Goal: Answer question/provide support: Share knowledge or assist other users

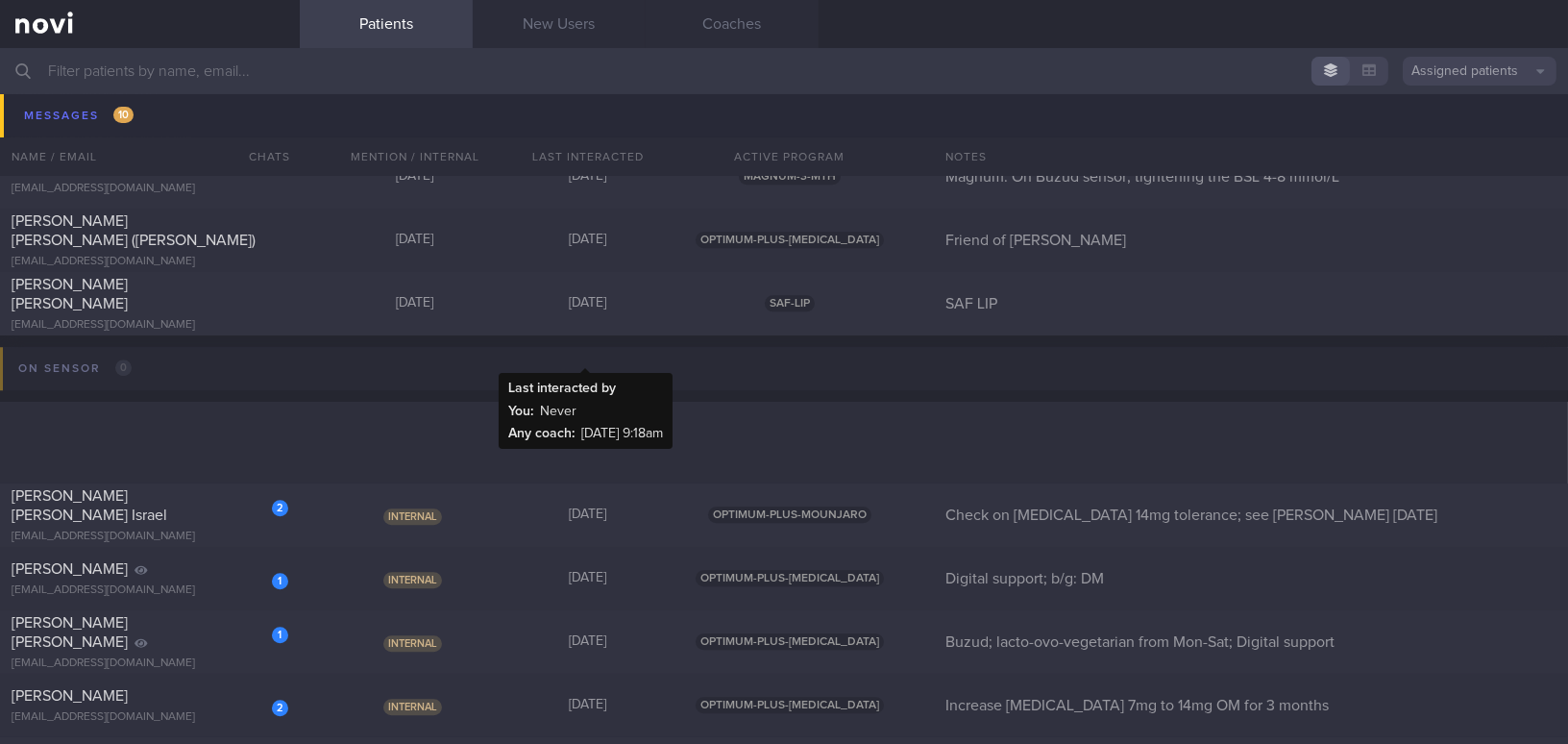
scroll to position [9870, 0]
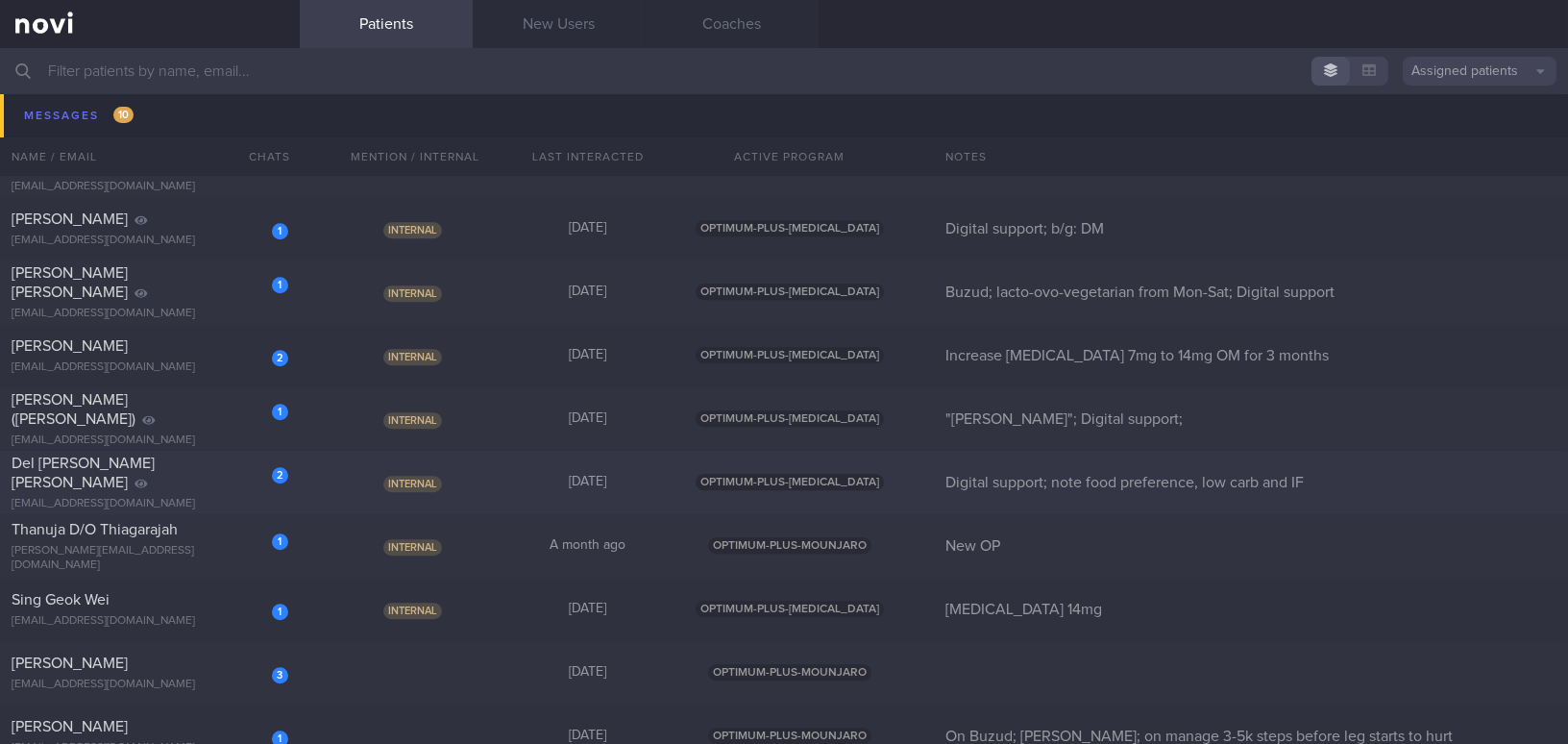
click at [73, 479] on div "Del Rosario Anna Katrina Katigbak" at bounding box center [147, 472] width 272 height 39
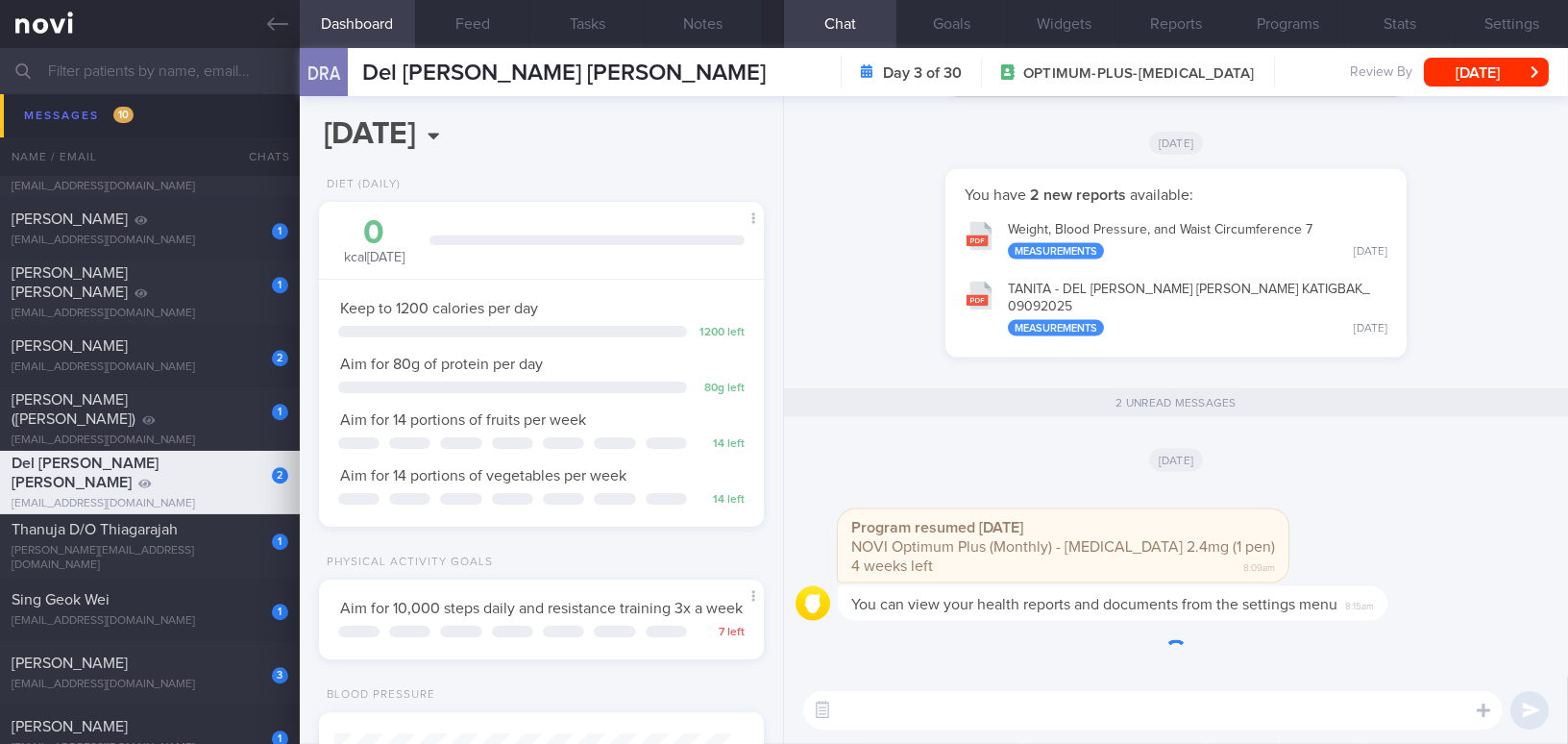
scroll to position [226, 396]
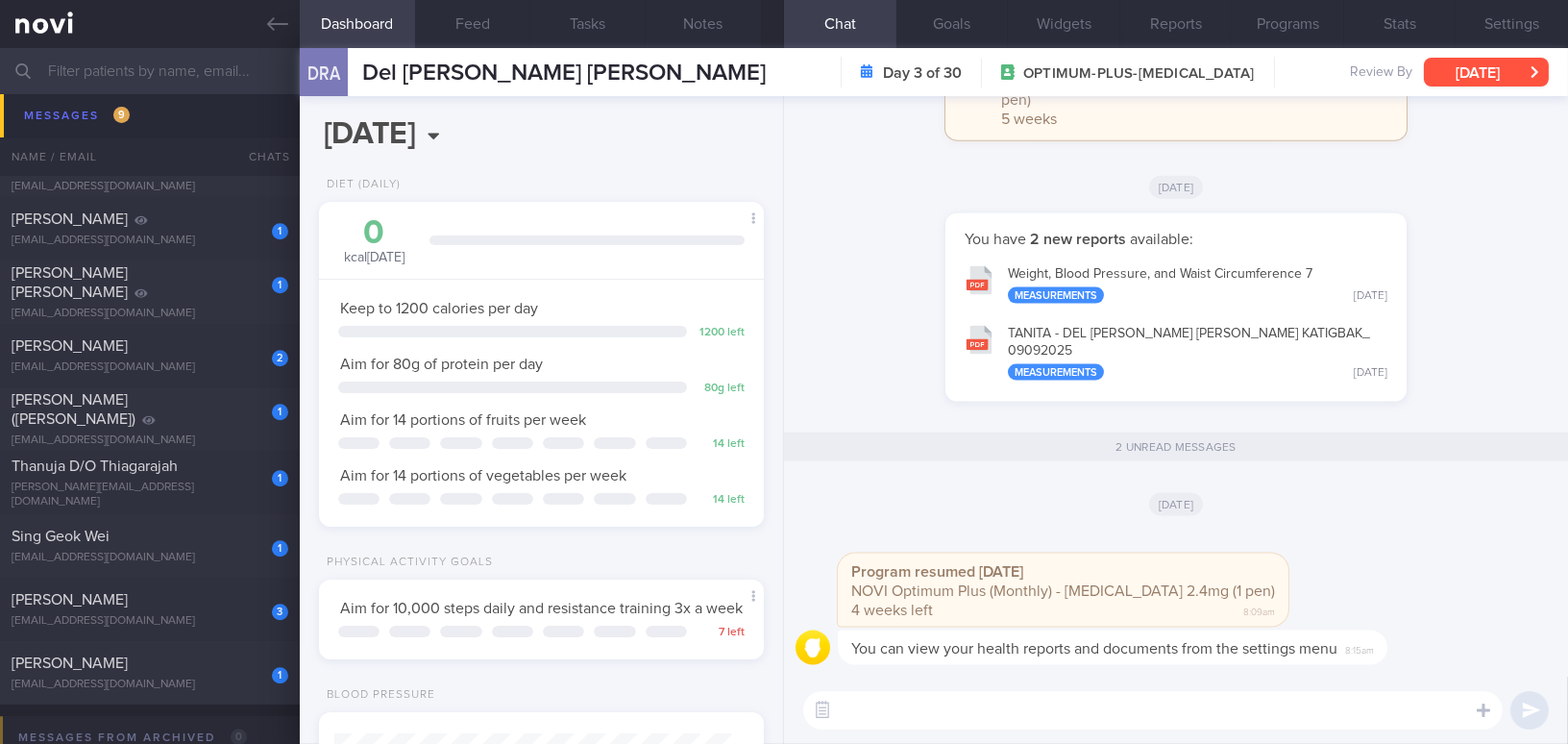
click at [1227, 68] on button "[DATE]" at bounding box center [1486, 72] width 125 height 29
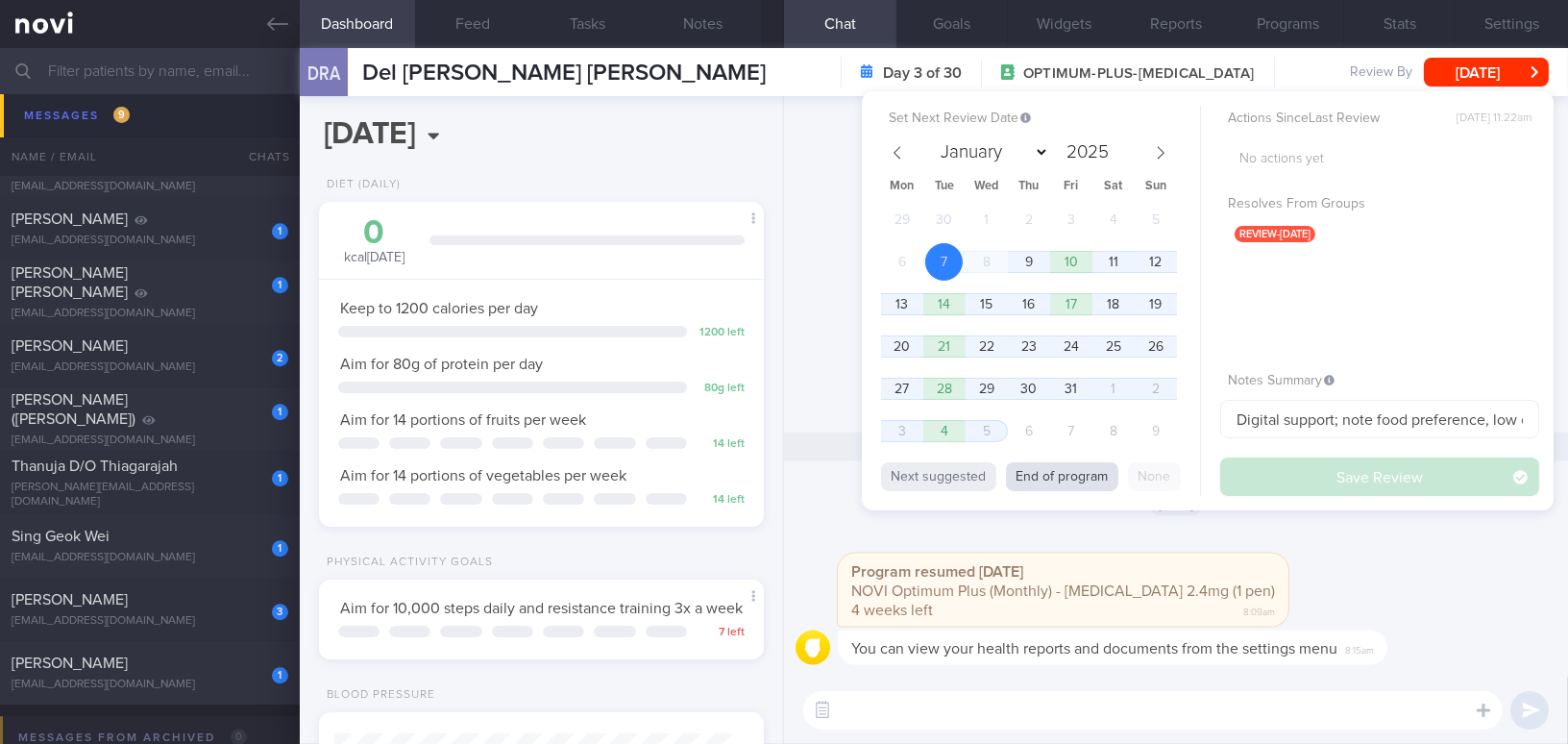
click at [1065, 470] on button "End of program" at bounding box center [1062, 476] width 113 height 29
select select "10"
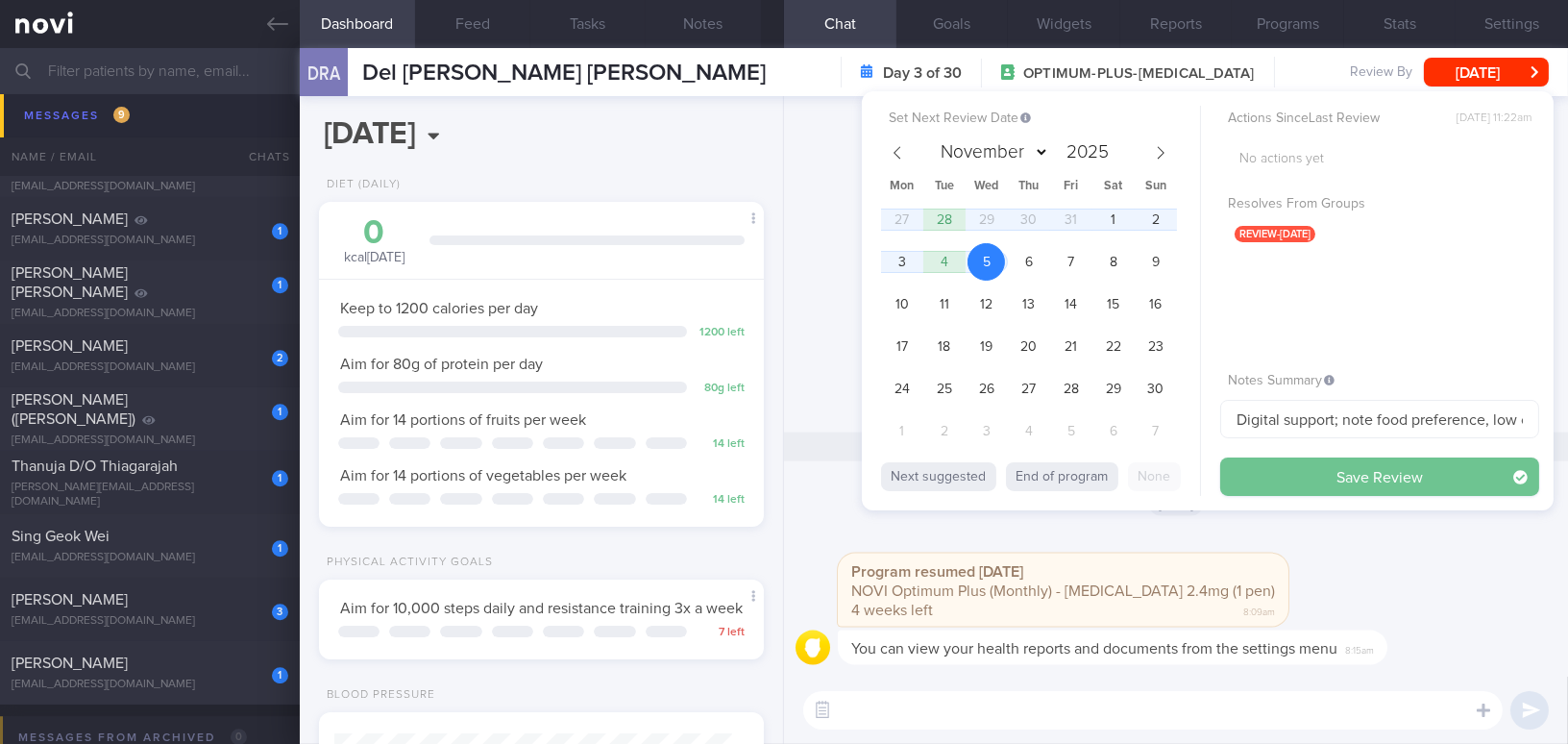
click at [1227, 476] on button "Save Review" at bounding box center [1380, 476] width 319 height 39
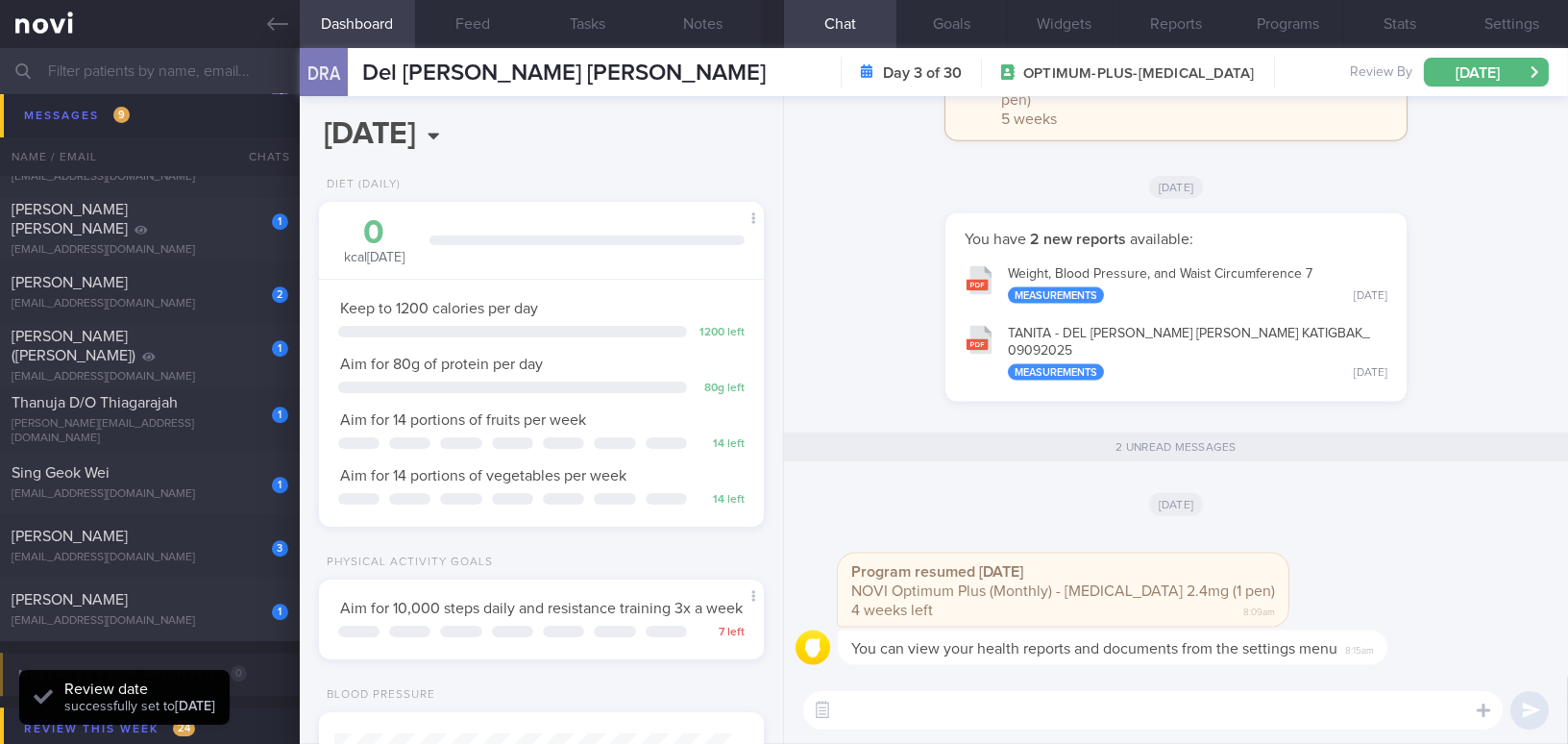
scroll to position [9807, 0]
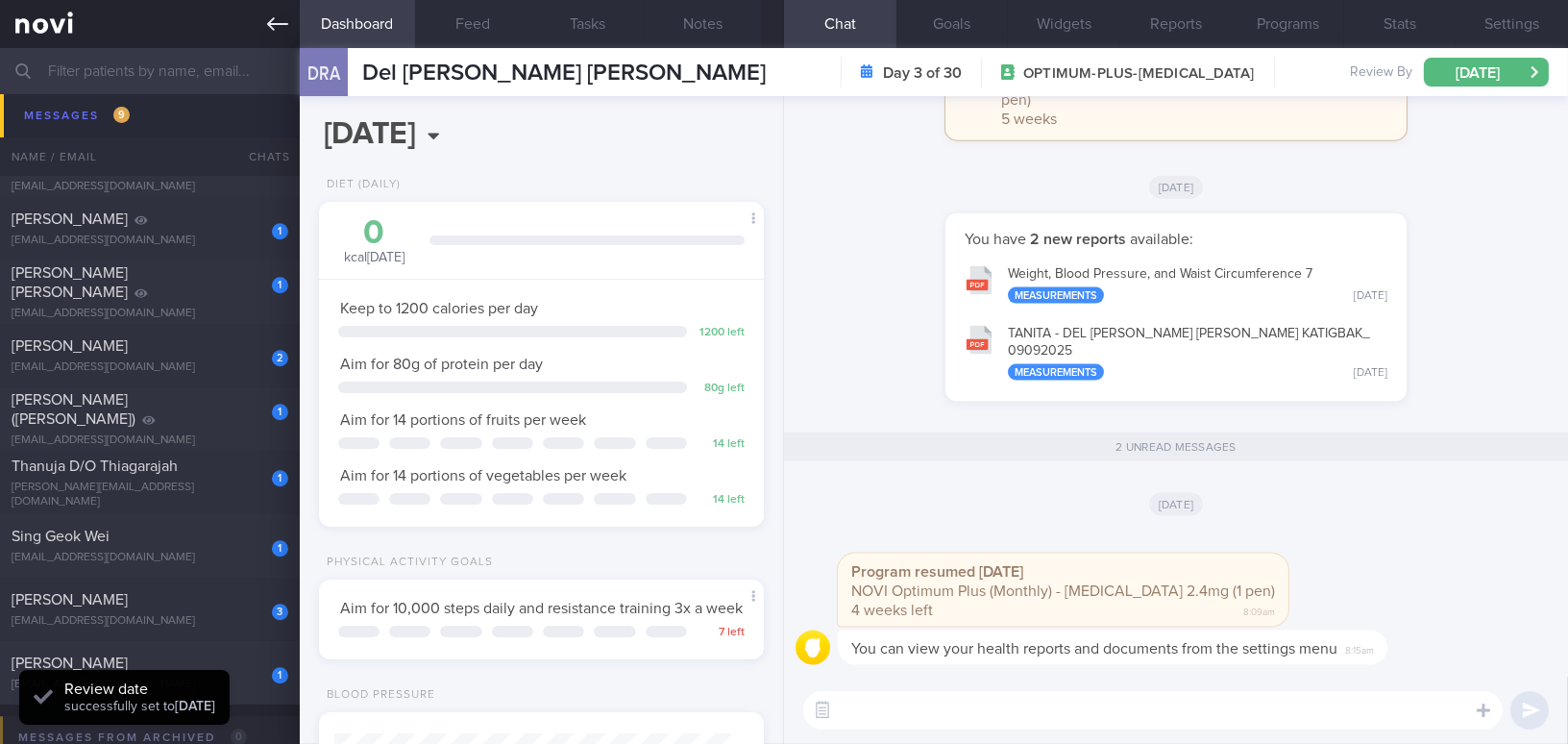
click at [265, 16] on link at bounding box center [149, 24] width 300 height 48
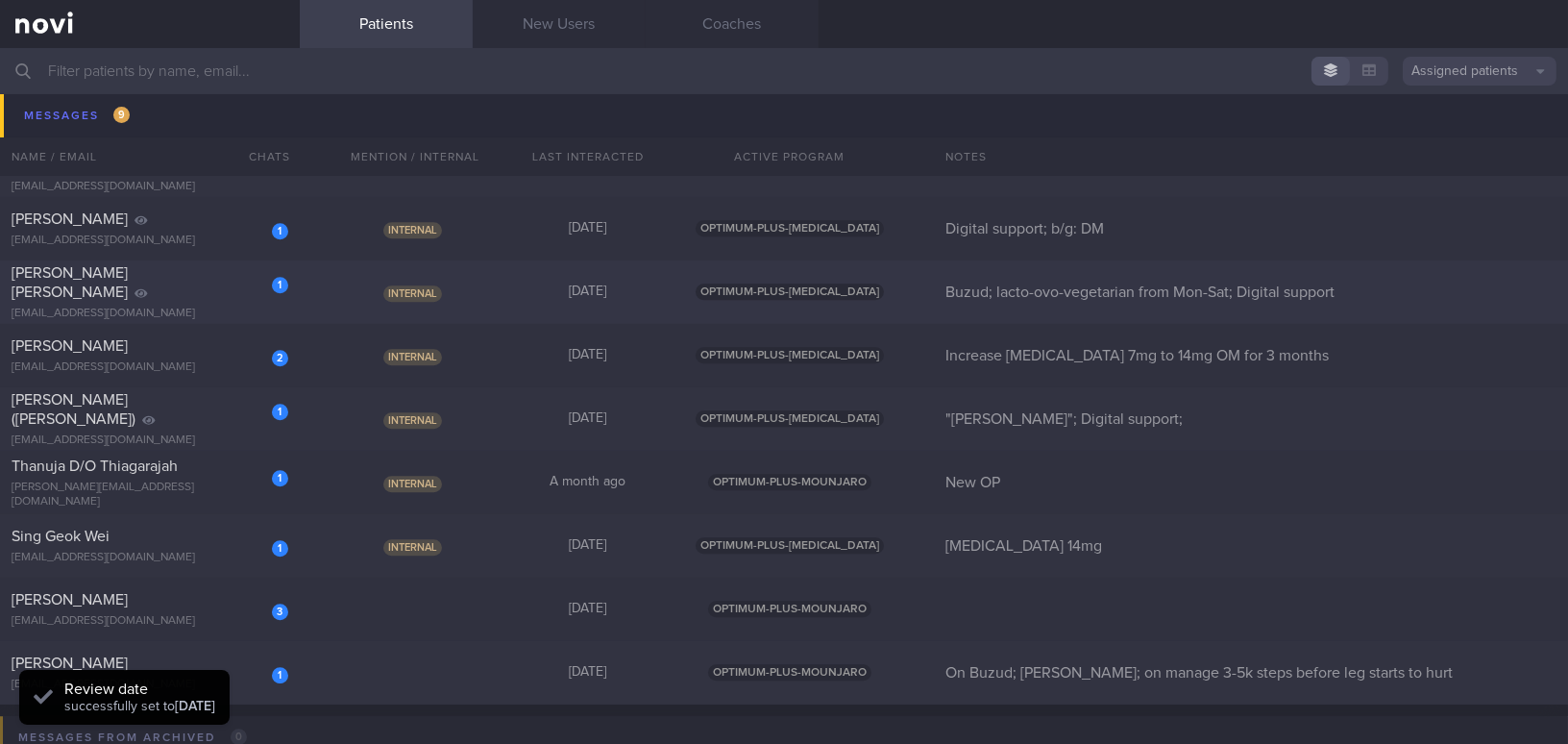
scroll to position [9720, 0]
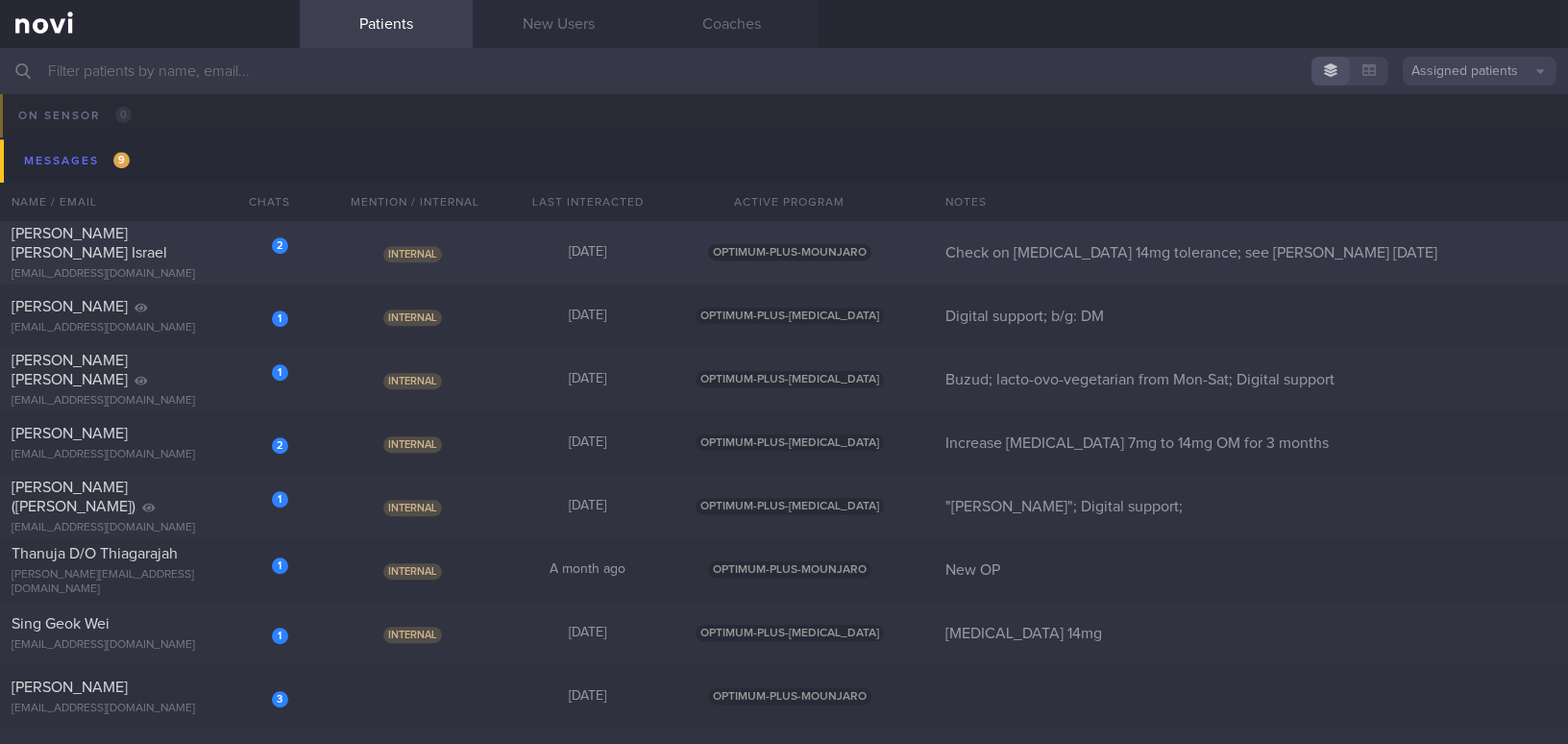
click at [194, 254] on div "2 Amurao Khristine Joy Israel kj.amurao@gmail.com" at bounding box center [149, 253] width 300 height 58
select select "9"
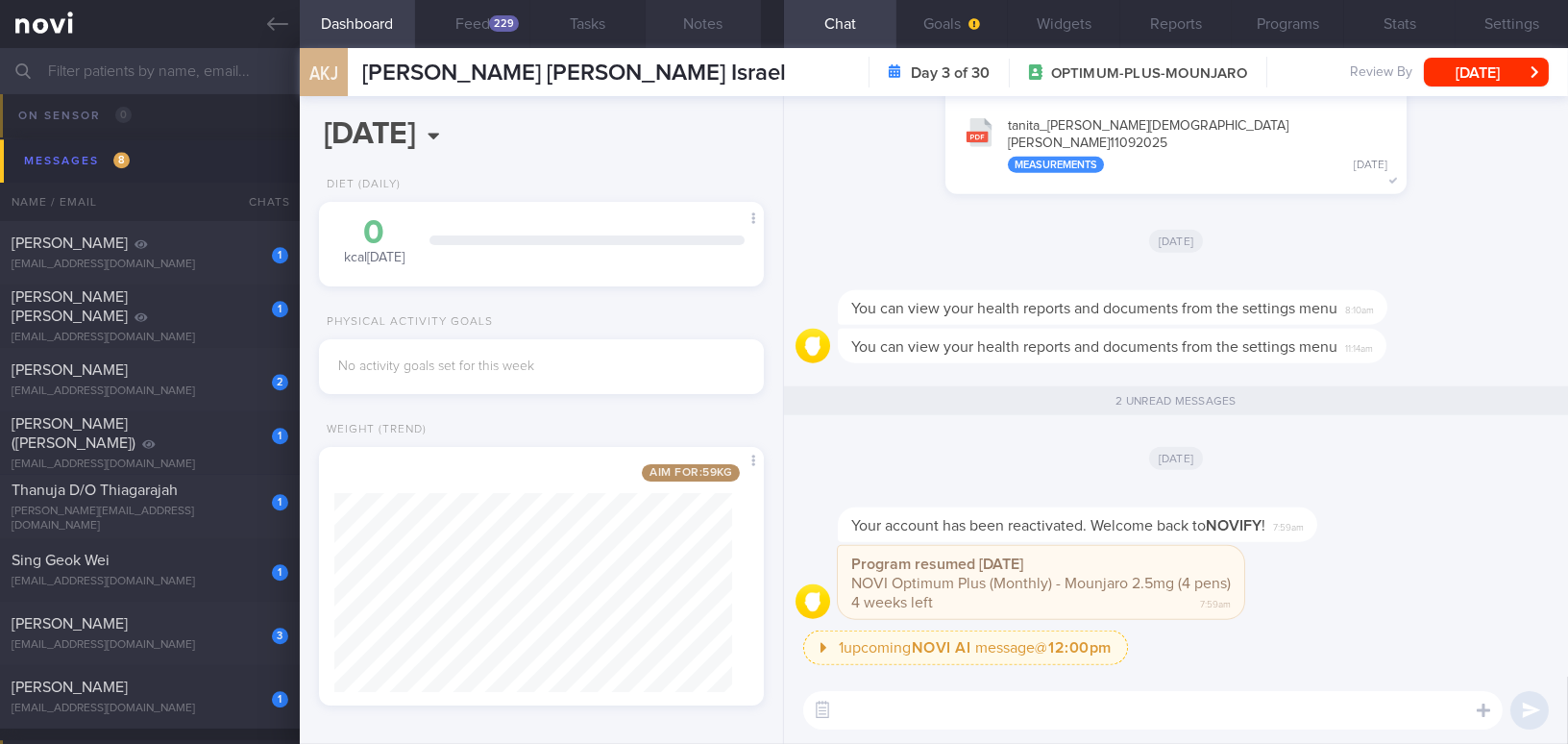
click at [696, 26] on button "Notes" at bounding box center [703, 24] width 116 height 48
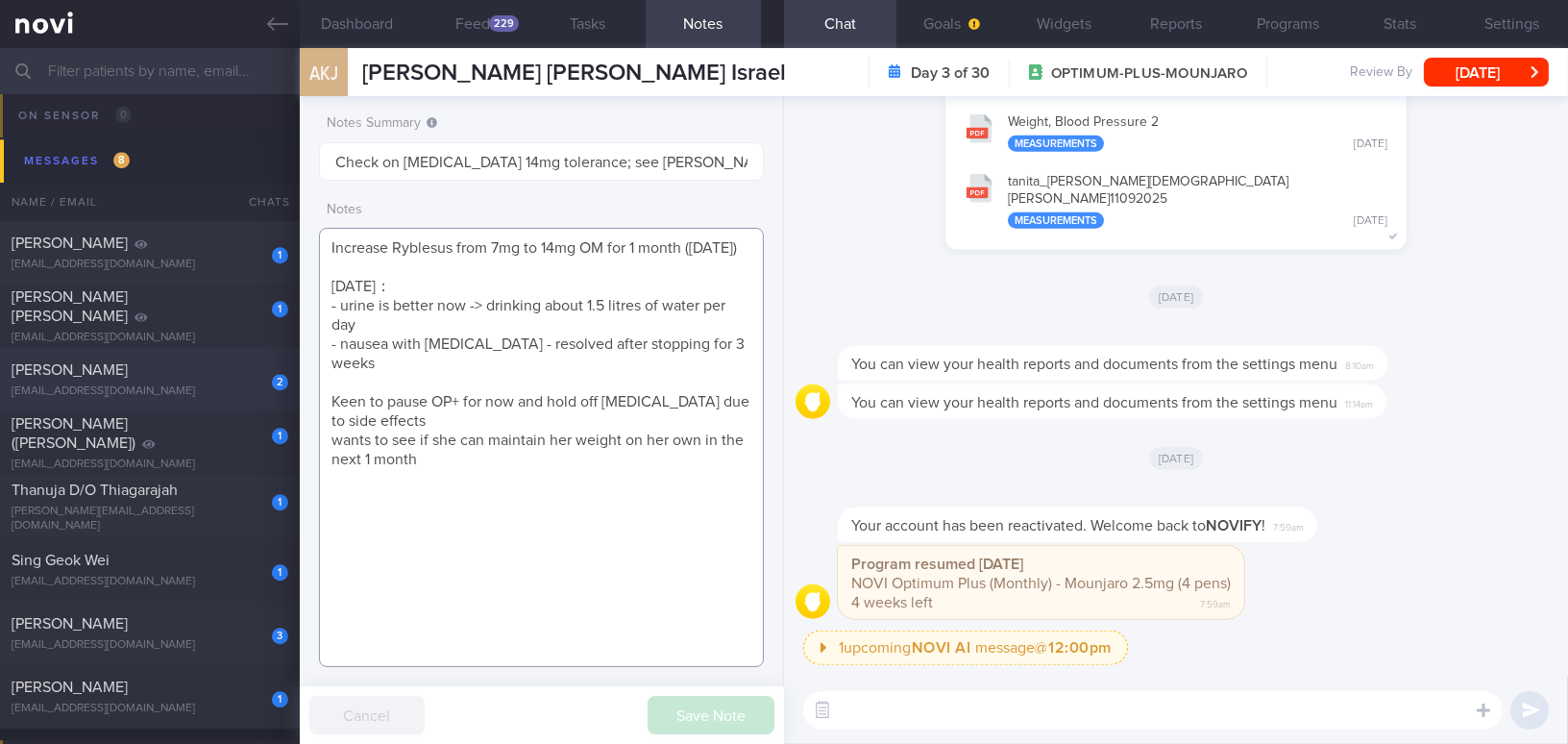
drag, startPoint x: 447, startPoint y: 441, endPoint x: 287, endPoint y: 368, distance: 175.9
click at [287, 368] on div "Patients New Users Coaches Assigned patients Assigned patients All active patie…" at bounding box center [784, 395] width 1568 height 695
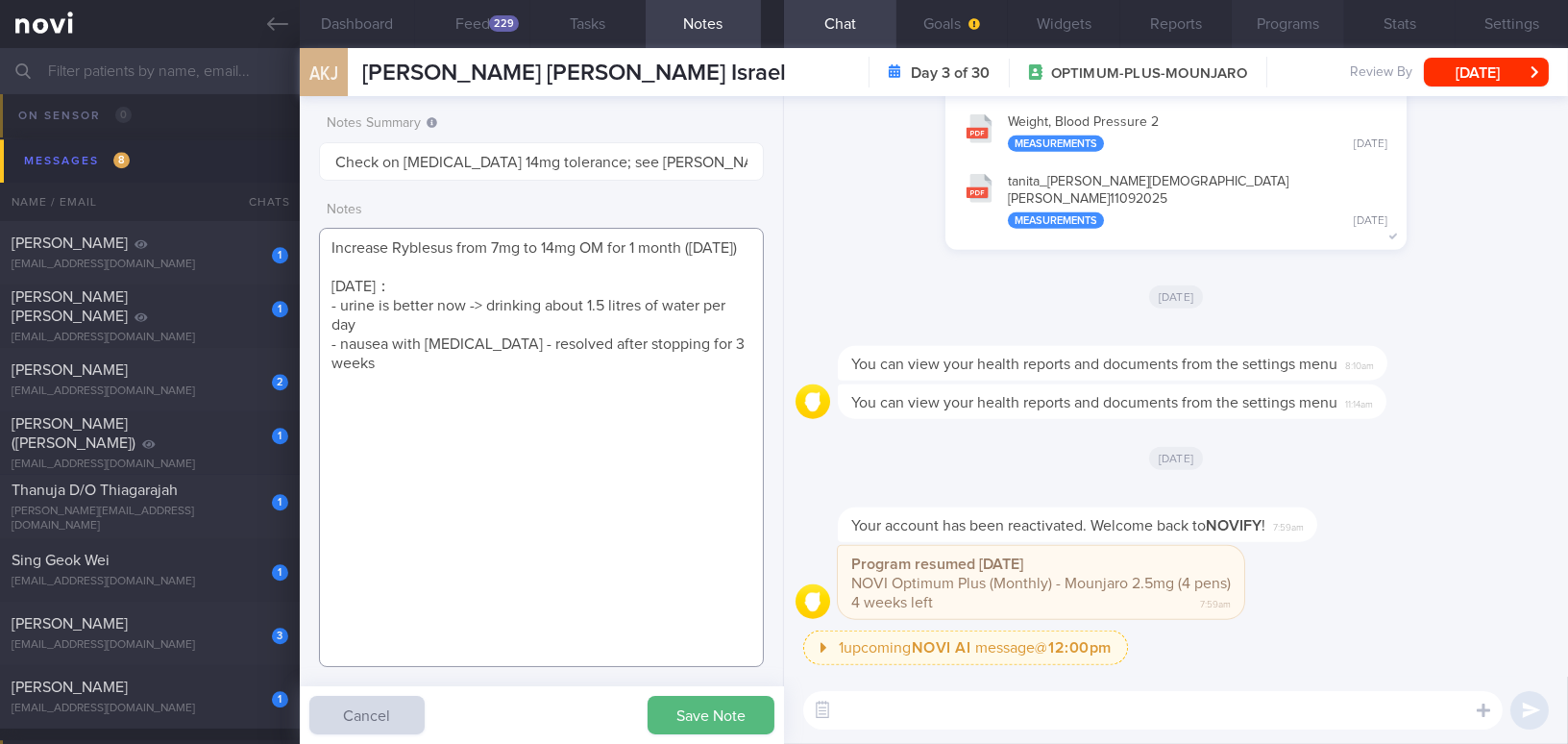
type textarea "Increase Ryblesus from 7mg to 14mg OM for 1 month (29/1/24) 26/2/24： - urine is…"
click at [1227, 20] on button "Programs" at bounding box center [1288, 24] width 113 height 48
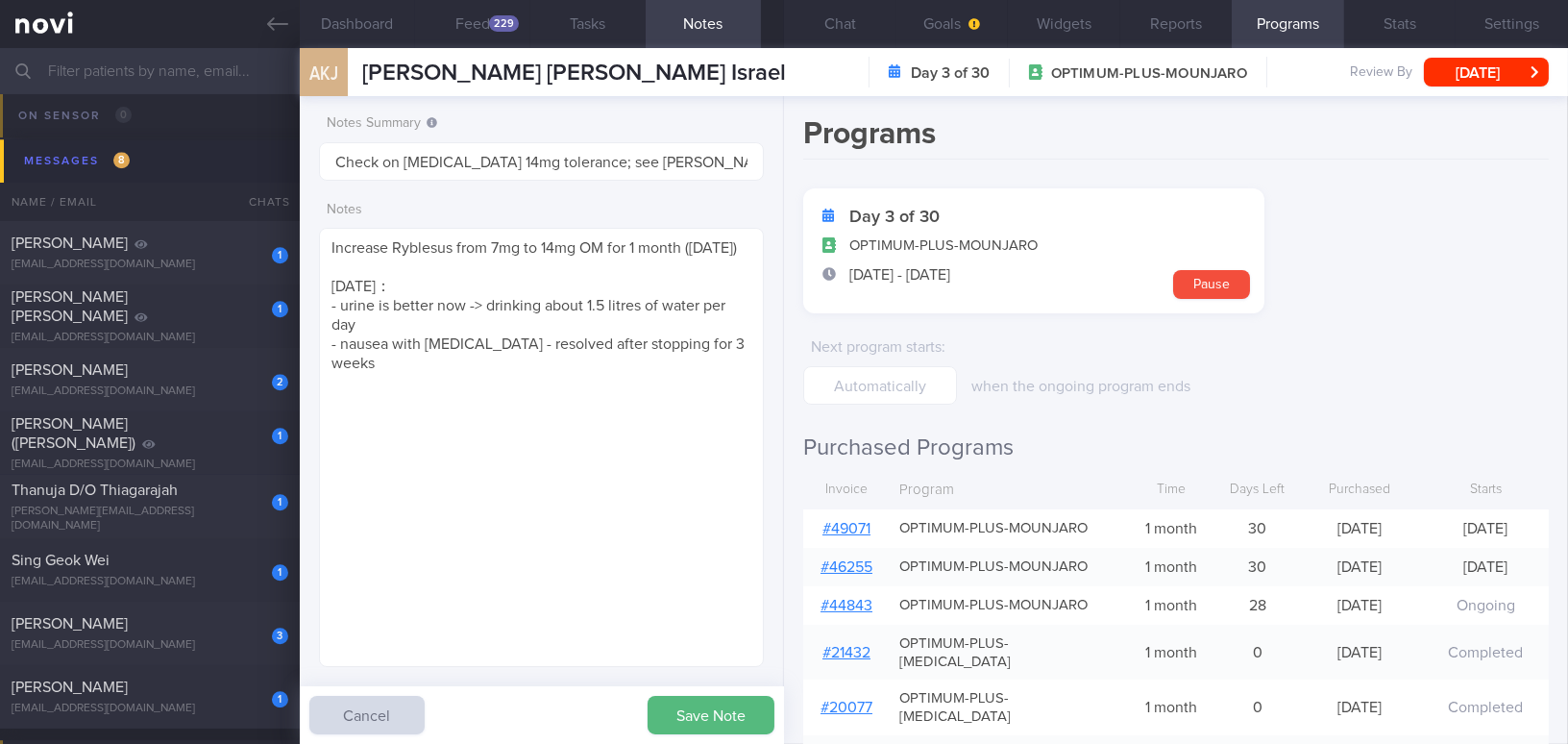
click at [843, 525] on link "# 49071" at bounding box center [847, 528] width 48 height 15
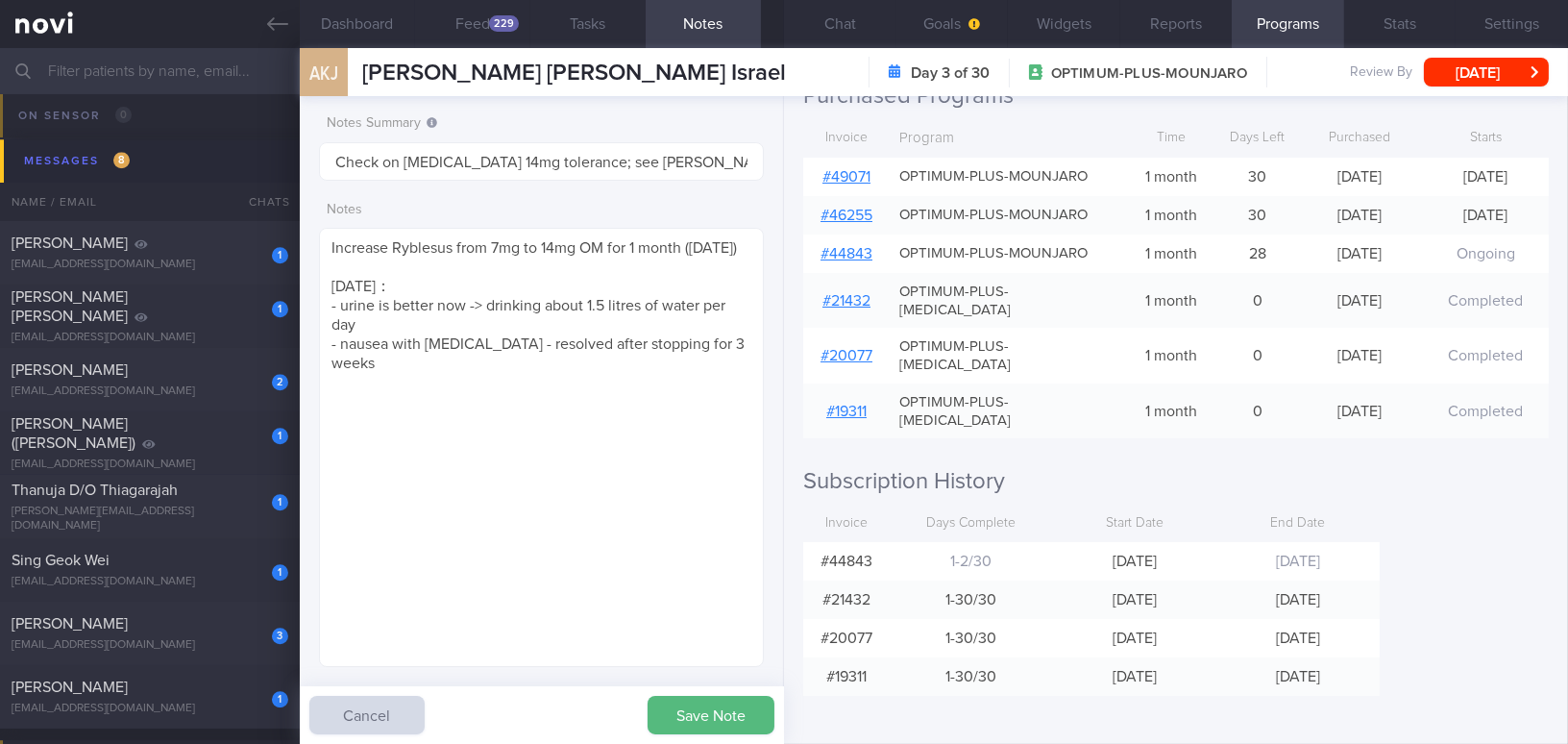
scroll to position [358, 0]
click at [1227, 23] on button "Settings" at bounding box center [1511, 24] width 113 height 48
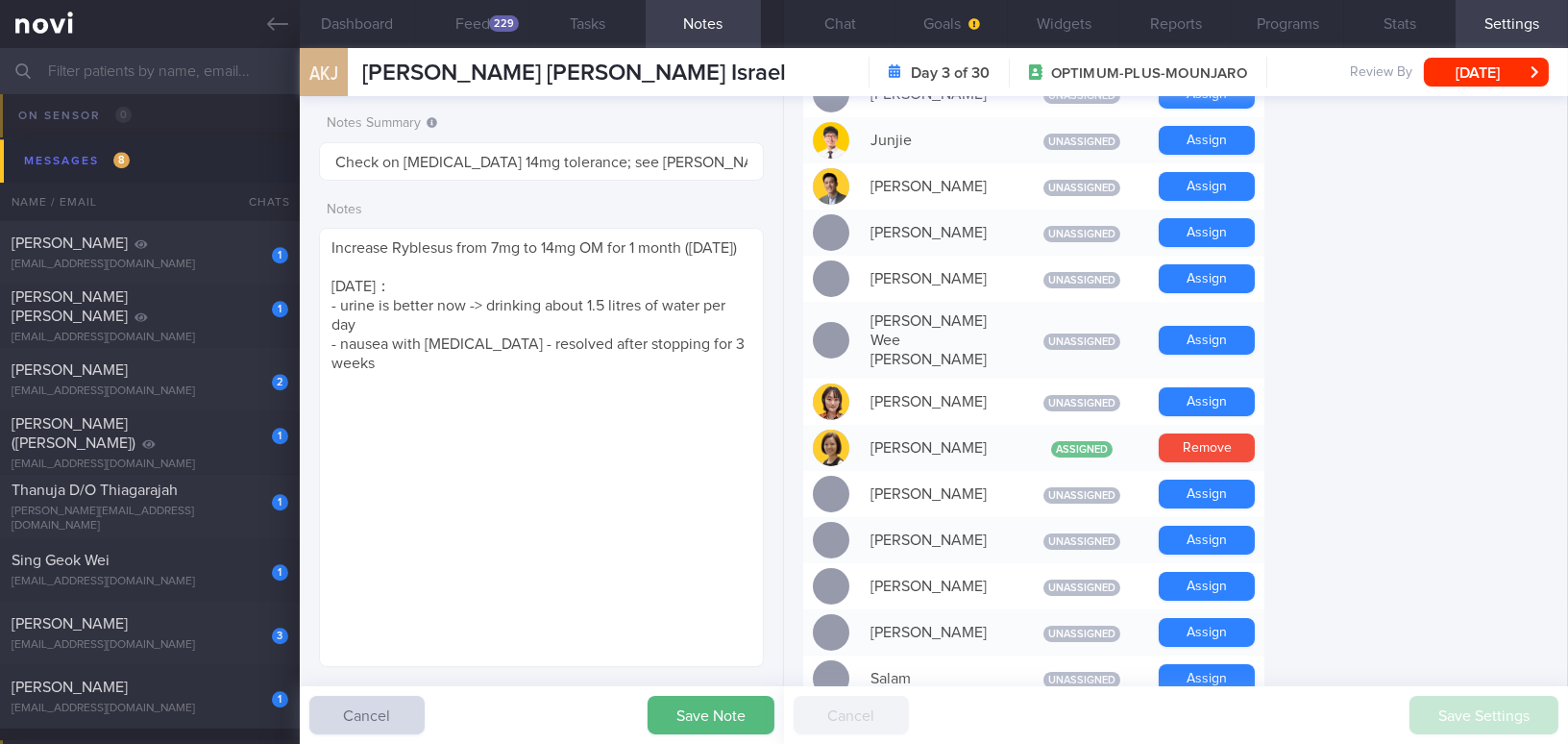
scroll to position [1310, 0]
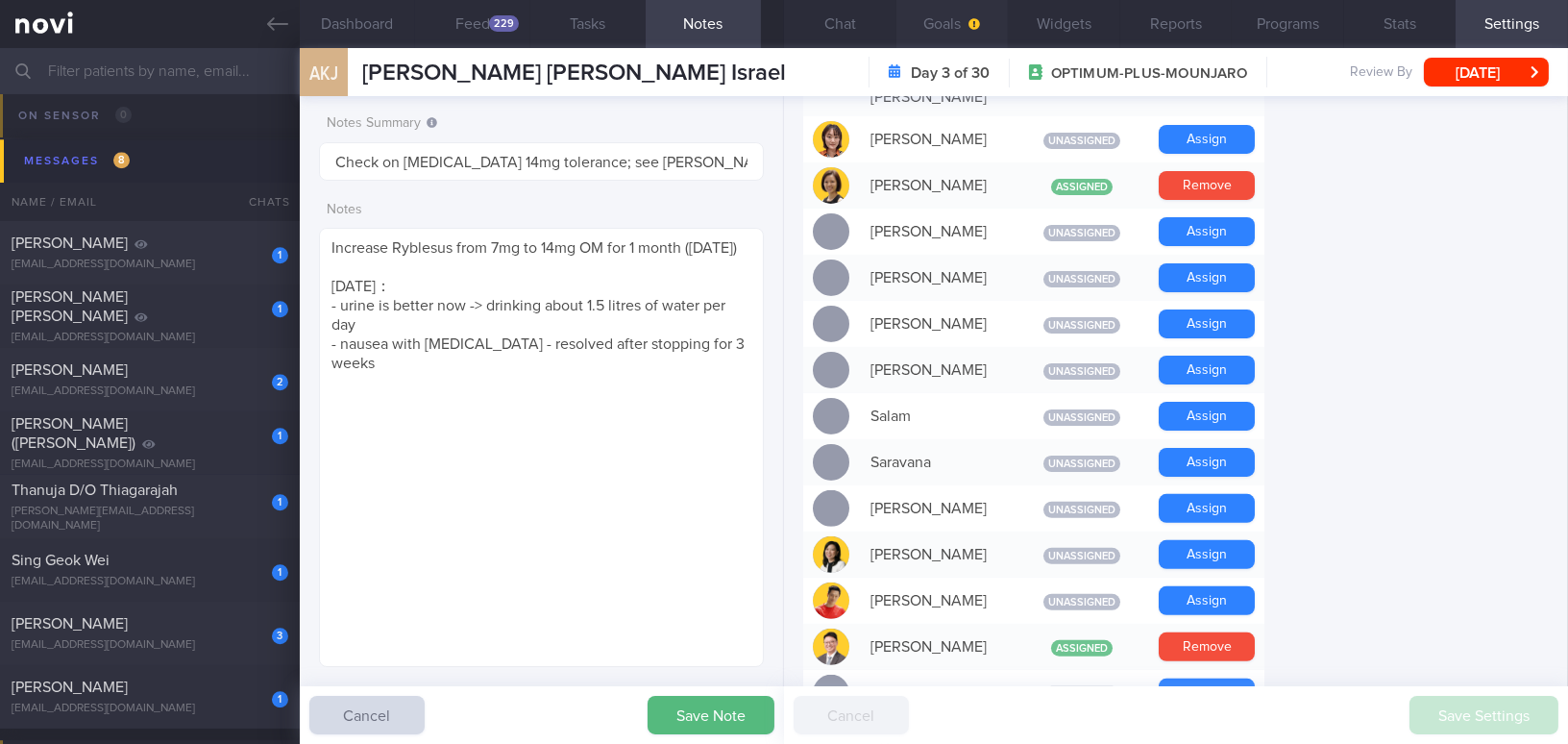
click at [955, 22] on button "Goals" at bounding box center [952, 24] width 113 height 48
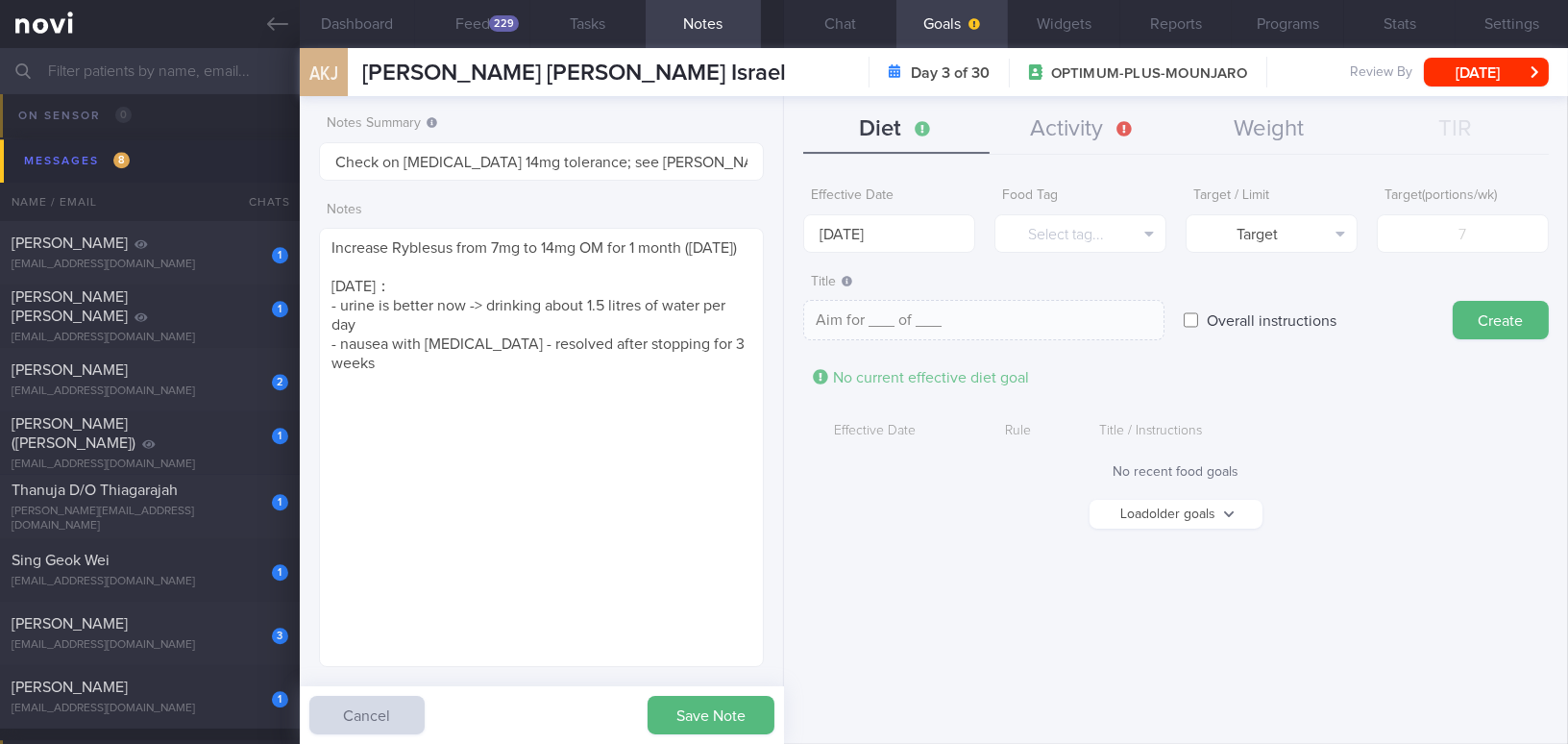
click at [1167, 518] on button "Load older goals" at bounding box center [1176, 514] width 173 height 29
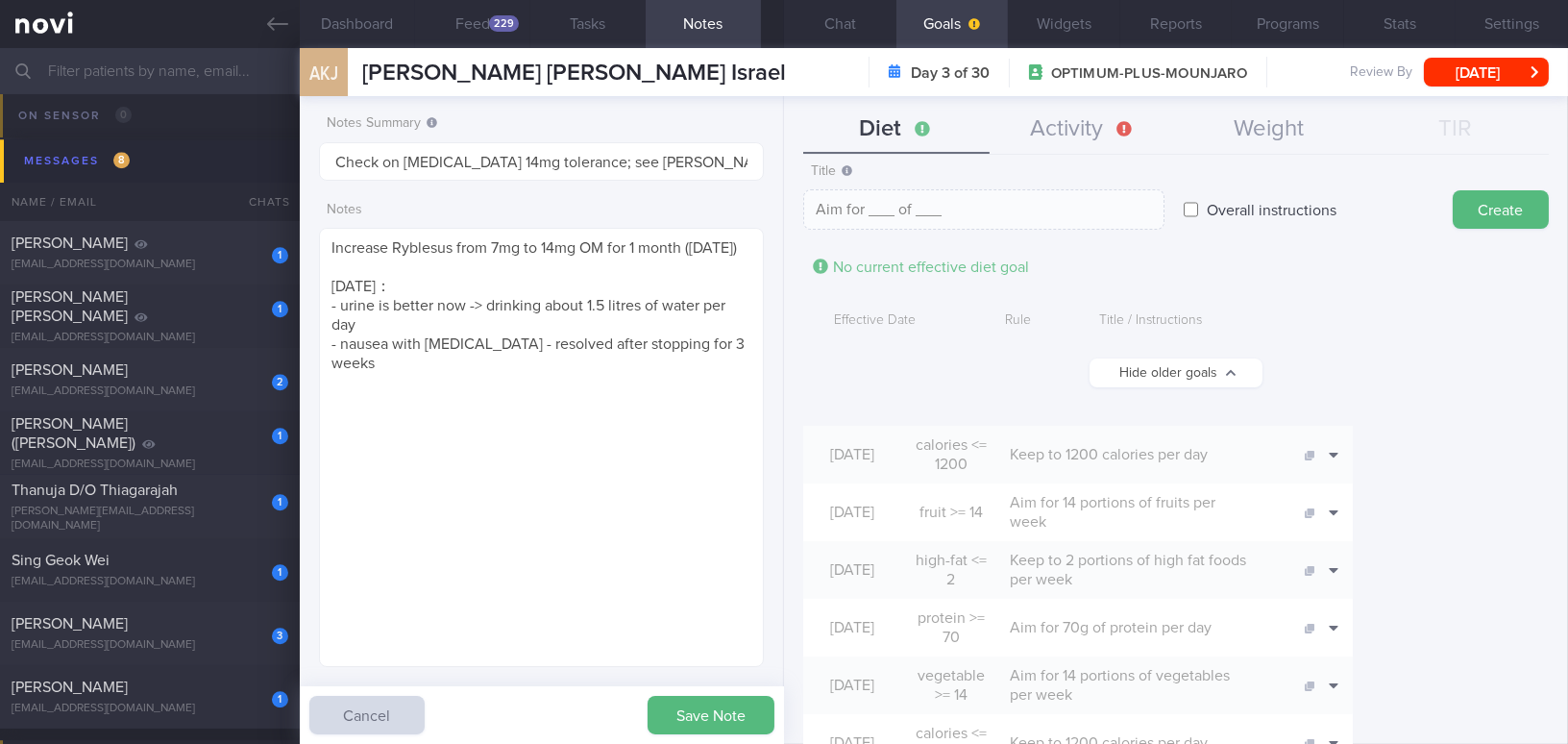
scroll to position [174, 0]
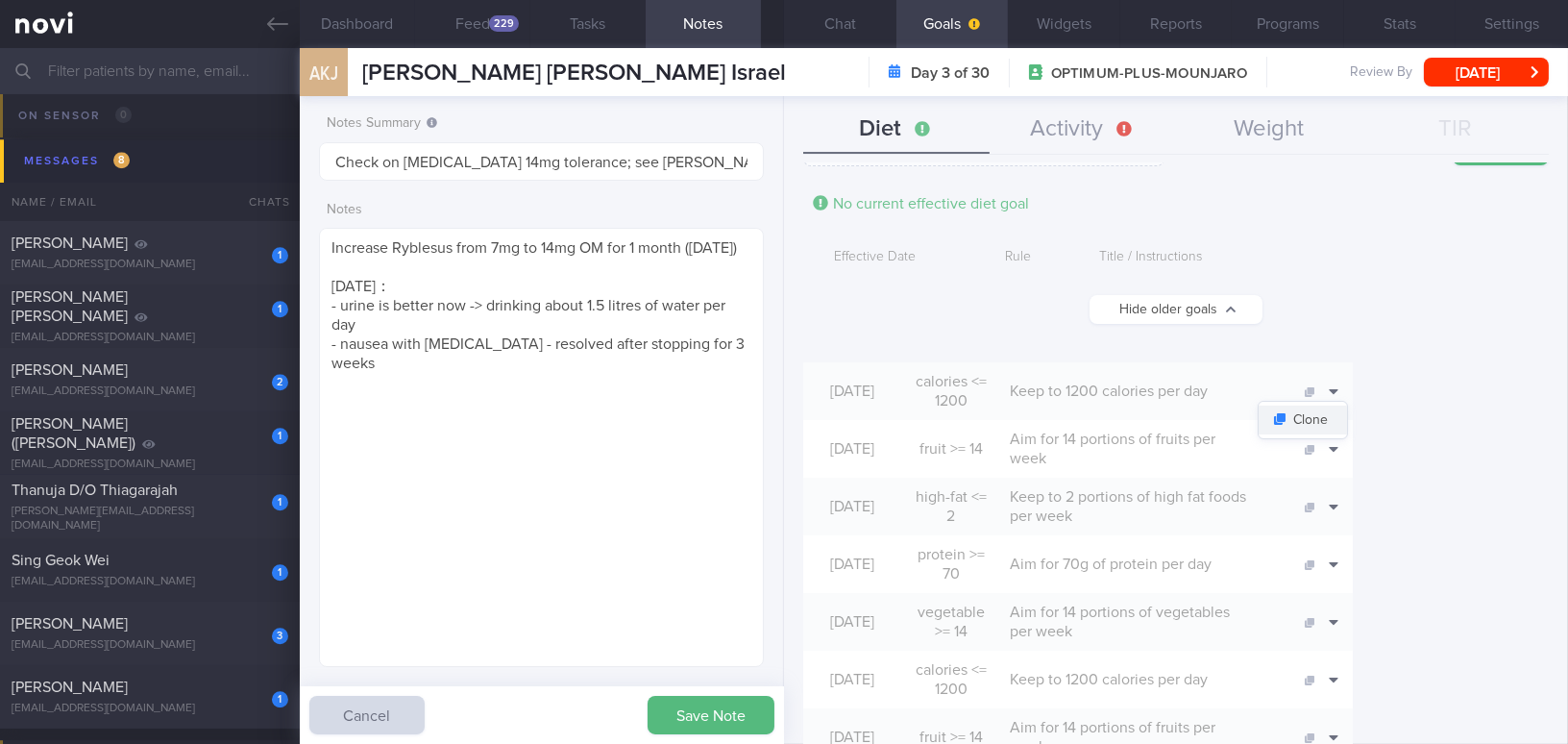
click at [1227, 410] on button "Clone" at bounding box center [1303, 419] width 89 height 29
type input "1200"
type textarea "Keep to 1200 calories per day"
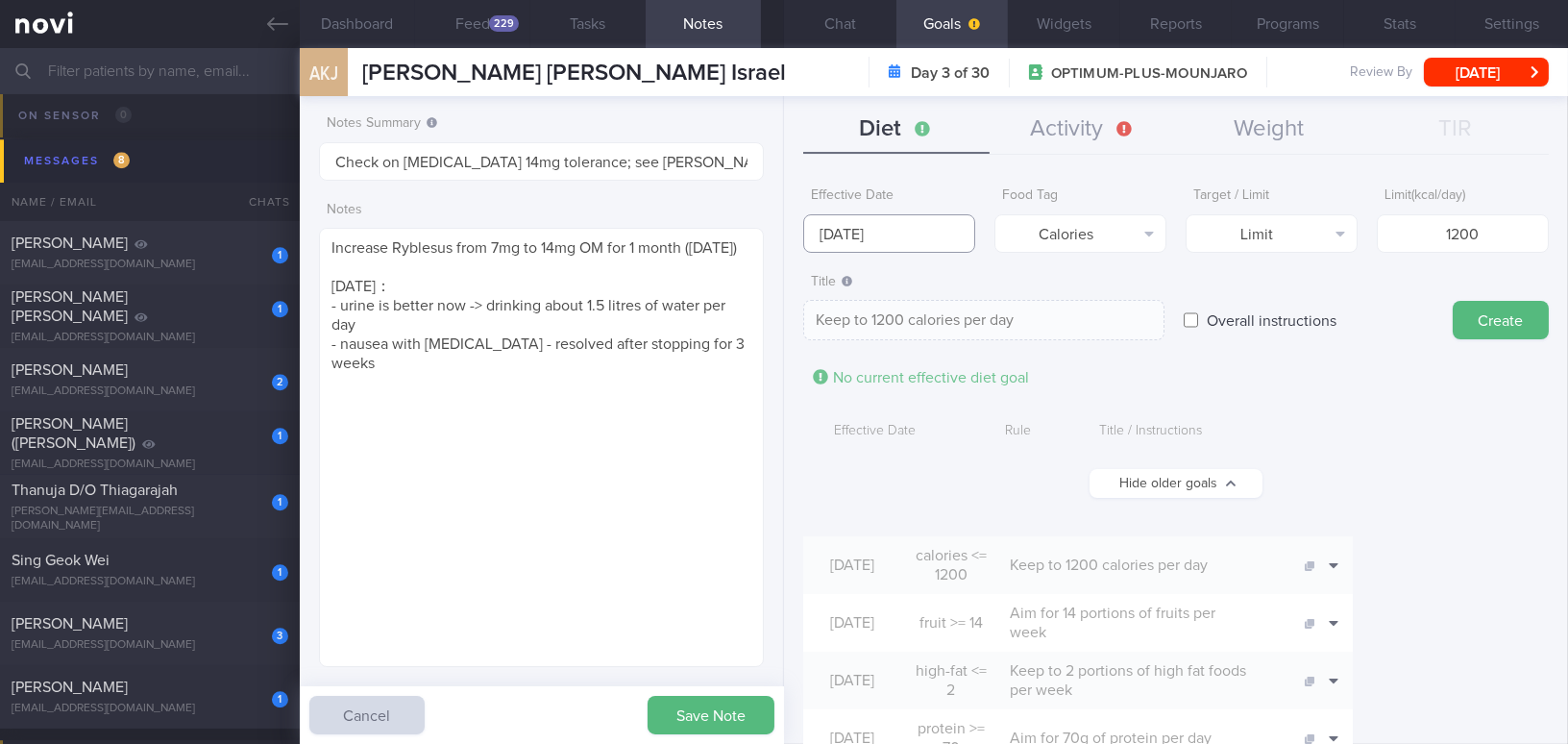
click at [935, 235] on input "13 Oct 2025" at bounding box center [889, 233] width 172 height 39
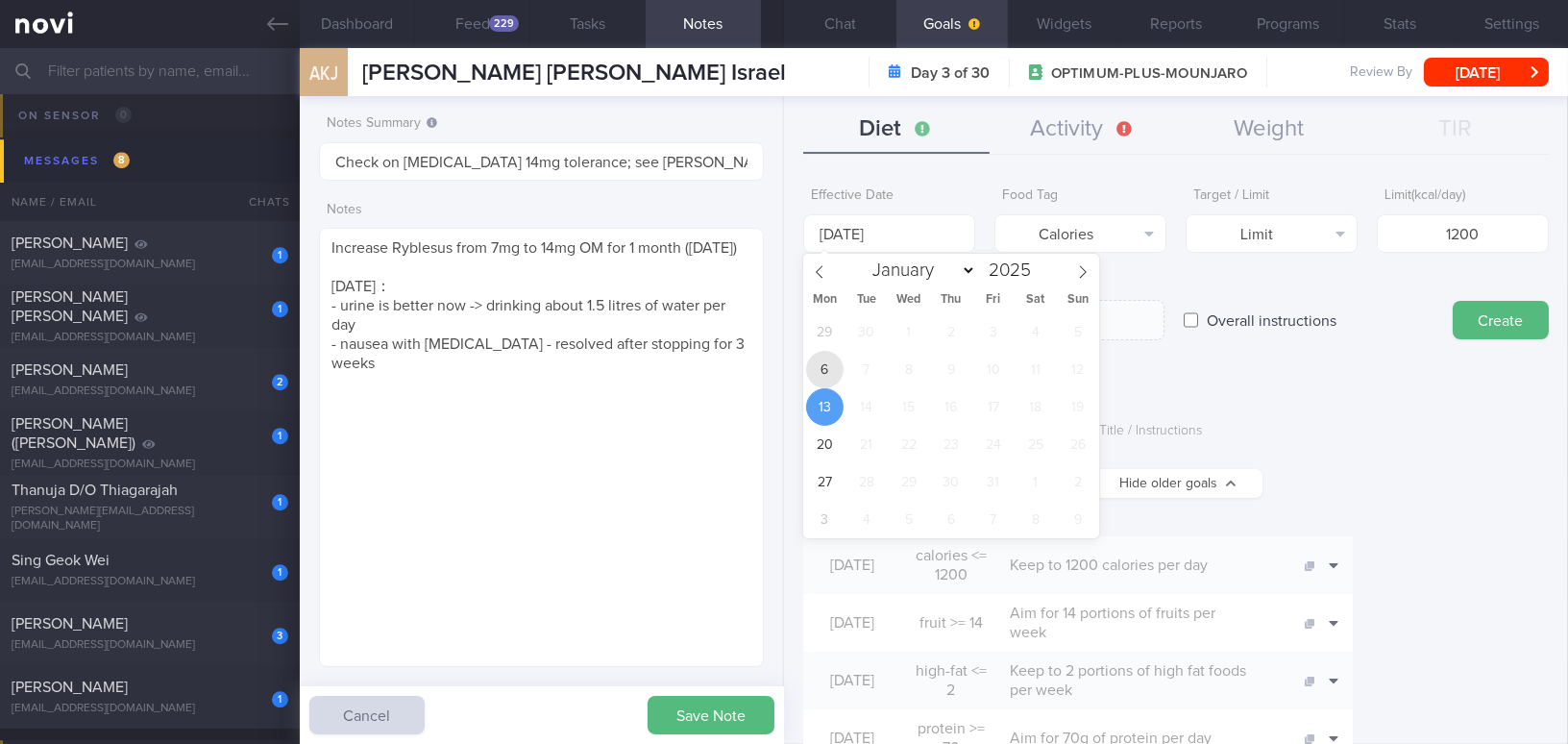
click at [838, 367] on span "6" at bounding box center [825, 370] width 38 height 38
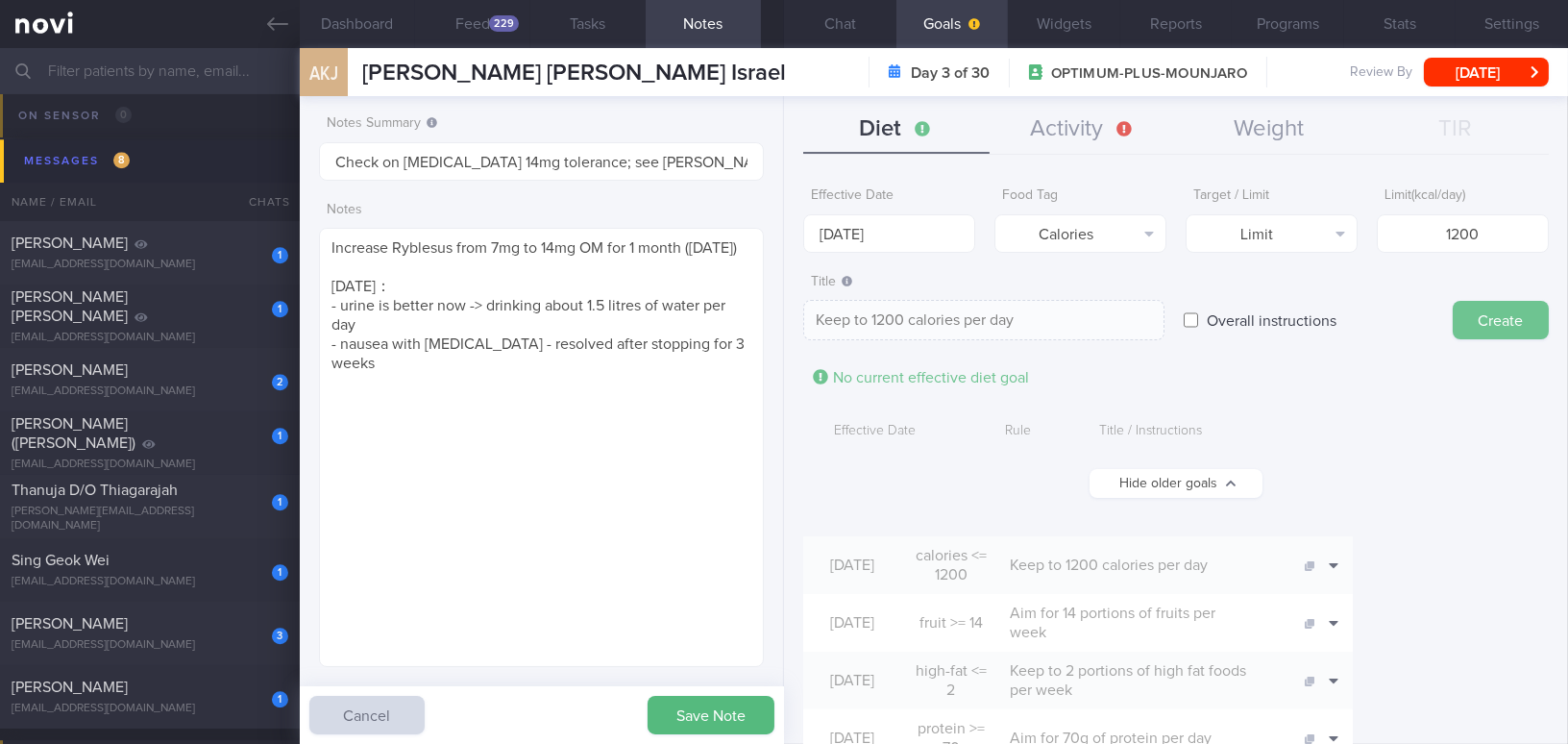
click at [1227, 325] on button "Create" at bounding box center [1501, 320] width 96 height 39
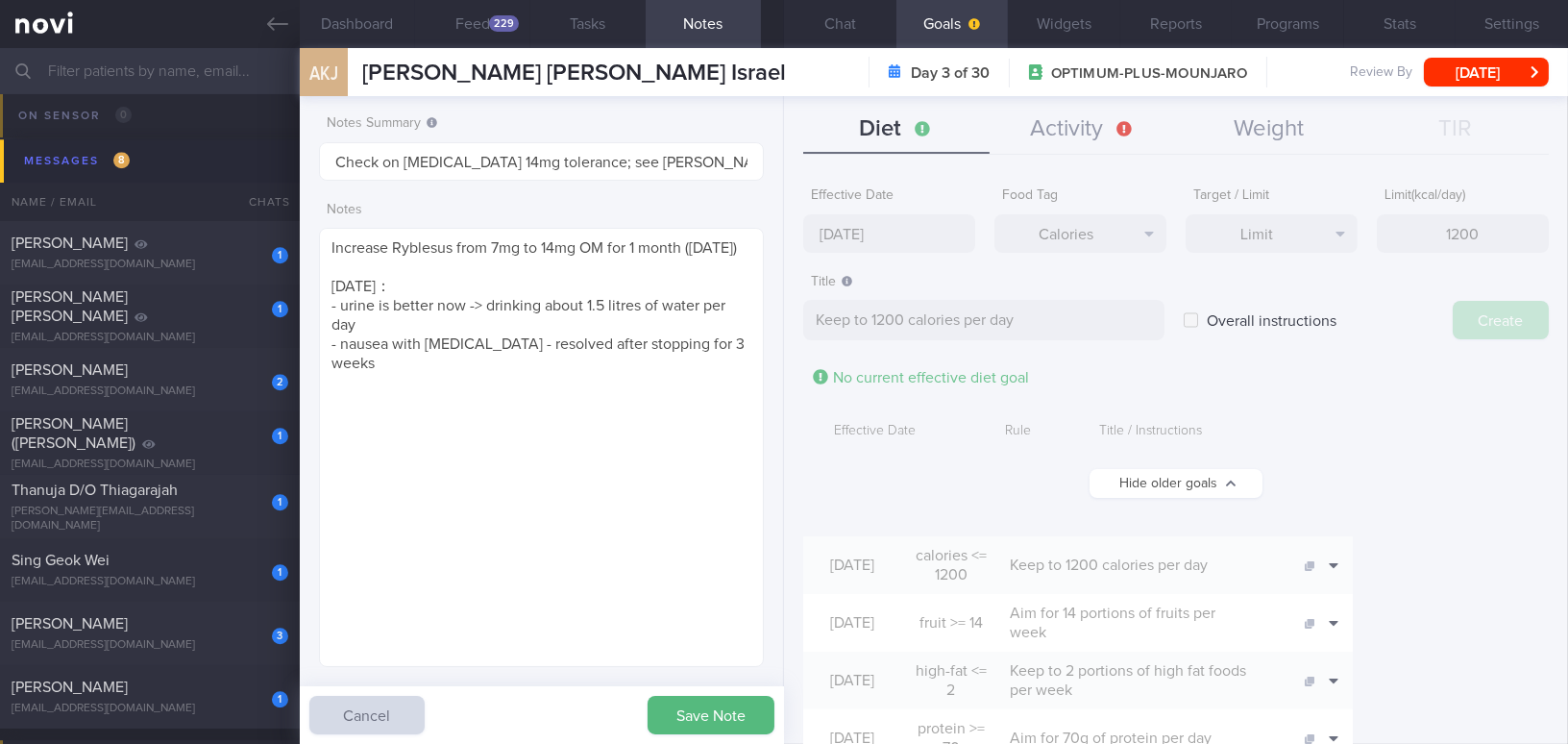
type input "13 Oct 2025"
type textarea "Aim for ___ of ___"
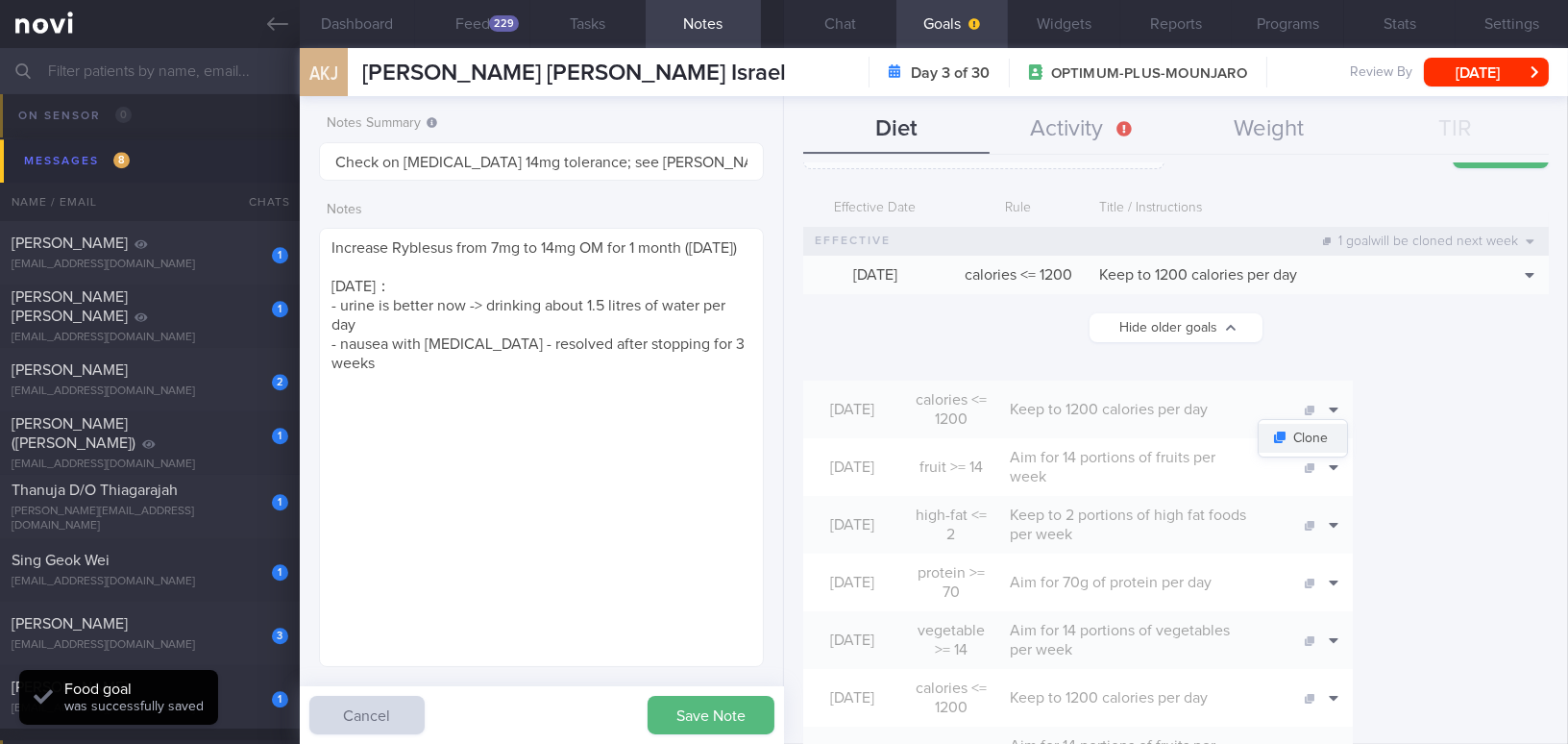
scroll to position [174, 0]
click at [1227, 483] on button "Clone" at bounding box center [1303, 492] width 89 height 29
type input "14"
type textarea "Aim for 14 portions of fruits per week"
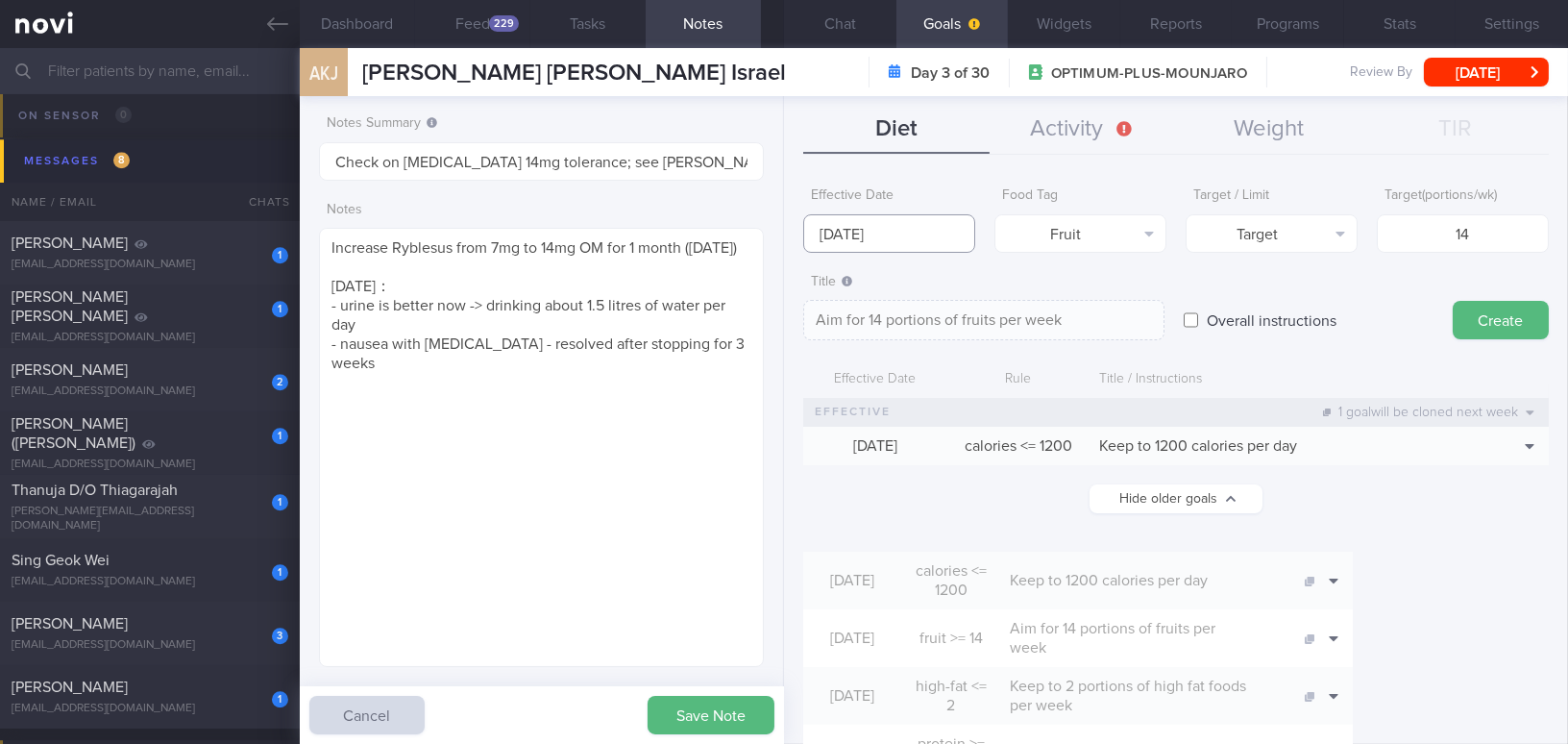
click at [904, 235] on input "13 Oct 2025" at bounding box center [889, 233] width 172 height 39
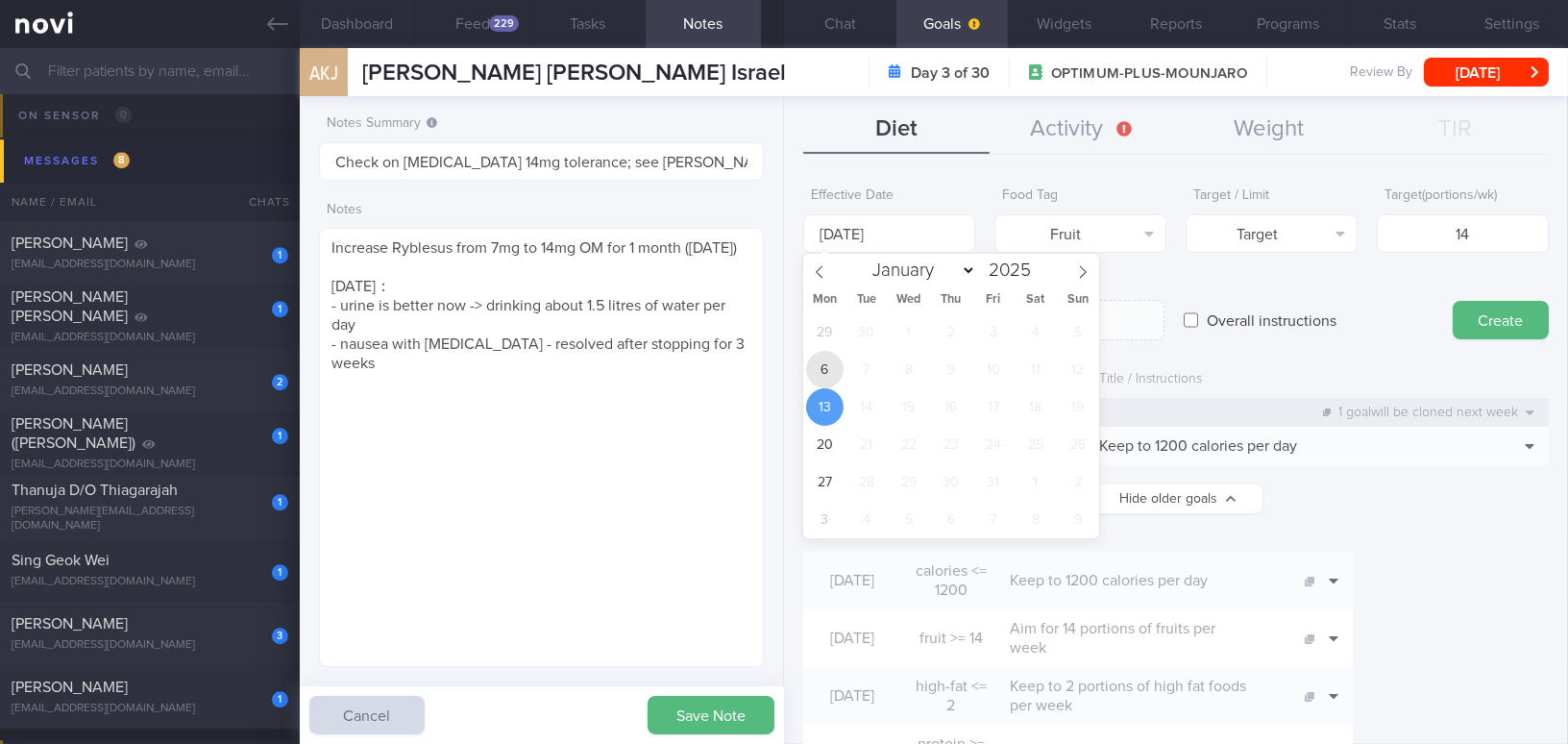
click at [820, 370] on span "6" at bounding box center [825, 370] width 38 height 38
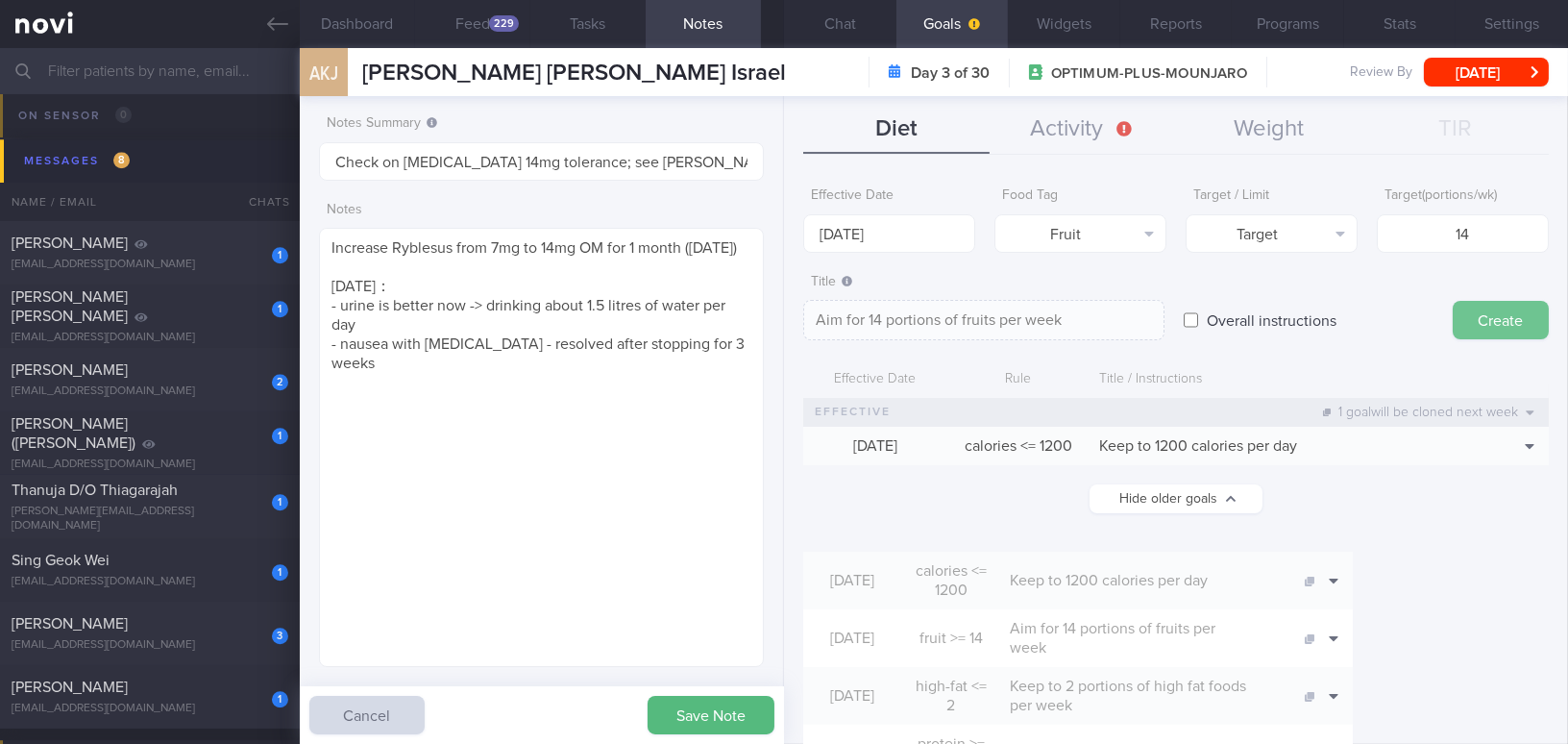
click at [1227, 311] on button "Create" at bounding box center [1501, 320] width 96 height 39
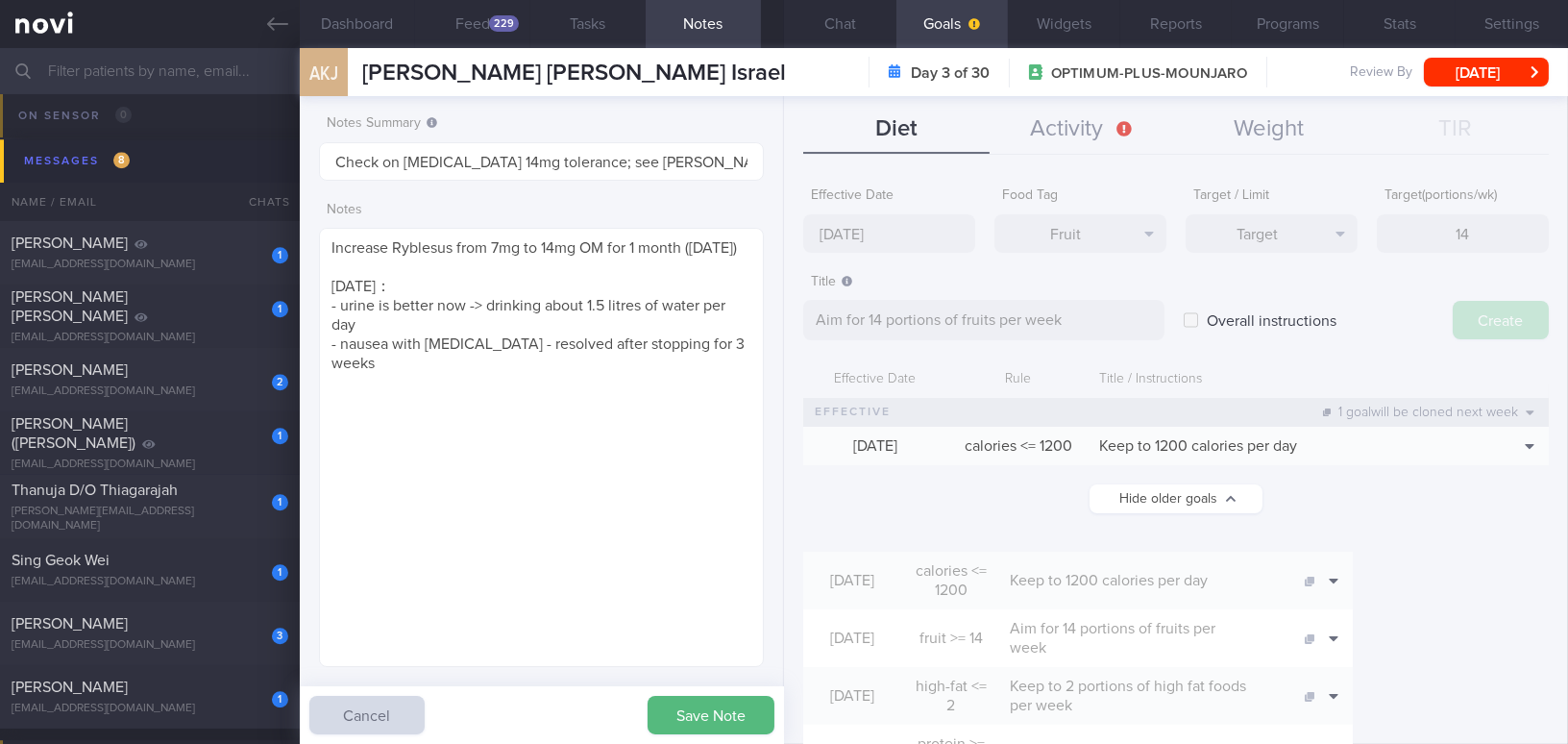
type input "13 Oct 2025"
type textarea "Aim for ___ of ___"
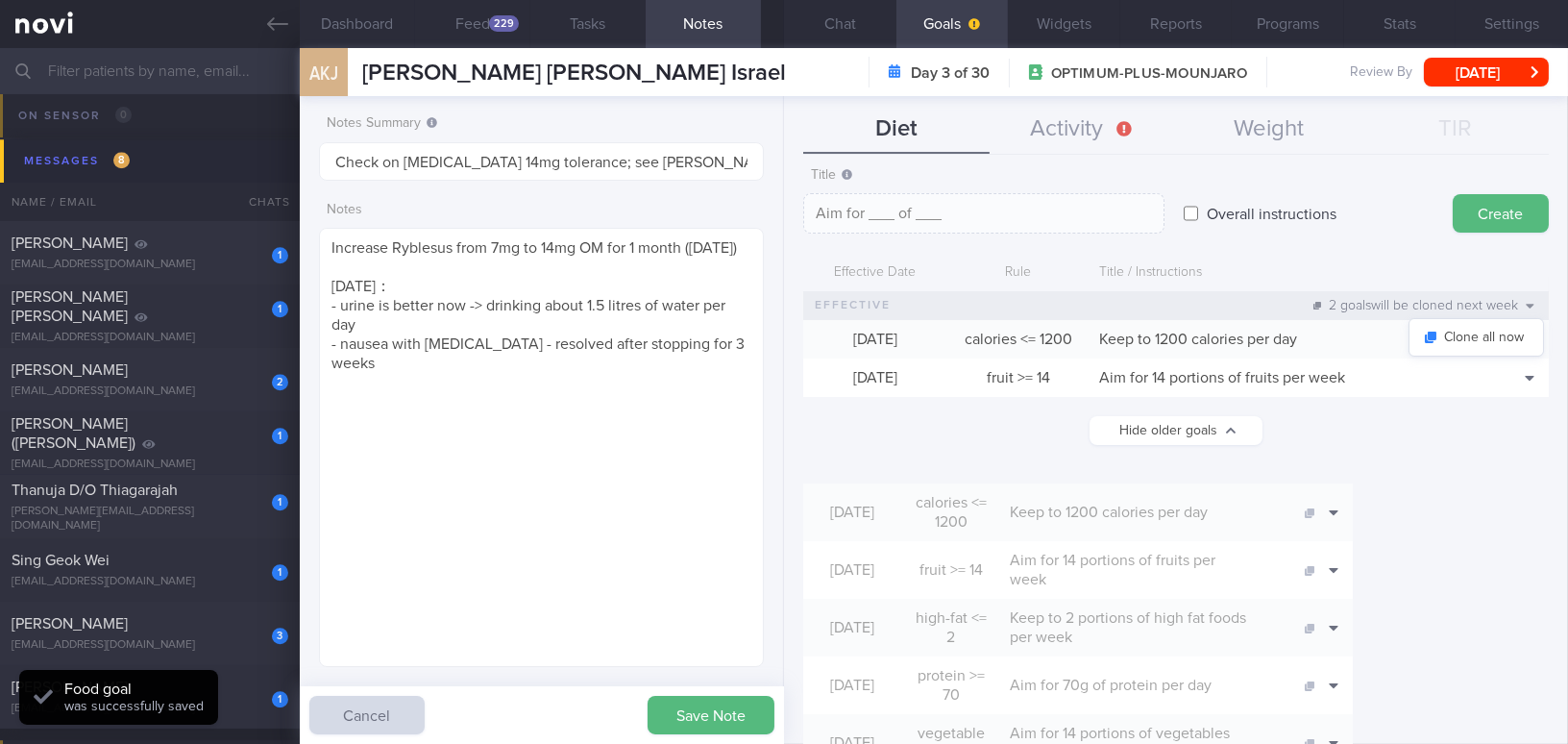
scroll to position [174, 0]
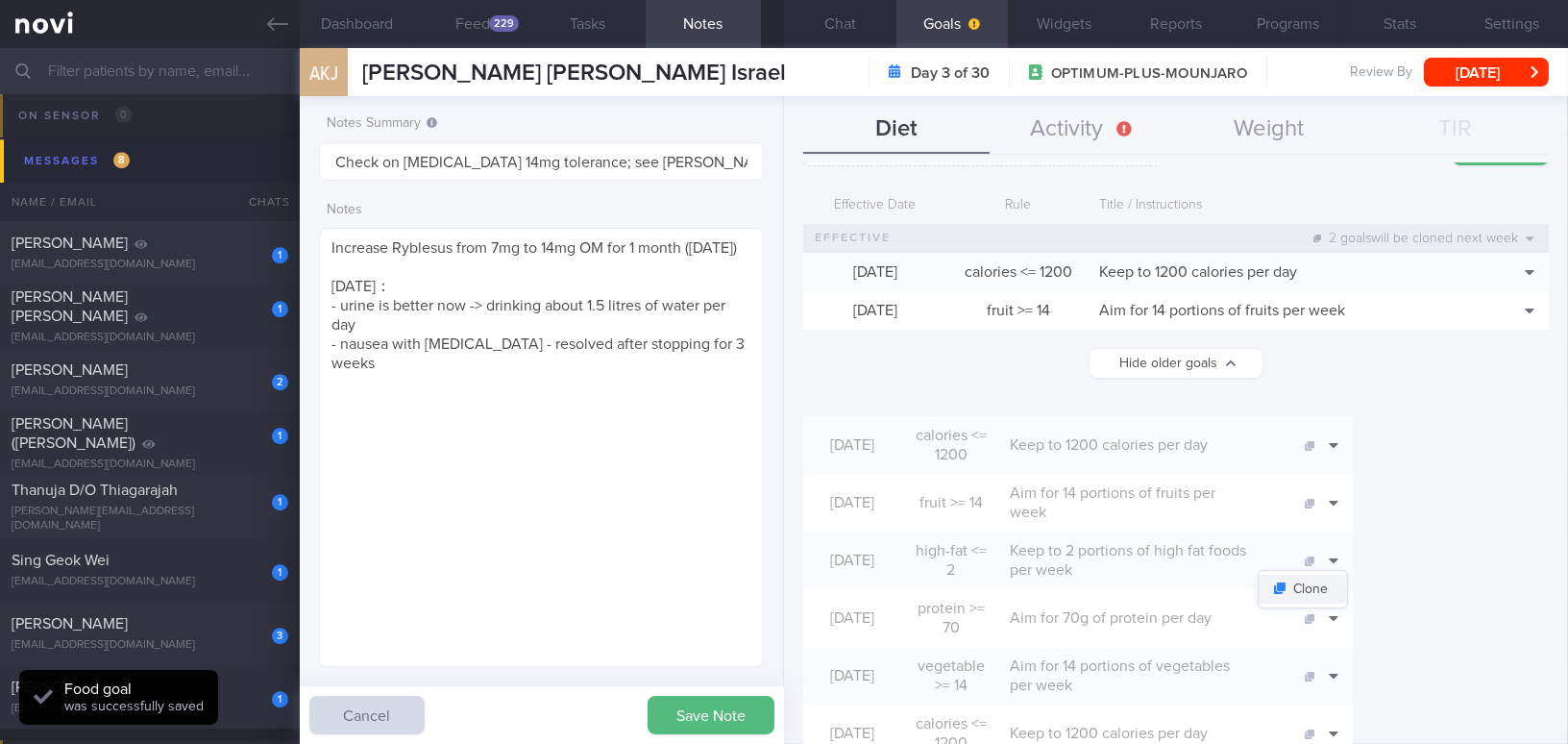
click at [1227, 575] on button "Clone" at bounding box center [1303, 589] width 89 height 29
type input "2"
type textarea "Keep to 2 portions of high fat foods per week"
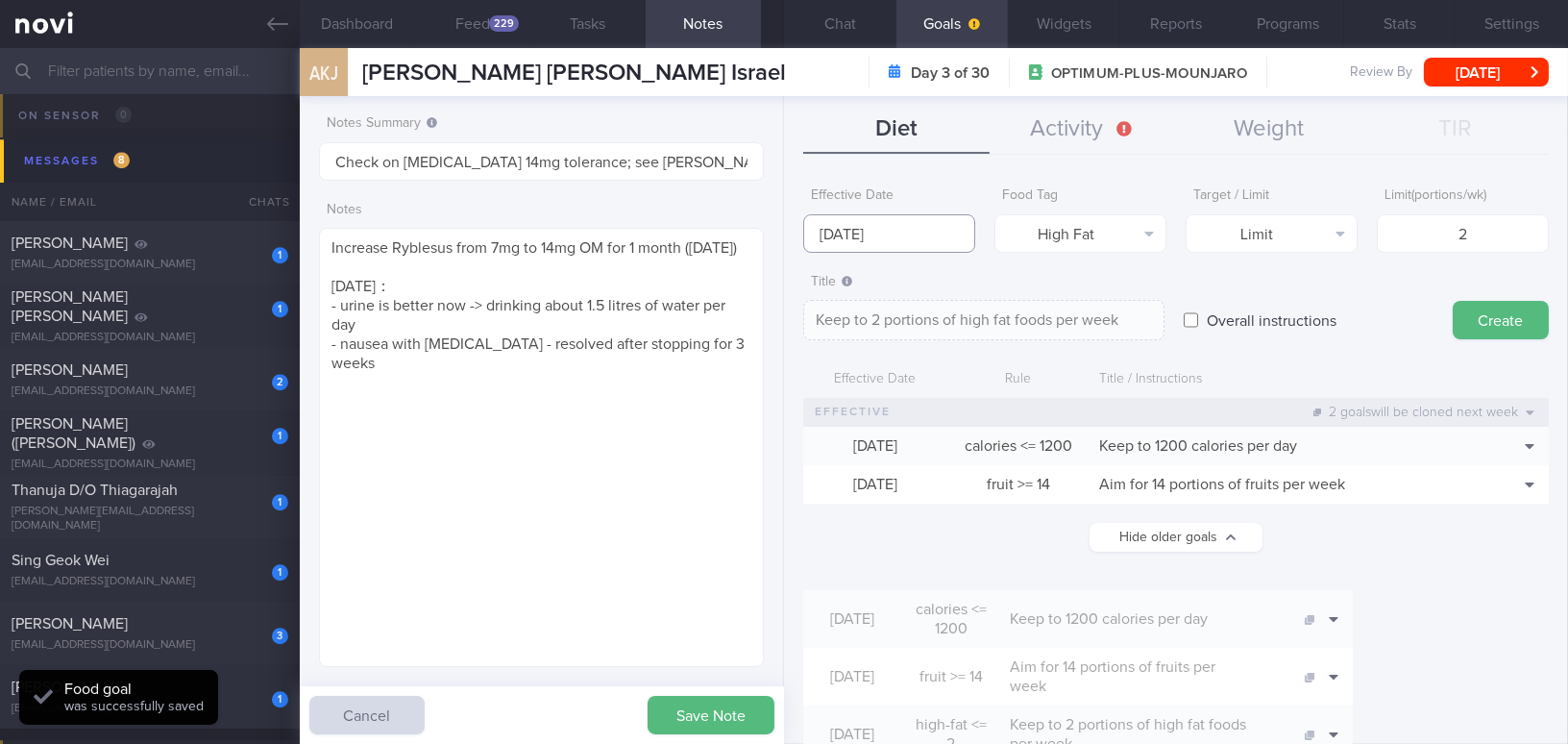
click at [892, 220] on input "13 Oct 2025" at bounding box center [889, 233] width 172 height 39
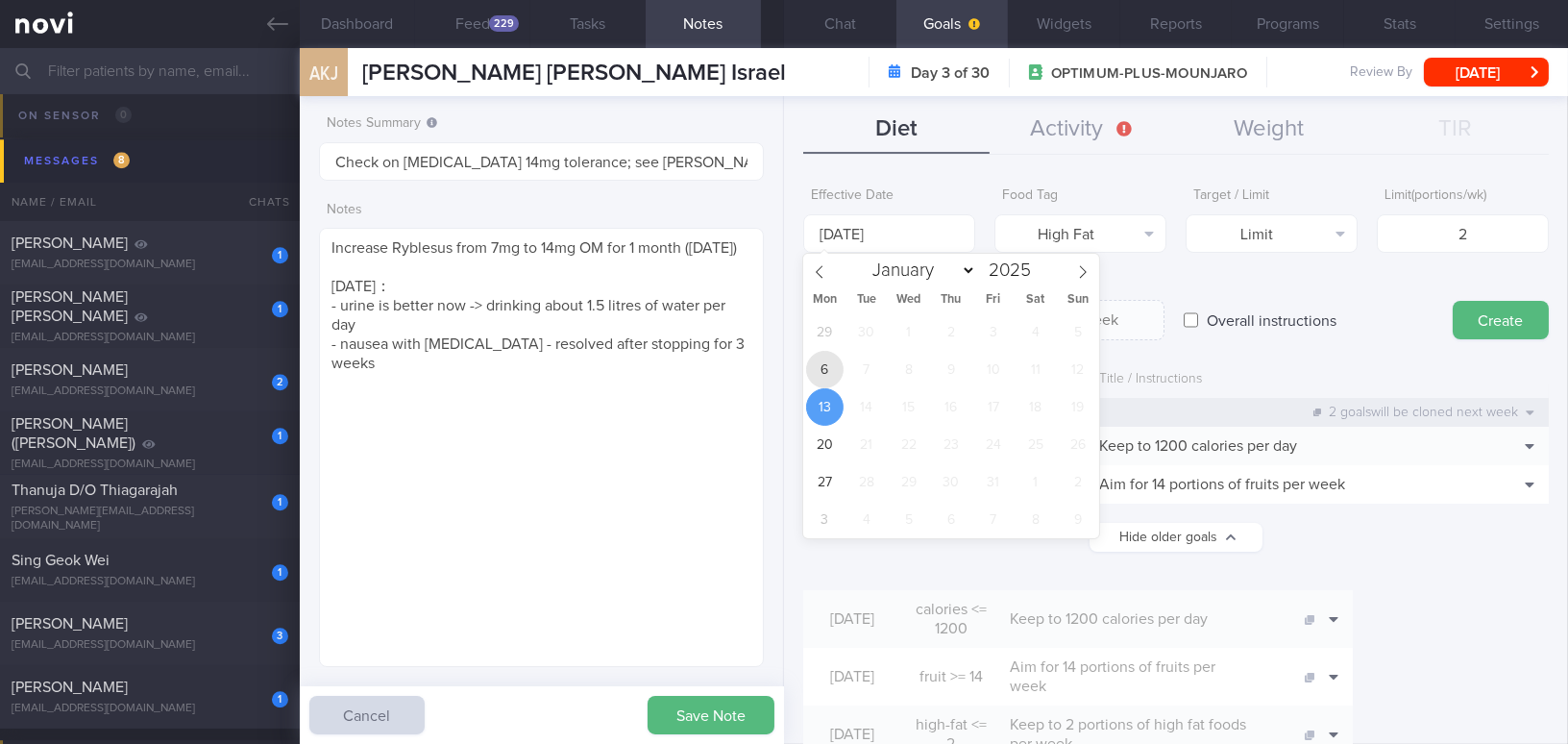
click at [830, 368] on span "6" at bounding box center [825, 370] width 38 height 38
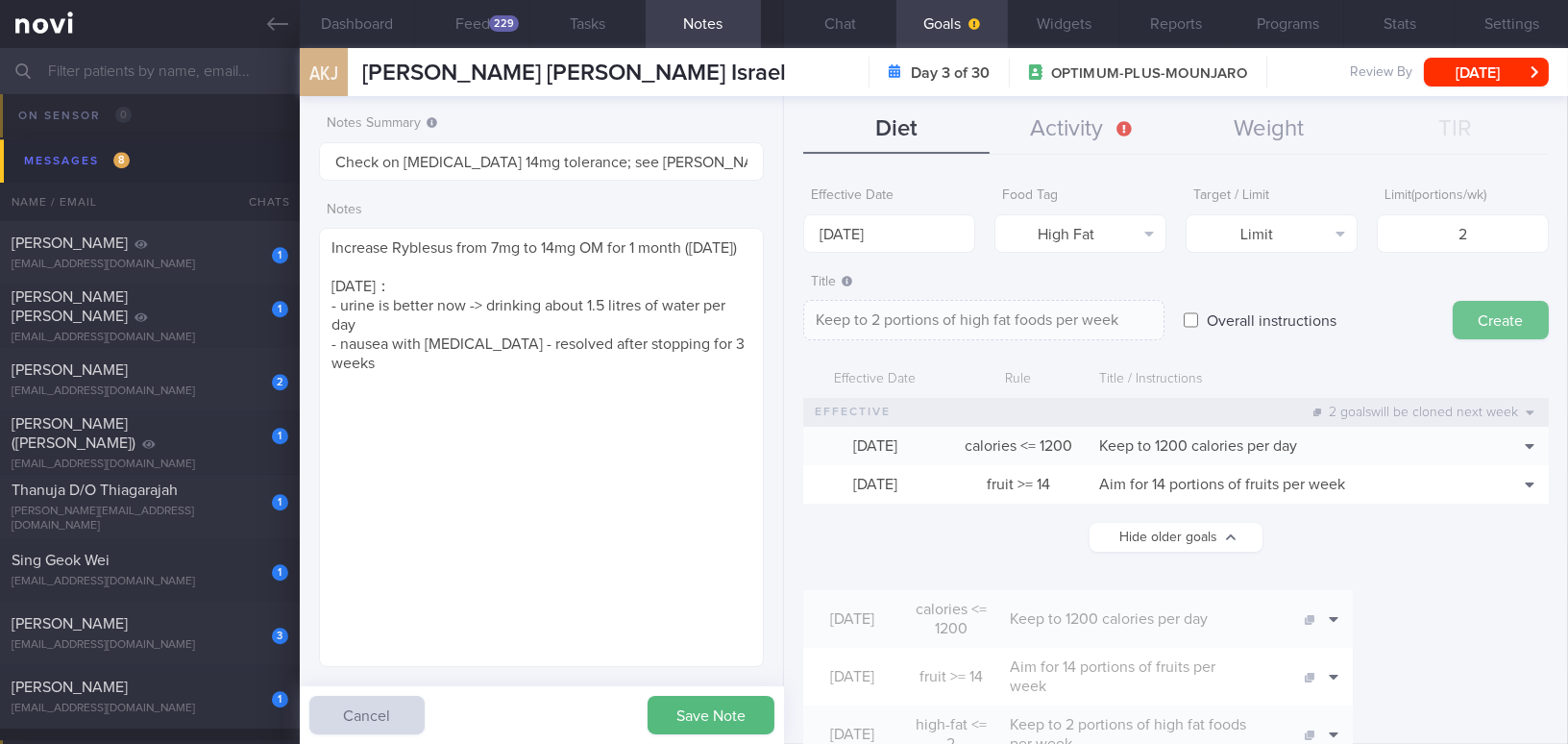
click at [1227, 323] on button "Create" at bounding box center [1501, 320] width 96 height 39
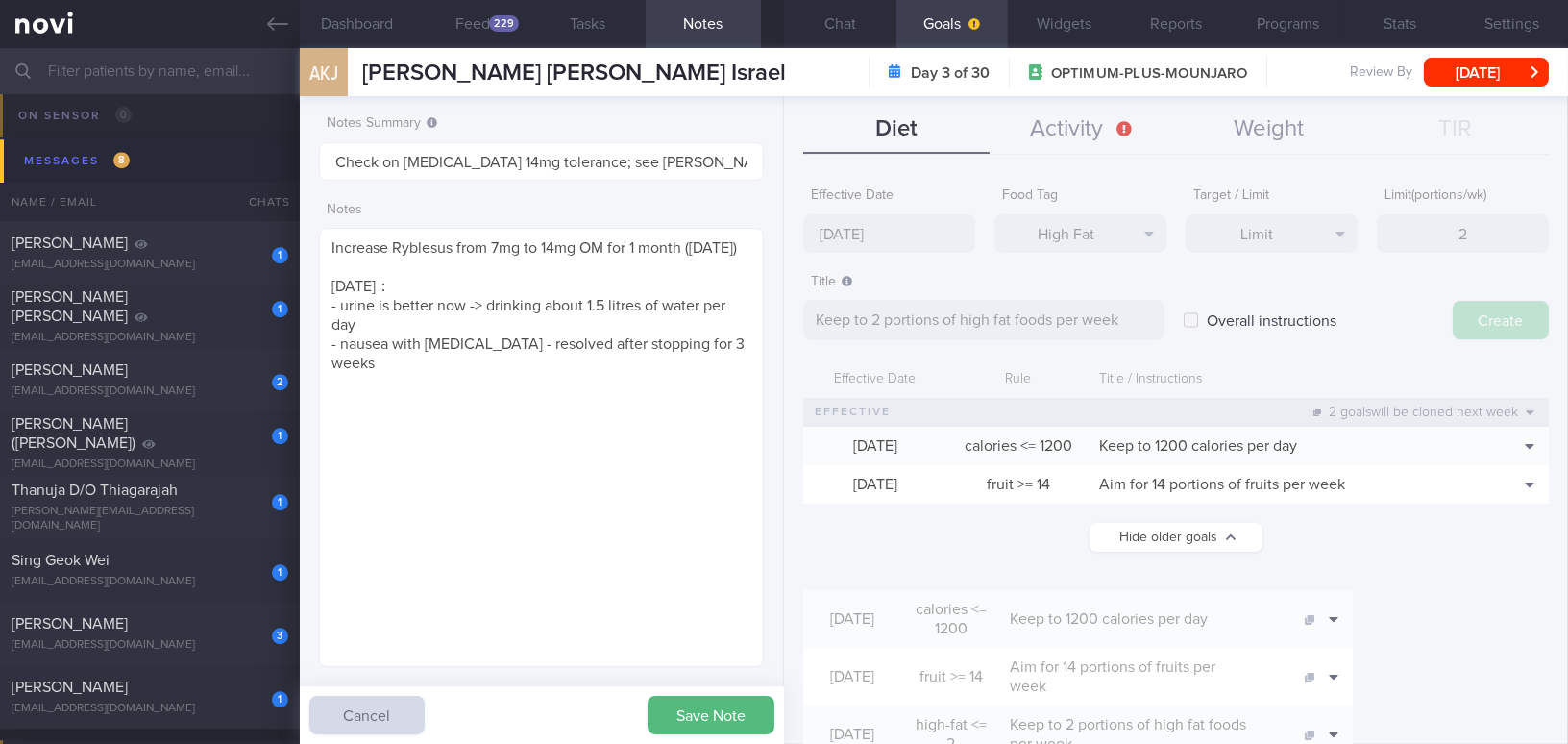
type input "13 Oct 2025"
type textarea "Aim for ___ of ___"
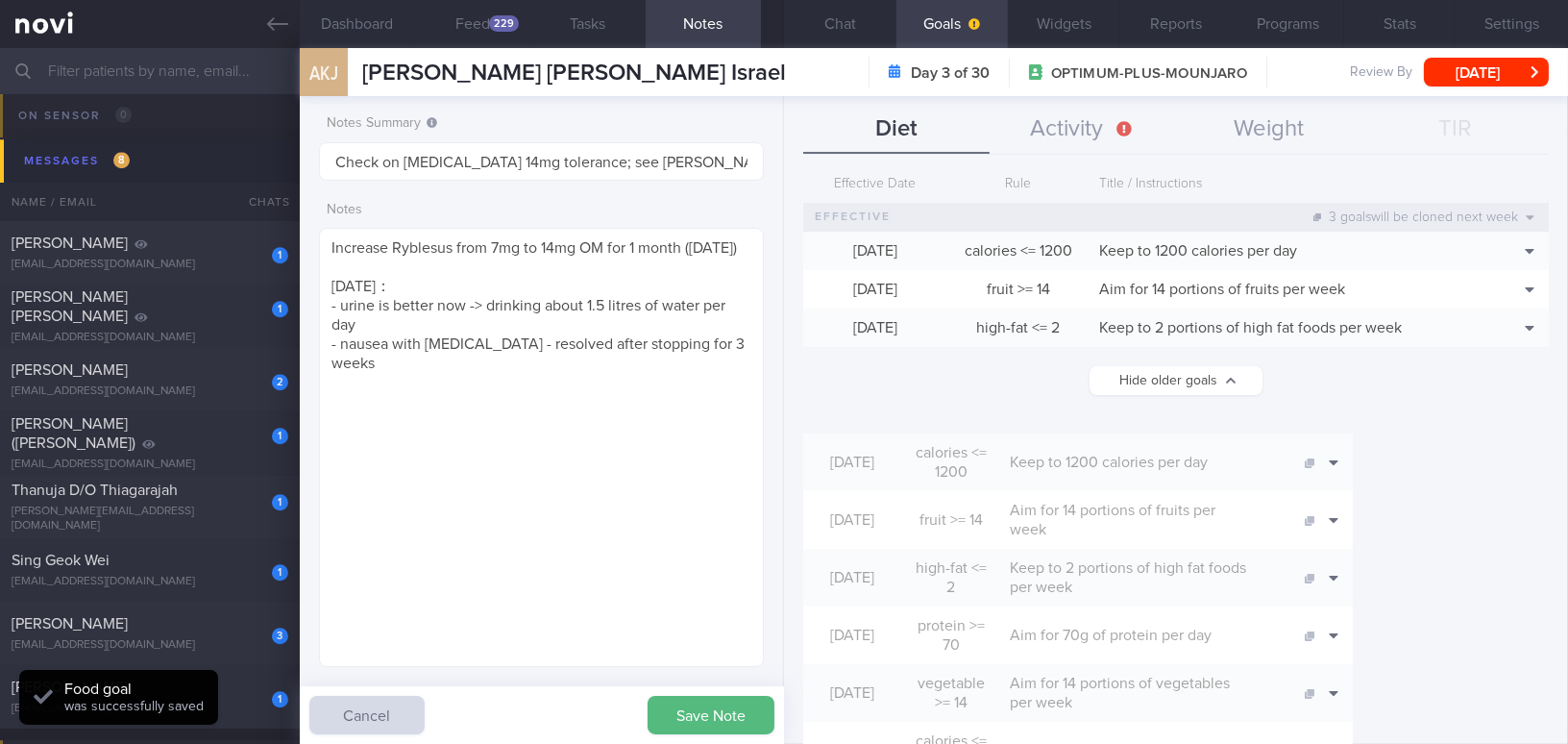
scroll to position [349, 0]
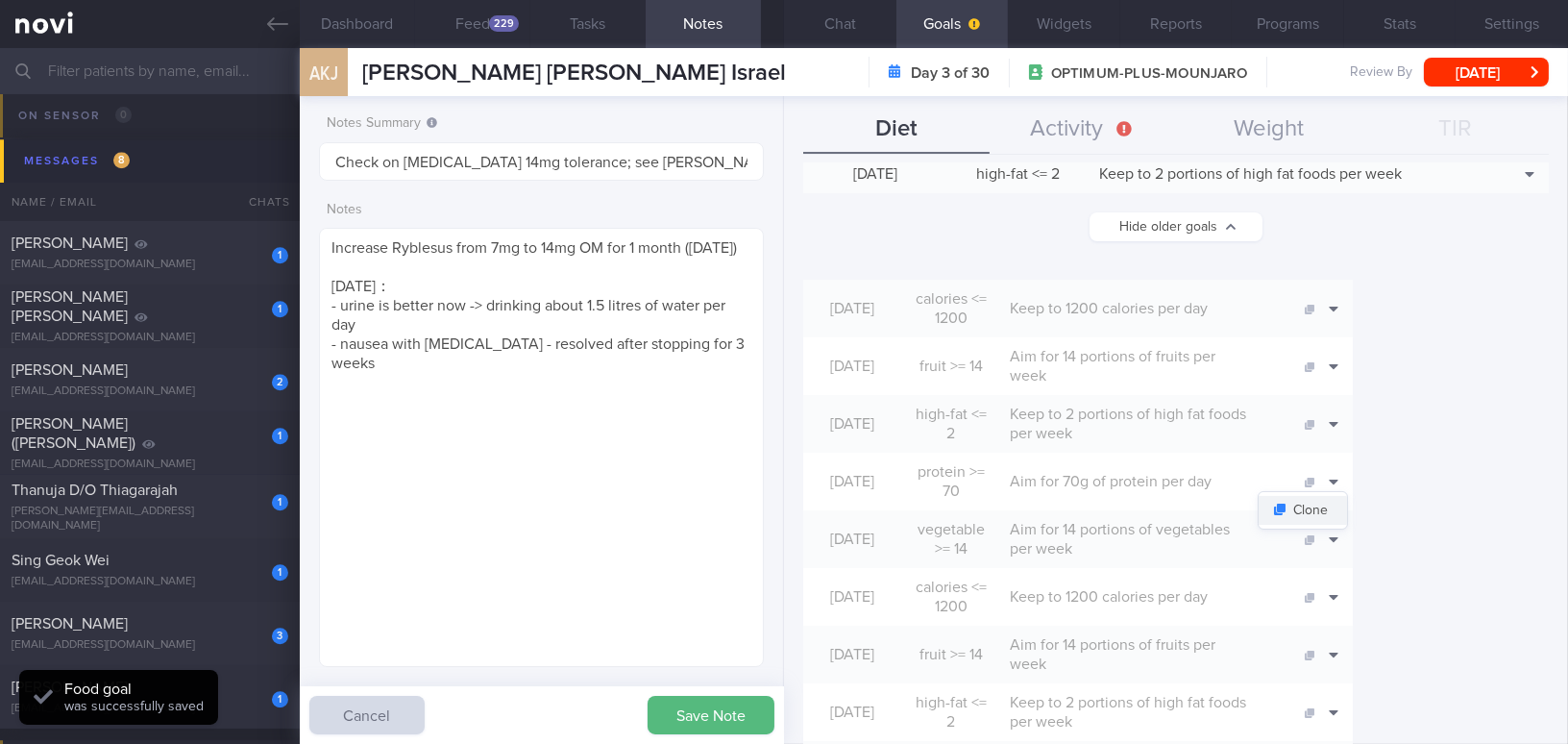
click at [1227, 496] on button "Clone" at bounding box center [1303, 510] width 89 height 29
type input "70"
type textarea "Aim for 70g of protein per day"
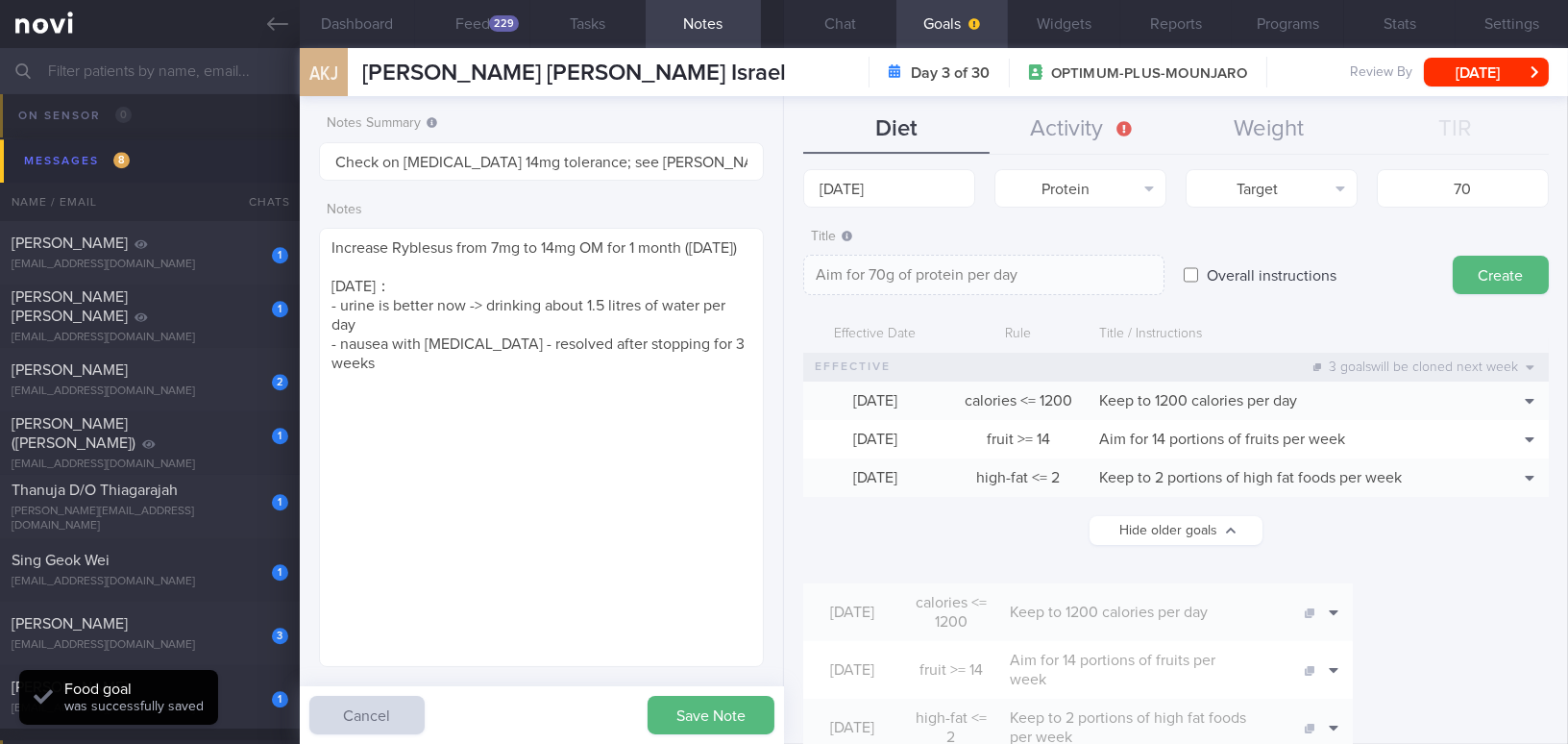
scroll to position [0, 0]
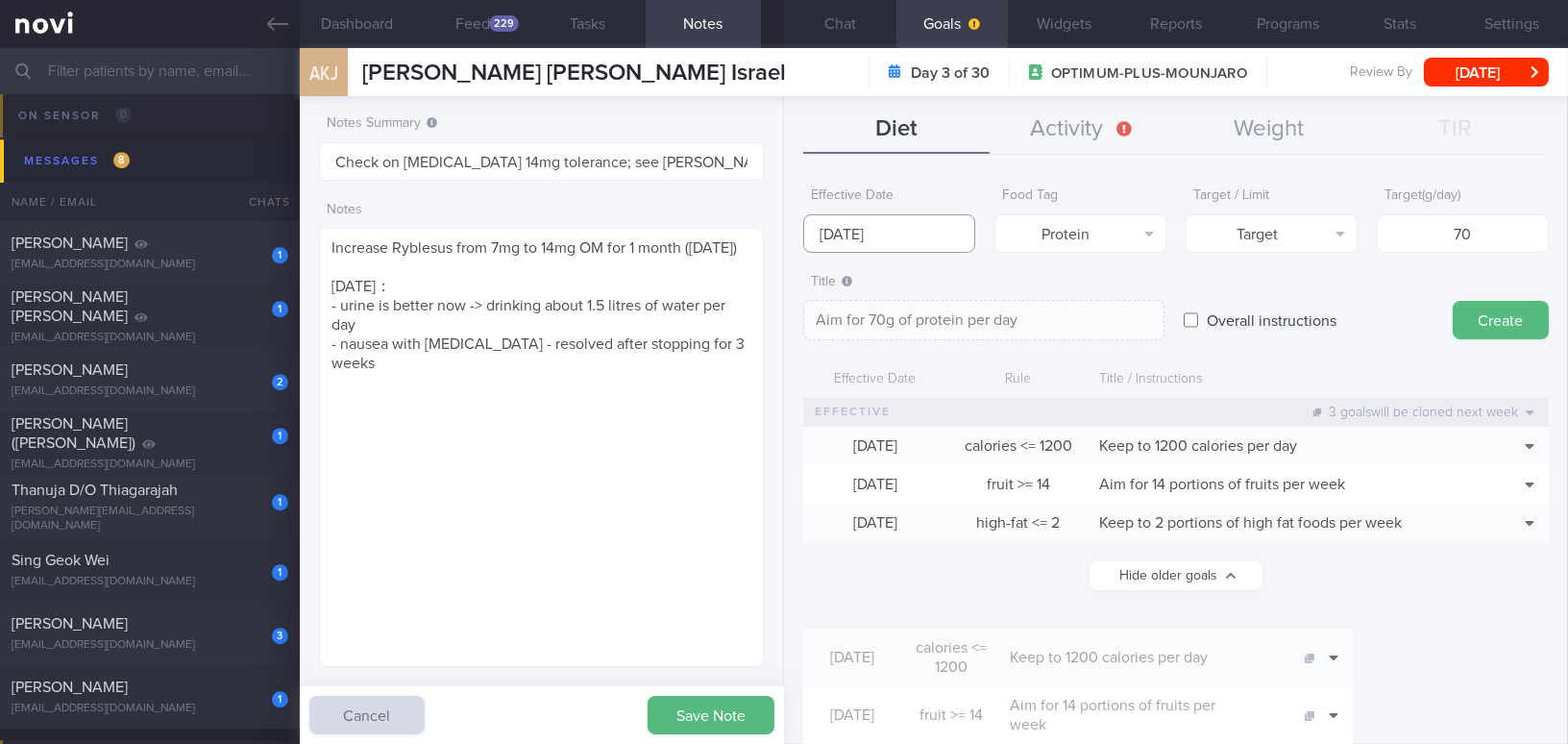
click at [908, 228] on input "13 Oct 2025" at bounding box center [889, 233] width 172 height 39
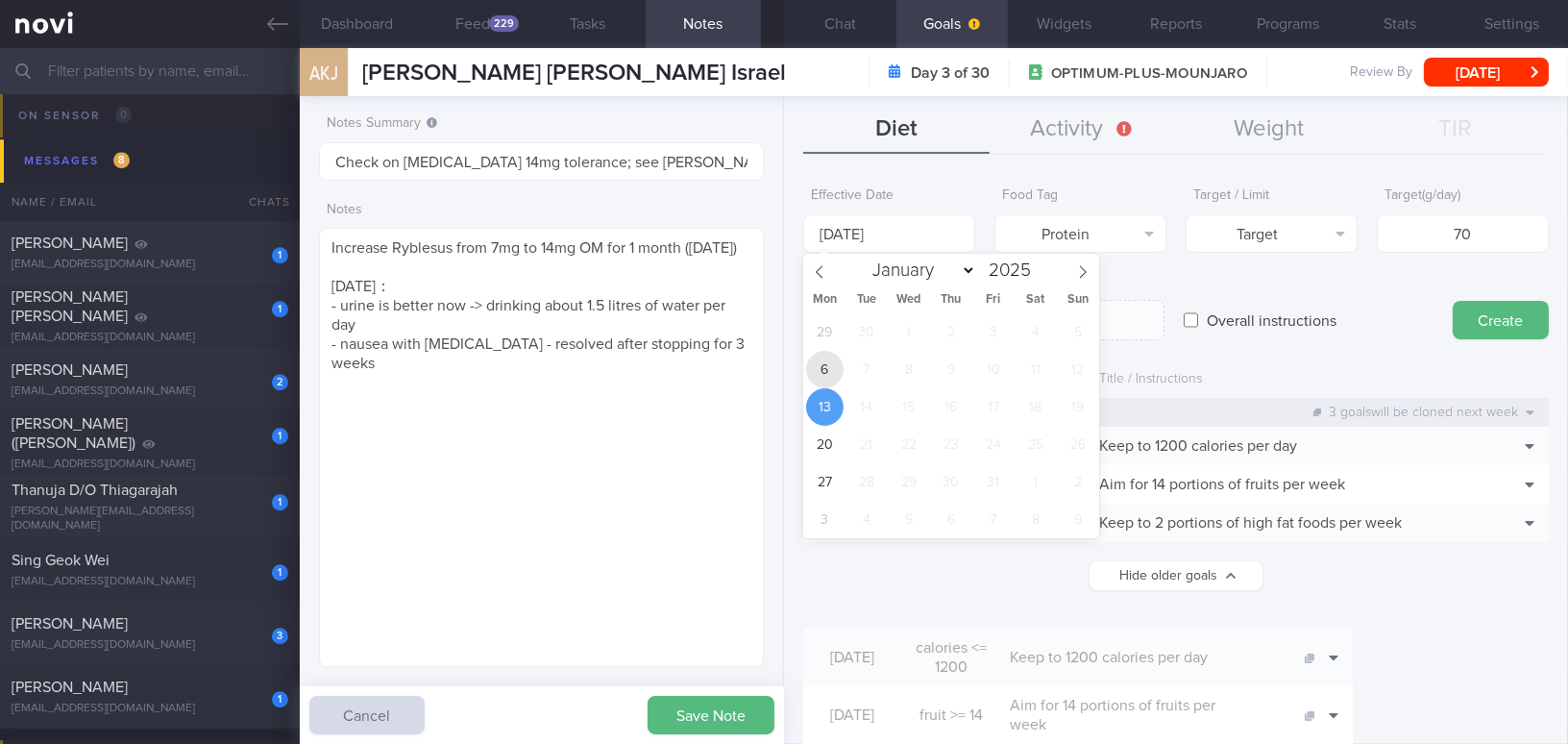
click at [825, 363] on span "6" at bounding box center [825, 370] width 38 height 38
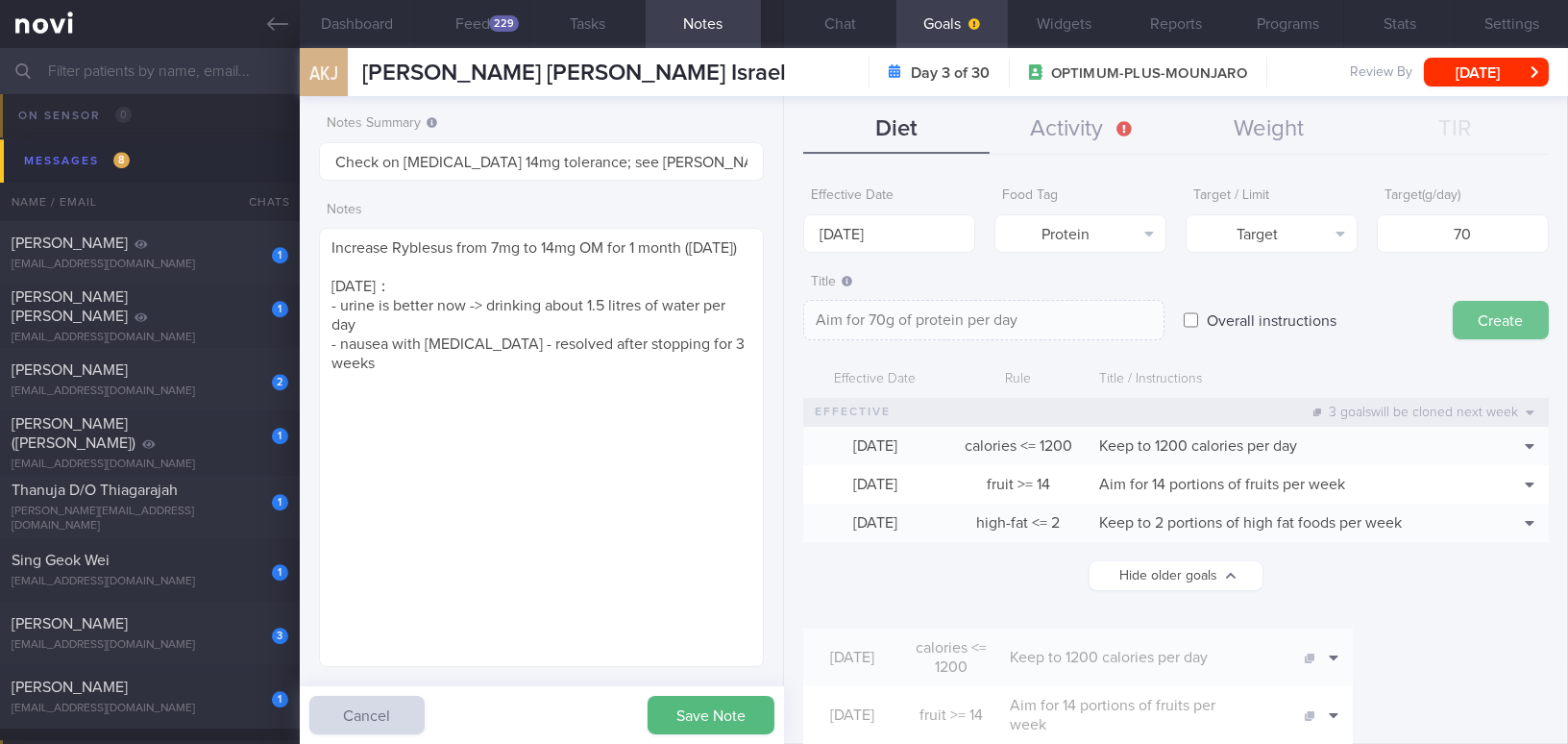
click at [1227, 317] on button "Create" at bounding box center [1501, 320] width 96 height 39
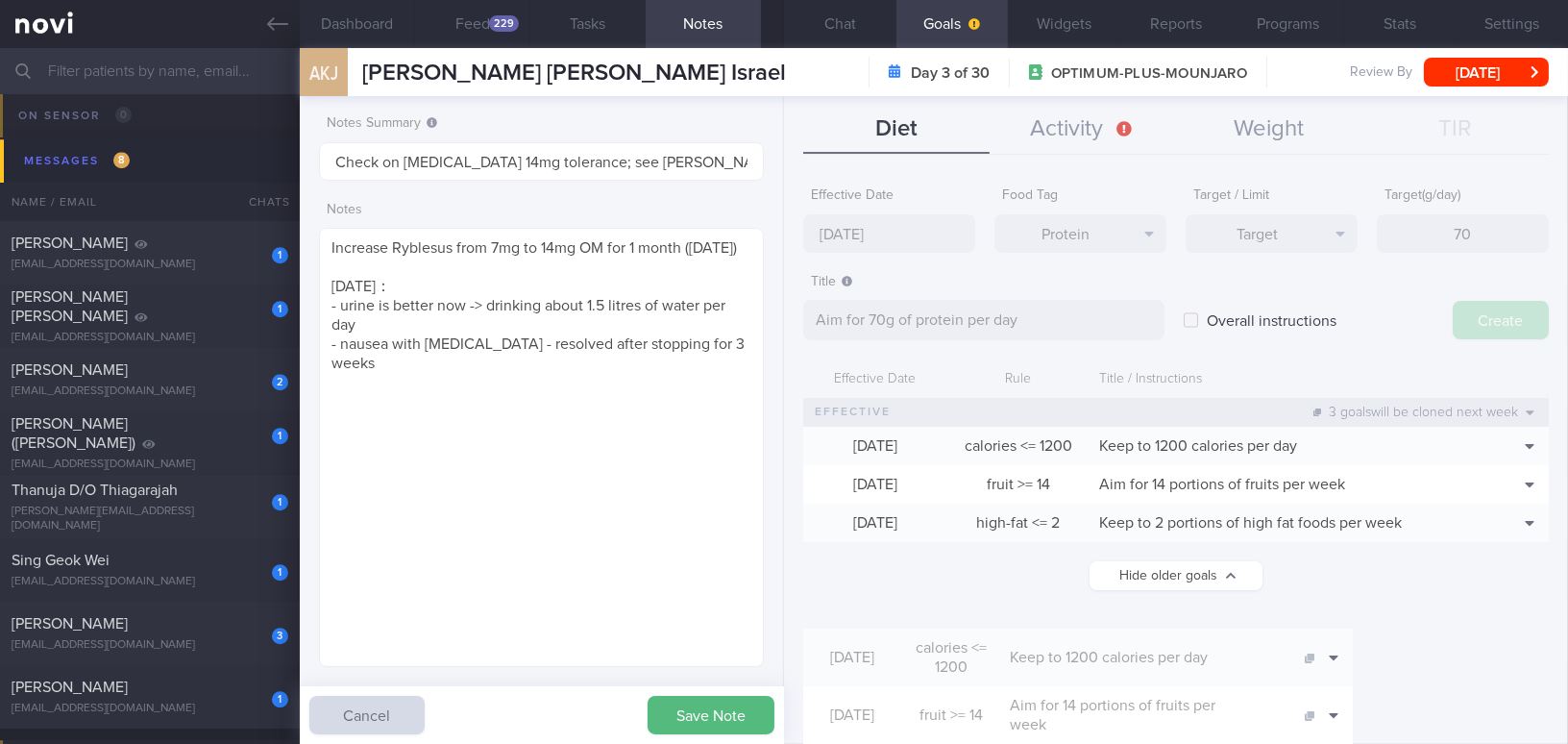
type input "13 Oct 2025"
type textarea "Aim for ___ of ___"
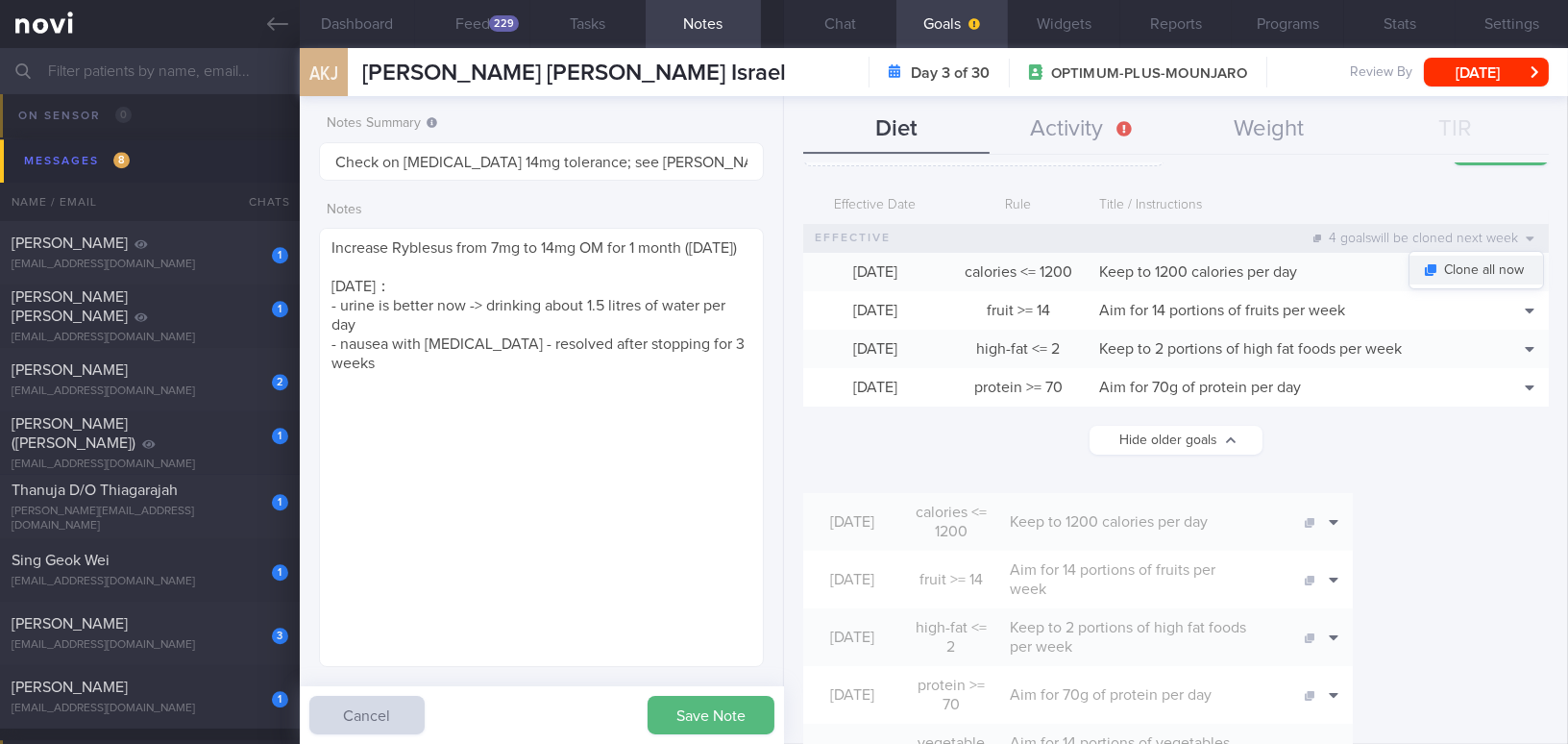
scroll to position [261, 0]
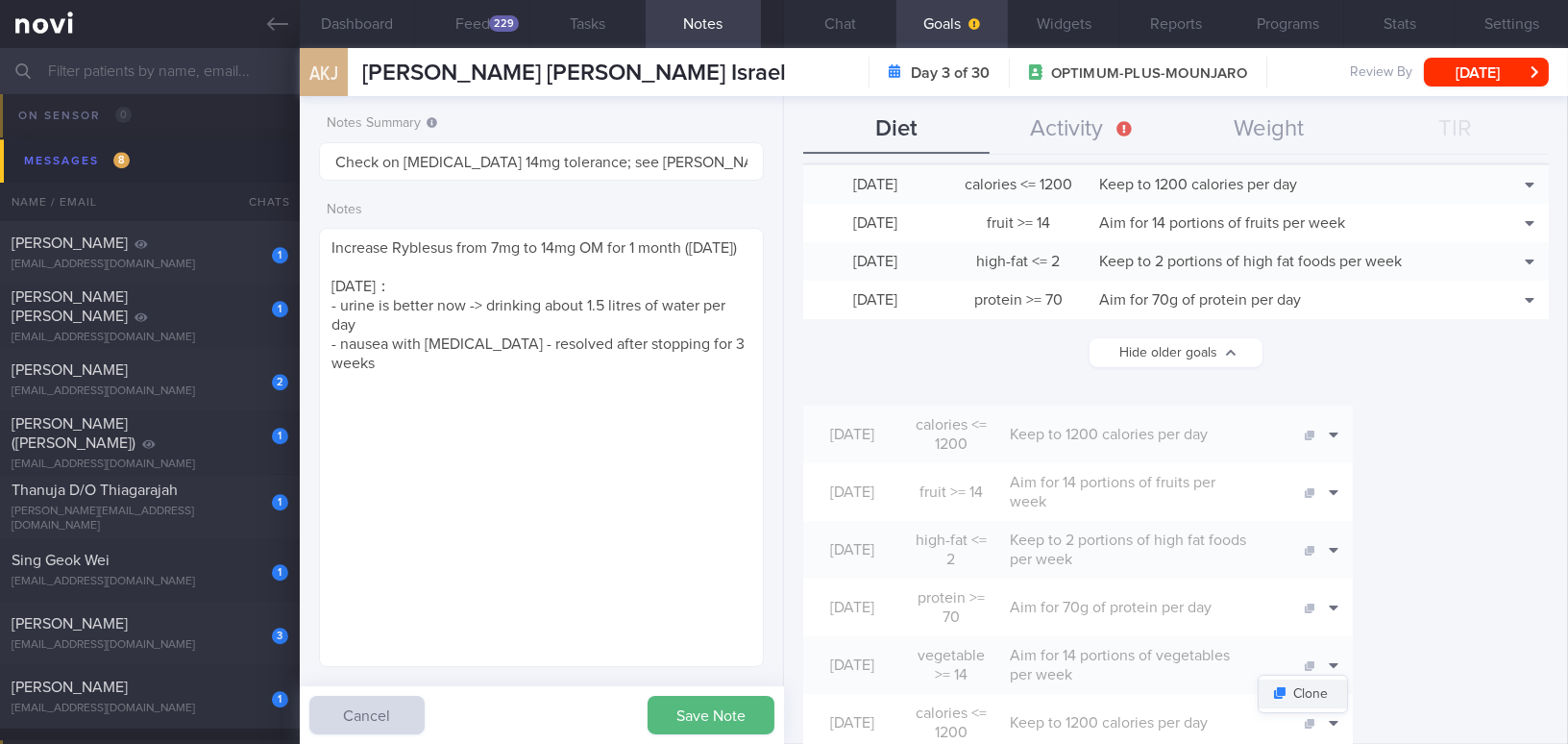
click at [1227, 678] on button "Clone" at bounding box center [1303, 693] width 89 height 29
type input "14"
type textarea "Aim for 14 portions of vegetables per week"
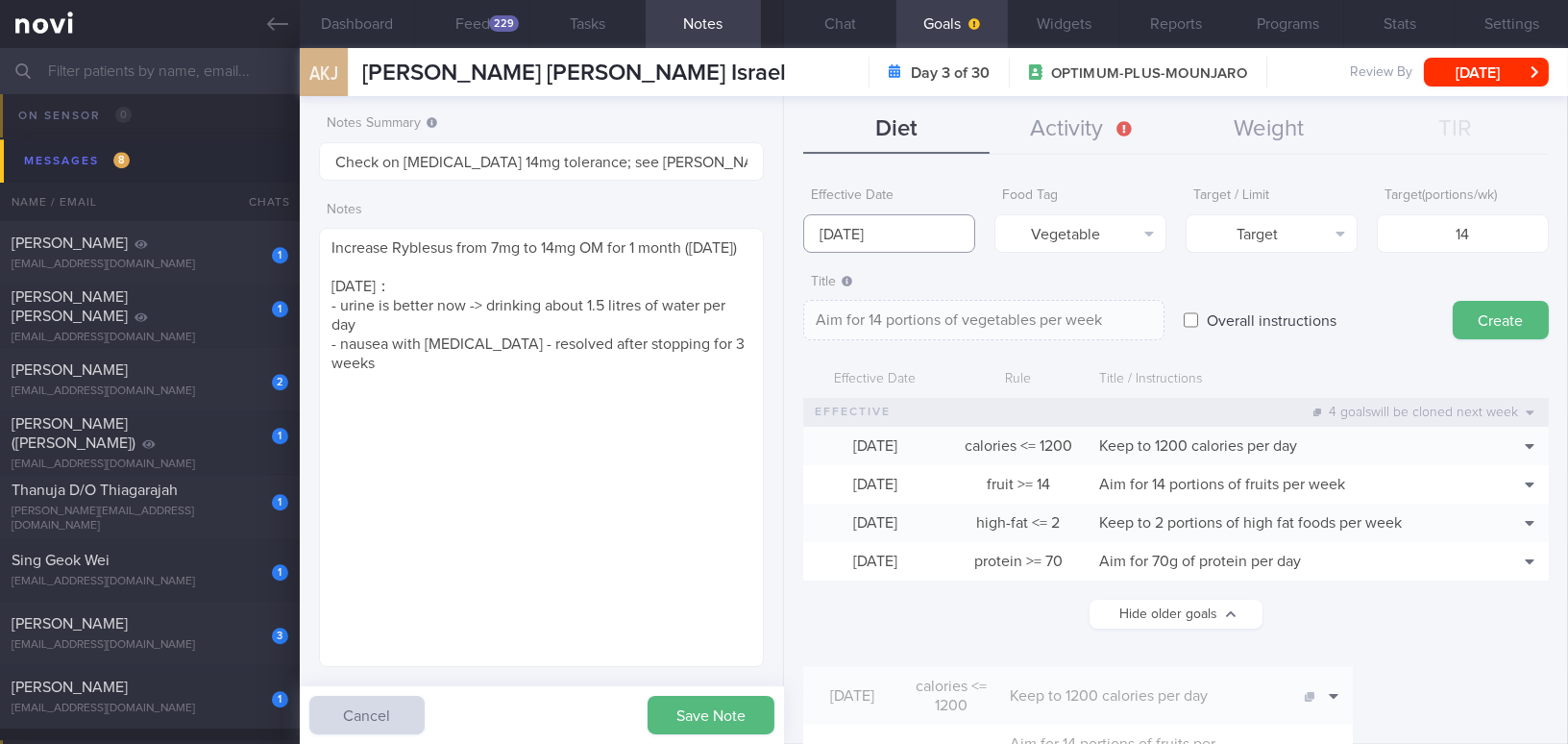
click at [881, 233] on input "13 Oct 2025" at bounding box center [889, 233] width 172 height 39
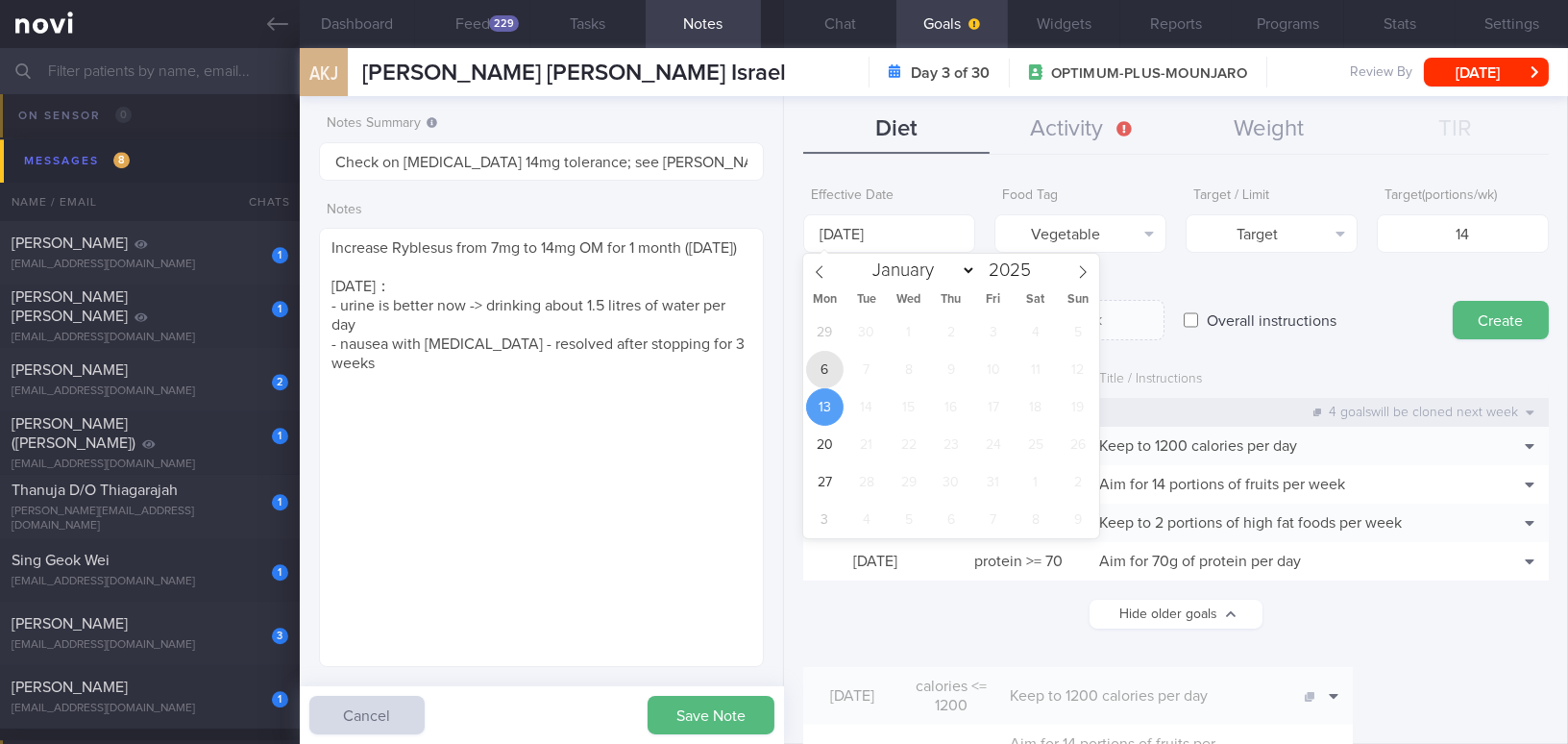
click at [822, 382] on span "6" at bounding box center [825, 370] width 38 height 38
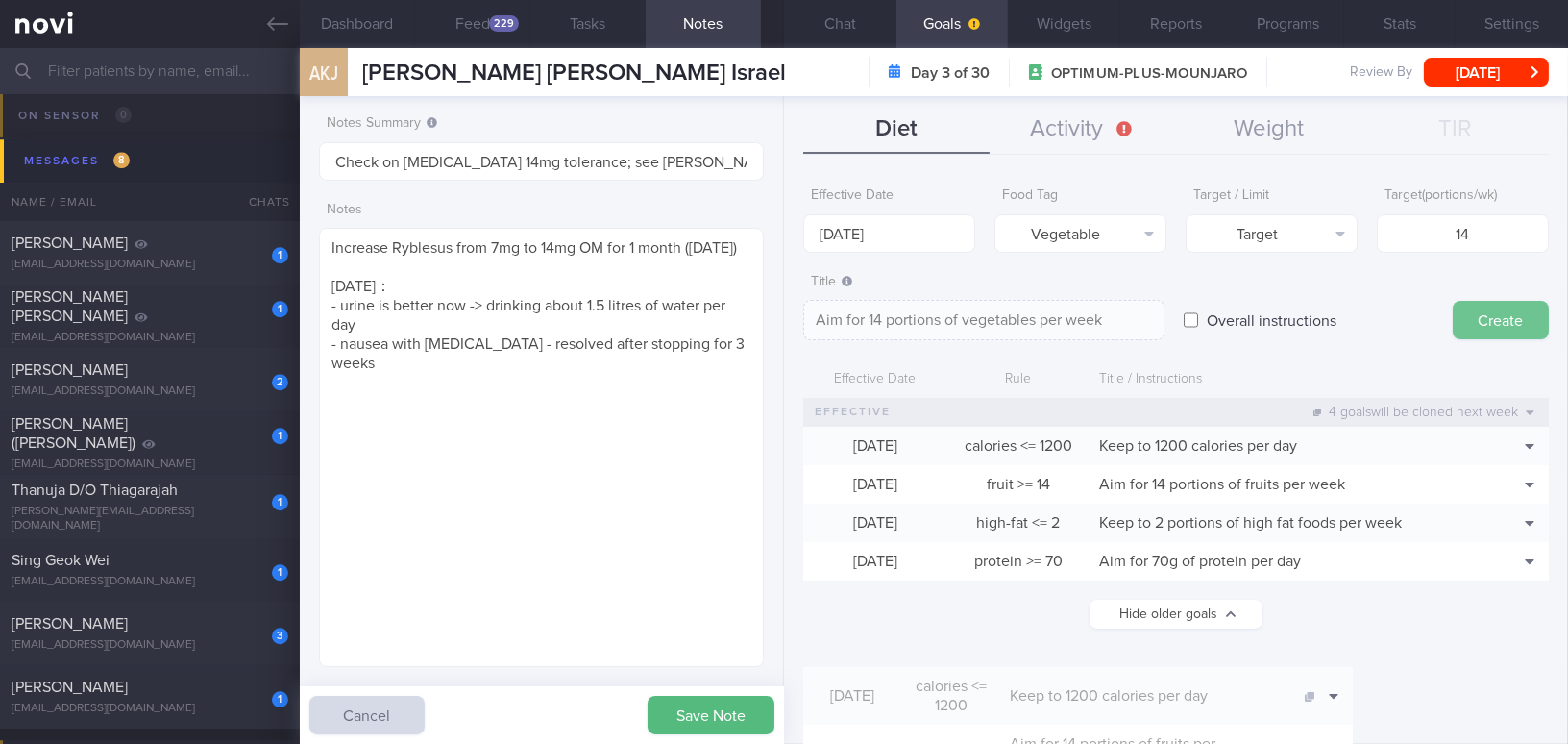
click at [1227, 317] on button "Create" at bounding box center [1501, 320] width 96 height 39
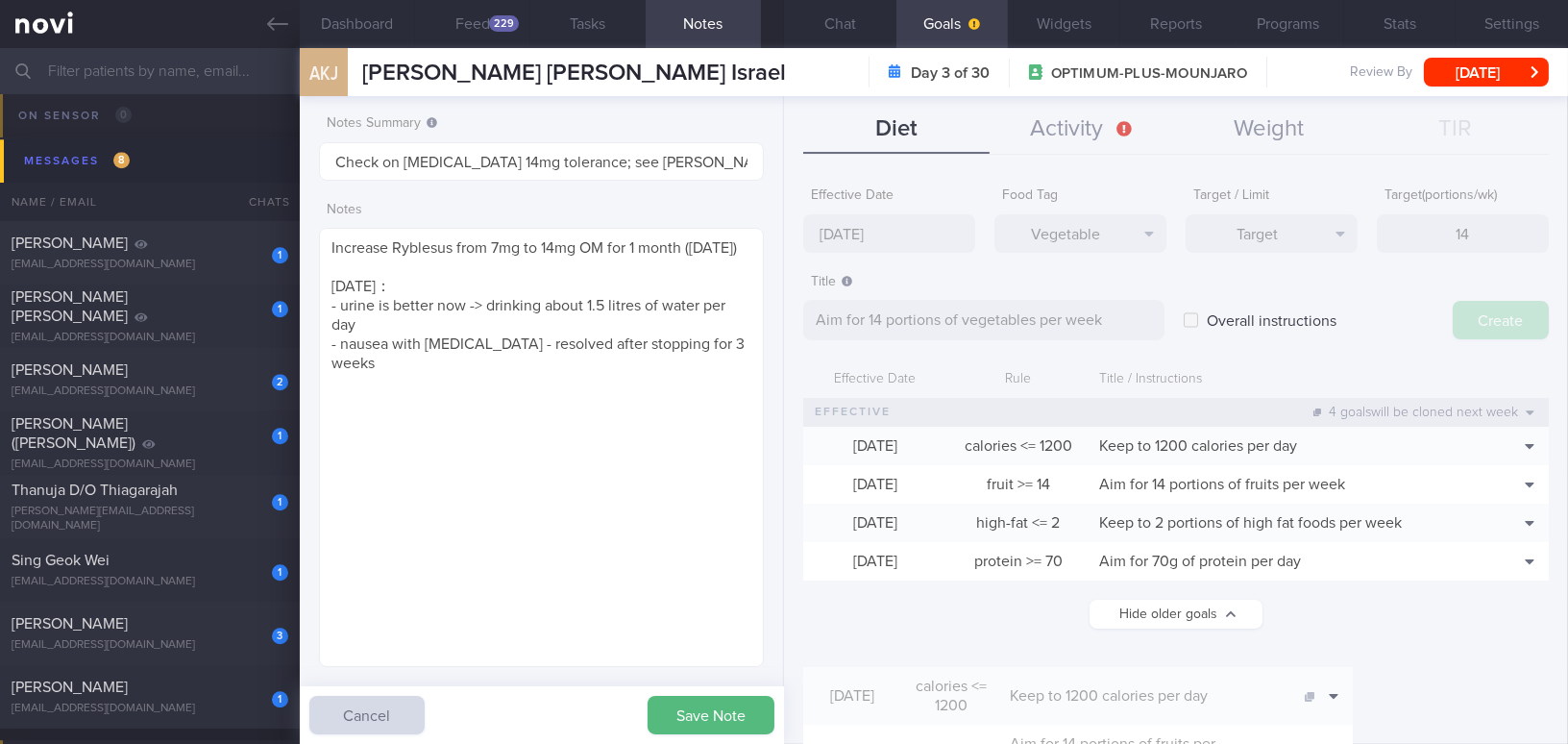
type input "13 Oct 2025"
type textarea "Aim for ___ of ___"
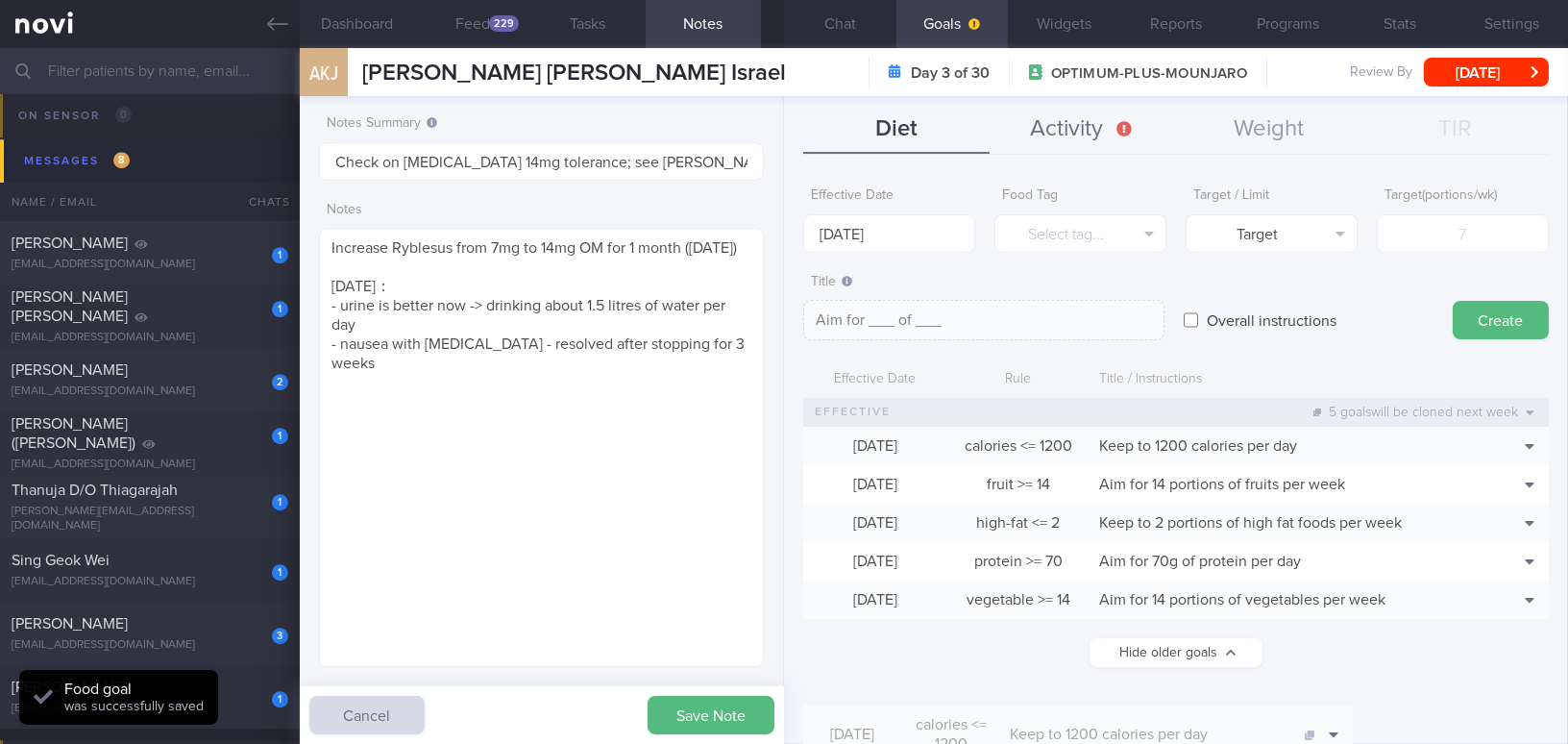
click at [1100, 123] on button "Activity" at bounding box center [1083, 129] width 186 height 48
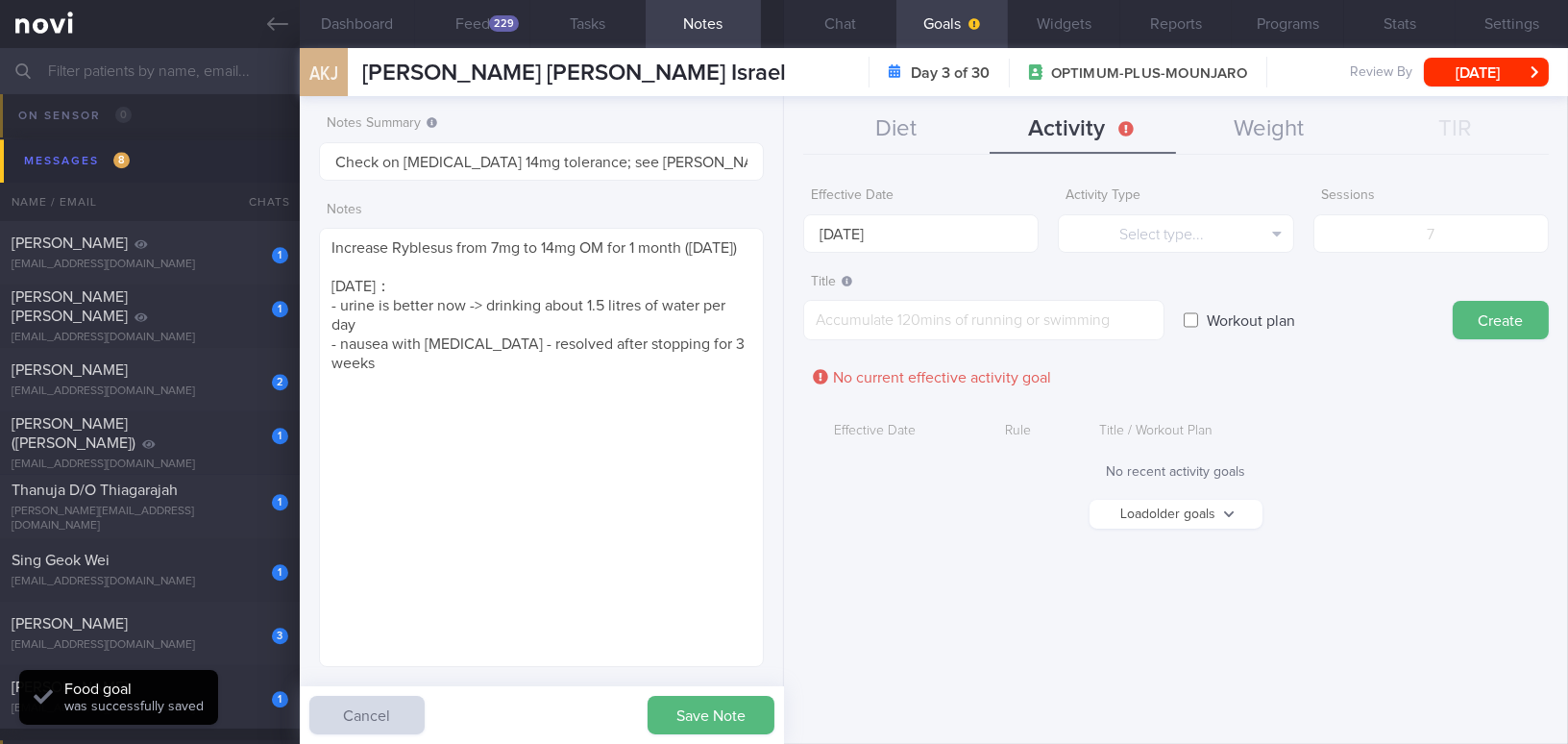
click at [1215, 513] on button "Load older goals" at bounding box center [1176, 514] width 173 height 29
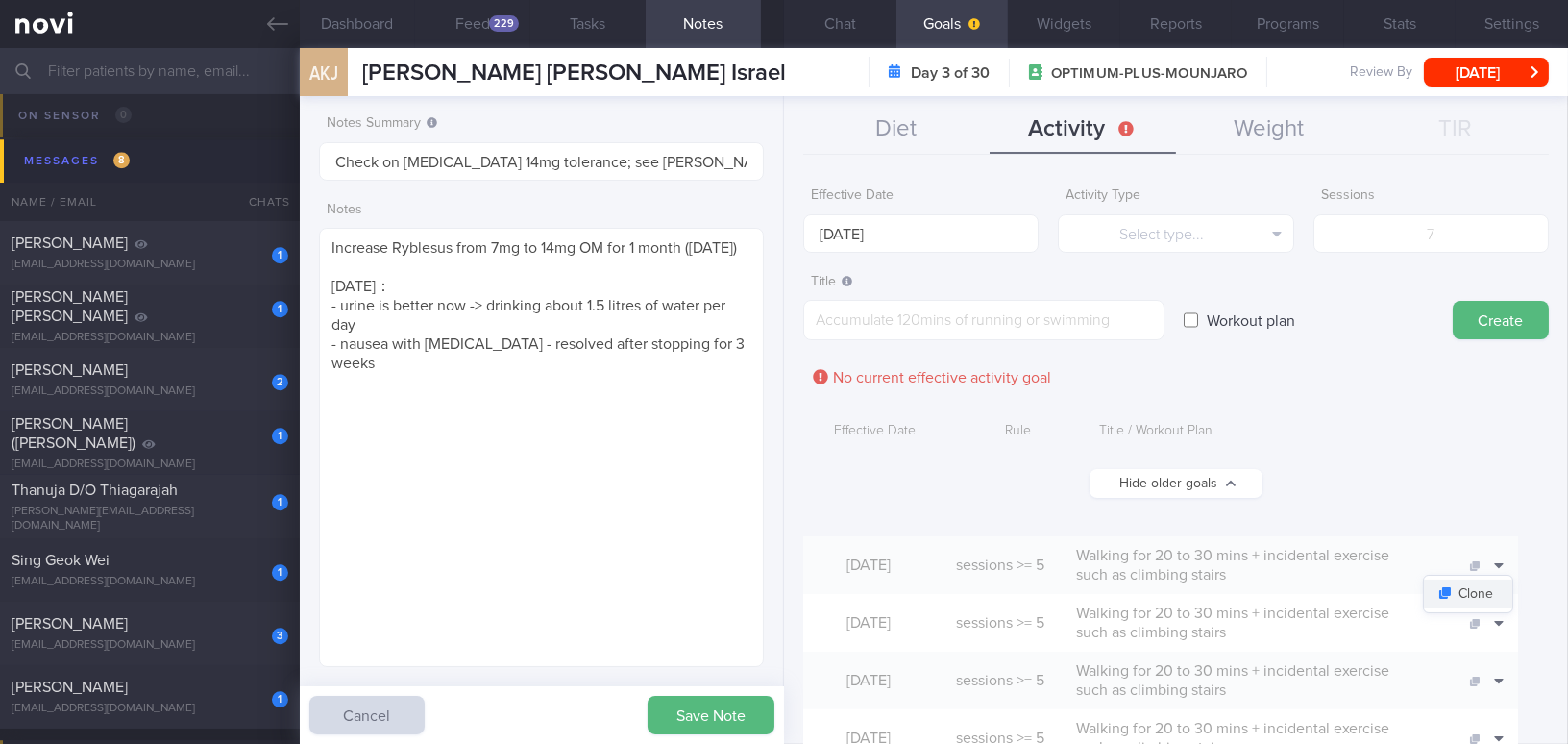
click at [1227, 597] on button "Clone" at bounding box center [1468, 594] width 89 height 29
type input "5"
type textarea "Walking for 20 to 30 mins + incidental exercise such as climbing stairs"
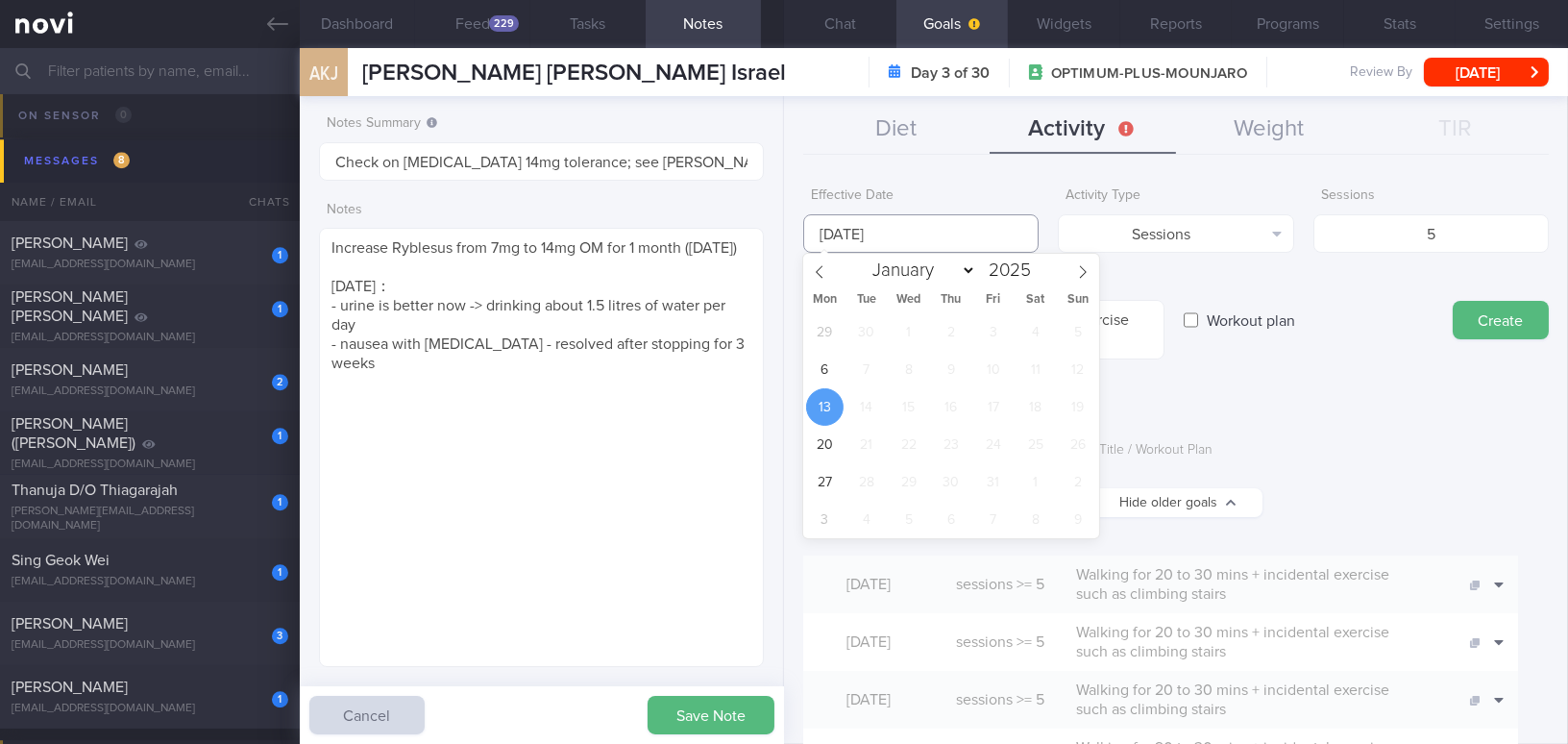
click at [944, 239] on input "13 Oct 2025" at bounding box center [920, 233] width 235 height 39
click at [815, 376] on span "6" at bounding box center [825, 370] width 38 height 38
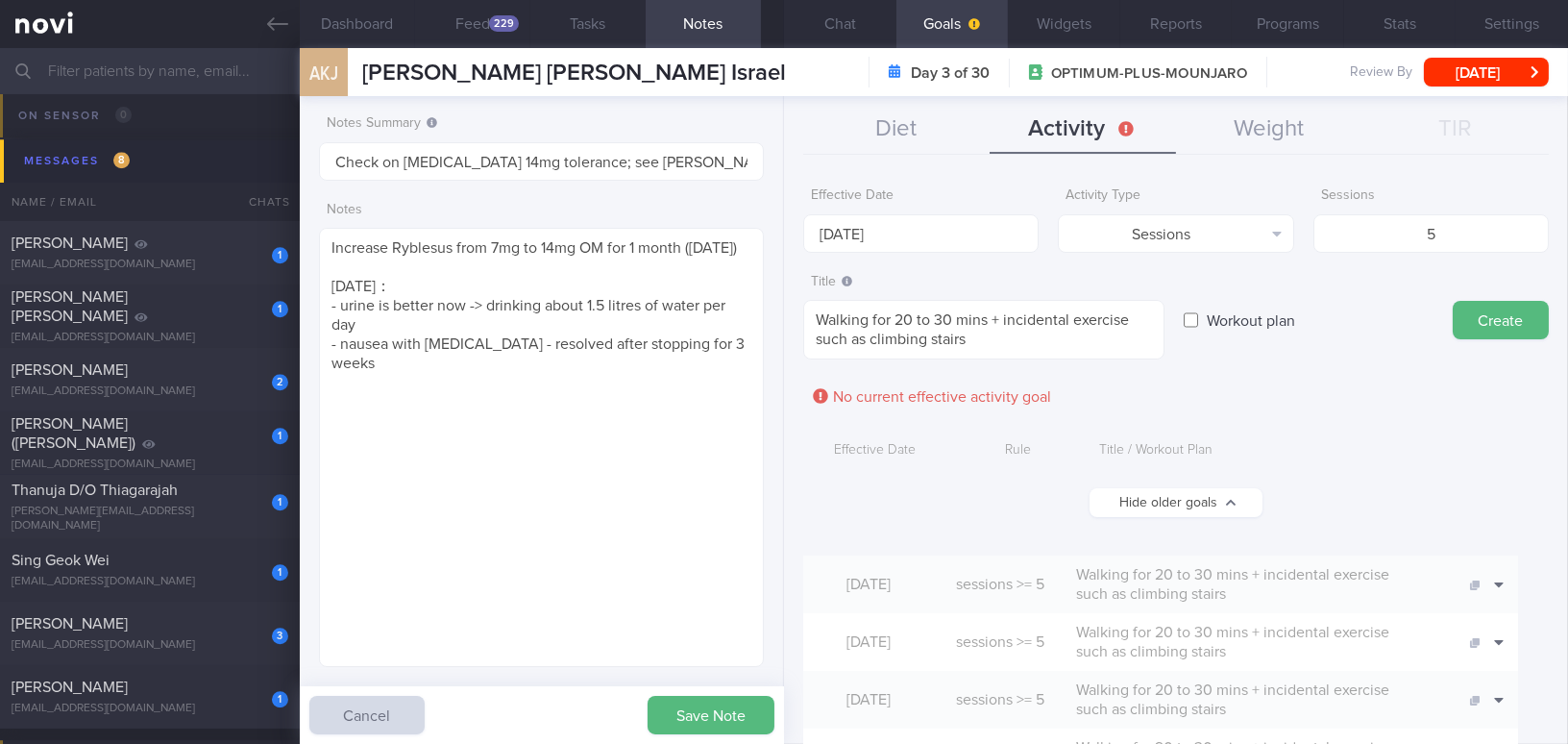
click at [1227, 318] on button "Create" at bounding box center [1501, 320] width 96 height 39
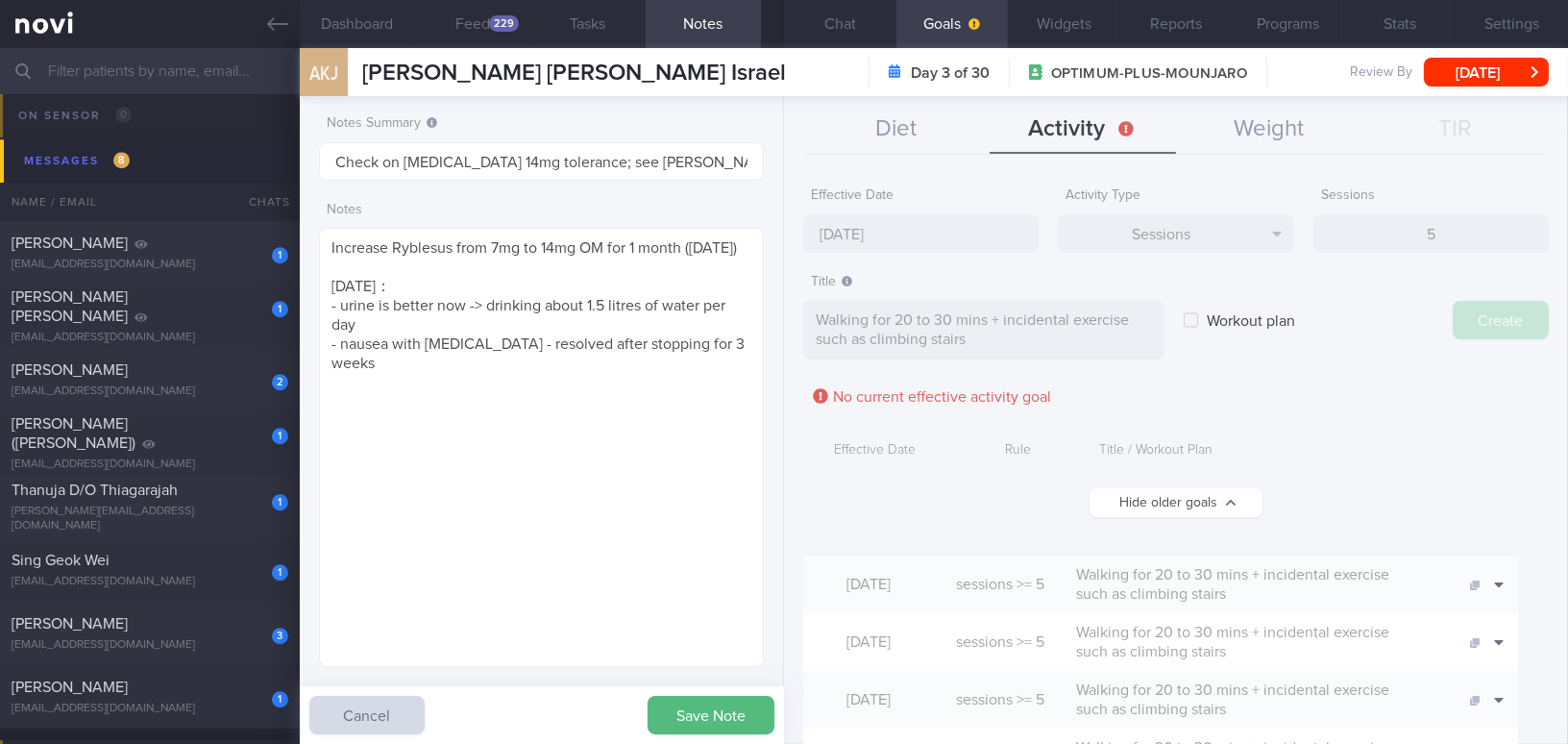
type input "13 Oct 2025"
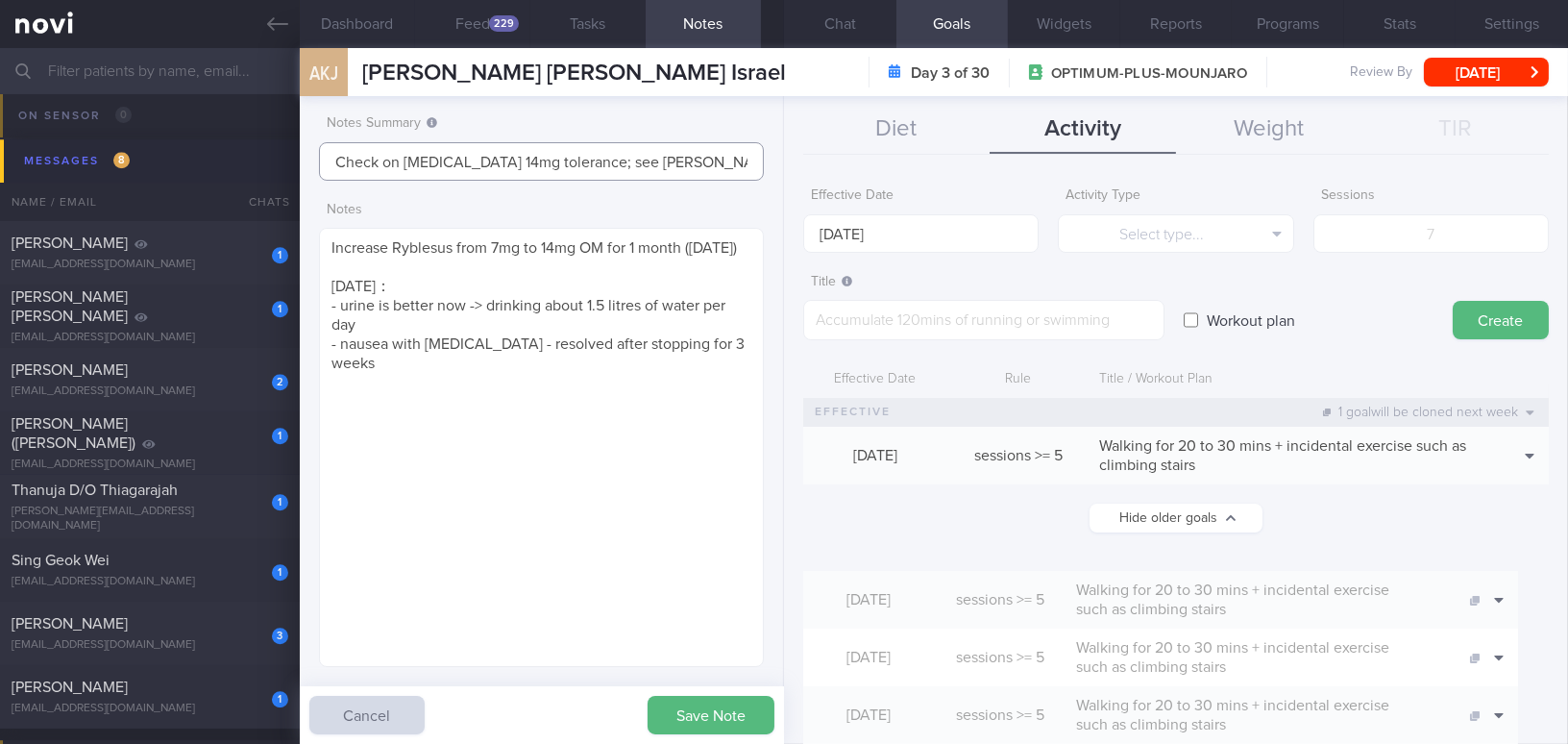
drag, startPoint x: 722, startPoint y: 163, endPoint x: 248, endPoint y: 140, distance: 474.6
click at [248, 140] on div "Patients New Users Coaches Assigned patients Assigned patients All active patie…" at bounding box center [784, 395] width 1568 height 695
type input "Mounjaro 7.5mg"
click at [692, 678] on button "Save Note" at bounding box center [710, 714] width 127 height 39
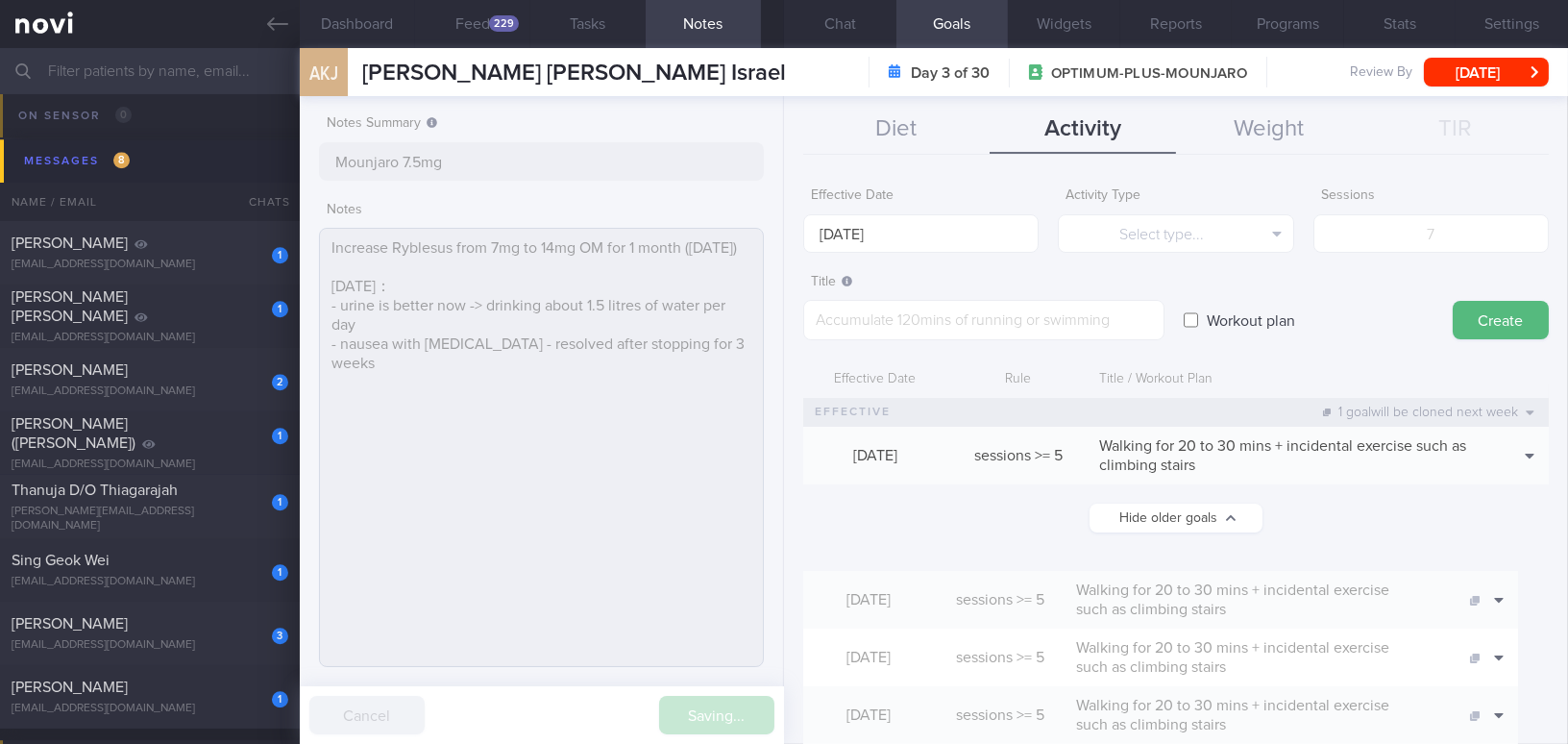
type input "Mounjaro 7.5mg"
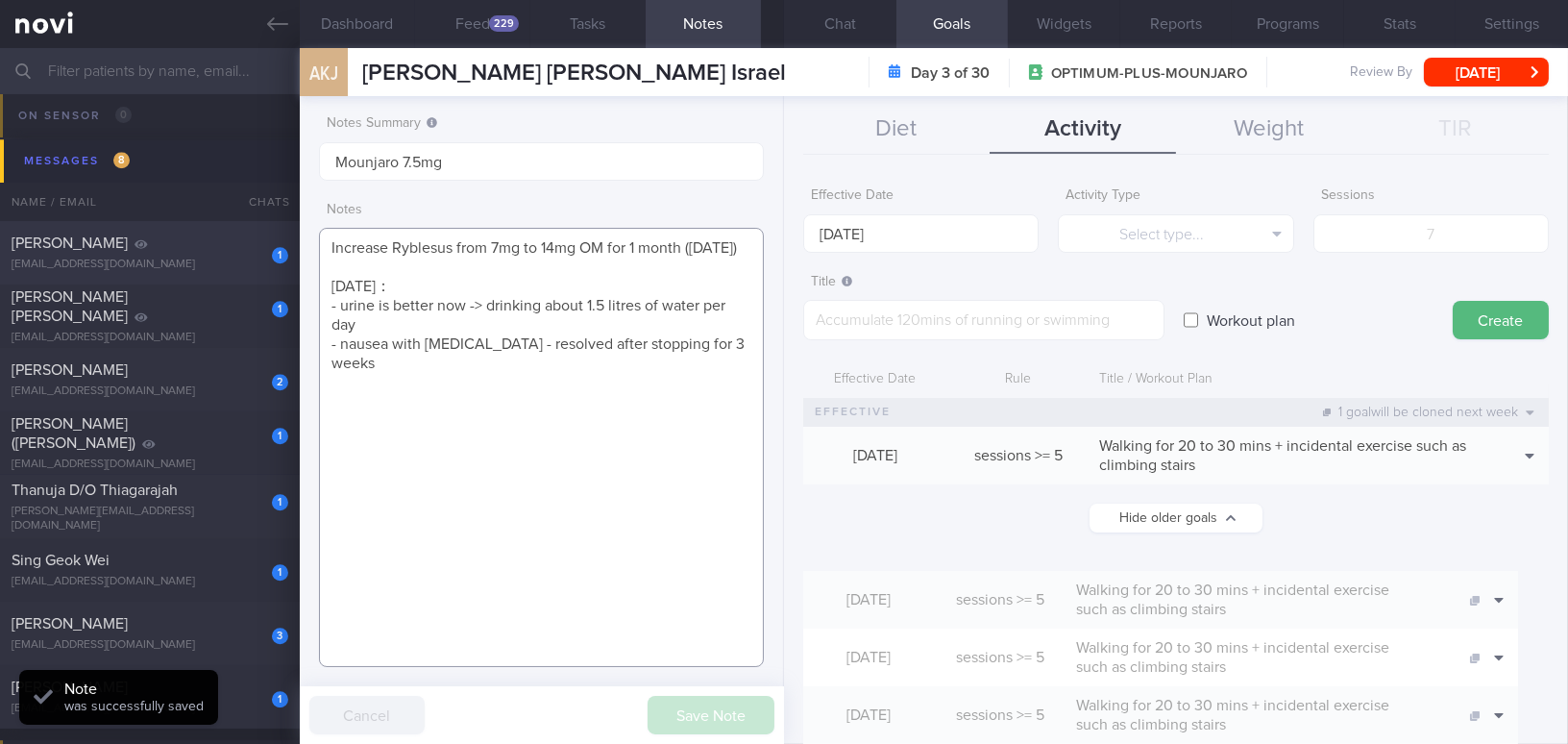
drag, startPoint x: 753, startPoint y: 349, endPoint x: 215, endPoint y: 243, distance: 548.3
click at [215, 243] on div "Patients New Users Coaches Assigned patients Assigned patients All active patie…" at bounding box center [784, 395] width 1568 height 695
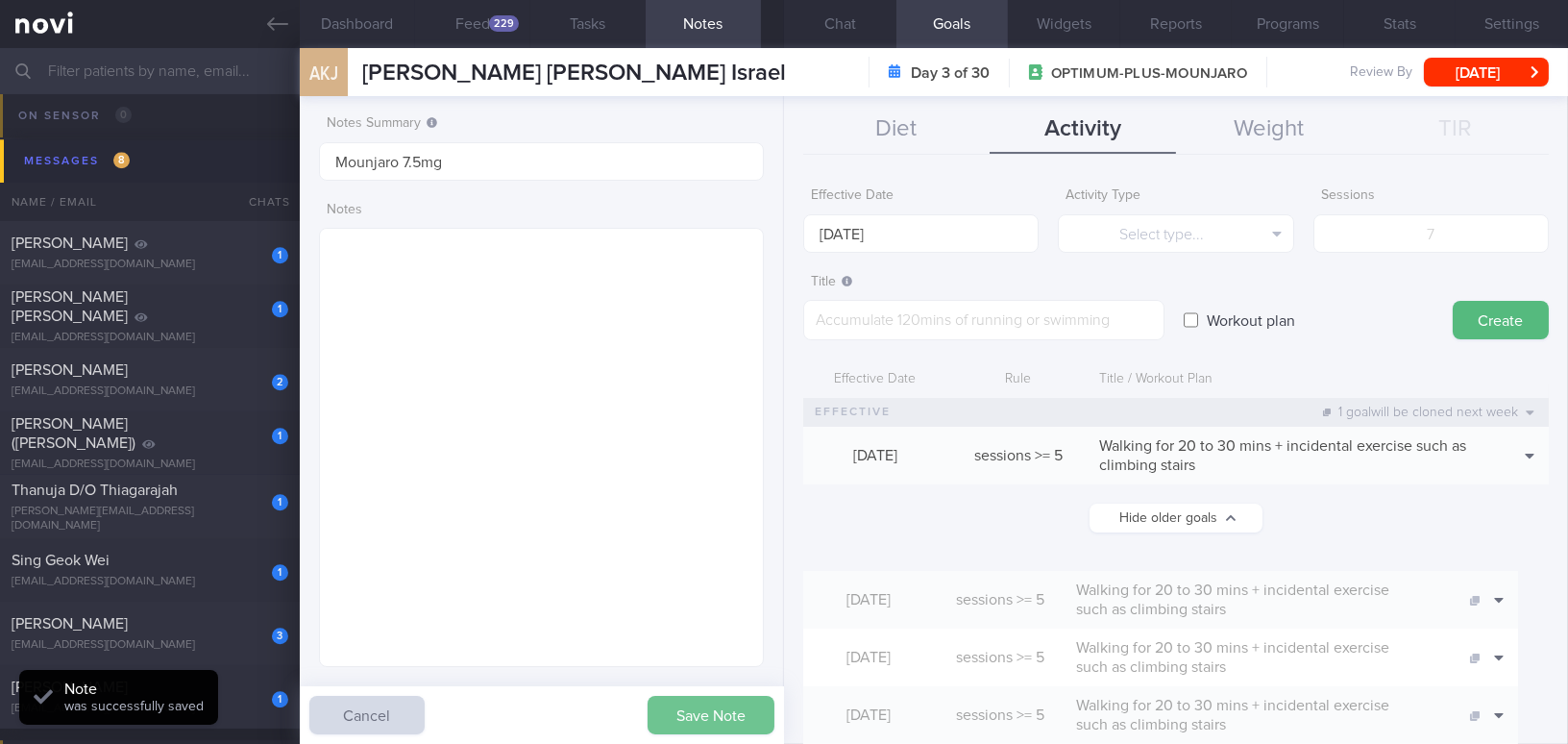
click at [726, 678] on button "Save Note" at bounding box center [710, 714] width 127 height 39
click at [845, 26] on button "Chat" at bounding box center [840, 24] width 113 height 48
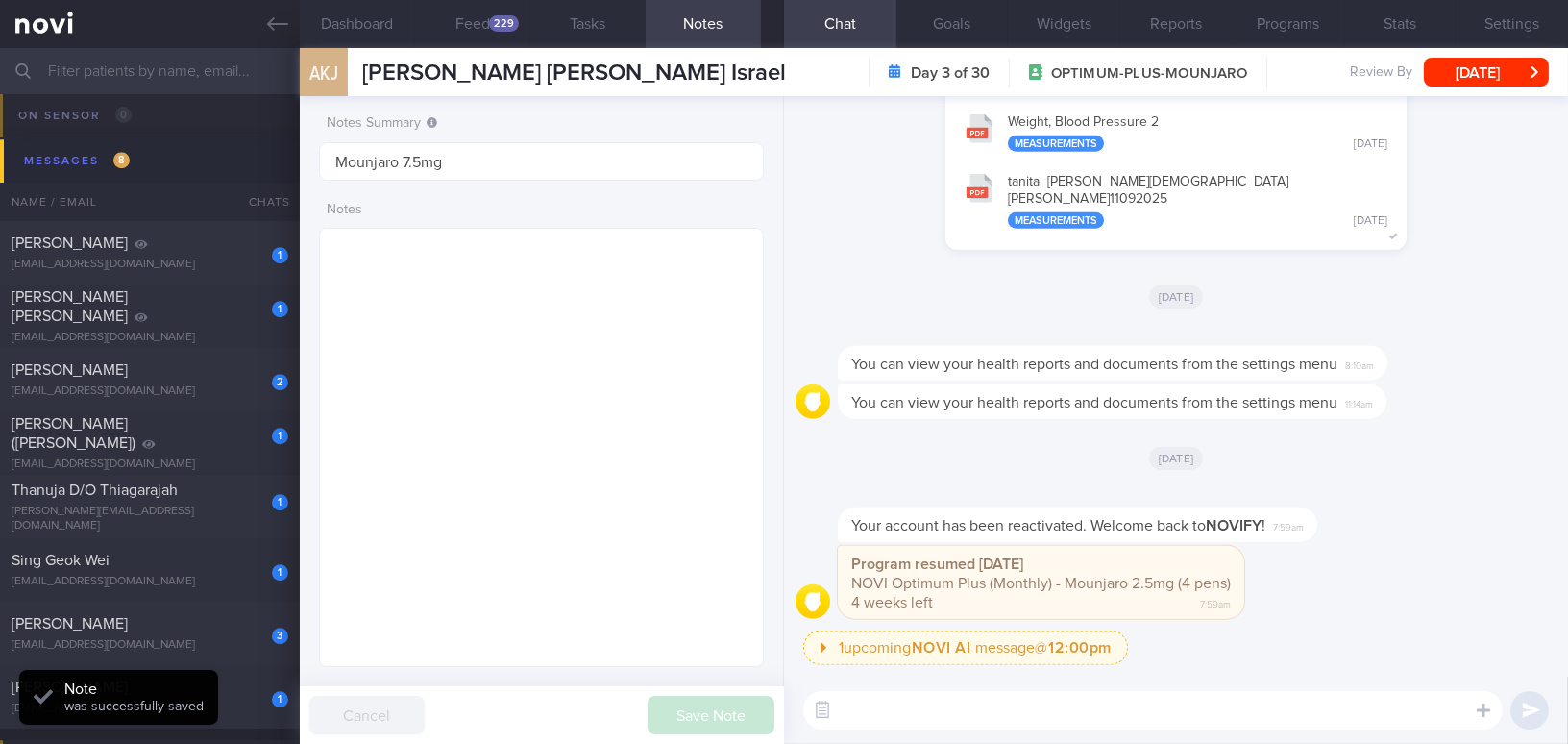
click at [1043, 678] on textarea at bounding box center [1153, 710] width 699 height 39
click at [1041, 678] on textarea at bounding box center [1153, 710] width 699 height 39
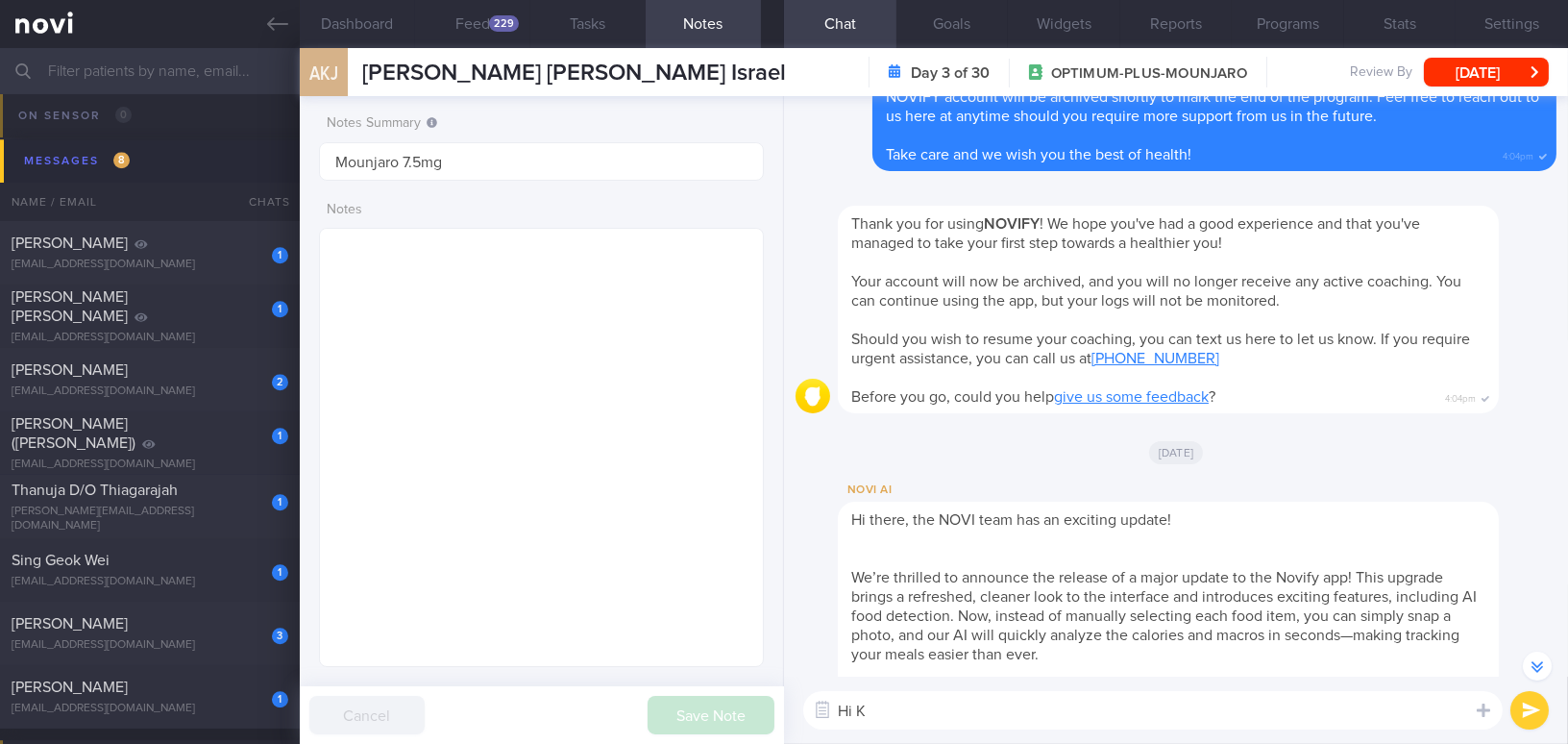
scroll to position [-1485, 0]
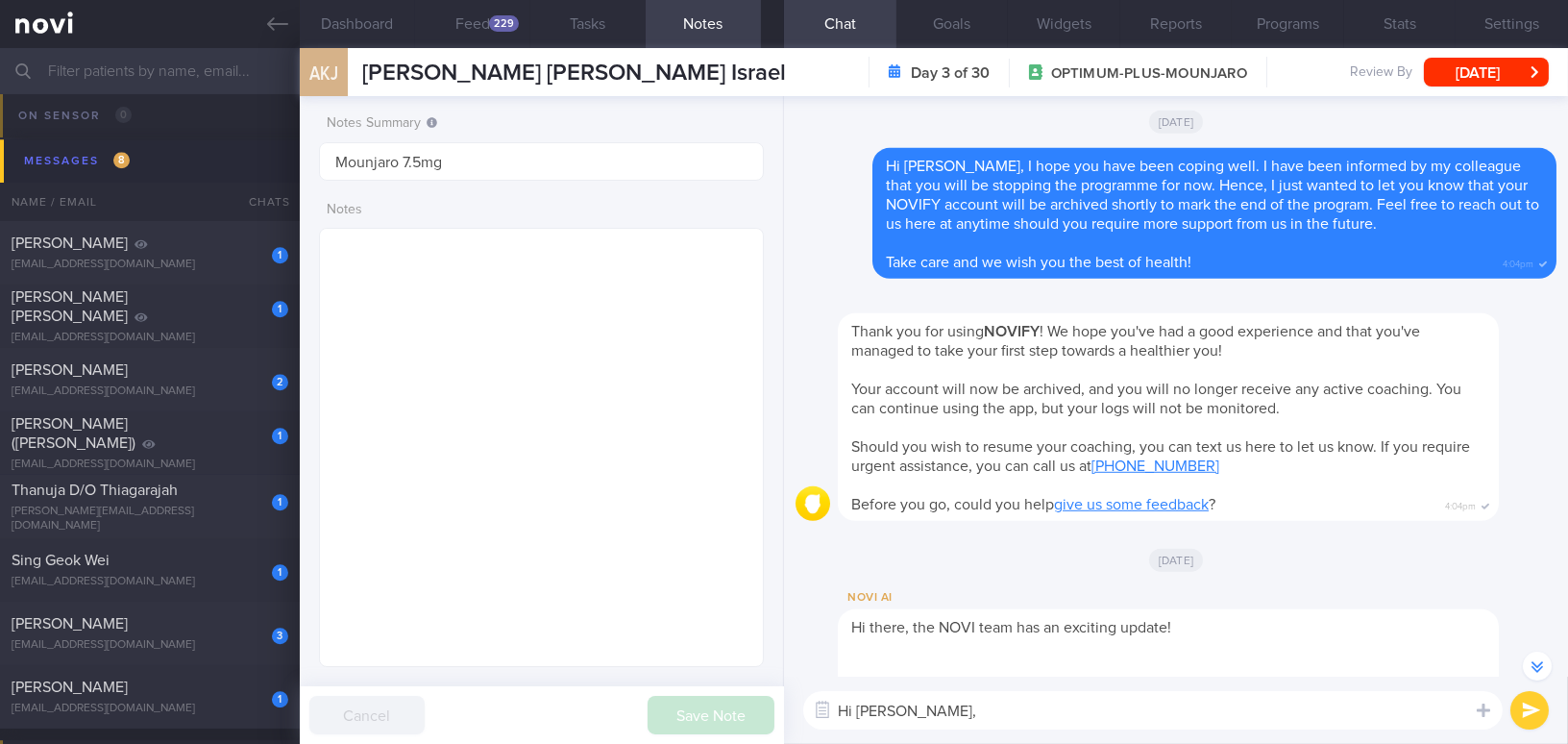
paste textarea "I saw that your weight has been trending downward nicely since switching over t…"
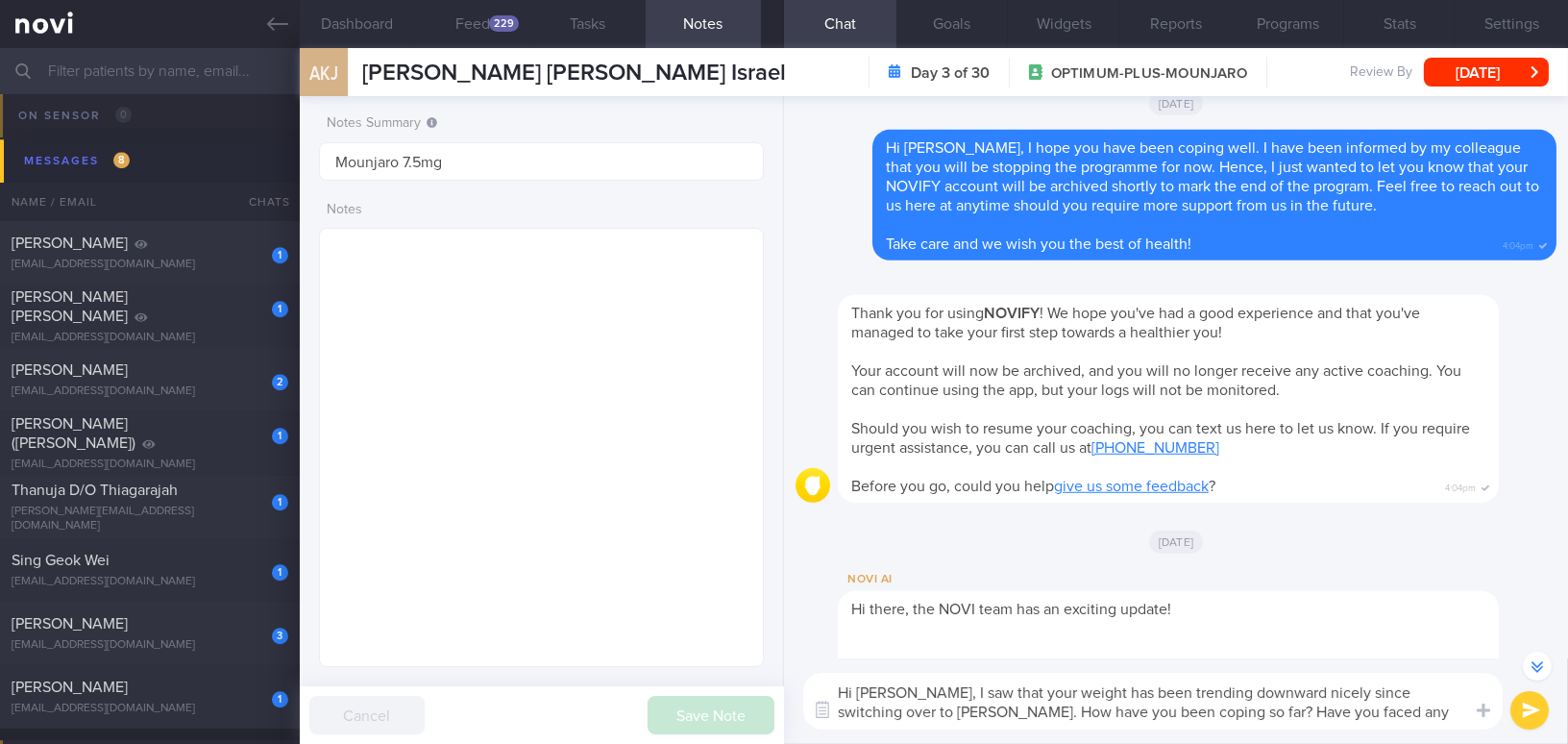
scroll to position [-1503, 0]
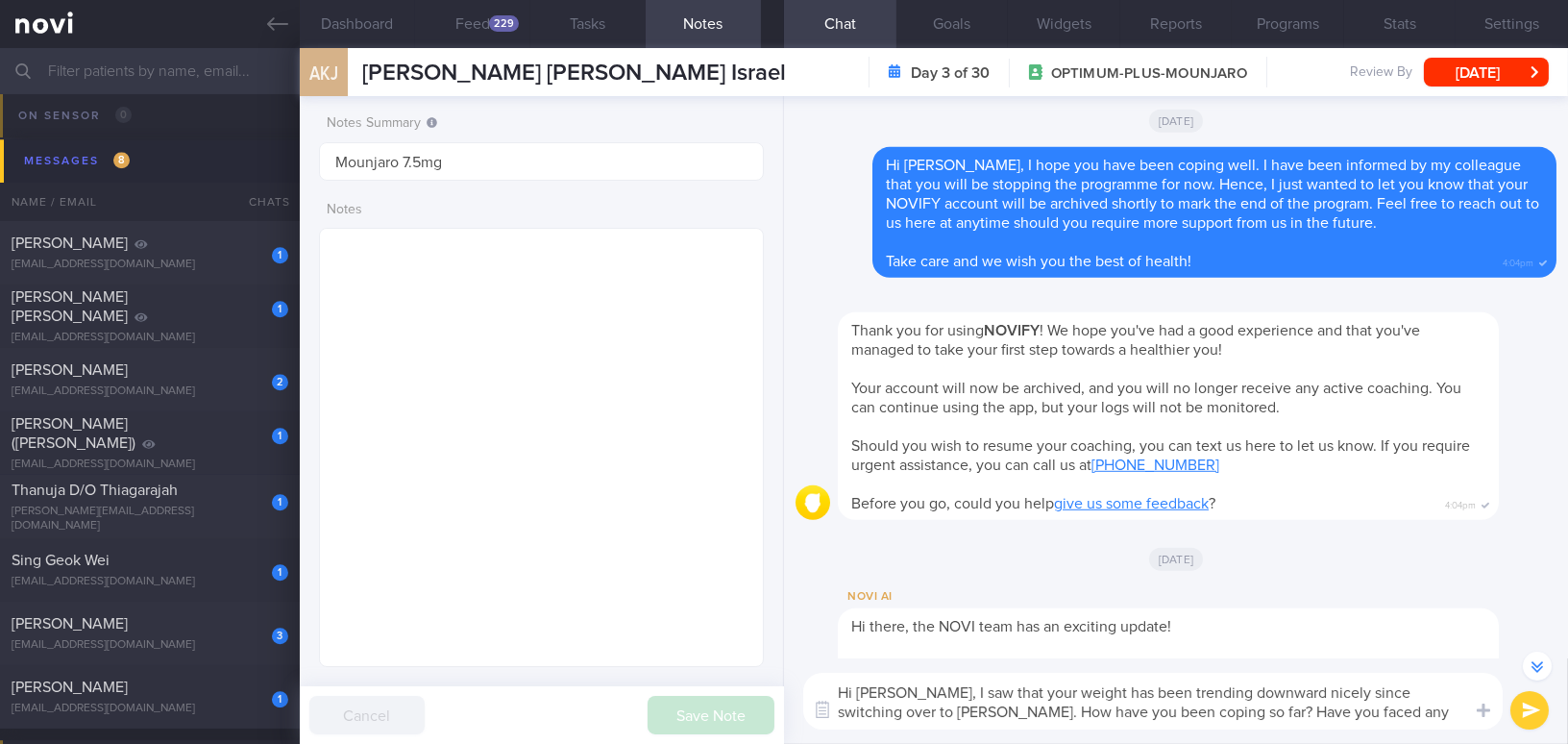
type textarea "Hi Khristine, I saw that your weight has been trending downward nicely since sw…"
click at [1227, 678] on button "submit" at bounding box center [1529, 710] width 39 height 39
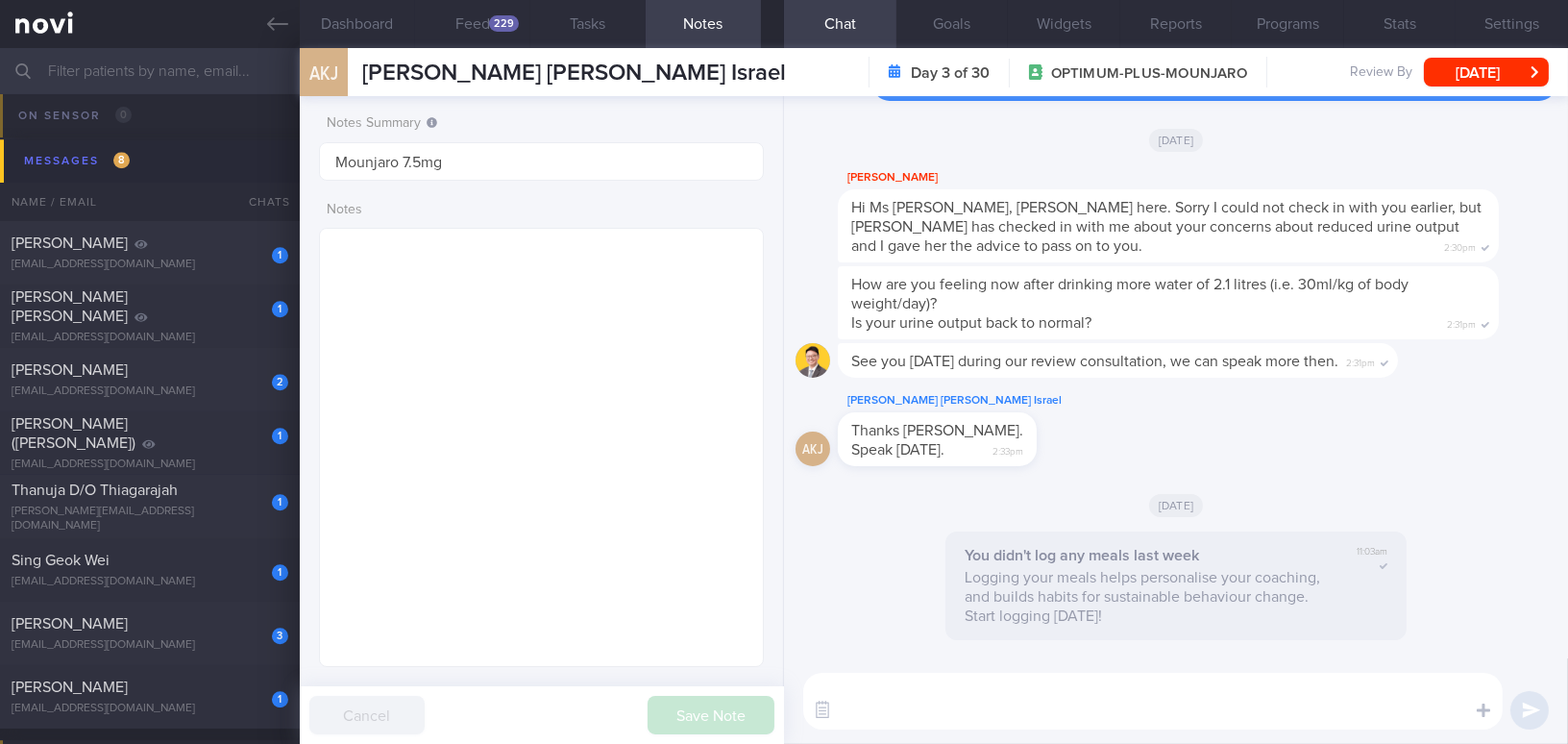
scroll to position [0, 0]
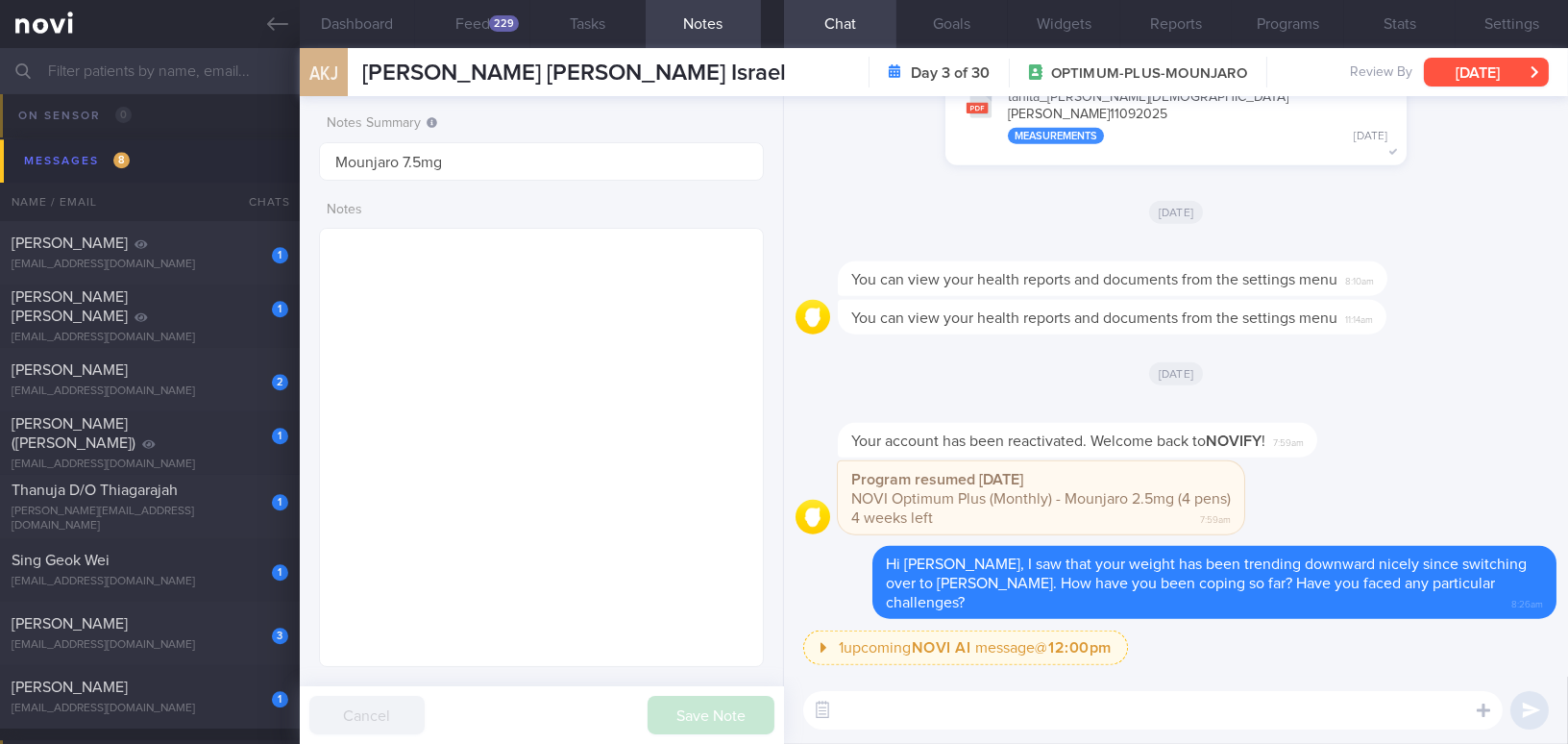
click at [1227, 72] on button "[DATE]" at bounding box center [1486, 72] width 125 height 29
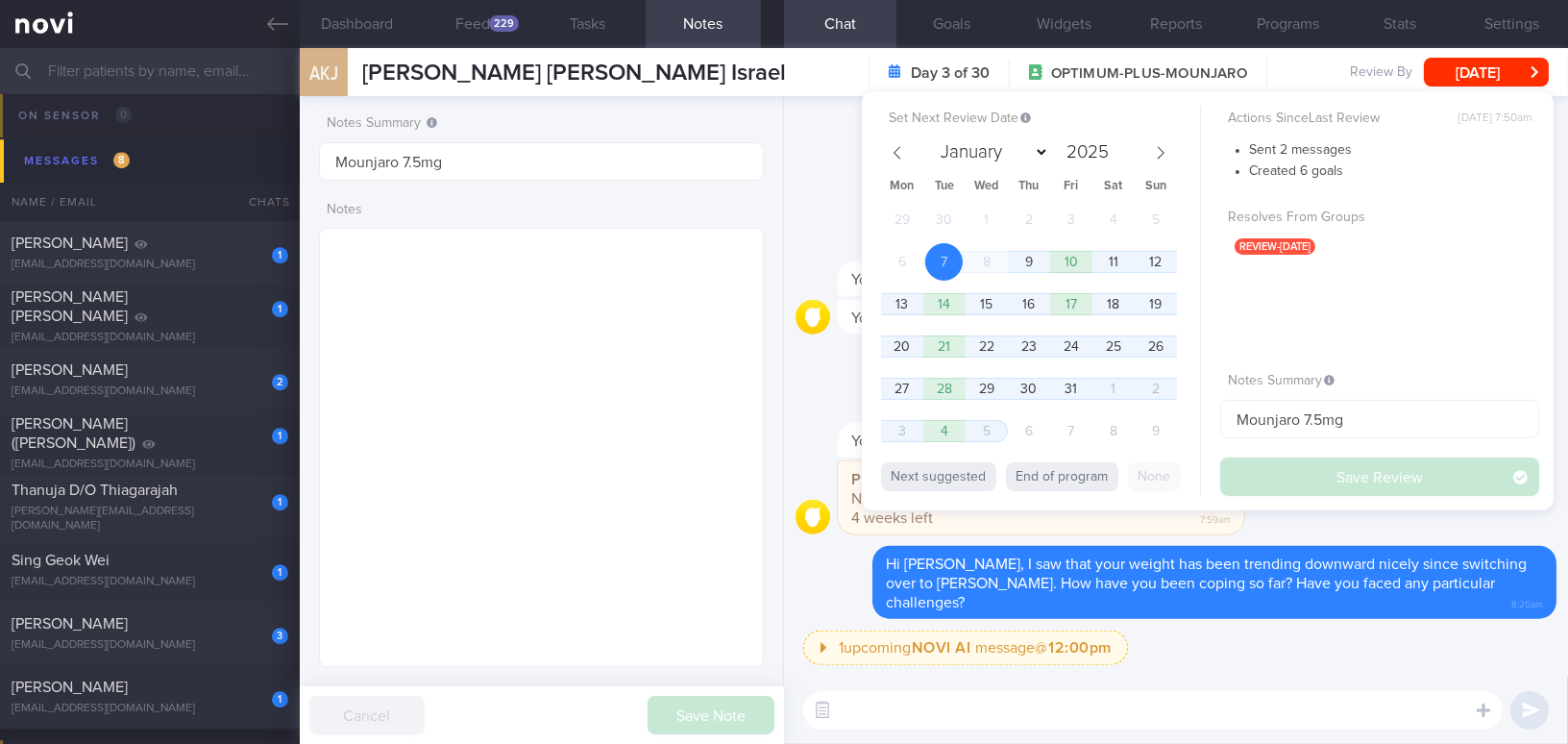
click at [1227, 524] on div "Program resumed yesterday NOVI Optimum Plus (Monthly) - Mounjaro 2.5mg (4 pens)…" at bounding box center [1176, 503] width 761 height 85
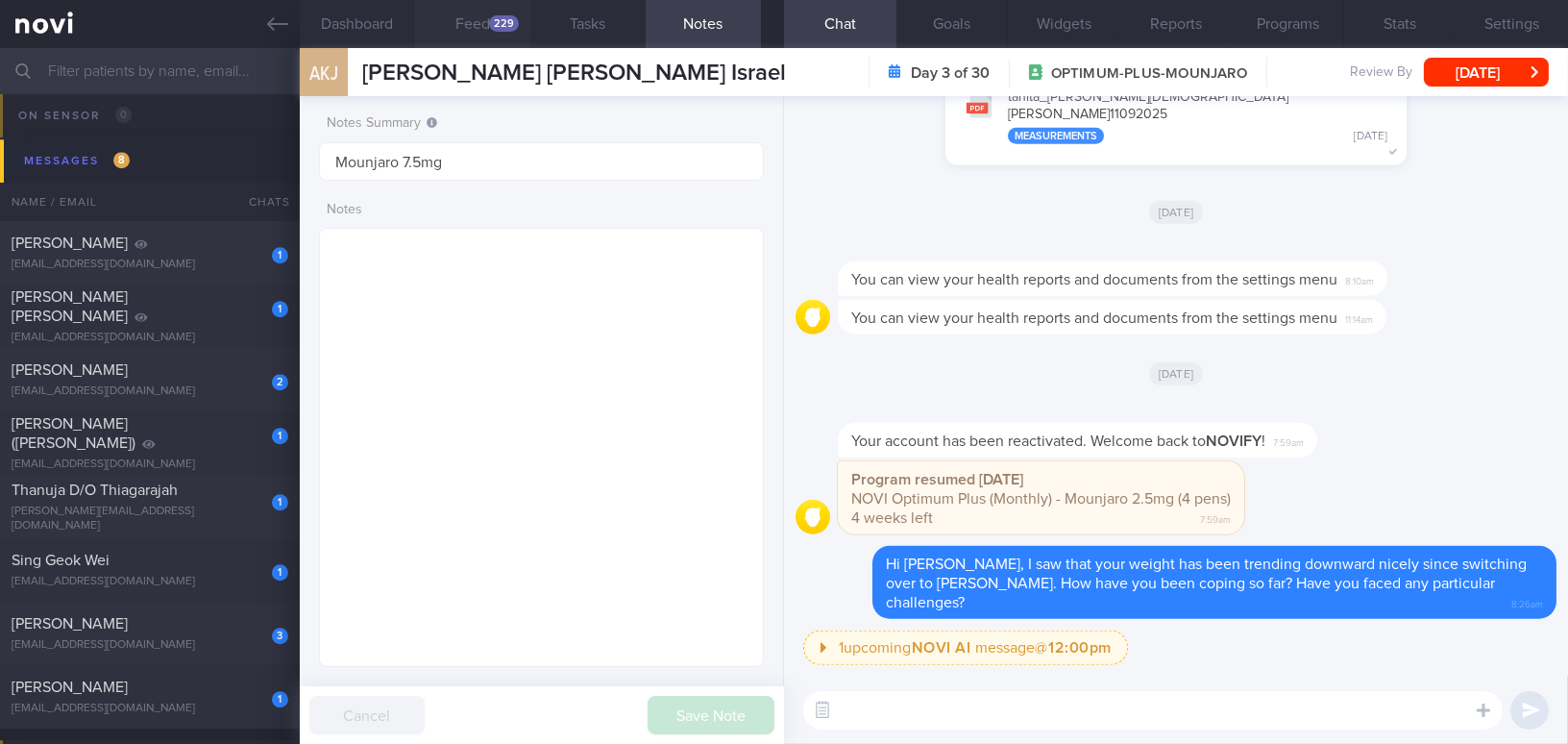
click at [511, 19] on div "229" at bounding box center [504, 23] width 30 height 16
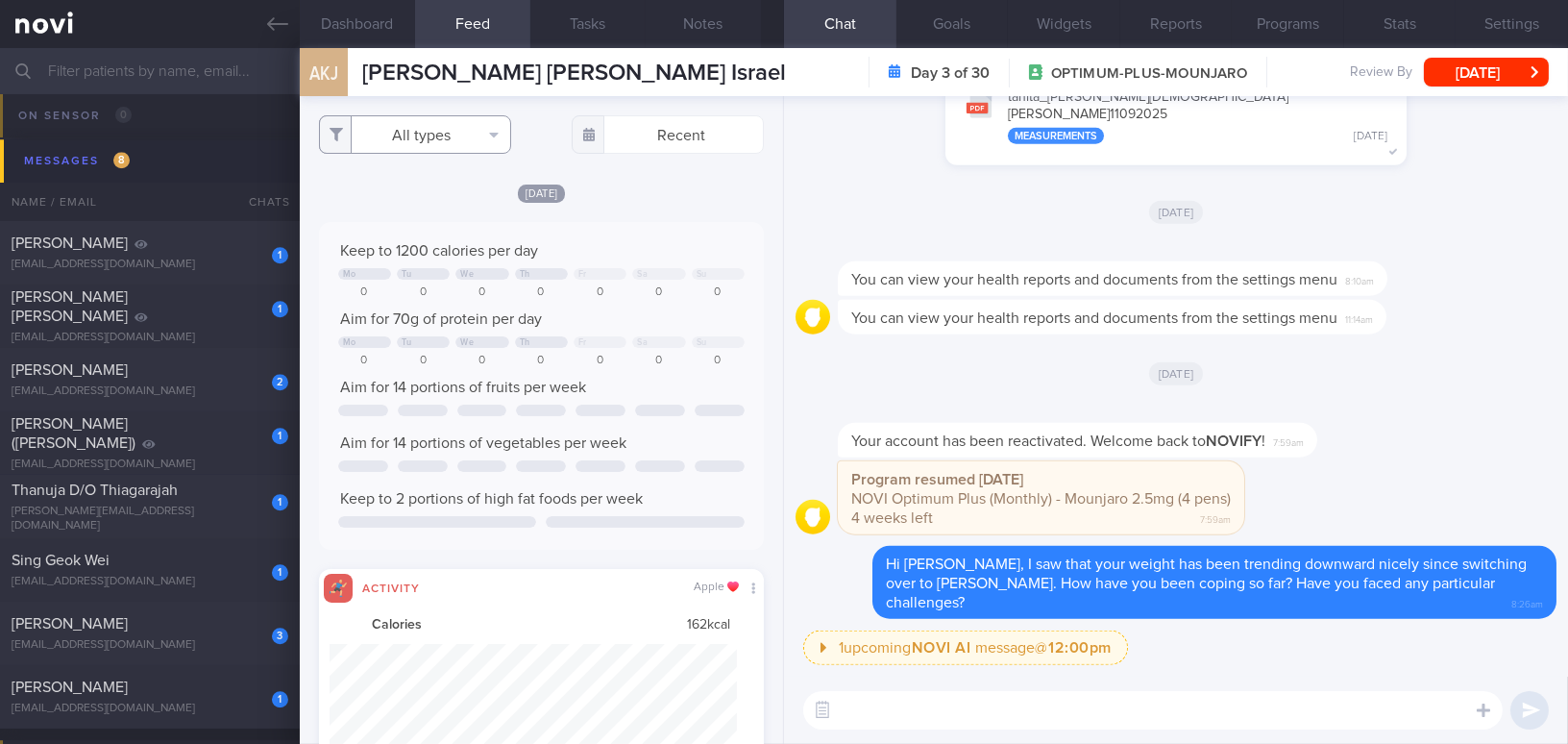
click at [426, 136] on button "All types" at bounding box center [414, 134] width 192 height 39
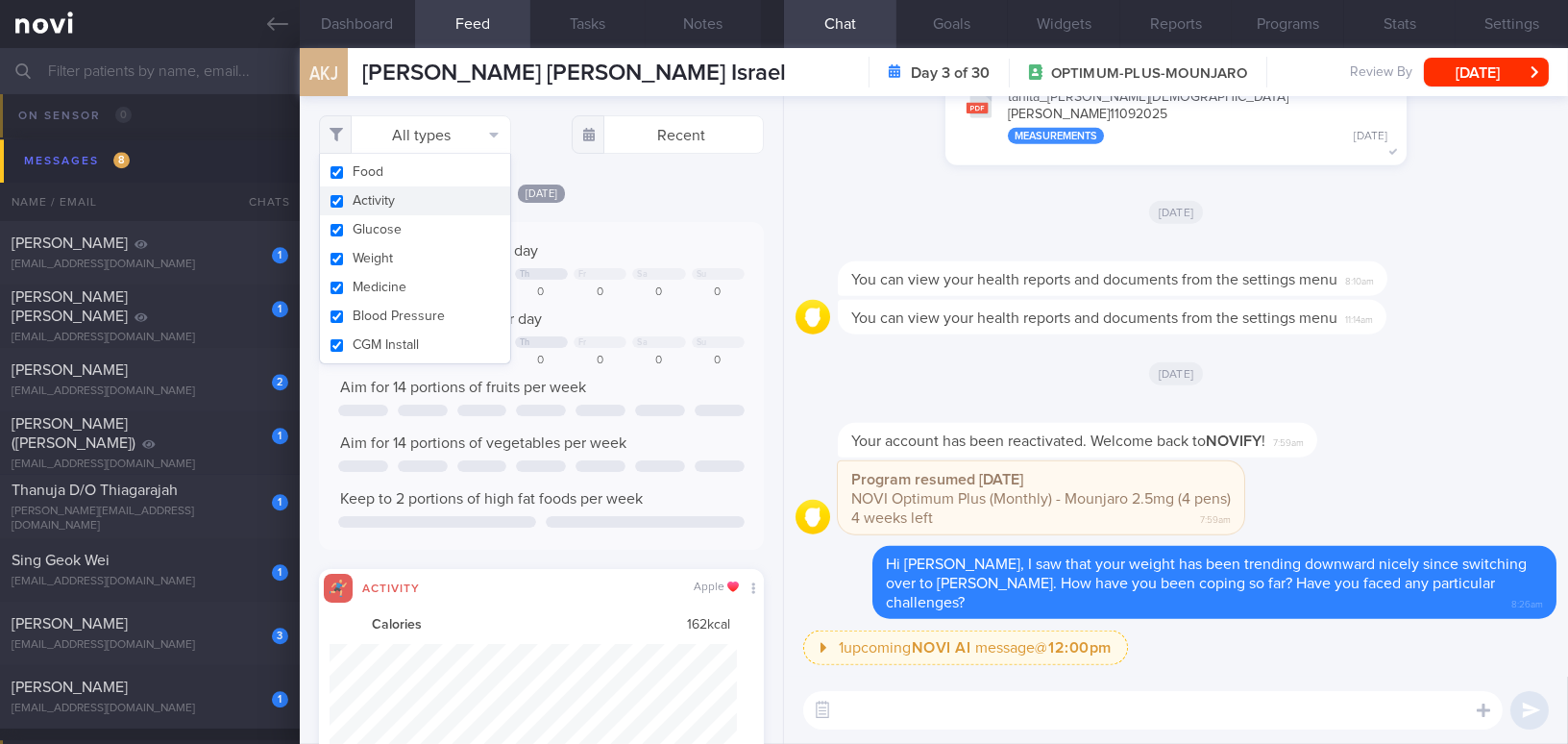
click at [335, 194] on button "Activity" at bounding box center [414, 200] width 190 height 29
click at [656, 212] on div "Today Keep to 1200 calories per day Mo Tu We Th Fr Sa Su 0 0 0 0 0 0 0 Aim for …" at bounding box center [541, 394] width 445 height 425
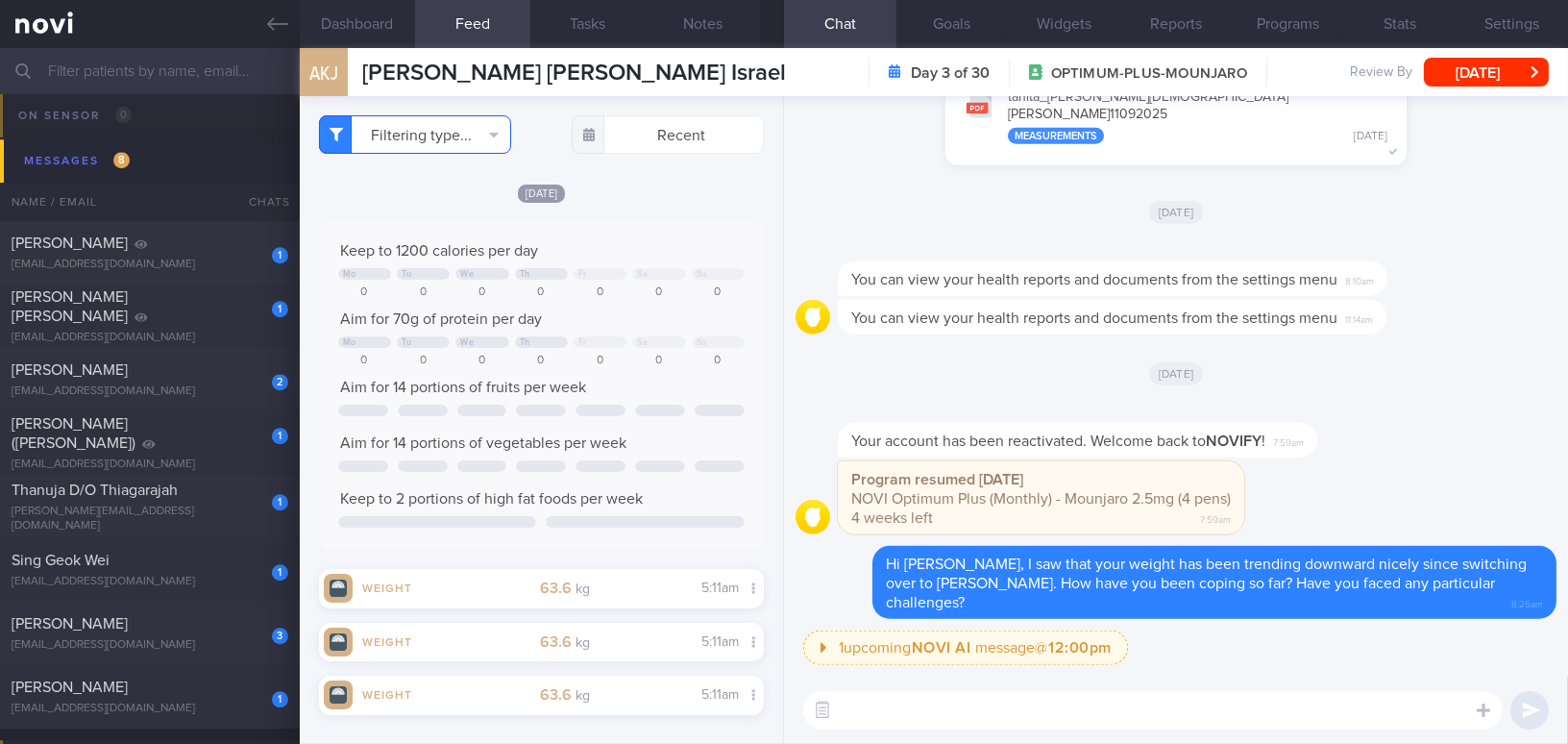
click at [416, 118] on button "Filtering type..." at bounding box center [414, 134] width 192 height 39
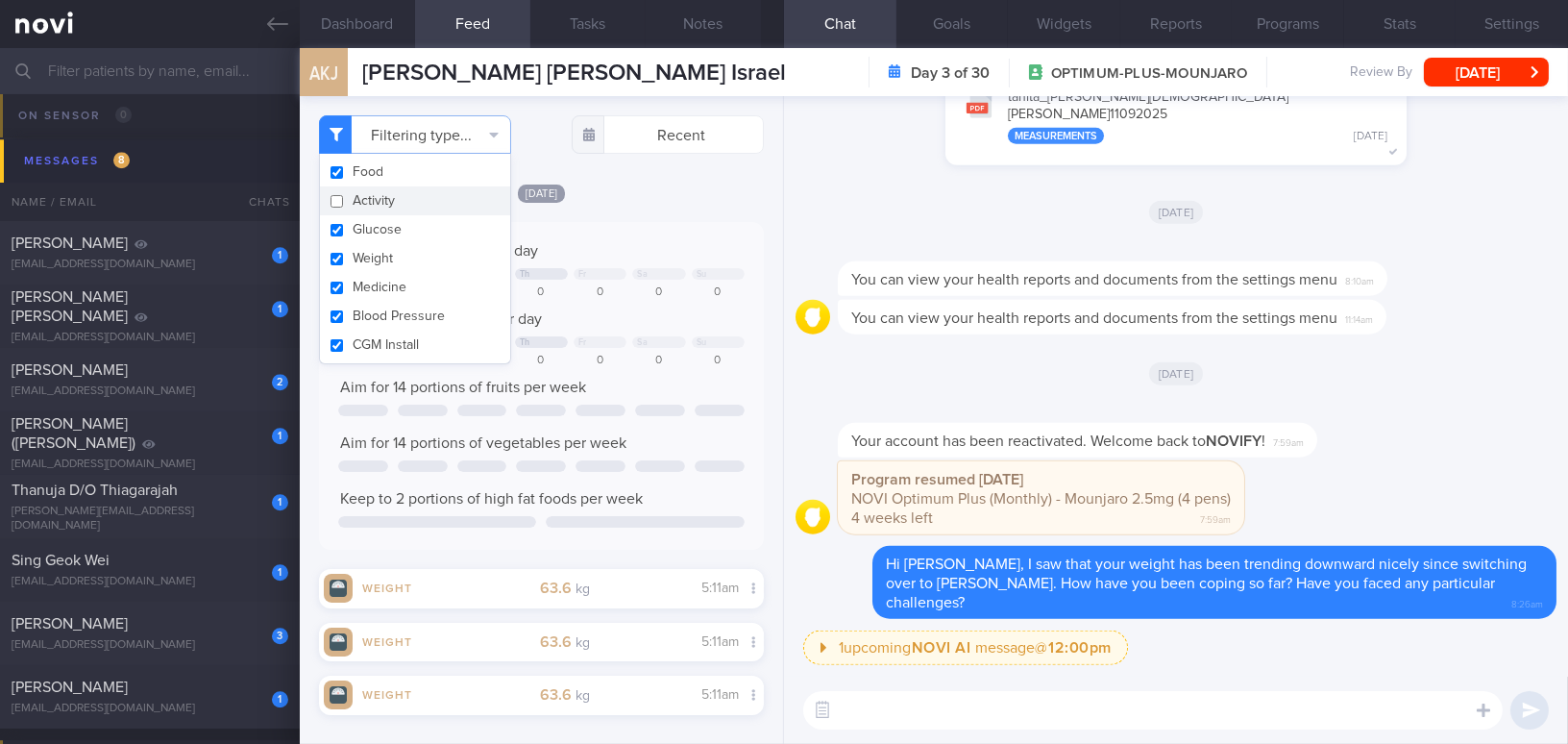
click at [334, 204] on button "Activity" at bounding box center [414, 200] width 190 height 29
checkbox input "true"
click at [914, 207] on div "[DATE]" at bounding box center [1176, 211] width 761 height 54
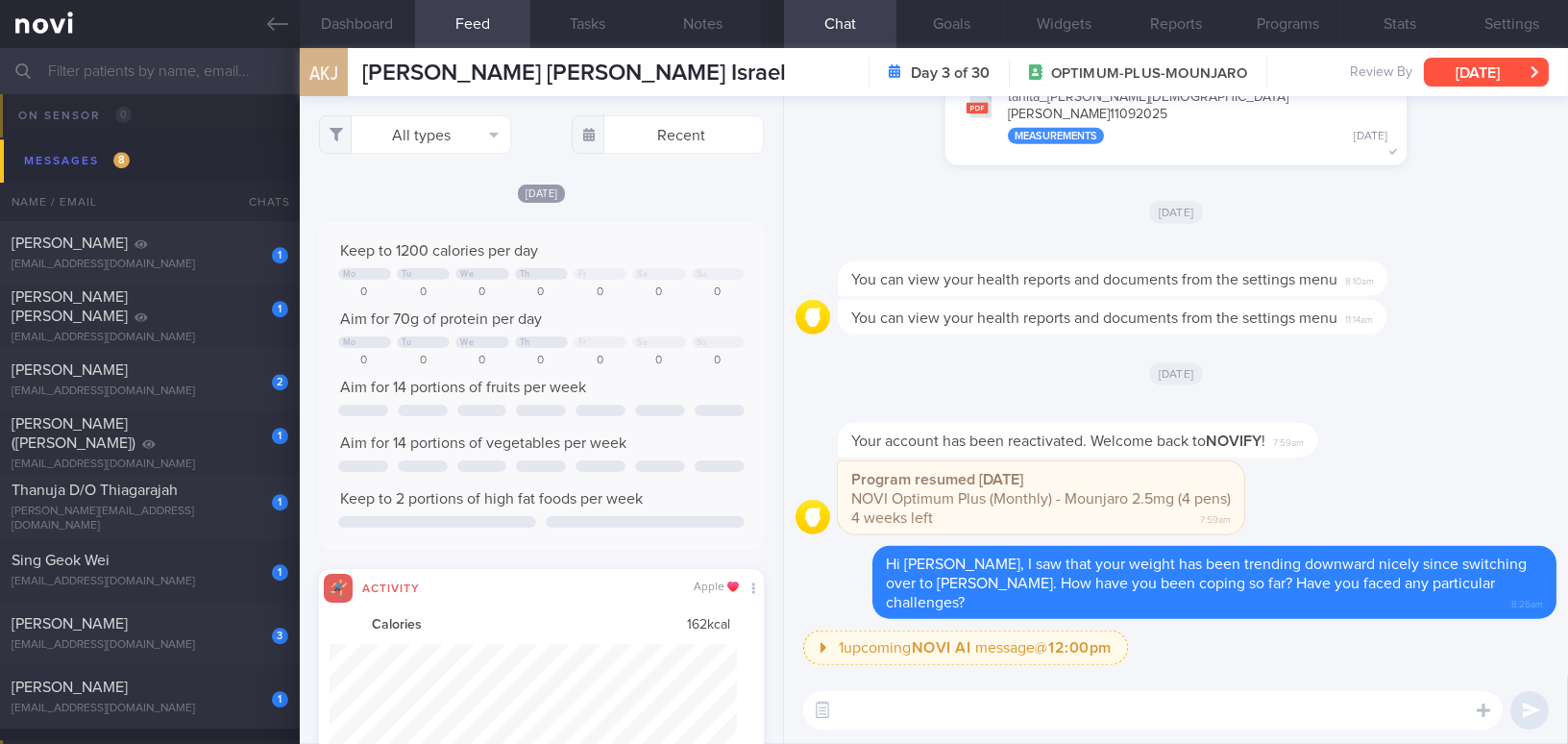
click at [1227, 78] on button "[DATE]" at bounding box center [1486, 72] width 125 height 29
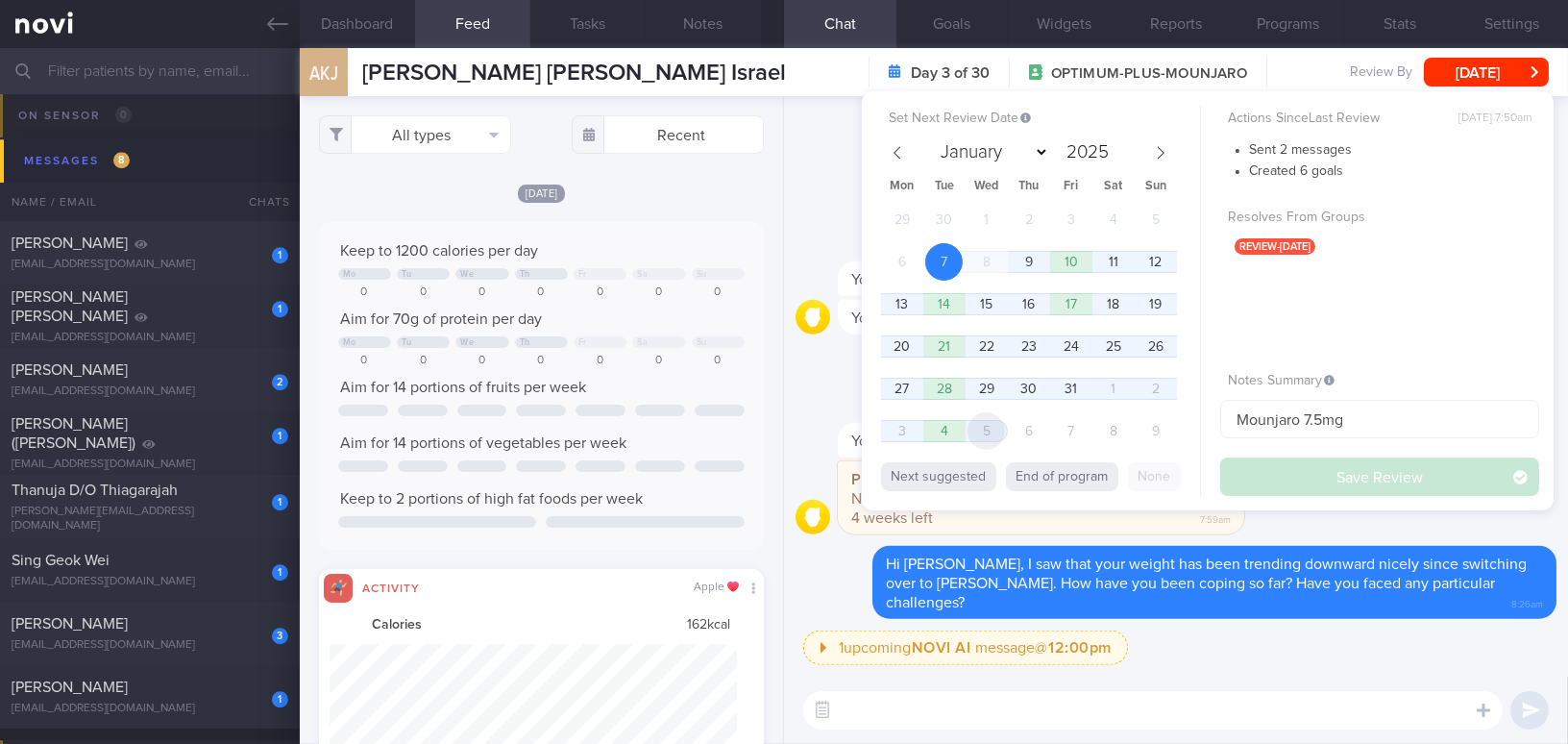
click at [987, 421] on span "5" at bounding box center [986, 431] width 38 height 38
select select "10"
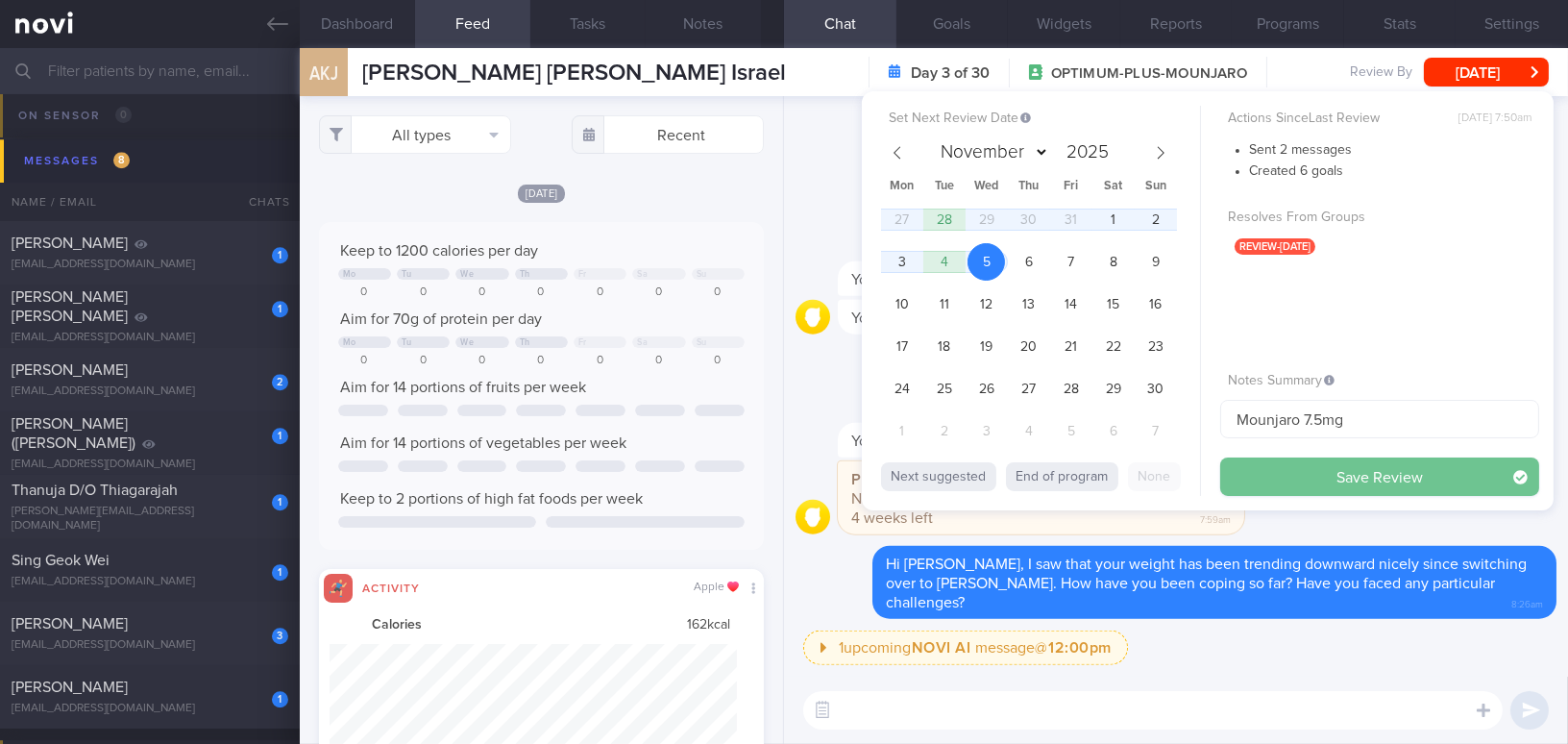
click at [1227, 479] on button "Save Review" at bounding box center [1380, 476] width 319 height 39
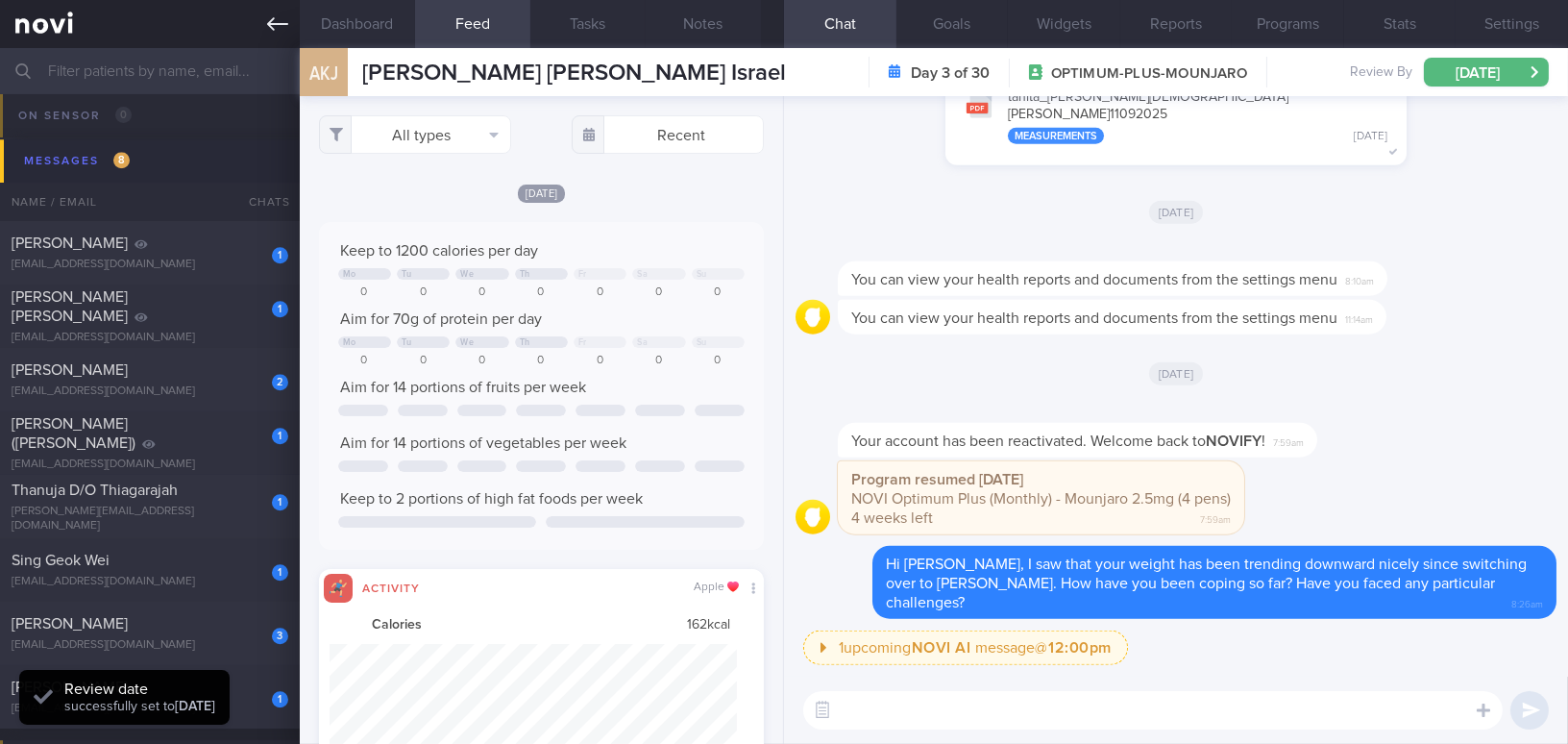
click at [278, 27] on icon at bounding box center [277, 24] width 21 height 21
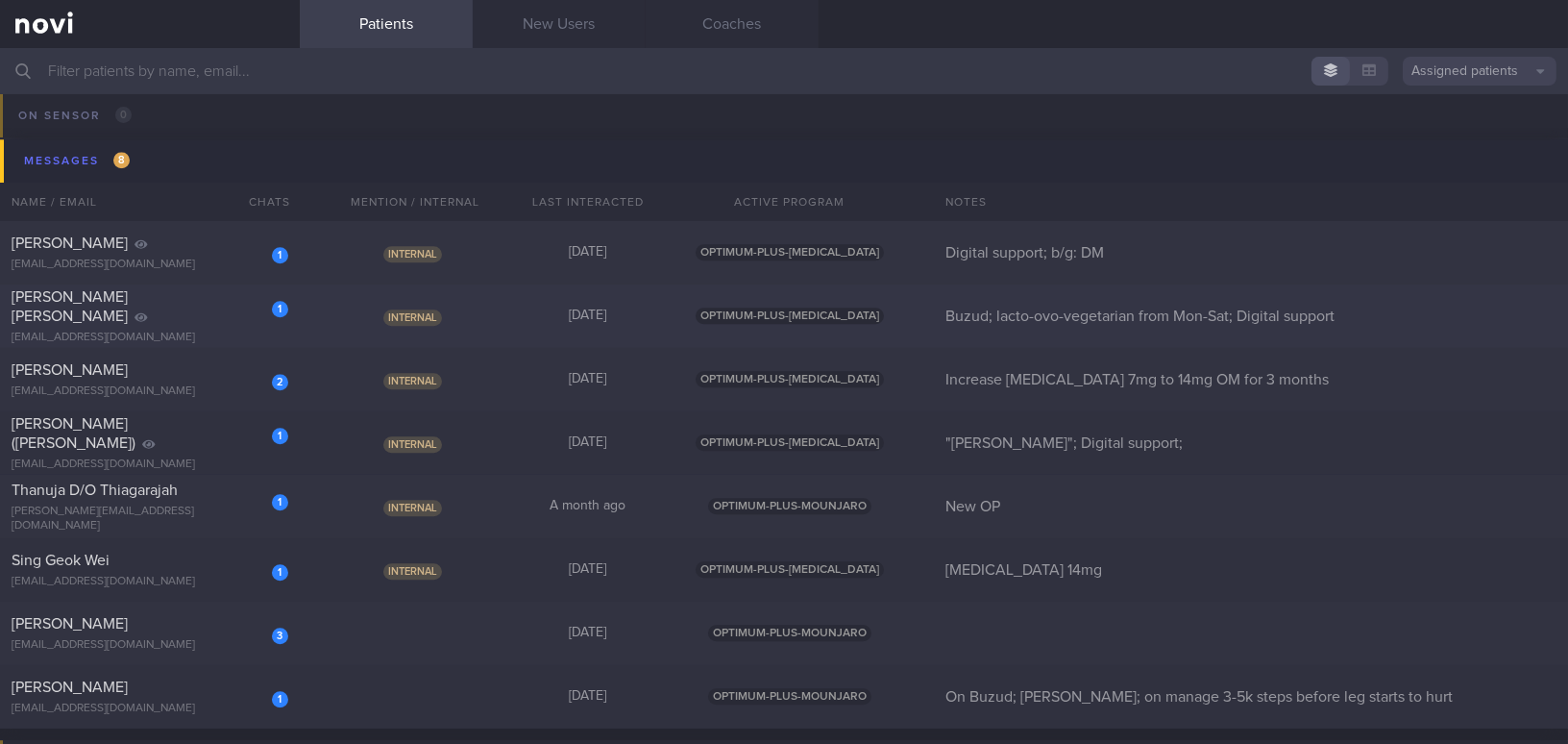
click at [128, 309] on span "Jeyakumar Helen Suja" at bounding box center [70, 306] width 117 height 35
select select "9"
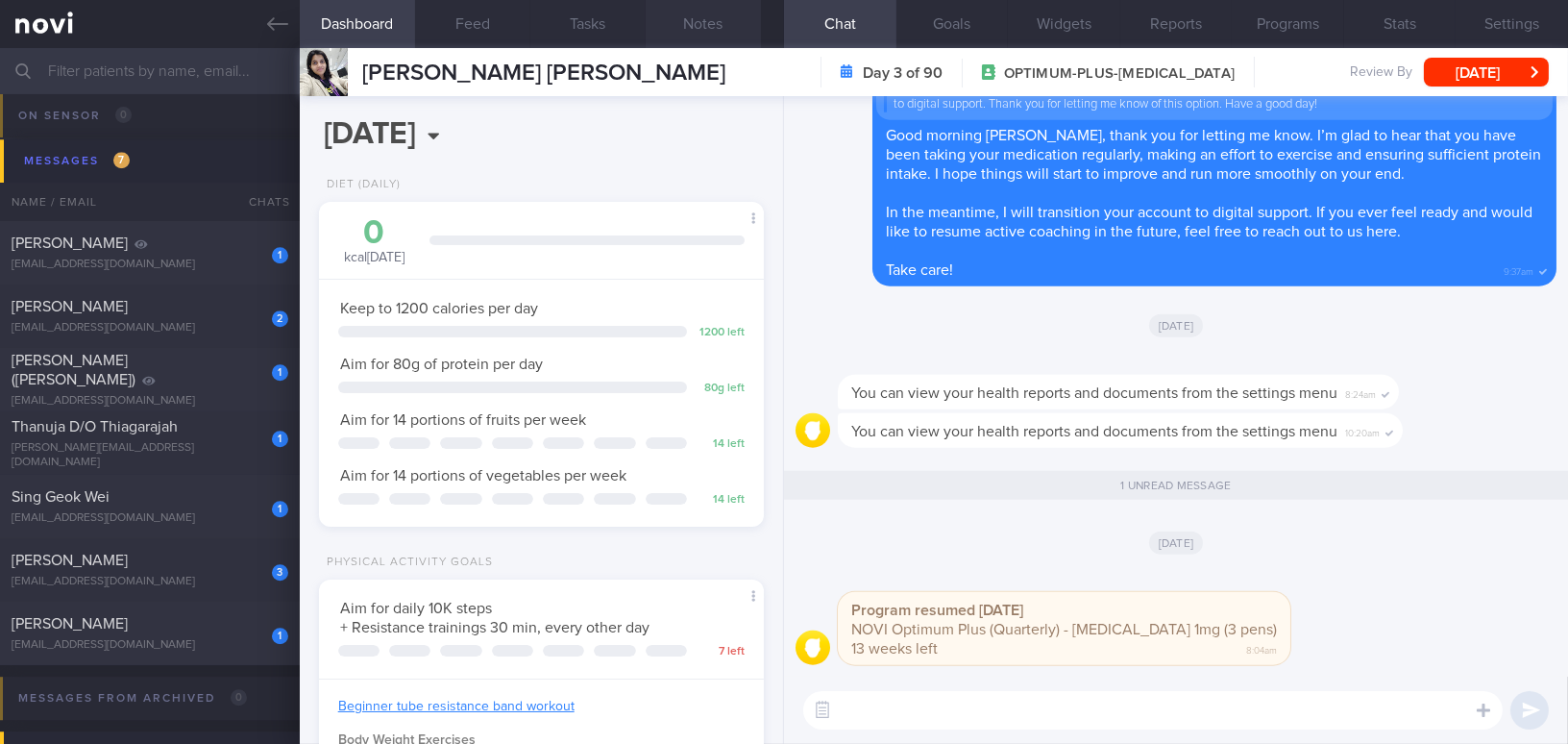
click at [714, 18] on button "Notes" at bounding box center [703, 24] width 116 height 48
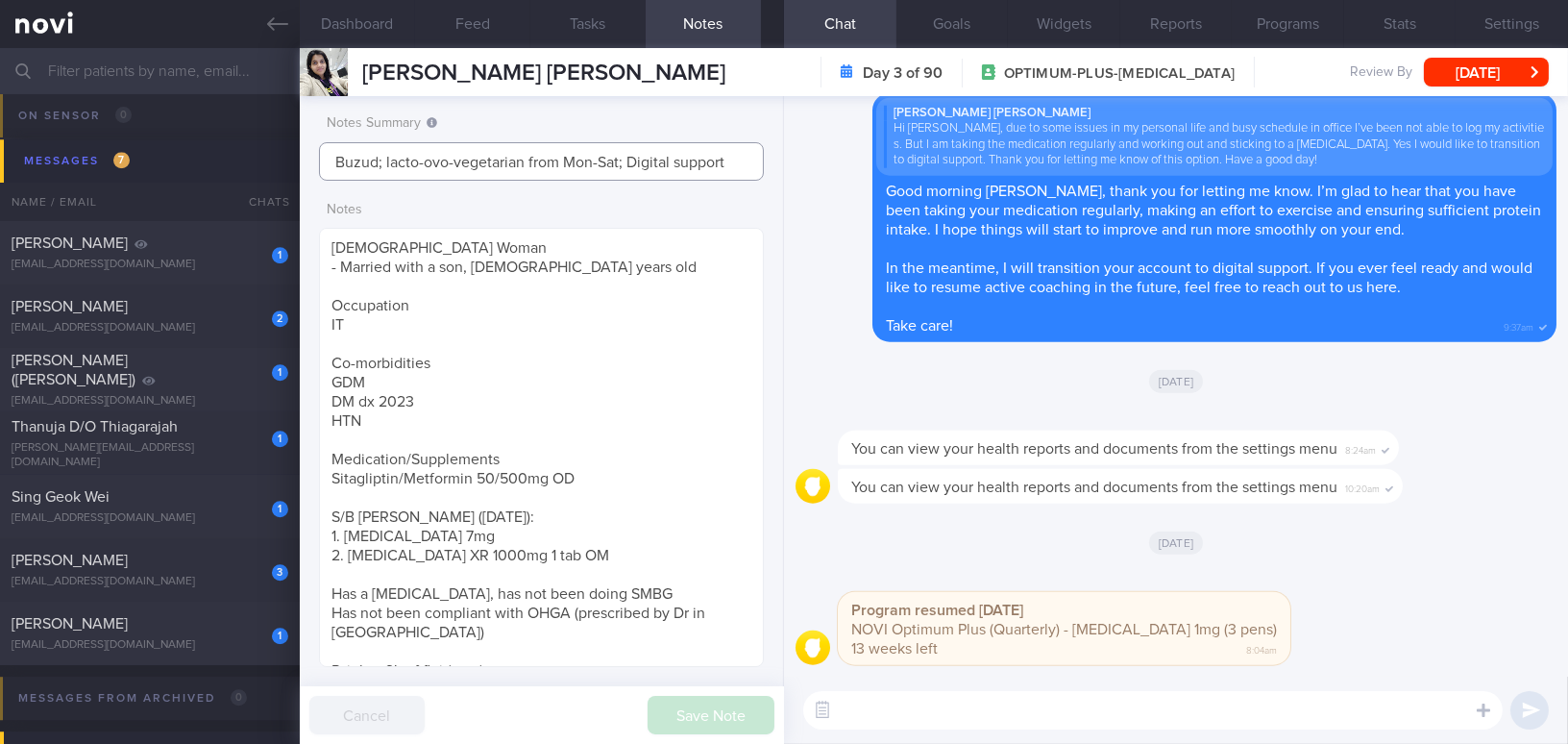
drag, startPoint x: 626, startPoint y: 153, endPoint x: 733, endPoint y: 153, distance: 107.0
click at [733, 153] on input "Buzud; lacto-ovo-vegetarian from Mon-Sat; Digital support" at bounding box center [541, 161] width 445 height 39
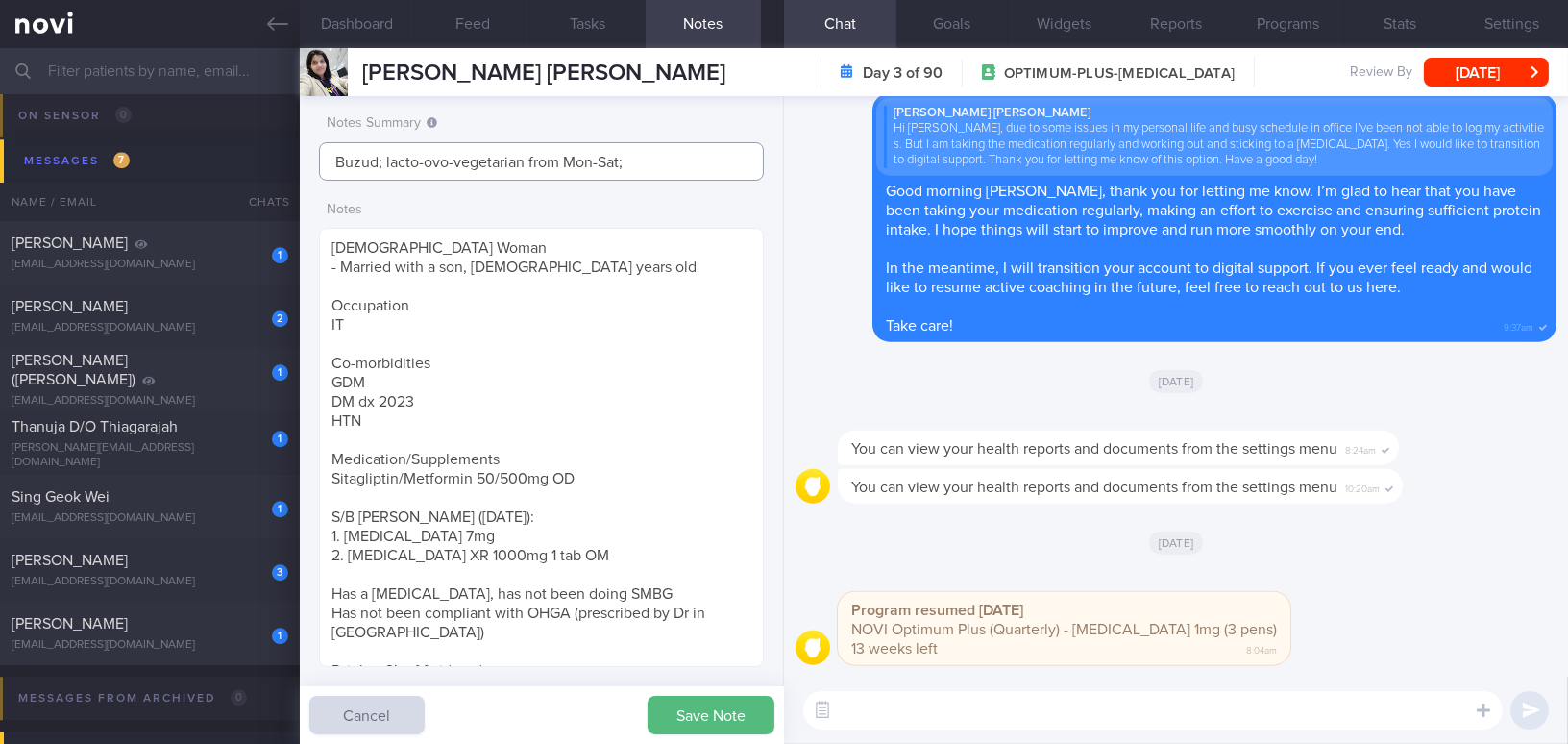
click at [334, 151] on input "Buzud; lacto-ovo-vegetarian from Mon-Sat;" at bounding box center [541, 161] width 445 height 39
paste input "Digital support"
click at [744, 159] on input "Digital support; Buzud; lacto-ovo-vegetarian from Mon-Sat;" at bounding box center [541, 161] width 445 height 39
type input "Digital support; Buzud; lacto-ovo-vegetarian from Mon-Sat"
click at [712, 678] on button "Save Note" at bounding box center [710, 714] width 127 height 39
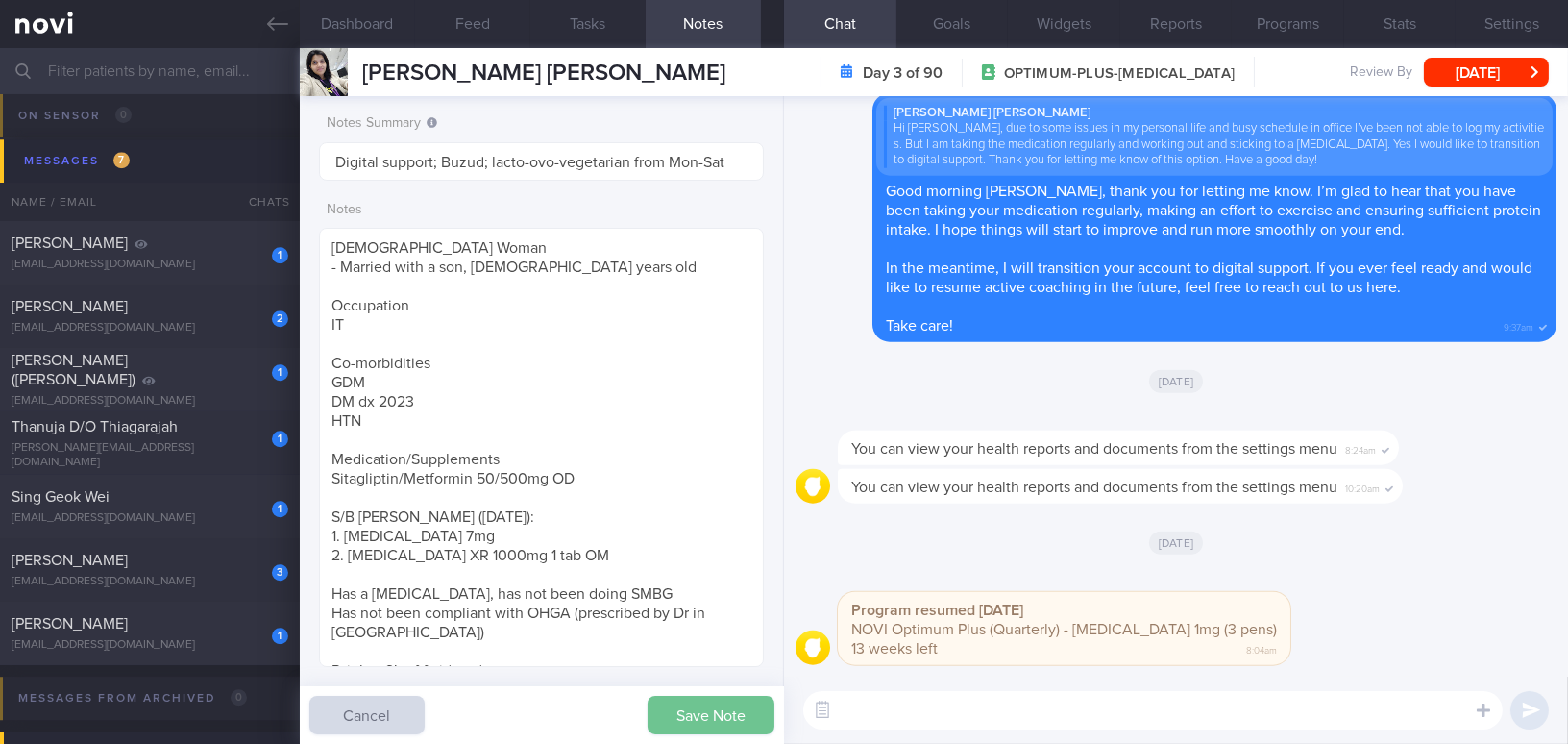
type input "Digital support; Buzud; lacto-ovo-vegetarian from Mon-Sat"
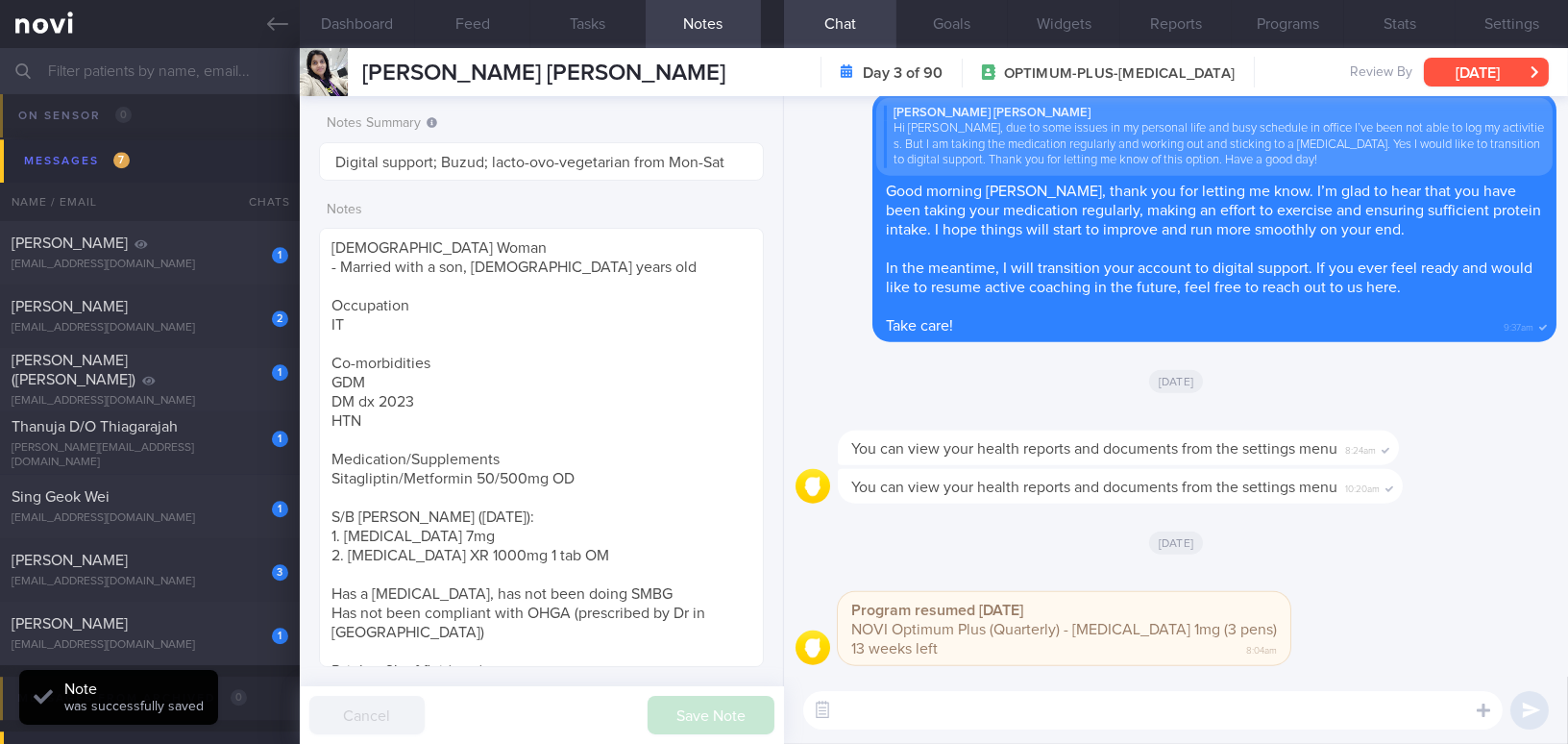
click at [1227, 75] on button "[DATE]" at bounding box center [1486, 72] width 125 height 29
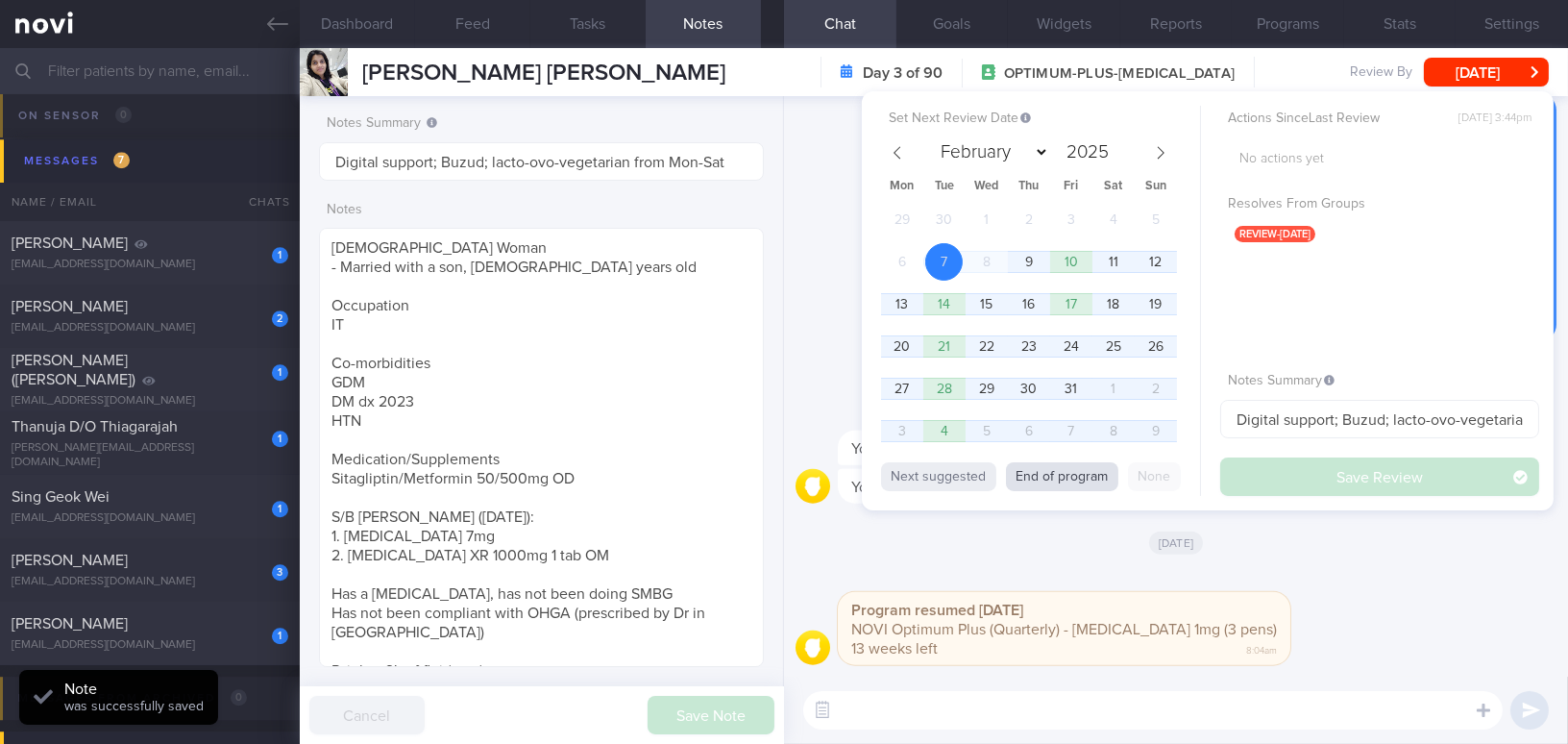
click at [1066, 472] on button "End of program" at bounding box center [1062, 476] width 113 height 29
type input "2026"
select select "0"
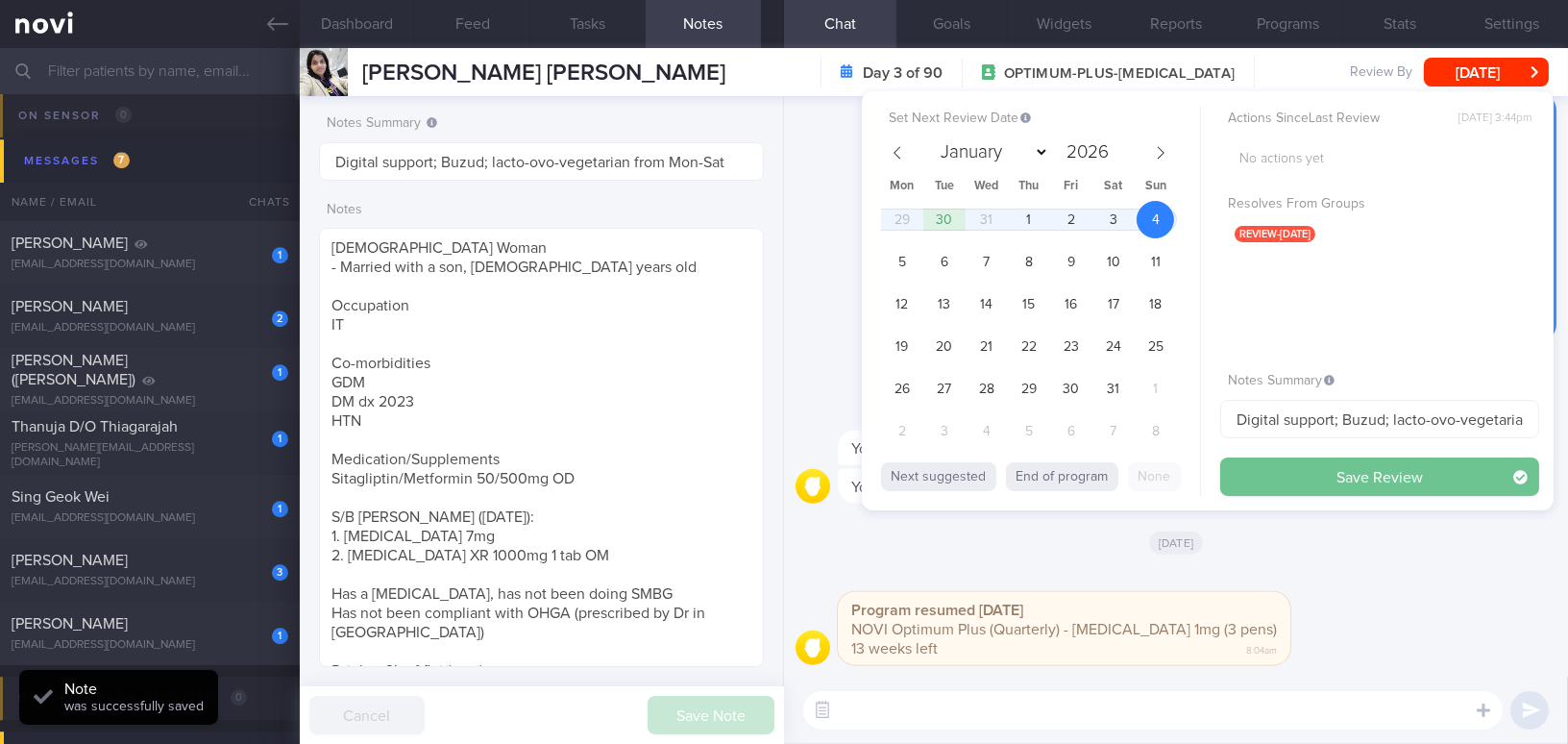
click at [1227, 467] on button "Save Review" at bounding box center [1380, 476] width 319 height 39
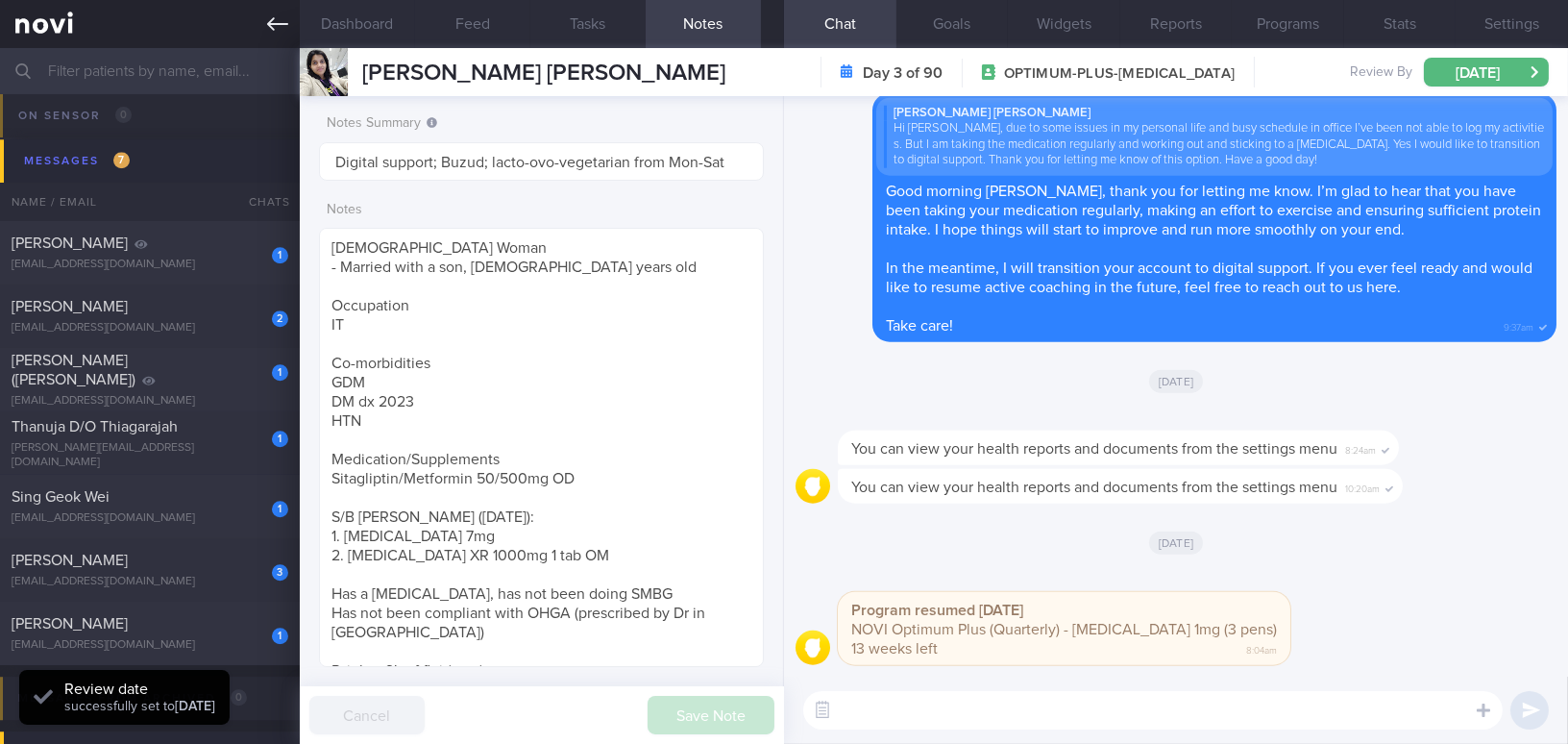
click at [269, 27] on icon at bounding box center [277, 24] width 21 height 21
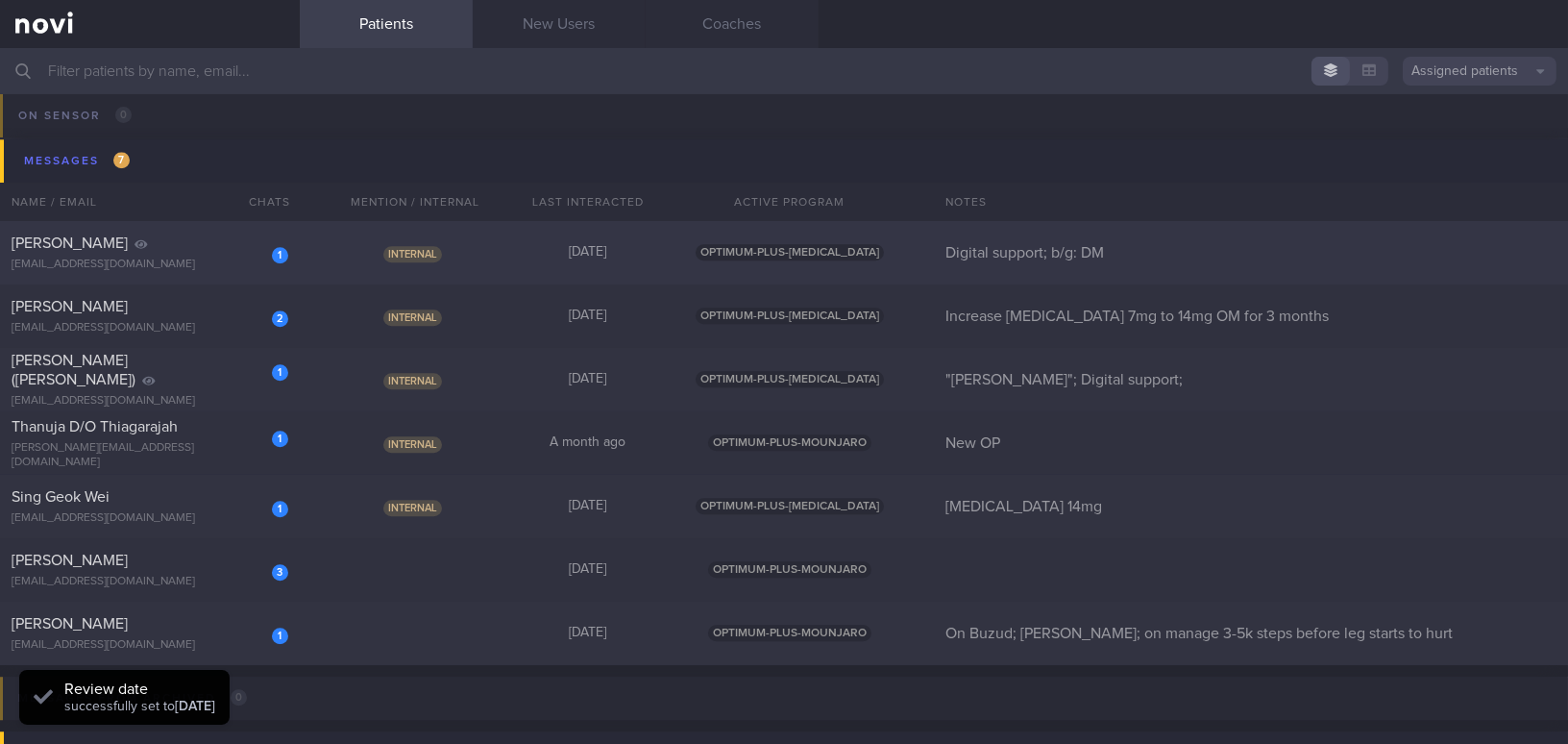
click at [162, 242] on div "NORFARHANA MOHAMED ISMAIL" at bounding box center [147, 242] width 272 height 19
select select "9"
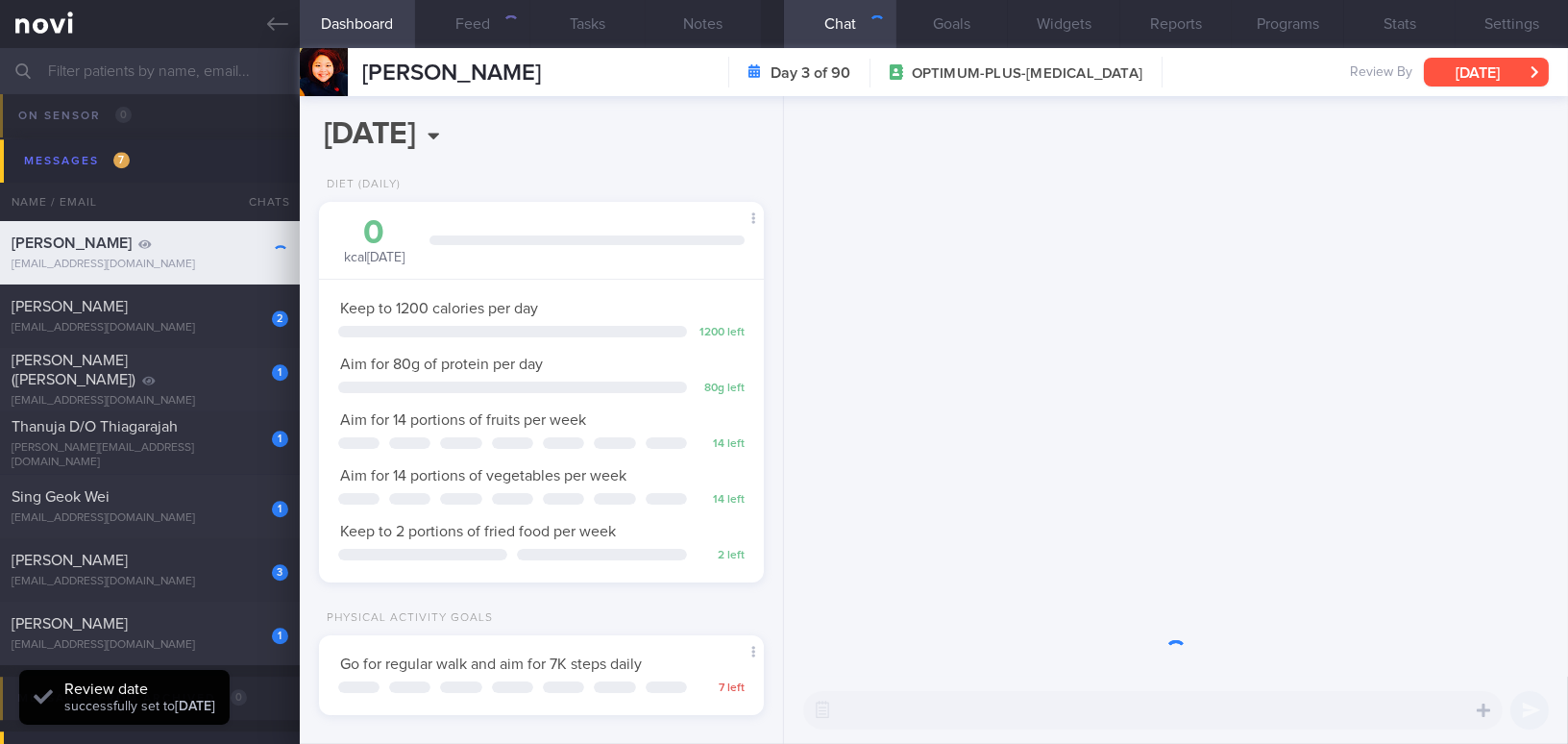
click at [1227, 68] on button "[DATE]" at bounding box center [1486, 72] width 125 height 29
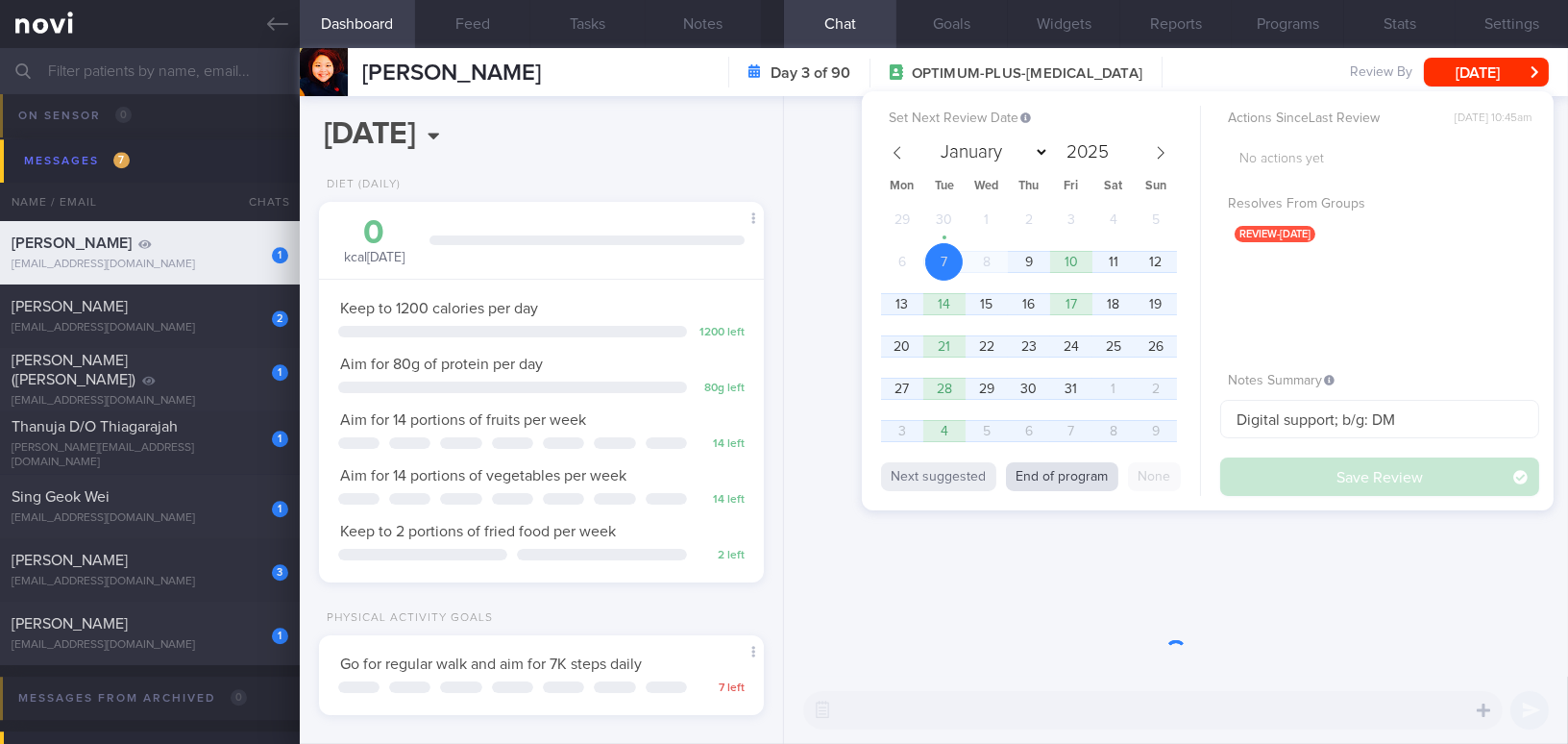
click at [1091, 468] on button "End of program" at bounding box center [1062, 476] width 113 height 29
type input "2026"
select select "0"
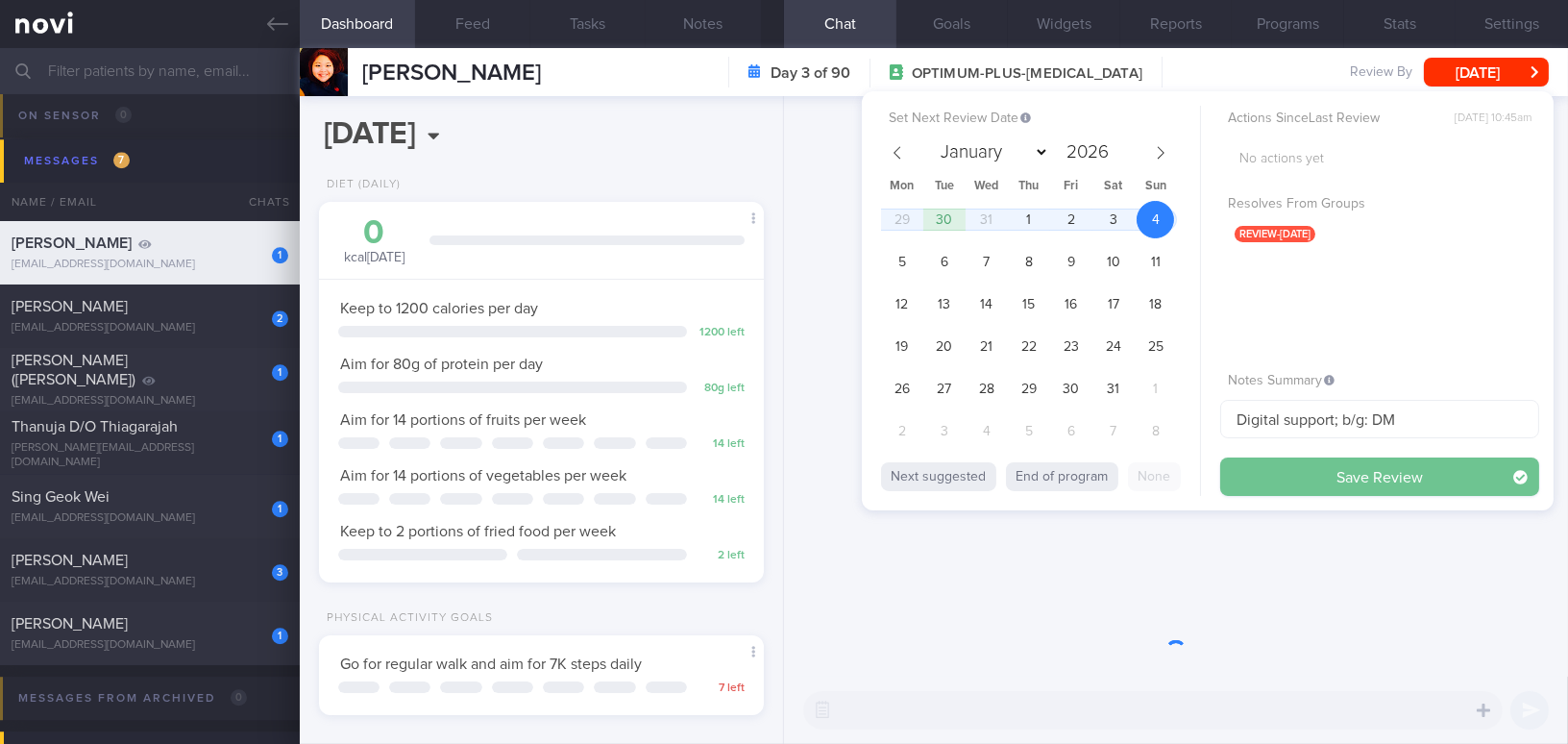
click at [1227, 477] on button "Save Review" at bounding box center [1380, 476] width 319 height 39
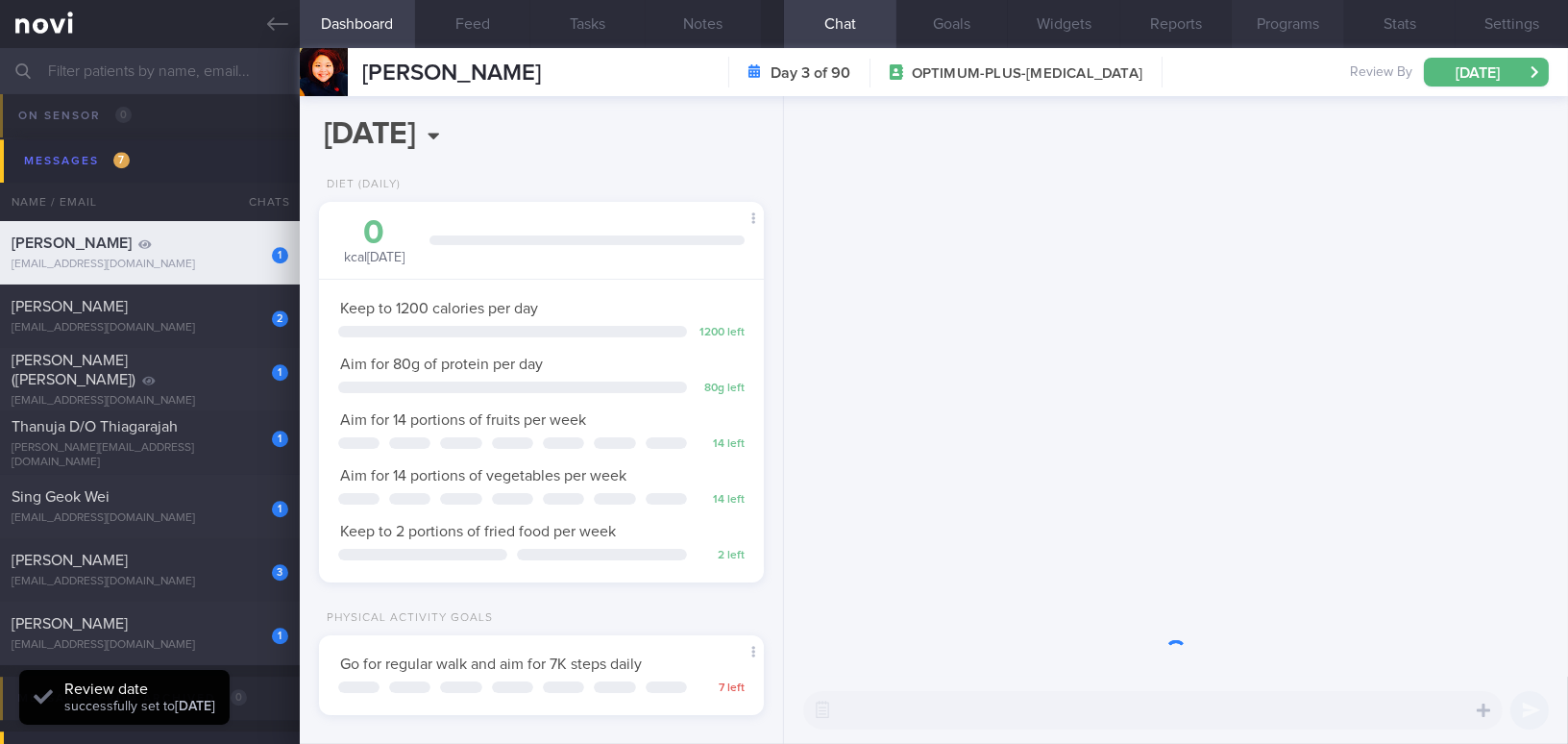
click at [1227, 41] on button "Programs" at bounding box center [1288, 24] width 113 height 48
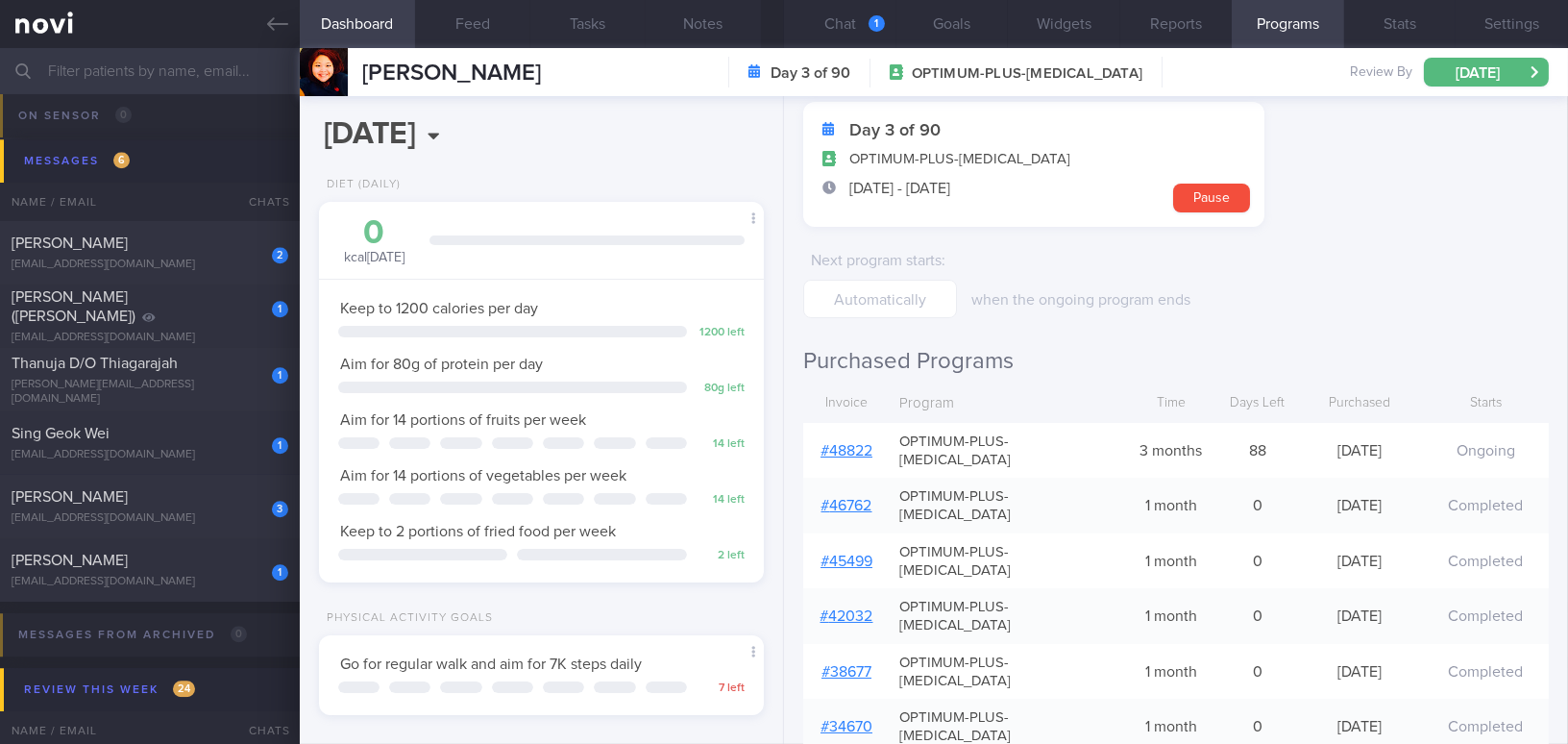
click at [859, 443] on link "# 48822" at bounding box center [847, 450] width 52 height 15
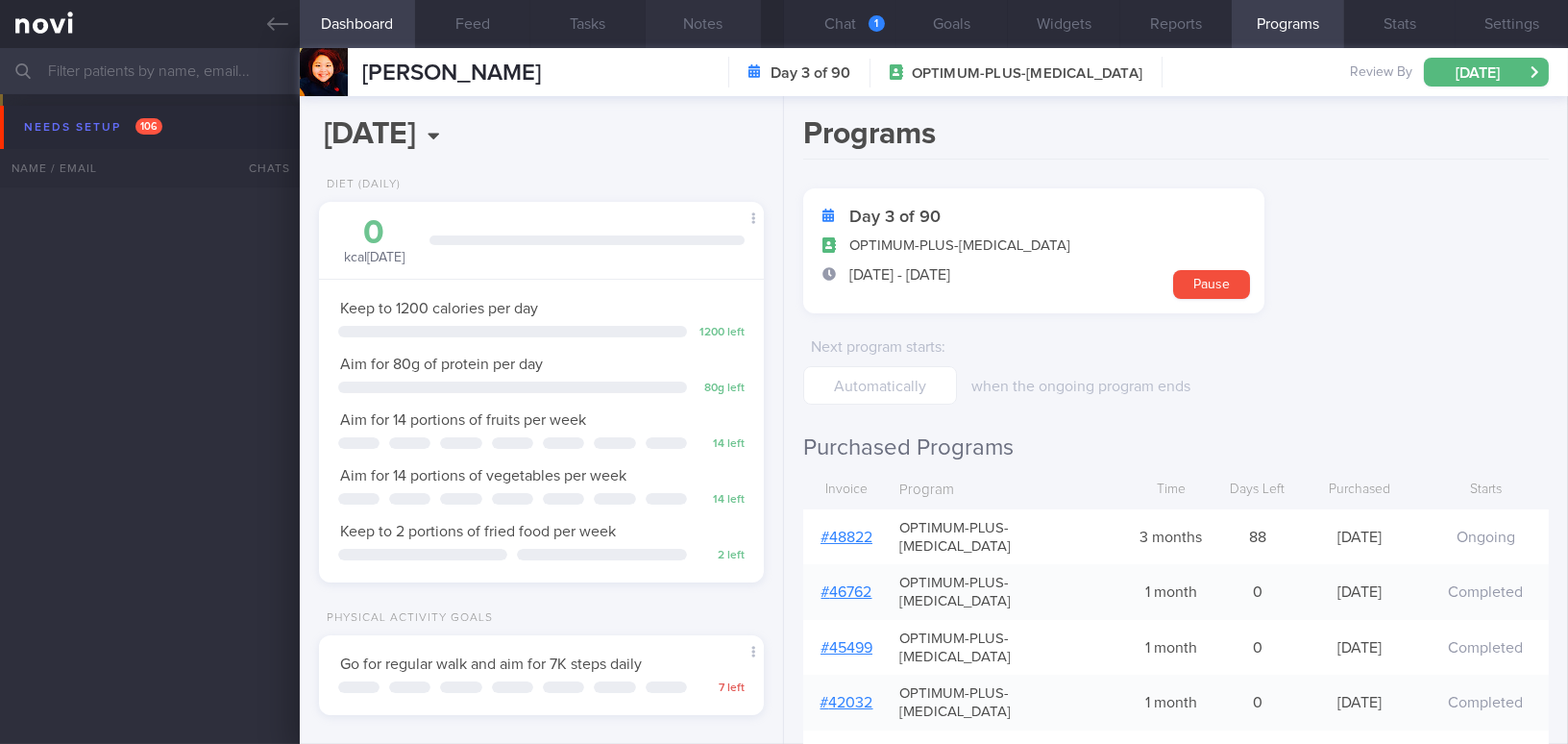
scroll to position [87, 0]
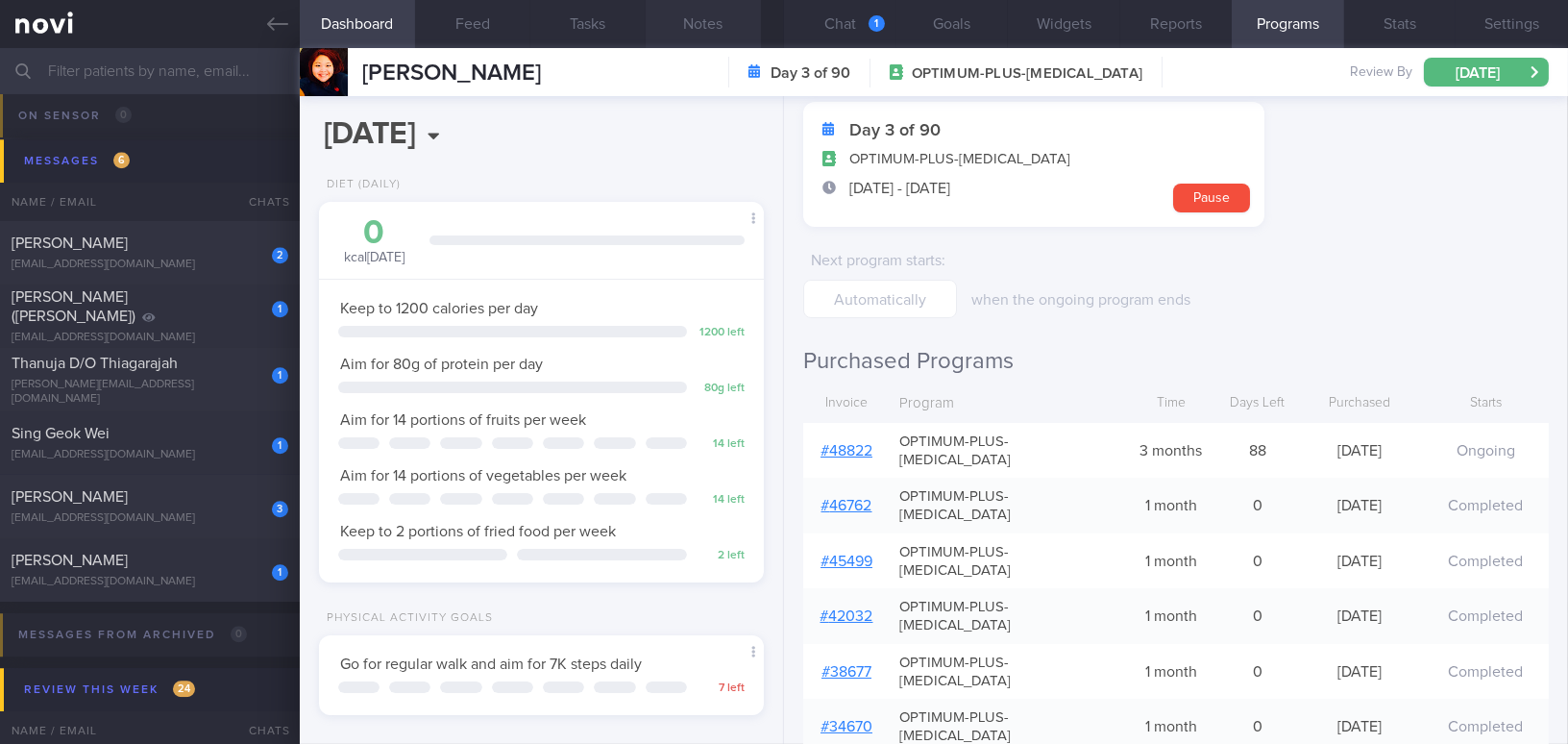
click at [713, 24] on button "Notes" at bounding box center [703, 24] width 116 height 48
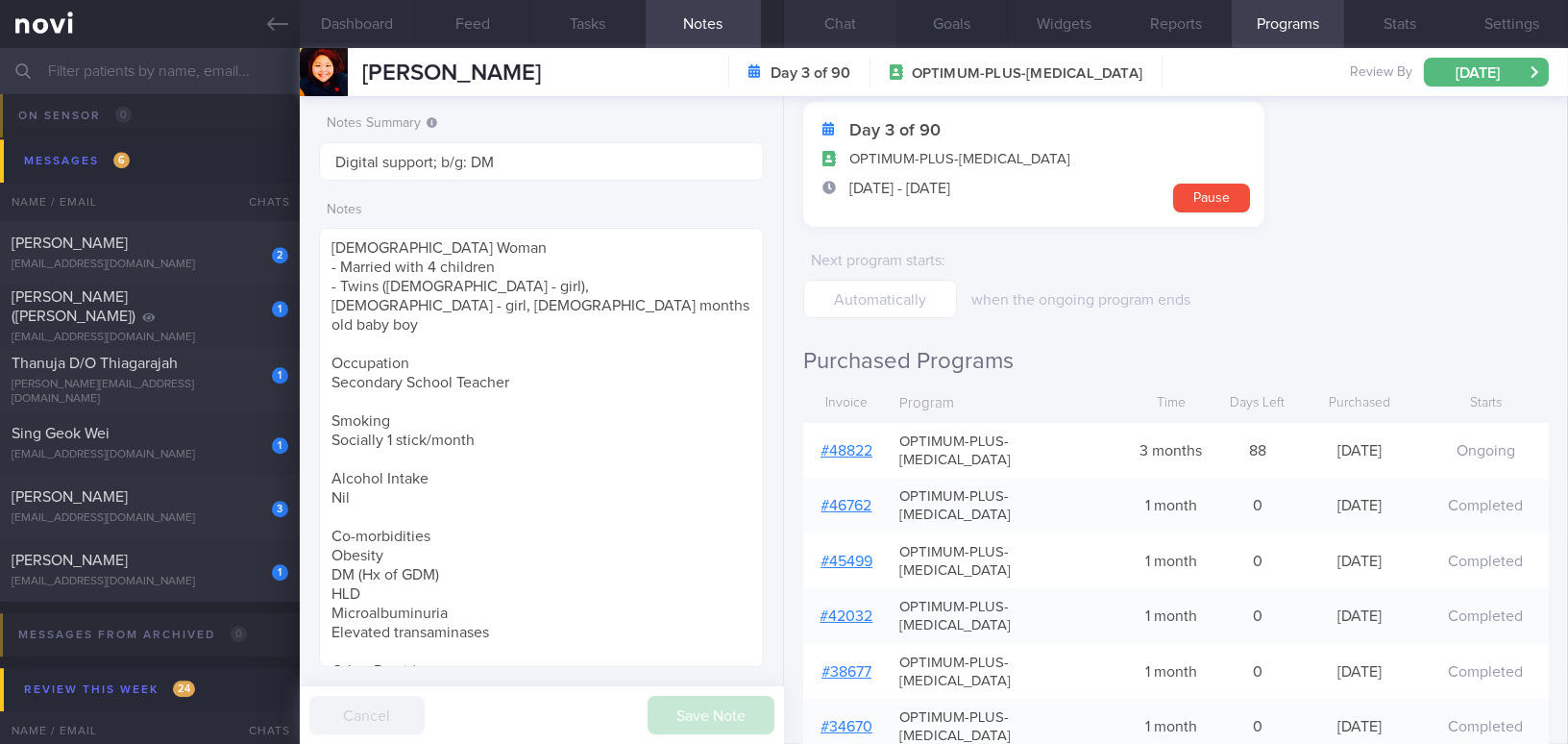
click at [825, 30] on button "Chat" at bounding box center [840, 24] width 113 height 48
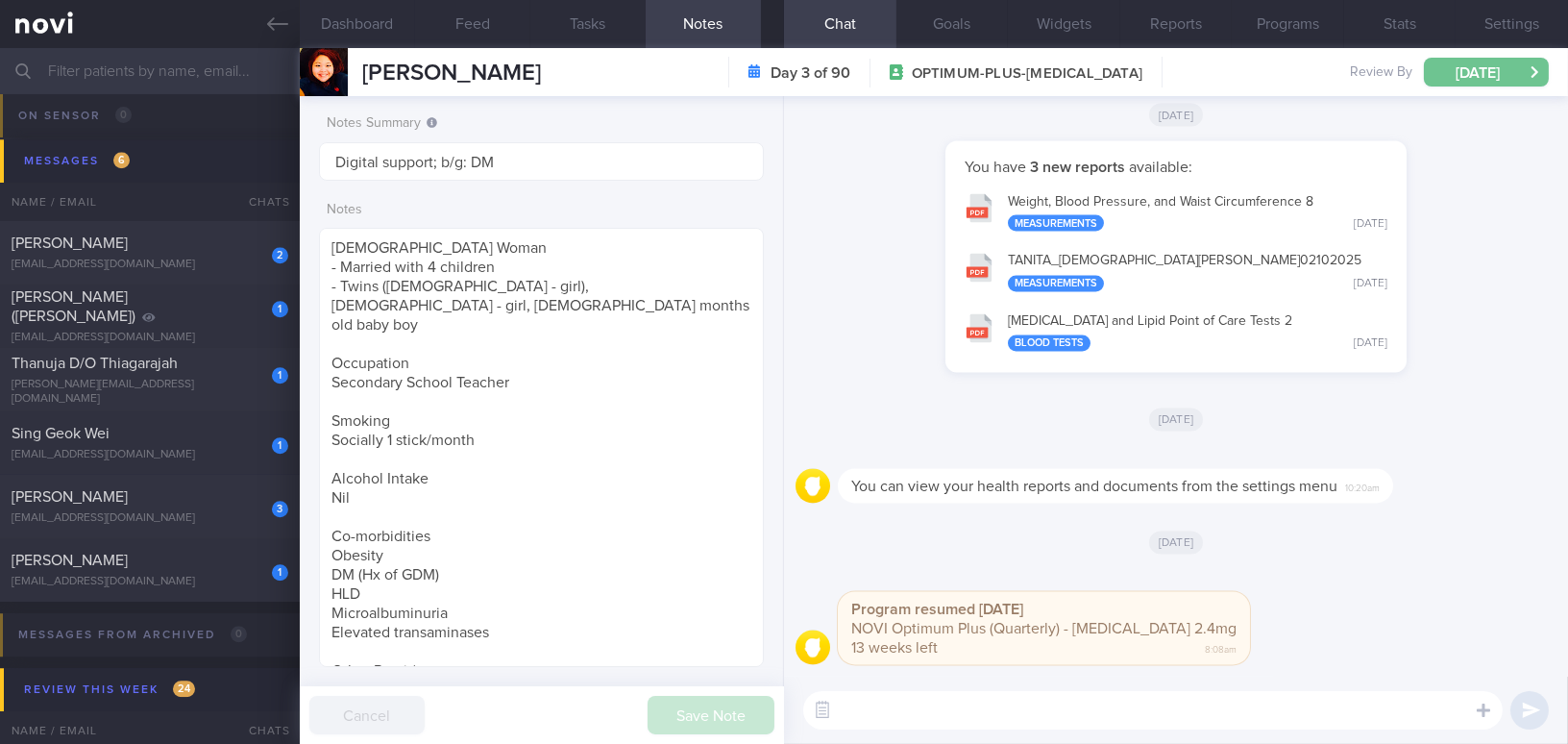
click at [1495, 59] on button "[DATE]" at bounding box center [1486, 72] width 125 height 29
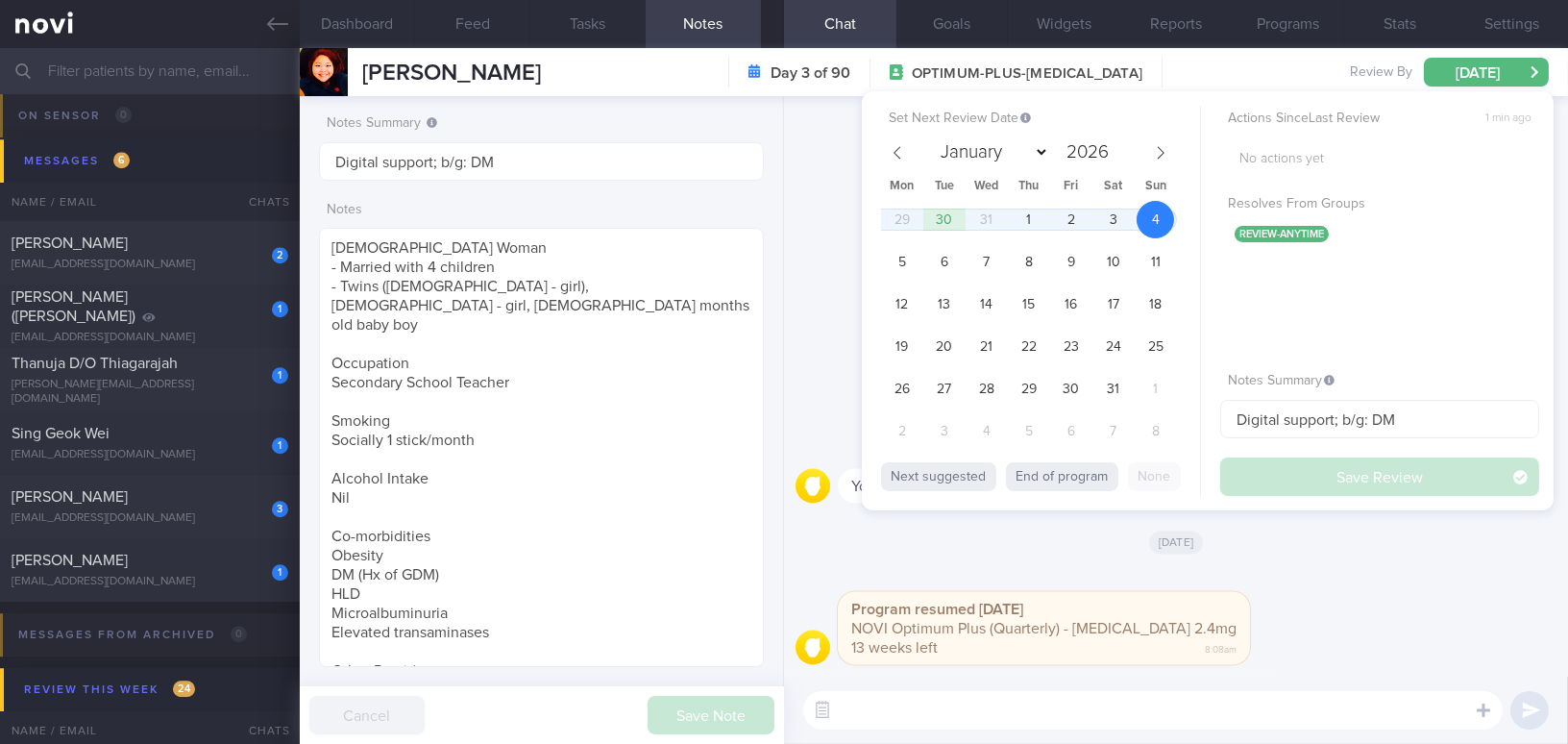
click at [1320, 547] on div "[DATE]" at bounding box center [1176, 542] width 761 height 54
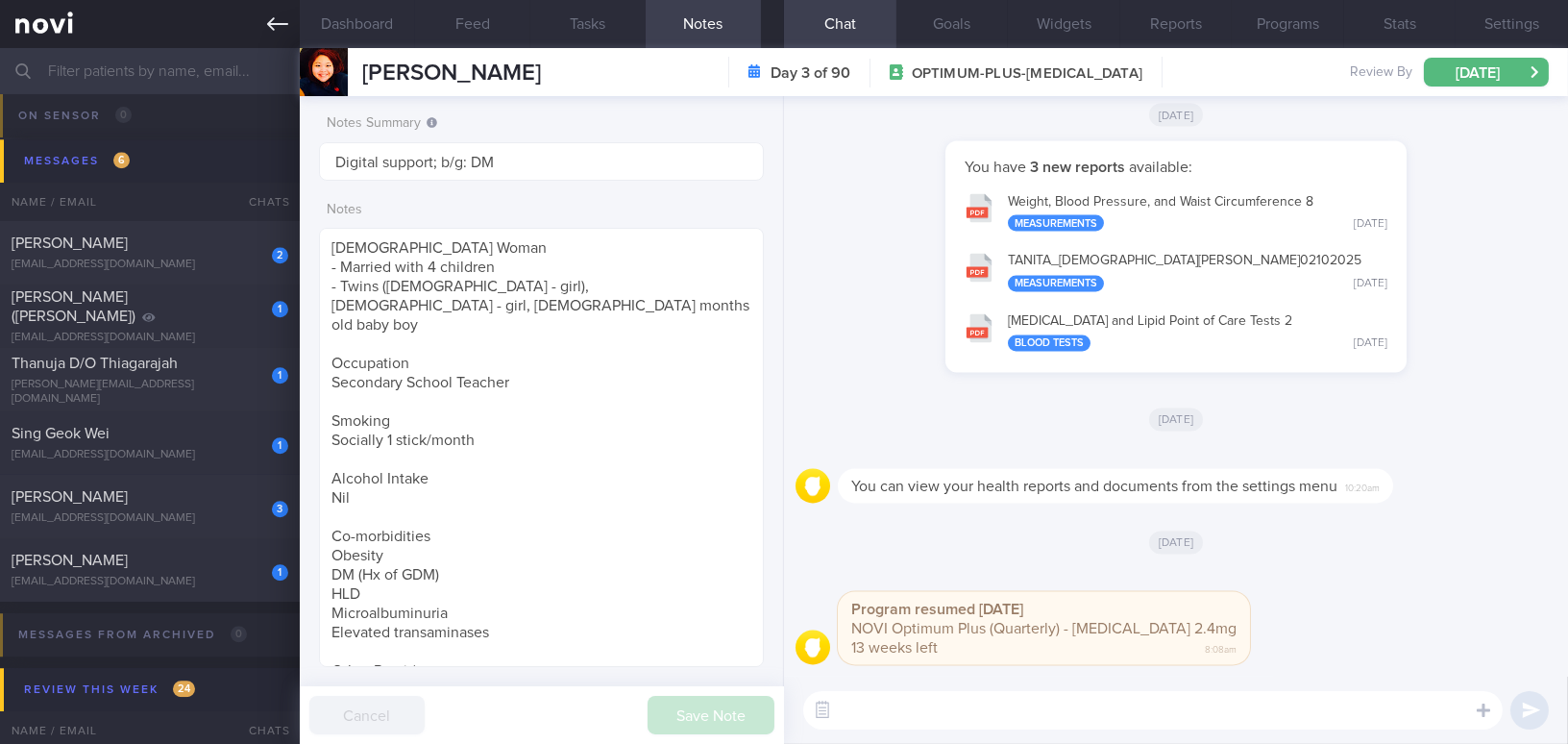
click at [265, 27] on link at bounding box center [149, 24] width 300 height 48
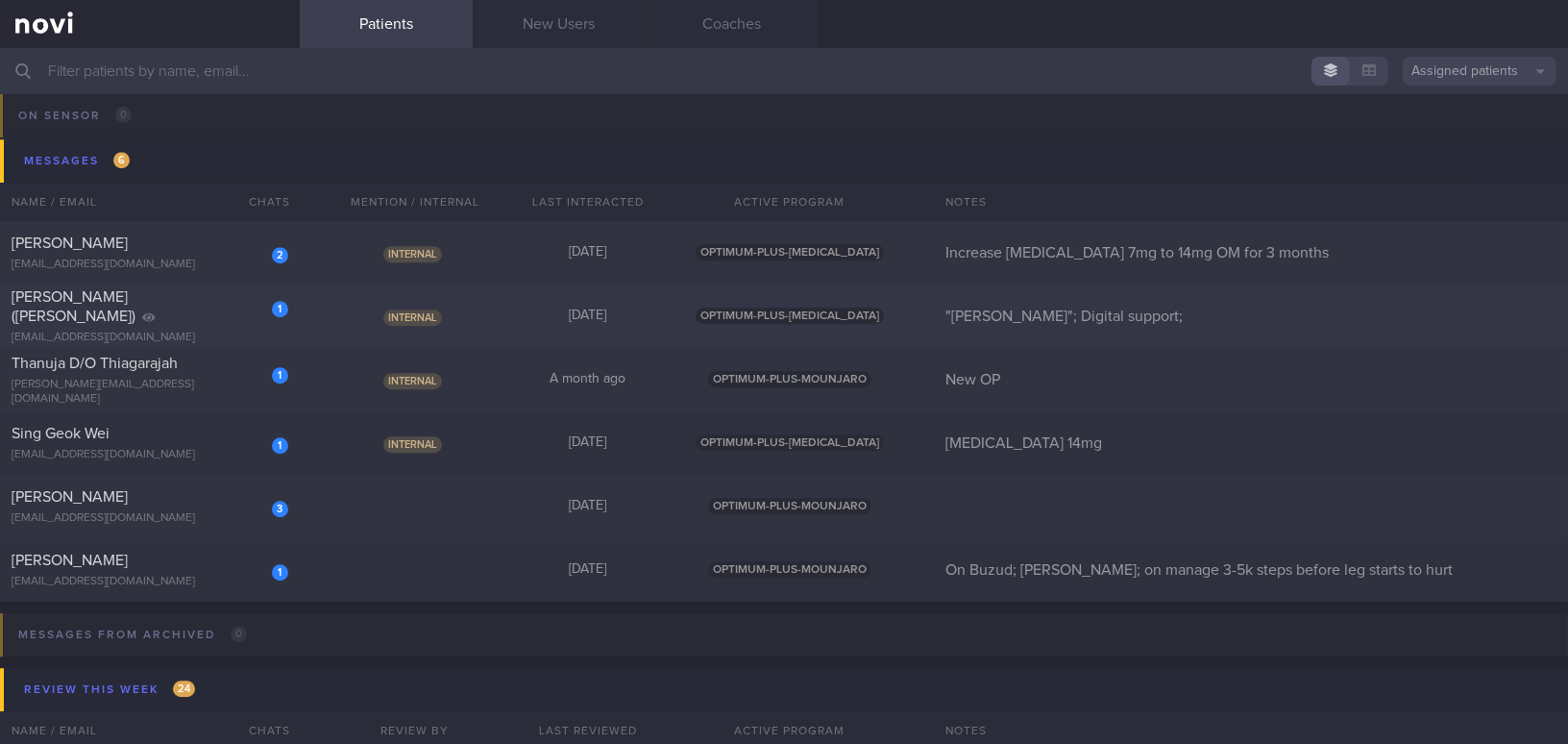
click at [135, 306] on span "Fariman Yazdi (Frank)" at bounding box center [74, 306] width 124 height 35
select select "9"
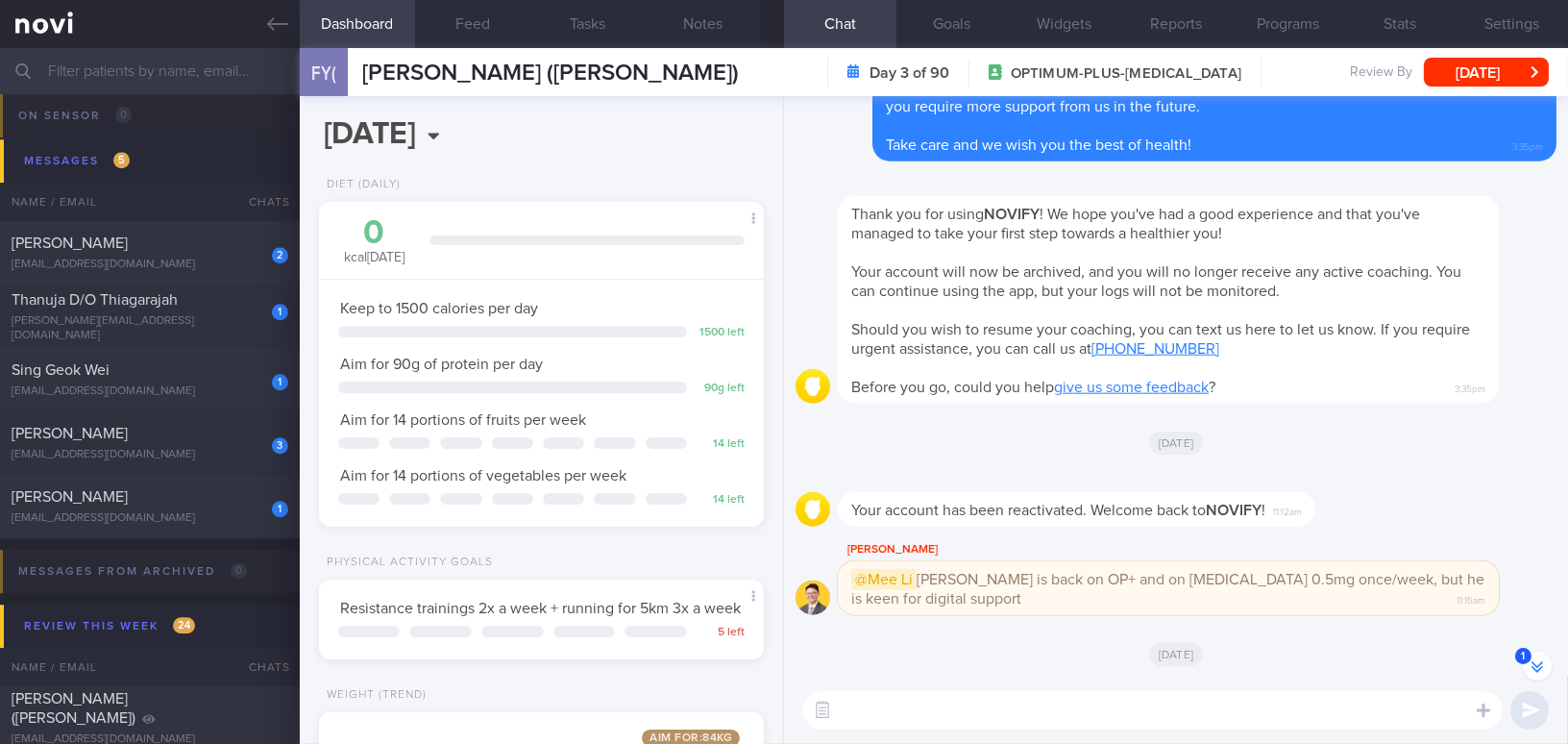
scroll to position [-697, 0]
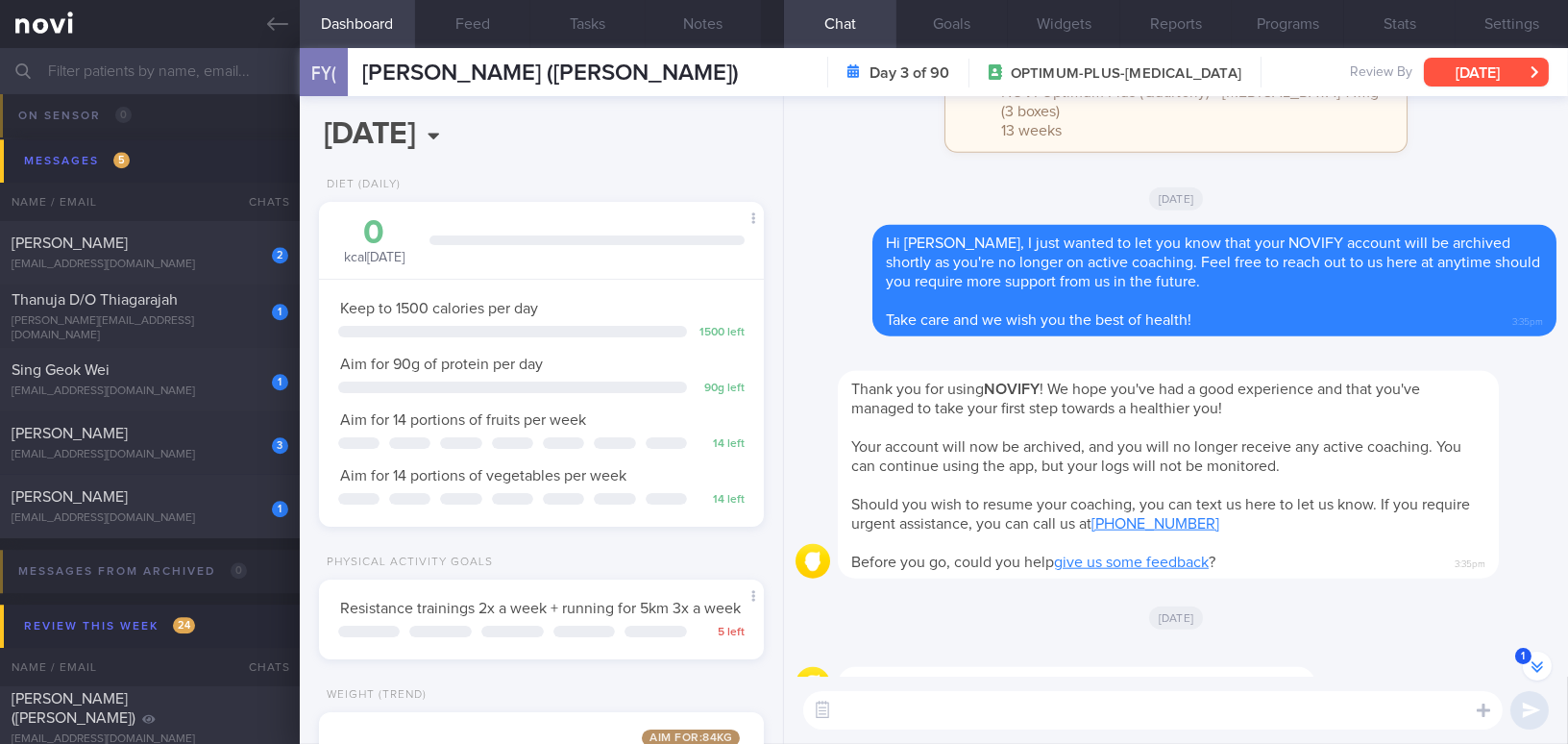
click at [1449, 77] on button "[DATE]" at bounding box center [1486, 72] width 125 height 29
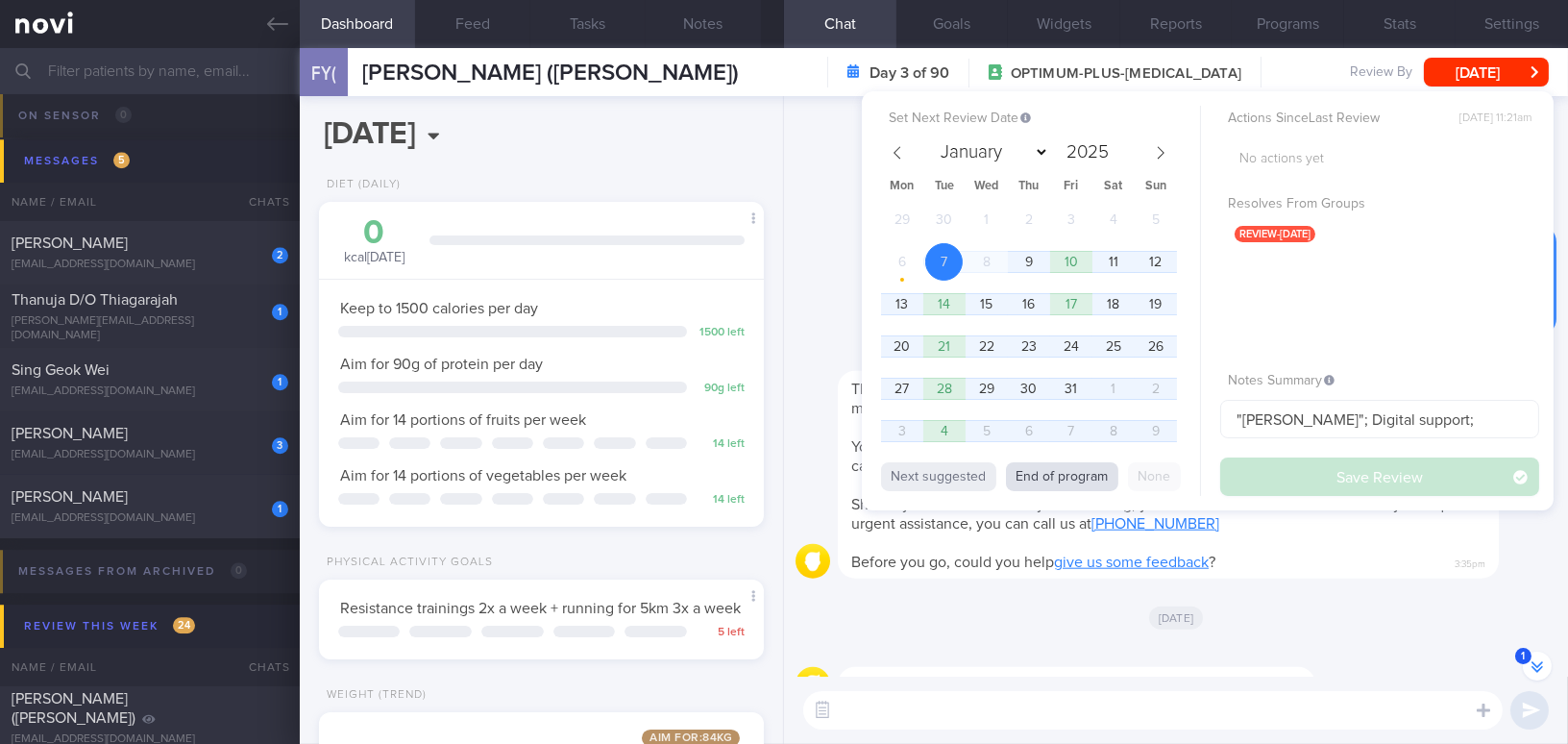
click at [1075, 484] on button "End of program" at bounding box center [1062, 476] width 113 height 29
type input "2026"
select select "0"
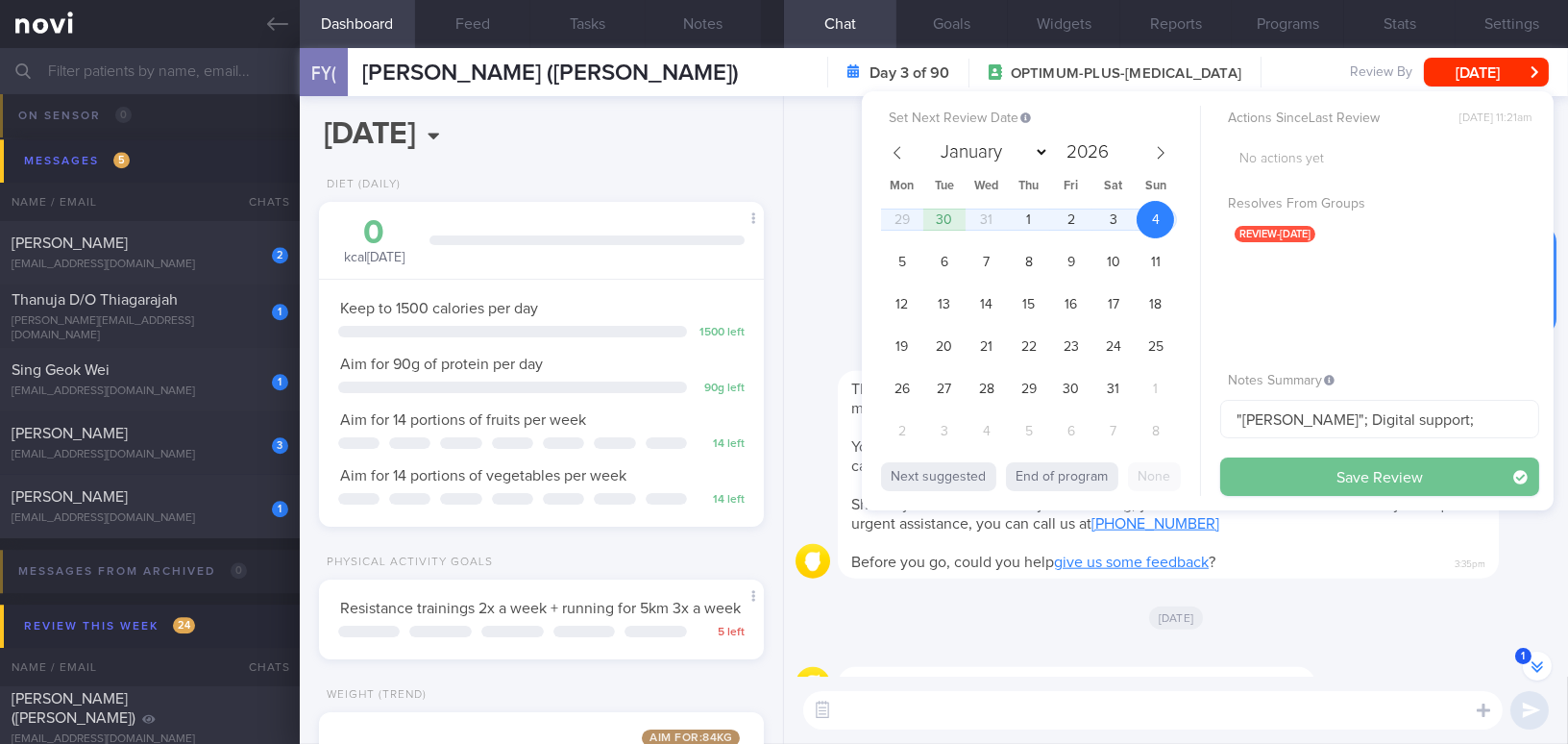
click at [1273, 469] on button "Save Review" at bounding box center [1380, 476] width 319 height 39
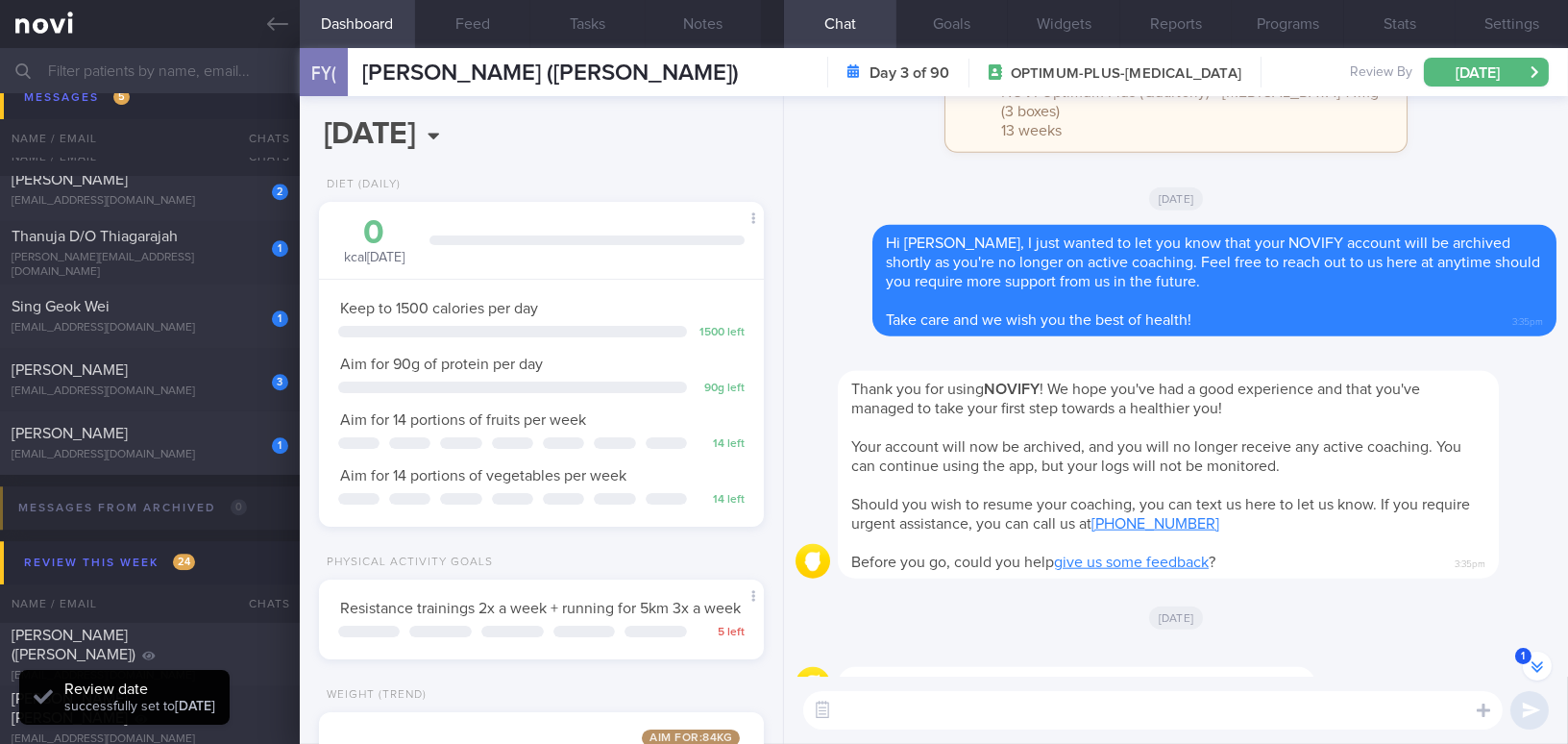
scroll to position [9467, 0]
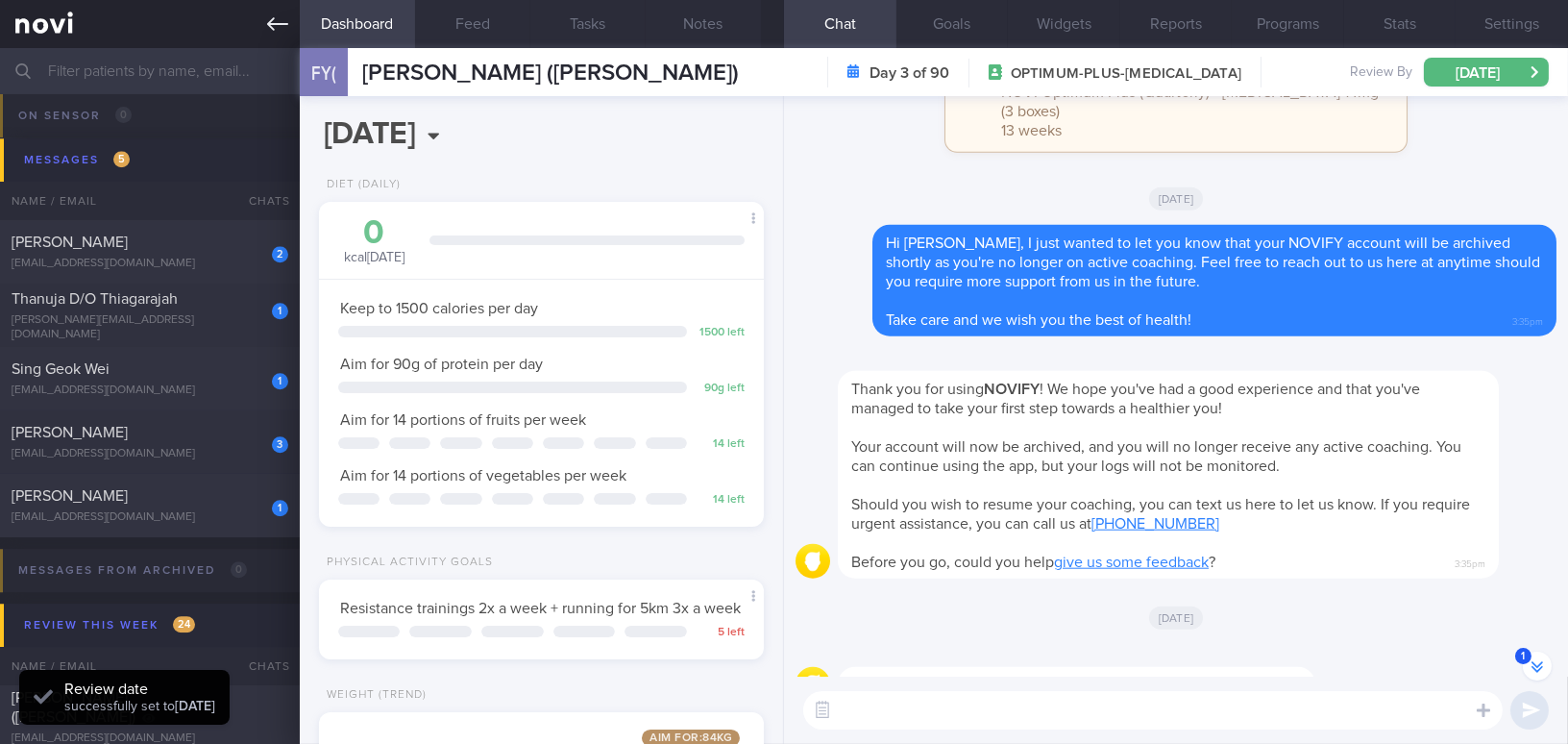
click at [259, 22] on link at bounding box center [149, 24] width 300 height 48
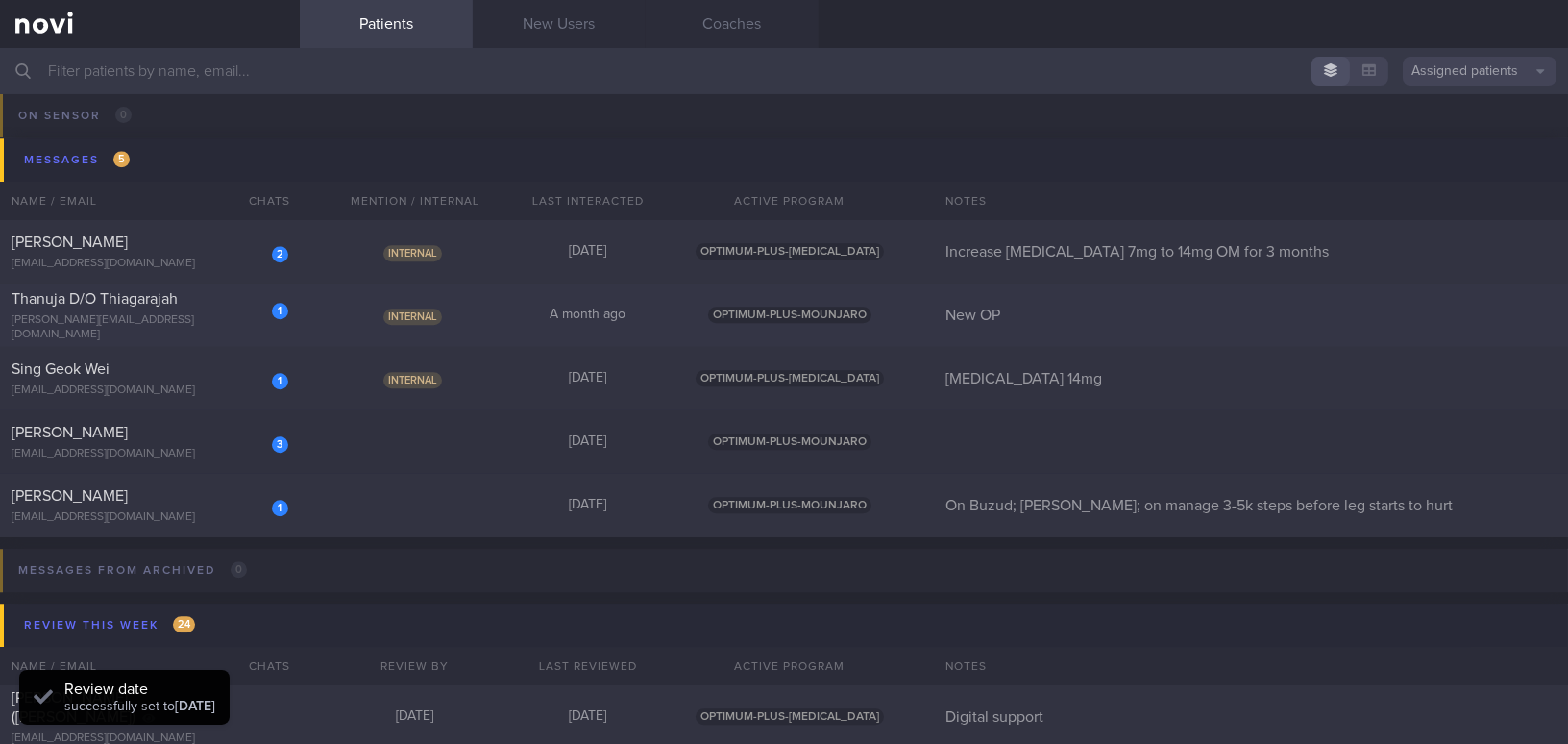
click at [145, 305] on span "Thanuja D/O Thiagarajah" at bounding box center [95, 298] width 166 height 15
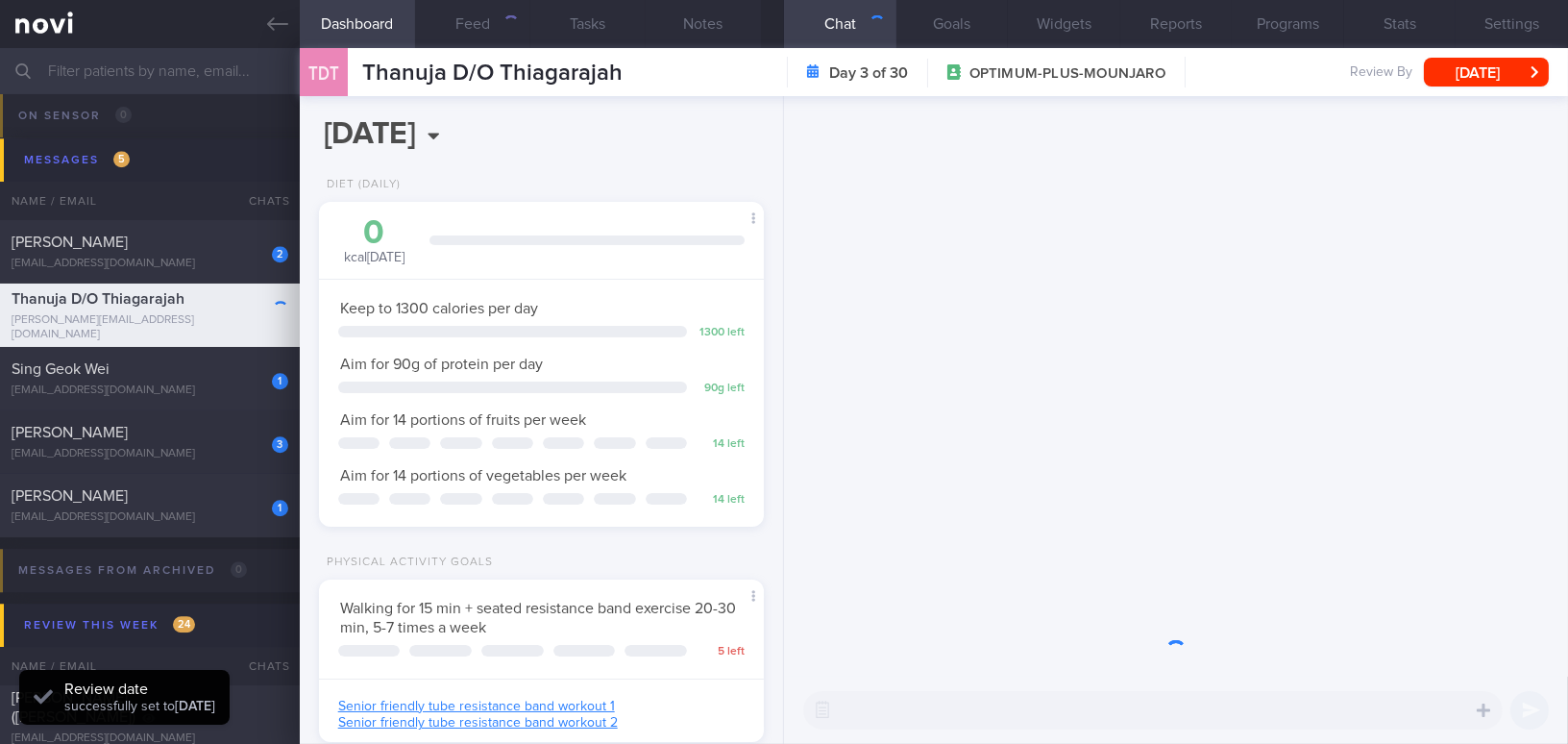
scroll to position [226, 396]
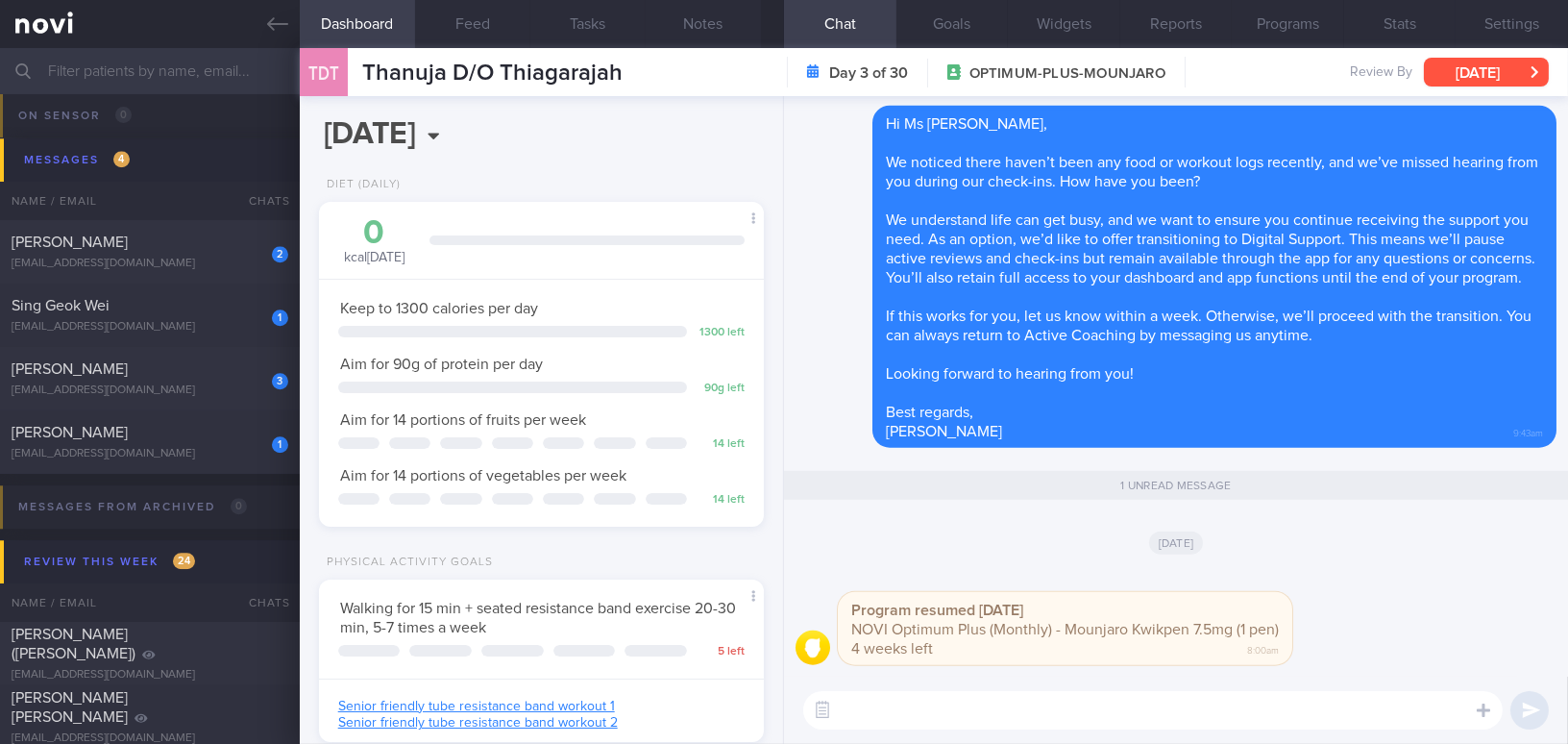
click at [1474, 71] on button "[DATE]" at bounding box center [1486, 72] width 125 height 29
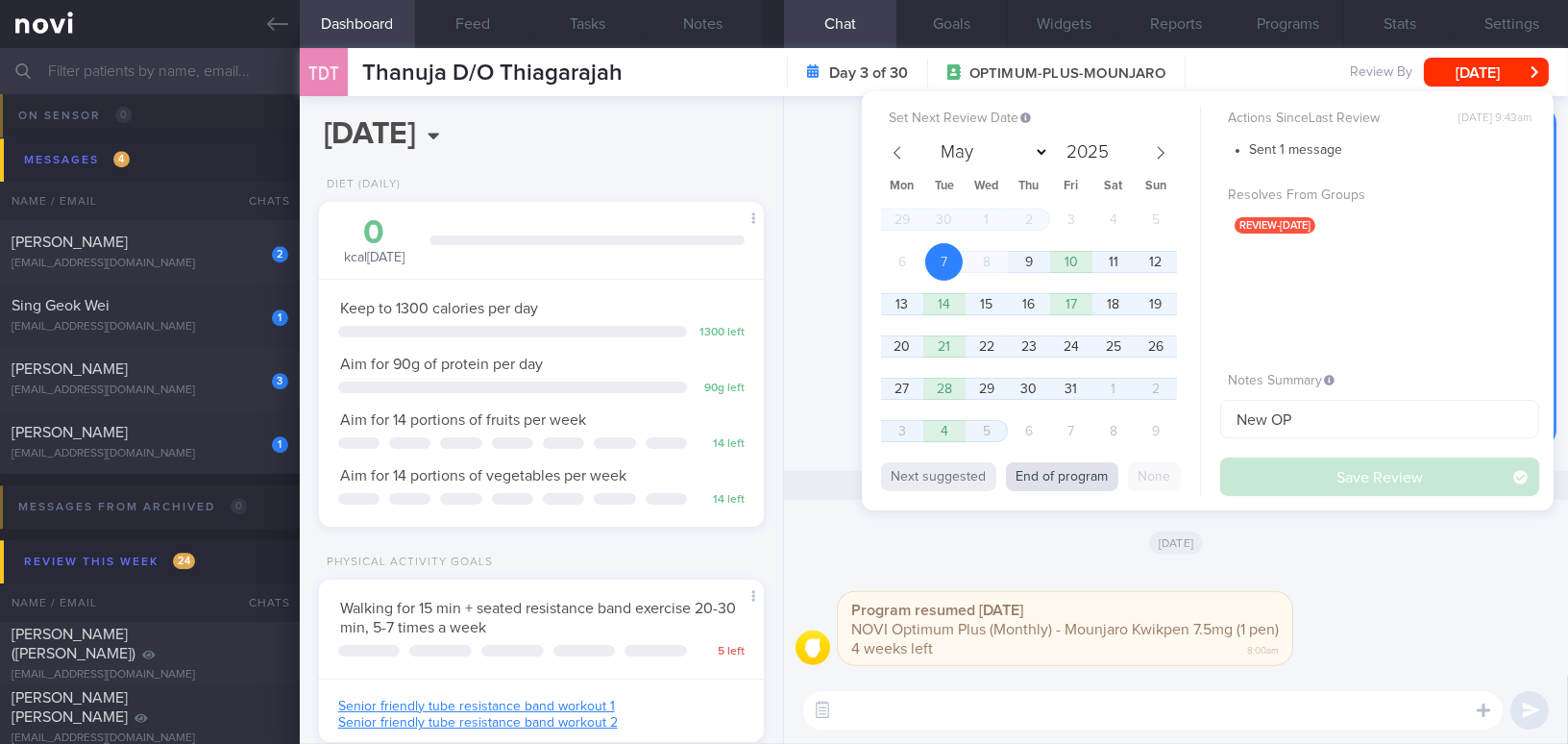
click at [1063, 469] on button "End of program" at bounding box center [1062, 476] width 113 height 29
select select "10"
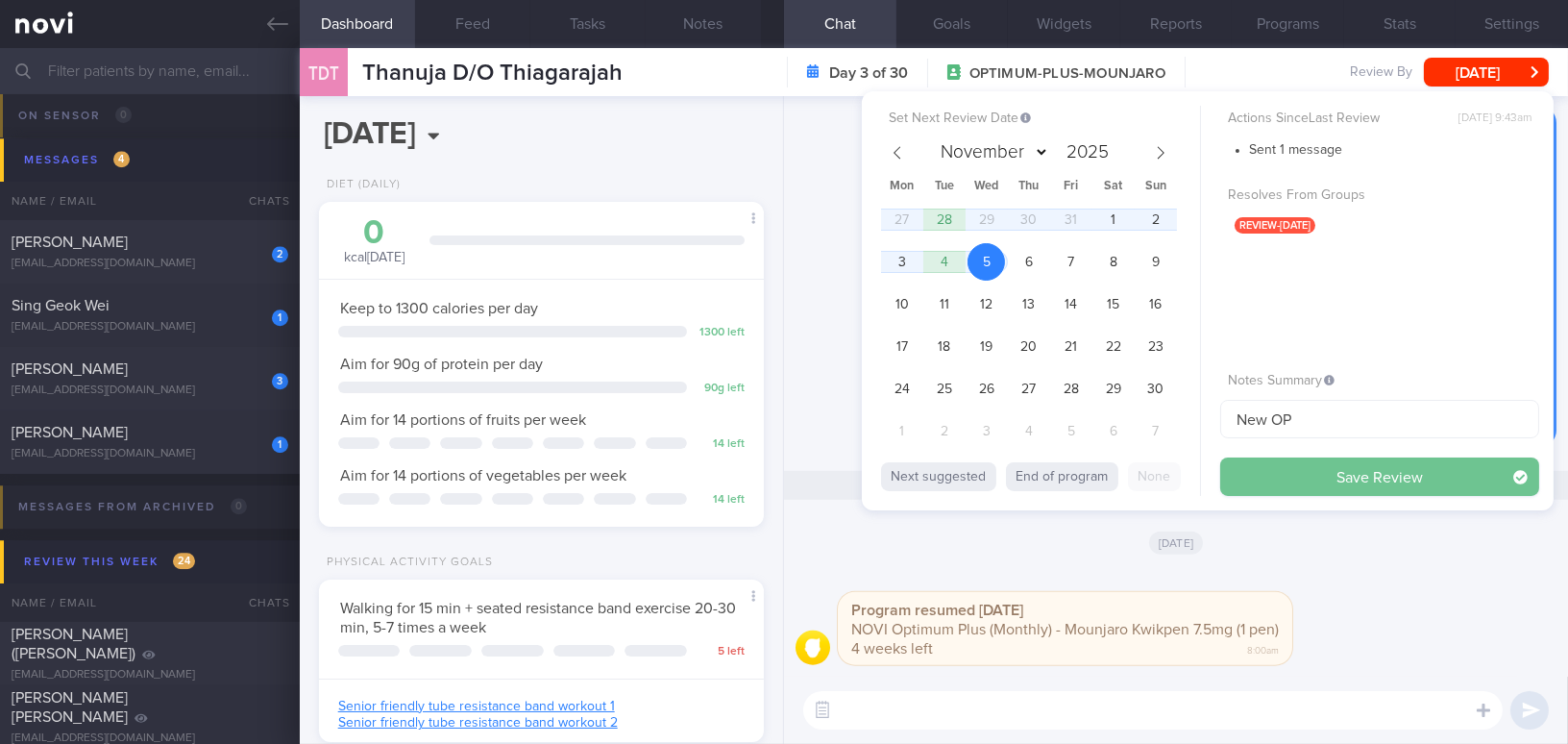
click at [1257, 469] on button "Save Review" at bounding box center [1380, 476] width 319 height 39
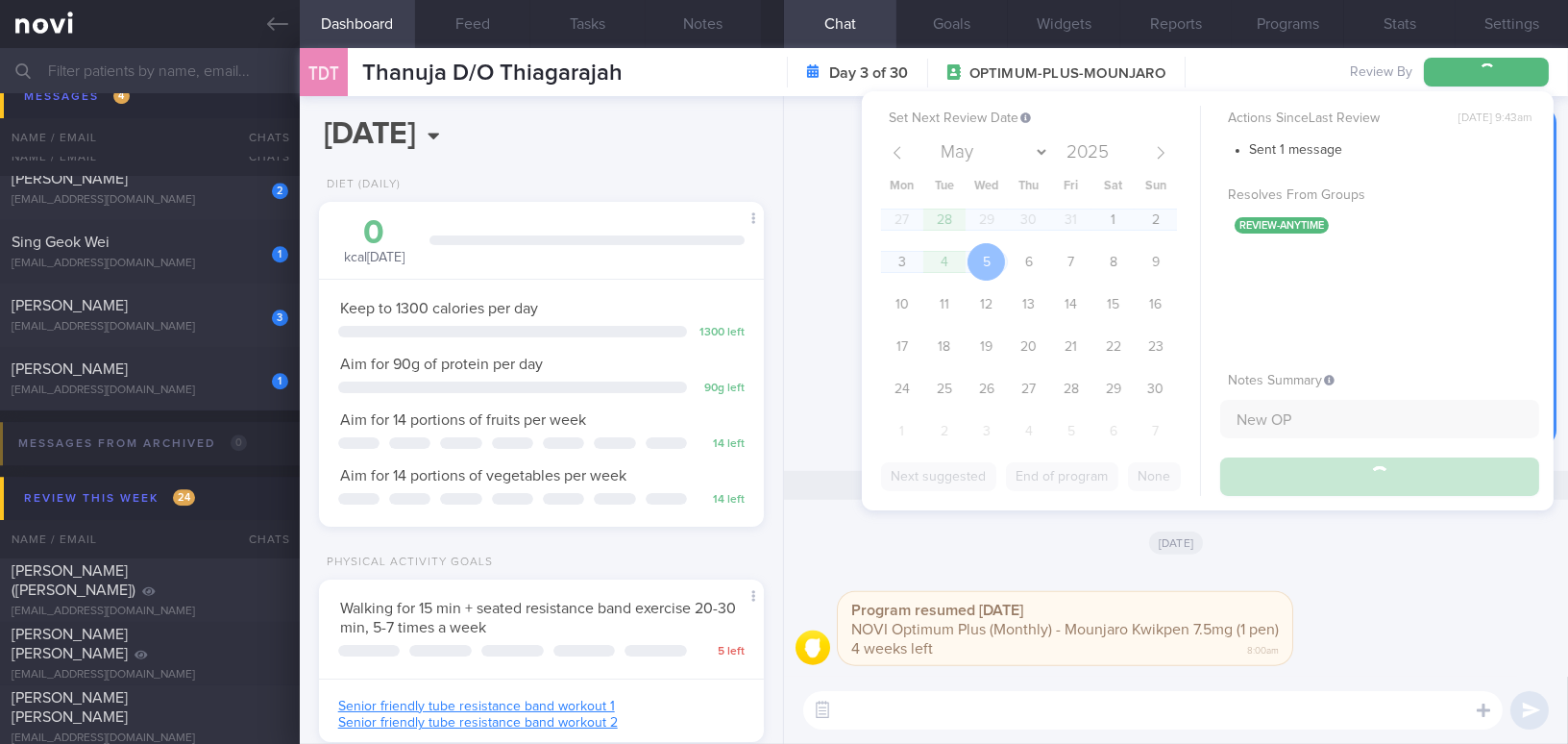
scroll to position [9402, 0]
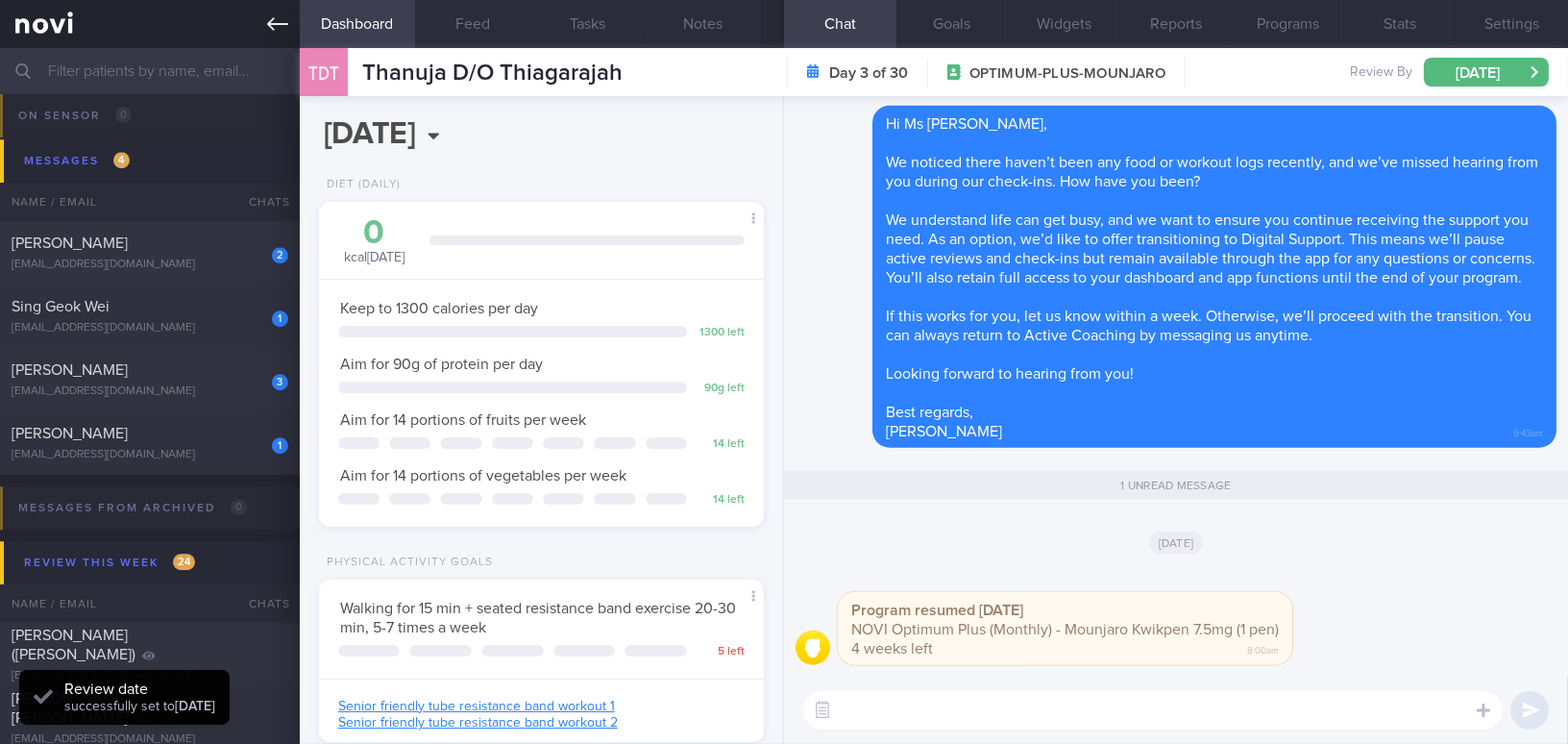
click at [265, 18] on link at bounding box center [149, 24] width 300 height 48
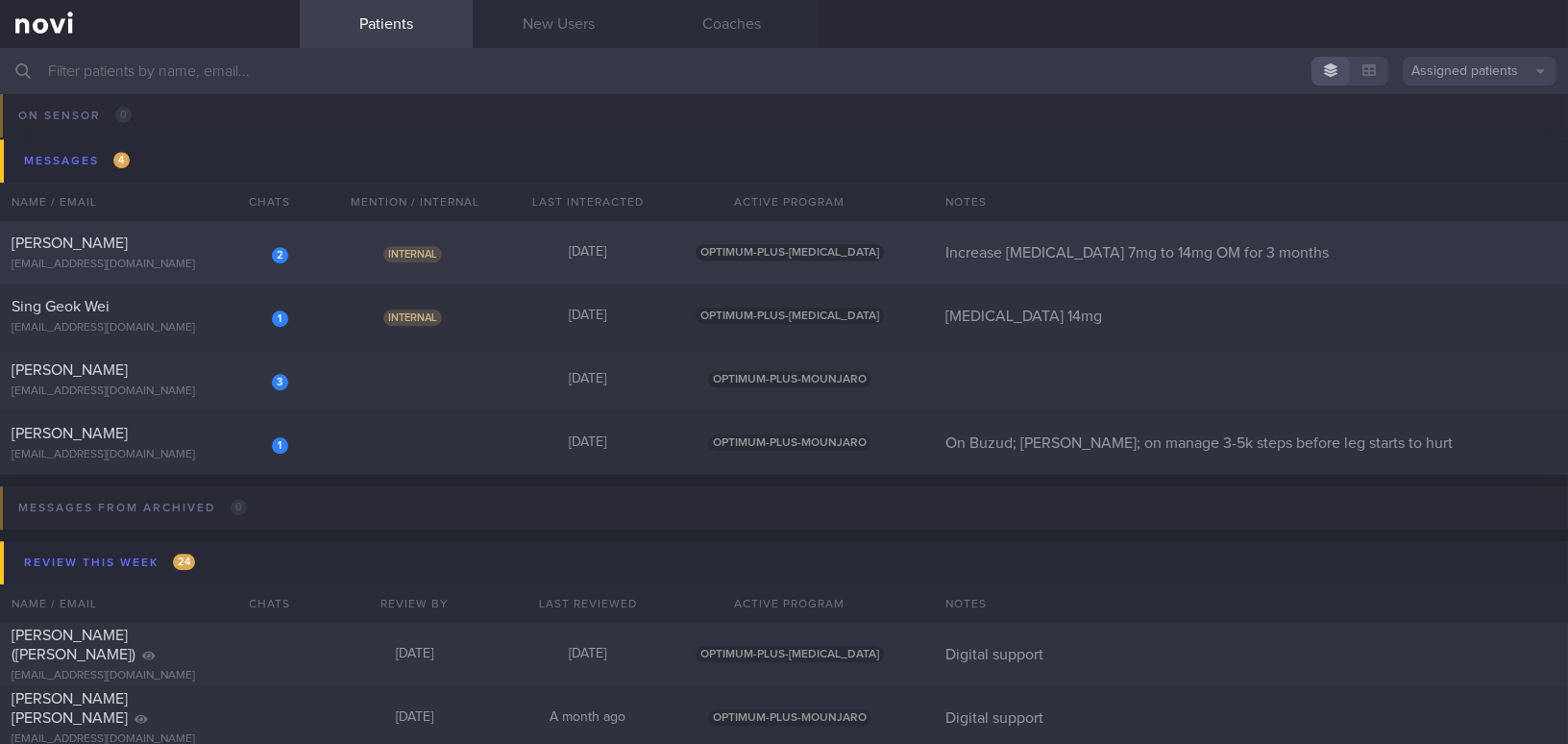
click at [184, 253] on div "2 Mariam Alfoudery mariamgrad@gmail.com" at bounding box center [149, 252] width 300 height 39
select select "9"
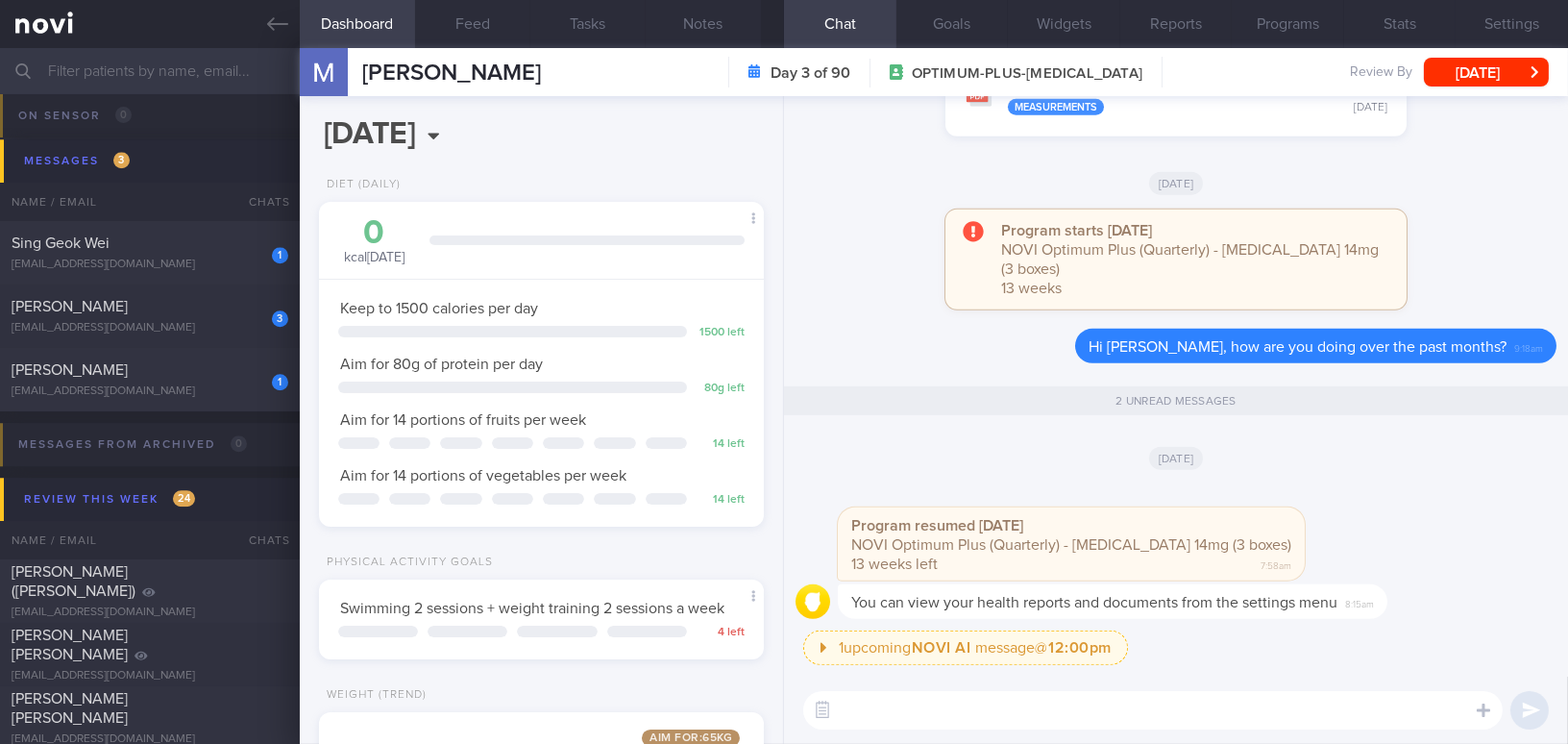
scroll to position [226, 396]
click at [1299, 27] on button "Programs" at bounding box center [1288, 24] width 113 height 48
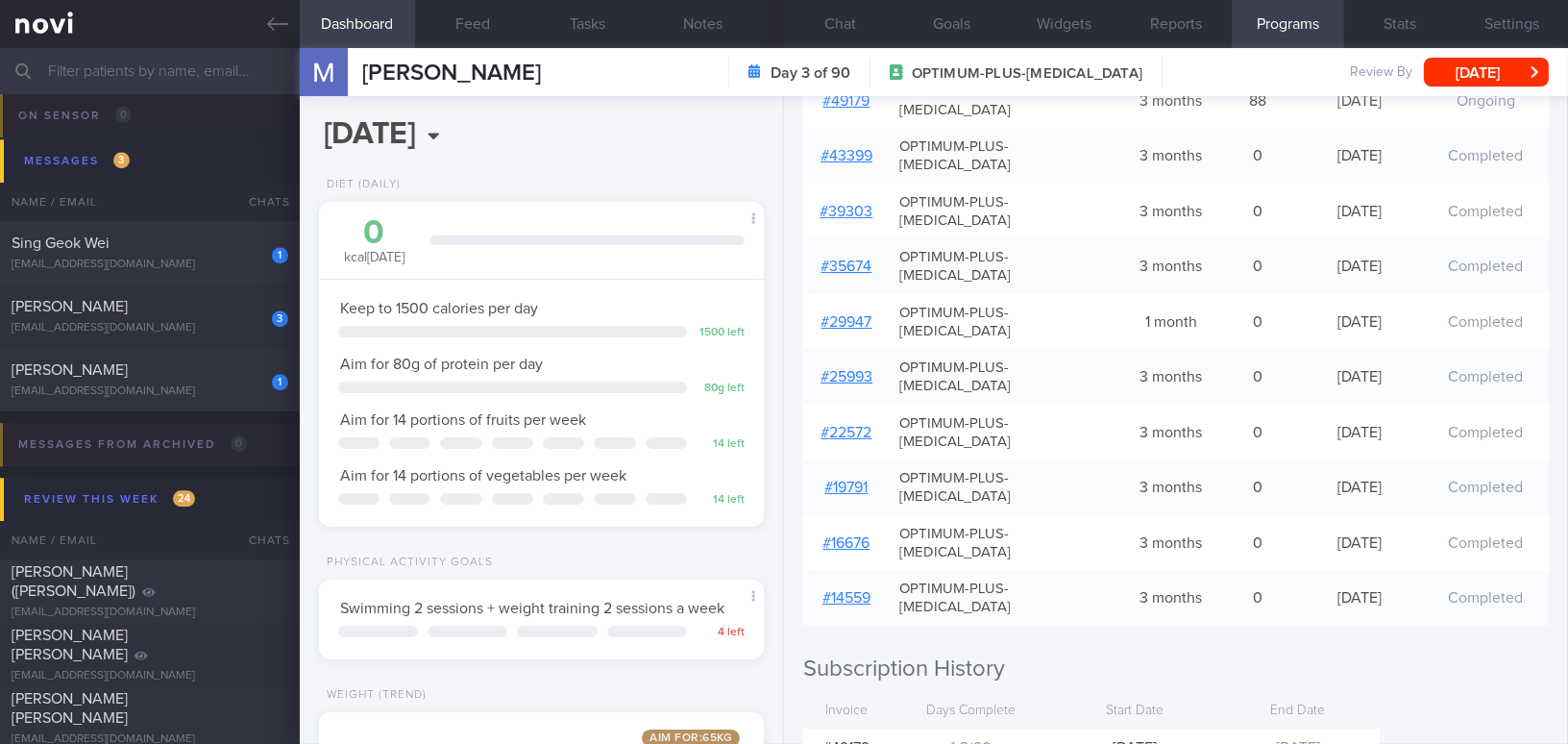
scroll to position [524, 0]
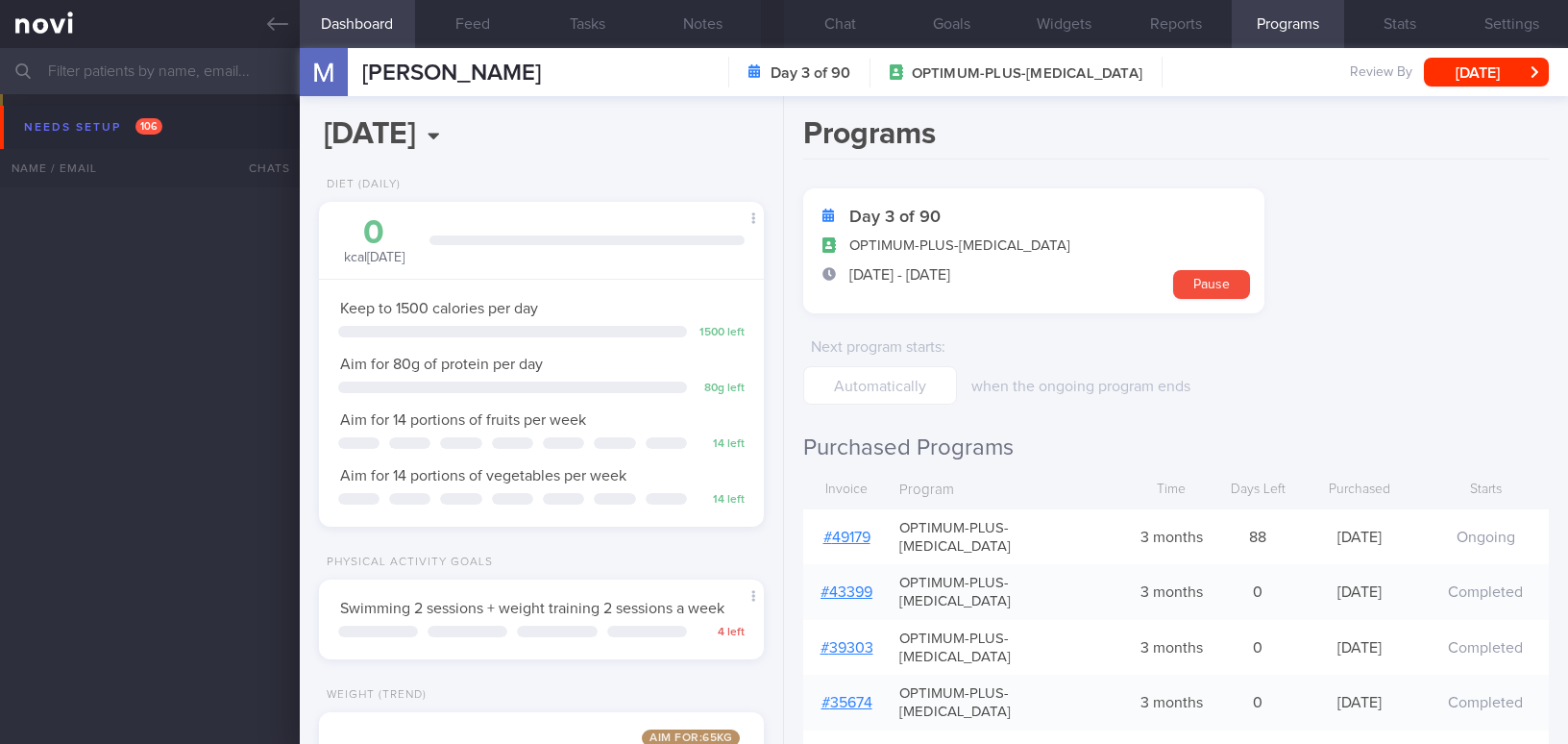
select select "9"
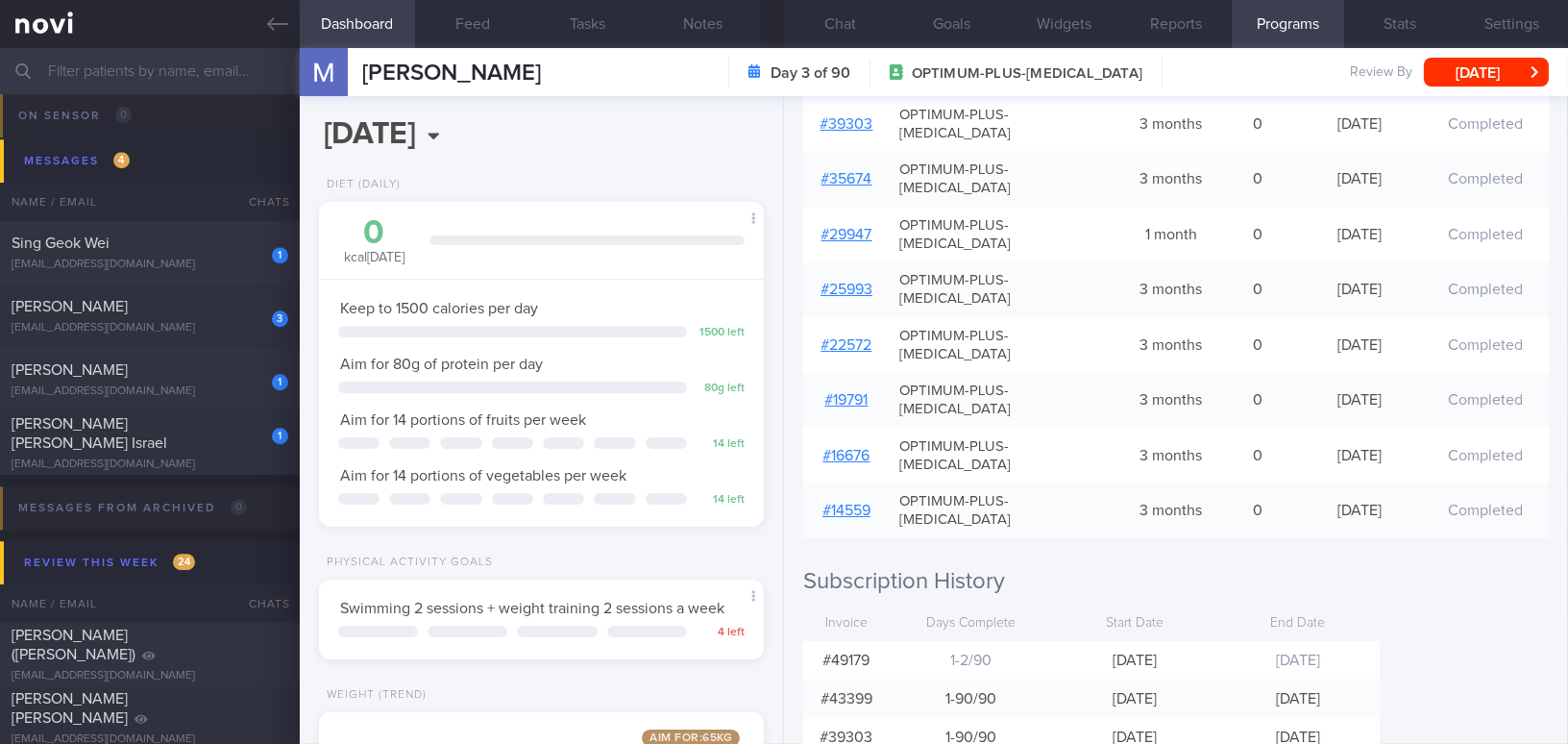
click at [853, 171] on link "# 35674" at bounding box center [847, 178] width 51 height 15
click at [837, 19] on button "Chat" at bounding box center [840, 24] width 113 height 48
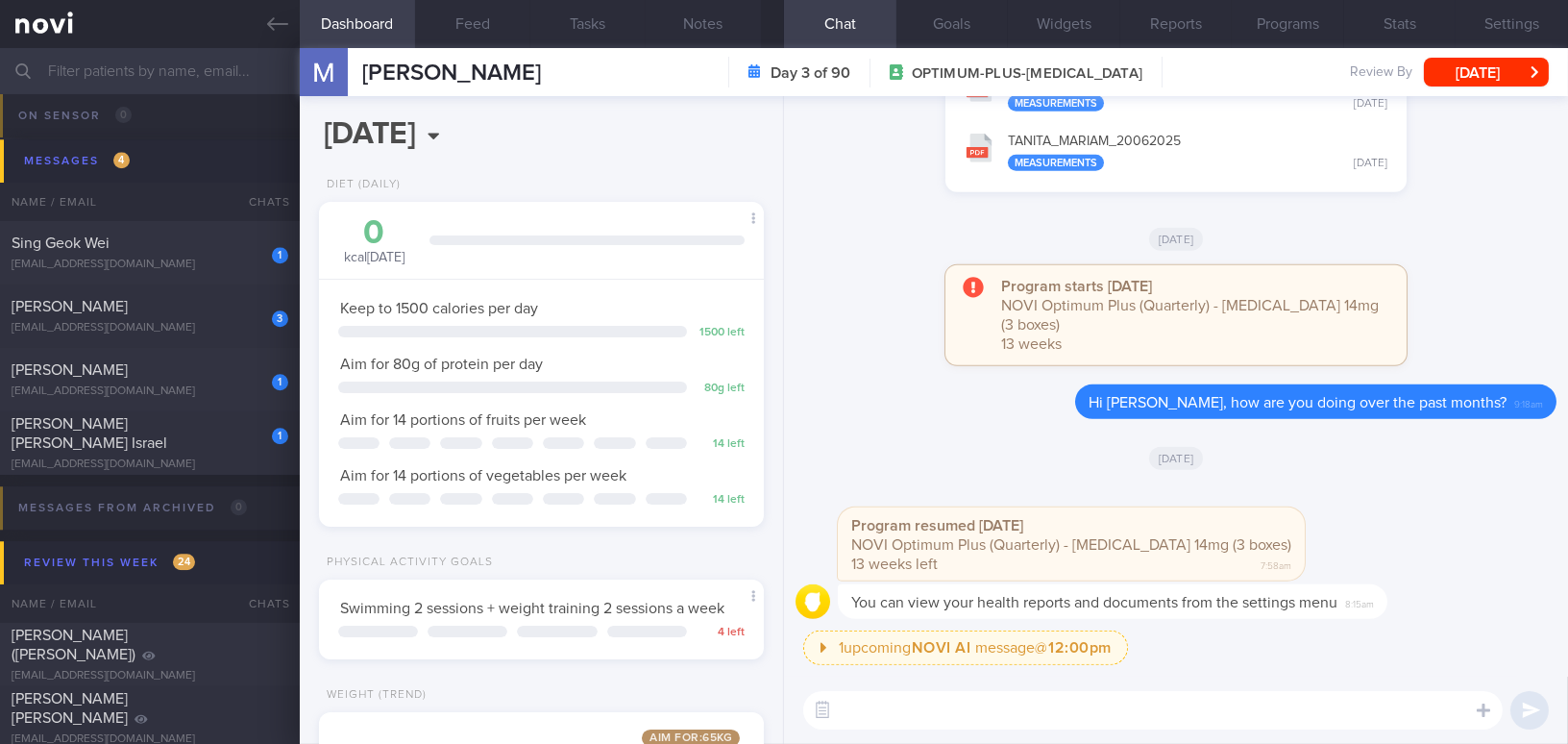
click at [1037, 706] on textarea at bounding box center [1153, 710] width 699 height 39
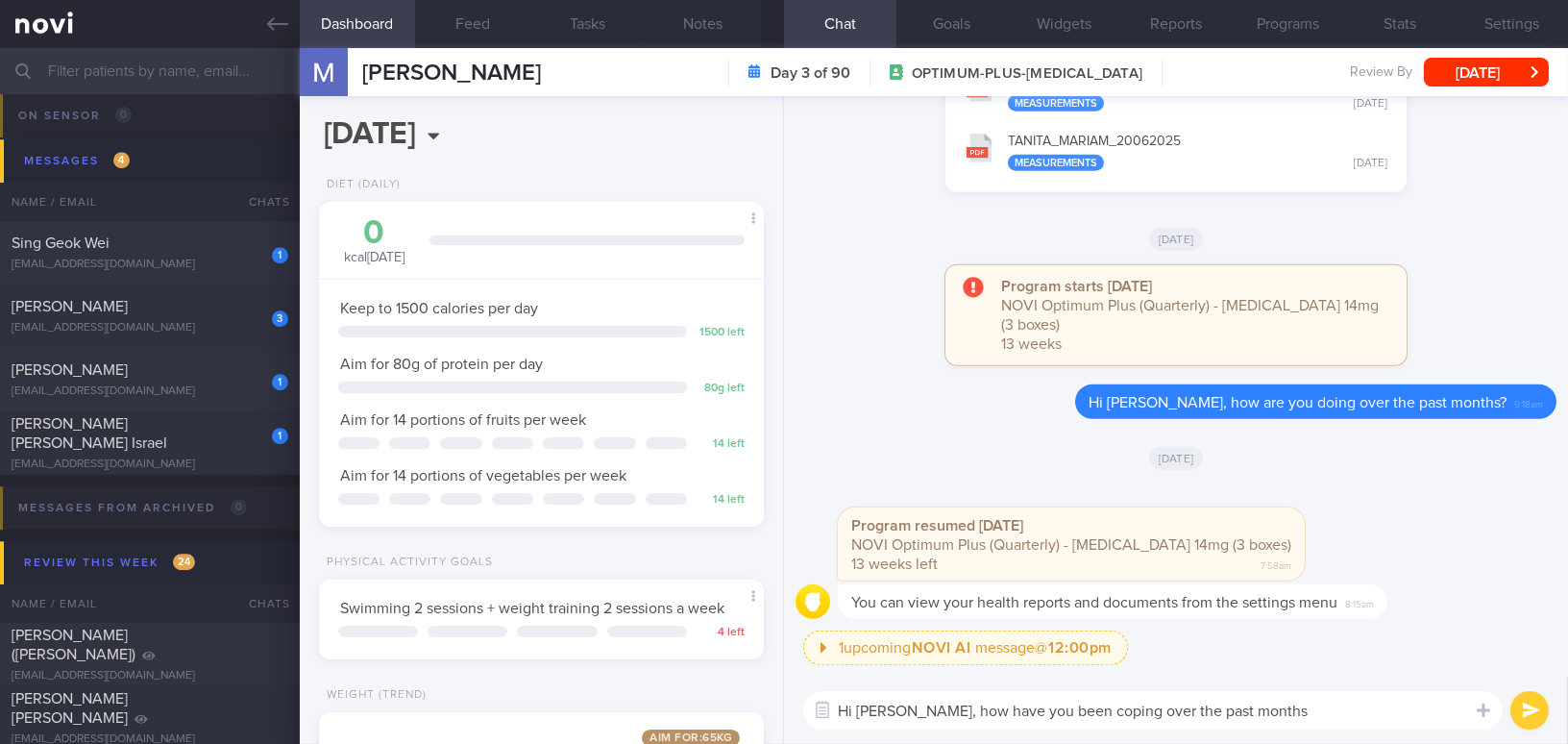
type textarea "Hi Mariam, how have you been coping over the past months?"
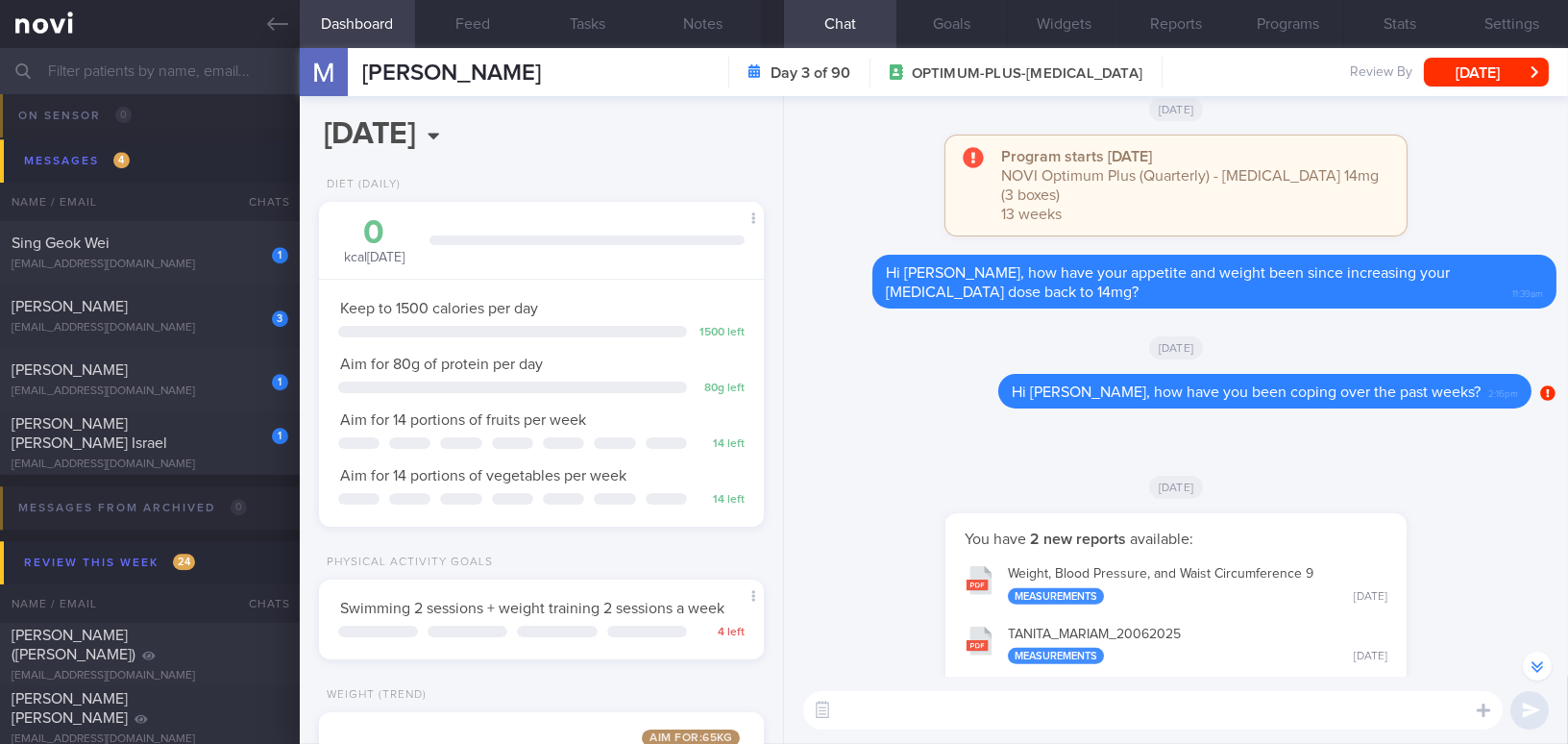
scroll to position [-612, 0]
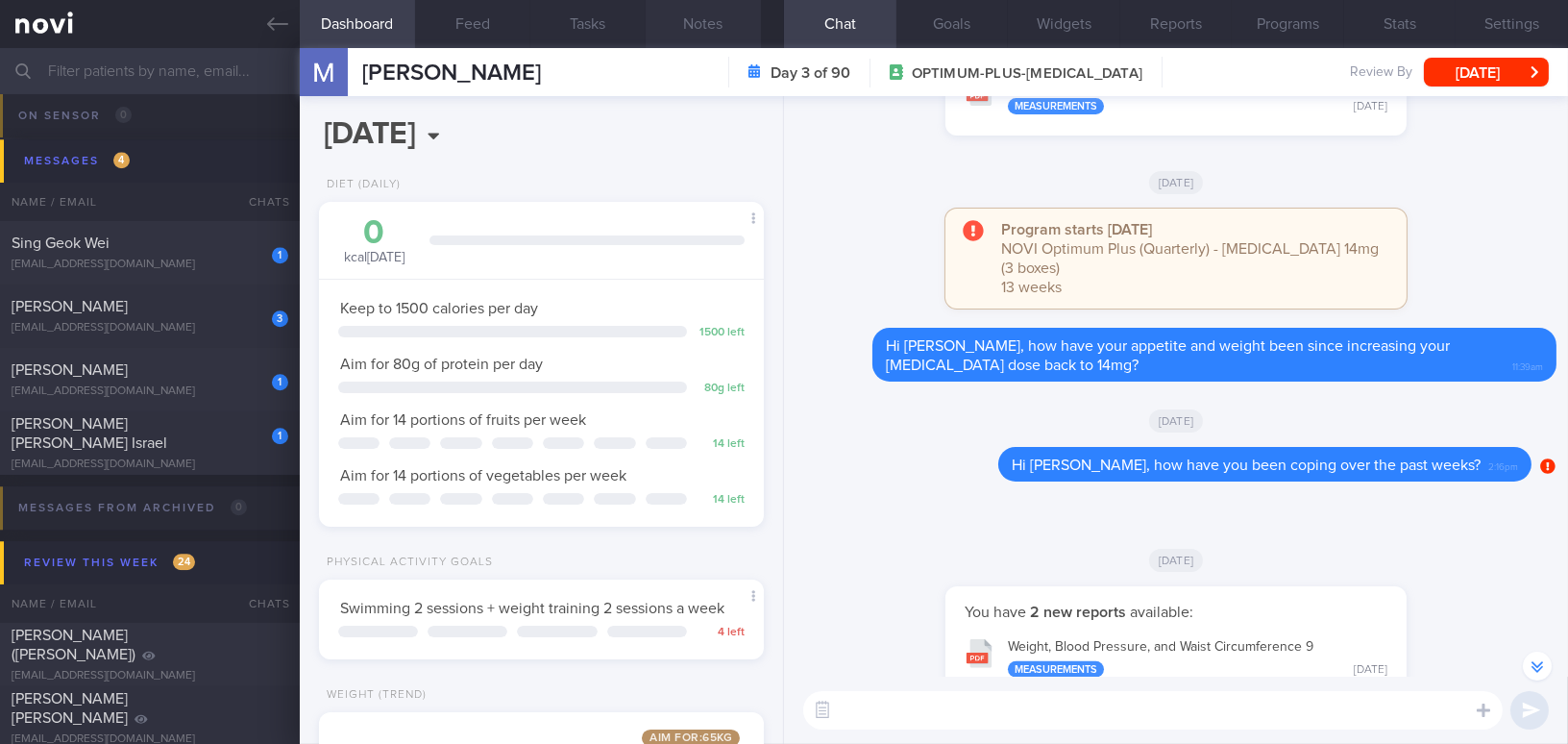
click at [702, 6] on button "Notes" at bounding box center [703, 24] width 116 height 48
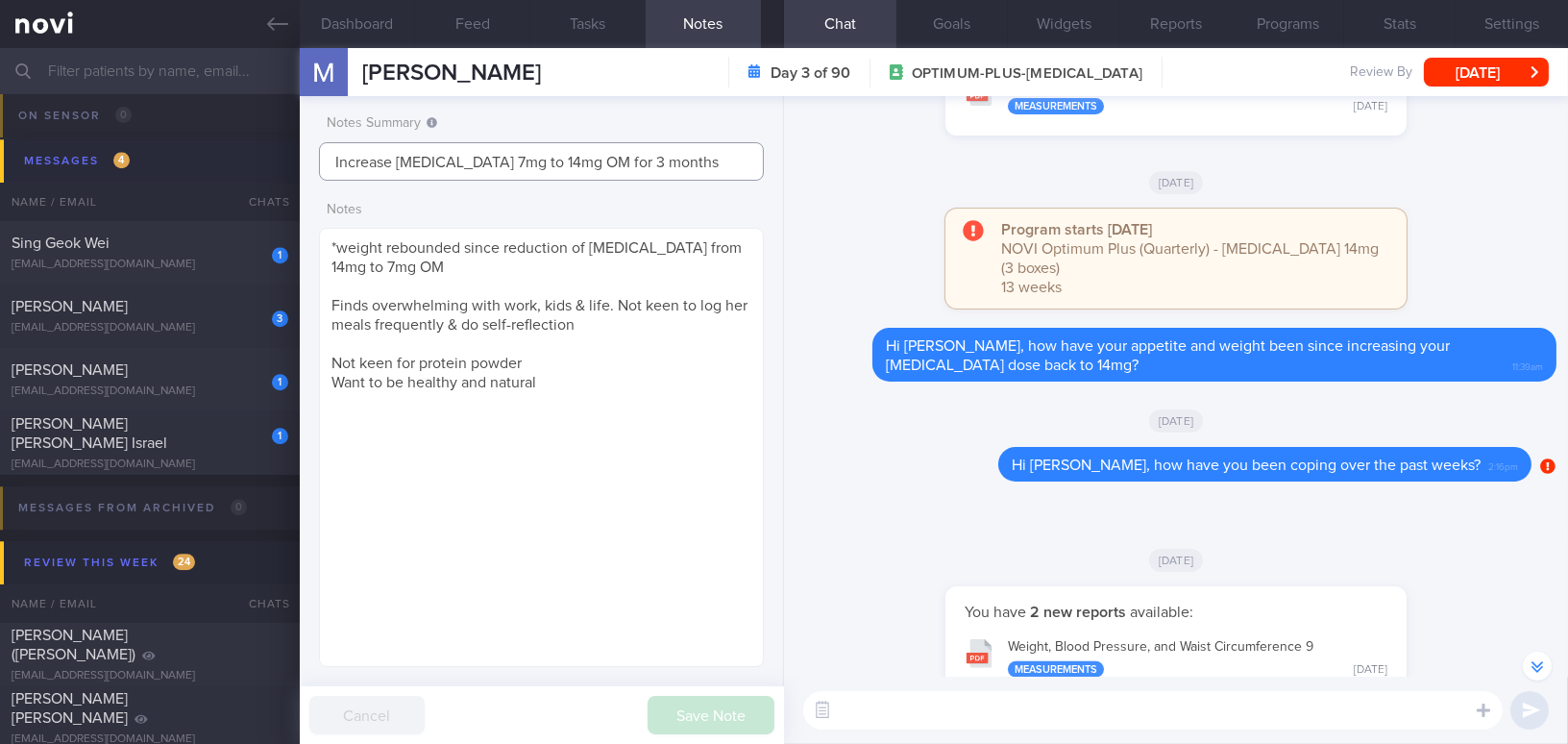
drag, startPoint x: 694, startPoint y: 163, endPoint x: 92, endPoint y: 139, distance: 602.5
click at [92, 139] on div "Patients New Users Coaches Assigned patients Assigned patients All active patie…" at bounding box center [784, 395] width 1568 height 695
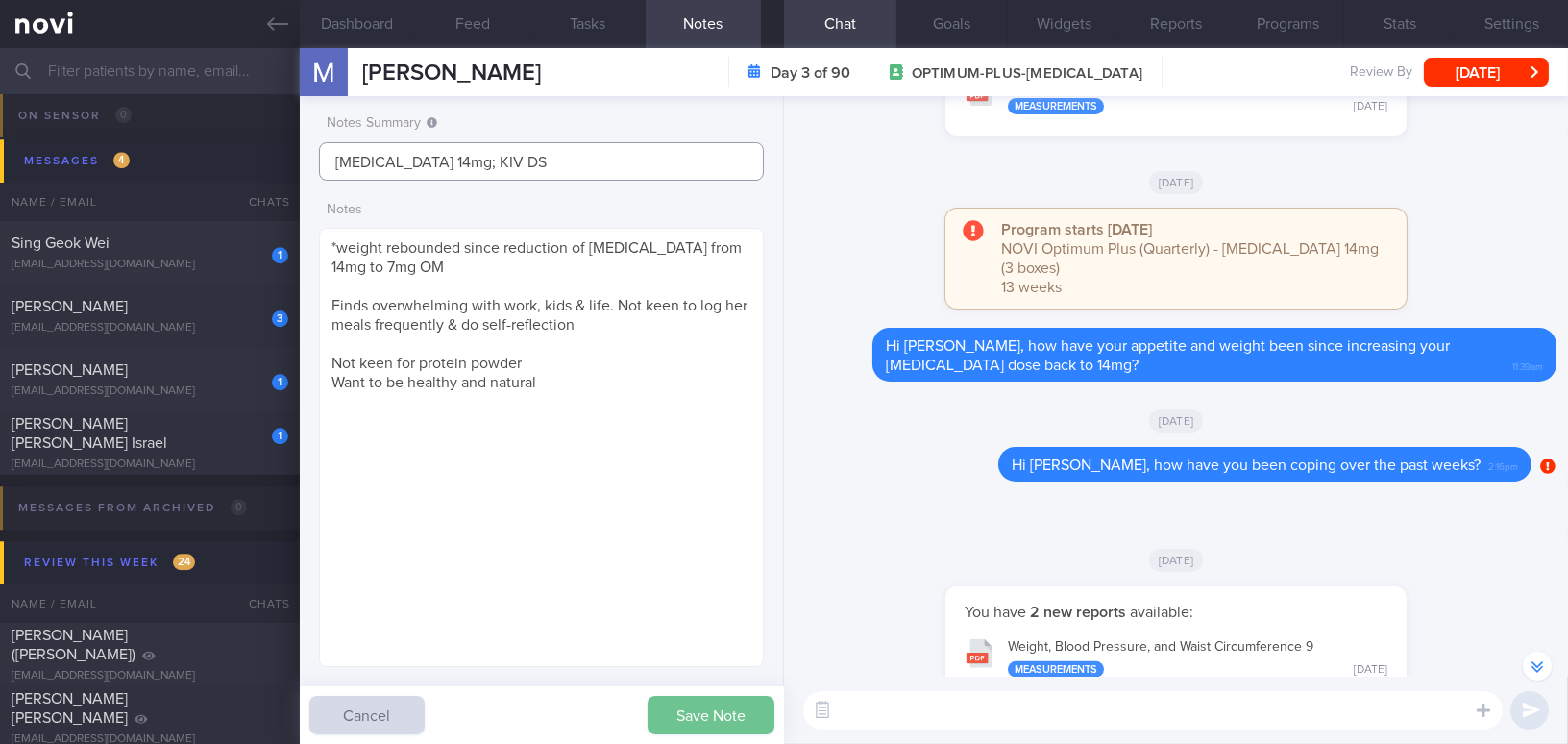
type input "Rybelsus 14mg; KIV DS"
click at [727, 716] on button "Save Note" at bounding box center [710, 714] width 127 height 39
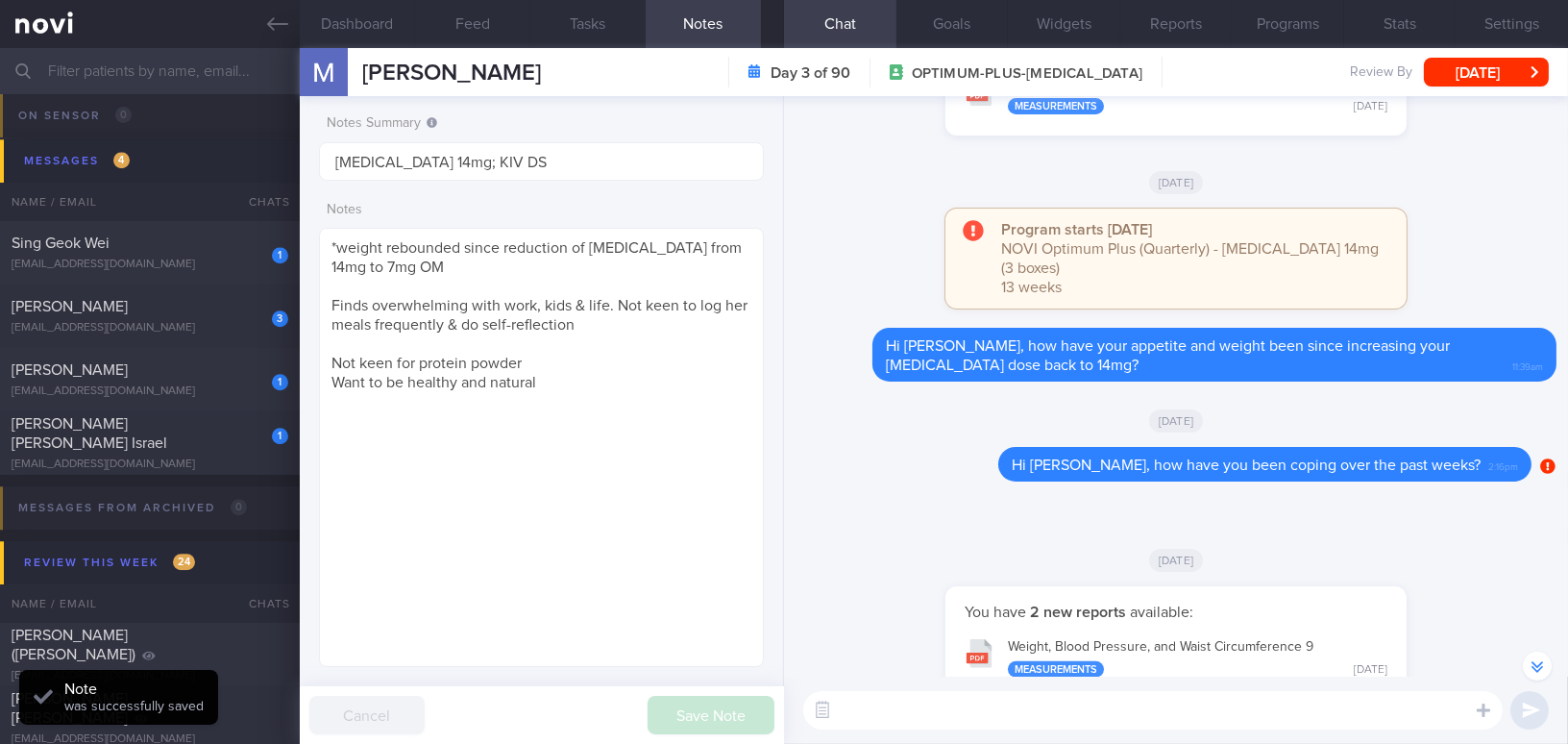
type input "Rybelsus 14mg; KIV DS"
drag, startPoint x: 1468, startPoint y: 76, endPoint x: 1433, endPoint y: 99, distance: 41.9
click at [1468, 76] on button "[DATE]" at bounding box center [1486, 72] width 125 height 29
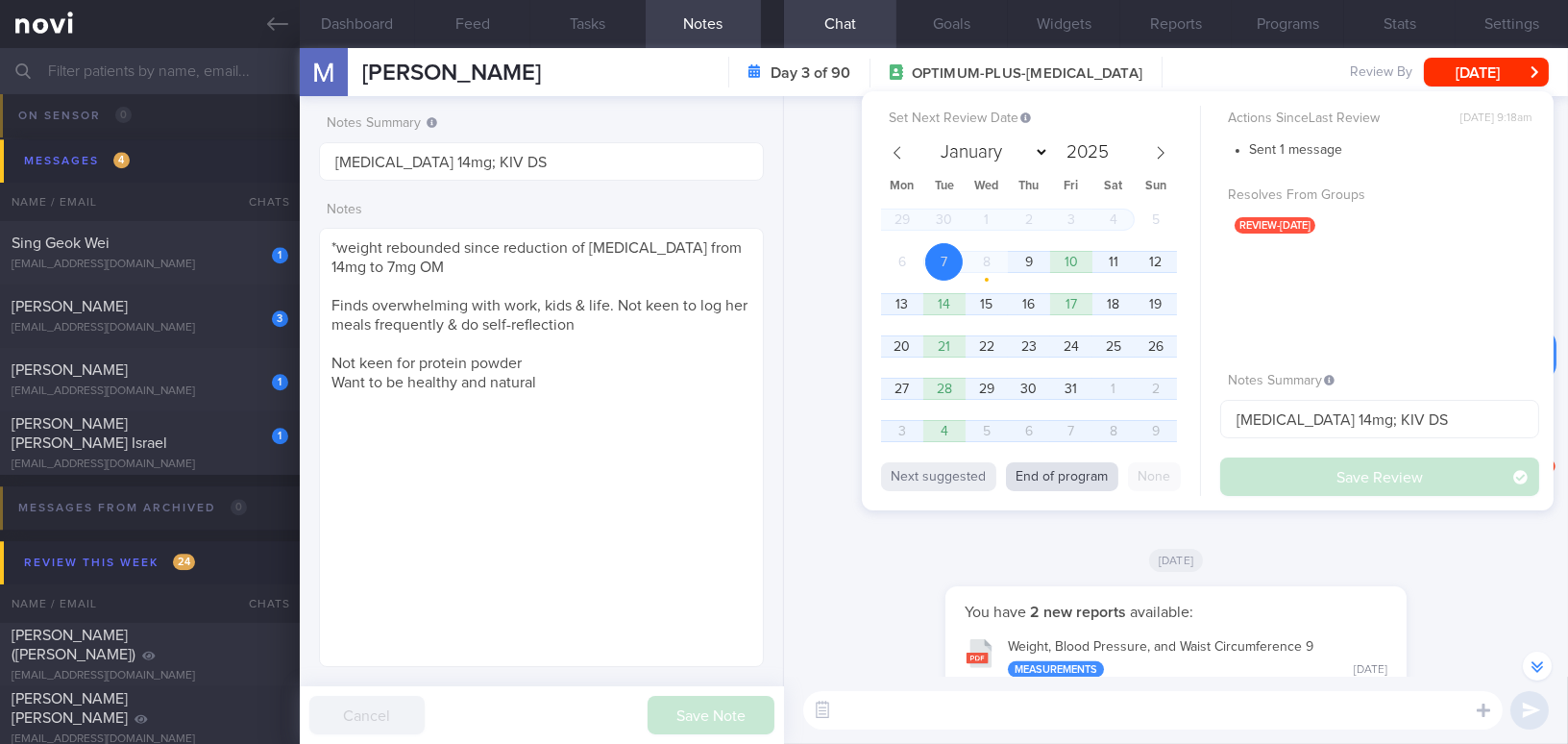
click at [1081, 477] on button "End of program" at bounding box center [1062, 476] width 113 height 29
type input "2026"
select select "0"
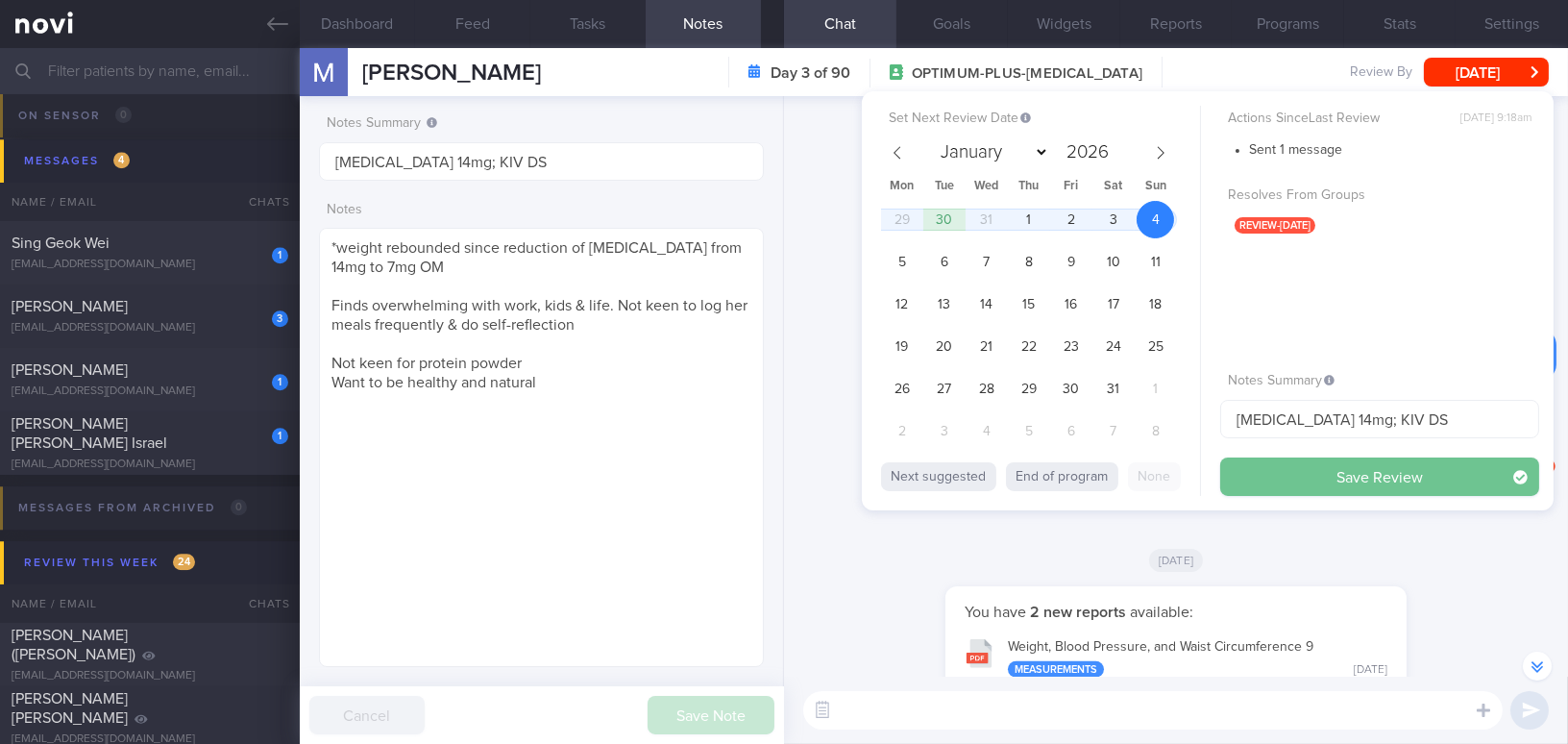
click at [1305, 469] on button "Save Review" at bounding box center [1380, 476] width 319 height 39
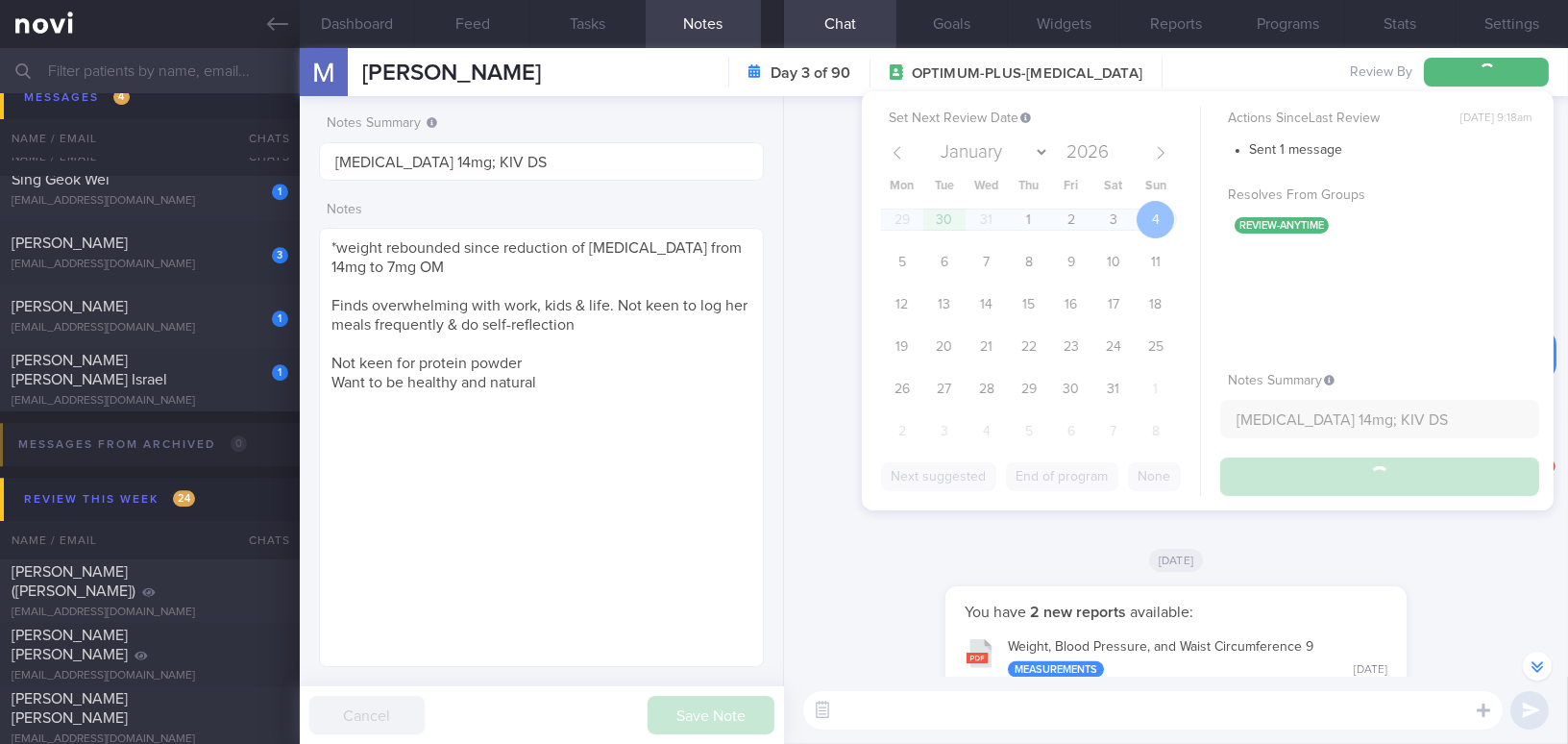
scroll to position [9339, 0]
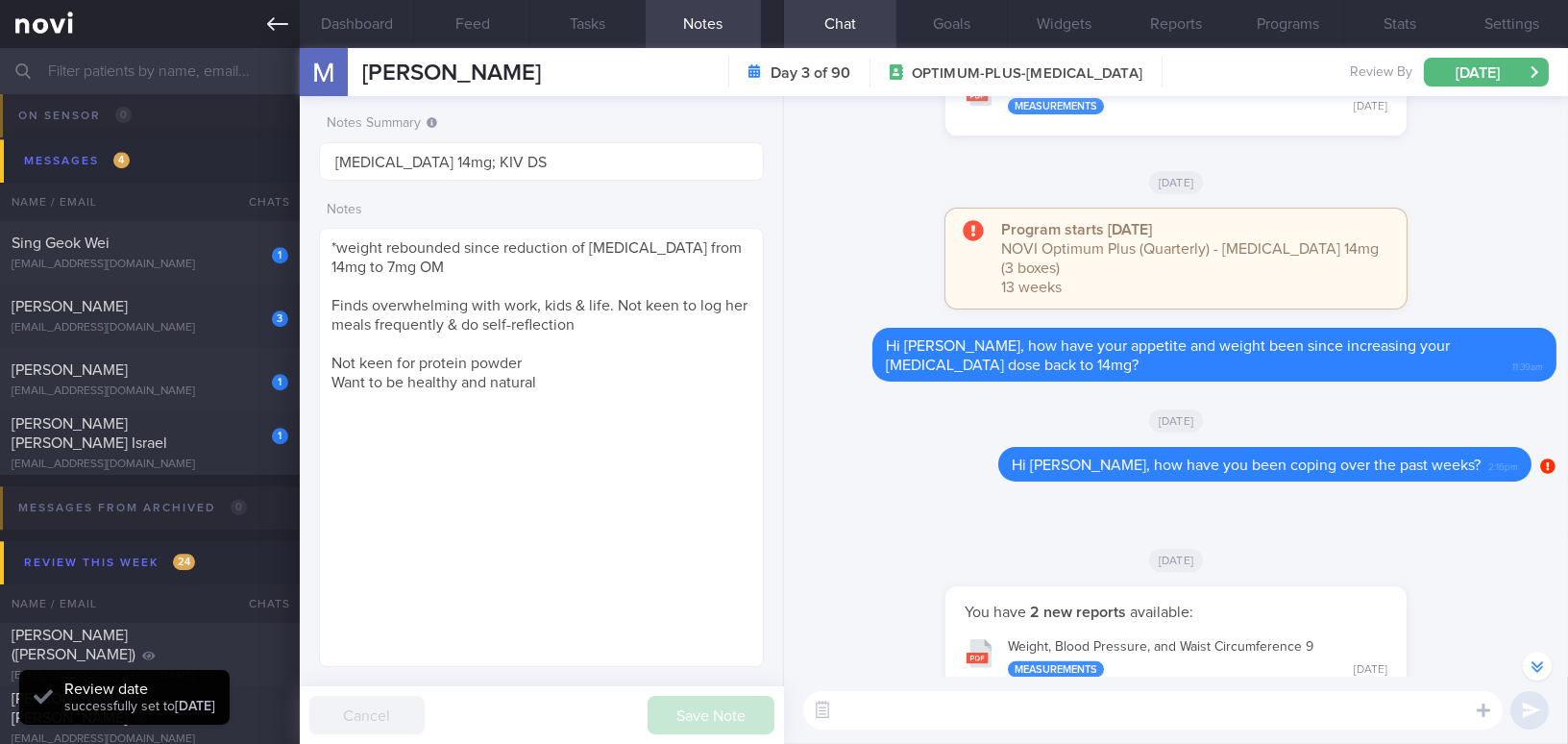
click at [267, 18] on icon at bounding box center [277, 24] width 21 height 21
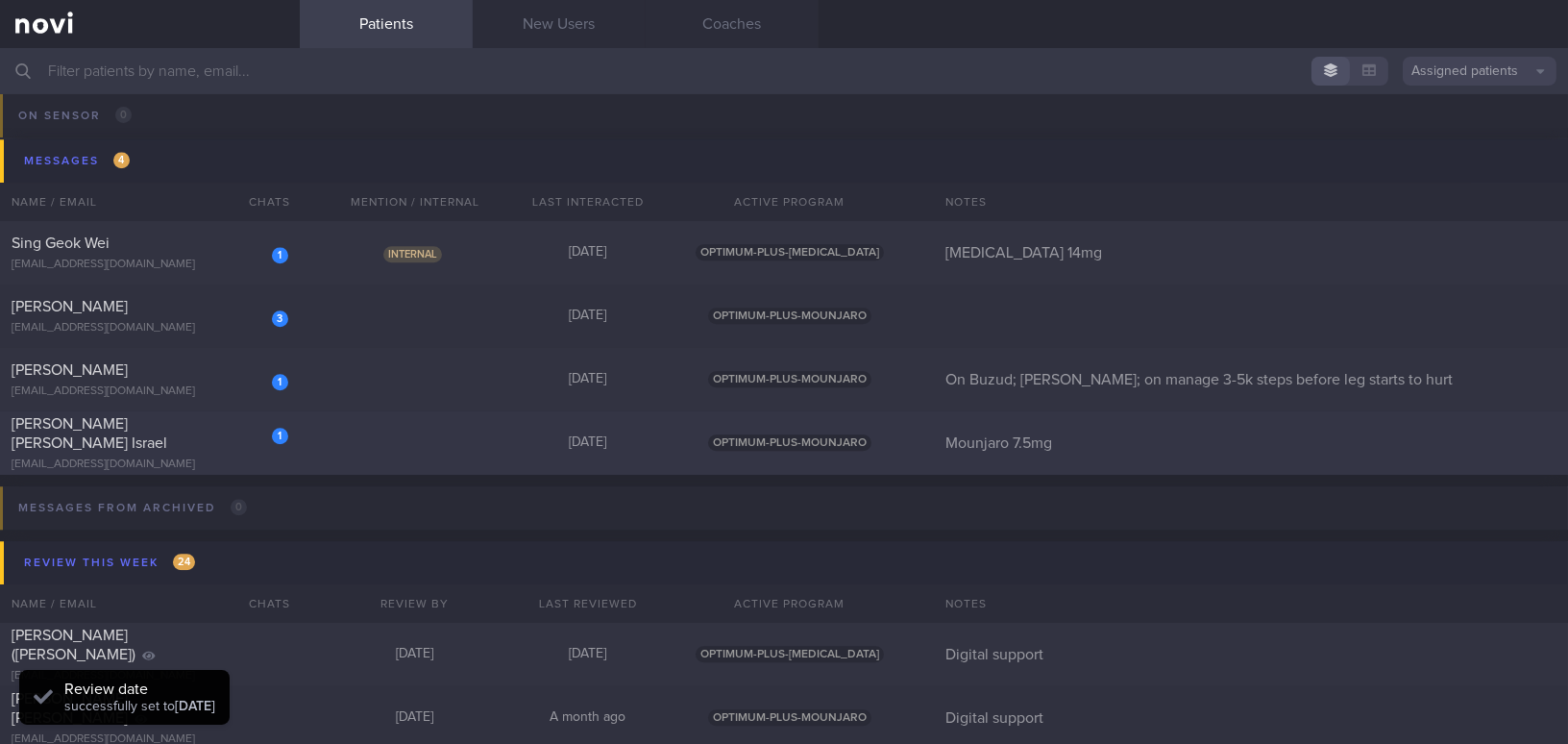
click at [219, 430] on div "[PERSON_NAME] [PERSON_NAME] Israel" at bounding box center [147, 433] width 272 height 39
select select "10"
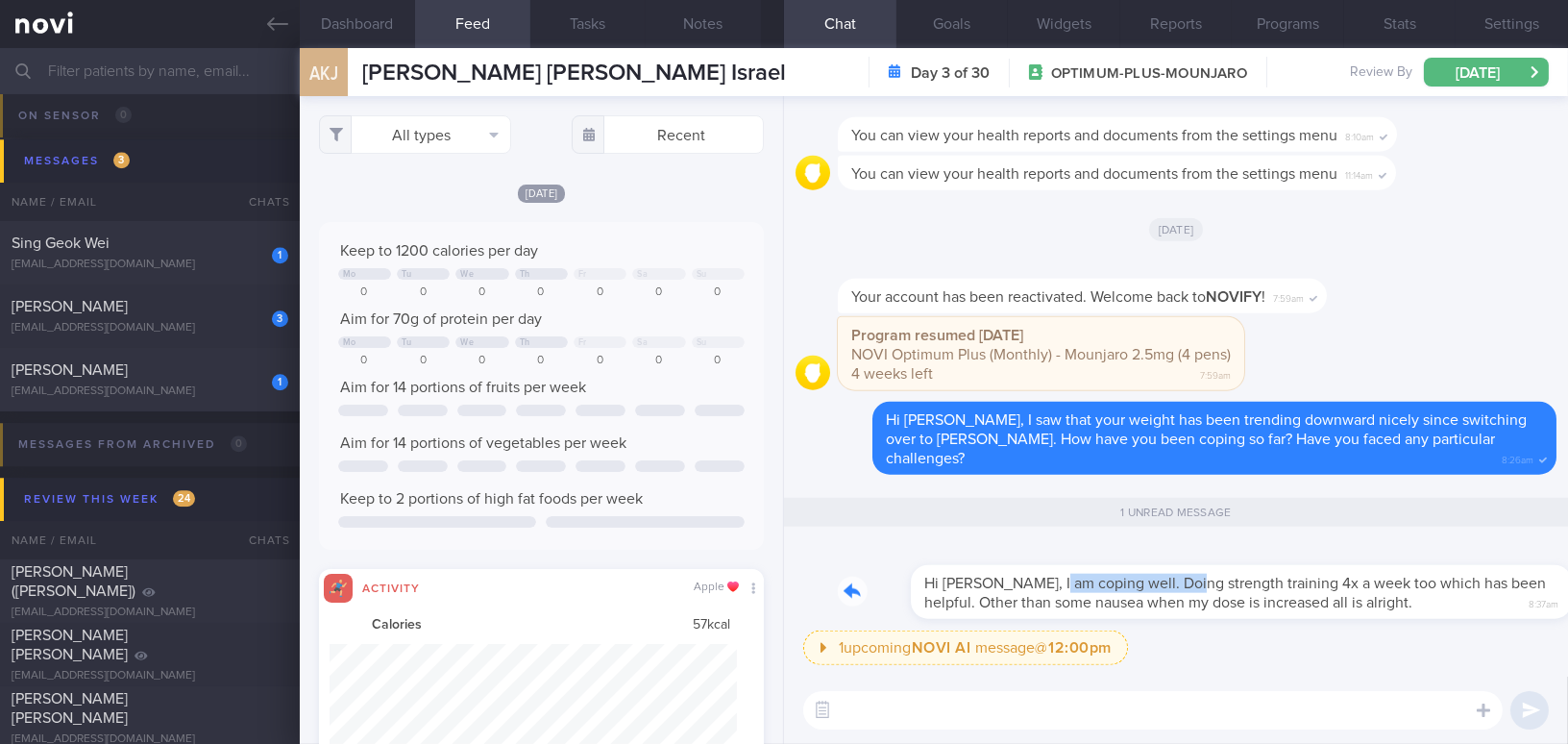
drag, startPoint x: 981, startPoint y: 573, endPoint x: 1114, endPoint y: 586, distance: 133.6
click at [1114, 586] on div "Hi Mee, I am coping well. Doing strength training 4x a week too which has been …" at bounding box center [1197, 580] width 719 height 77
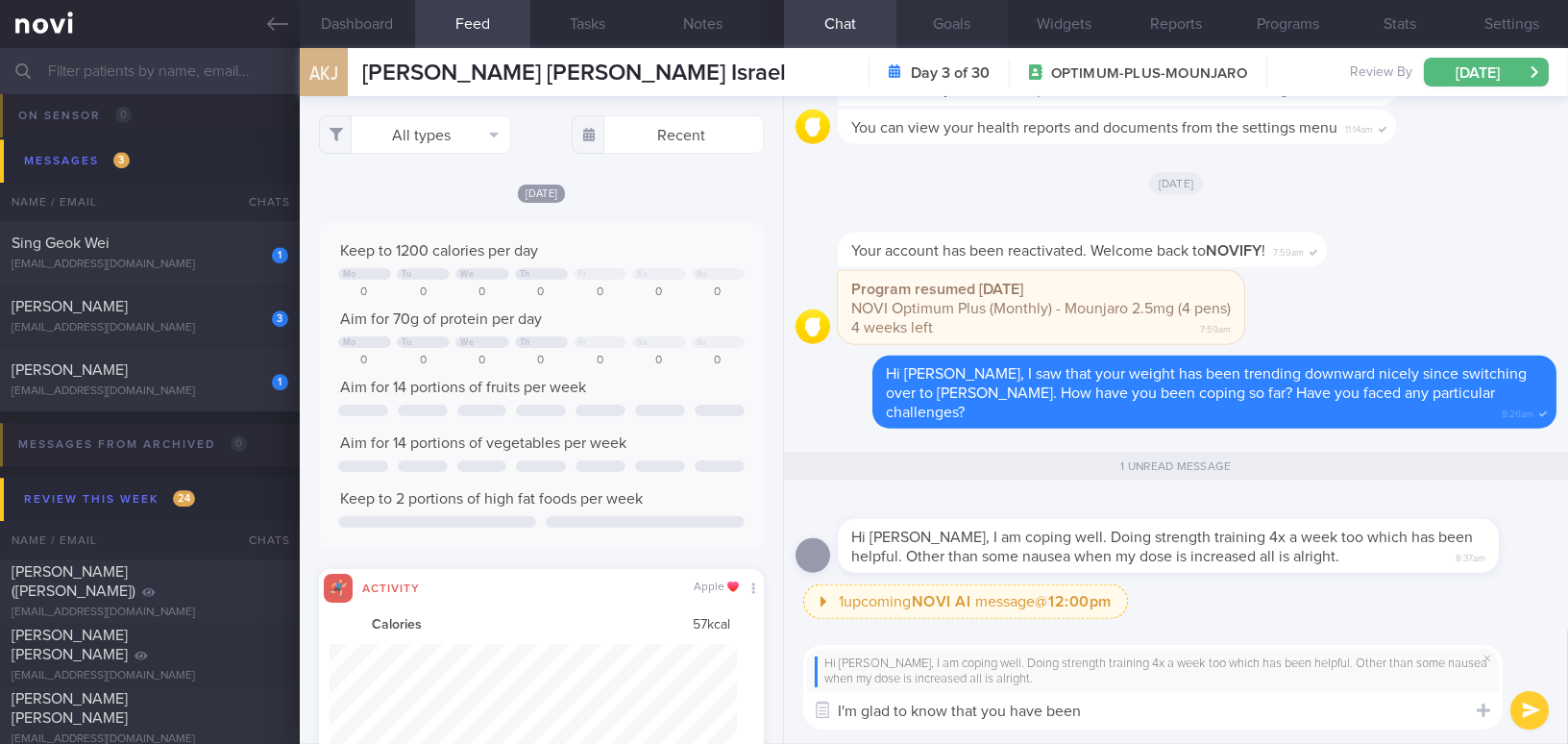
click at [946, 24] on button "Goals" at bounding box center [952, 24] width 113 height 48
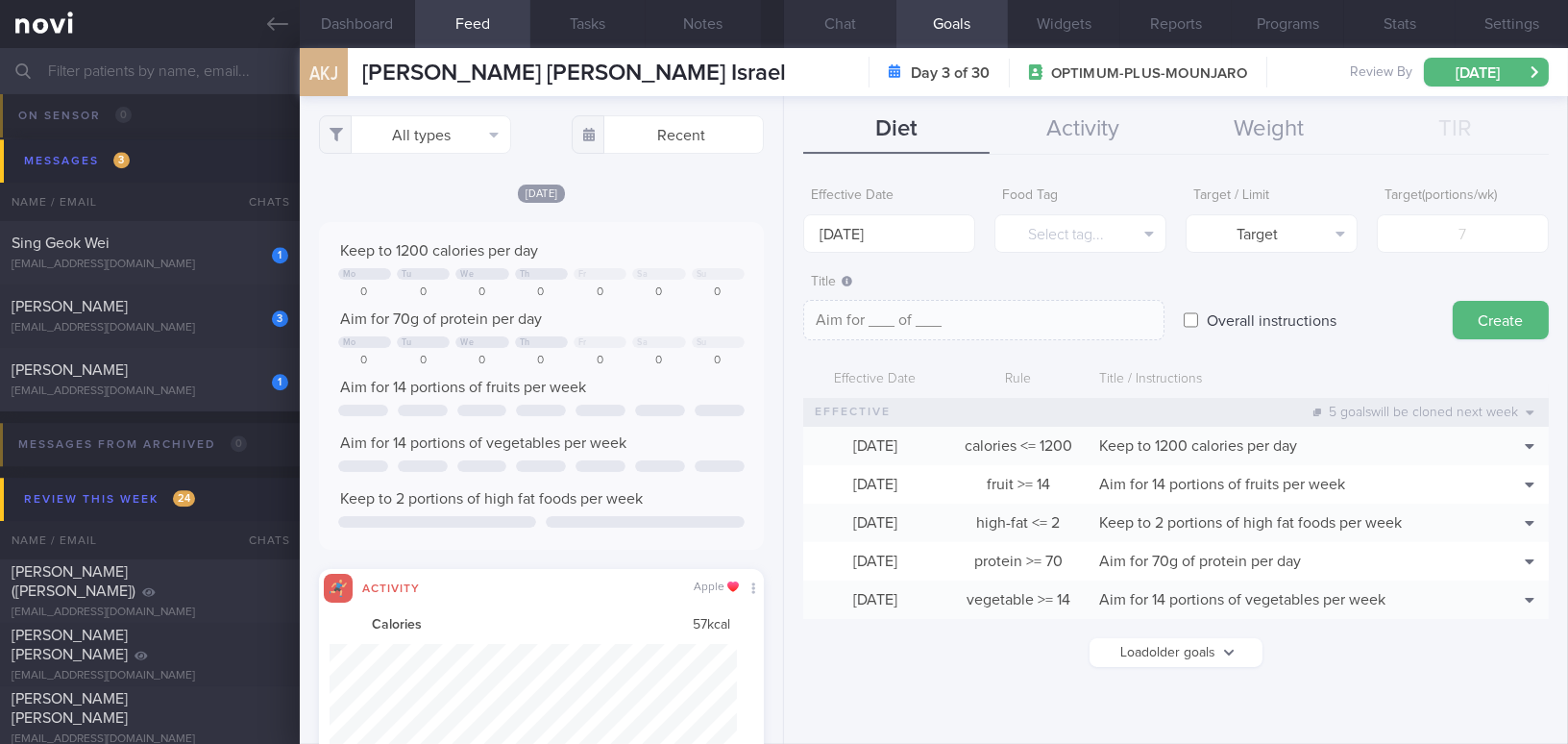
click at [830, 24] on button "Chat" at bounding box center [840, 24] width 113 height 48
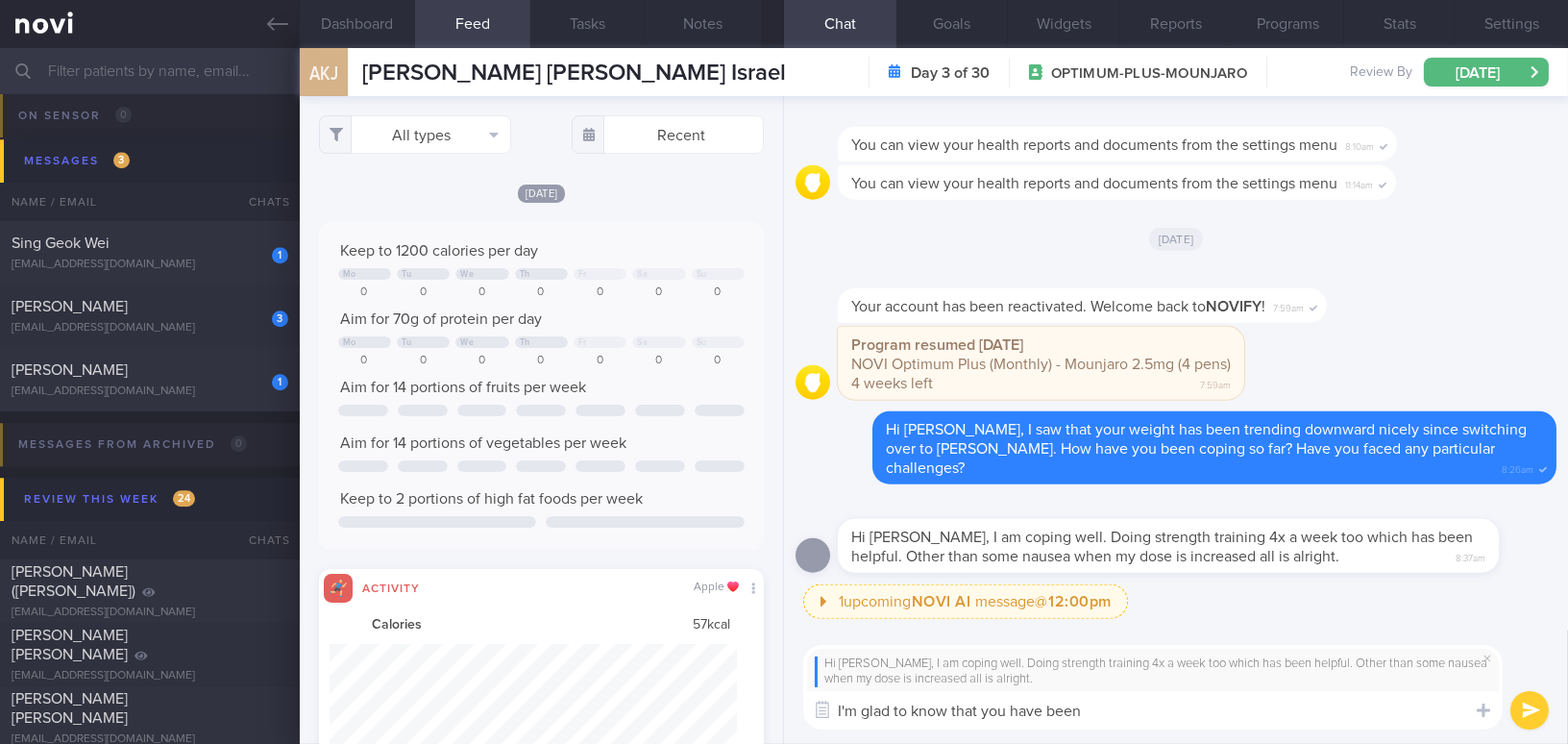
click at [1157, 708] on textarea "I'm glad to know that you have been" at bounding box center [1153, 710] width 699 height 39
type textarea "I'm glad to know that you have been doing strength training 4x a week now! Grea…"
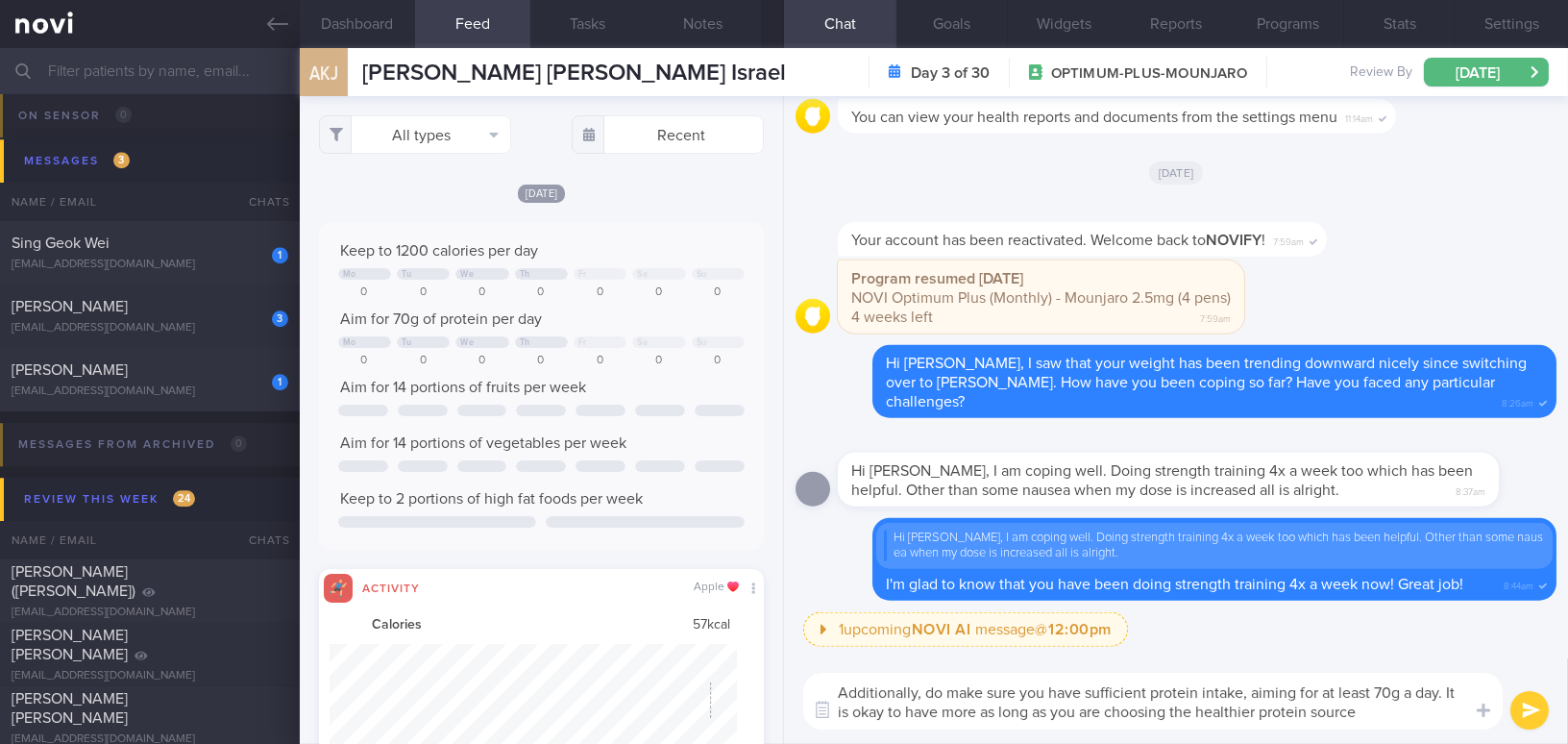
click at [632, 694] on div "Dashboard Feed 16 Tasks Notes Chat Goals Widgets Reports Programs Stats Setting…" at bounding box center [933, 395] width 1268 height 695
click at [1105, 688] on textarea "Additionally, do make sure you have sufficient protein intake, aiming for at le…" at bounding box center [1153, 700] width 699 height 57
drag, startPoint x: 1363, startPoint y: 709, endPoint x: 568, endPoint y: 583, distance: 804.9
click at [568, 583] on div "Dashboard Feed 16 Tasks Notes Chat Goals Widgets Reports Programs Stats Setting…" at bounding box center [933, 395] width 1268 height 695
paste textarea "make sure you’re getting sufficient protein—aim for at least 70 g per day. It’s…"
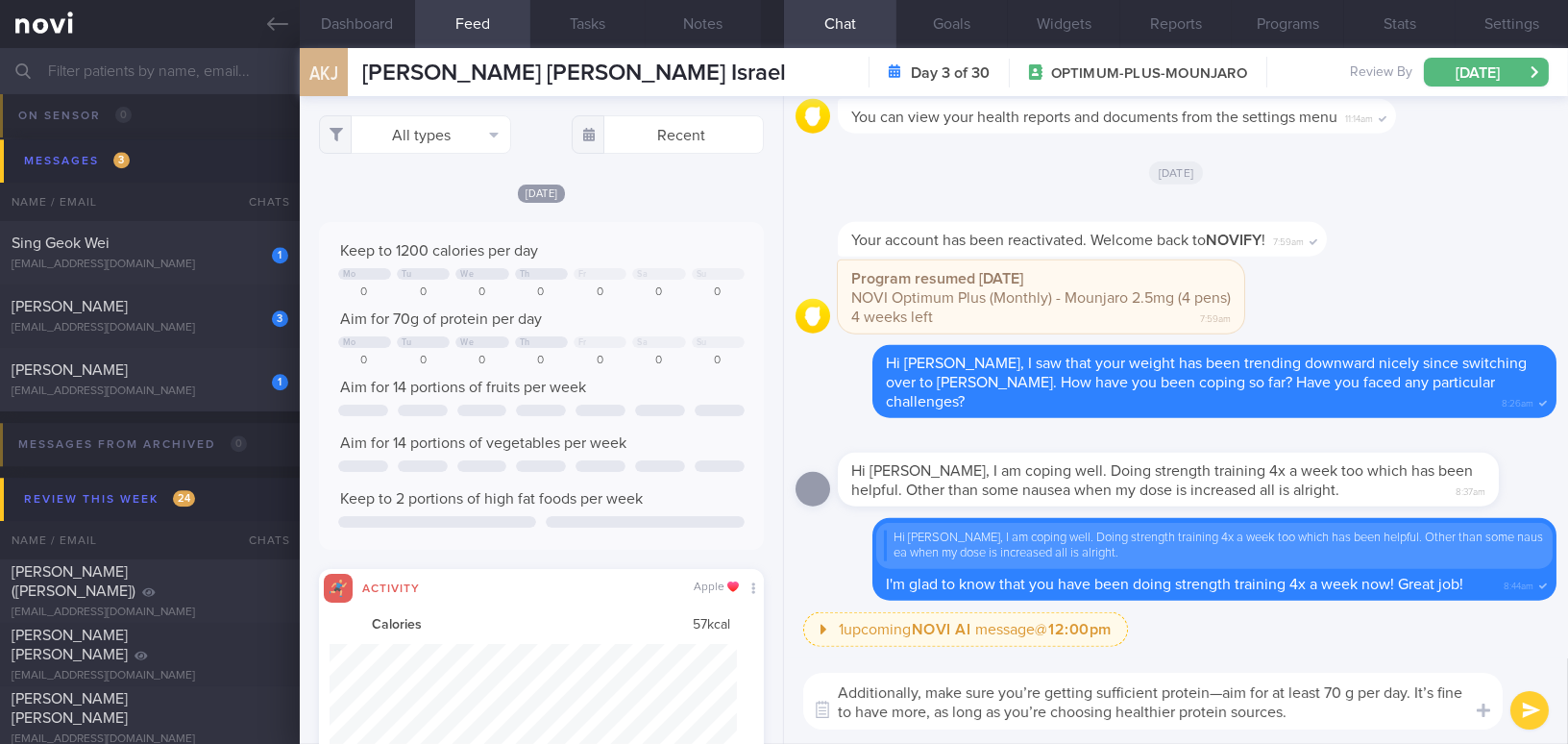
drag, startPoint x: 921, startPoint y: 690, endPoint x: 1206, endPoint y: 689, distance: 285.0
click at [1206, 689] on textarea "Additionally, make sure you’re getting sufficient protein—aim for at least 70 g…" at bounding box center [1153, 700] width 699 height 57
click at [1300, 689] on textarea "Additionally, do get in sufficient amount of protein, aim for at least 70 g per…" at bounding box center [1153, 700] width 699 height 57
click at [1026, 712] on textarea "Additionally, do get in sufficient amount of protein, aim for at least 70g per …" at bounding box center [1153, 700] width 699 height 57
click at [910, 713] on textarea "Additionally, do get in sufficient amount of protein, aim for at least 70g per …" at bounding box center [1153, 700] width 699 height 57
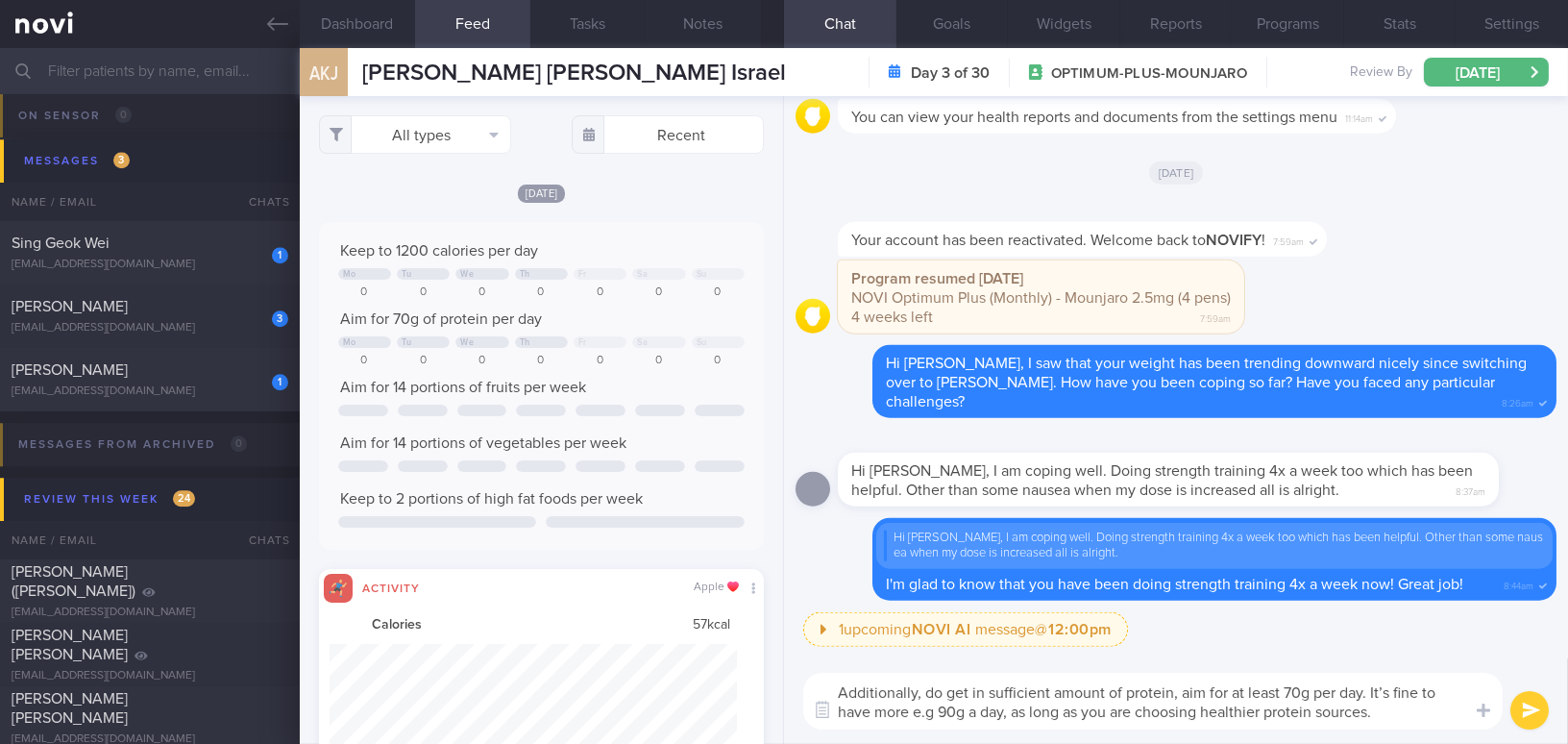
click at [957, 709] on textarea "Additionally, do get in sufficient amount of protein, aim for at least 70g per …" at bounding box center [1153, 700] width 699 height 57
type textarea "Additionally, do get in sufficient amount of protein, aim for at least 70g per …"
click at [1531, 708] on button "submit" at bounding box center [1529, 710] width 39 height 39
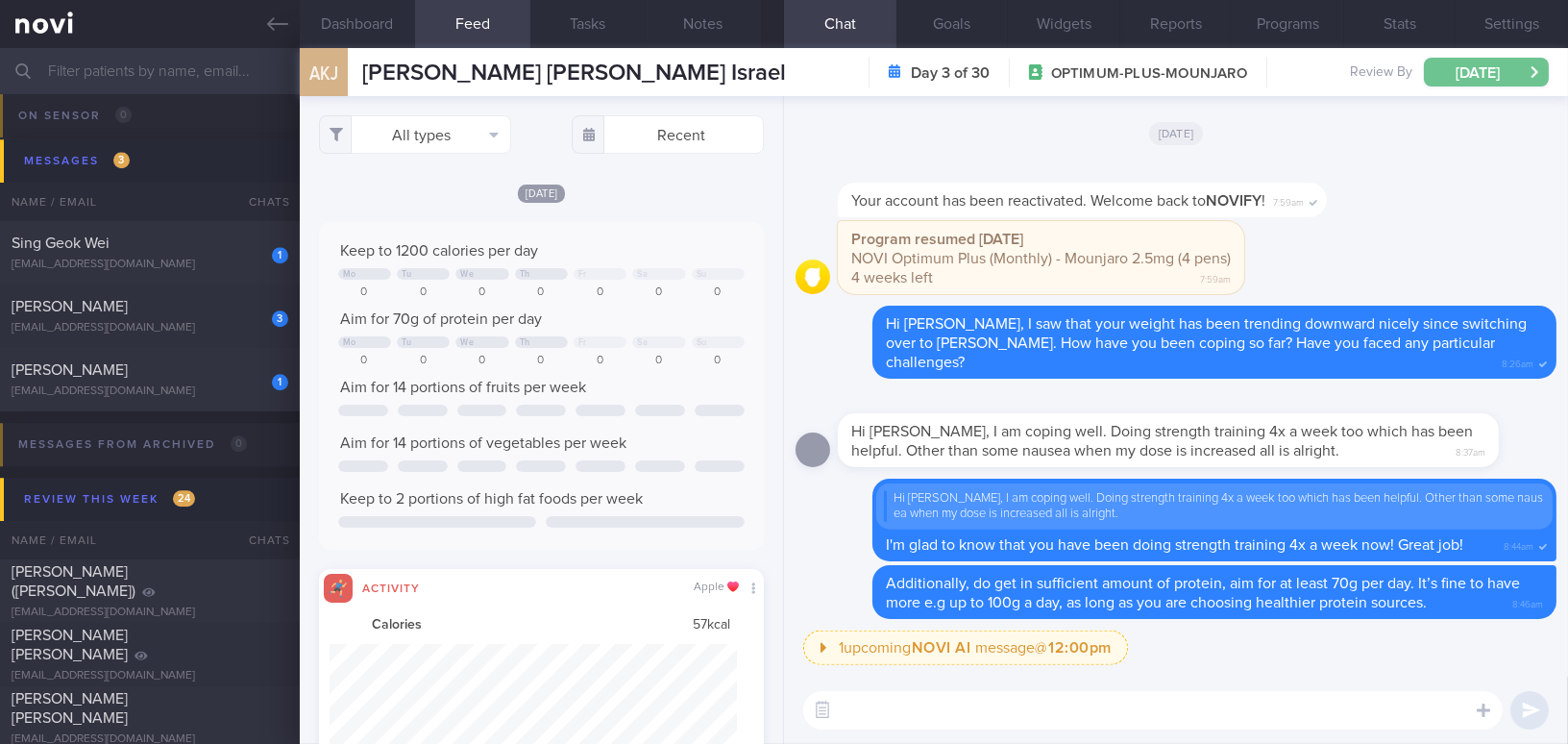
click at [1483, 80] on button "Wed, 5 Nov" at bounding box center [1486, 72] width 125 height 29
click at [1034, 698] on textarea at bounding box center [1153, 710] width 699 height 39
click at [1515, 30] on button "Settings" at bounding box center [1511, 24] width 113 height 48
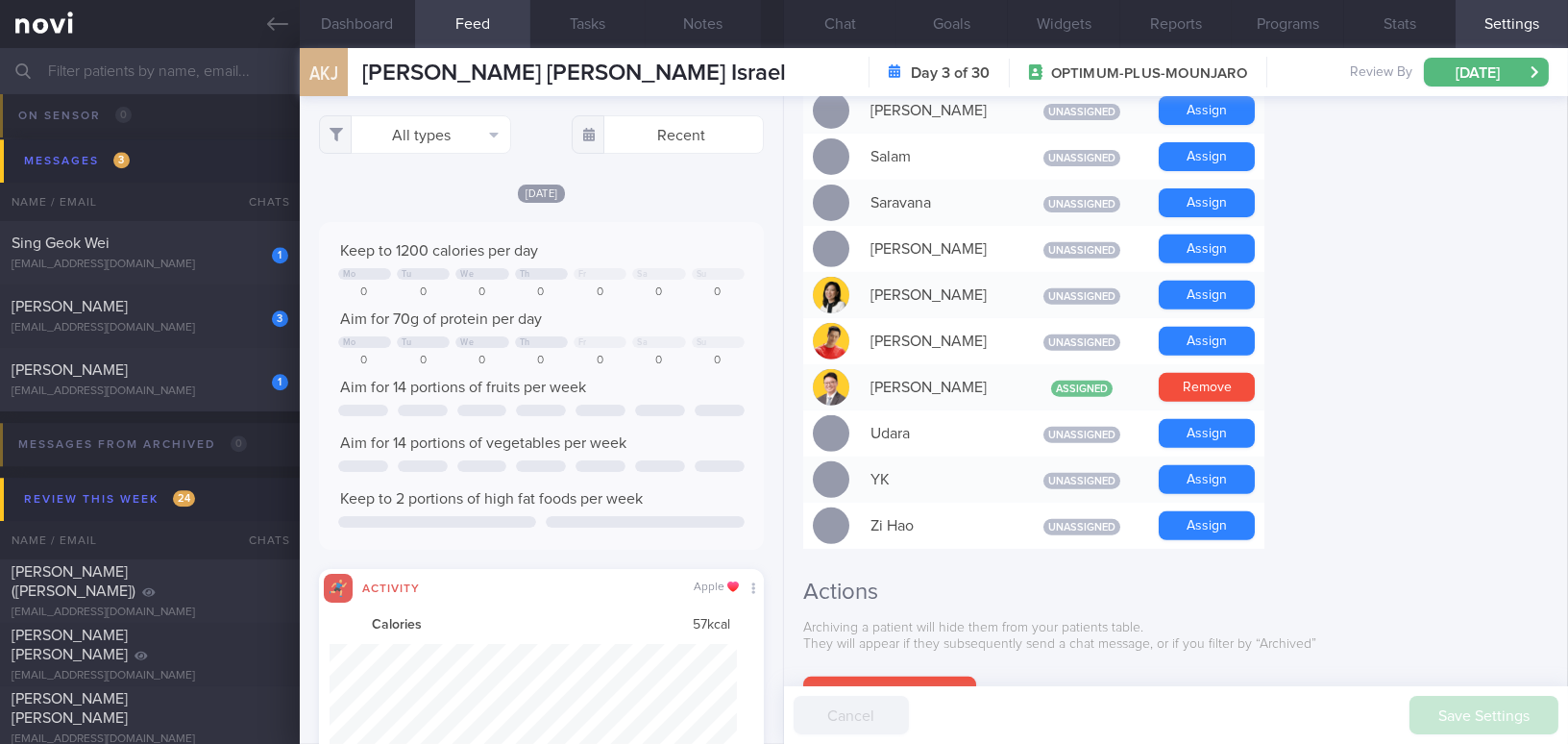
scroll to position [1572, 0]
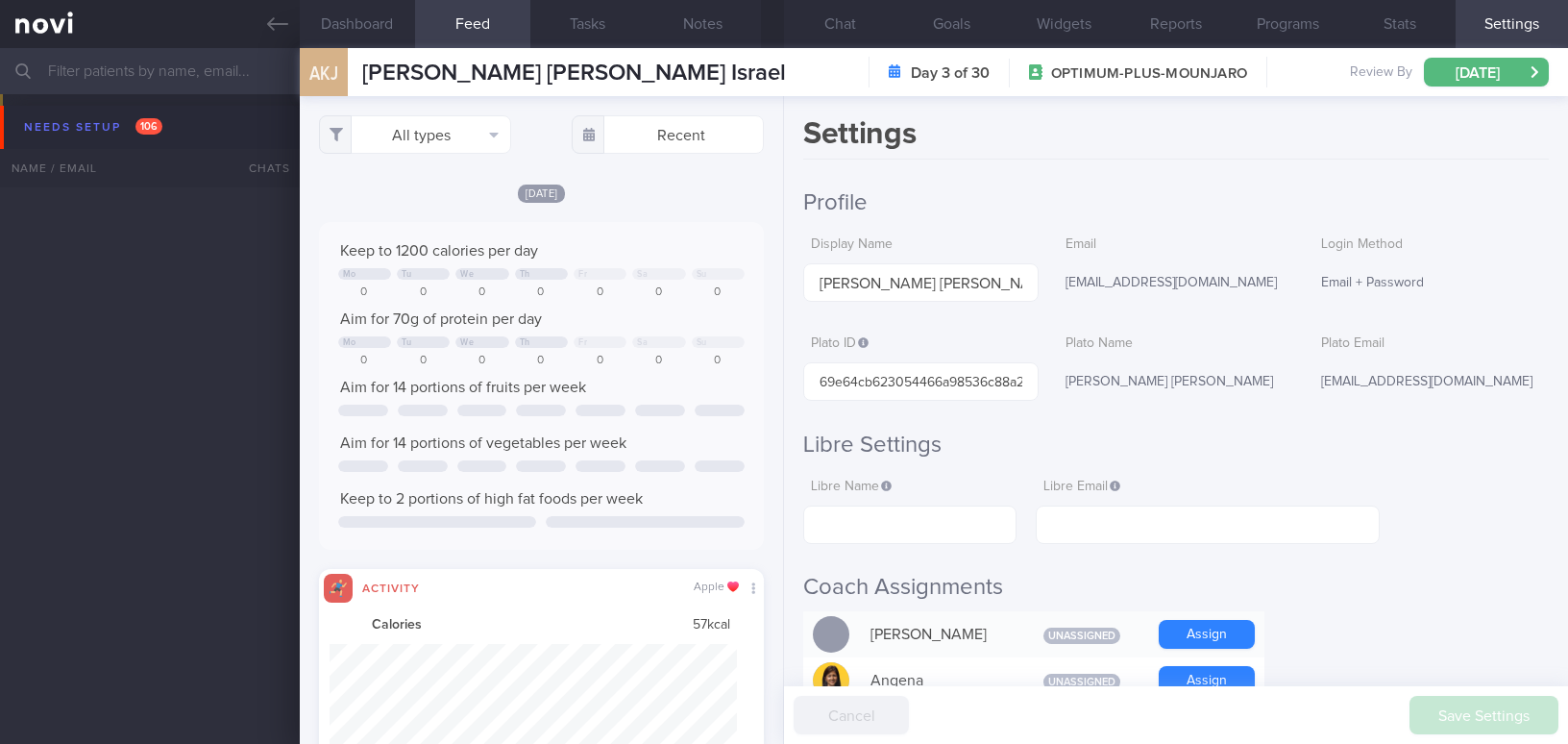
select select "10"
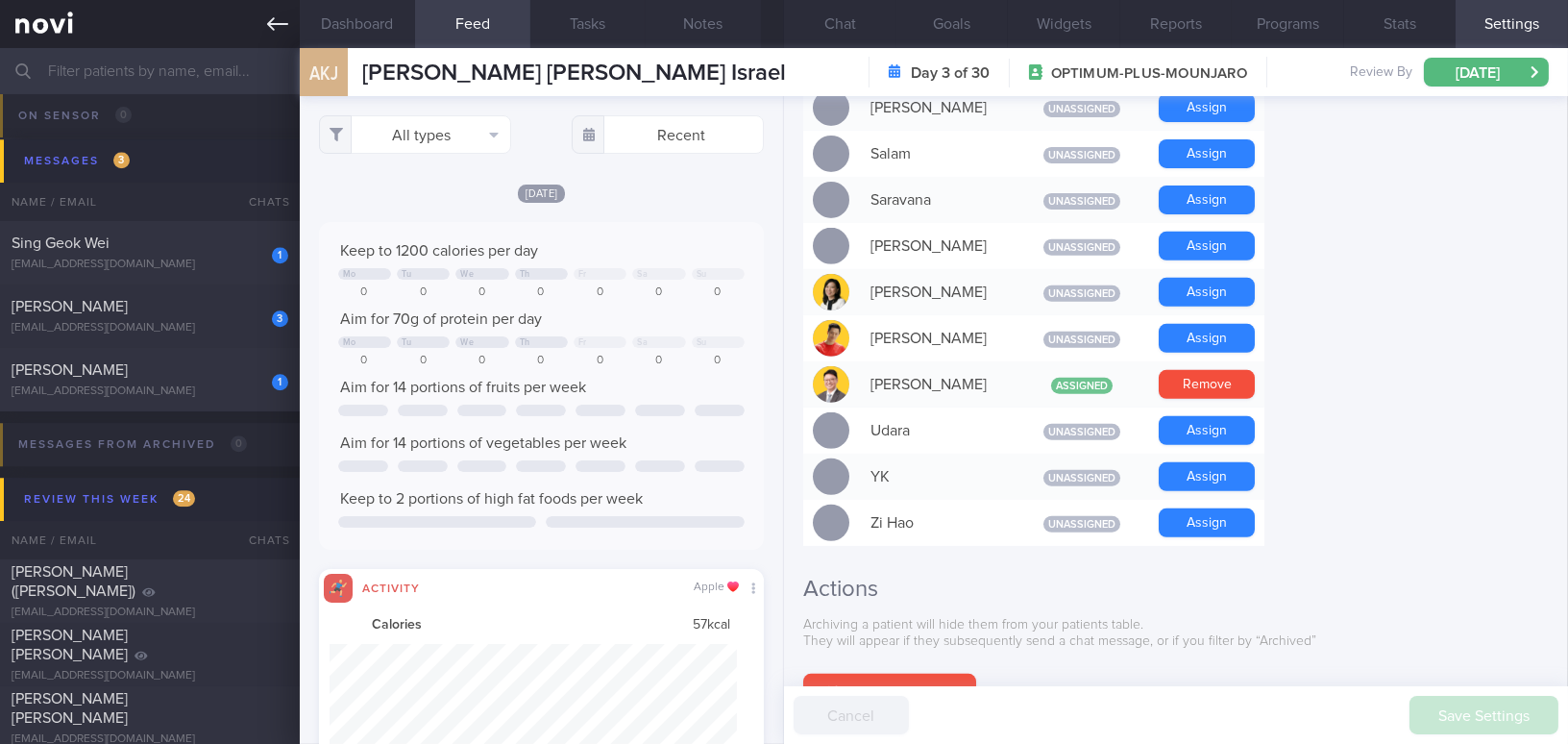
click at [282, 29] on icon at bounding box center [277, 24] width 21 height 21
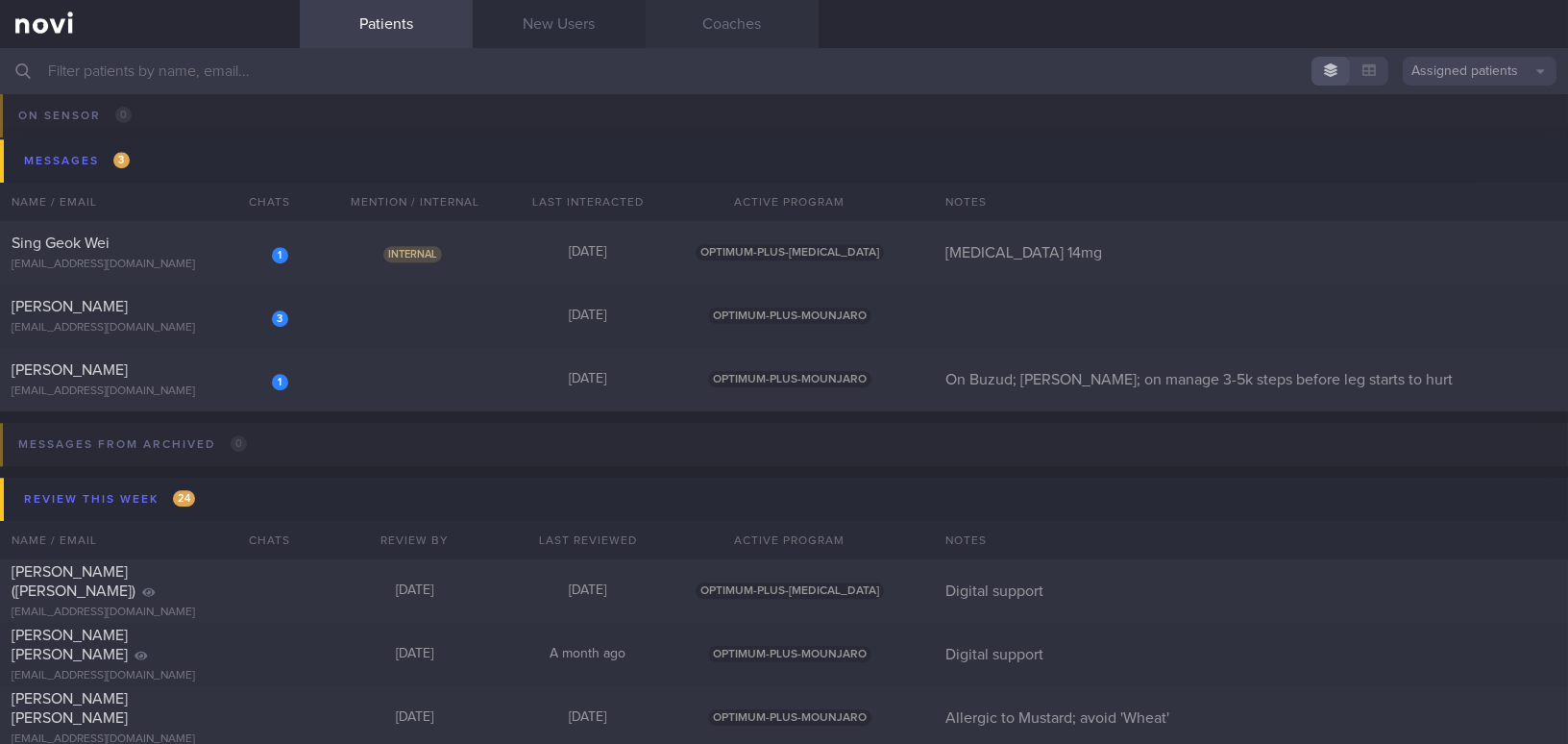
click at [727, 39] on link "Coaches" at bounding box center [732, 24] width 173 height 48
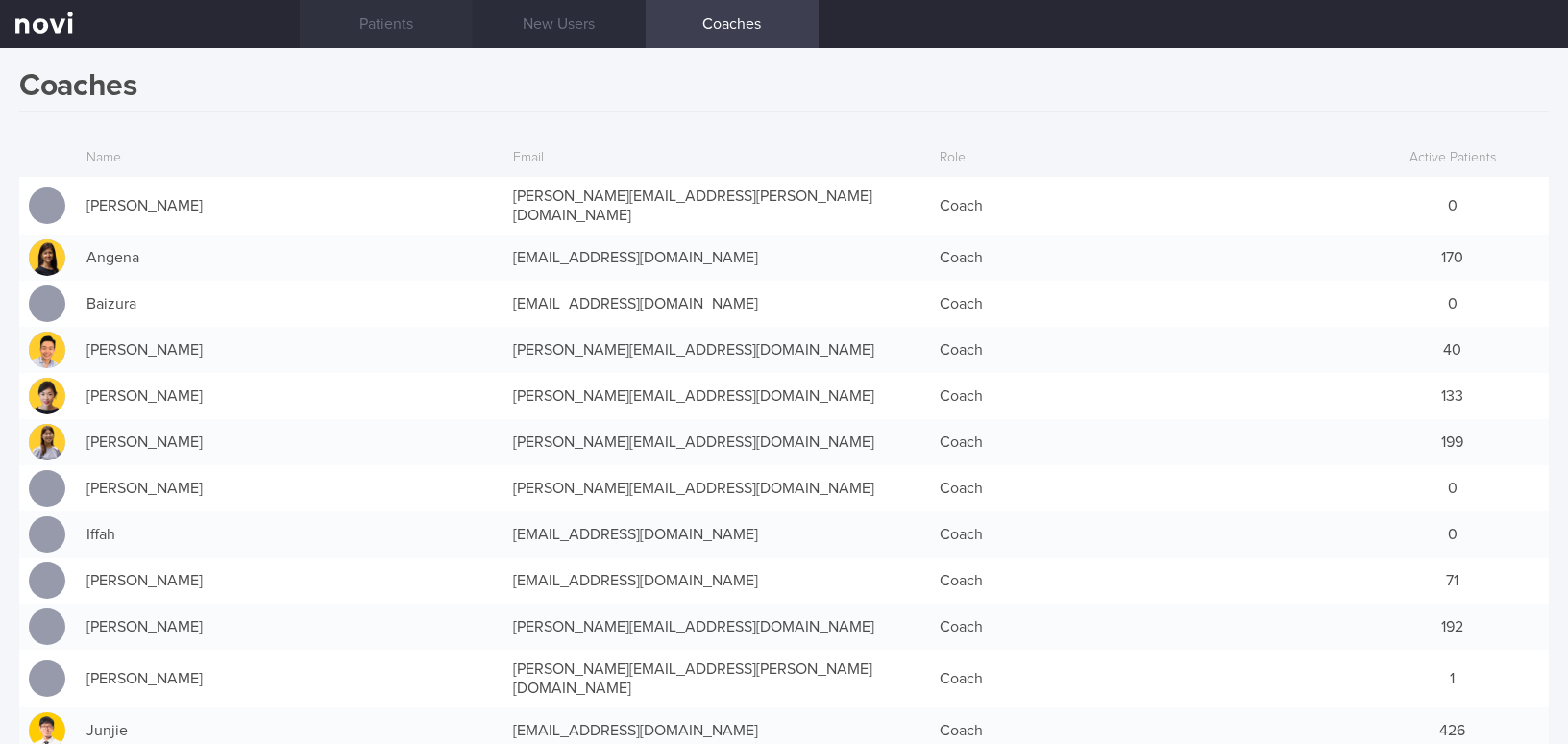
click at [372, 19] on link "Patients" at bounding box center [387, 24] width 173 height 48
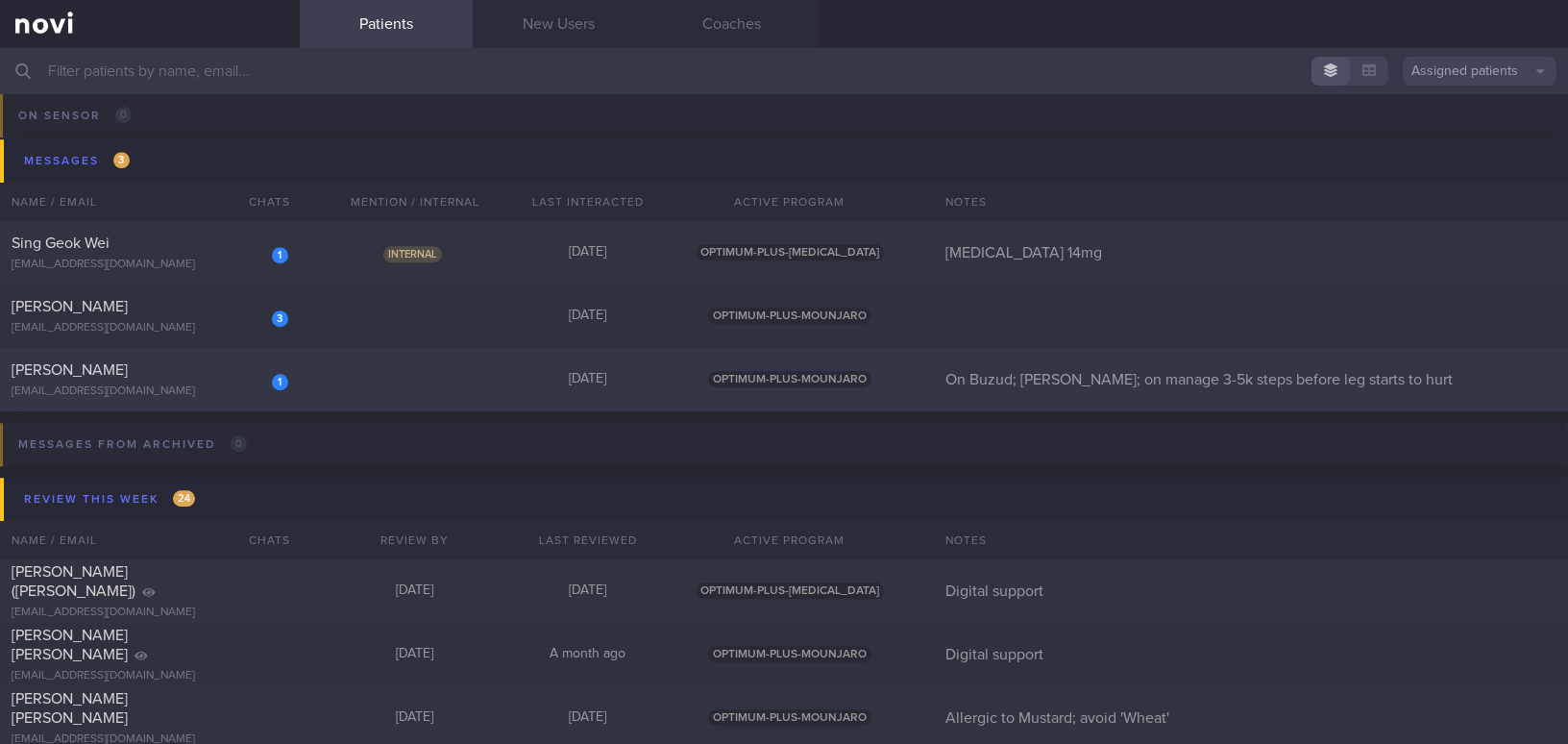
click at [128, 371] on span "[PERSON_NAME]" at bounding box center [70, 370] width 117 height 15
select select "9"
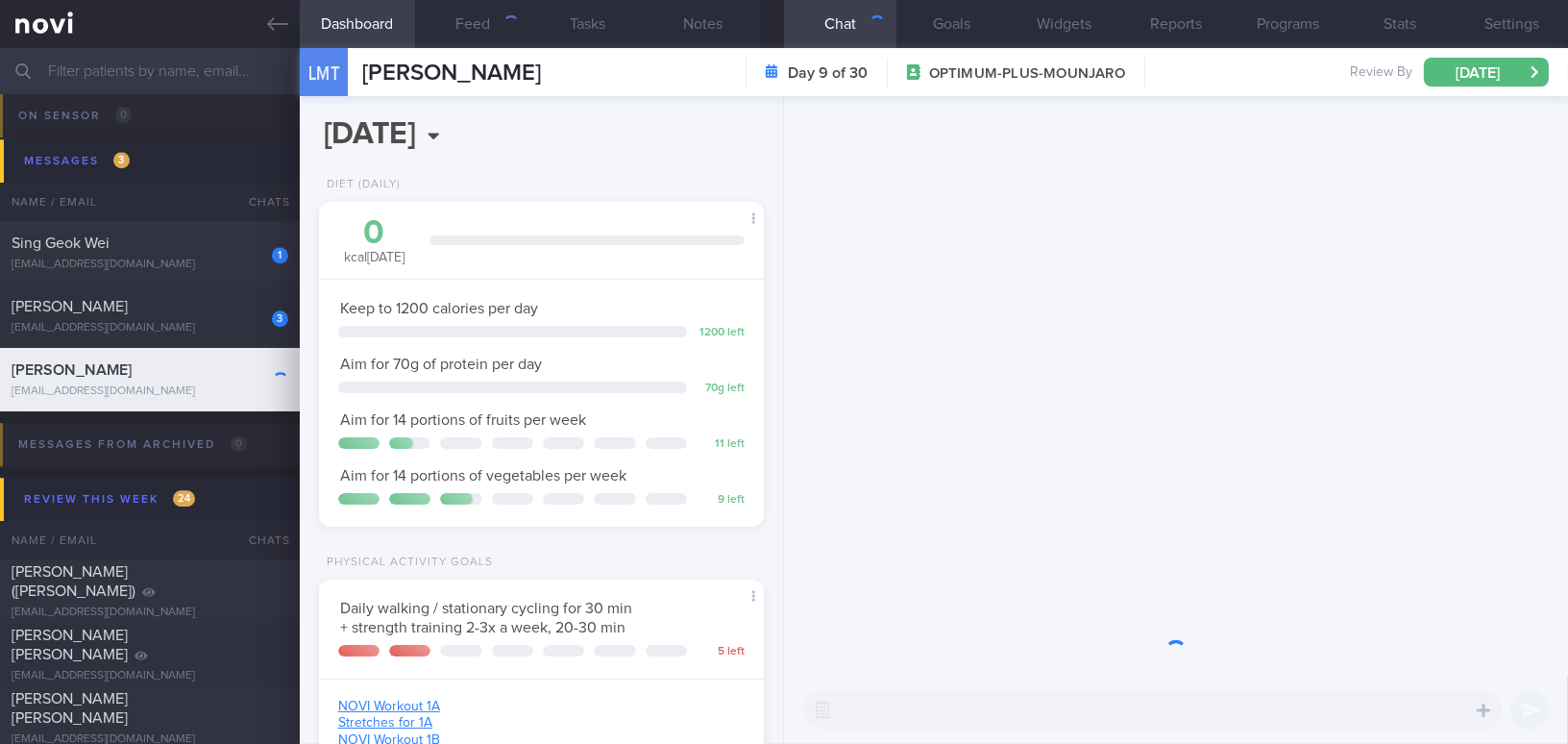
scroll to position [226, 396]
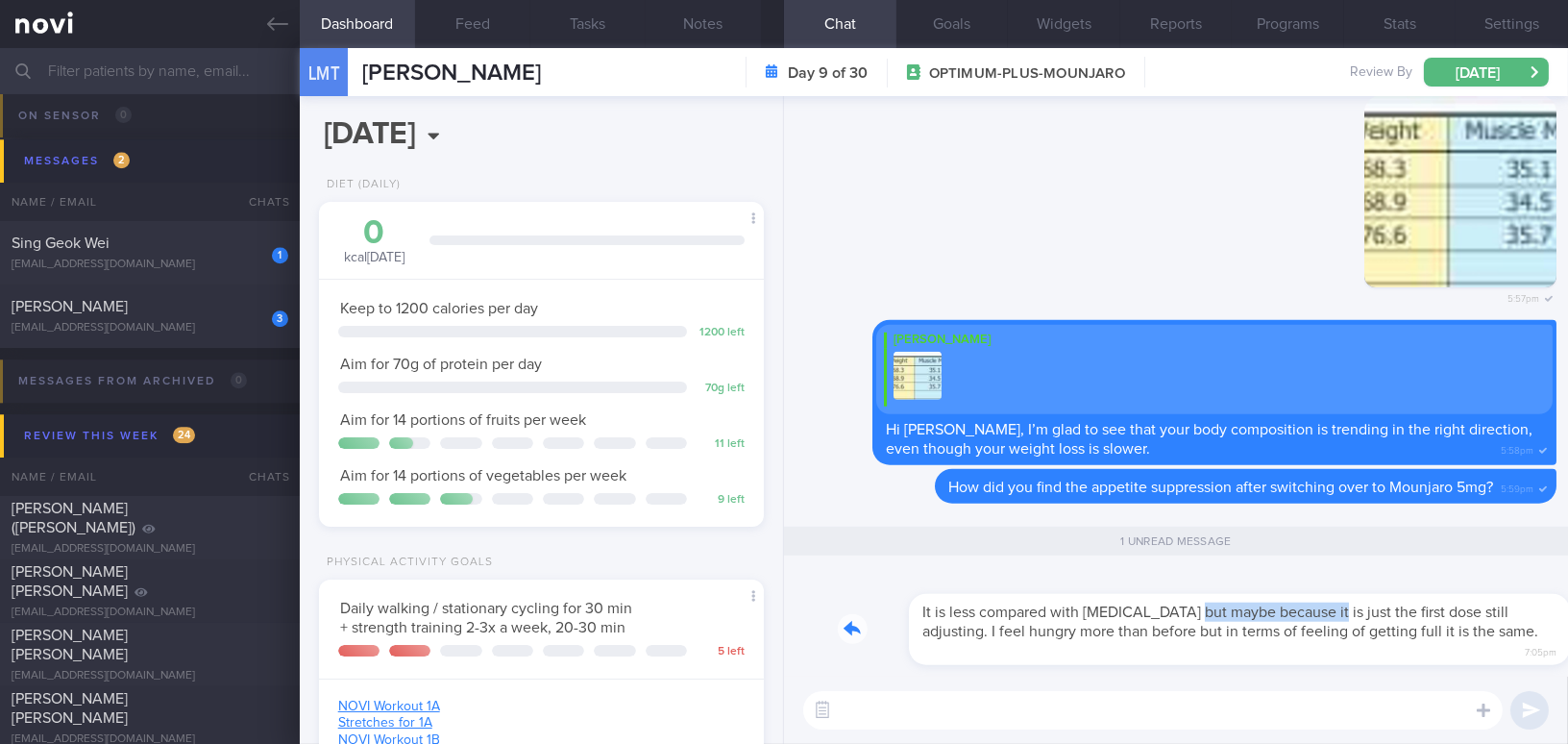
drag, startPoint x: 1125, startPoint y: 613, endPoint x: 1254, endPoint y: 616, distance: 129.0
click at [1254, 616] on div "It is less compared with Rybelsus but maybe because it is just the first dose s…" at bounding box center [1197, 619] width 719 height 96
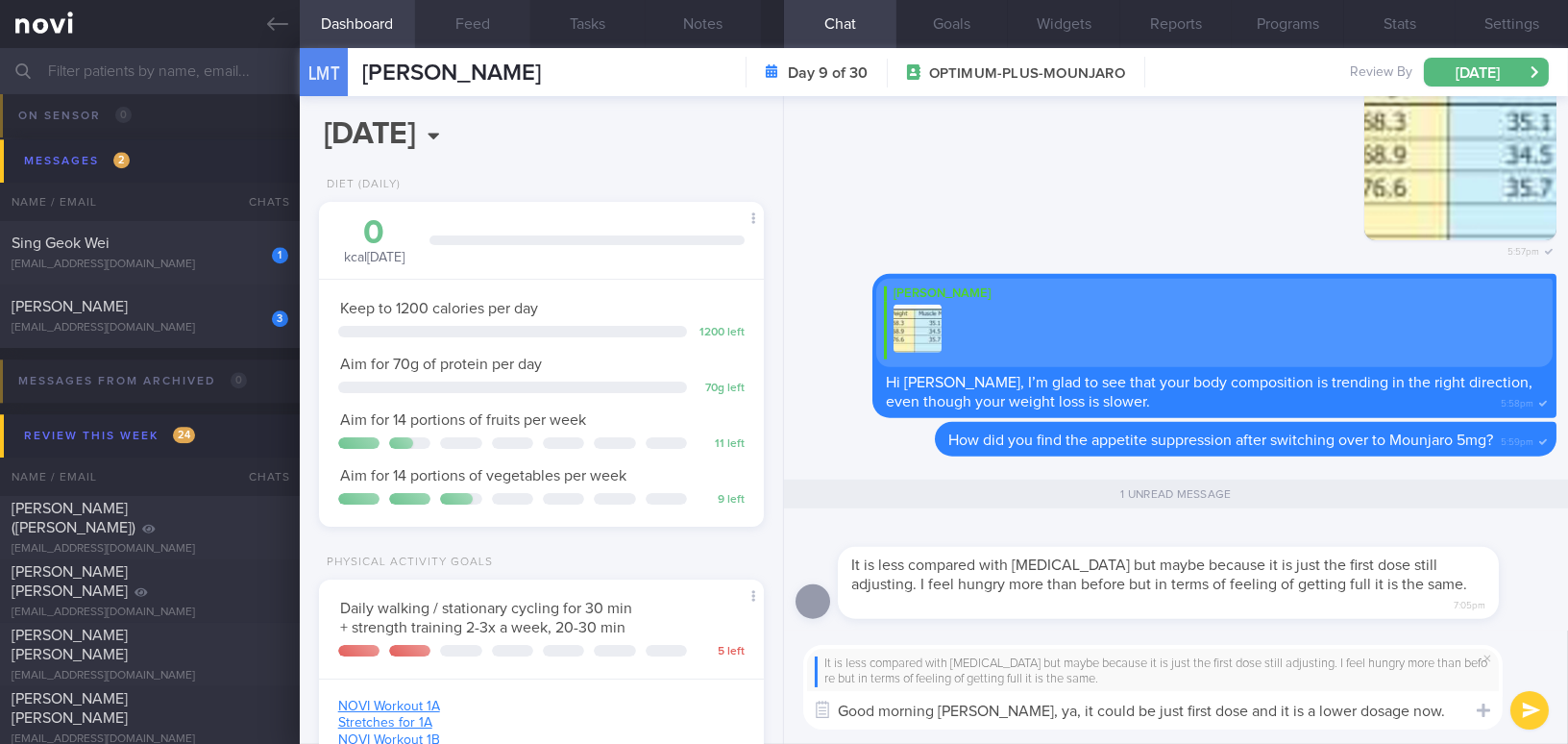
type textarea "Good morning Larah, ya, it could be just first dose and it is a lower dosage no…"
click at [454, 28] on button "Feed" at bounding box center [473, 24] width 116 height 48
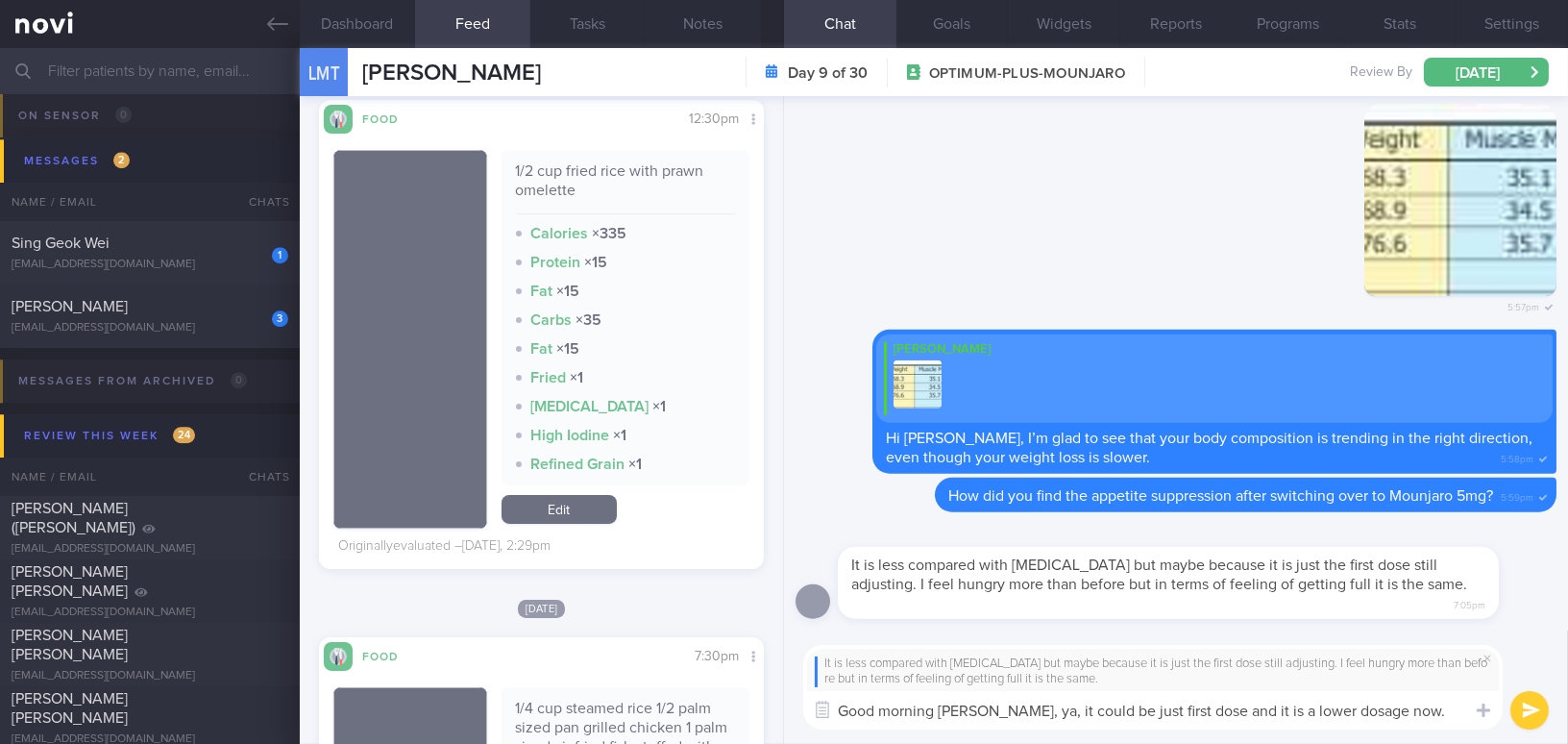
scroll to position [698, 0]
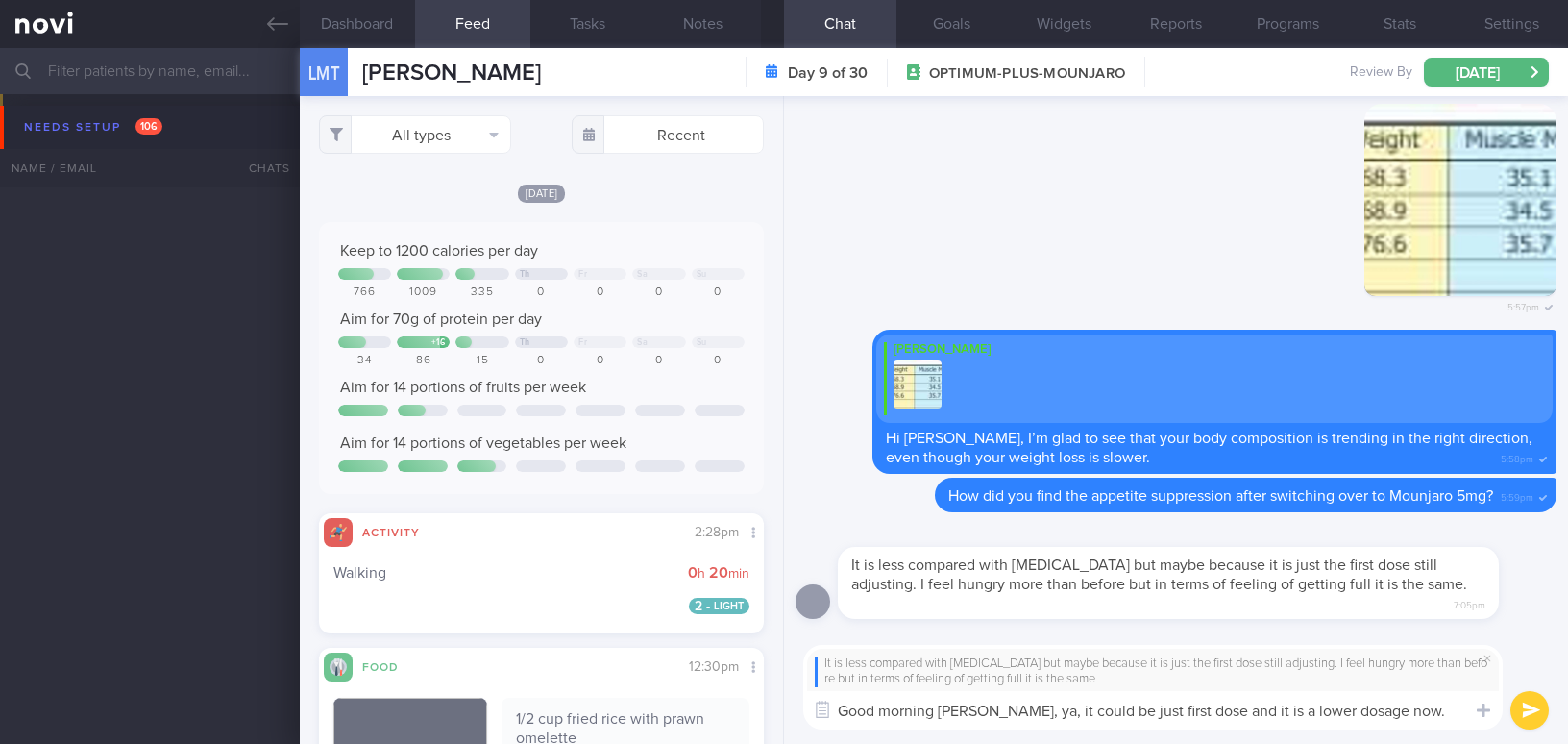
select select "9"
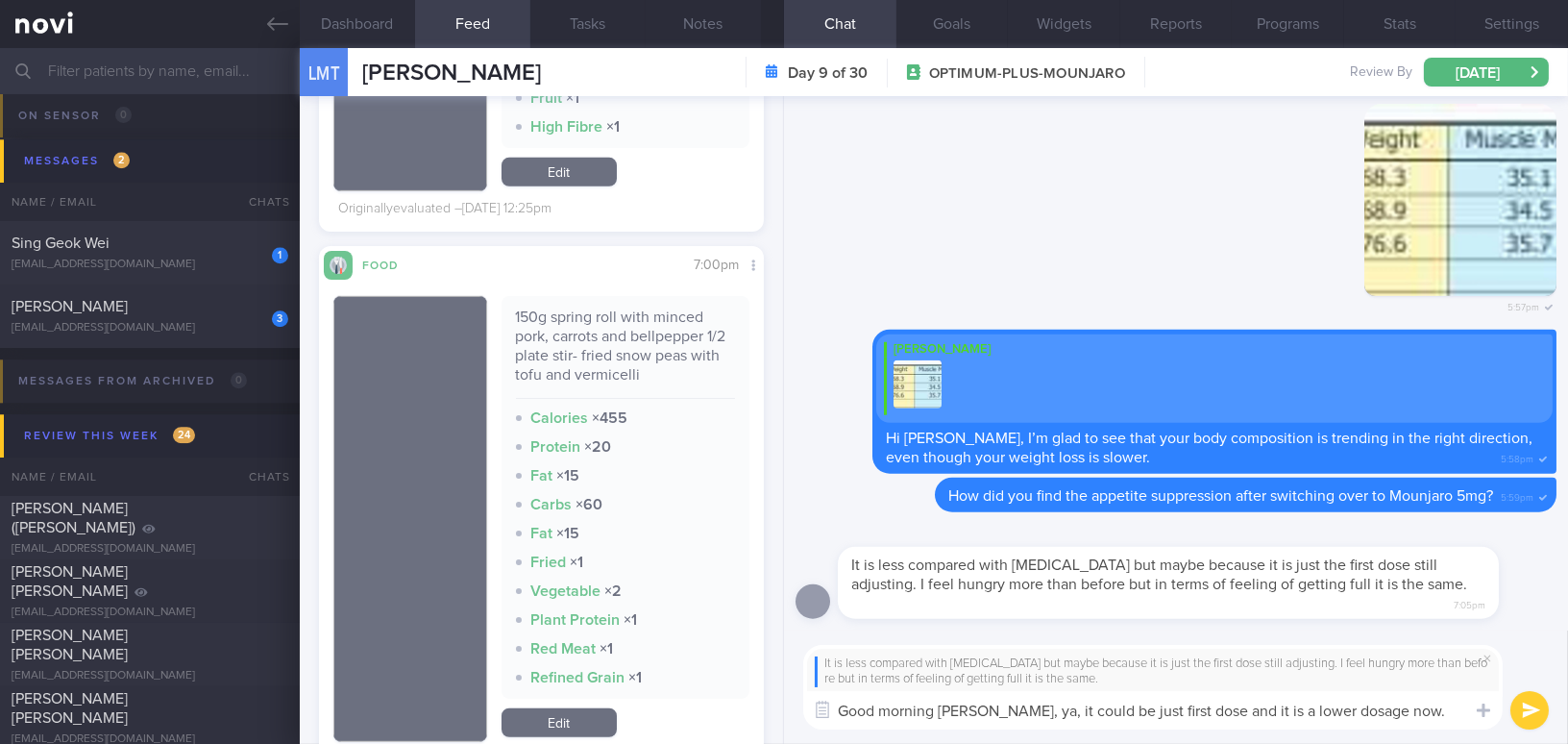
scroll to position [3057, 0]
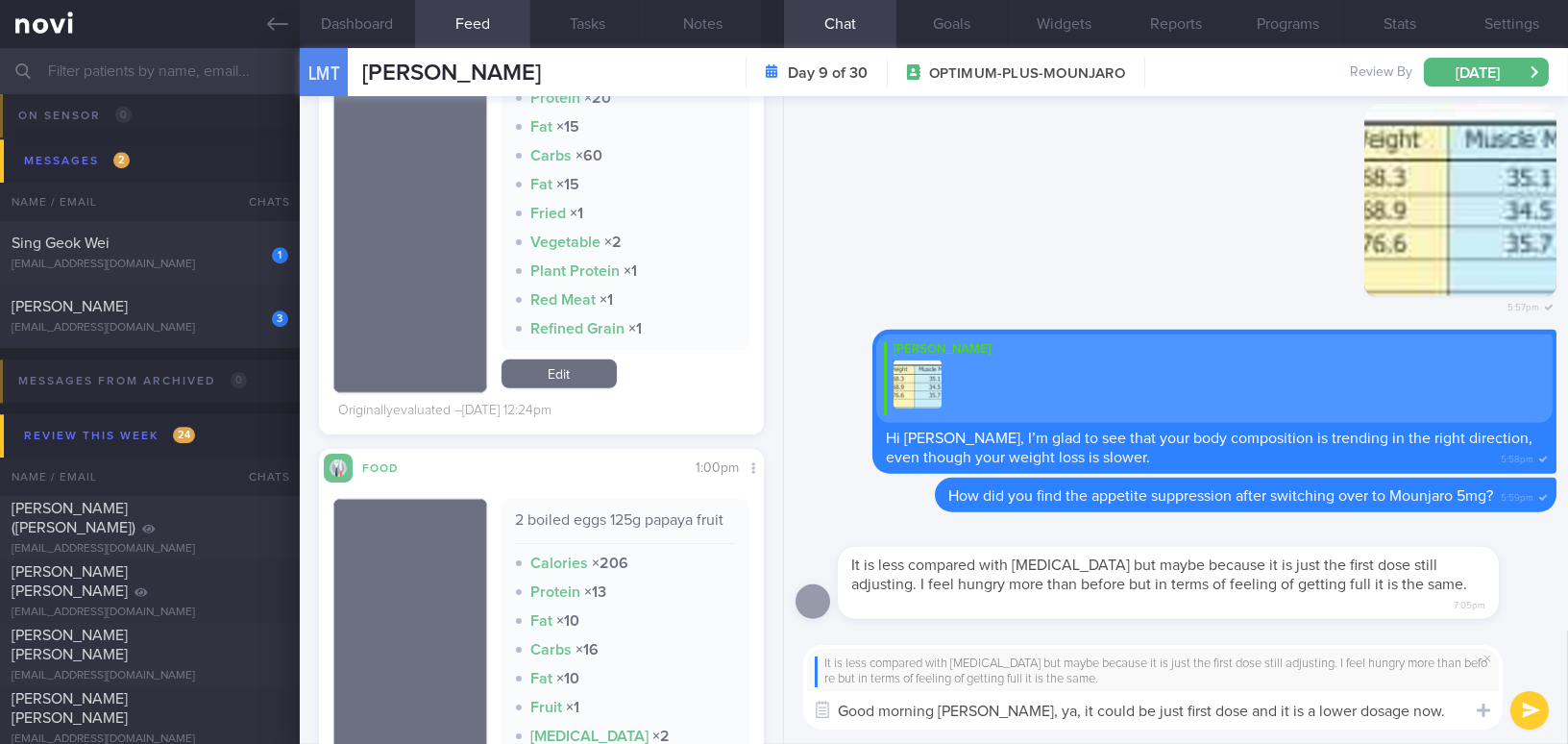
drag, startPoint x: 985, startPoint y: 708, endPoint x: 1373, endPoint y: 702, distance: 388.0
click at [1373, 702] on textarea "Good morning Larah, ya, it could be just first dose and it is a lower dosage no…" at bounding box center [1153, 710] width 699 height 39
click at [993, 740] on div "It is less compared with Rybelsus but maybe because it is just the first dose s…" at bounding box center [1176, 687] width 784 height 115
drag, startPoint x: 984, startPoint y: 708, endPoint x: 1416, endPoint y: 710, distance: 432.0
click at [1416, 710] on textarea "Good morning Larah, ya, it could be just first dose and it is a lower dosage no…" at bounding box center [1153, 710] width 699 height 39
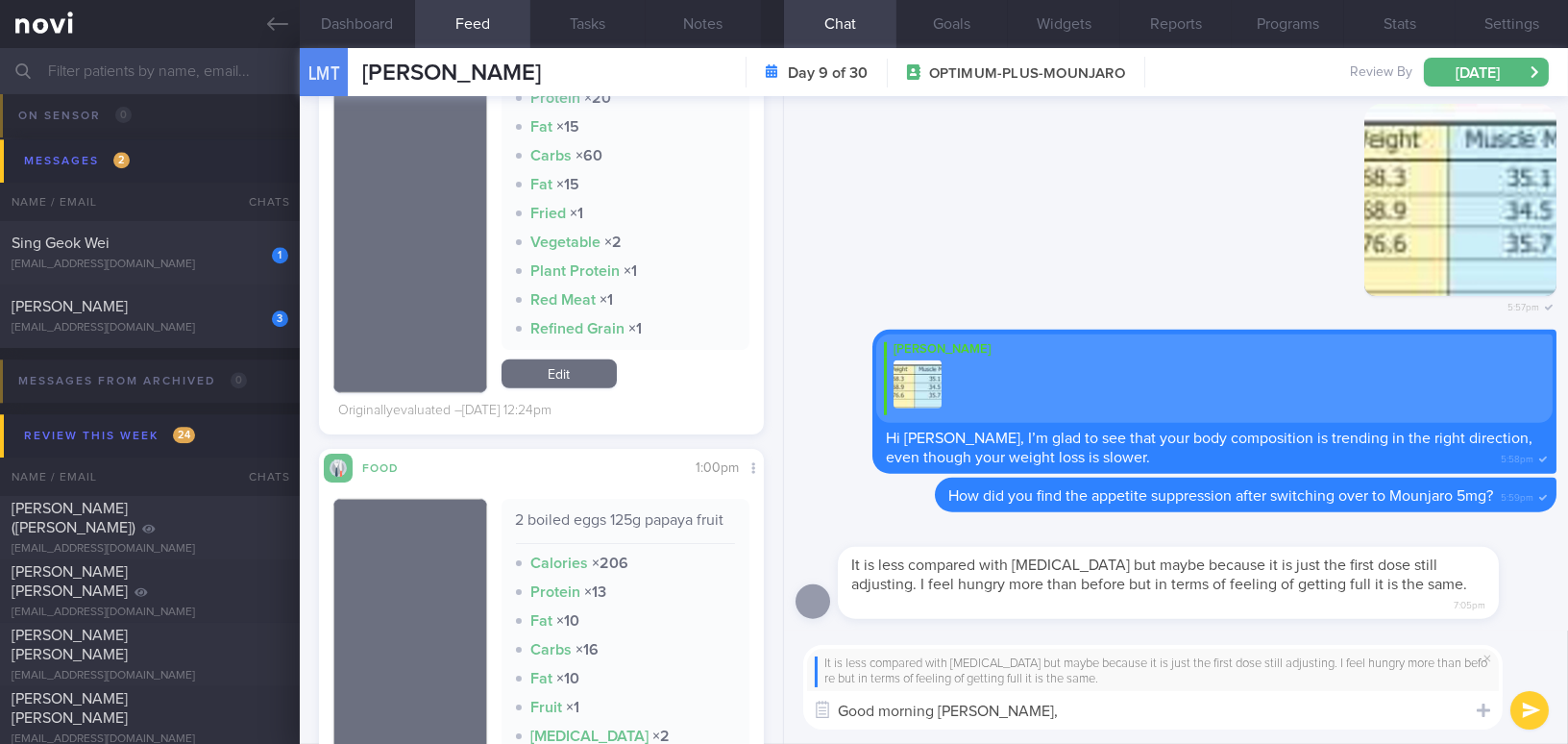
paste textarea "Yes, it could just be the first dose, and the dosage is lower for now."
click at [1011, 707] on textarea "Good morning Larah, Yes, it could just be the first dose, and the dosage is low…" at bounding box center [1153, 710] width 699 height 39
click at [1208, 711] on textarea "Good morning Larah, yes, it could be just the first dose, and the dosage is low…" at bounding box center [1153, 710] width 699 height 39
type textarea "Good morning [PERSON_NAME], yes, it could be just the first dose and the dosage…"
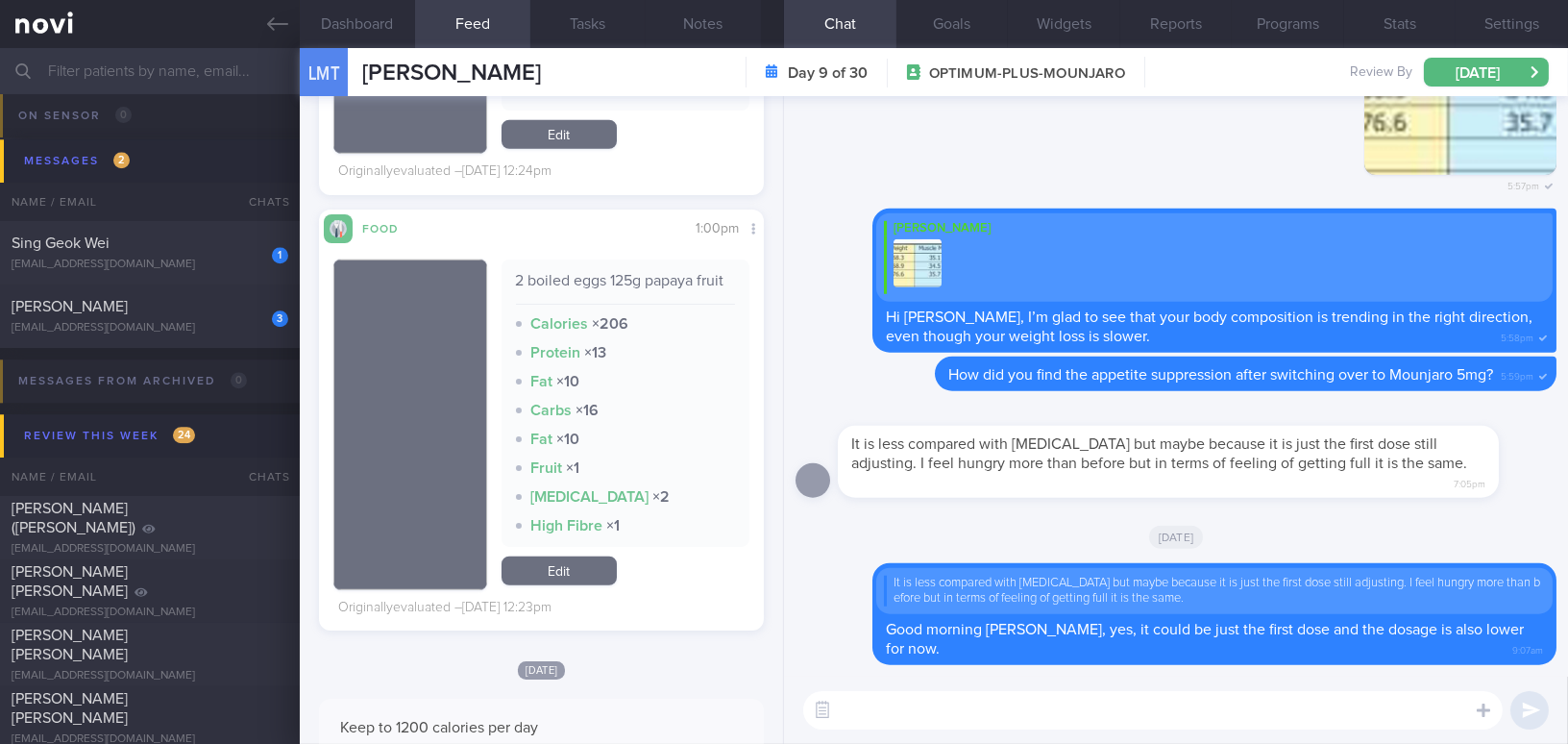
scroll to position [3143, 0]
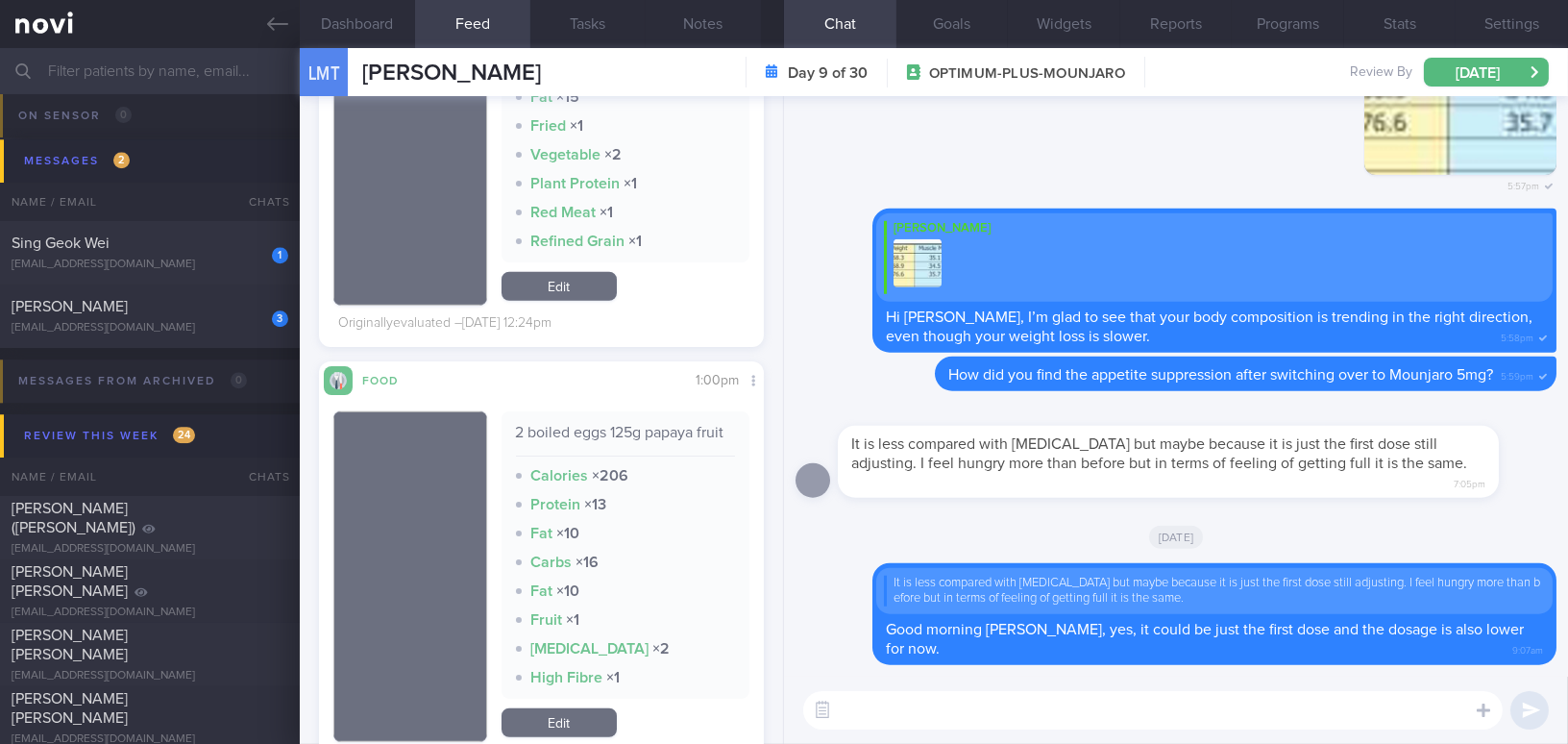
drag, startPoint x: 1031, startPoint y: 526, endPoint x: 1093, endPoint y: 542, distance: 64.0
click at [1031, 526] on div "[DATE]" at bounding box center [1176, 536] width 761 height 54
click at [1467, 663] on label at bounding box center [1457, 652] width 39 height 39
click at [0, 0] on input "file" at bounding box center [0, 0] width 0 height 0
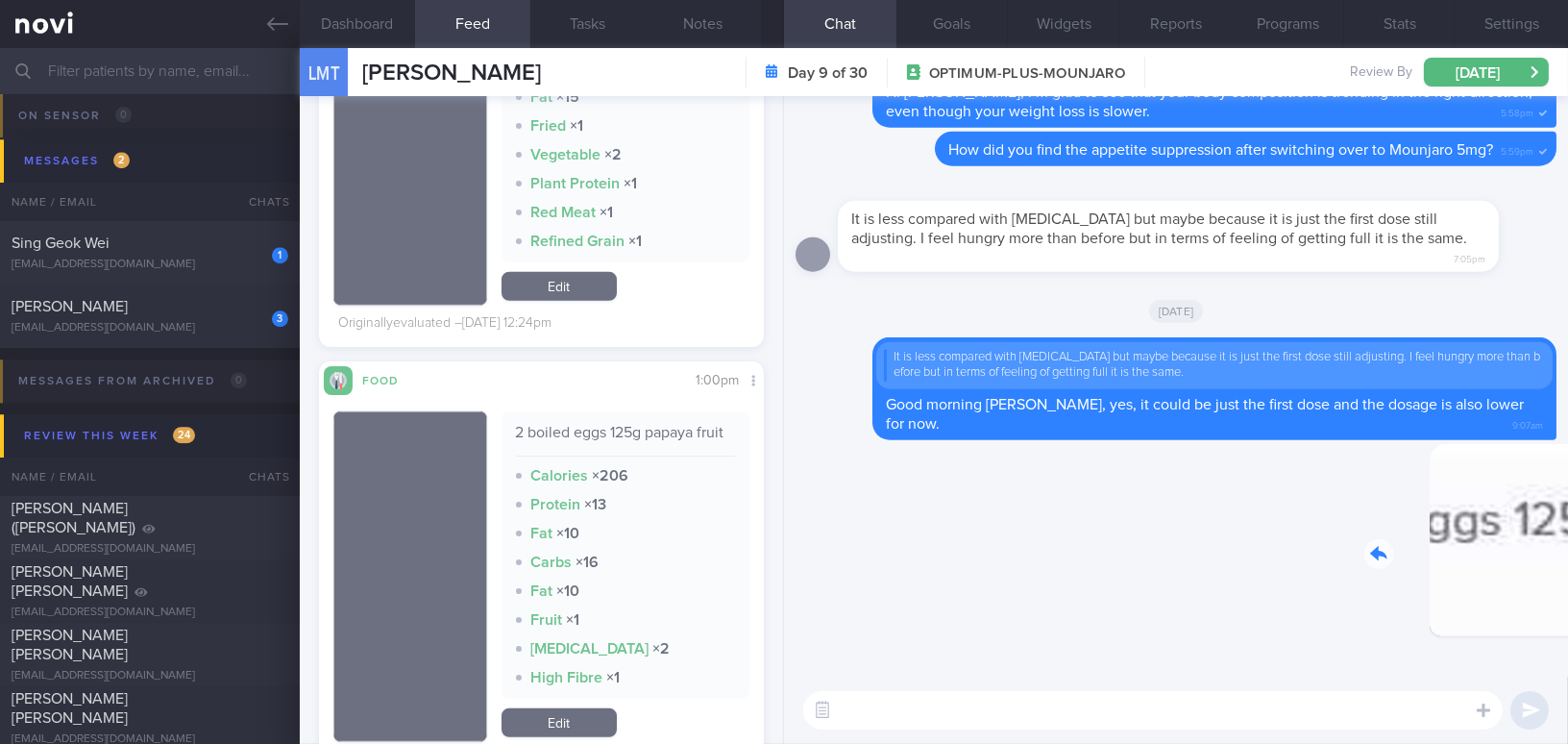
drag, startPoint x: 1413, startPoint y: 536, endPoint x: 1590, endPoint y: 546, distance: 177.3
click at [1567, 546] on html "You are offline! Some functionality will be unavailable Patients New Users Coac…" at bounding box center [784, 372] width 1568 height 744
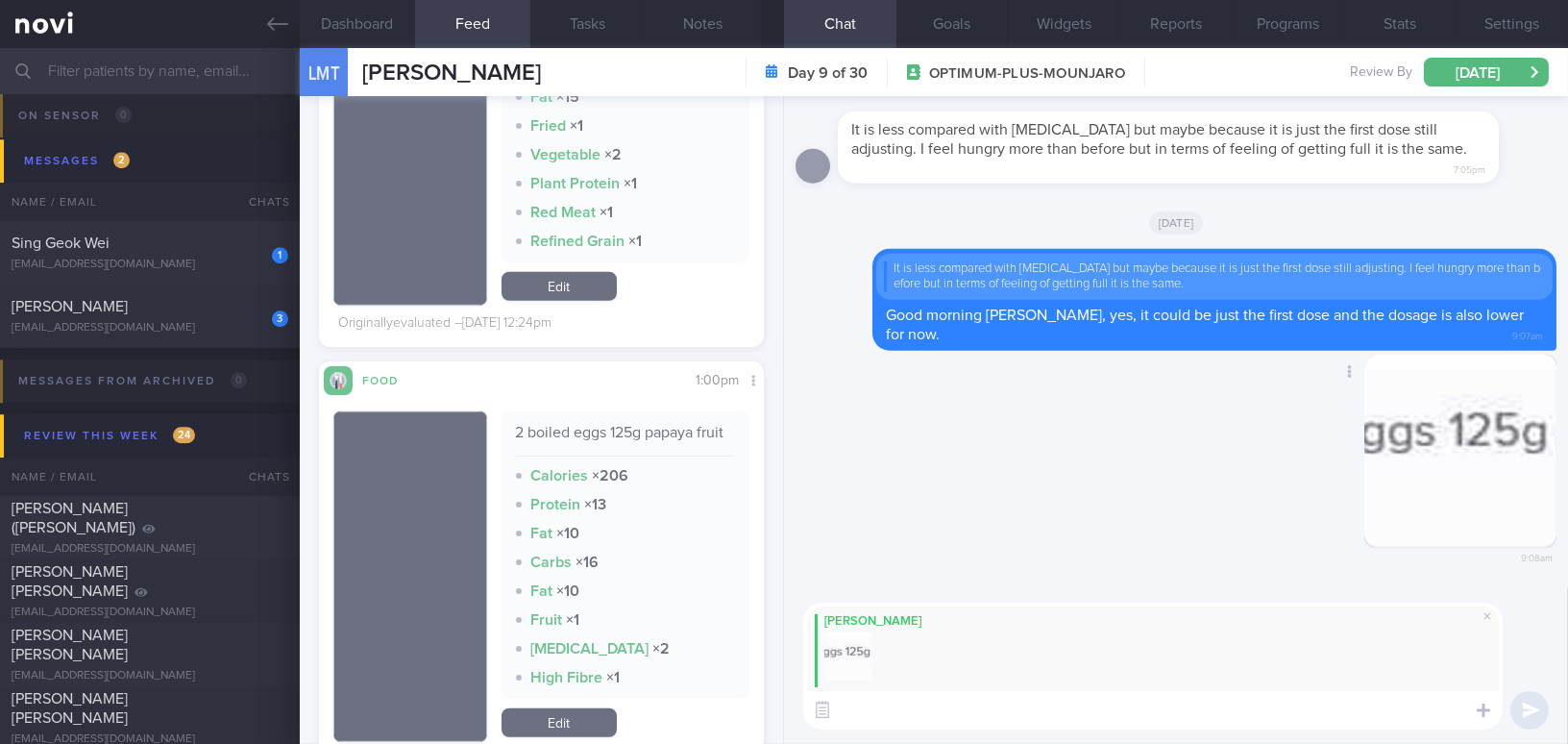
paste textarea "It’s great that you’ve included 2 eggs, but the total protein is still not suff…"
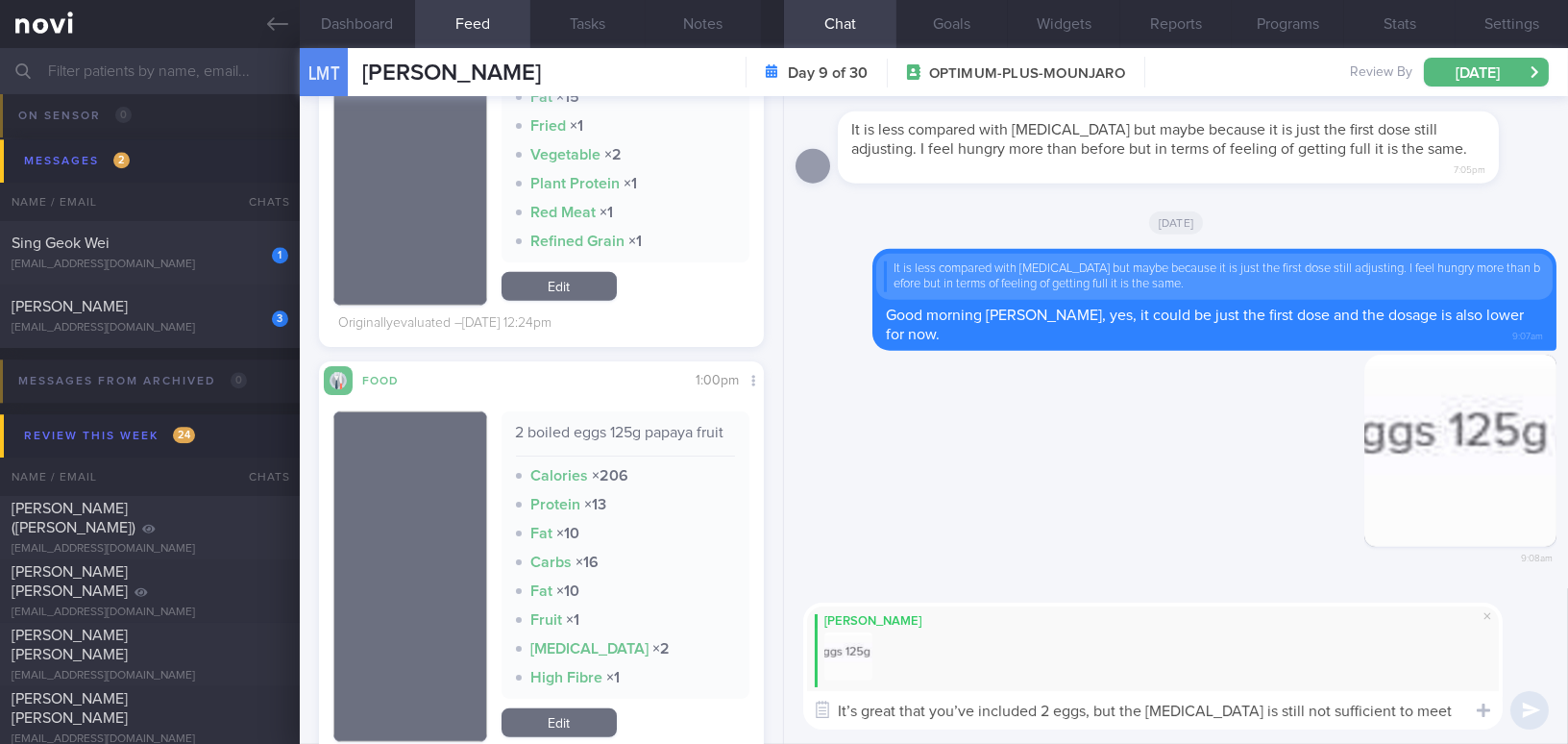
scroll to position [0, 0]
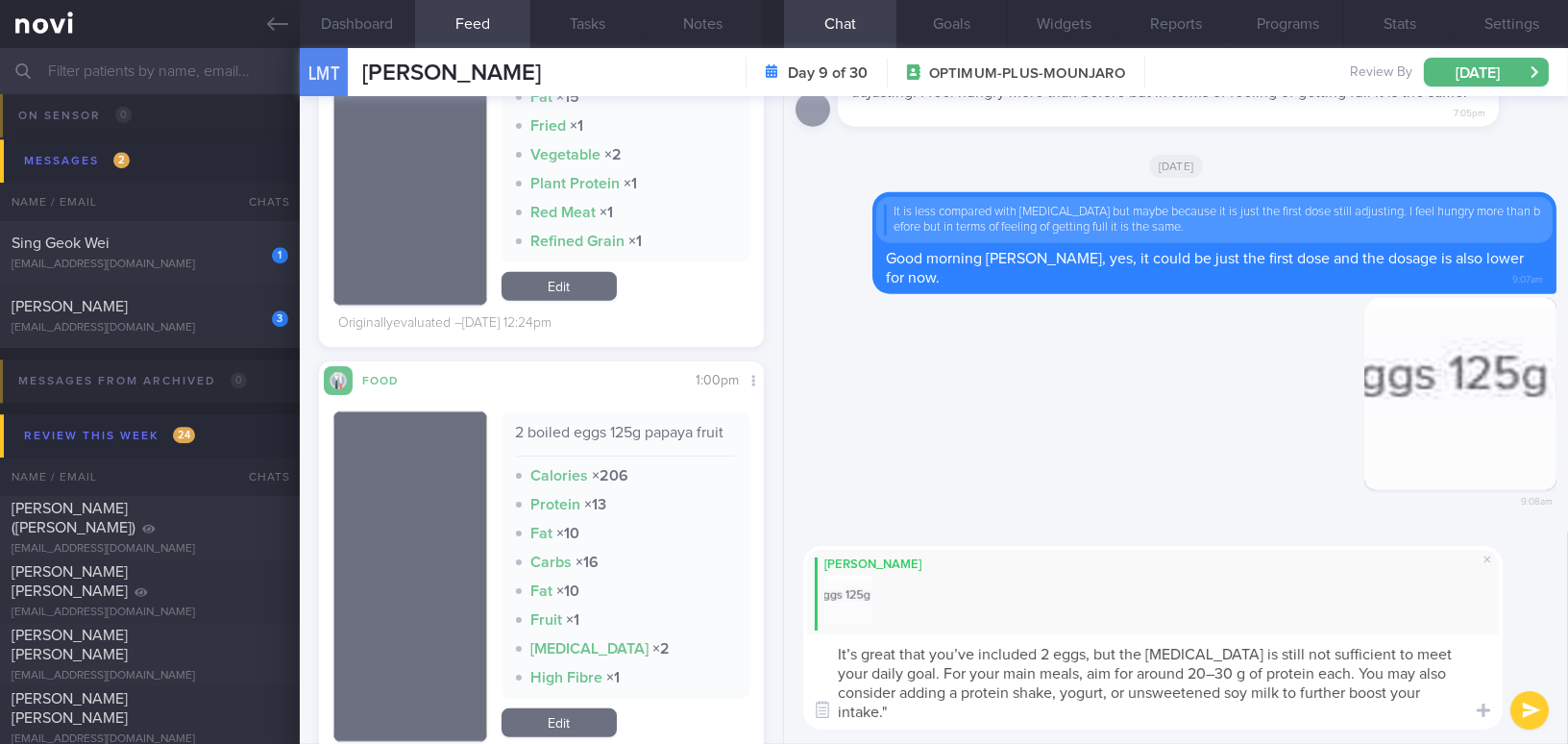
click at [855, 647] on textarea "It’s great that you’ve included 2 eggs, but the total protein is still not suff…" at bounding box center [1153, 682] width 699 height 96
drag, startPoint x: 975, startPoint y: 649, endPoint x: 999, endPoint y: 624, distance: 34.7
click at [976, 649] on textarea "It is great that you’ve included 2 eggs, but the total protein is still not suf…" at bounding box center [1153, 682] width 699 height 96
click at [1181, 673] on textarea "It is great that you have included 2 eggs, but the total protein is still not s…" at bounding box center [1153, 682] width 699 height 96
click at [1085, 692] on textarea "It is great that you have included 2 eggs, but the total protein is still not s…" at bounding box center [1153, 682] width 699 height 96
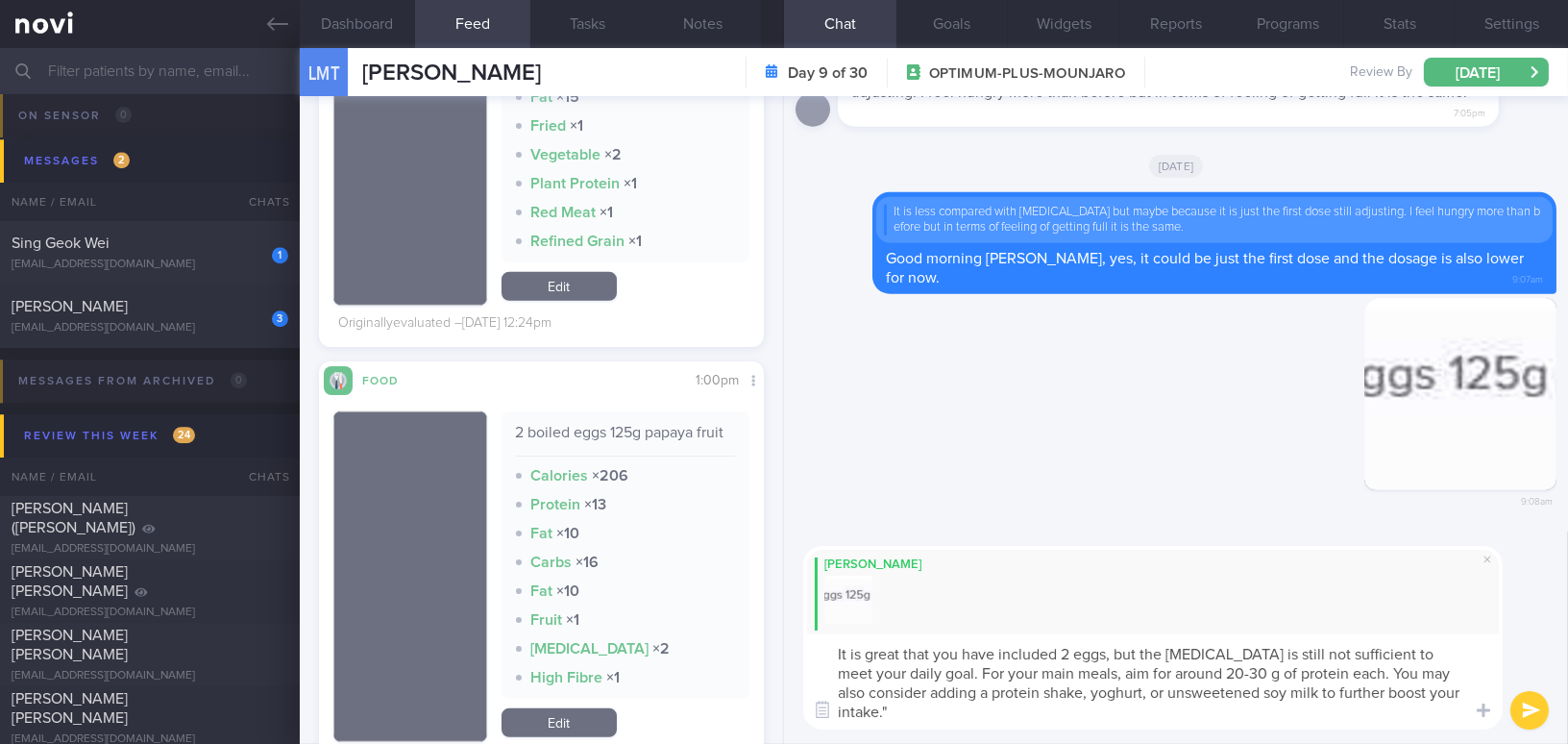
click at [1257, 692] on textarea "It is great that you have included 2 eggs, but the total protein is still not s…" at bounding box center [1153, 682] width 699 height 96
click at [955, 713] on textarea "It is great that you have included 2 eggs, but the total protein is still not s…" at bounding box center [1153, 682] width 699 height 96
type textarea "It is great that you have included 2 eggs, but the total protein is still not s…"
click at [1521, 705] on button "submit" at bounding box center [1529, 710] width 39 height 39
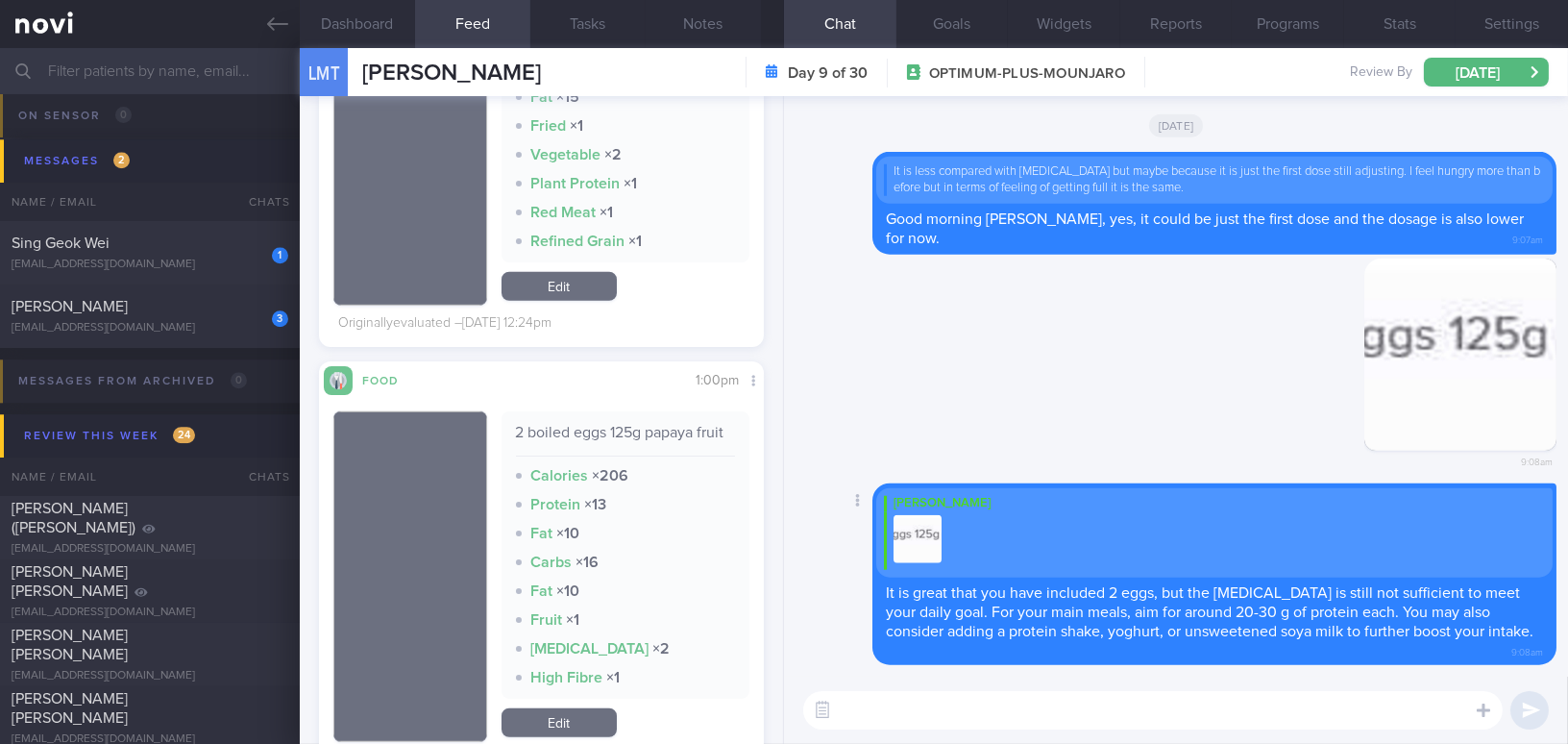
paste textarea "If possible, try to increase your protein intake, aiming for at least 70 g a da…"
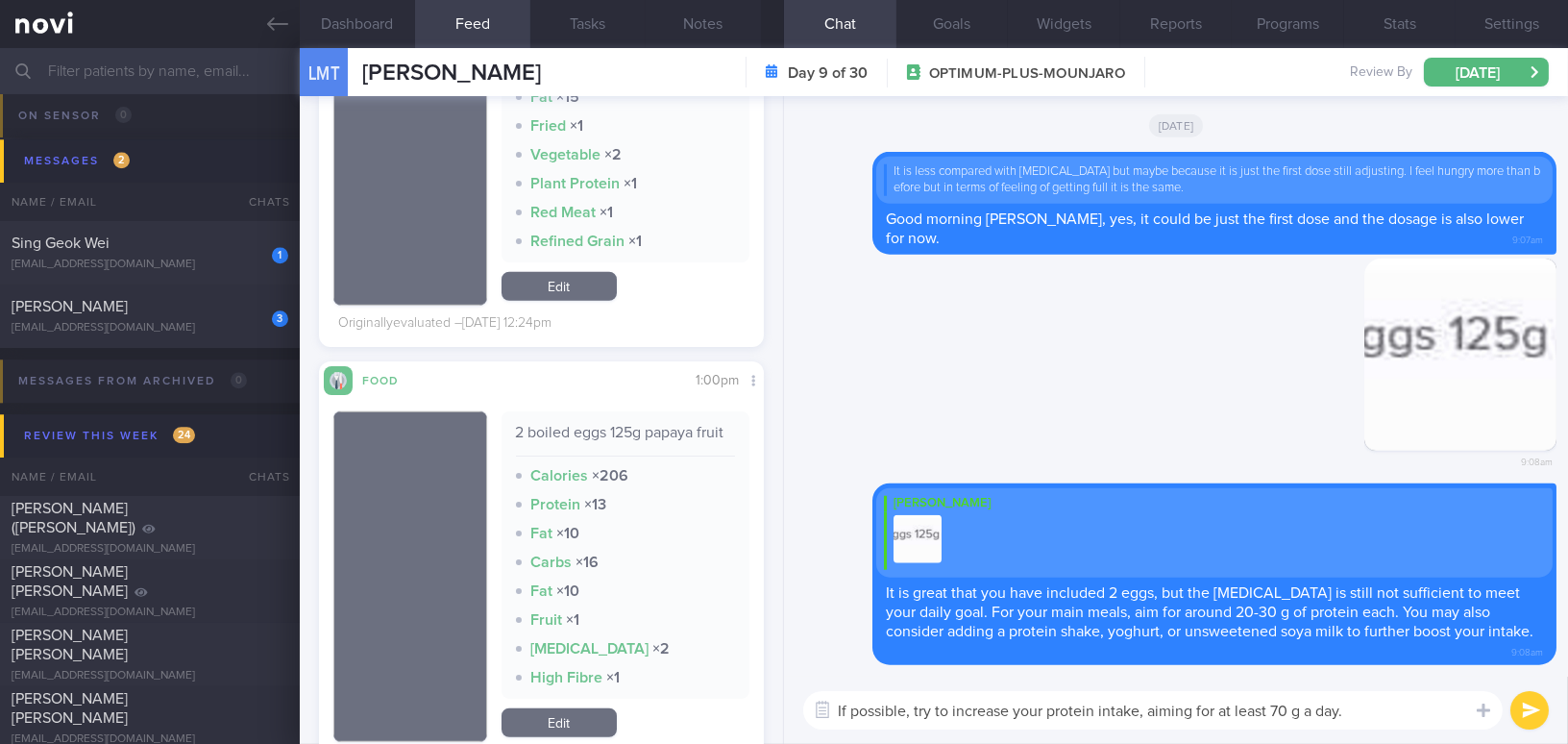
click at [1294, 710] on textarea "If possible, try to increase your protein intake, aiming for at least 70 g a da…" at bounding box center [1153, 710] width 699 height 39
click at [1355, 709] on textarea "If possible, try to increase your protein intake, aiming for at least 70g a day." at bounding box center [1153, 710] width 699 height 39
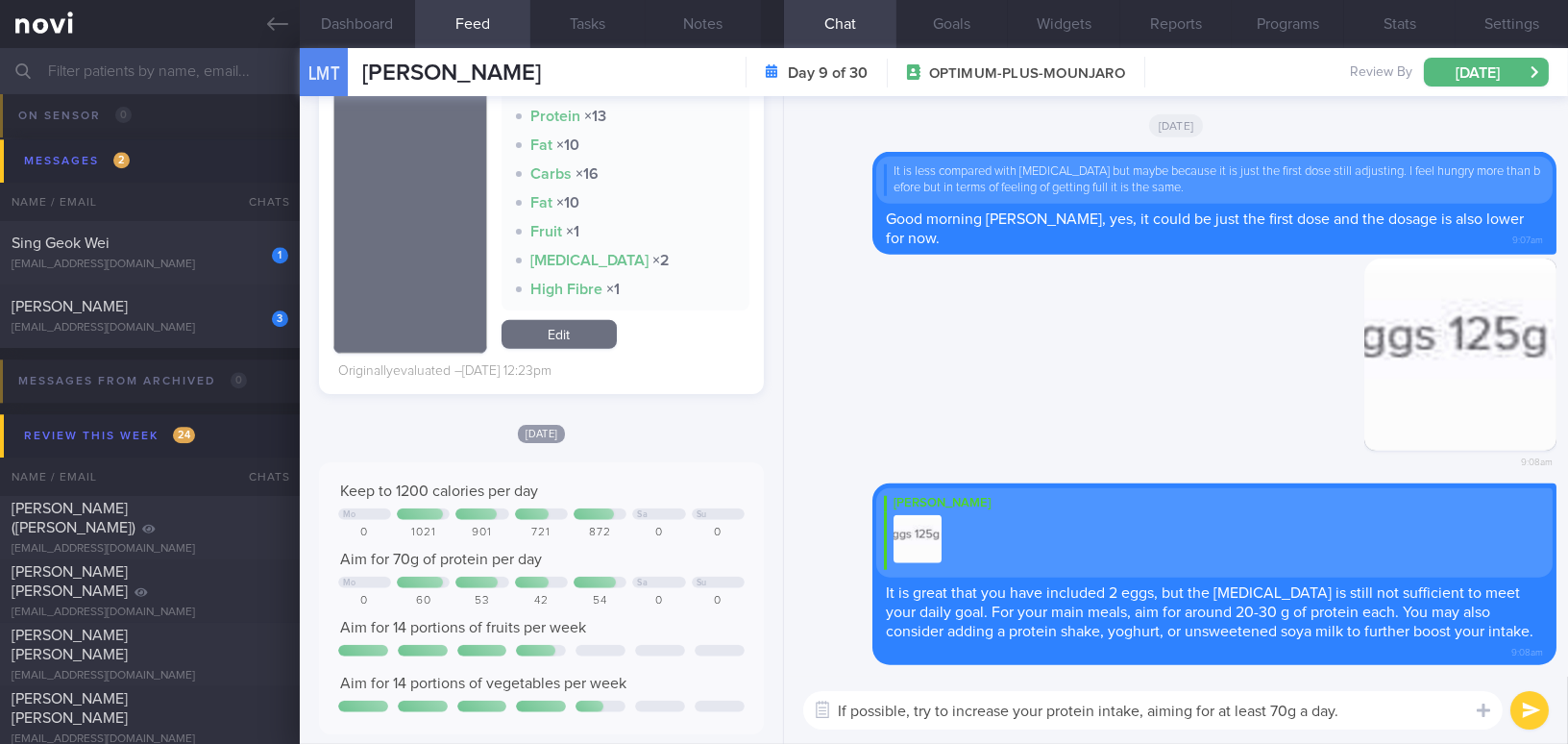
scroll to position [3668, 0]
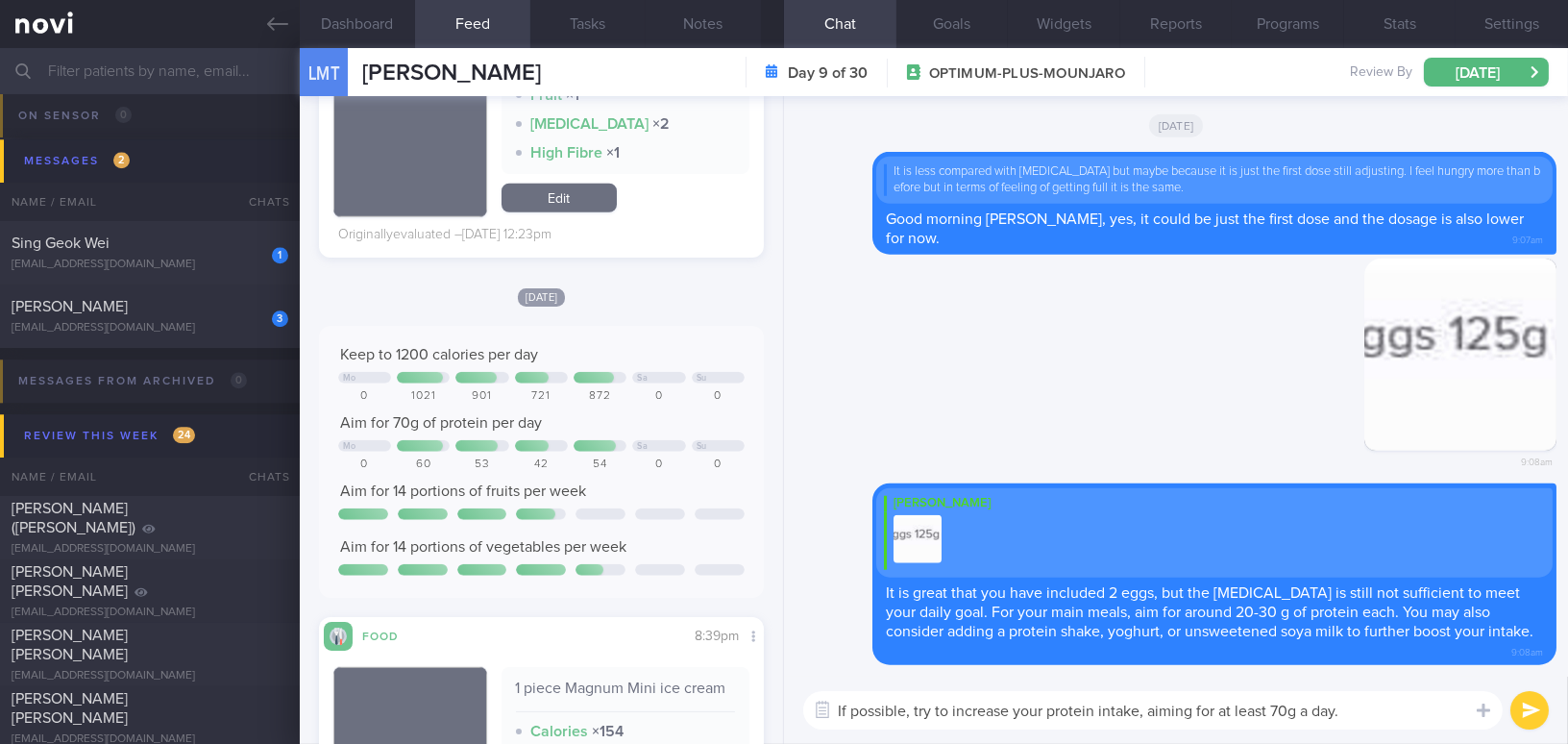
type textarea "If possible, try to increase your protein intake, aiming for at least 70g a day."
click at [1520, 706] on button "submit" at bounding box center [1529, 710] width 39 height 39
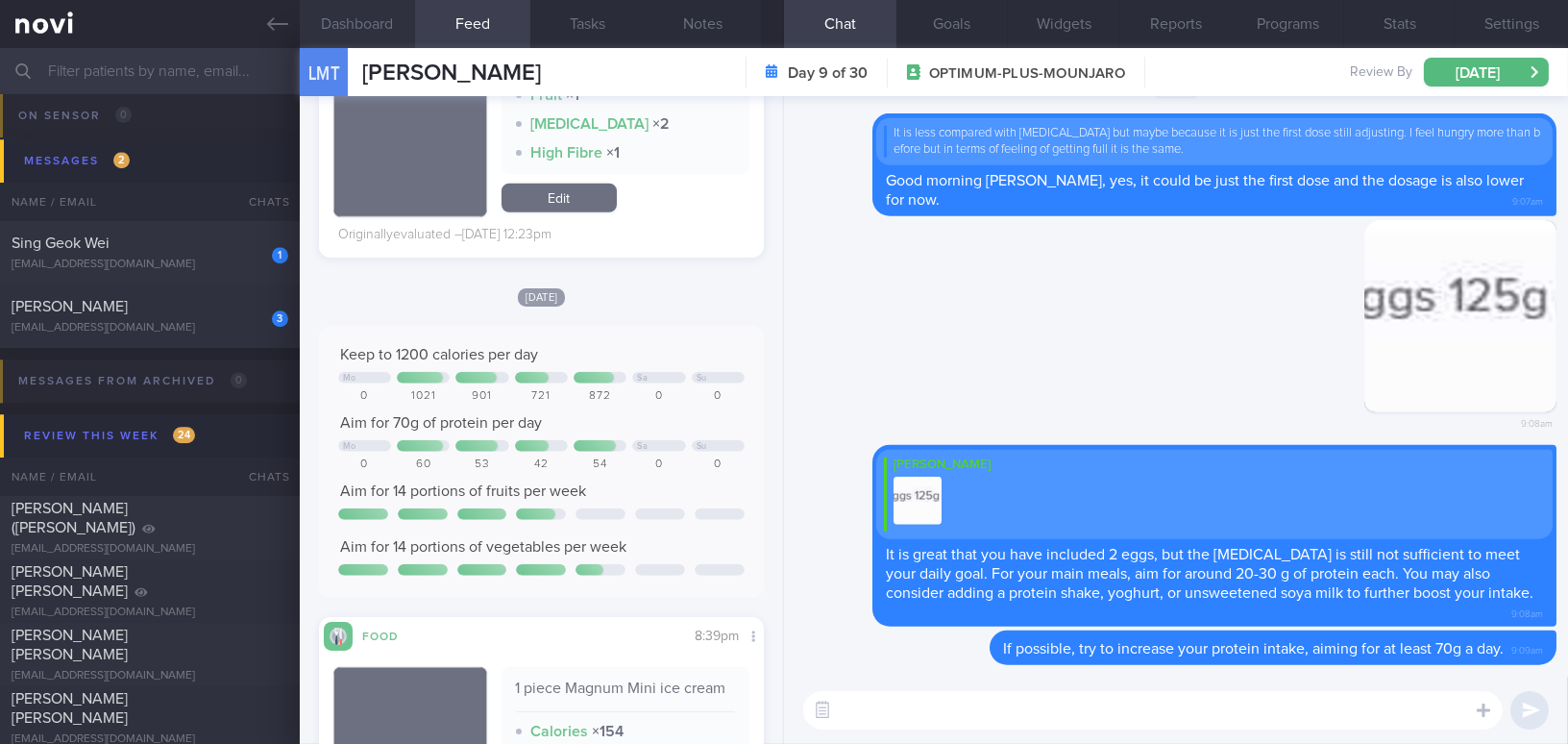
click at [354, 34] on button "Dashboard" at bounding box center [358, 24] width 116 height 48
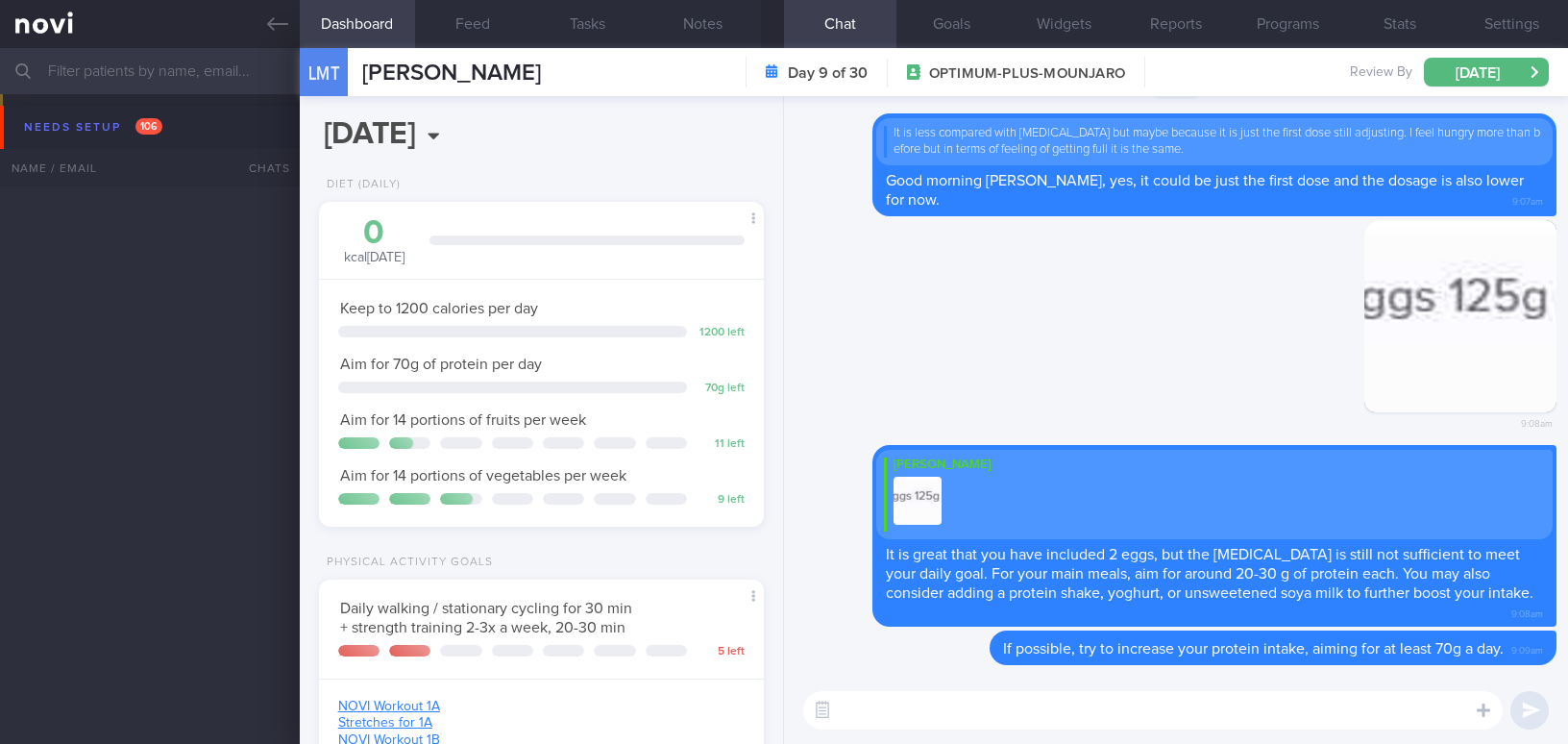
select select "9"
click at [494, 129] on input "[DATE]" at bounding box center [456, 134] width 275 height 48
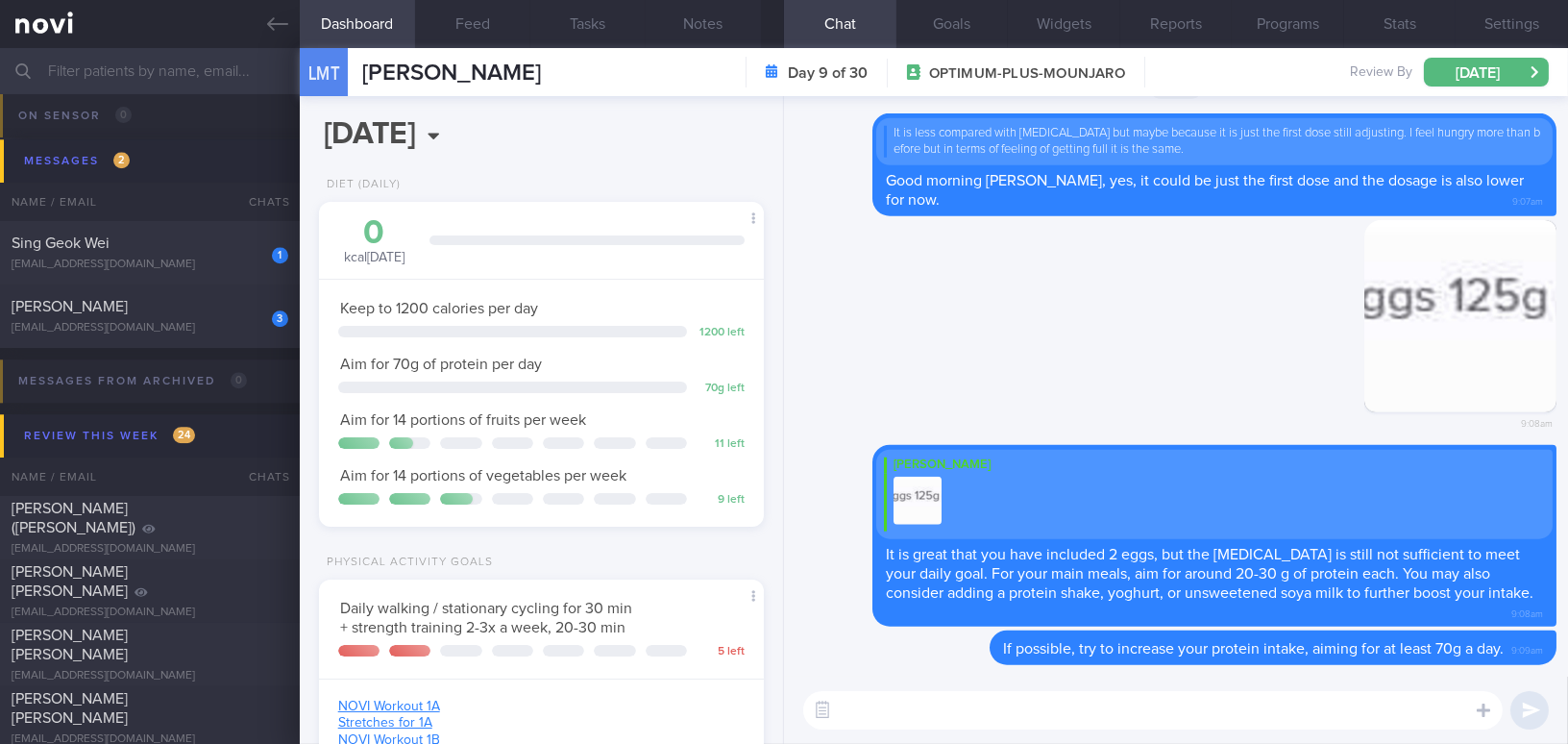
scroll to position [3668, 0]
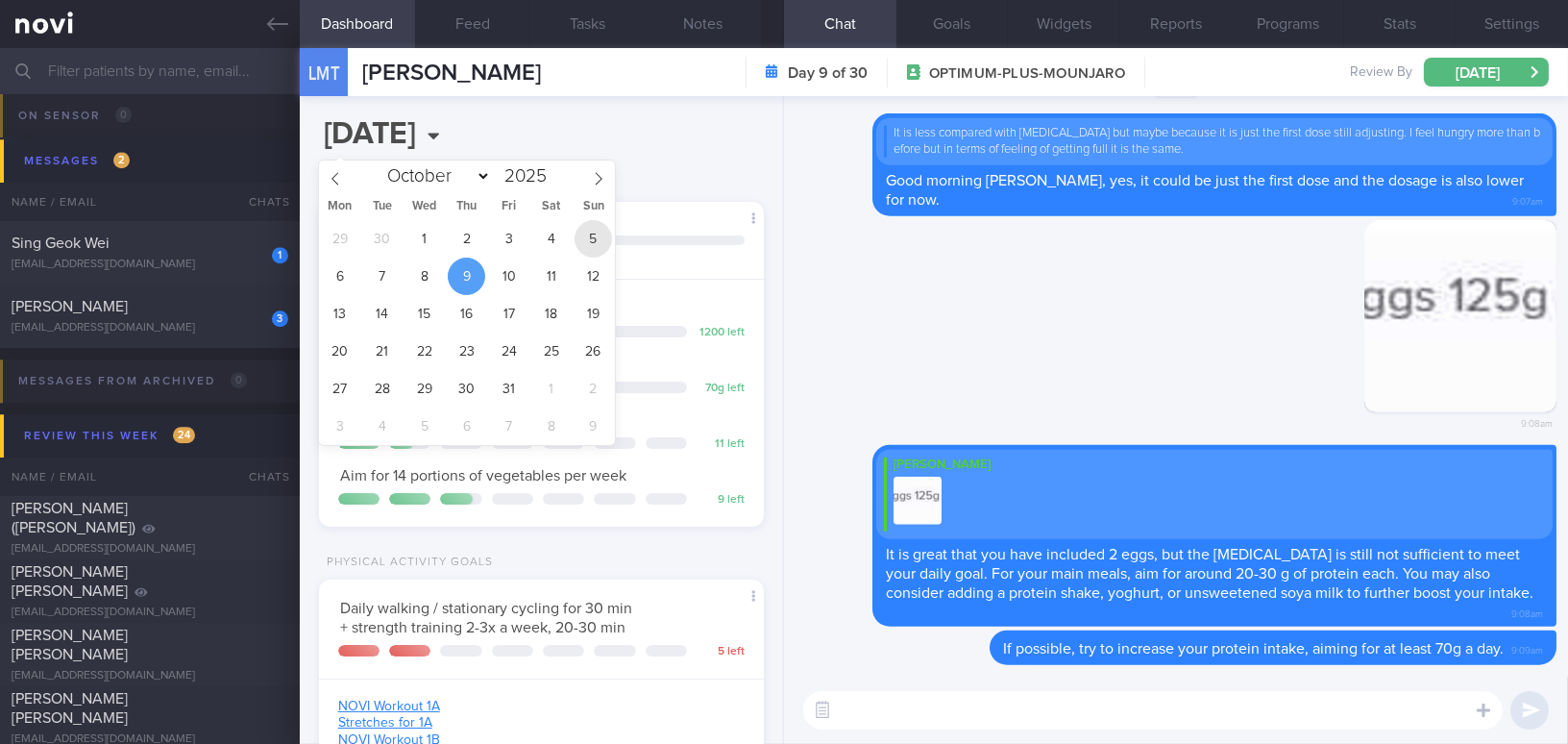
click at [597, 231] on span "5" at bounding box center [594, 239] width 38 height 38
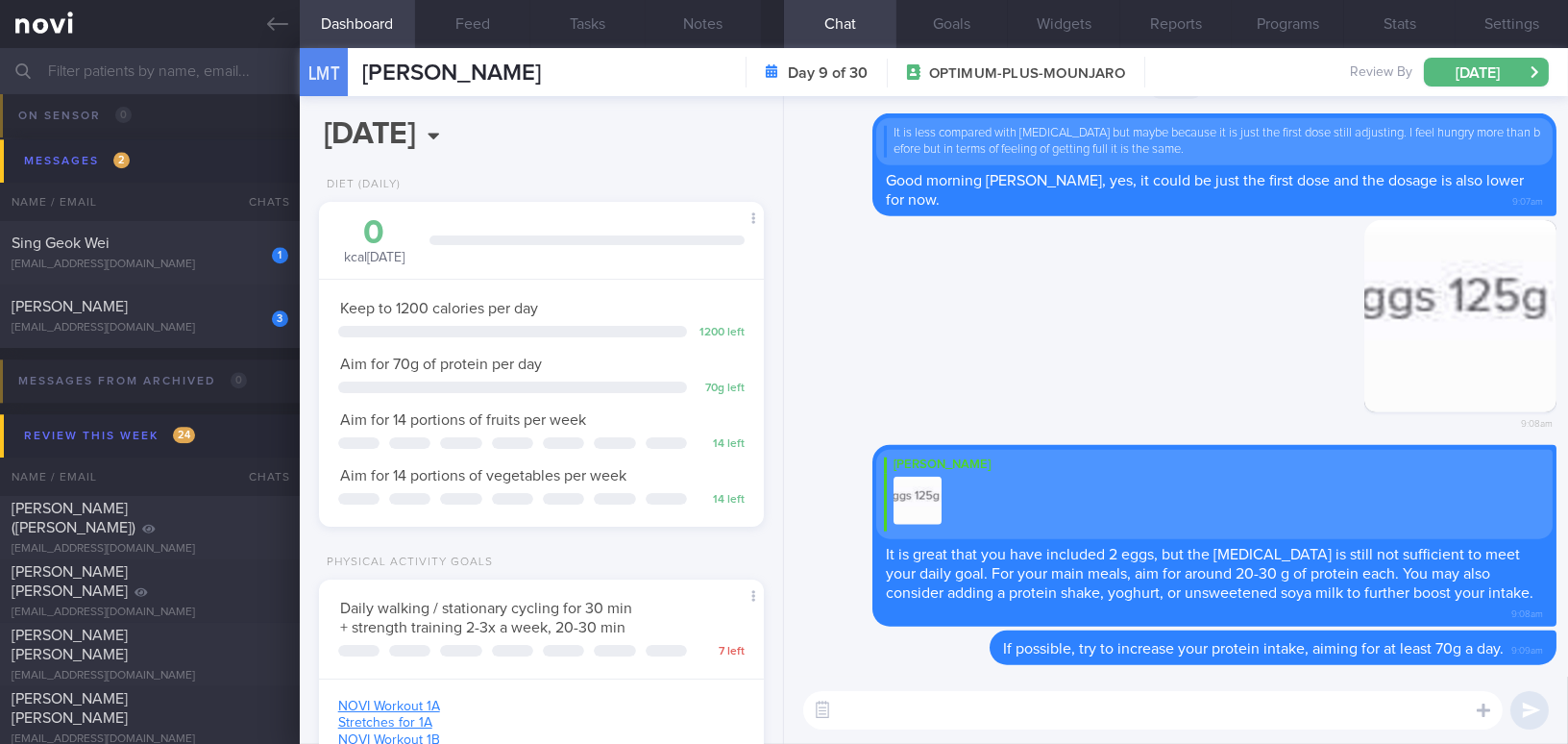
scroll to position [226, 396]
click at [484, 137] on input "[DATE]" at bounding box center [456, 134] width 275 height 48
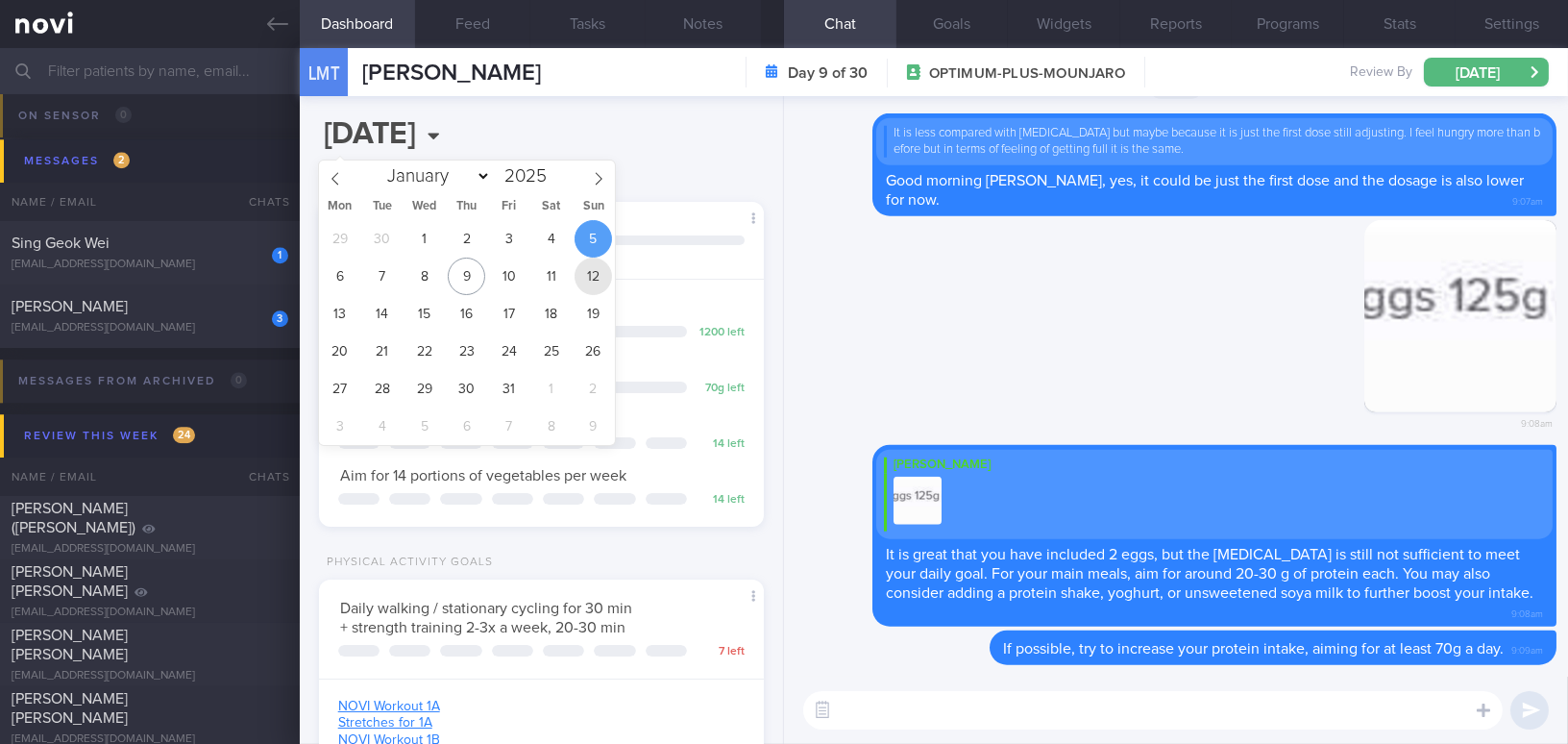
click at [599, 268] on span "12" at bounding box center [594, 277] width 38 height 38
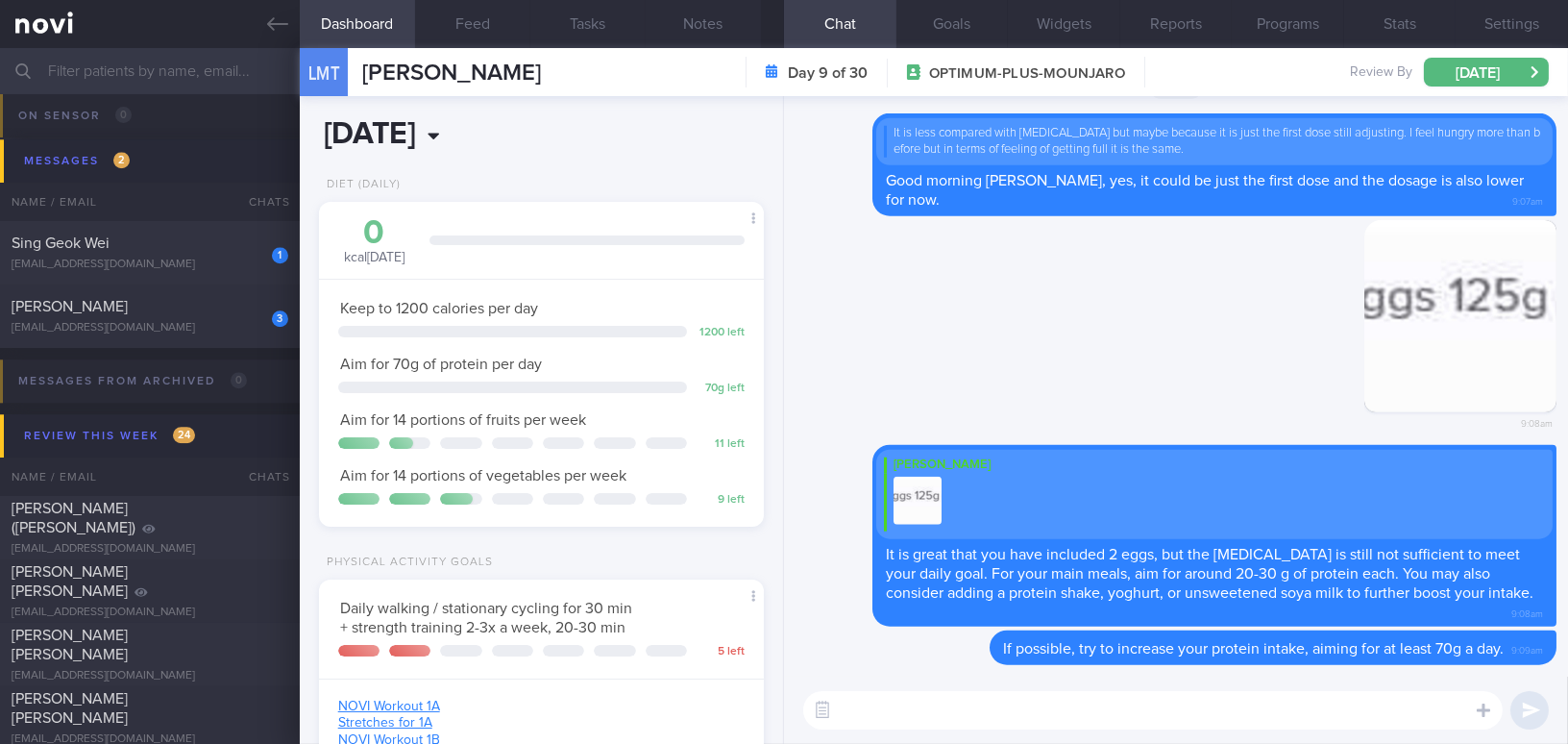
click at [497, 136] on input "[DATE]" at bounding box center [456, 134] width 275 height 48
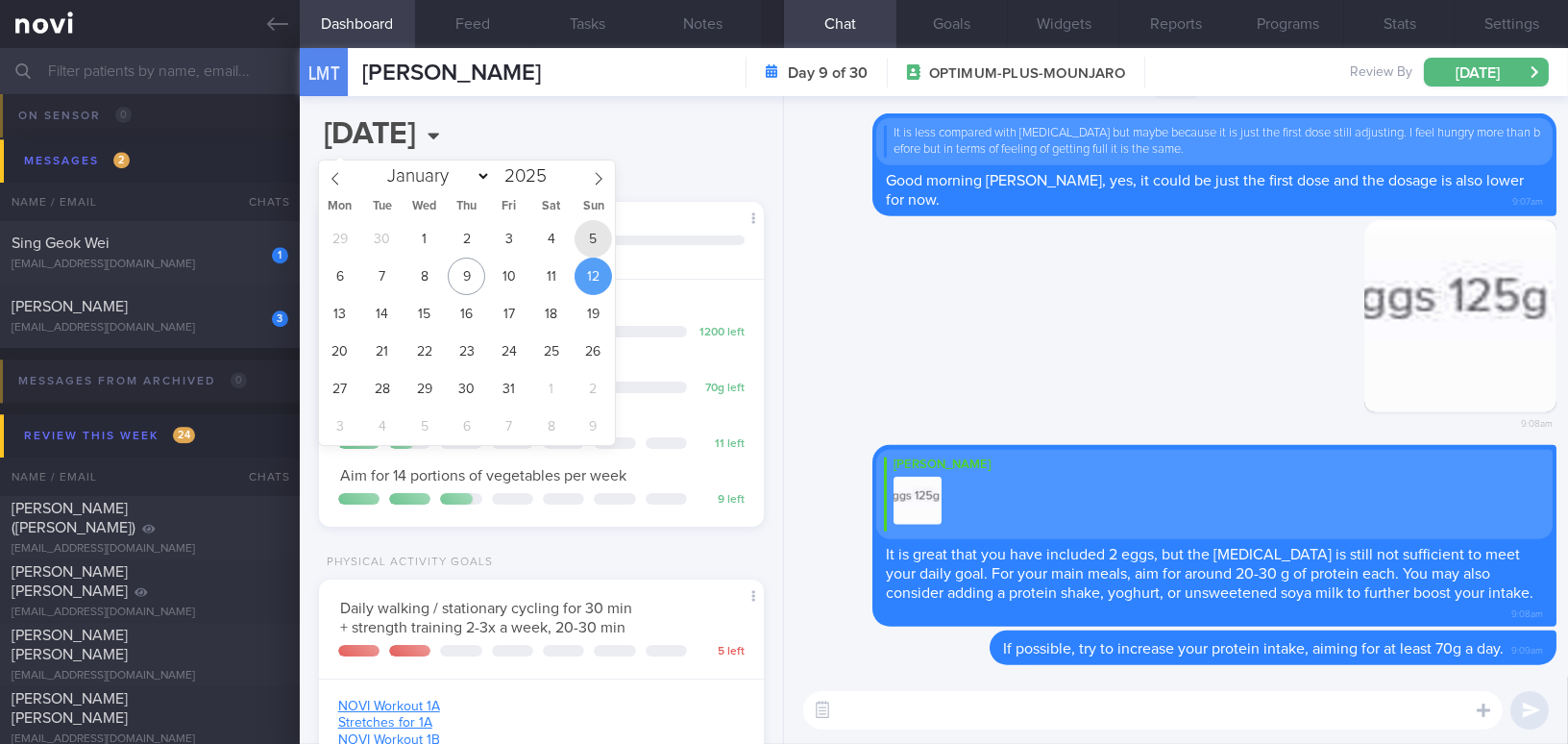
click at [586, 231] on span "5" at bounding box center [594, 239] width 38 height 38
type input "[DATE]"
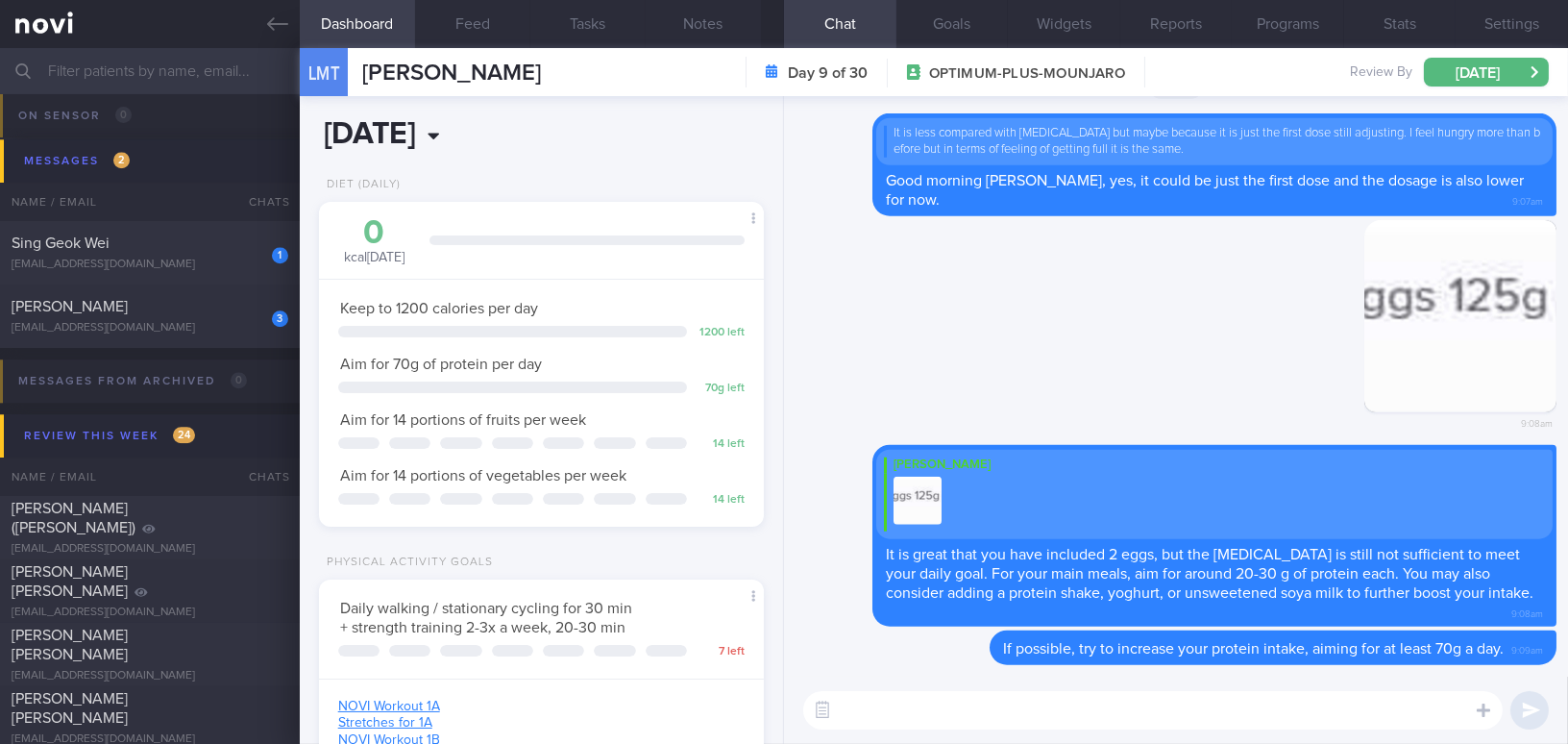
click at [488, 137] on input "[DATE]" at bounding box center [456, 134] width 275 height 48
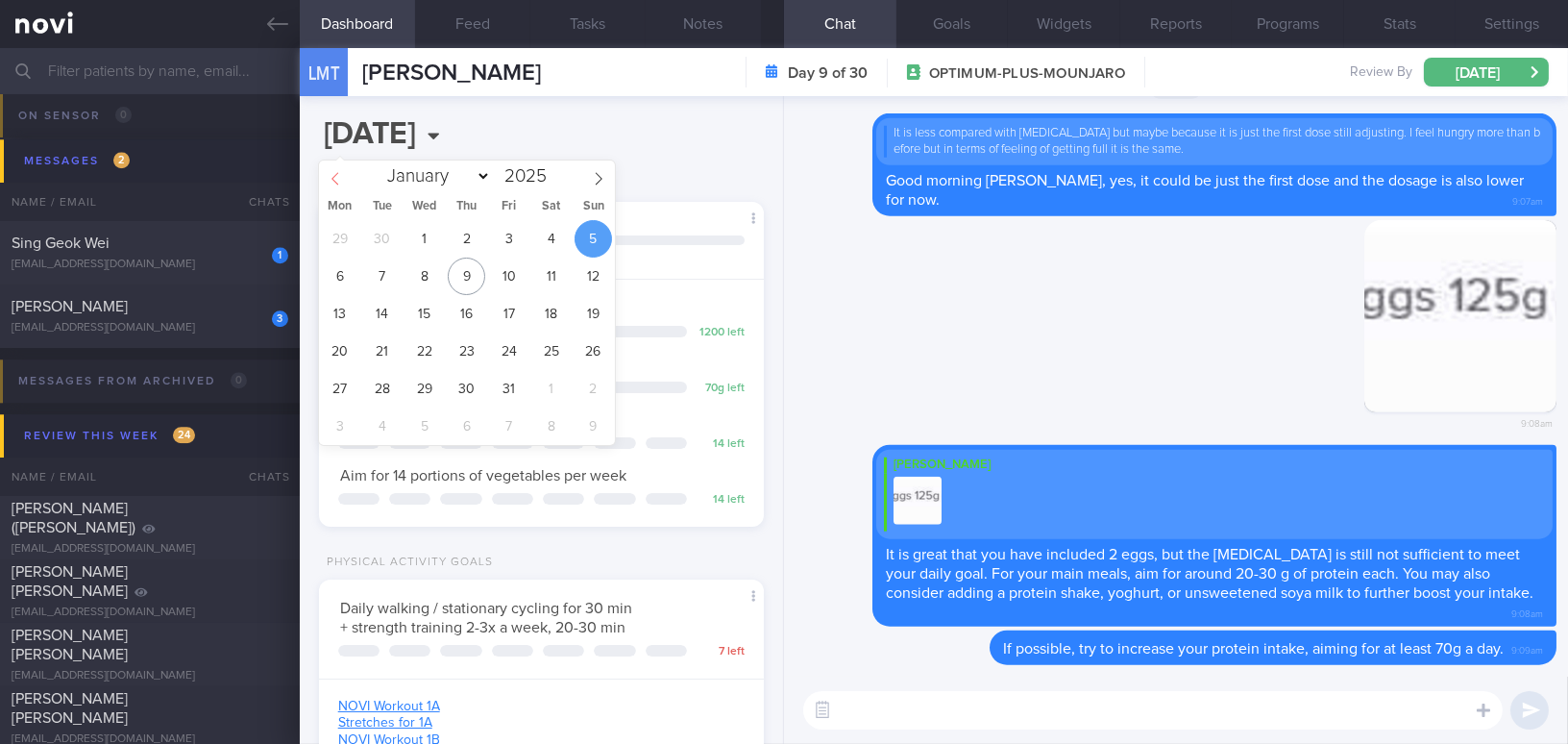
click at [342, 172] on span at bounding box center [335, 176] width 33 height 33
select select "8"
click at [591, 350] on span "28" at bounding box center [594, 352] width 38 height 38
type input "[DATE]"
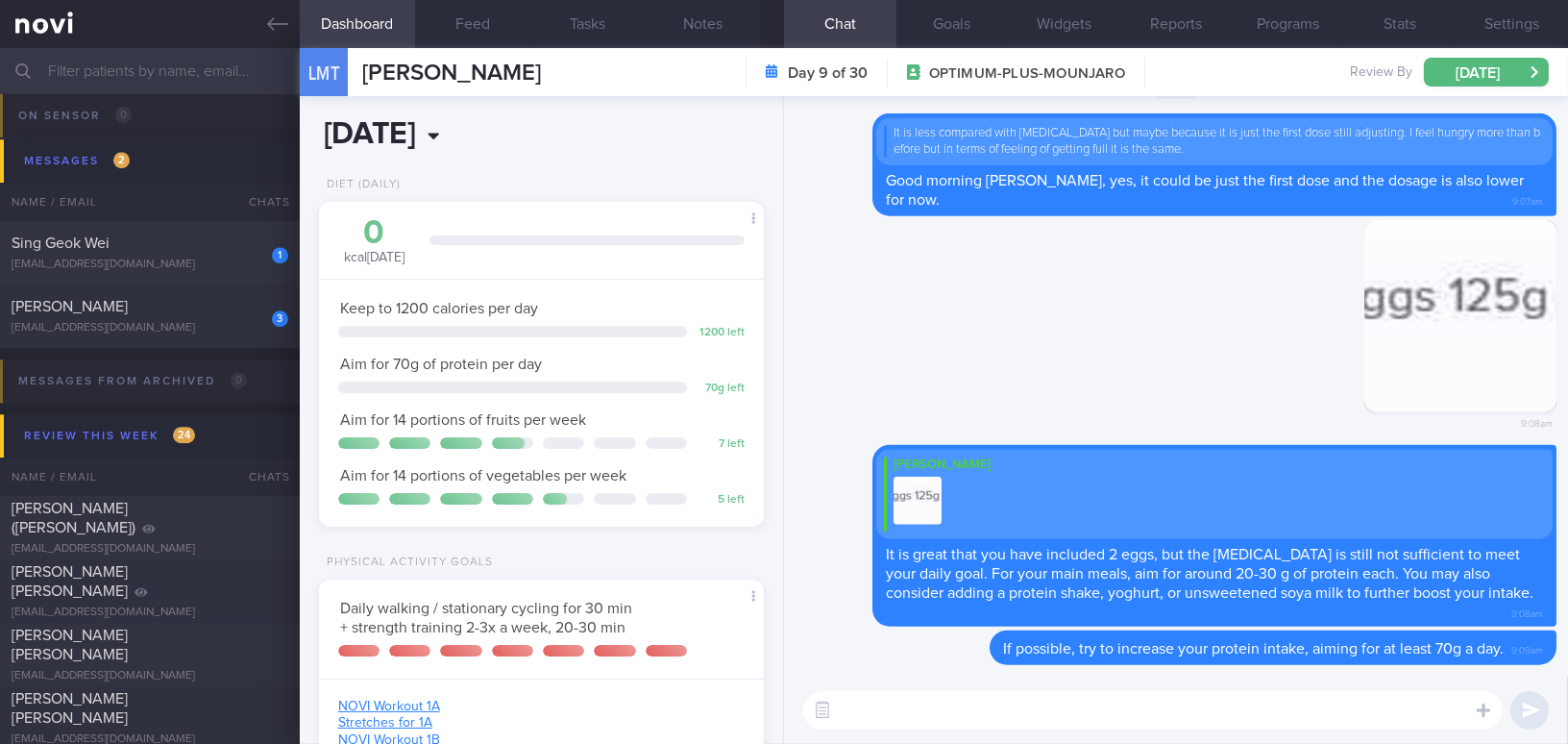
click at [498, 132] on input "[DATE]" at bounding box center [456, 134] width 275 height 48
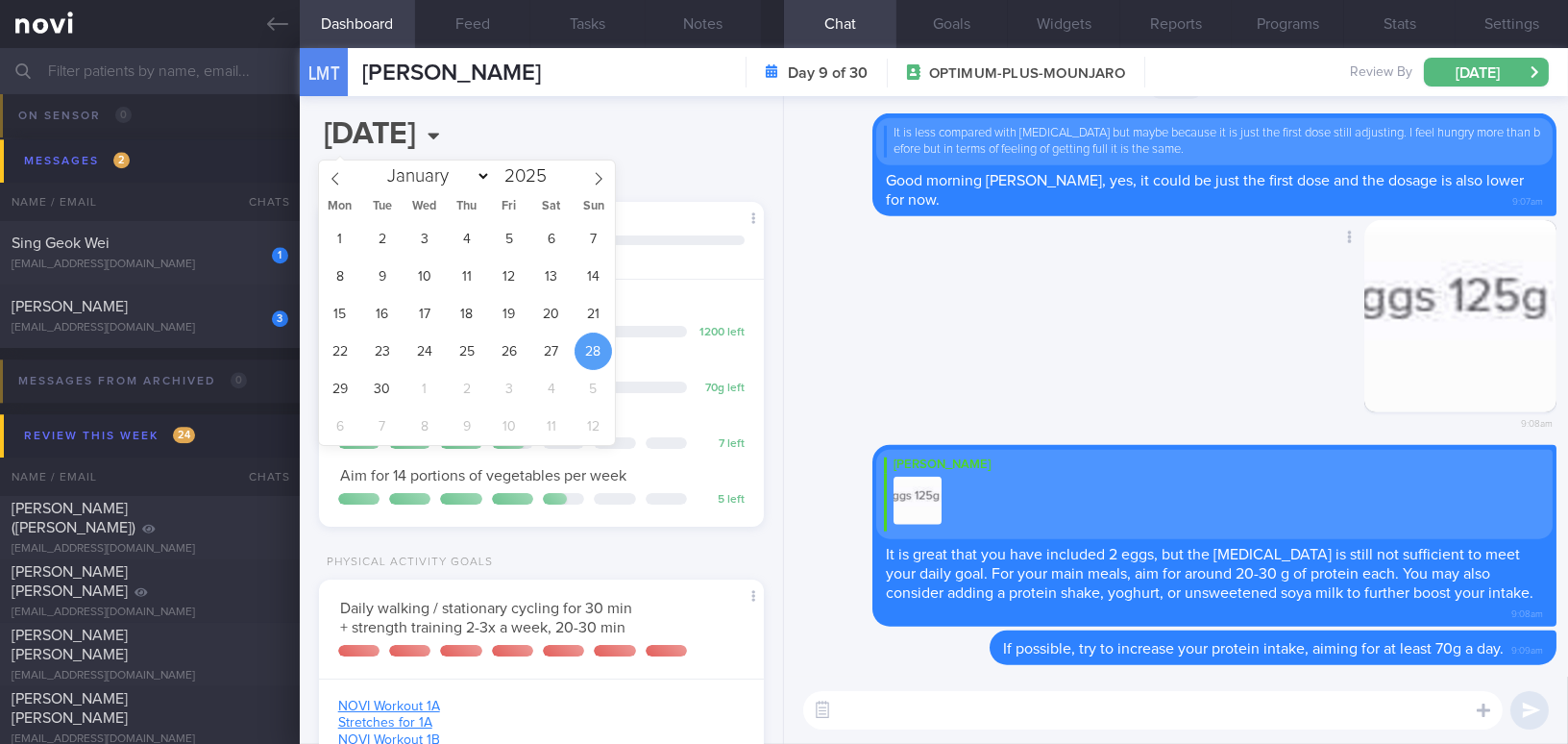
click at [929, 372] on div "Delete 9:08am" at bounding box center [1176, 333] width 761 height 226
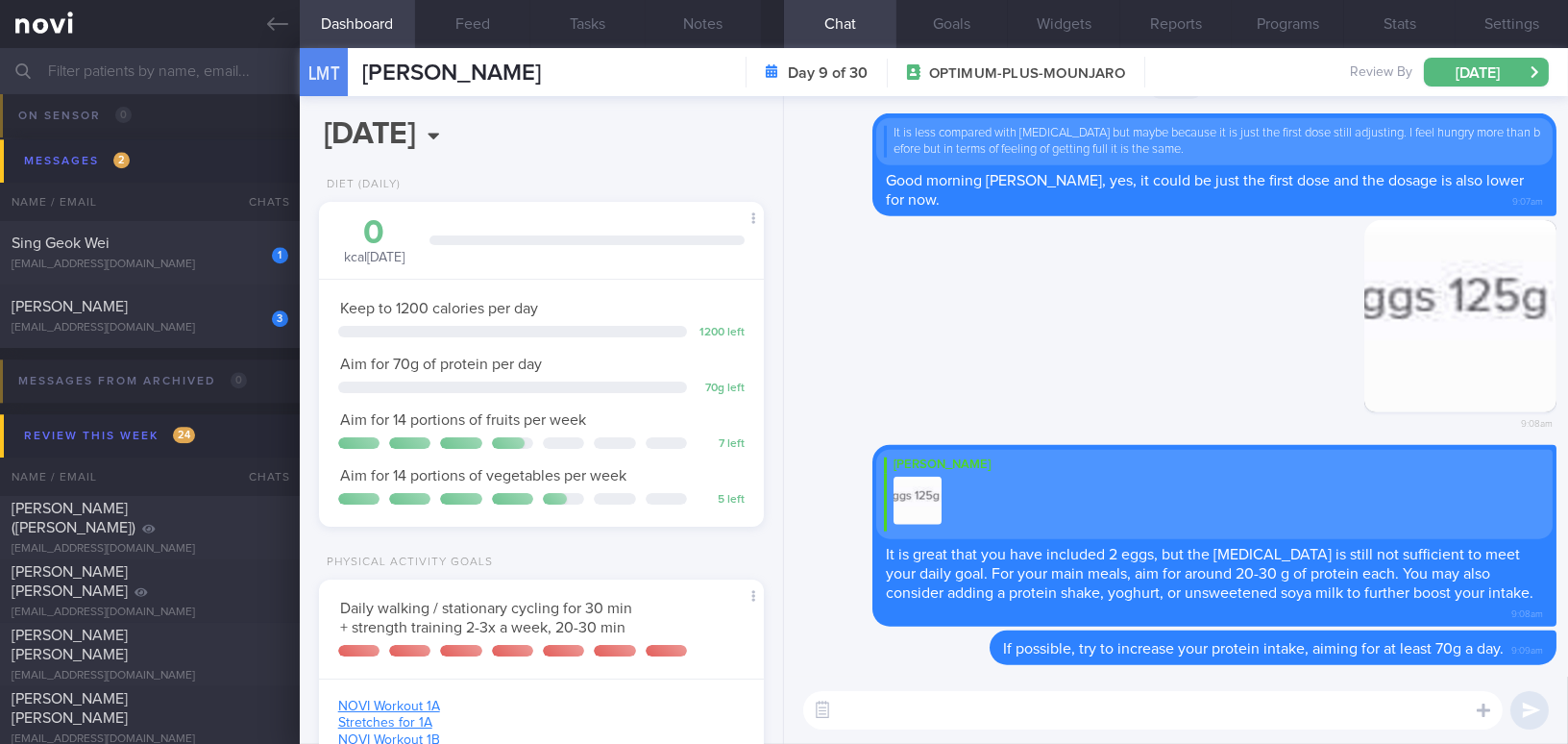
click at [903, 718] on textarea at bounding box center [1153, 710] width 699 height 39
type textarea "Please keep up with your exercise routine 💪"
click at [1530, 714] on button "submit" at bounding box center [1529, 710] width 39 height 39
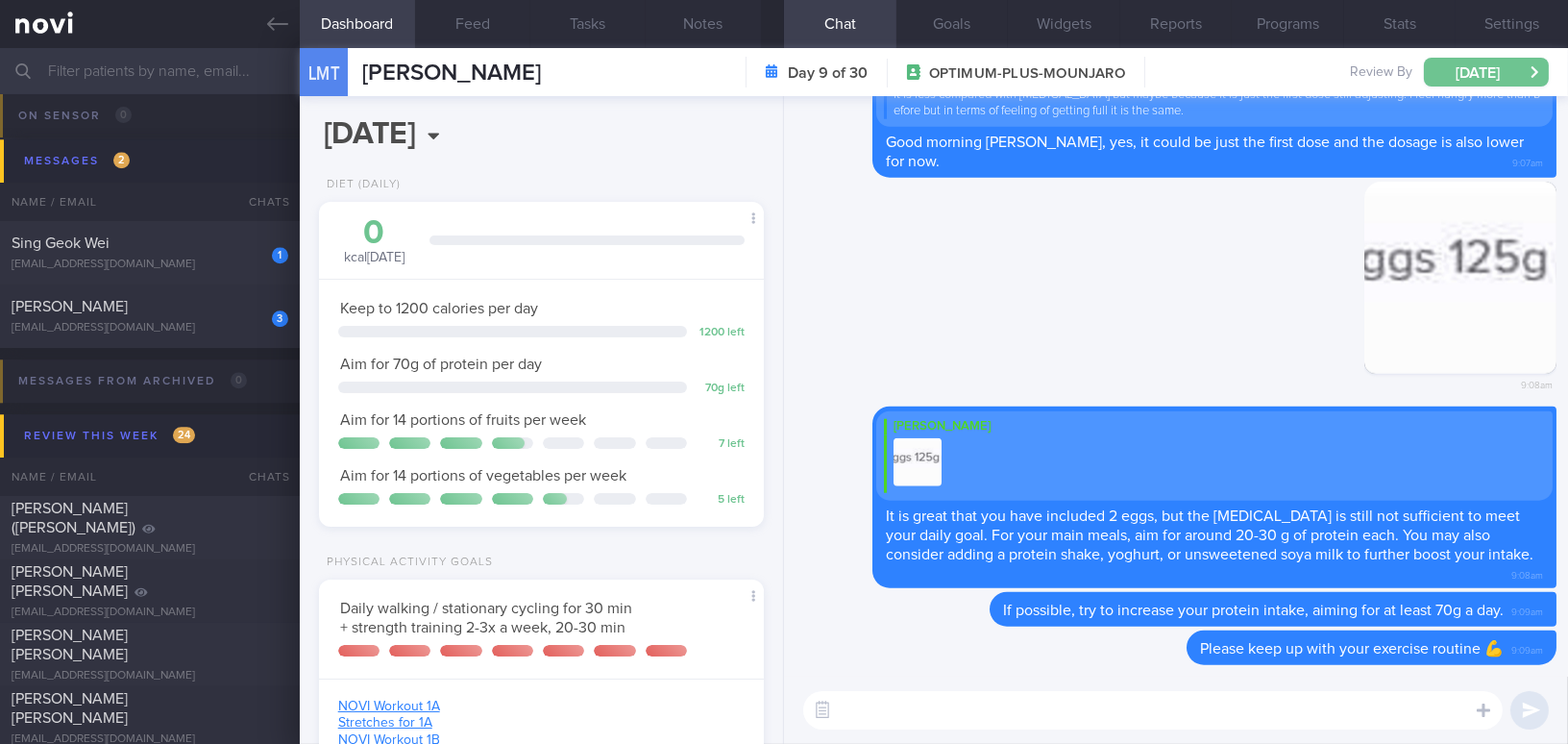
click at [1449, 70] on button "[DATE]" at bounding box center [1486, 72] width 125 height 29
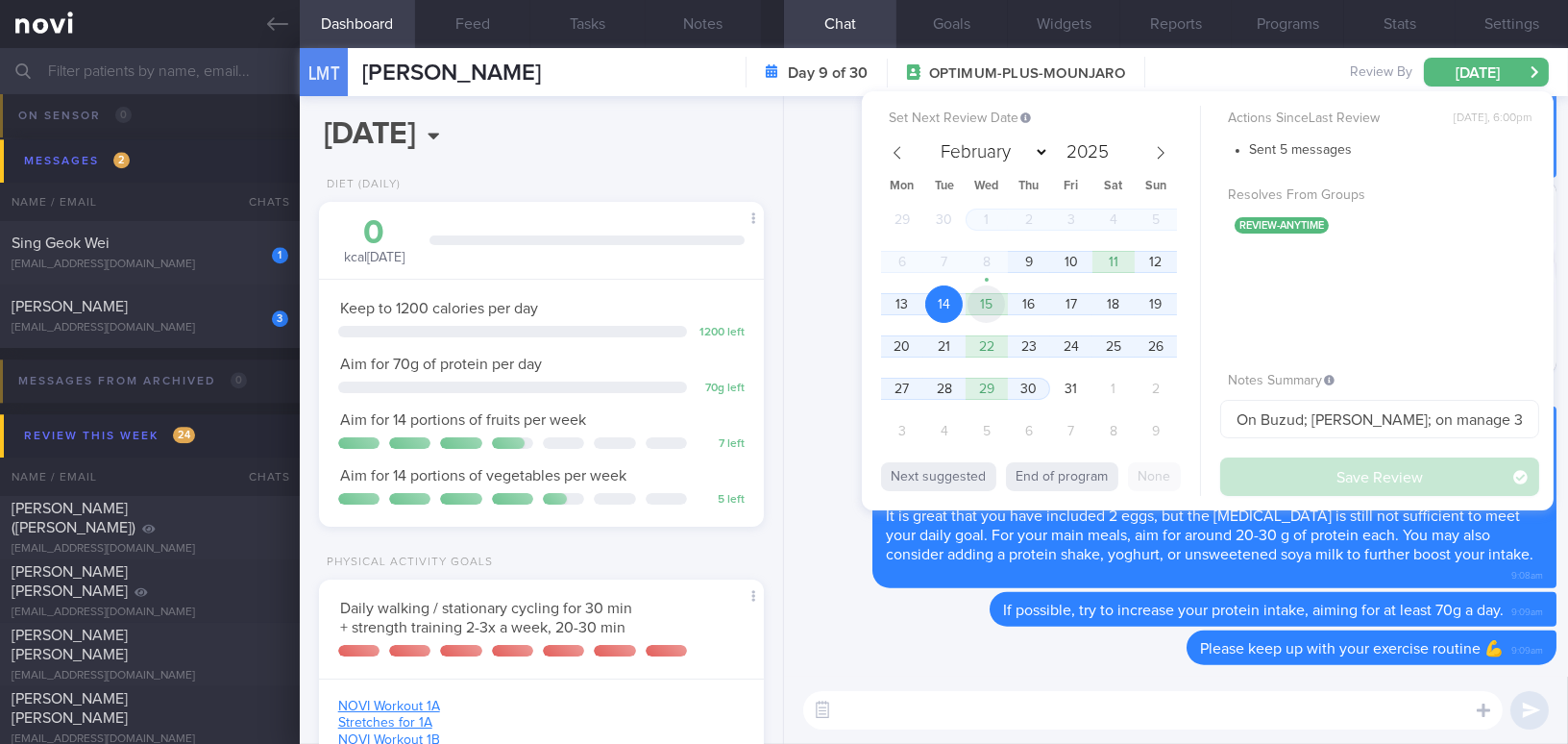
click at [993, 310] on span "15" at bounding box center [986, 305] width 38 height 38
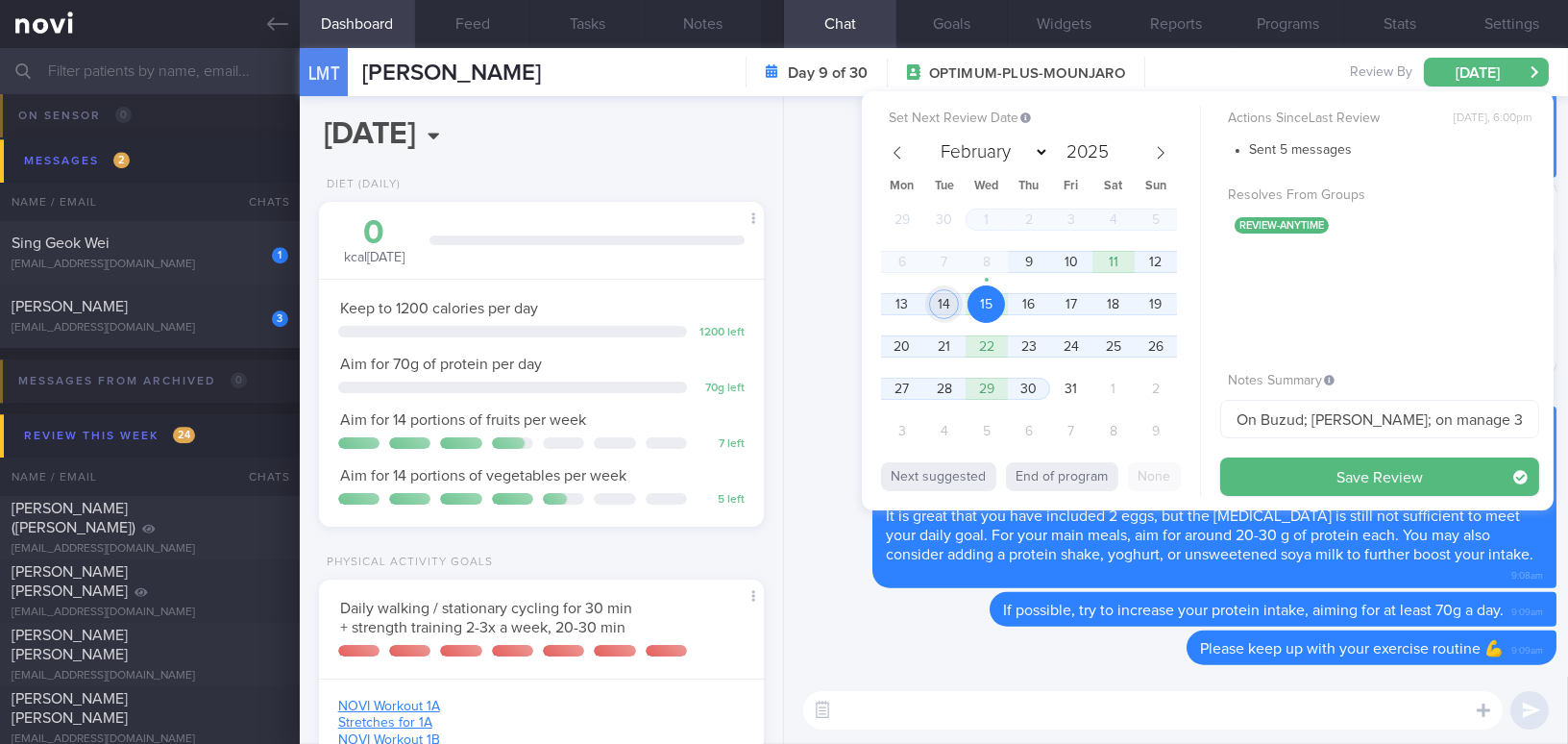
click at [947, 307] on span "14" at bounding box center [944, 305] width 38 height 38
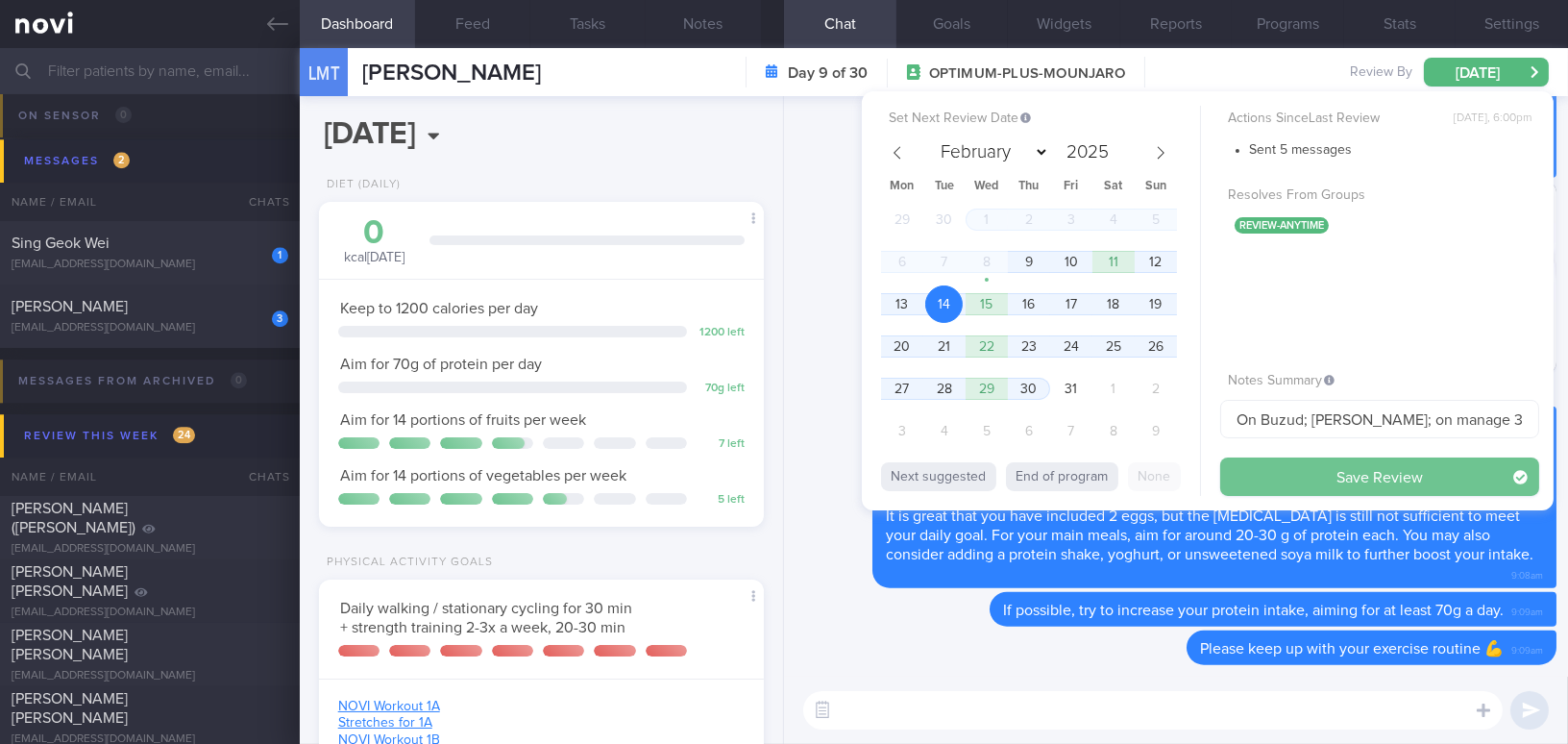
click at [1272, 469] on button "Save Review" at bounding box center [1380, 476] width 319 height 39
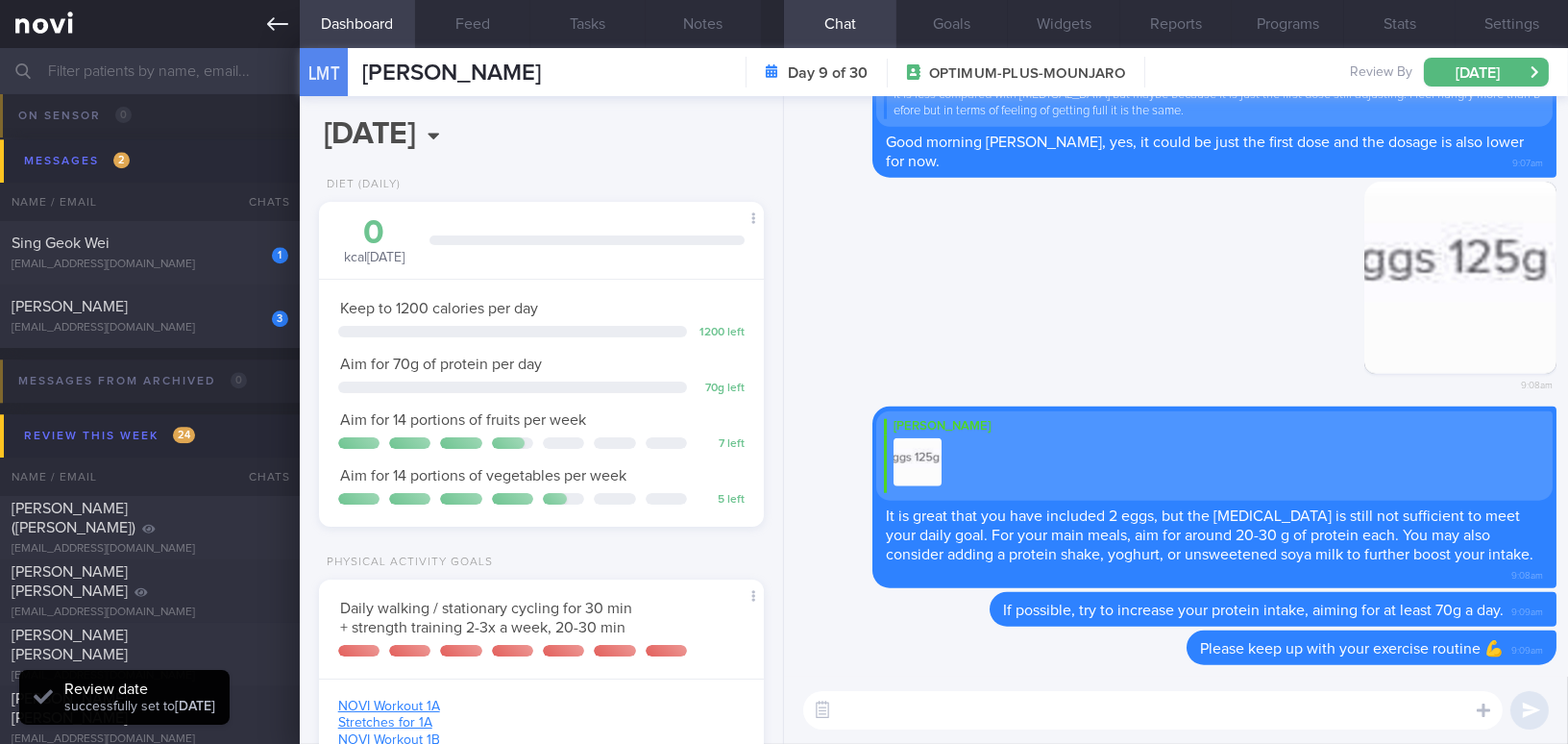
scroll to position [203, 404]
click at [268, 16] on icon at bounding box center [277, 24] width 21 height 21
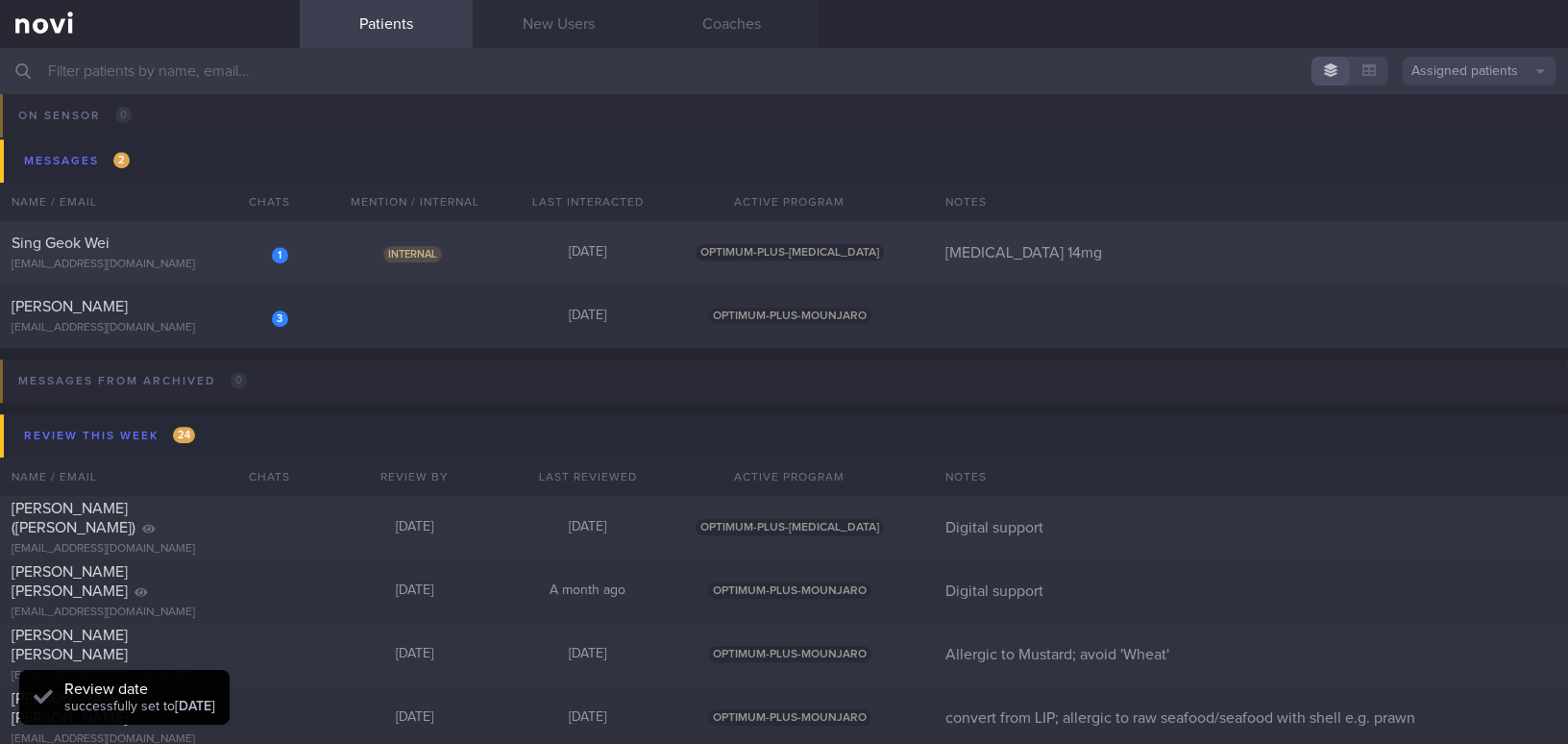
click at [199, 247] on div "Sing Geok Wei" at bounding box center [147, 242] width 272 height 19
select select "9"
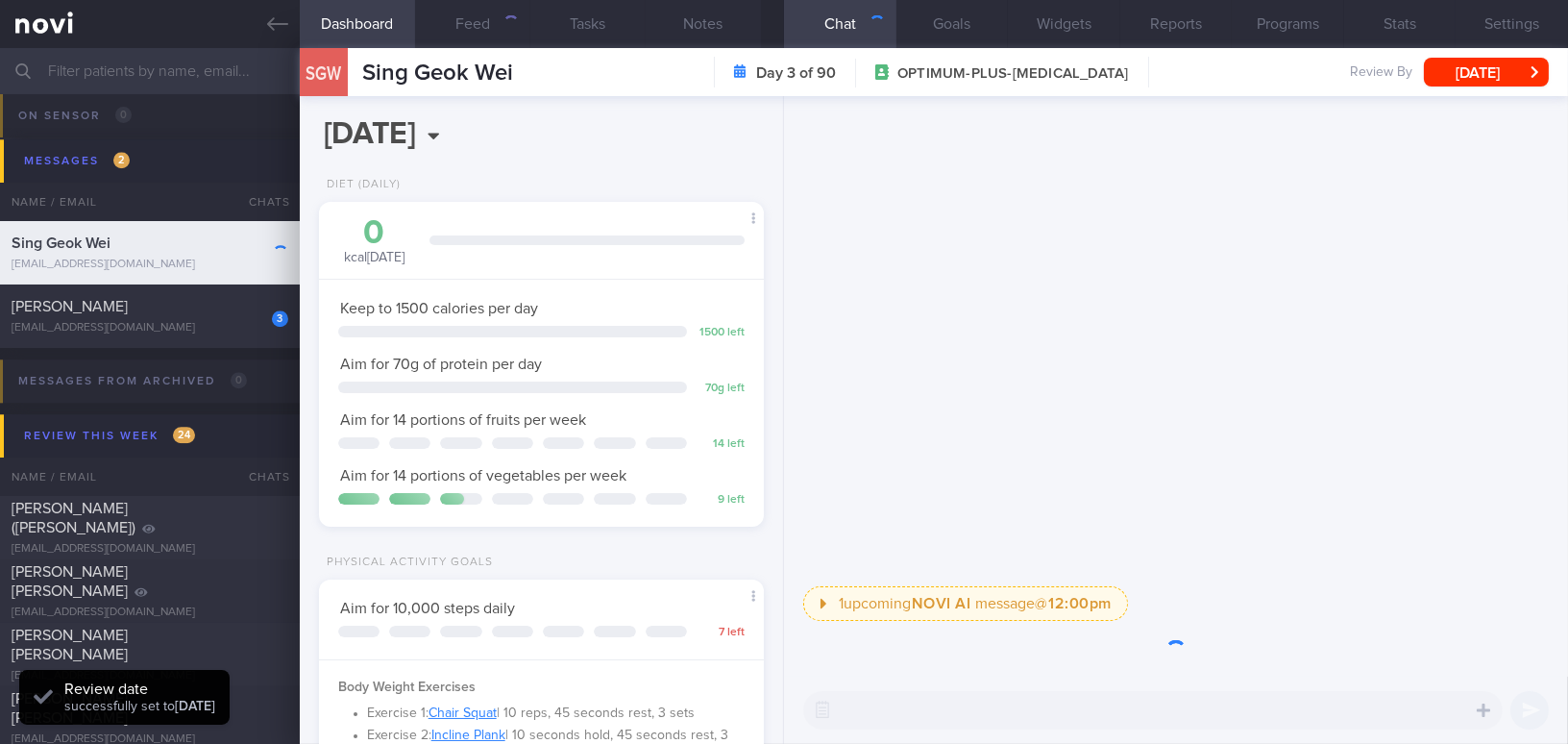
scroll to position [226, 396]
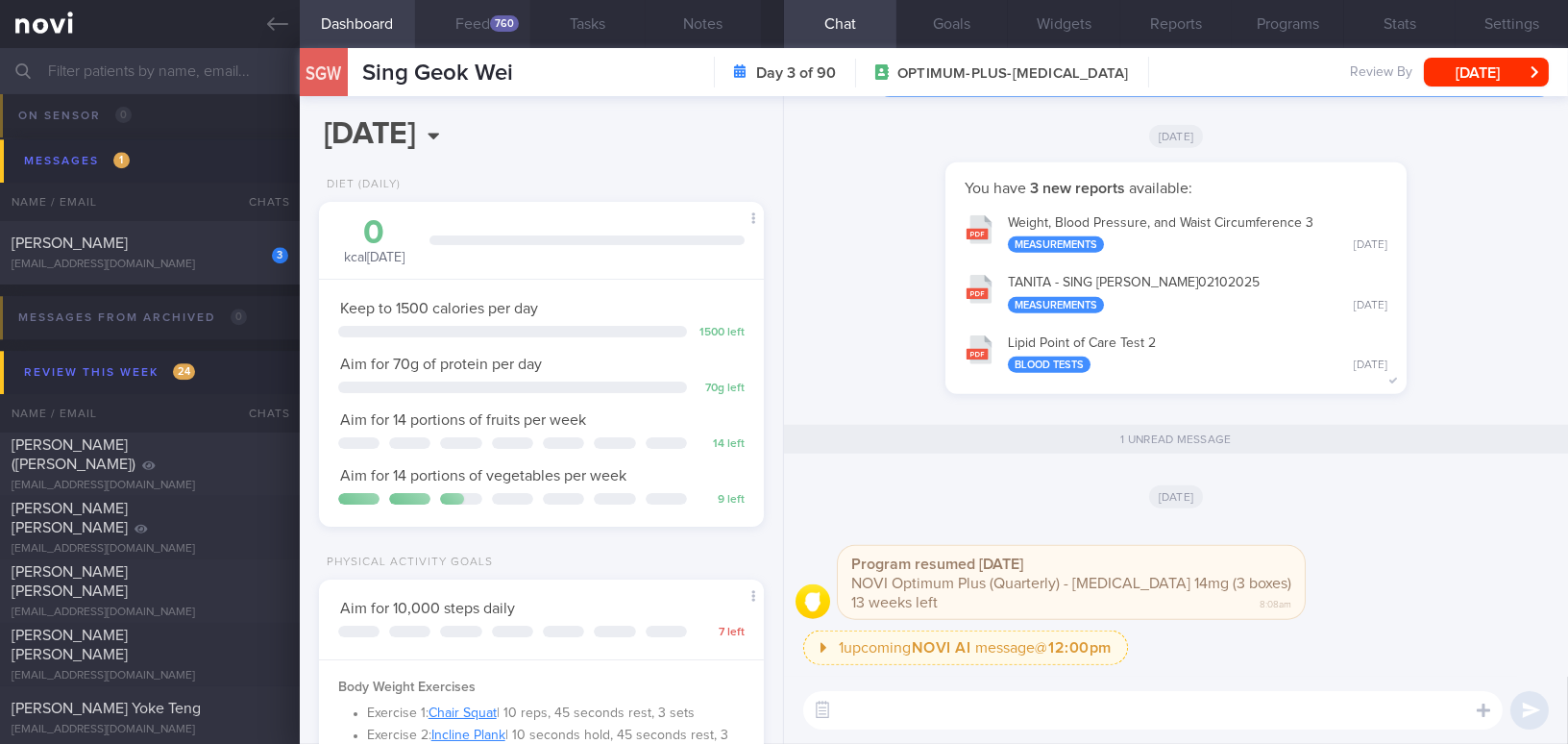
click at [485, 24] on button "Feed 760" at bounding box center [473, 24] width 116 height 48
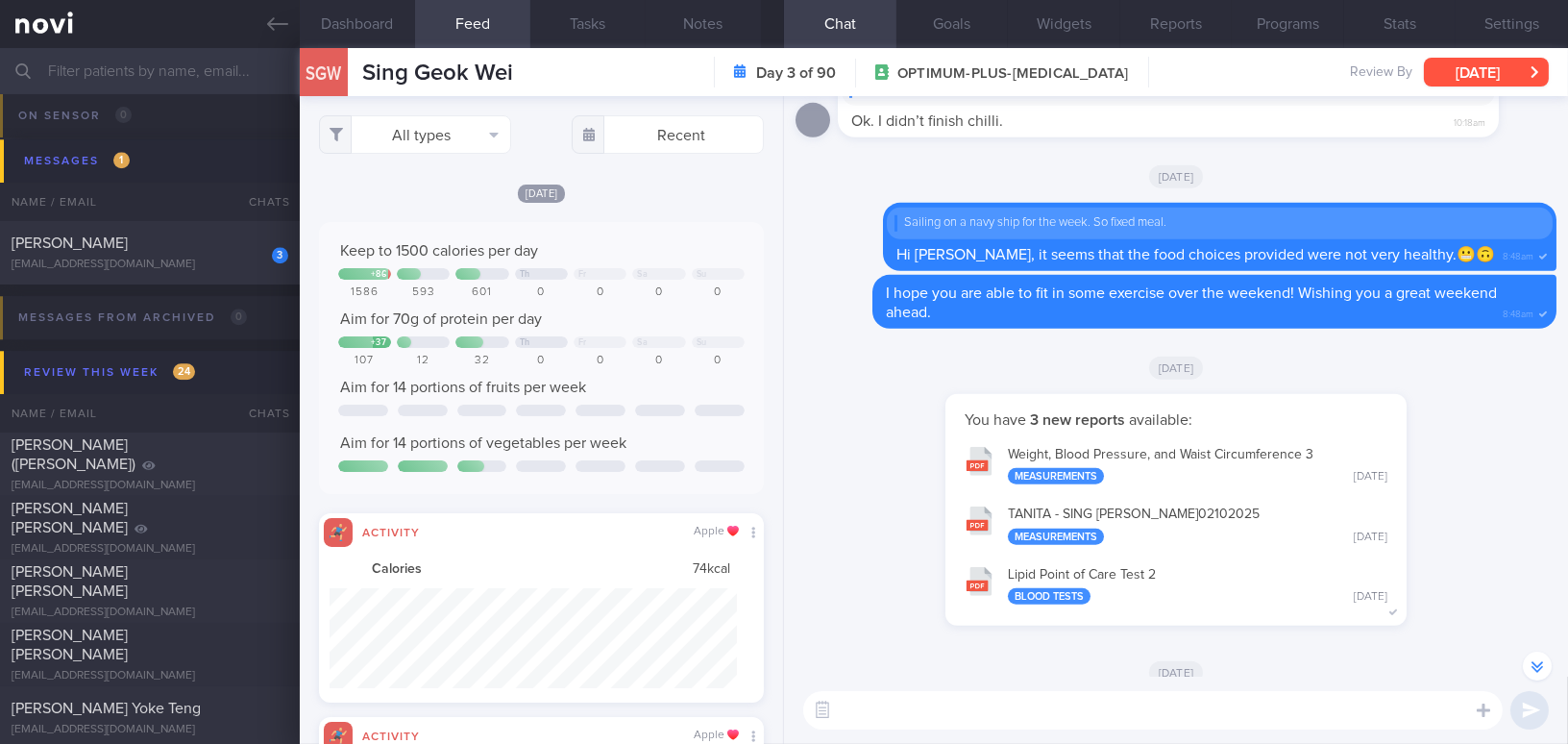
click at [1517, 70] on button "[DATE]" at bounding box center [1486, 72] width 125 height 29
click at [864, 569] on div "You have 3 new reports available: Weight, Blood Pressure, and Waist Circumferen…" at bounding box center [1176, 520] width 761 height 252
click at [390, 131] on button "All types" at bounding box center [414, 134] width 192 height 39
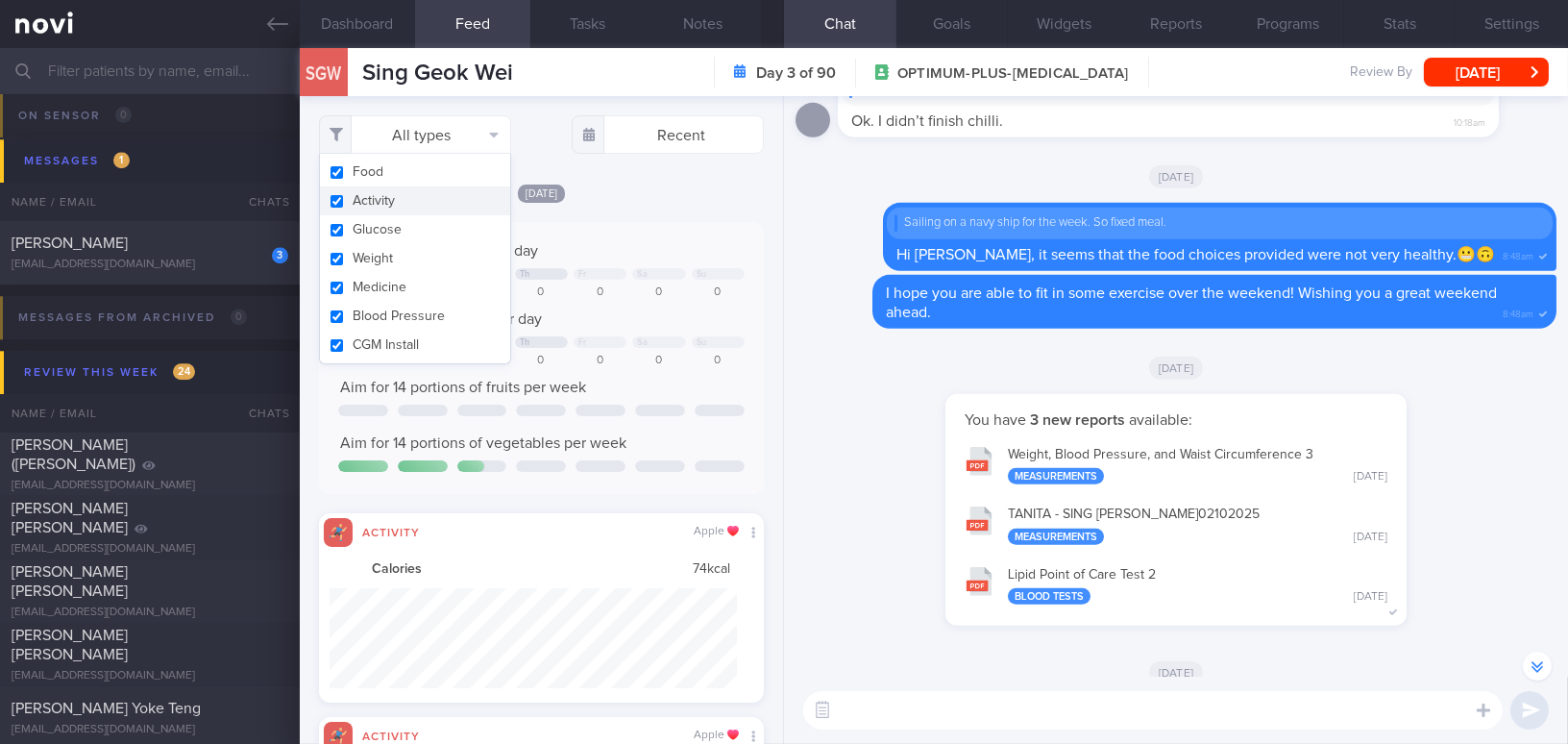
click at [337, 200] on button "Activity" at bounding box center [414, 200] width 190 height 29
checkbox input "false"
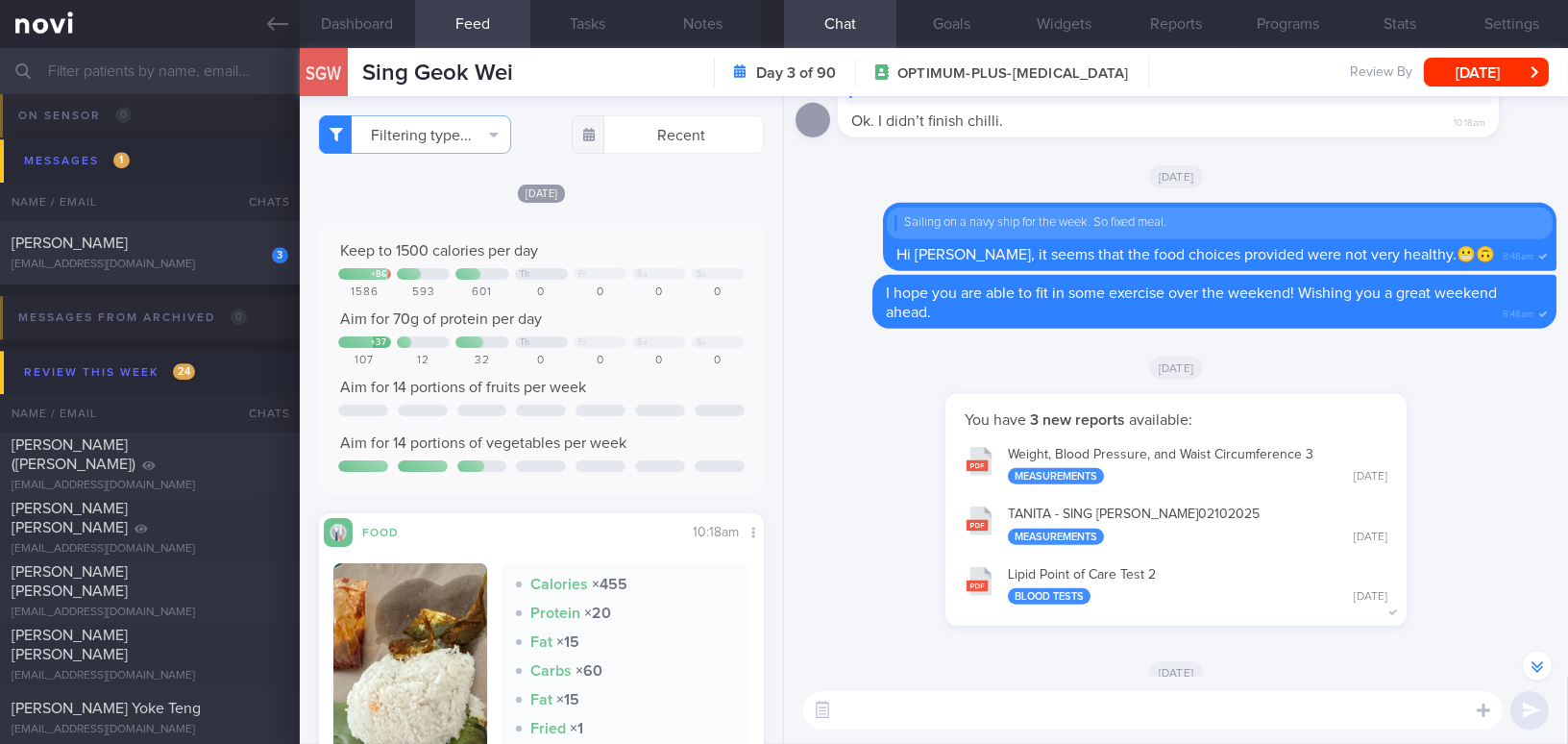
click at [679, 198] on div "[DATE]" at bounding box center [541, 192] width 445 height 20
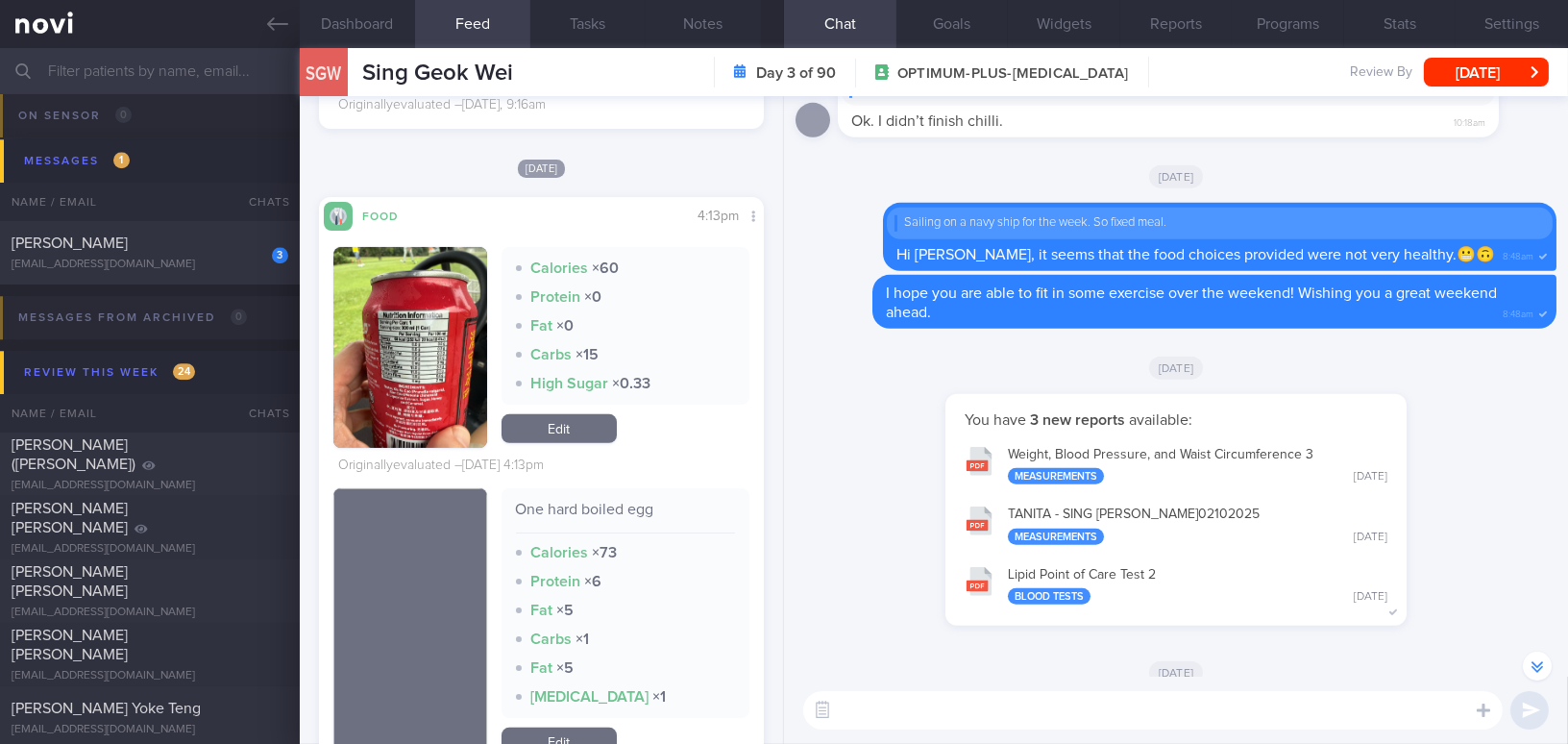
click at [460, 301] on button "button" at bounding box center [410, 348] width 153 height 201
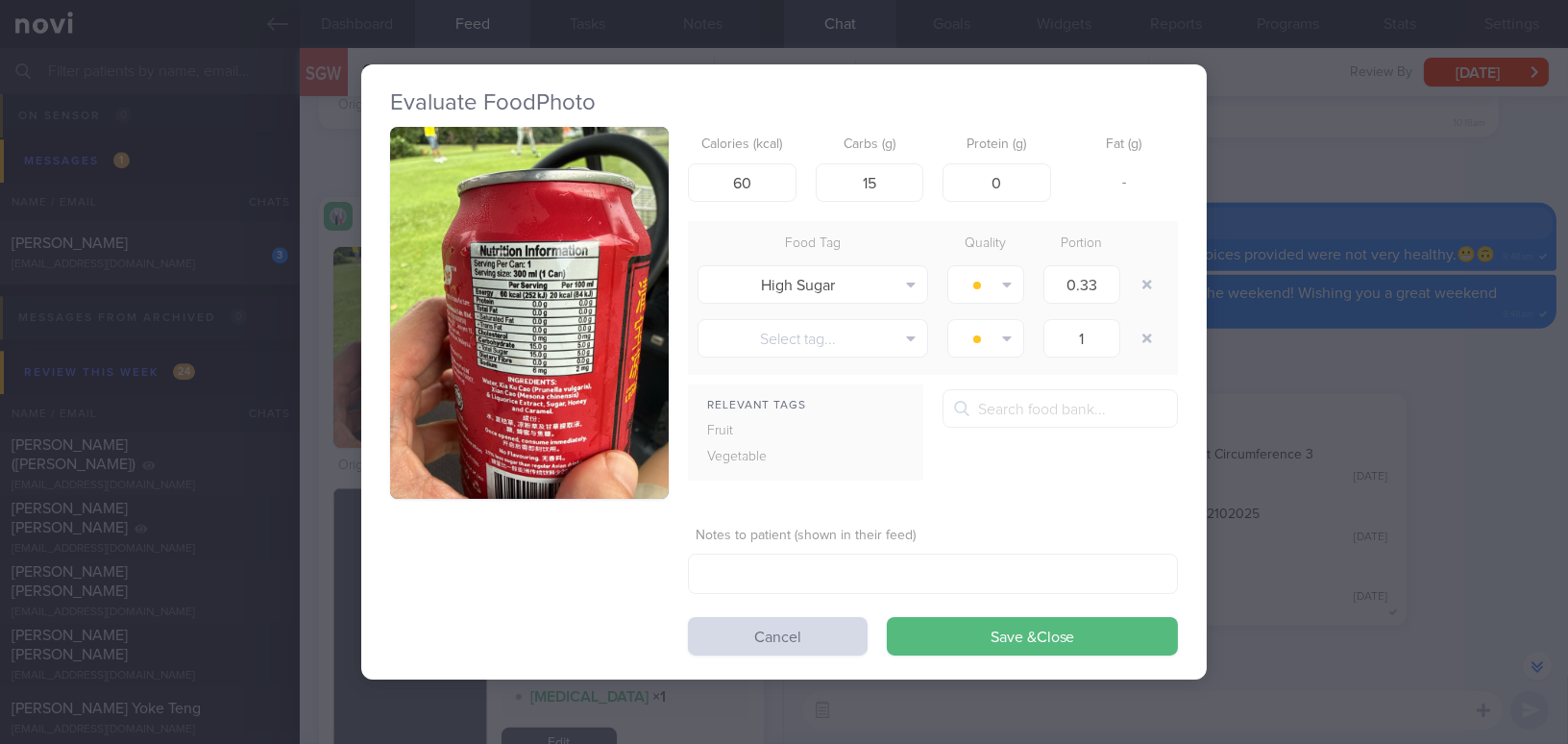
click at [460, 301] on button "button" at bounding box center [530, 312] width 279 height 372
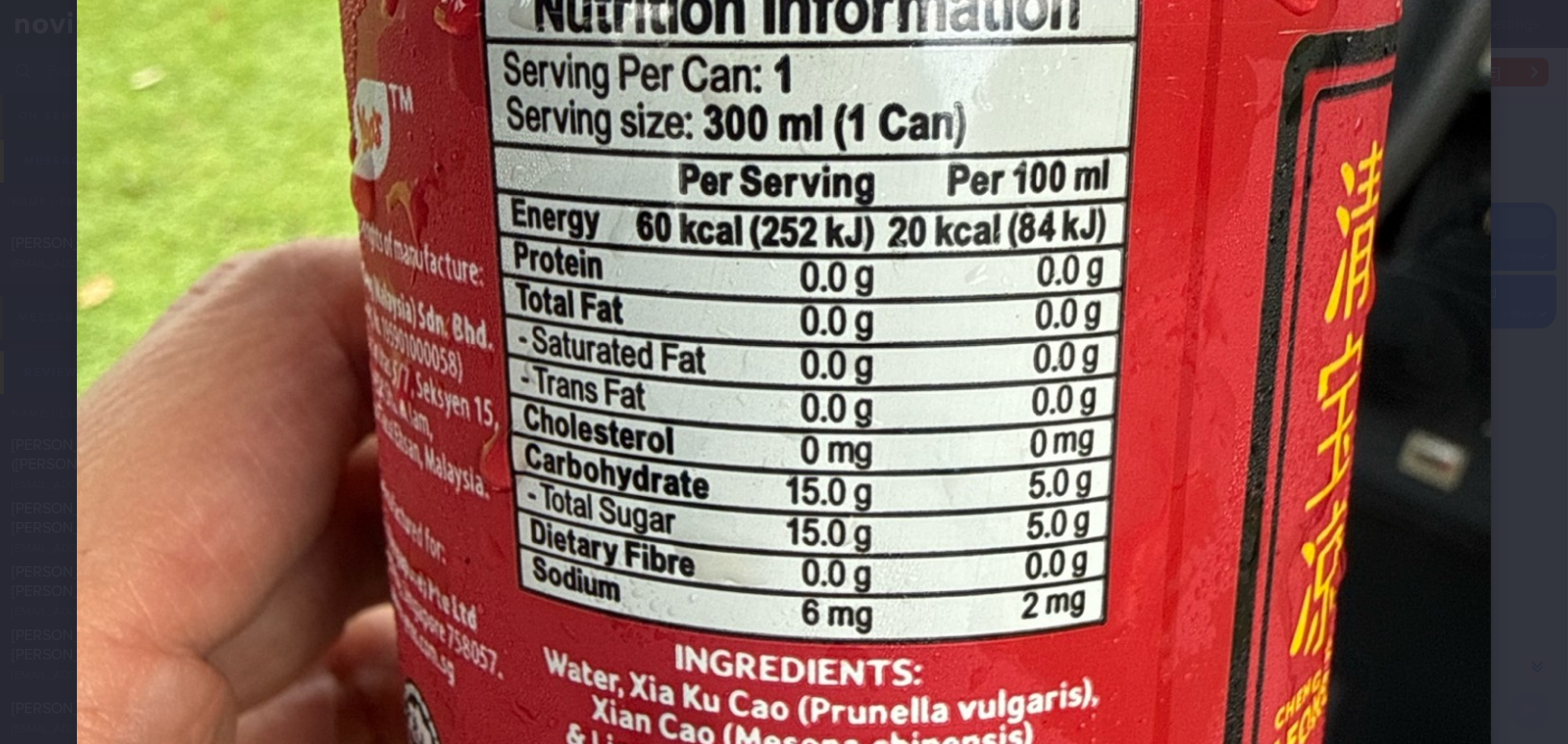
click at [1021, 345] on img at bounding box center [784, 322] width 1415 height 1886
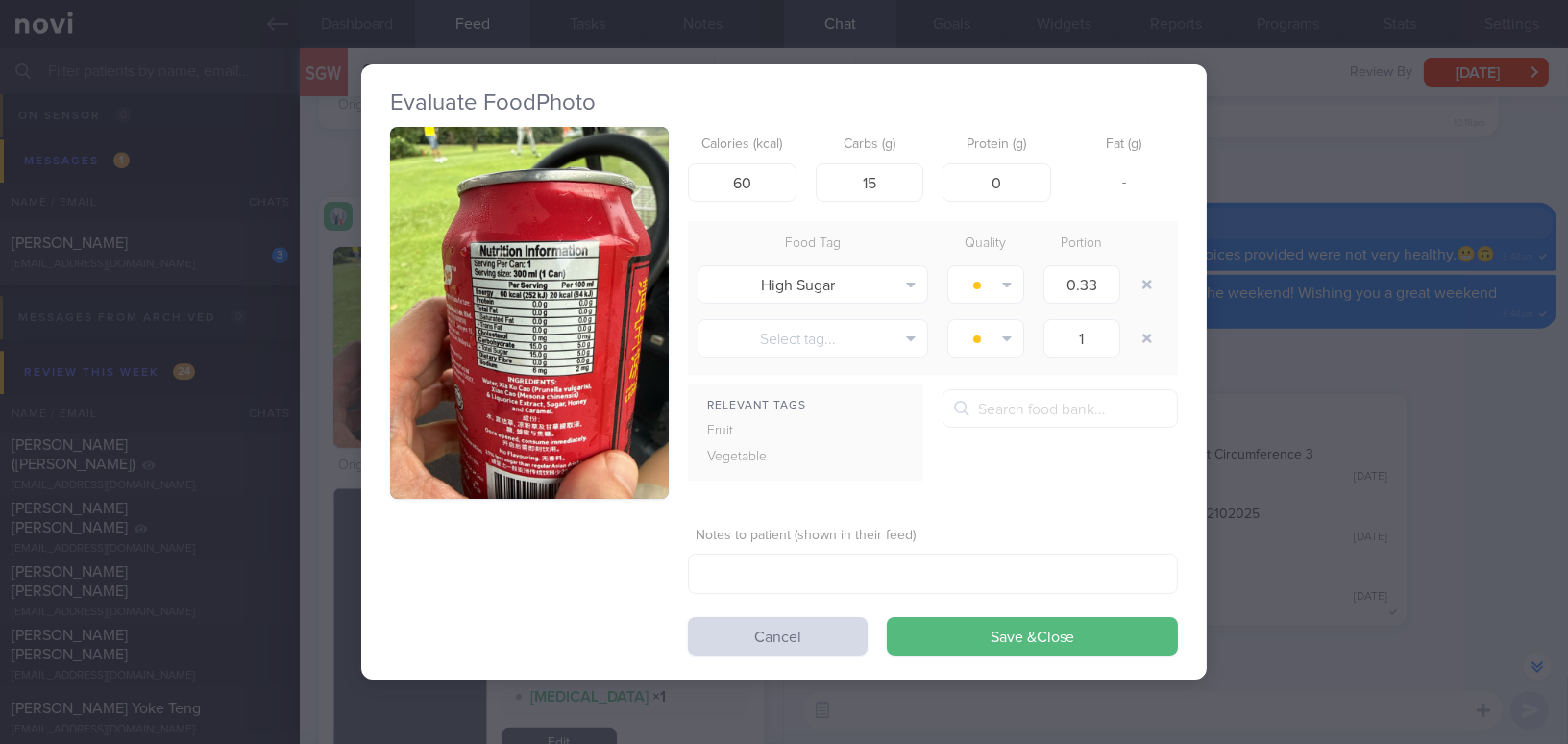
click at [1305, 426] on div "Evaluate Food Photo Calories (kcal) 60 Carbs (g) 15 Protein (g) 0 Fat (g) - Foo…" at bounding box center [784, 372] width 1568 height 744
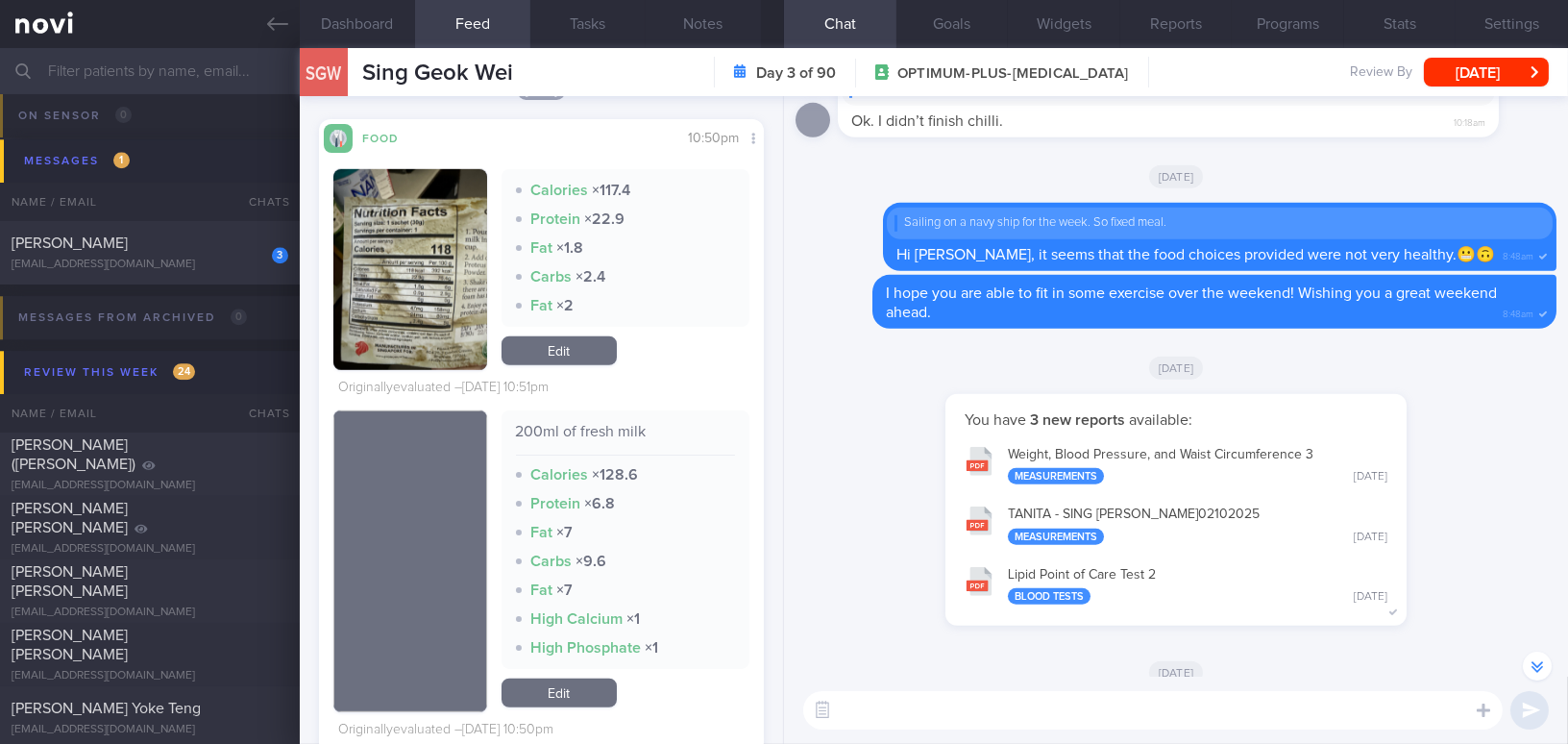
scroll to position [2882, 0]
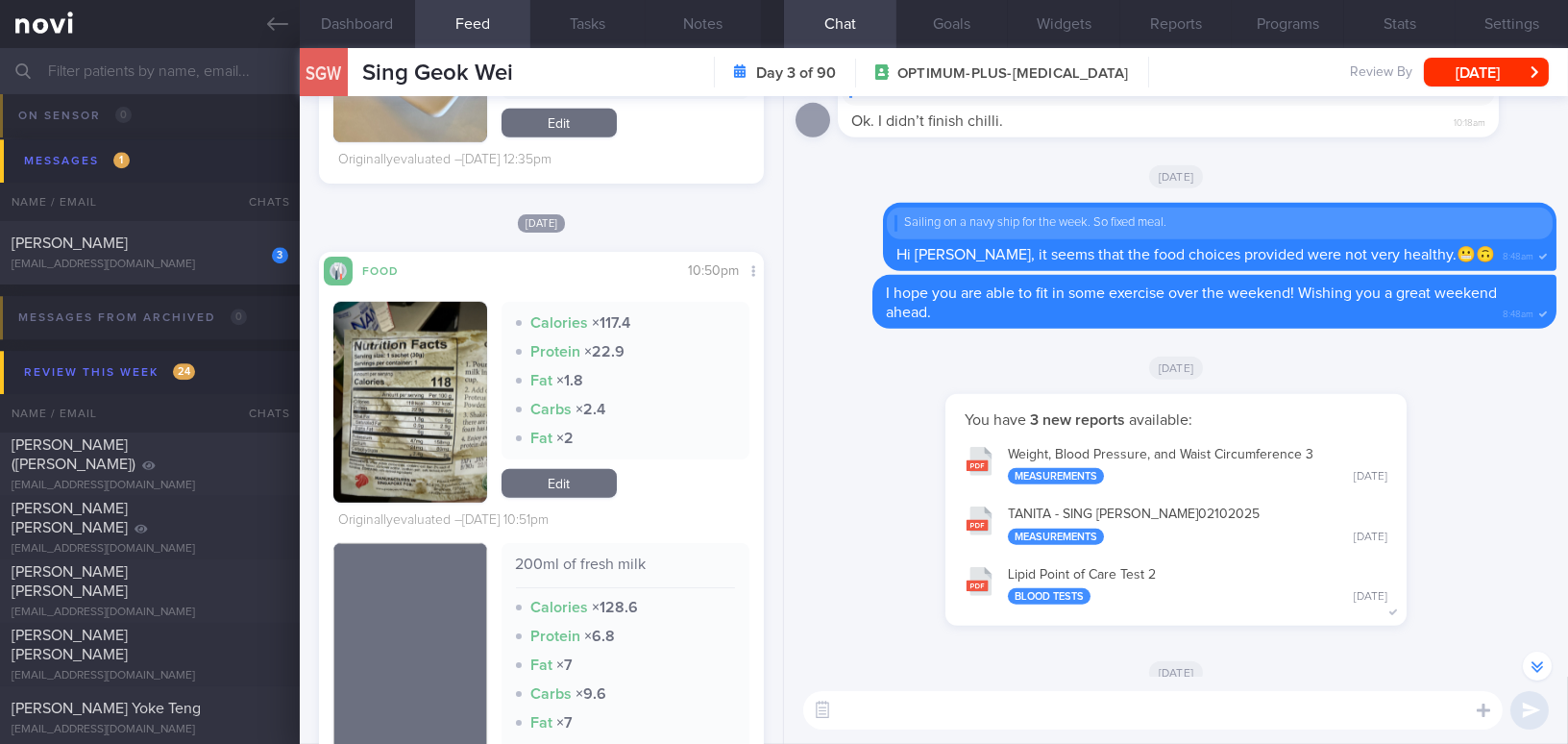
click at [442, 386] on button "button" at bounding box center [410, 402] width 153 height 201
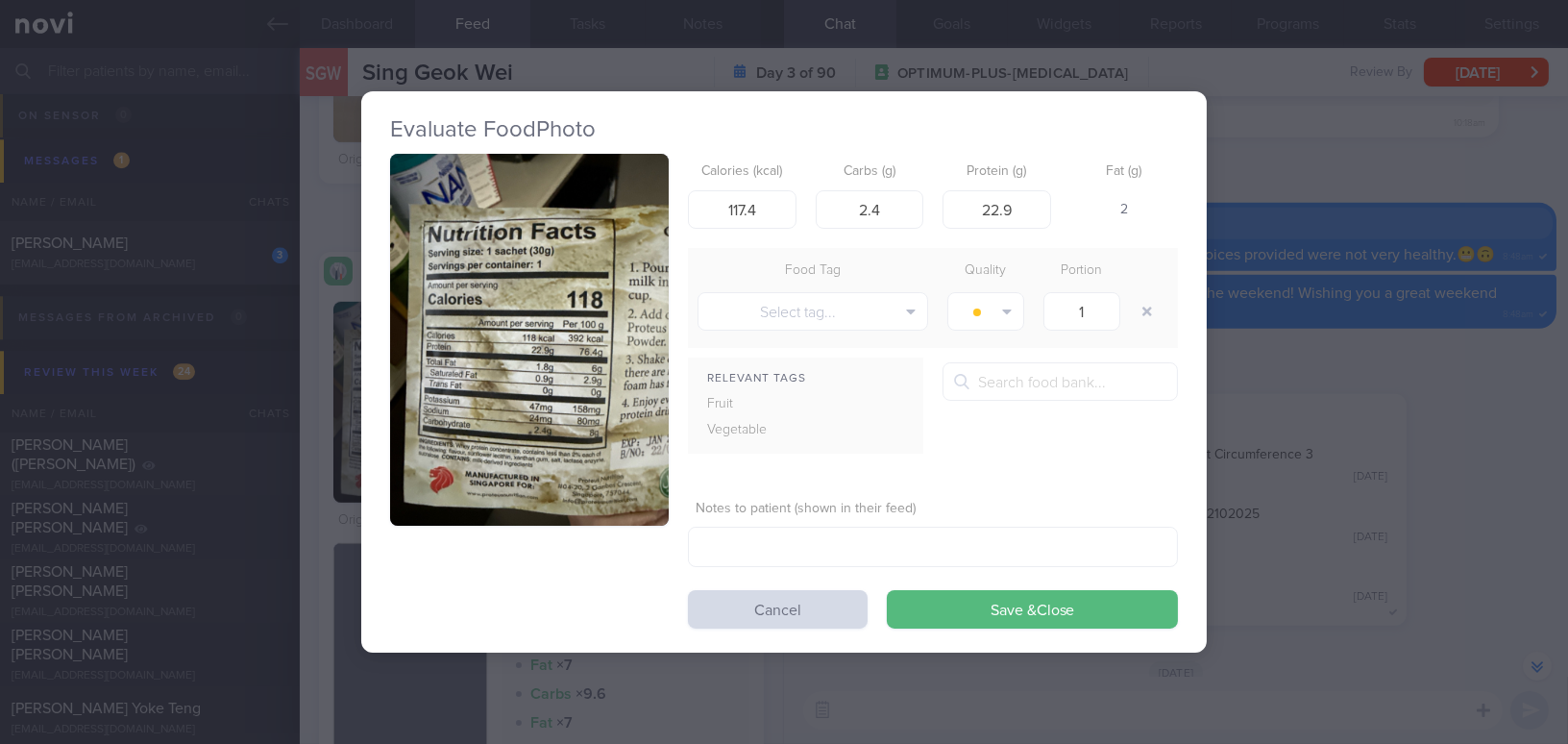
click at [476, 318] on button "button" at bounding box center [530, 339] width 279 height 372
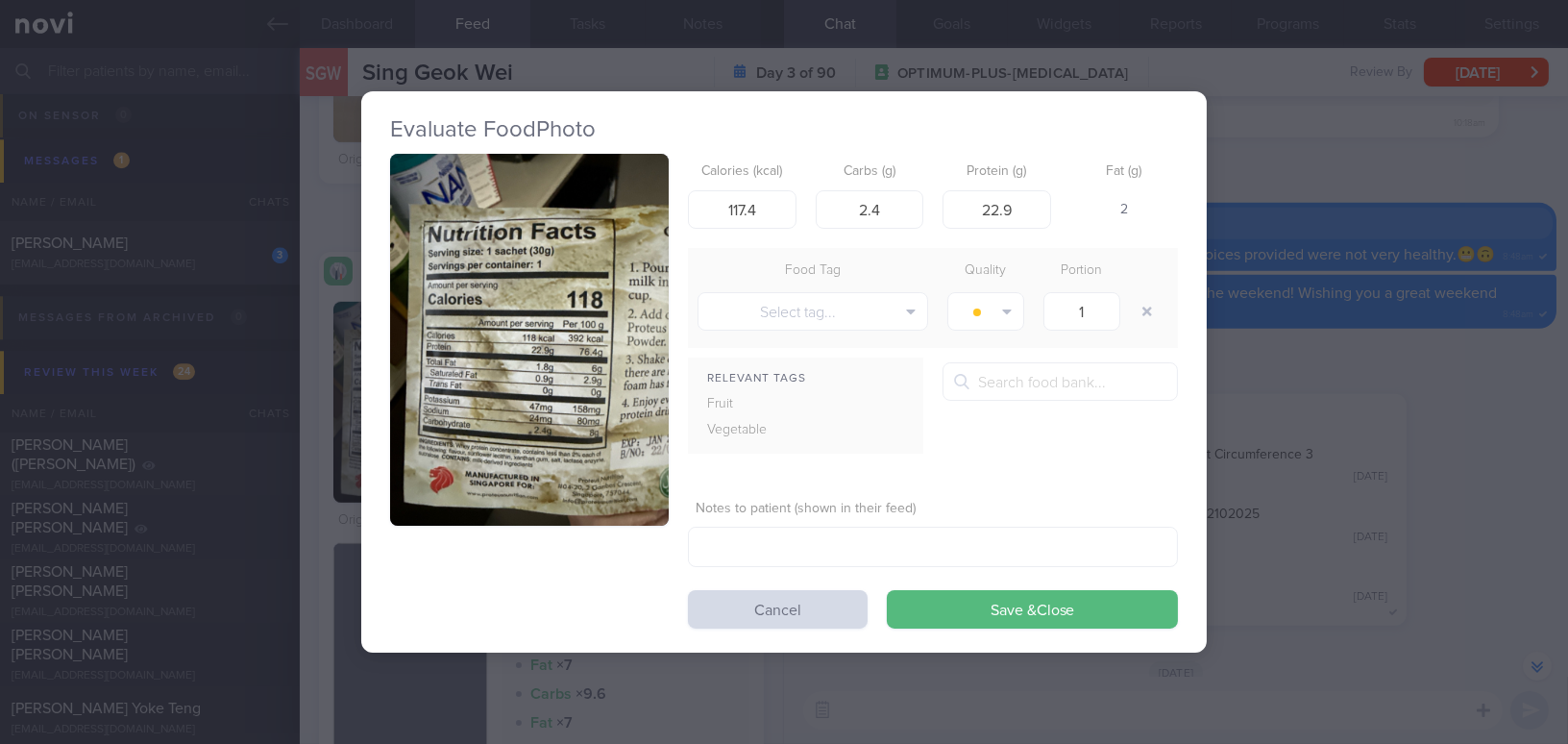
click at [1327, 393] on div "Evaluate Food Photo Calories (kcal) 117.4 Carbs (g) 2.4 Protein (g) 22.9 Fat (g…" at bounding box center [784, 372] width 1568 height 744
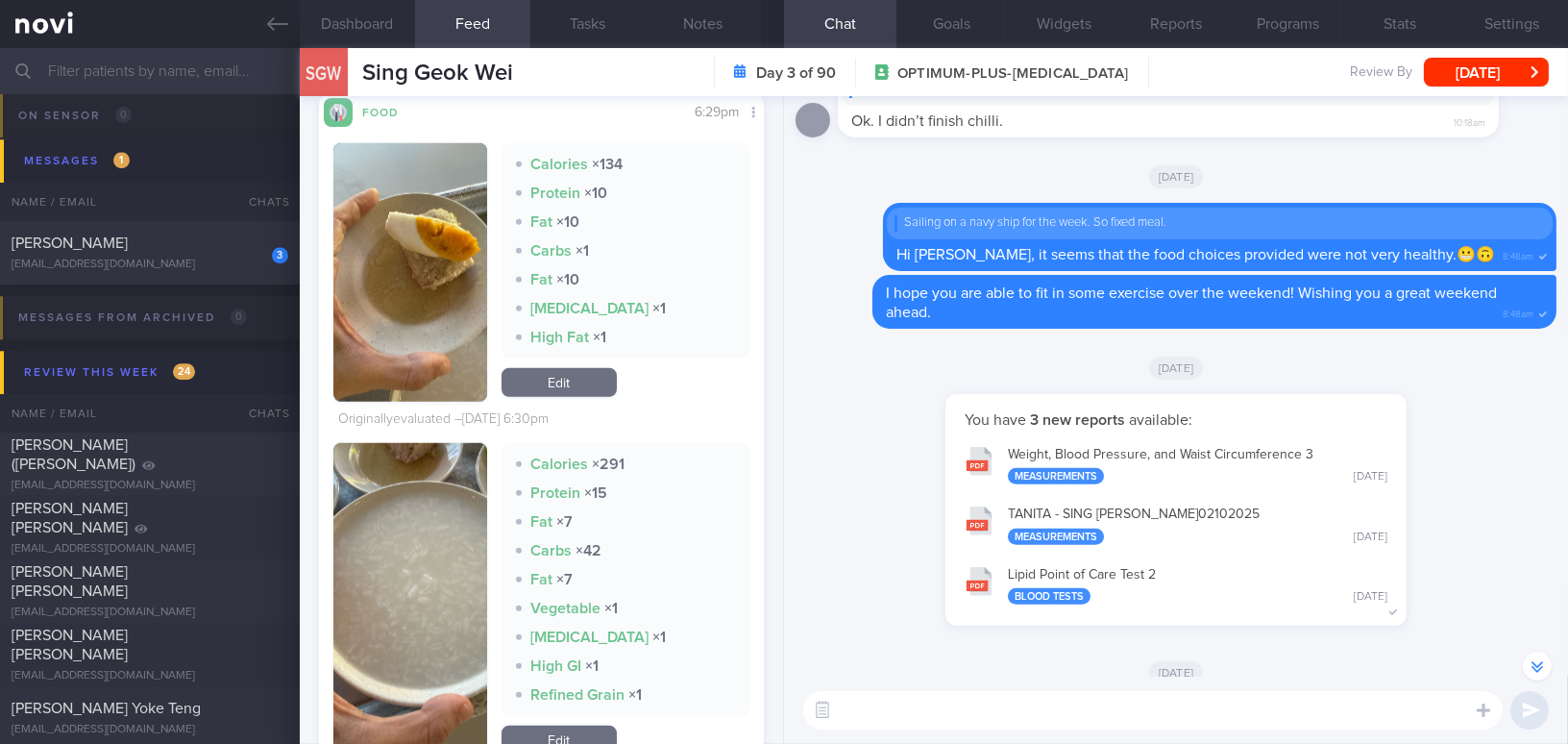
scroll to position [3581, 0]
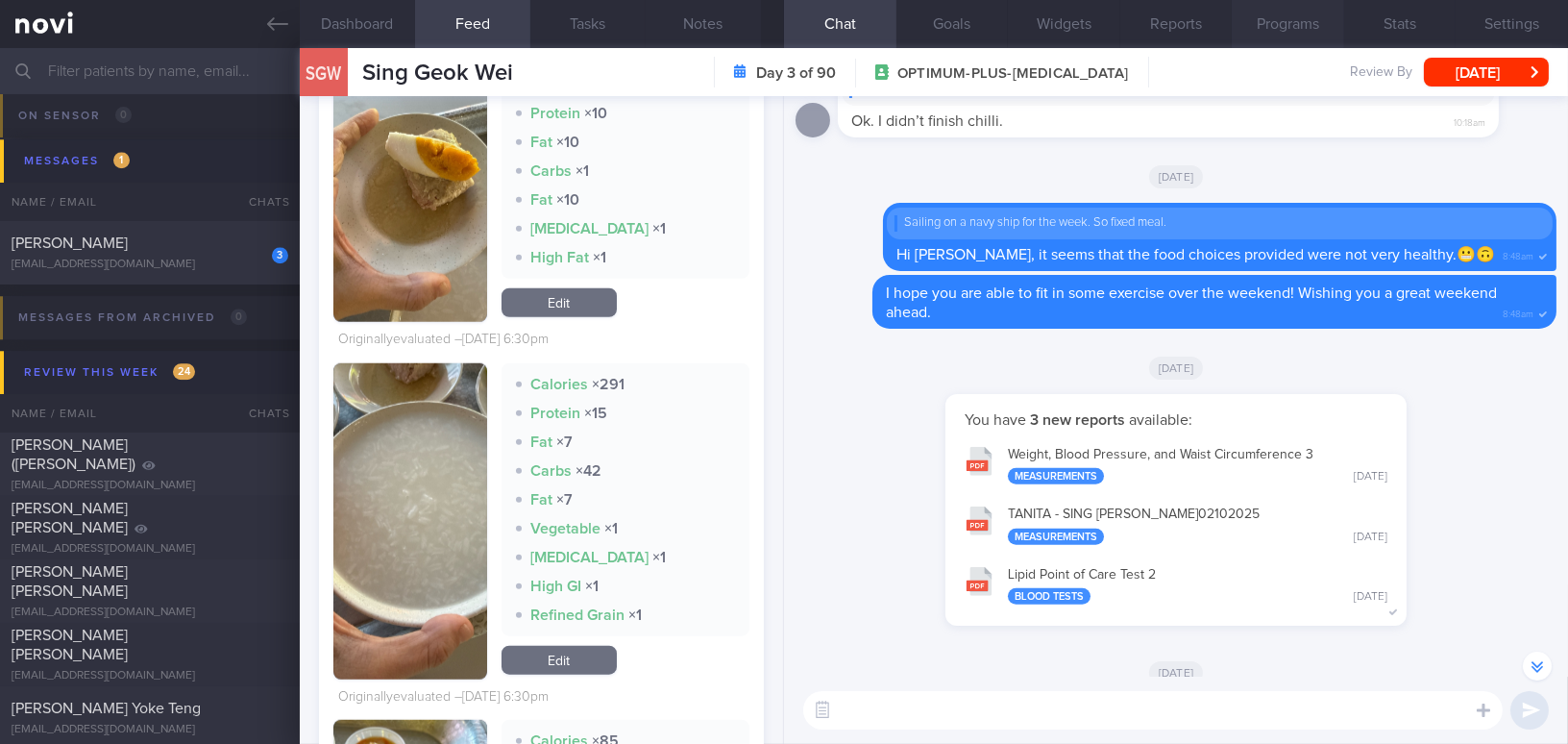
click at [1297, 27] on button "Programs" at bounding box center [1288, 24] width 113 height 48
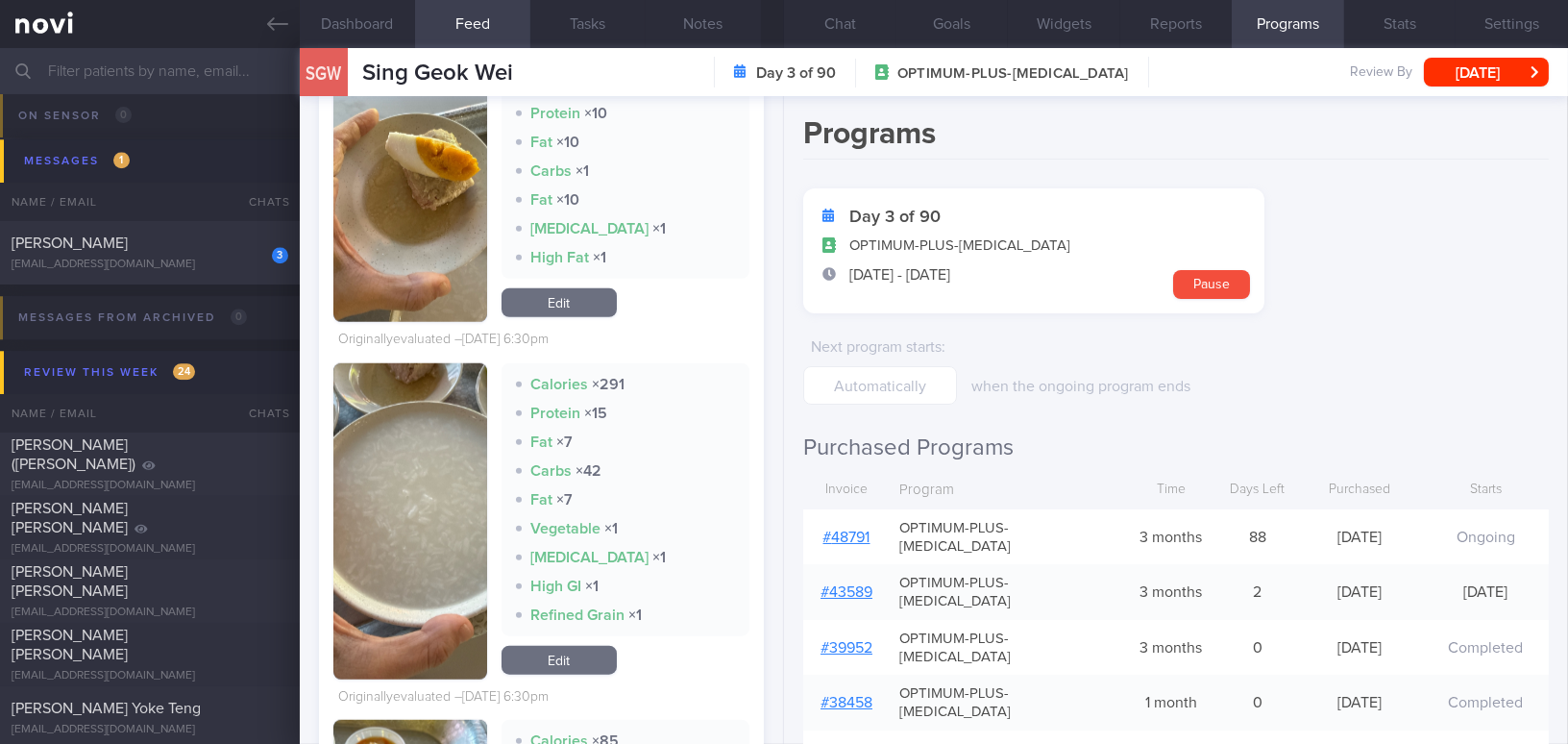
click at [863, 530] on link "# 48791" at bounding box center [847, 537] width 47 height 15
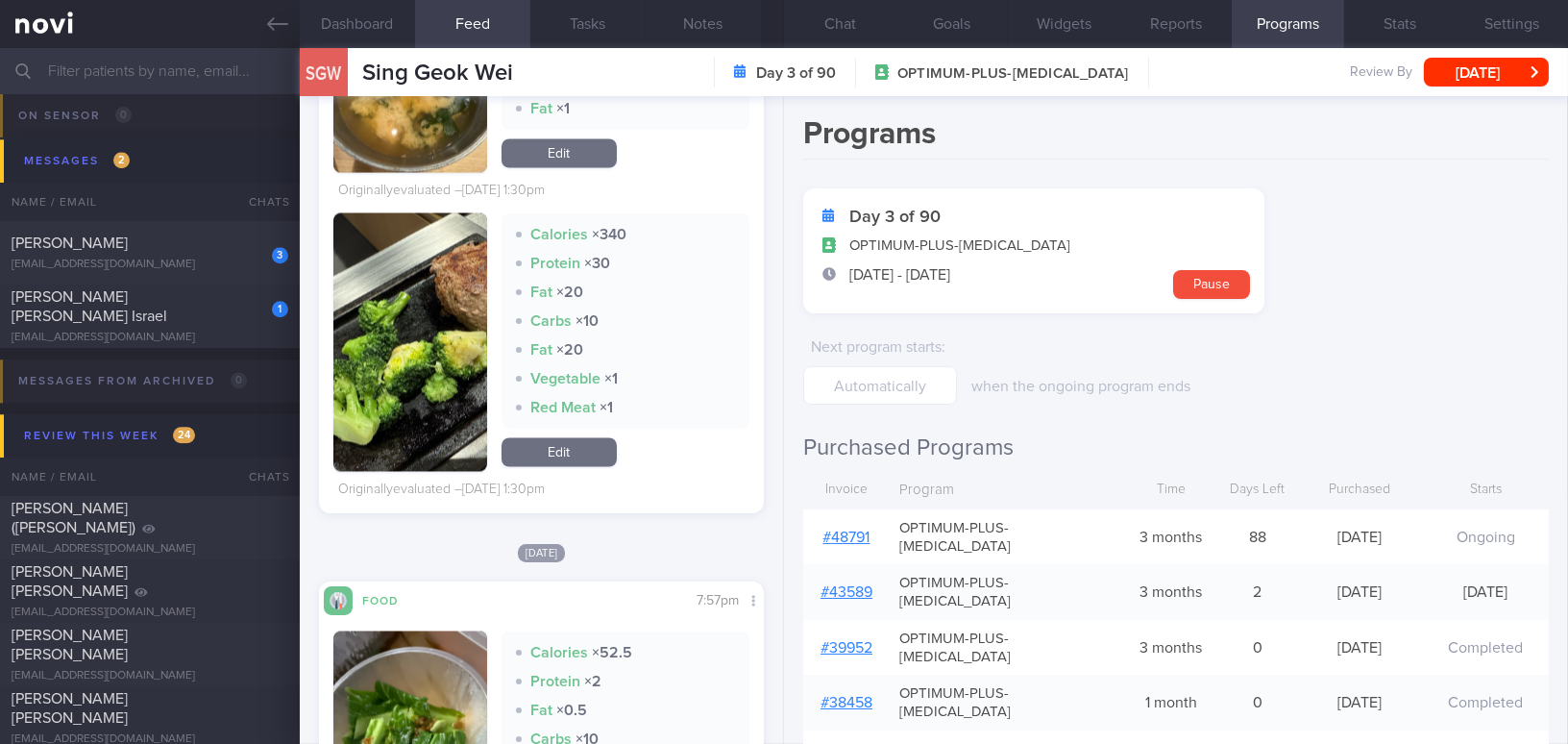
scroll to position [6813, 0]
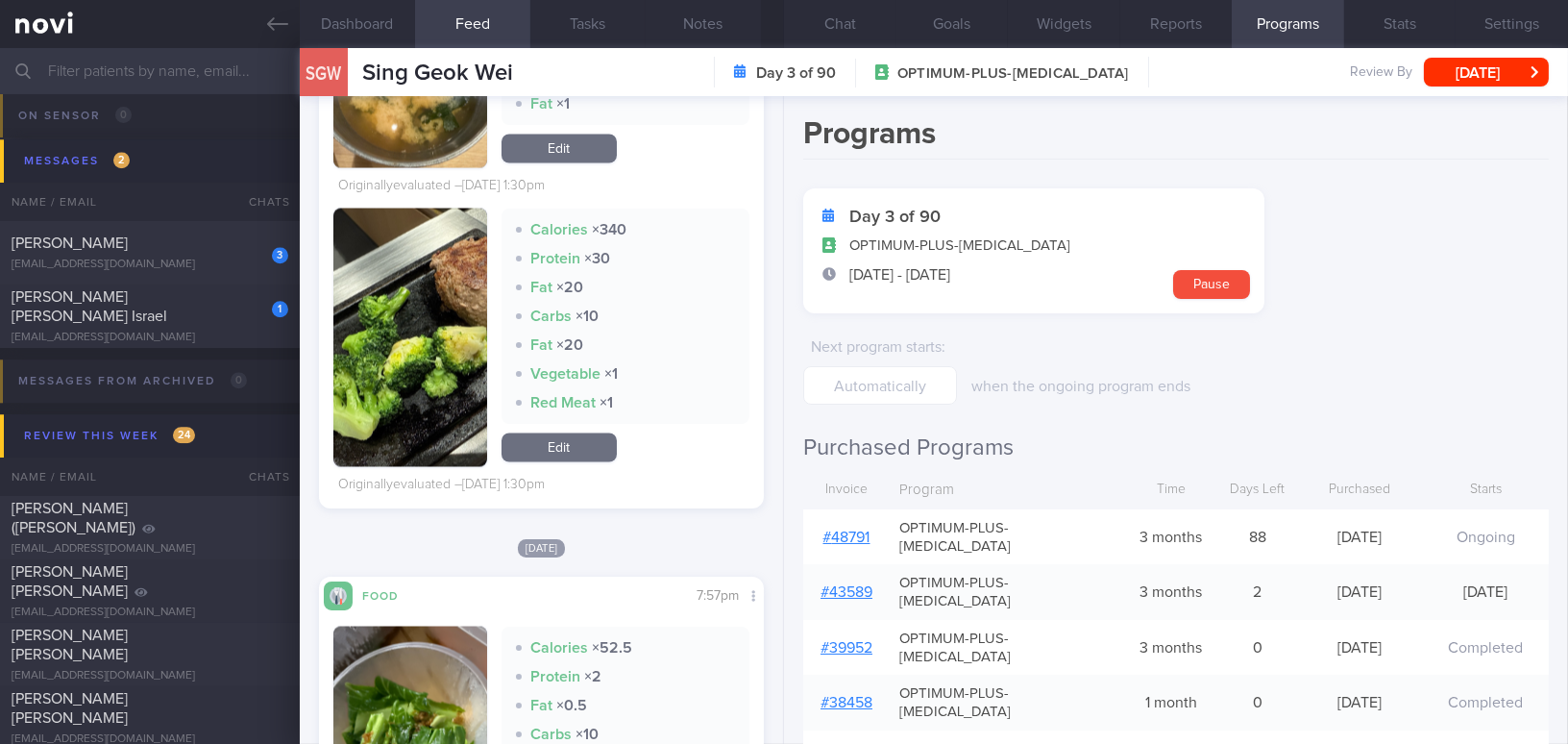
click at [418, 390] on button "button" at bounding box center [410, 337] width 153 height 258
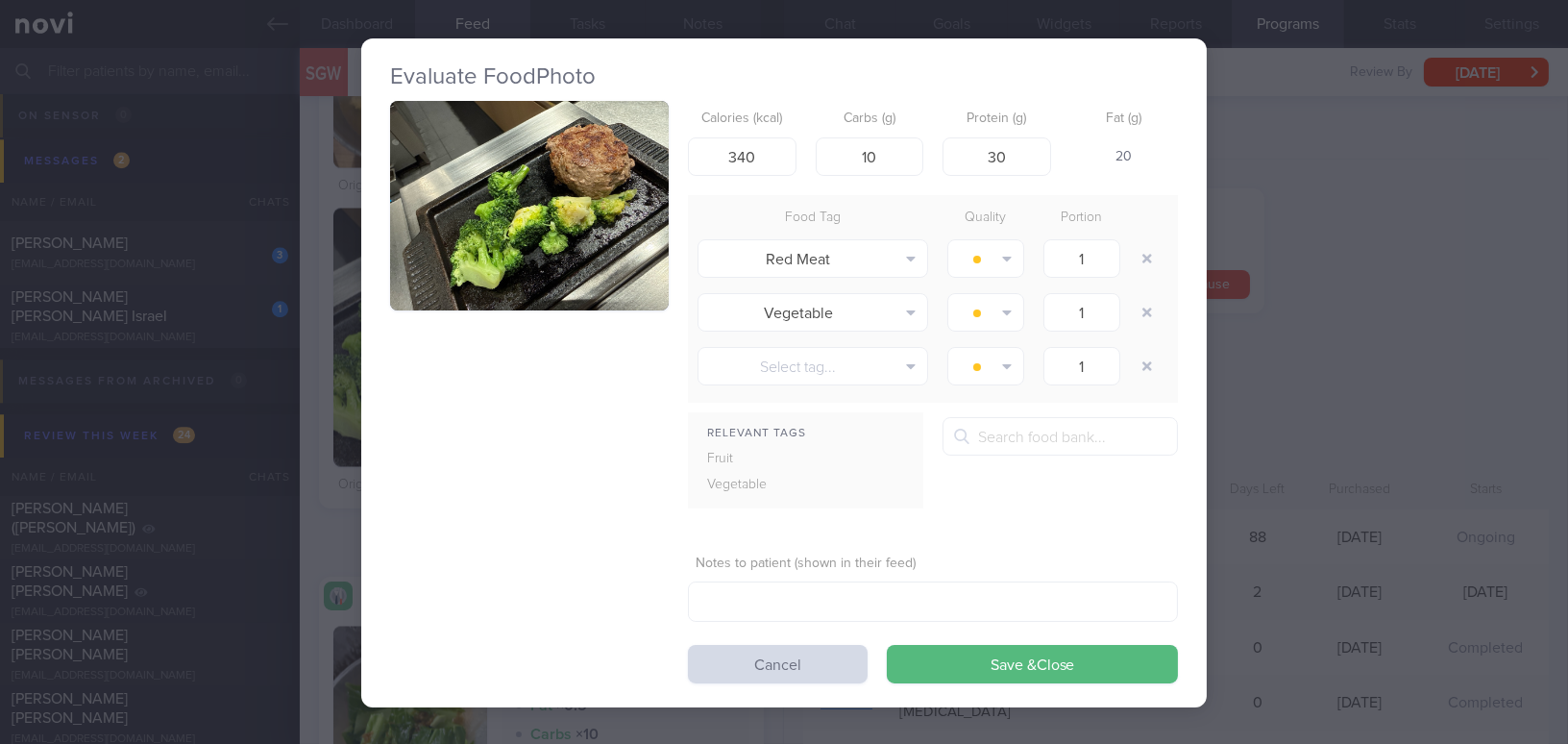
click at [1319, 372] on div "Evaluate Food Photo Calories (kcal) 340 Carbs (g) 10 Protein (g) 30 Fat (g) 20 …" at bounding box center [784, 372] width 1568 height 744
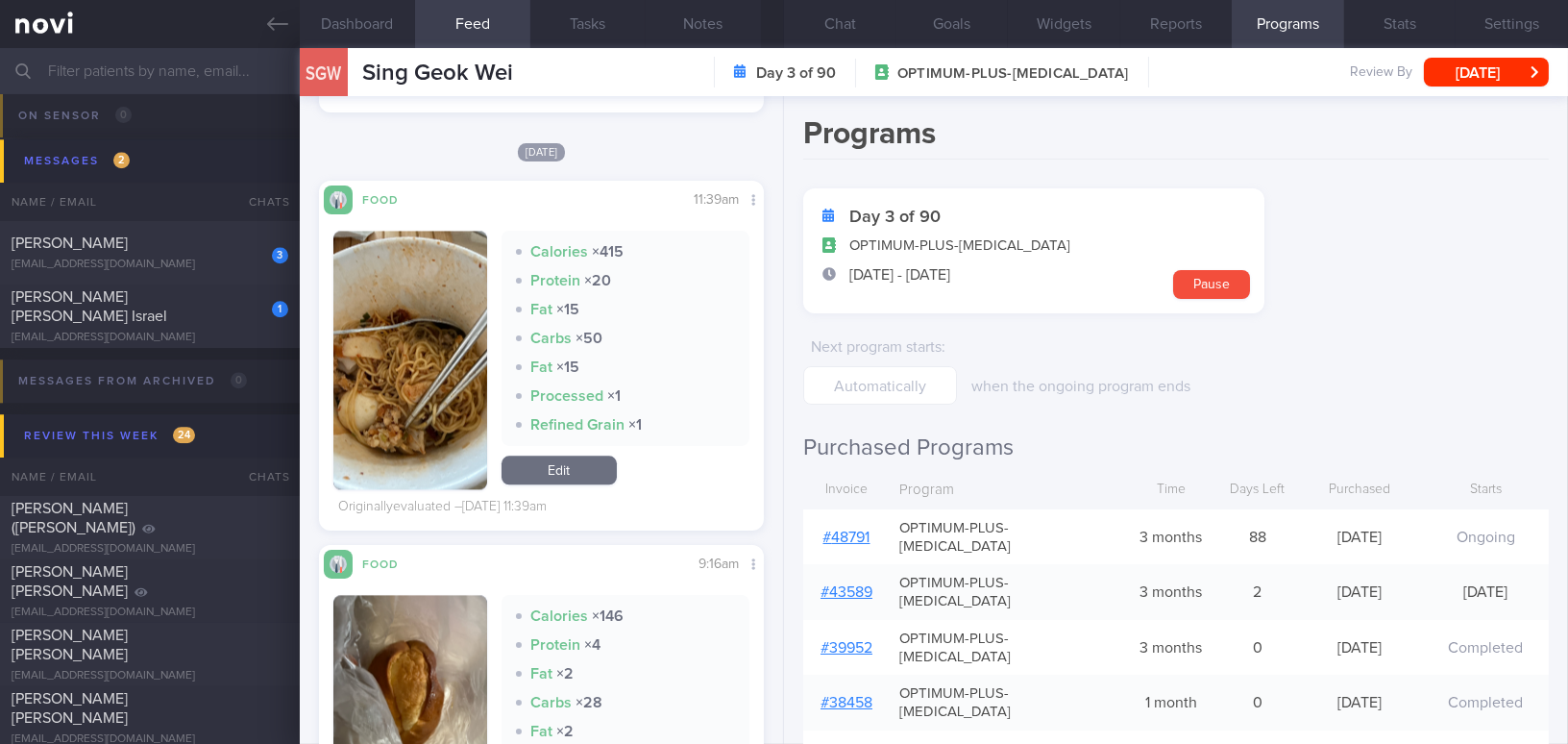
scroll to position [8559, 0]
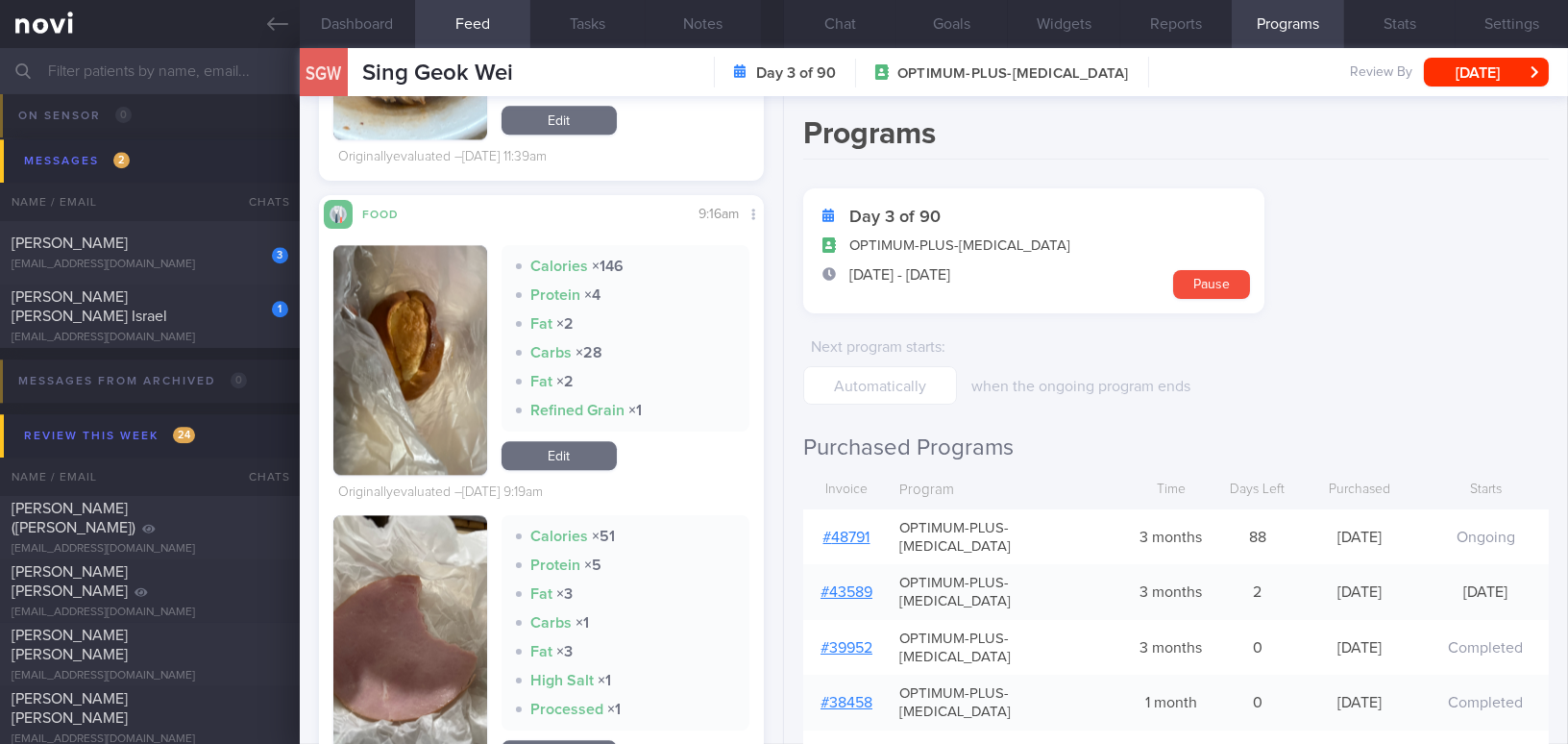
click at [441, 382] on button "button" at bounding box center [410, 360] width 153 height 230
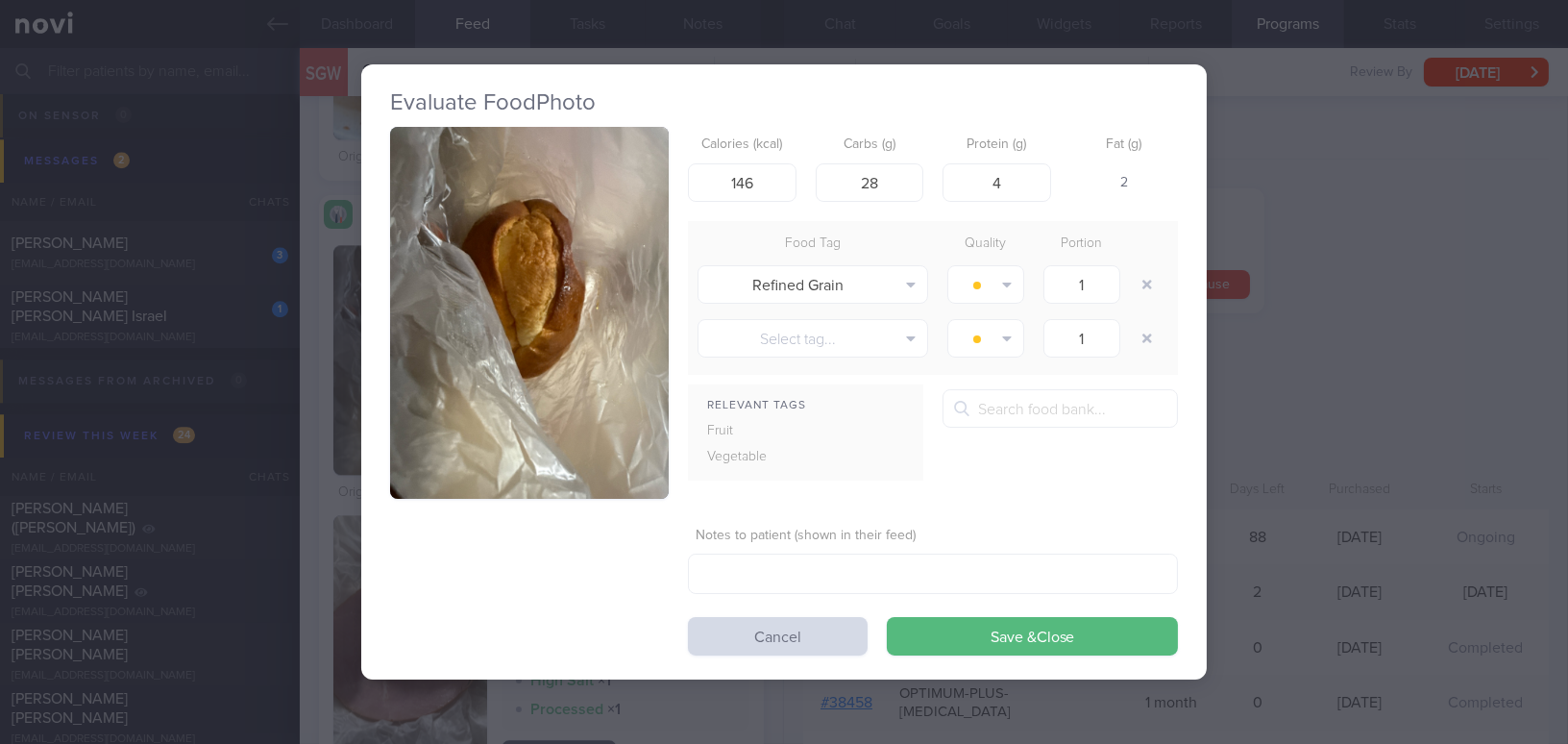
click at [510, 336] on button "button" at bounding box center [530, 312] width 279 height 372
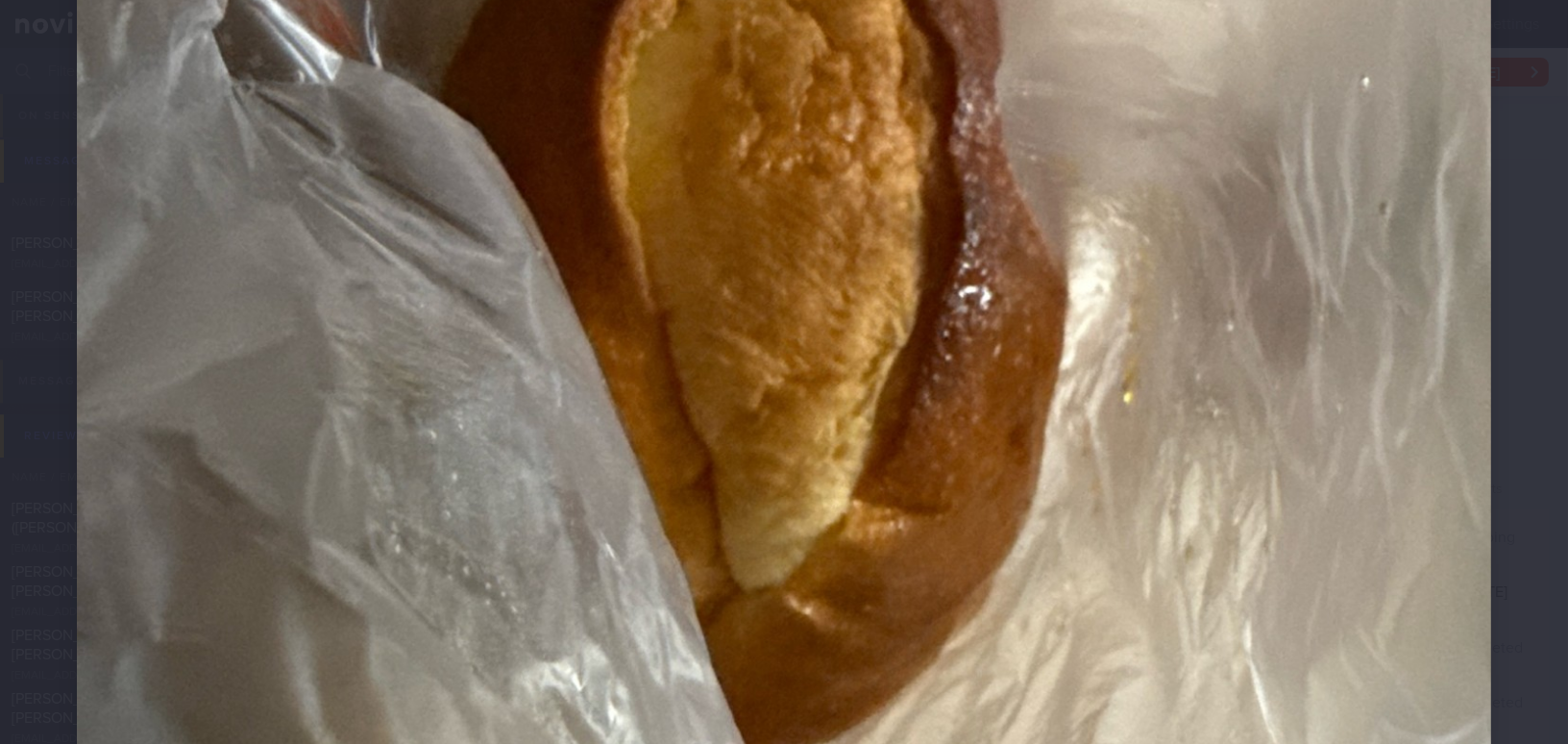
scroll to position [786, 0]
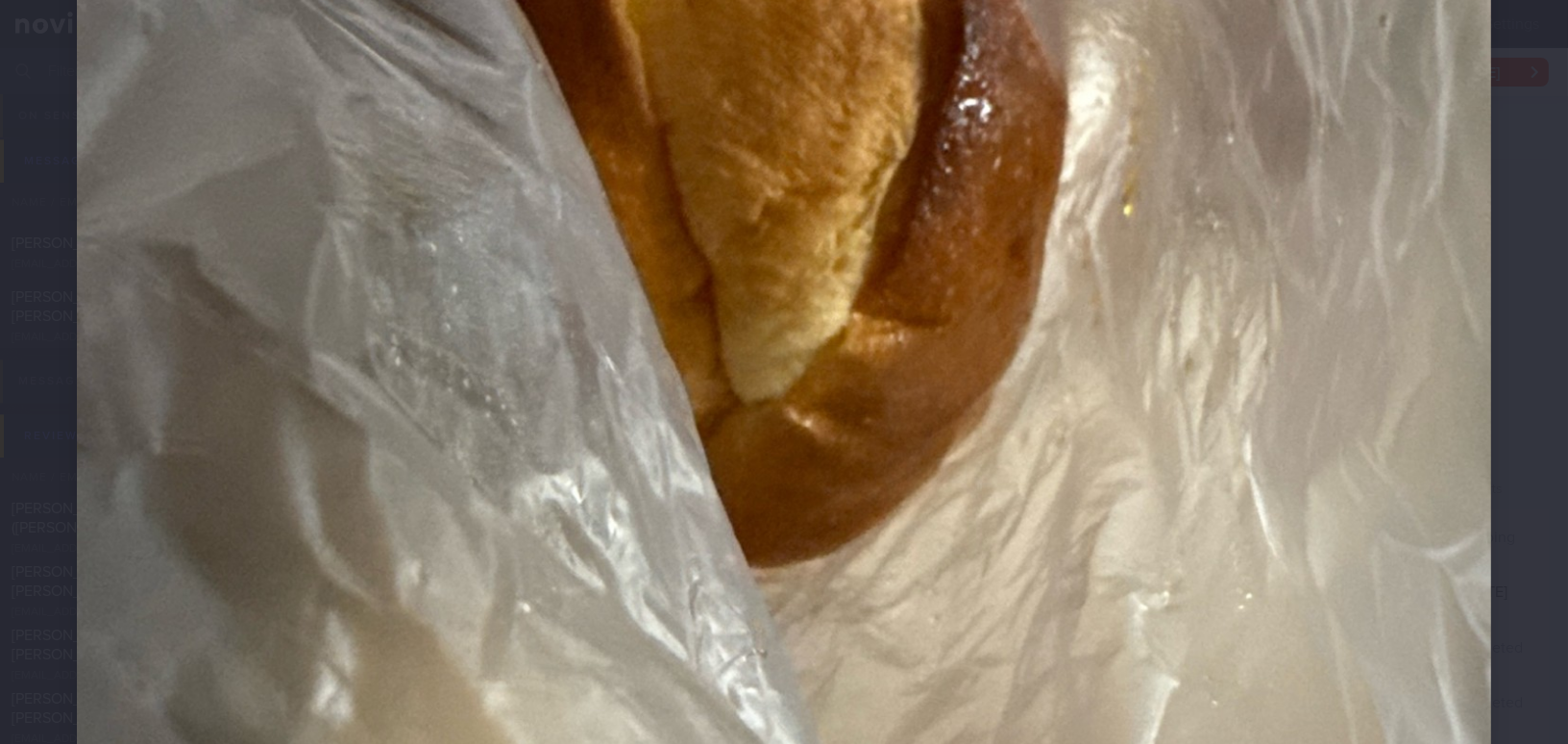
click at [940, 421] on img at bounding box center [784, 234] width 1415 height 1886
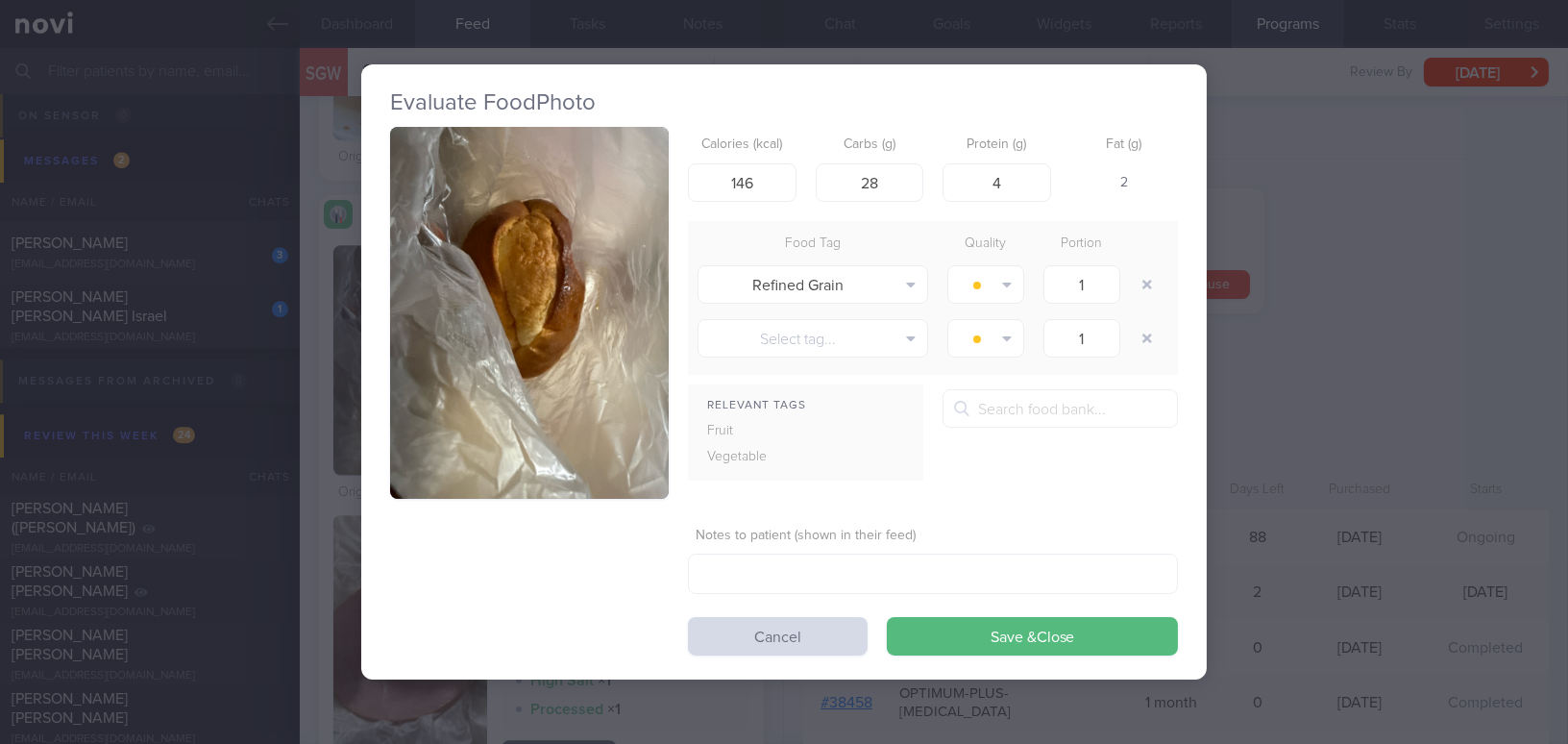
click at [1287, 481] on div "Evaluate Food Photo Calories (kcal) 146 Carbs (g) 28 Protein (g) 4 Fat (g) 2 Fo…" at bounding box center [784, 372] width 1568 height 744
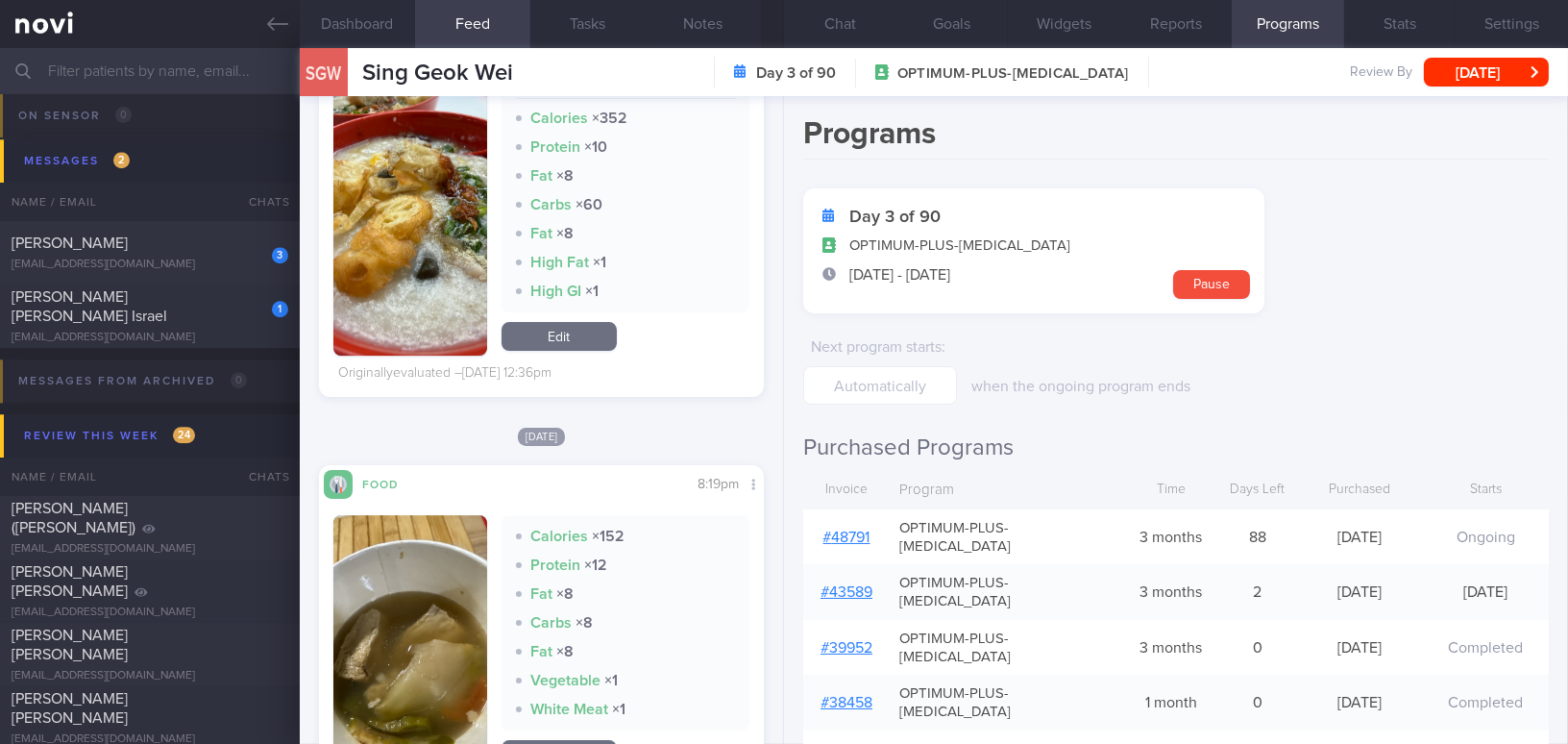
scroll to position [12315, 0]
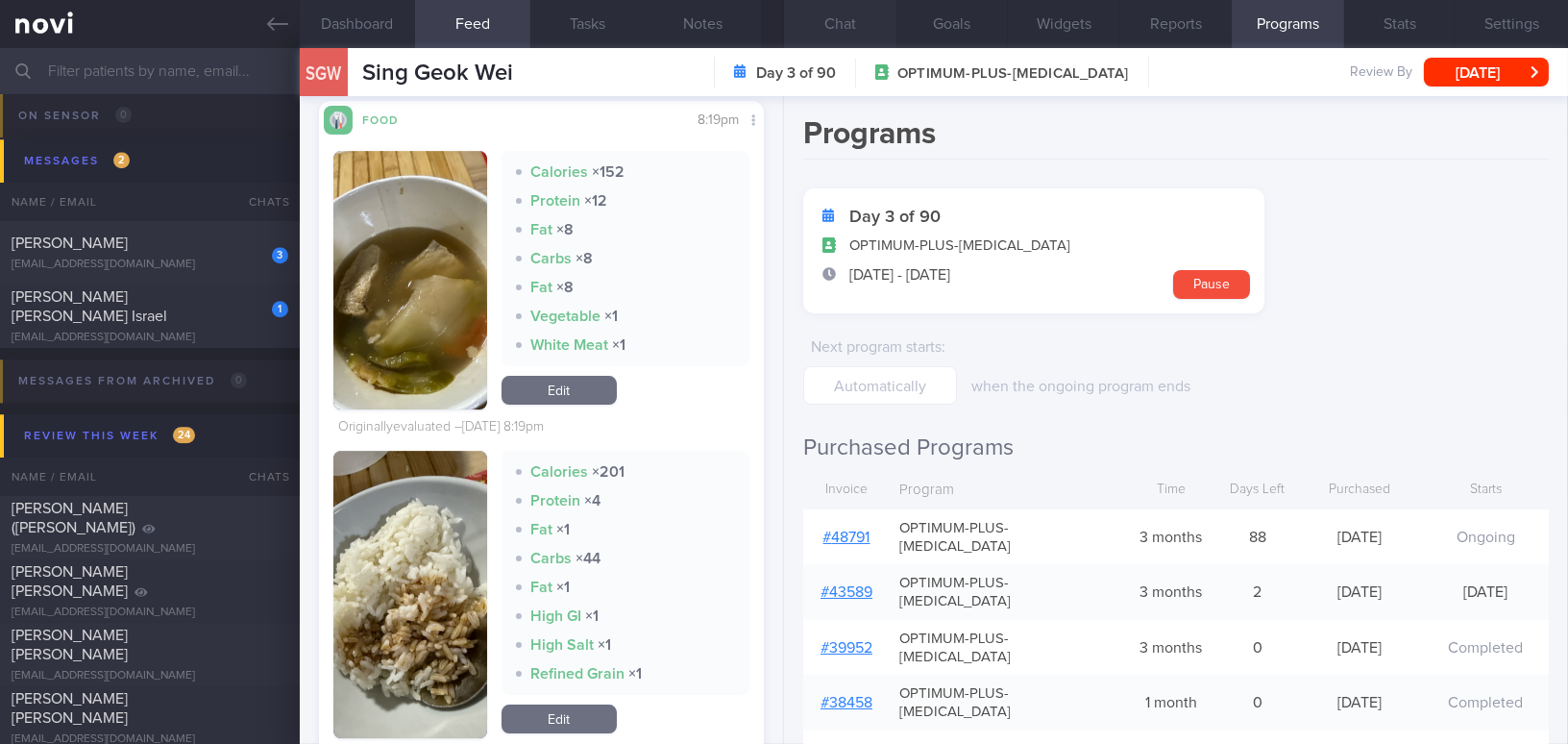
click at [836, 28] on button "Chat" at bounding box center [840, 24] width 113 height 48
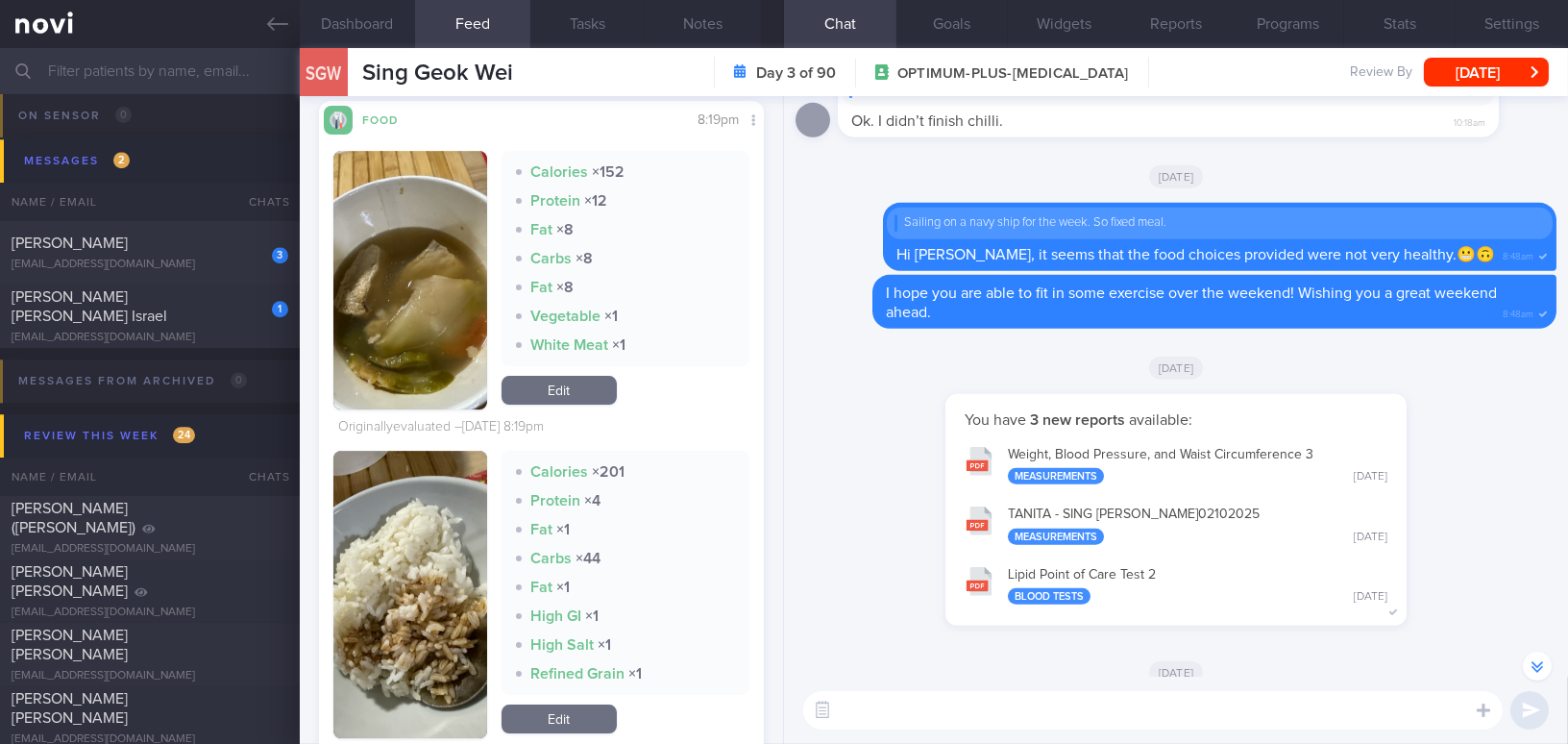
click at [1003, 694] on textarea at bounding box center [1153, 710] width 699 height 39
click at [1459, 654] on label at bounding box center [1457, 652] width 39 height 39
click at [0, 0] on input "file" at bounding box center [0, 0] width 0 height 0
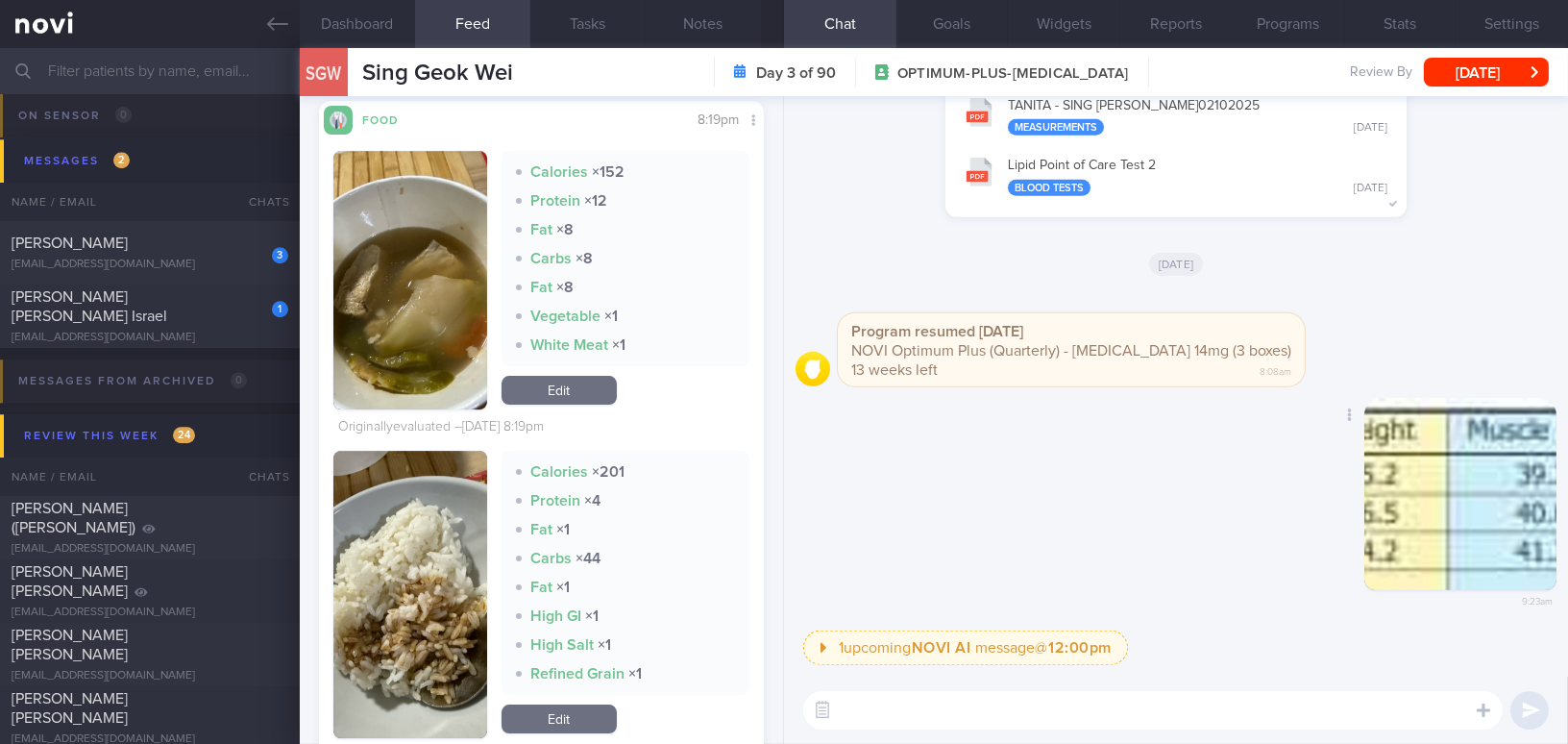
click at [1445, 550] on button "button" at bounding box center [1460, 493] width 192 height 192
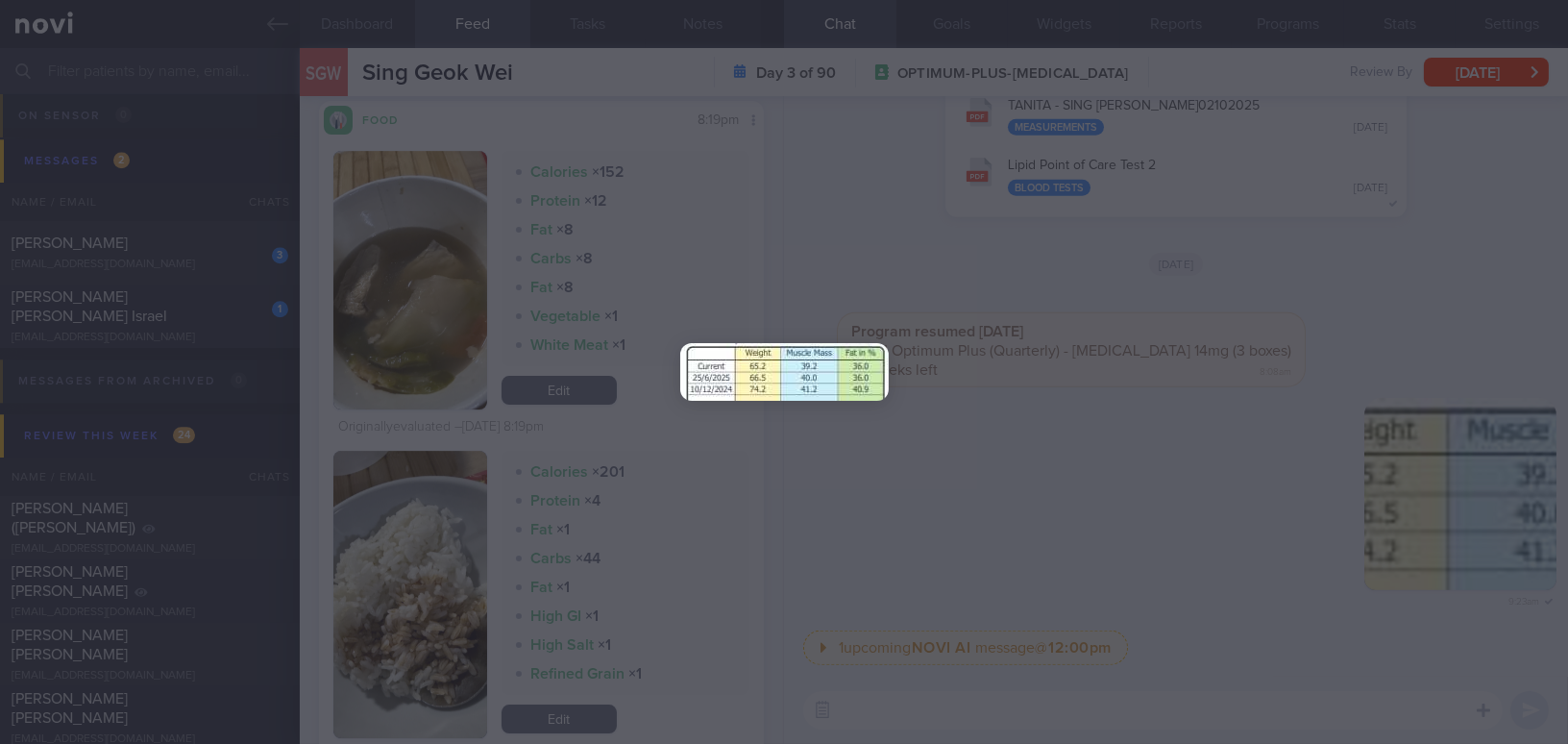
click at [1264, 531] on div at bounding box center [784, 372] width 1568 height 744
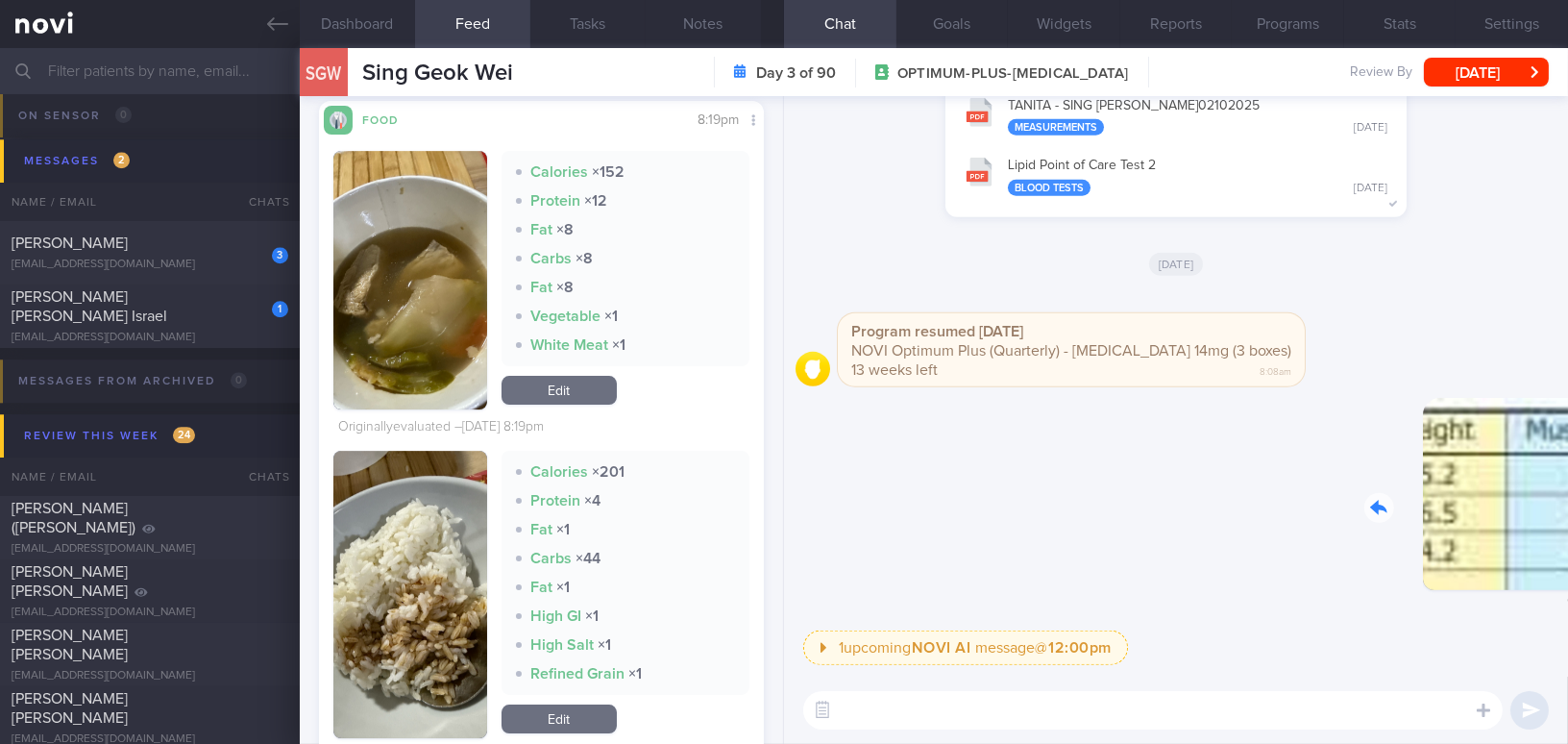
drag, startPoint x: 1401, startPoint y: 522, endPoint x: 1509, endPoint y: 524, distance: 108.0
click at [1509, 524] on div "Delete 9:23am" at bounding box center [1423, 508] width 269 height 222
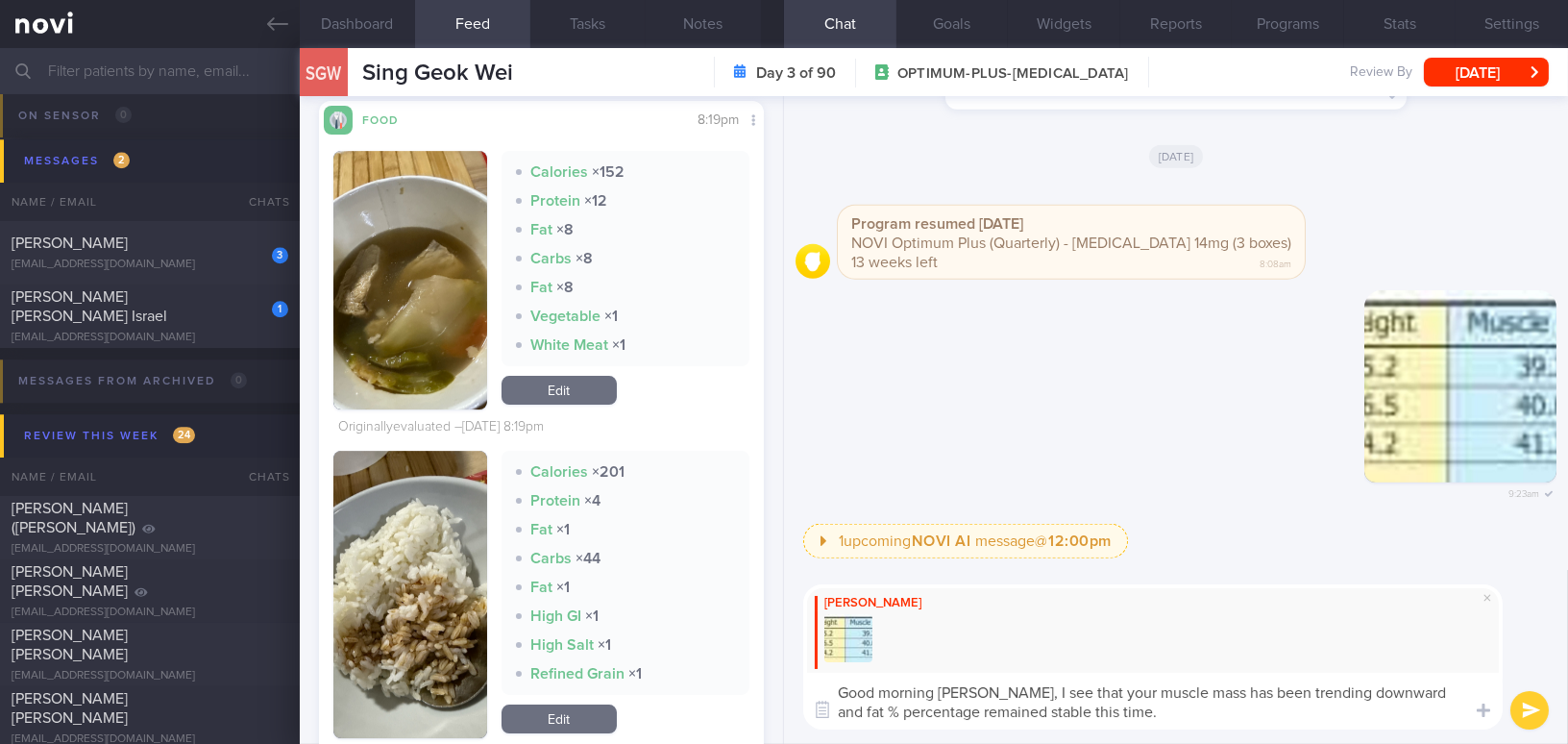
drag, startPoint x: 1009, startPoint y: 692, endPoint x: 1130, endPoint y: 715, distance: 123.2
click at [1130, 715] on textarea "Good morning Geok Wei, I see that your muscle mass has been trending downward a…" at bounding box center [1153, 700] width 699 height 57
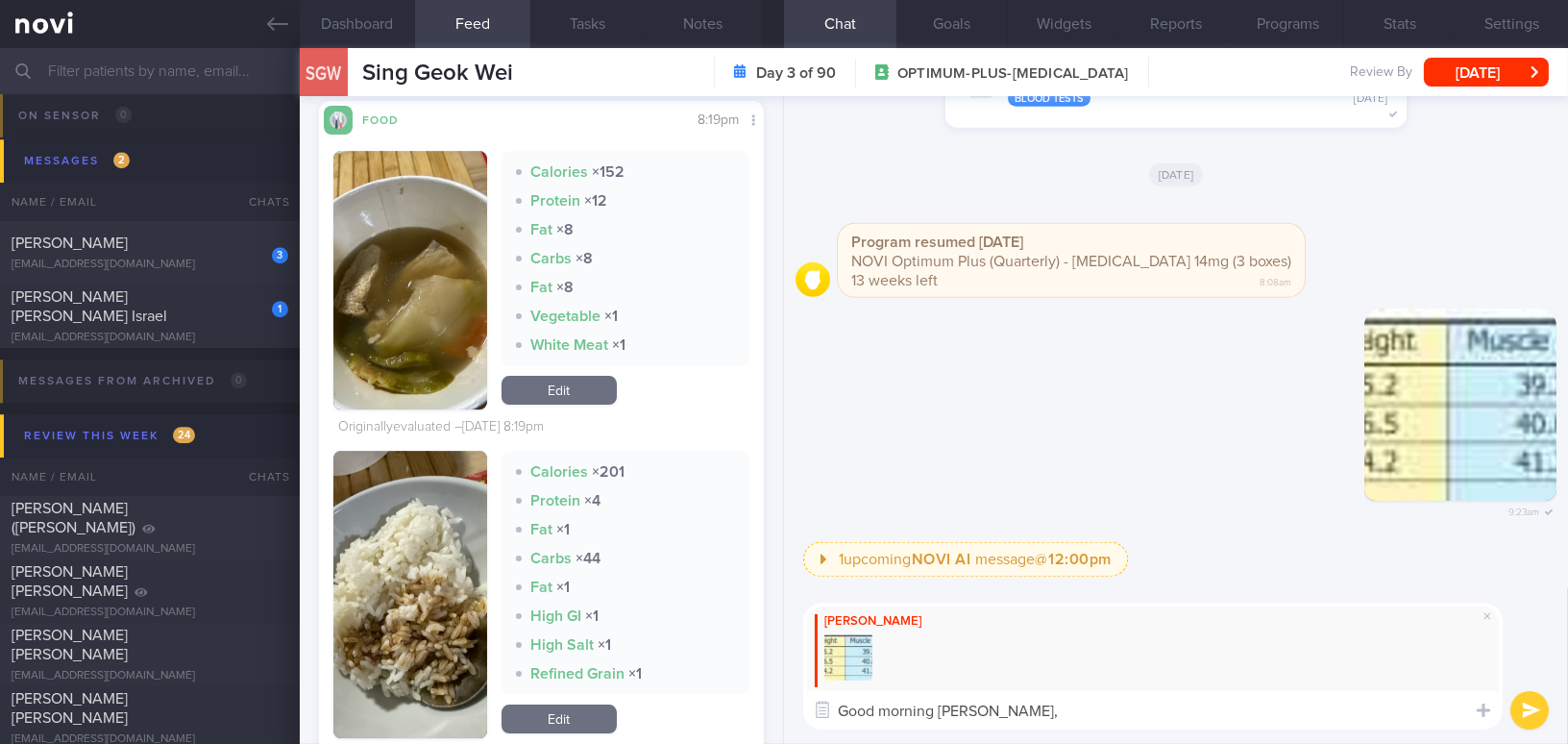
paste textarea "I see that your muscle mass has been trending downward, while your body fat per…"
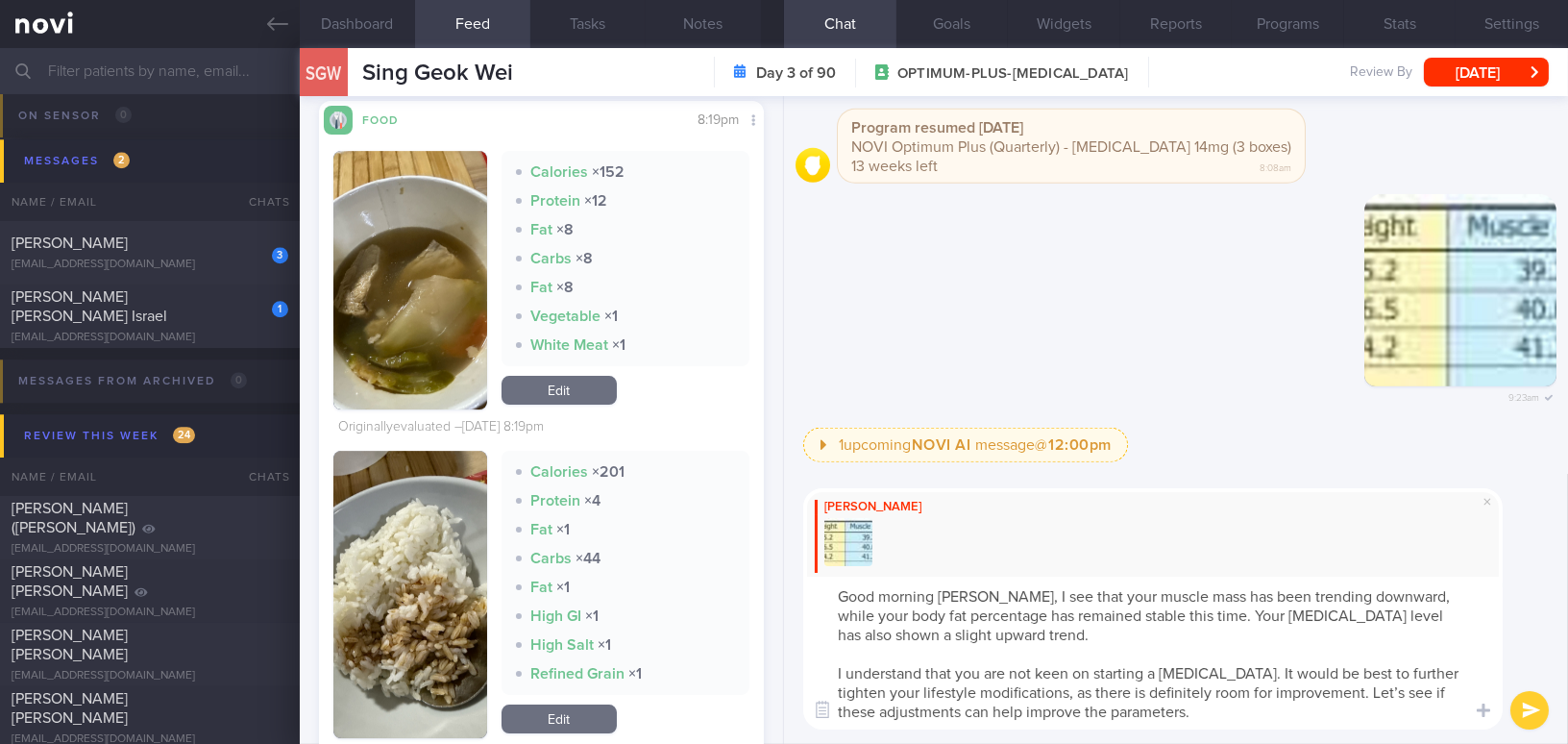
drag, startPoint x: 930, startPoint y: 616, endPoint x: 1009, endPoint y: 616, distance: 79.0
click at [1009, 616] on textarea "Good morning Geok Wei, I see that your muscle mass has been trending downward, …" at bounding box center [1153, 652] width 699 height 152
type textarea "Good morning Geok Wei, I see that your muscle mass has been trending downward, …"
click at [1519, 699] on button "submit" at bounding box center [1529, 710] width 39 height 39
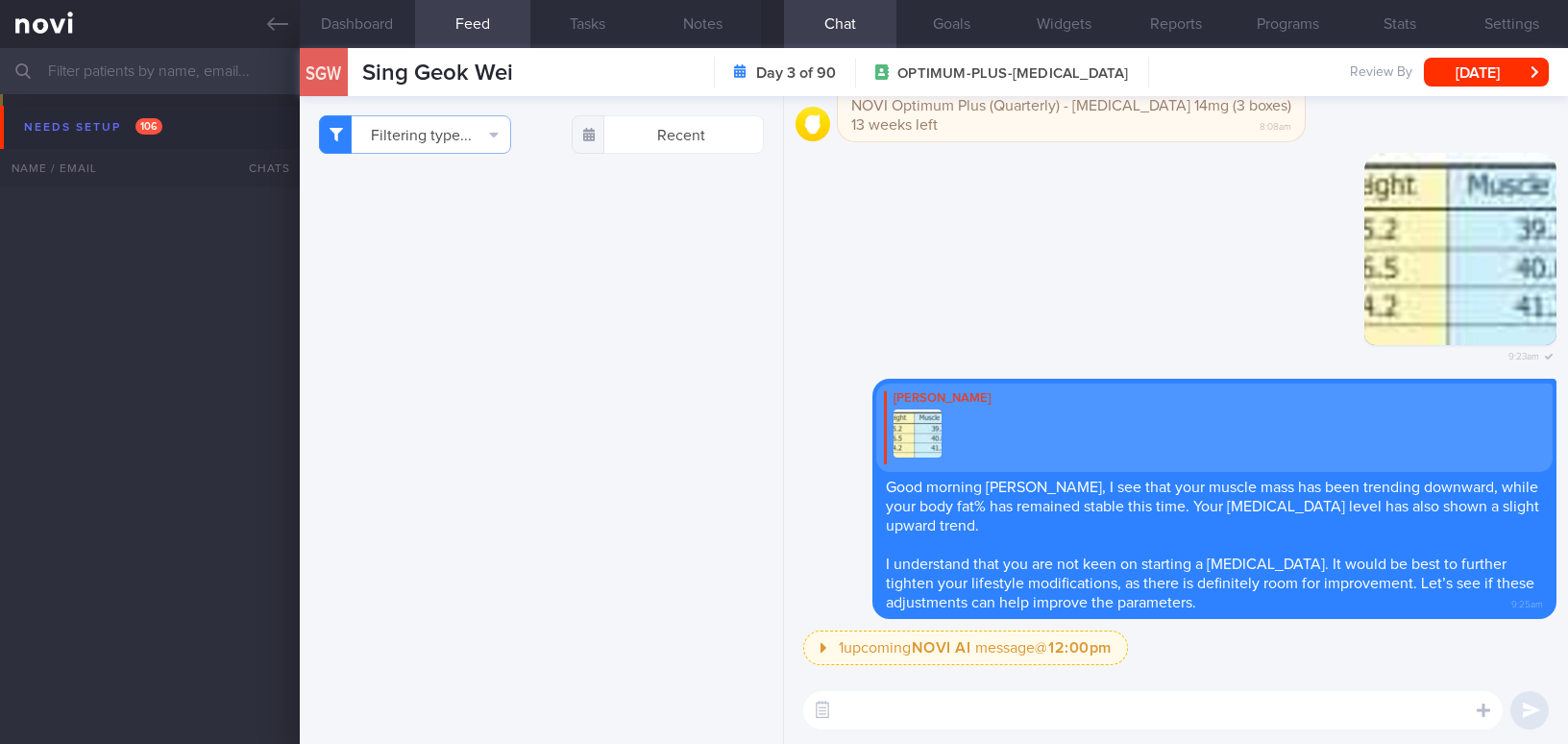
select select "9"
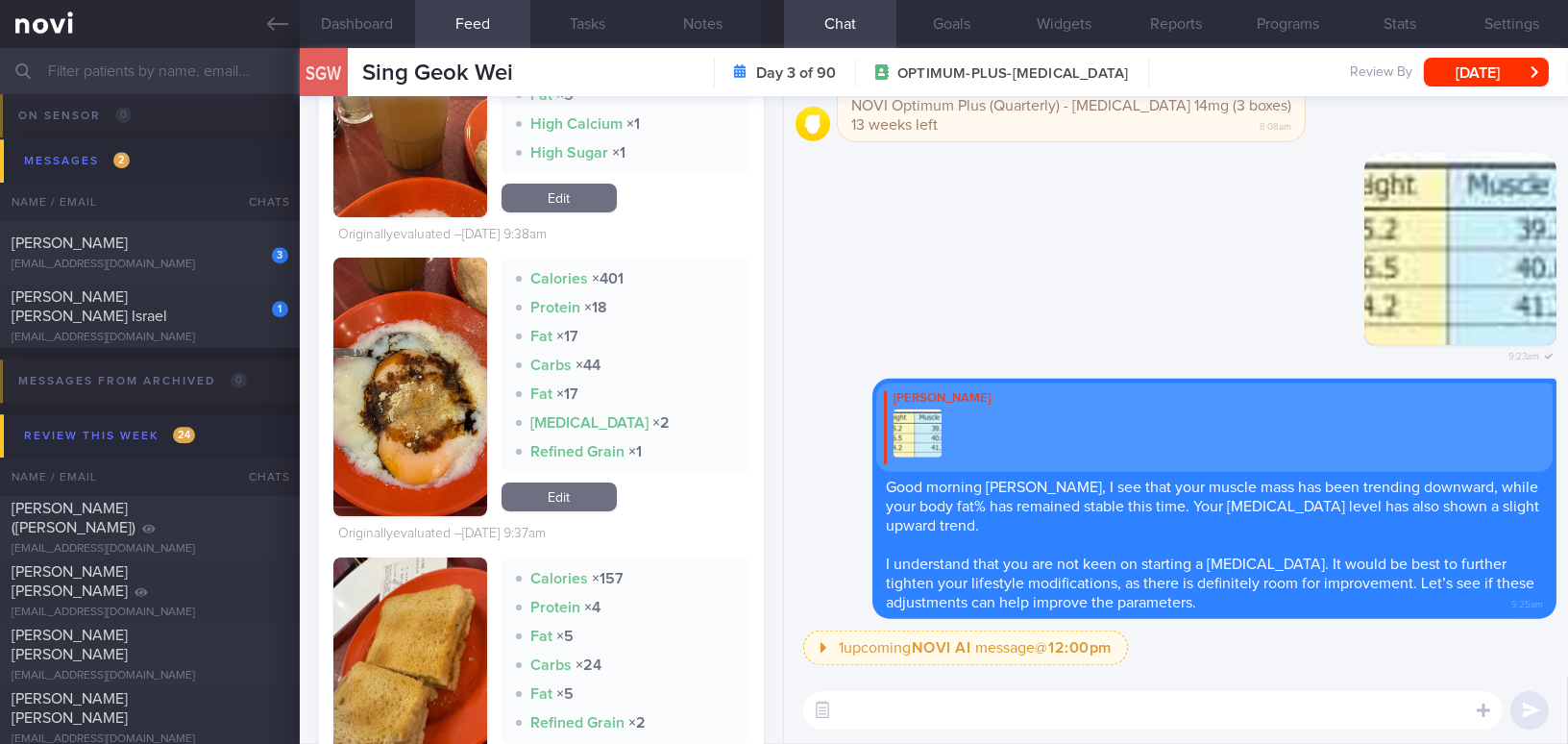
scroll to position [13975, 0]
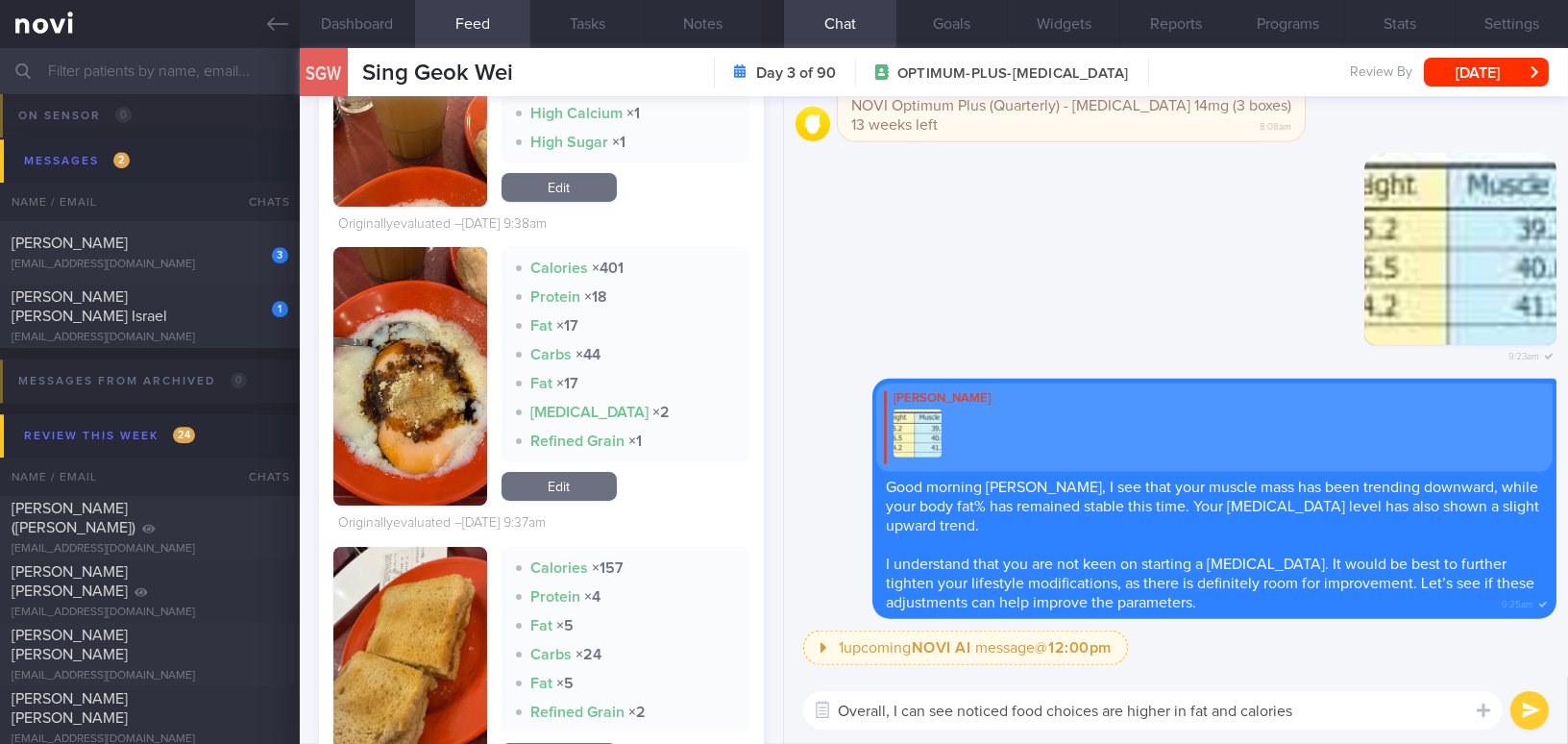
drag, startPoint x: 895, startPoint y: 707, endPoint x: 1316, endPoint y: 720, distance: 421.2
click at [1316, 720] on textarea "Overall, I can see noticed food choices are higher in fat and calories" at bounding box center [1153, 710] width 699 height 39
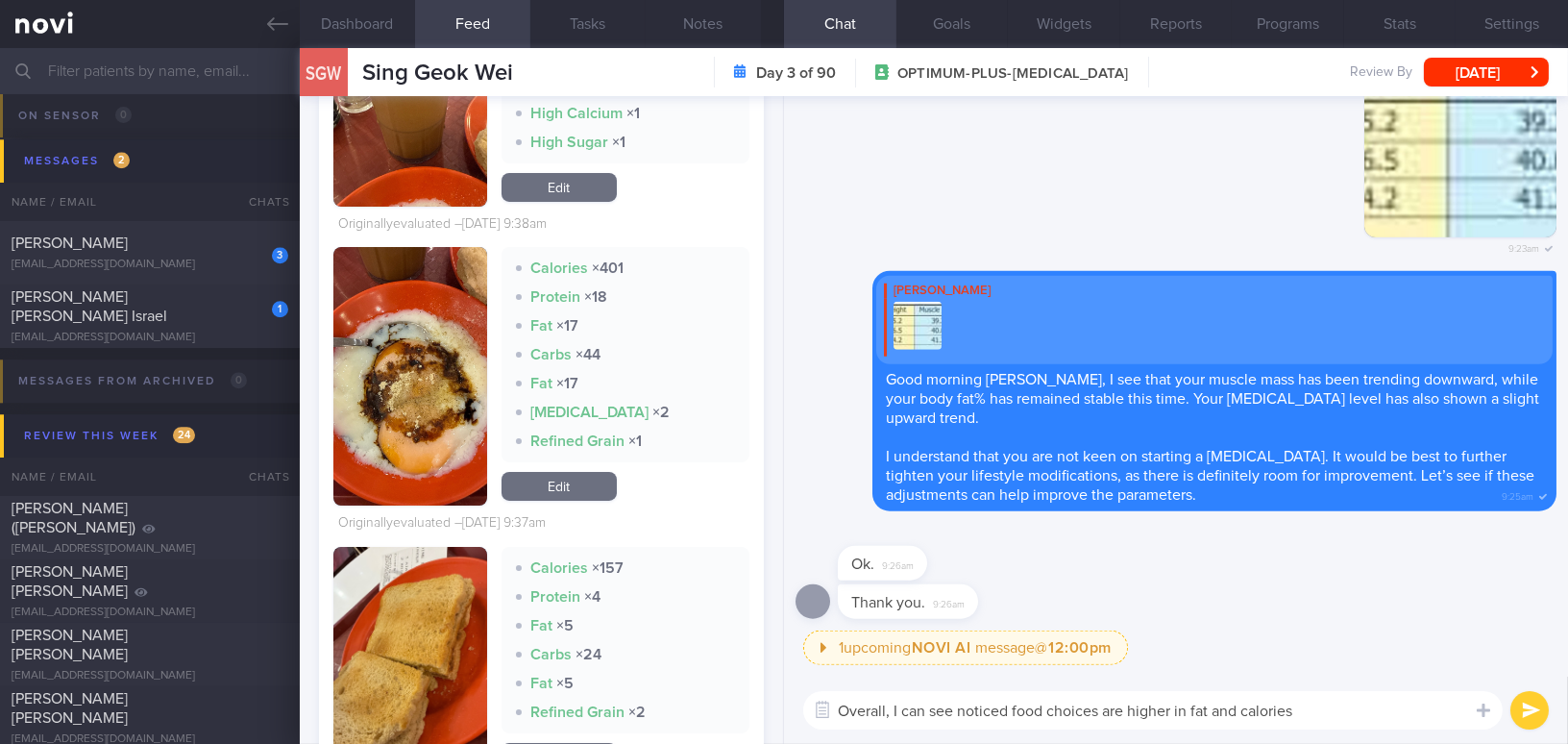
click at [944, 702] on textarea "Overall, I can see noticed food choices are higher in fat and calories" at bounding box center [1153, 710] width 699 height 39
drag, startPoint x: 1312, startPoint y: 711, endPoint x: 627, endPoint y: 665, distance: 686.5
click at [627, 665] on div "Dashboard Feed 769 Tasks Notes Chat Goals Widgets Reports Programs Stats Settin…" at bounding box center [933, 395] width 1268 height 695
paste textarea "I noticed that your food choices are higher in fat and calories."
click at [849, 707] on textarea "I noticed that your food choices are higher in fat and calories." at bounding box center [1153, 710] width 699 height 39
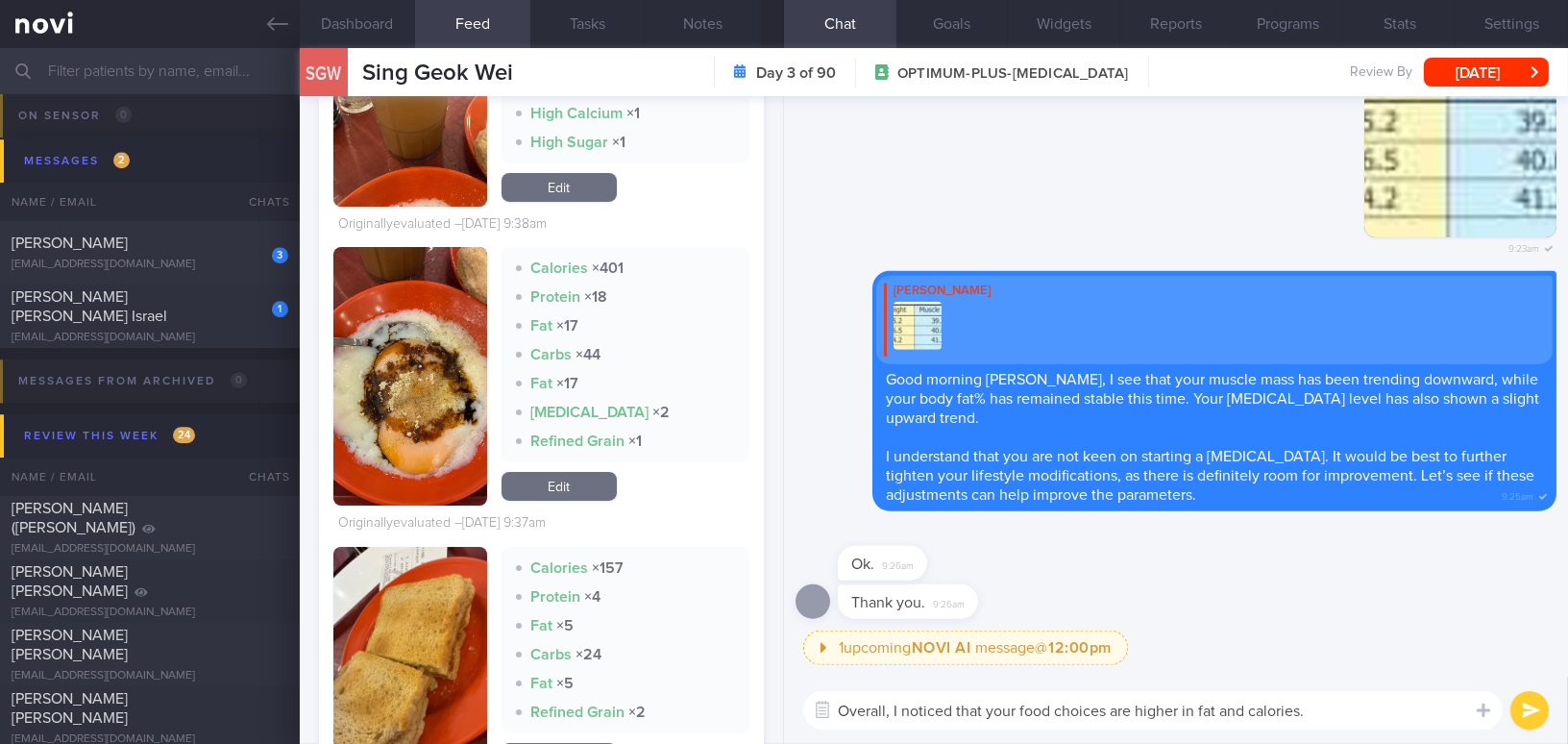
click at [1134, 707] on textarea "Overall, I noticed that your food choices are higher in fat and calories." at bounding box center [1153, 710] width 699 height 39
type textarea "Overall, I noticed that your food choices are still higher in fat and calories."
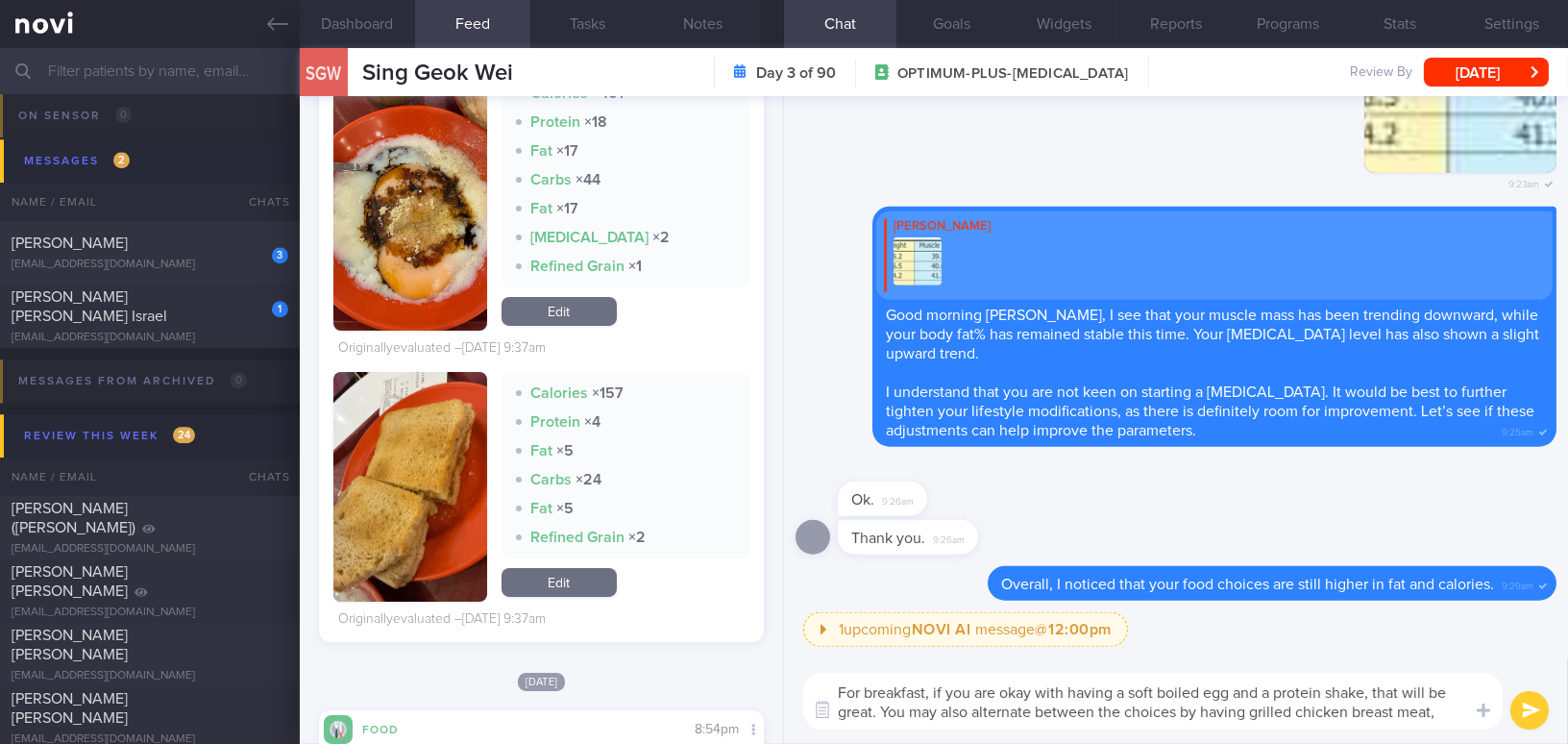
scroll to position [0, 0]
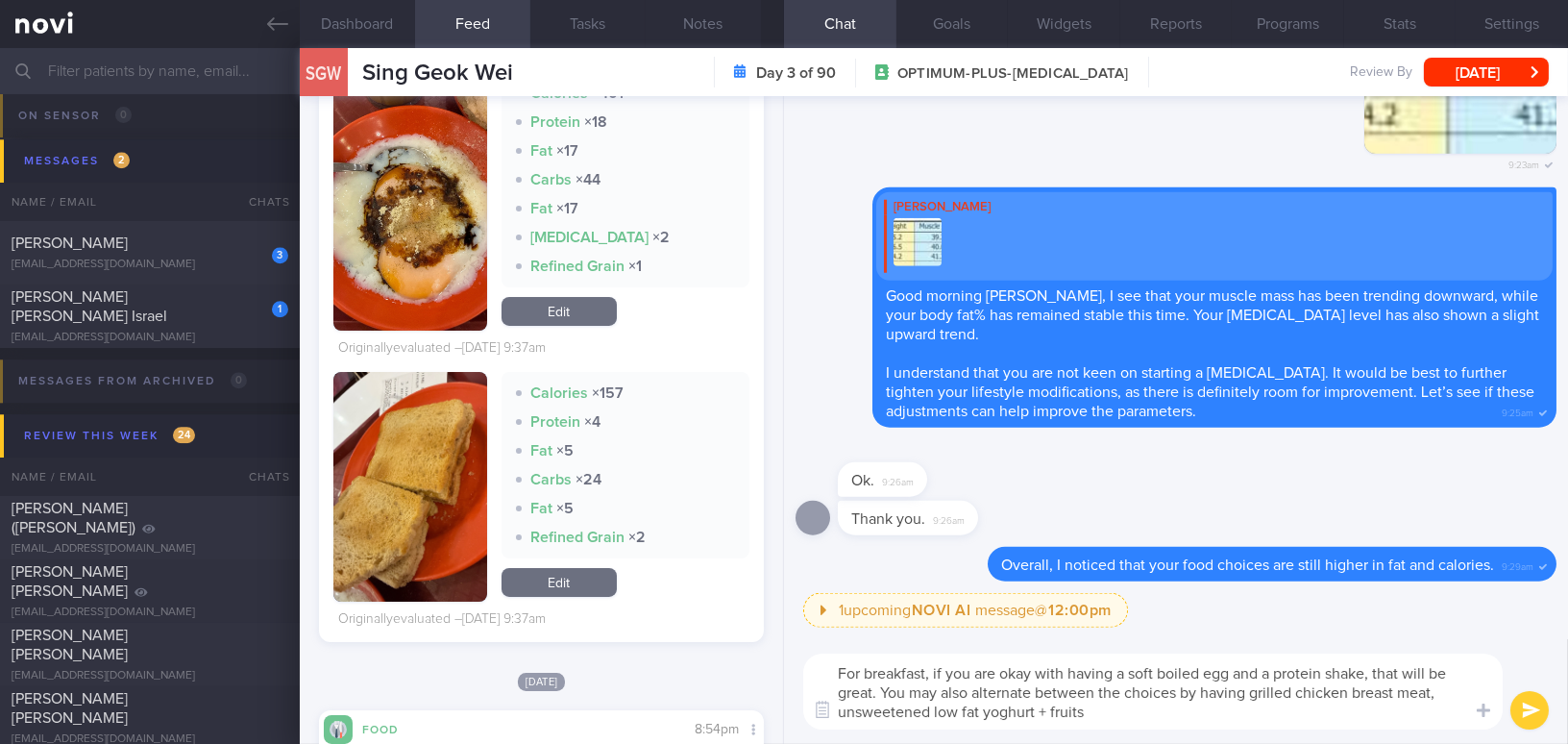
type textarea "For breakfast, if you are okay with having a soft boiled egg and a protein shak…"
drag, startPoint x: 1098, startPoint y: 714, endPoint x: 758, endPoint y: 665, distance: 343.5
click at [758, 665] on div "Dashboard Feed 769 Tasks Notes Chat Goals Widgets Reports Programs Stats Settin…" at bounding box center [933, 395] width 1268 height 695
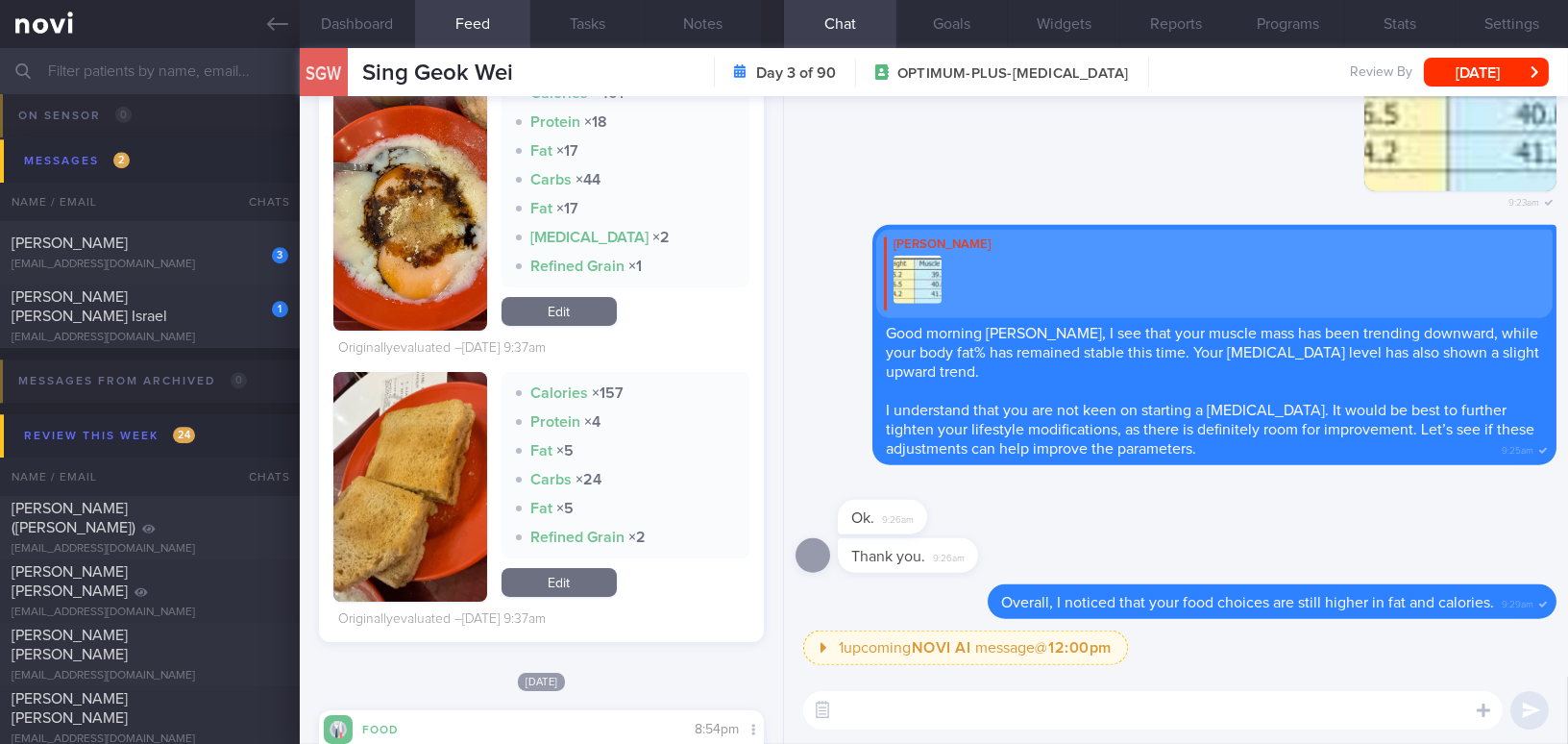
paste textarea "For breakfast, if you’re going to a coffee shop, try limiting your choices to a…"
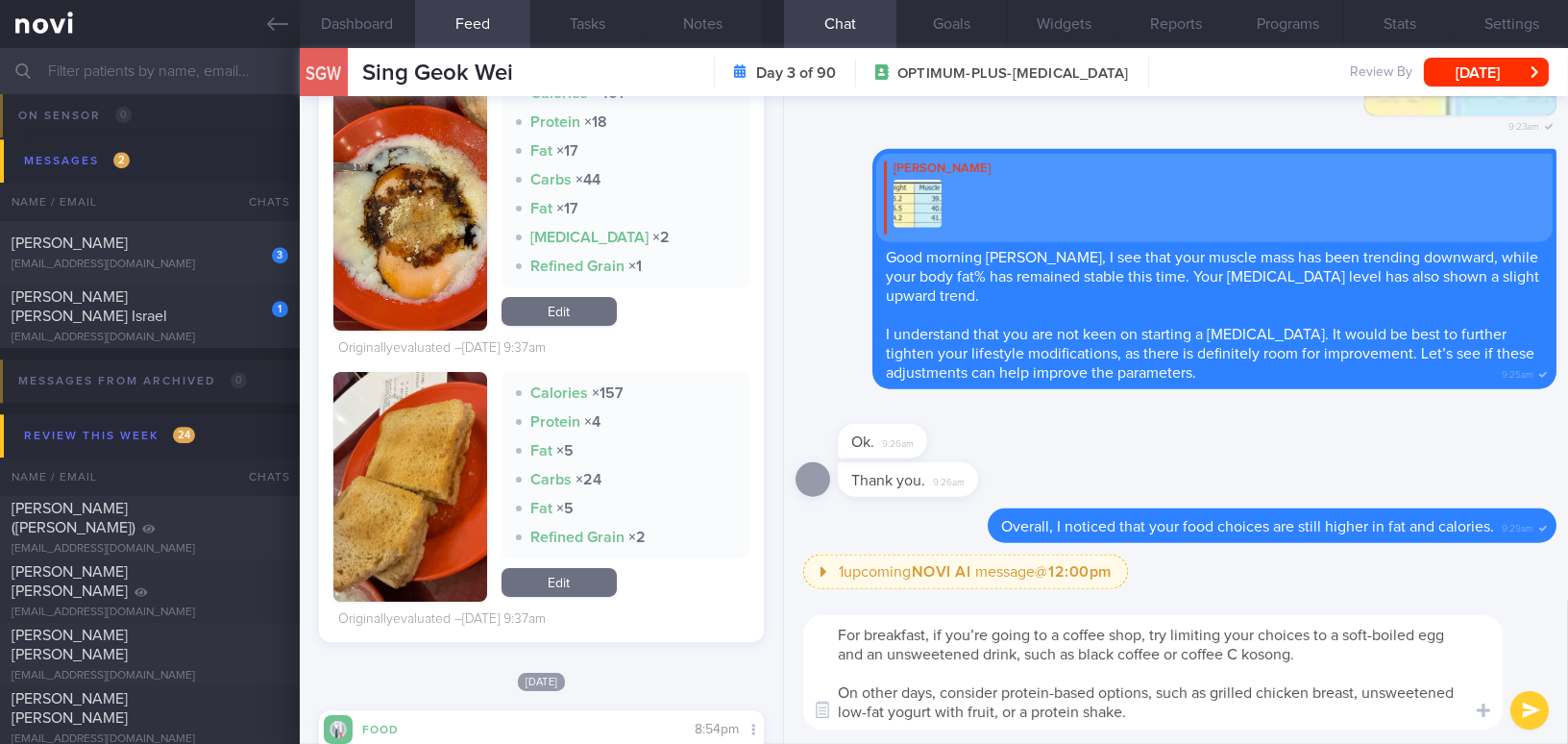
click at [985, 631] on textarea "For breakfast, if you’re going to a coffee shop, try limiting your choices to a…" at bounding box center [1153, 671] width 699 height 115
click at [1356, 647] on textarea "For breakfast, if you are going to a coffee shop, try limiting your choices to …" at bounding box center [1153, 671] width 699 height 115
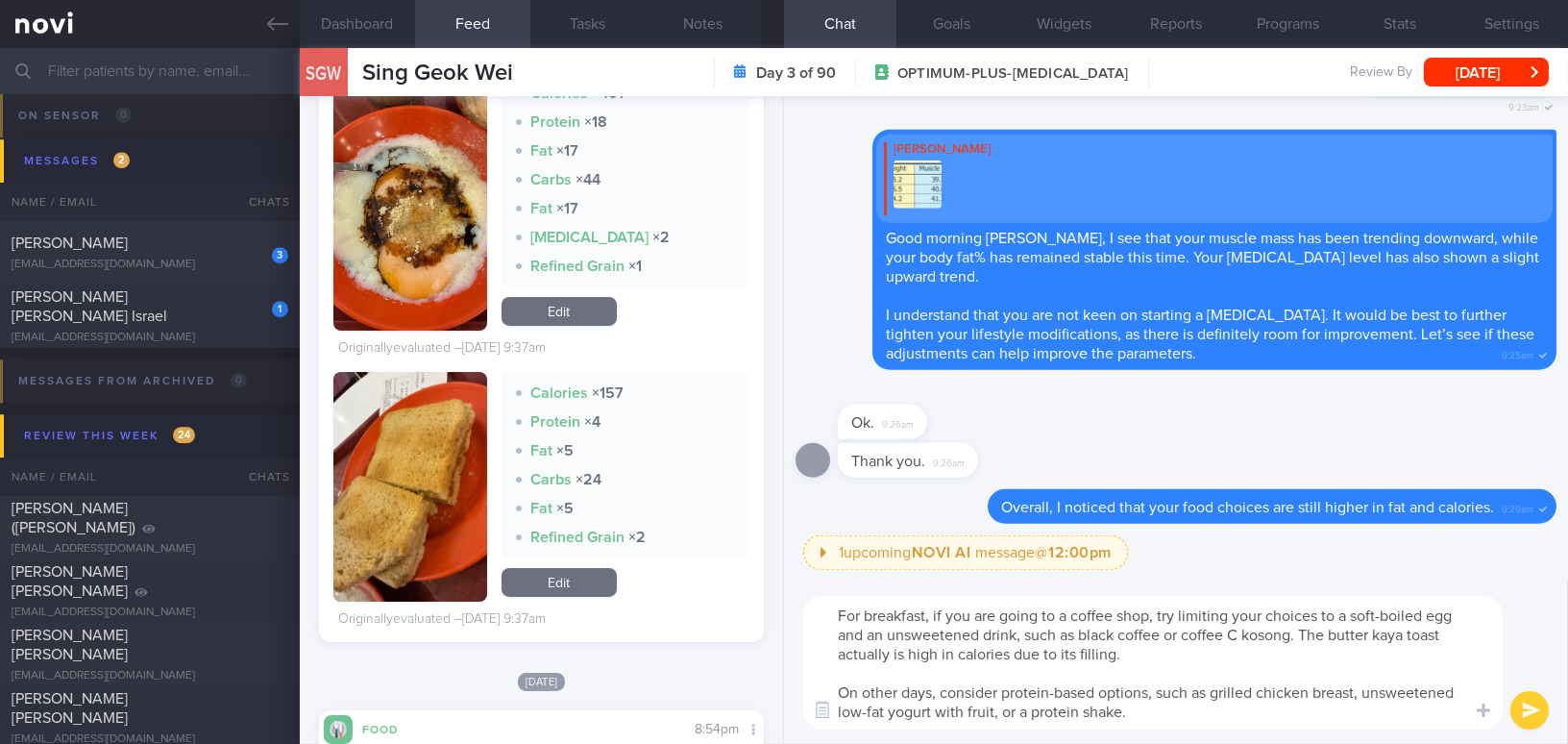
click at [915, 711] on textarea "For breakfast, if you are going to a coffee shop, try limiting your choices to …" at bounding box center [1153, 662] width 699 height 133
click at [1168, 715] on textarea "For breakfast, if you are going to a coffee shop, try limiting your choices to …" at bounding box center [1153, 662] width 699 height 133
click at [1005, 712] on textarea "For breakfast, if you are going to a coffee shop, try limiting your choices to …" at bounding box center [1153, 662] width 699 height 133
type textarea "For breakfast, if you are going to a coffee shop, try limiting your choices to …"
click at [1517, 705] on button "submit" at bounding box center [1529, 710] width 39 height 39
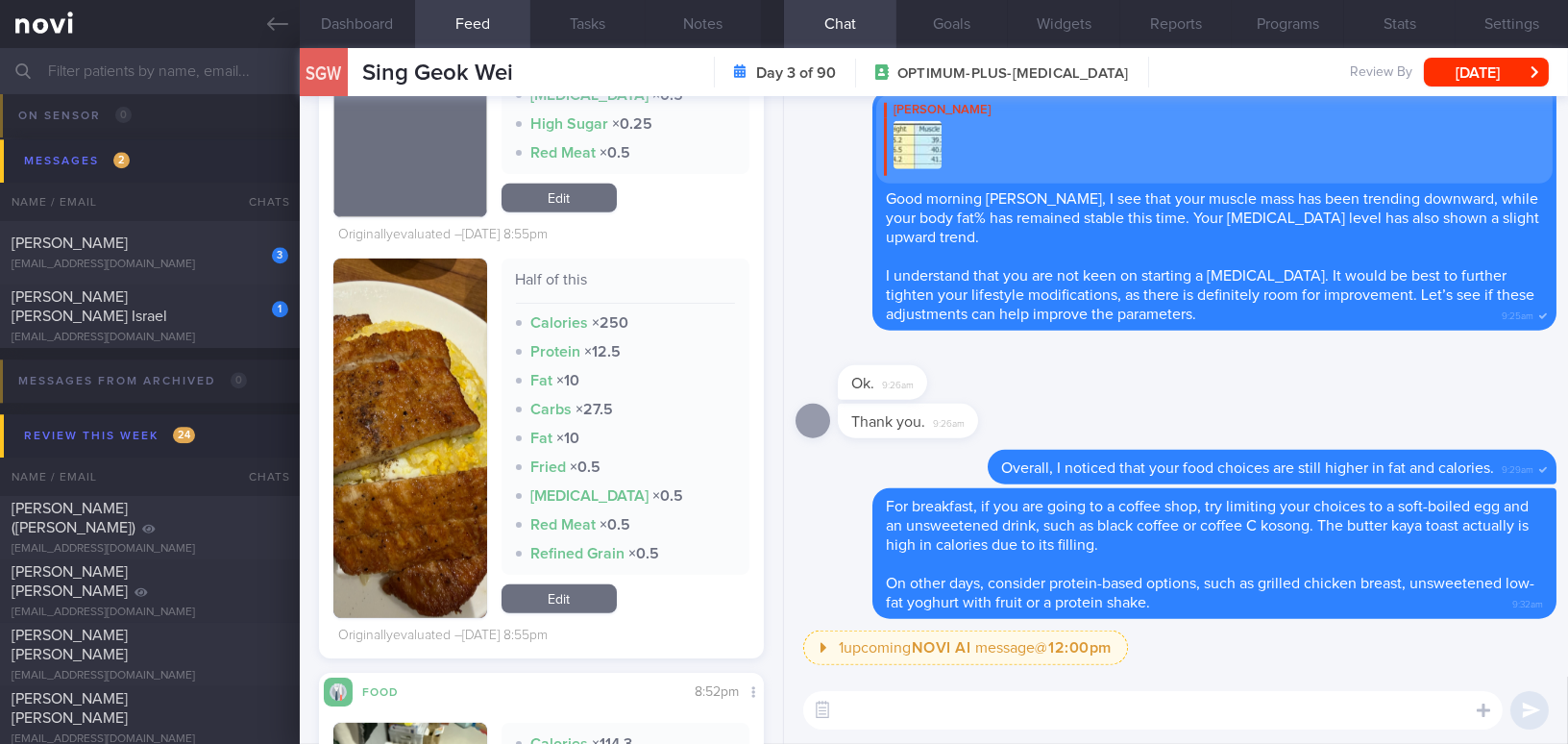
scroll to position [15722, 0]
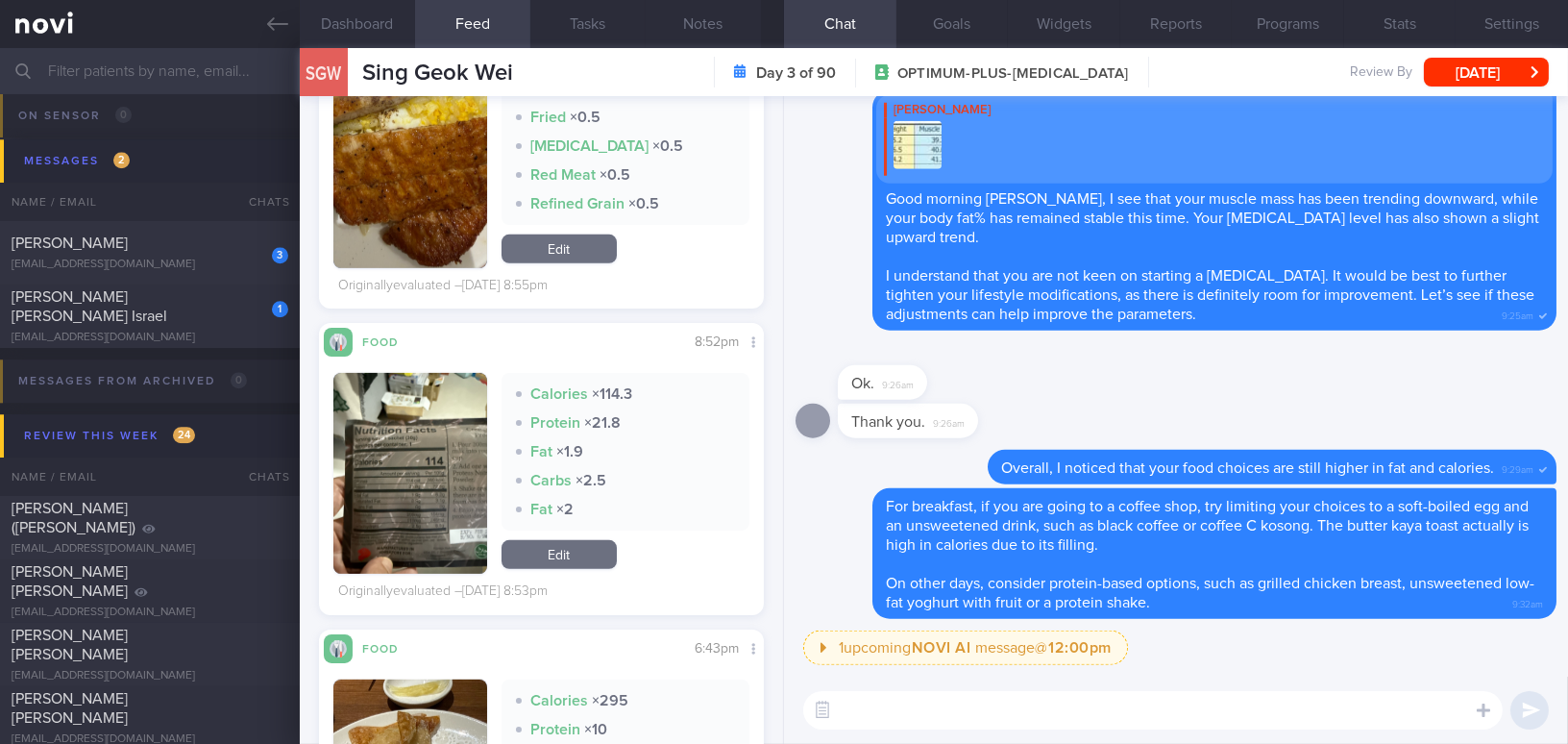
click at [406, 489] on button "button" at bounding box center [410, 473] width 153 height 201
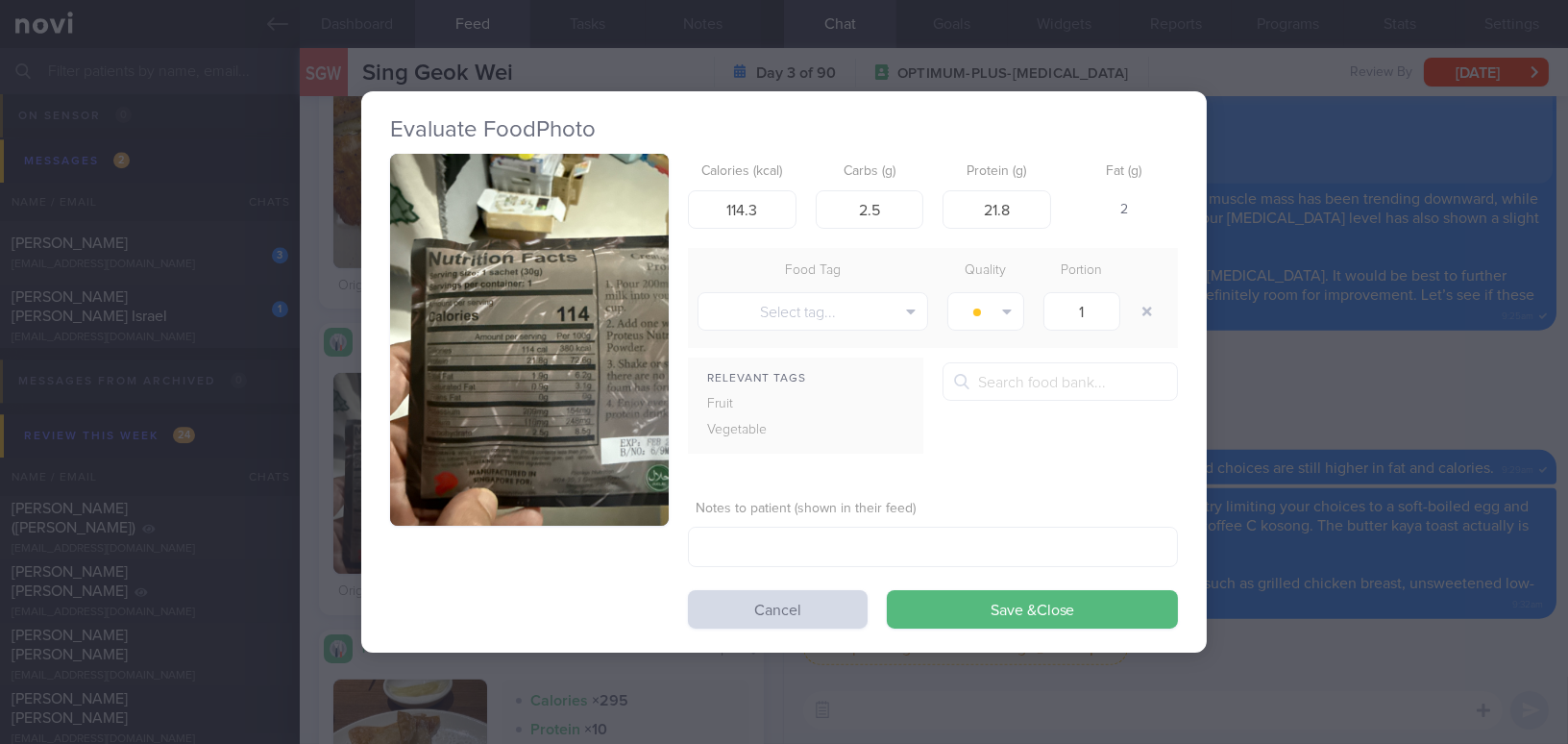
click at [448, 367] on button "button" at bounding box center [530, 339] width 279 height 372
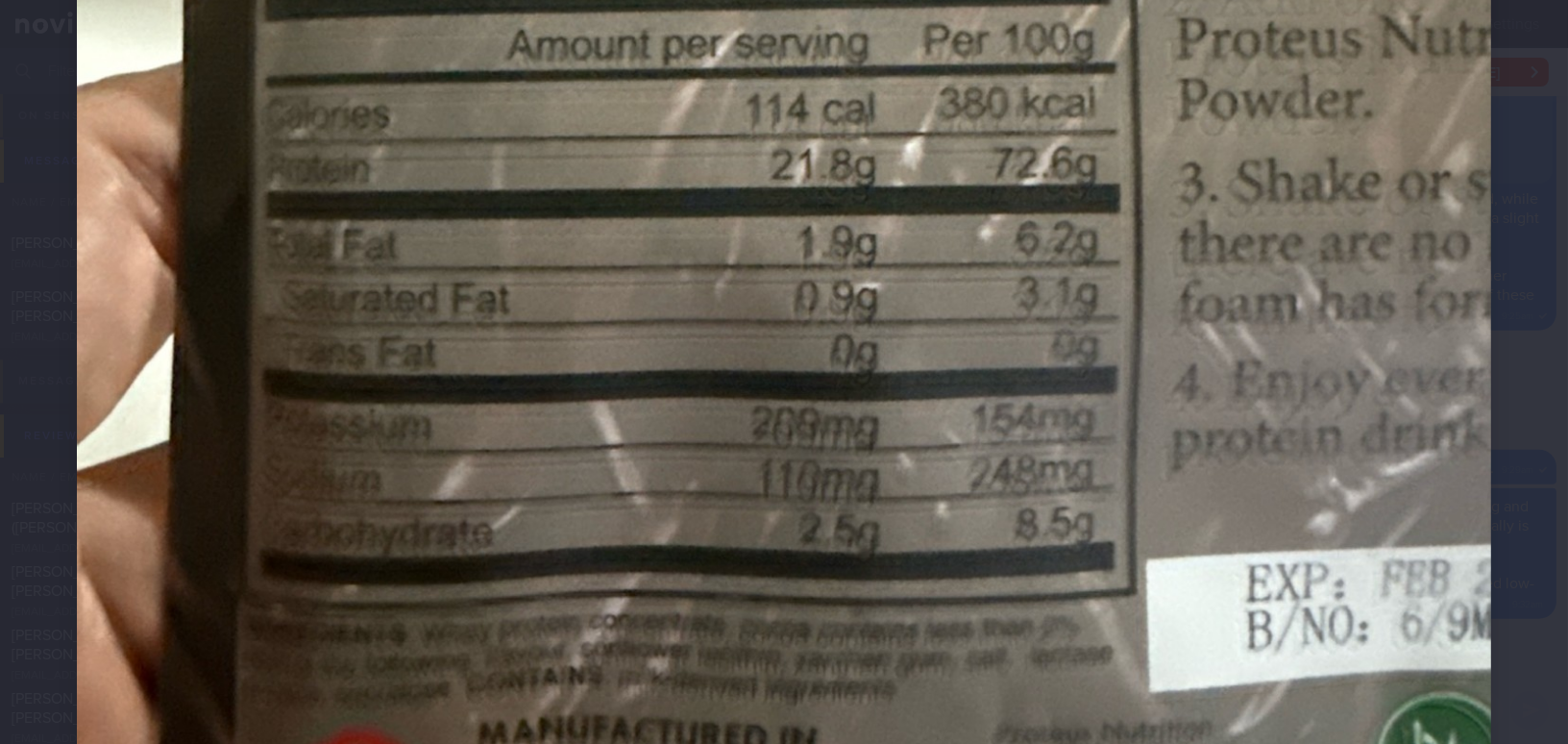
scroll to position [1222, 0]
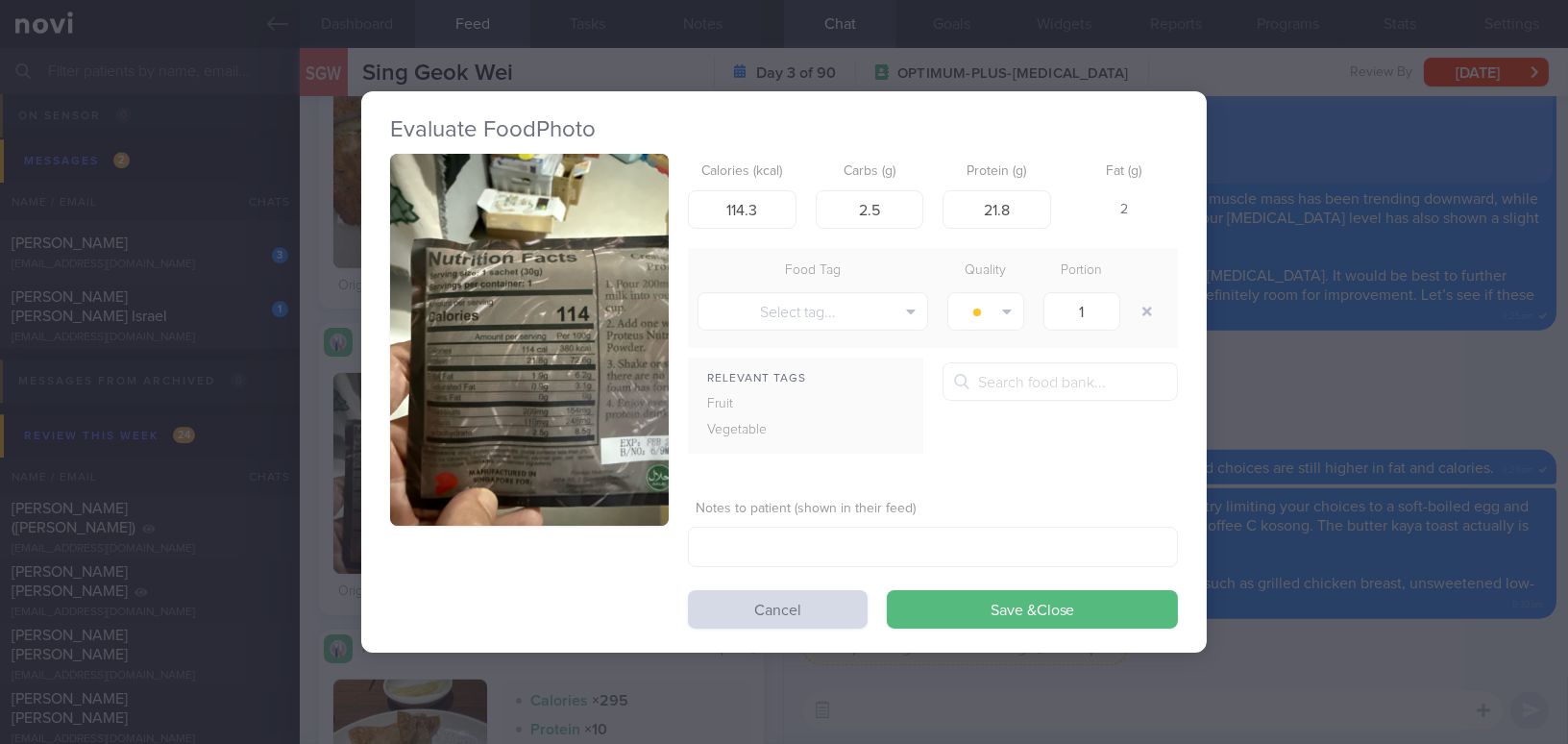
click at [1088, 705] on div "Evaluate Food Photo Calories (kcal) 114.3 Carbs (g) 2.5 Protein (g) 21.8 Fat (g…" at bounding box center [784, 372] width 846 height 744
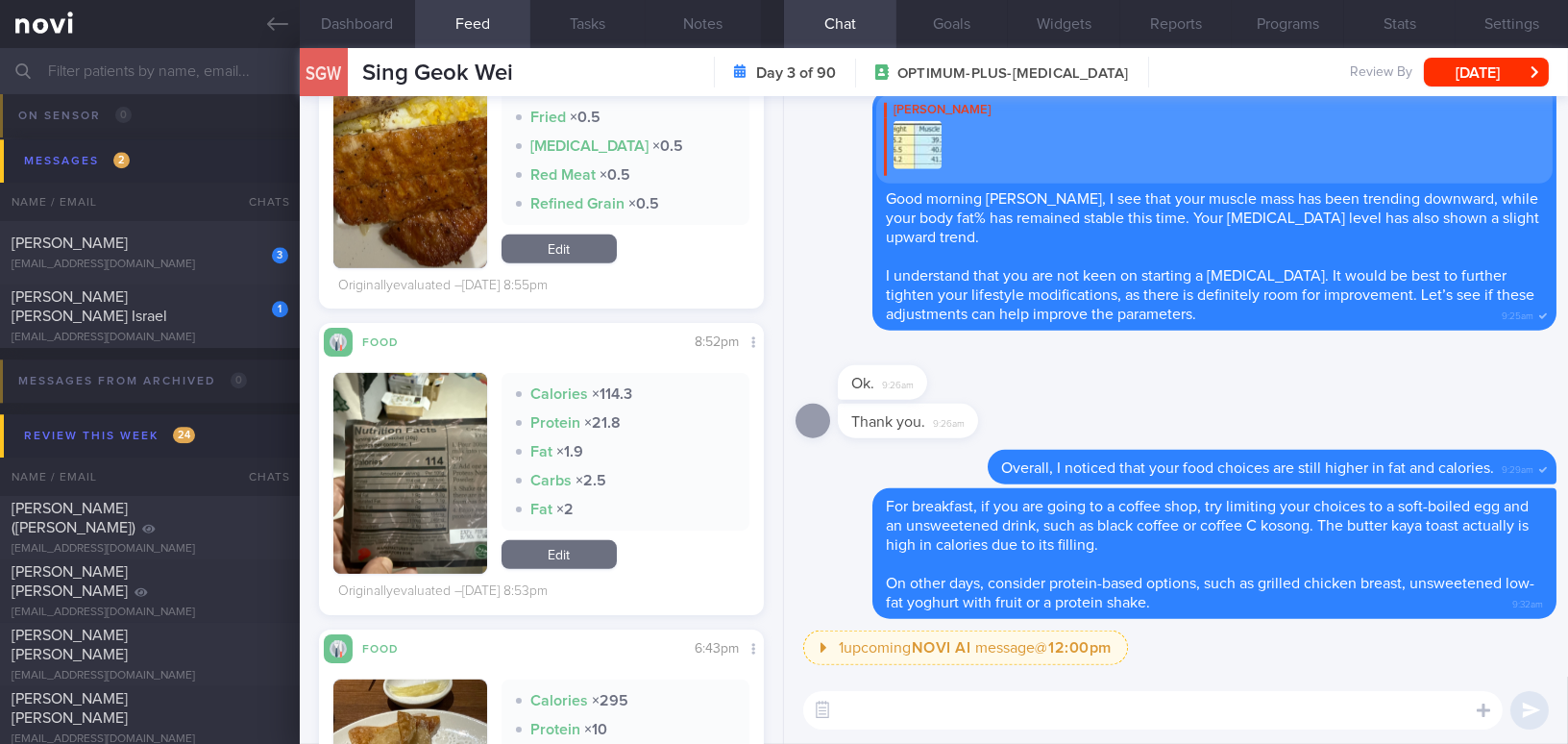
click at [1086, 710] on textarea at bounding box center [1153, 710] width 699 height 39
type textarea "I"
click at [1116, 729] on div "​ ​" at bounding box center [1176, 710] width 784 height 68
click at [960, 713] on textarea at bounding box center [1153, 710] width 699 height 39
type textarea "i"
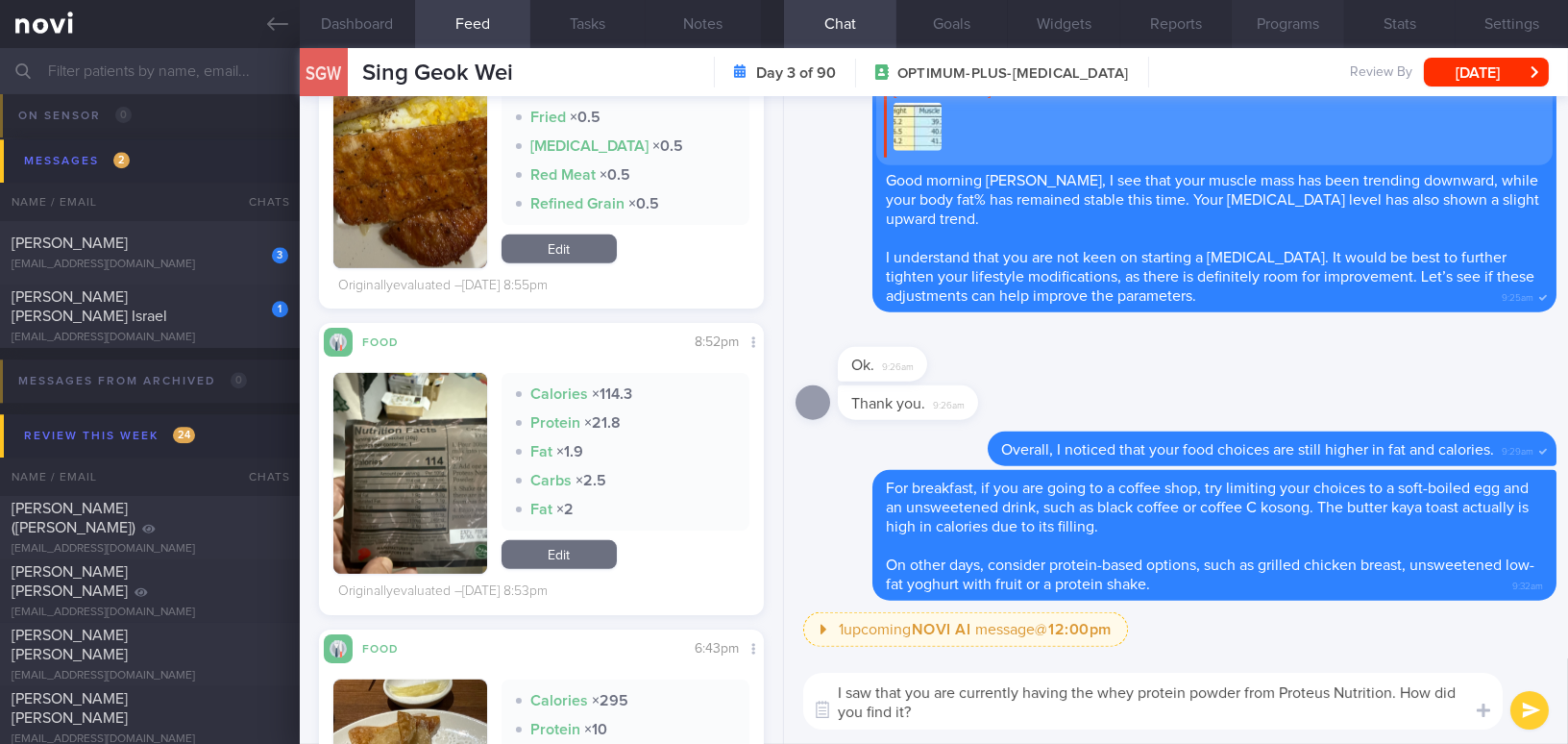
type textarea "I saw that you are currently having the whey protein powder from Proteus Nutrit…"
click at [369, 479] on button "button" at bounding box center [410, 473] width 153 height 201
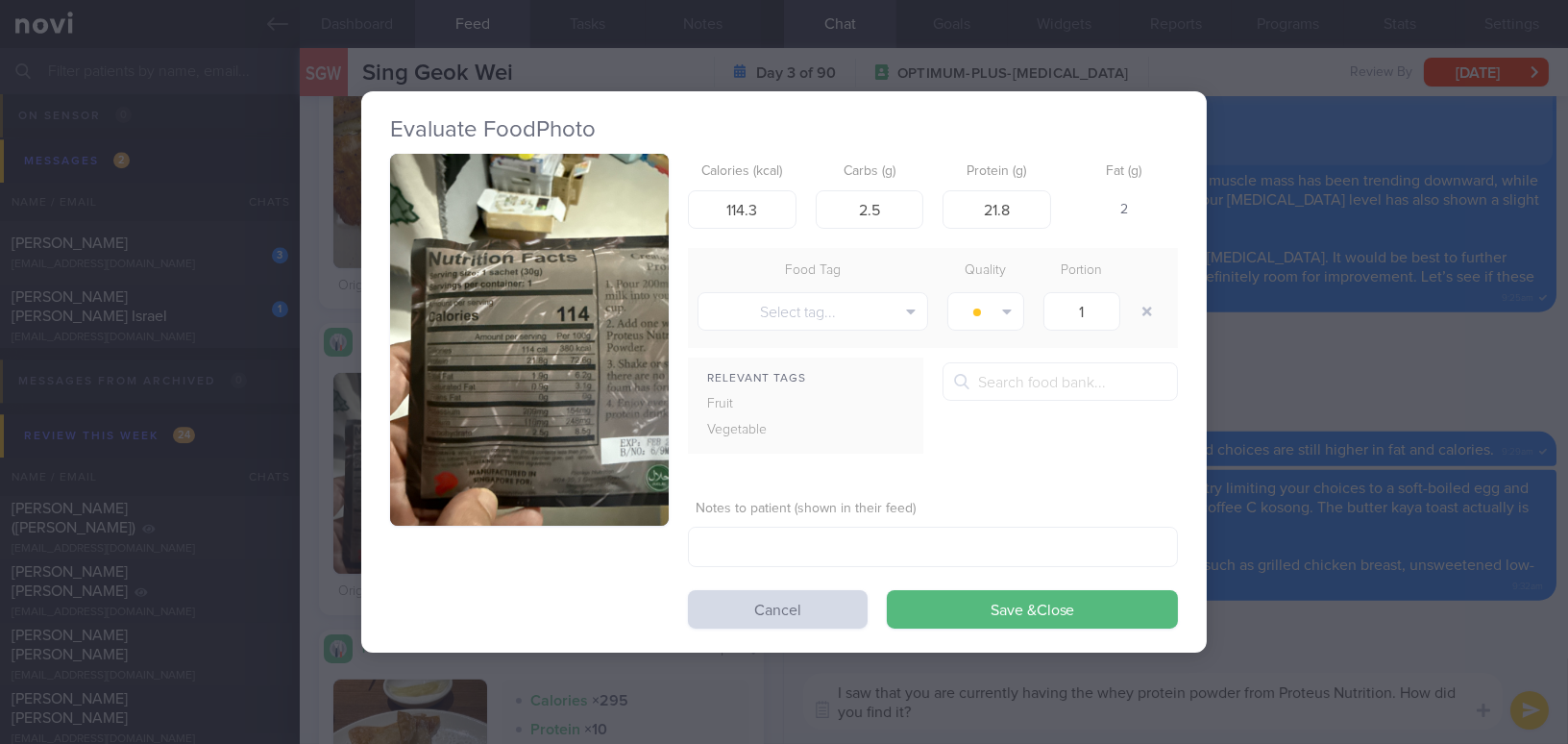
click at [451, 428] on img "button" at bounding box center [530, 339] width 279 height 372
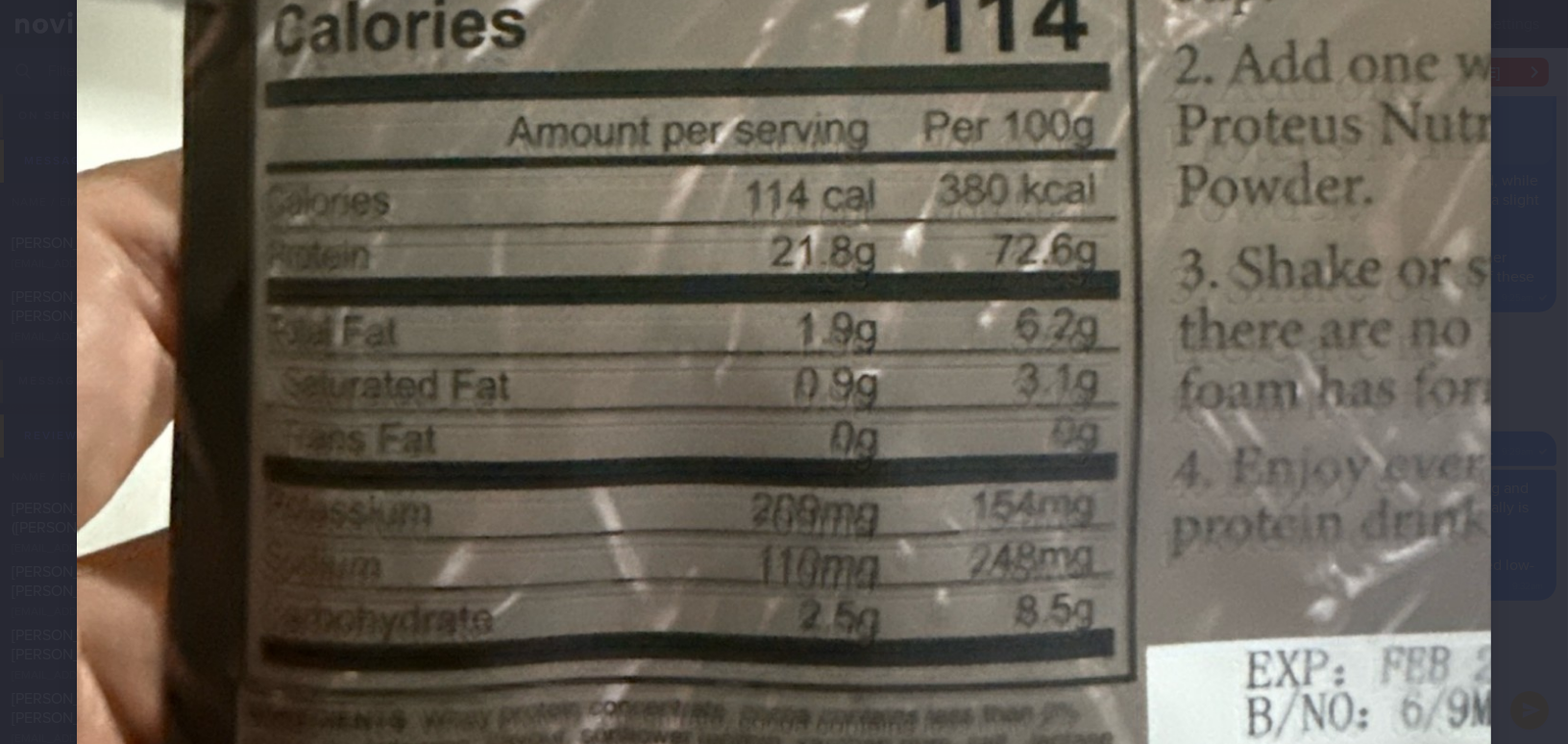
scroll to position [1222, 0]
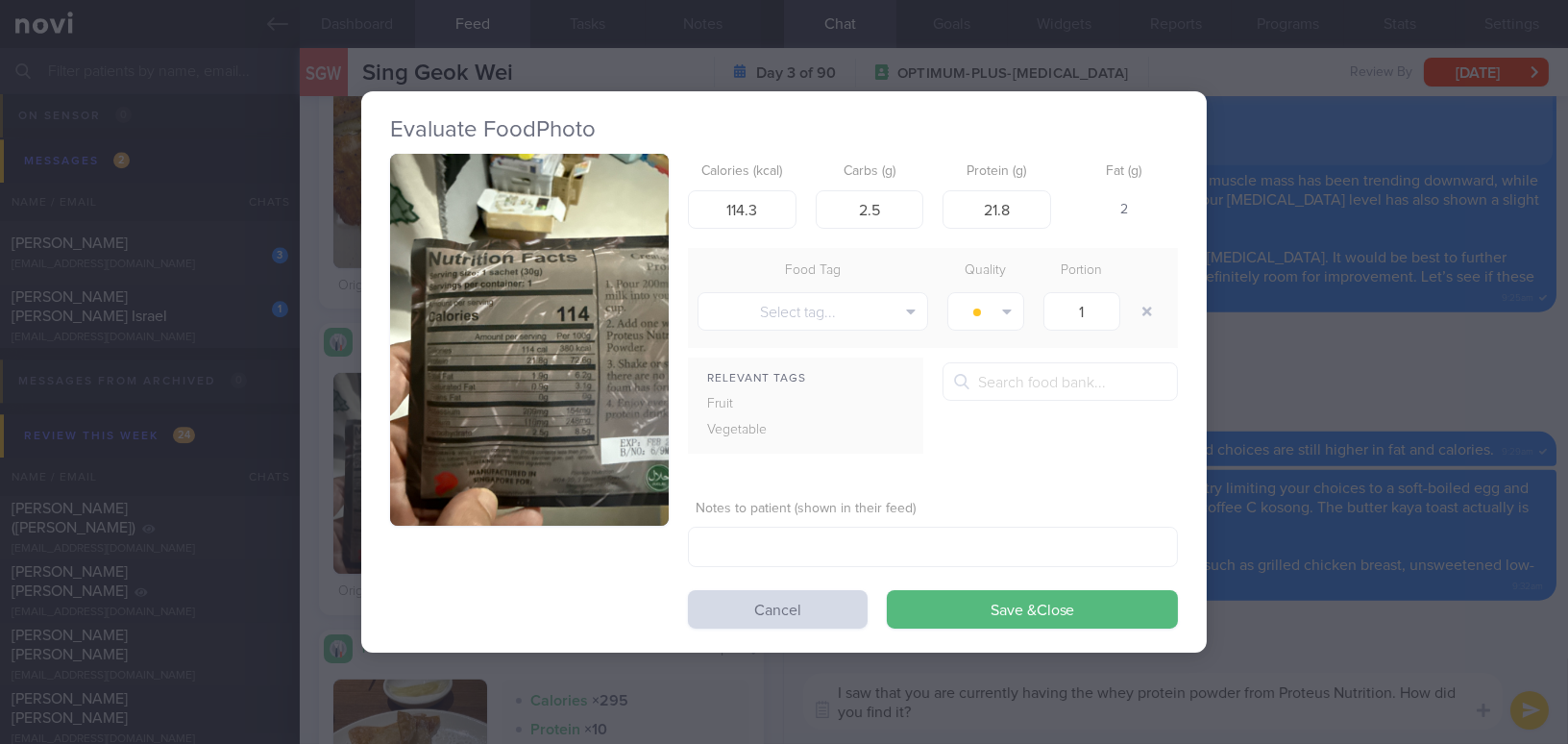
click at [1363, 663] on div "Evaluate Food Photo Calories (kcal) 114.3 Carbs (g) 2.5 Protein (g) 21.8 Fat (g…" at bounding box center [784, 372] width 1568 height 744
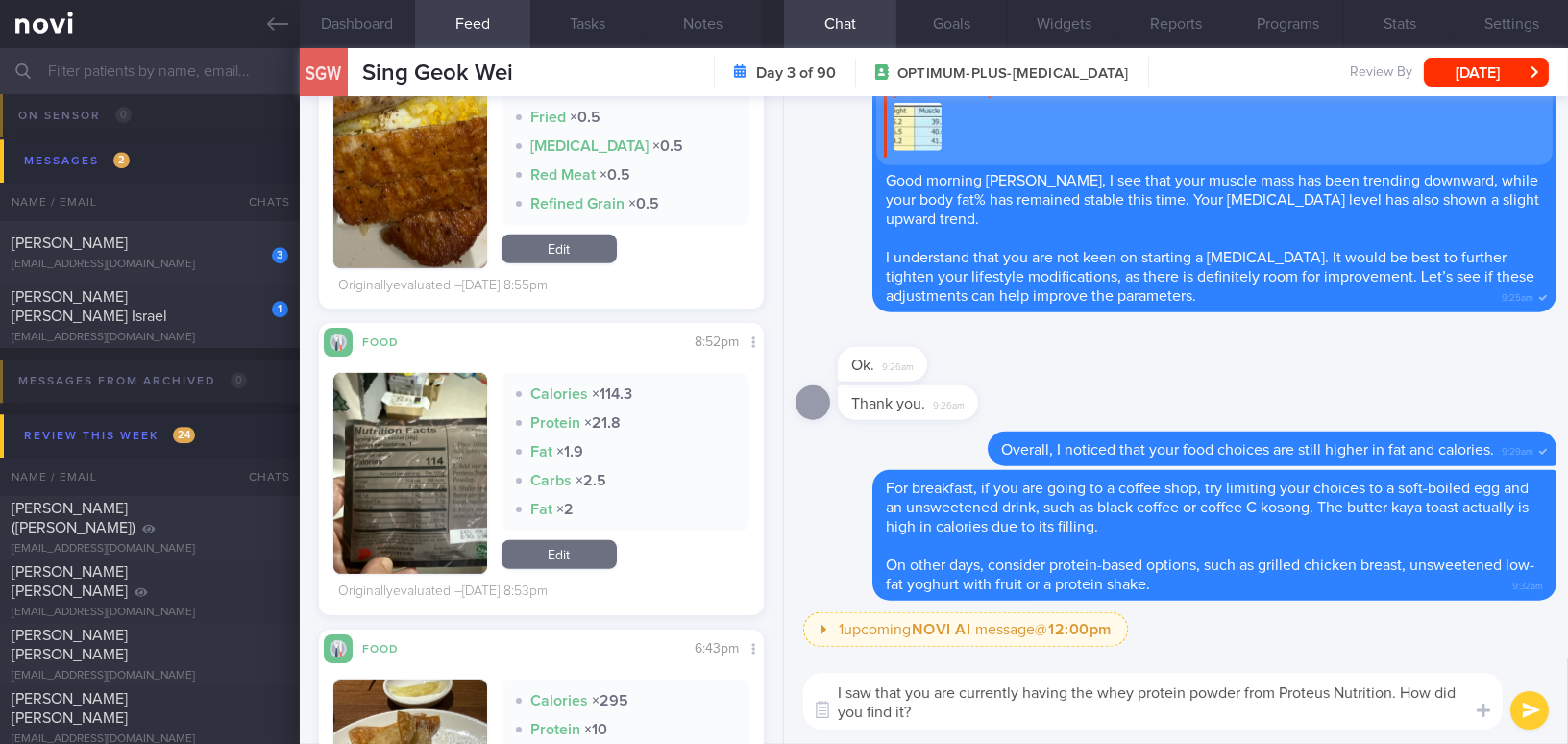
click at [1547, 715] on button "submit" at bounding box center [1529, 710] width 39 height 39
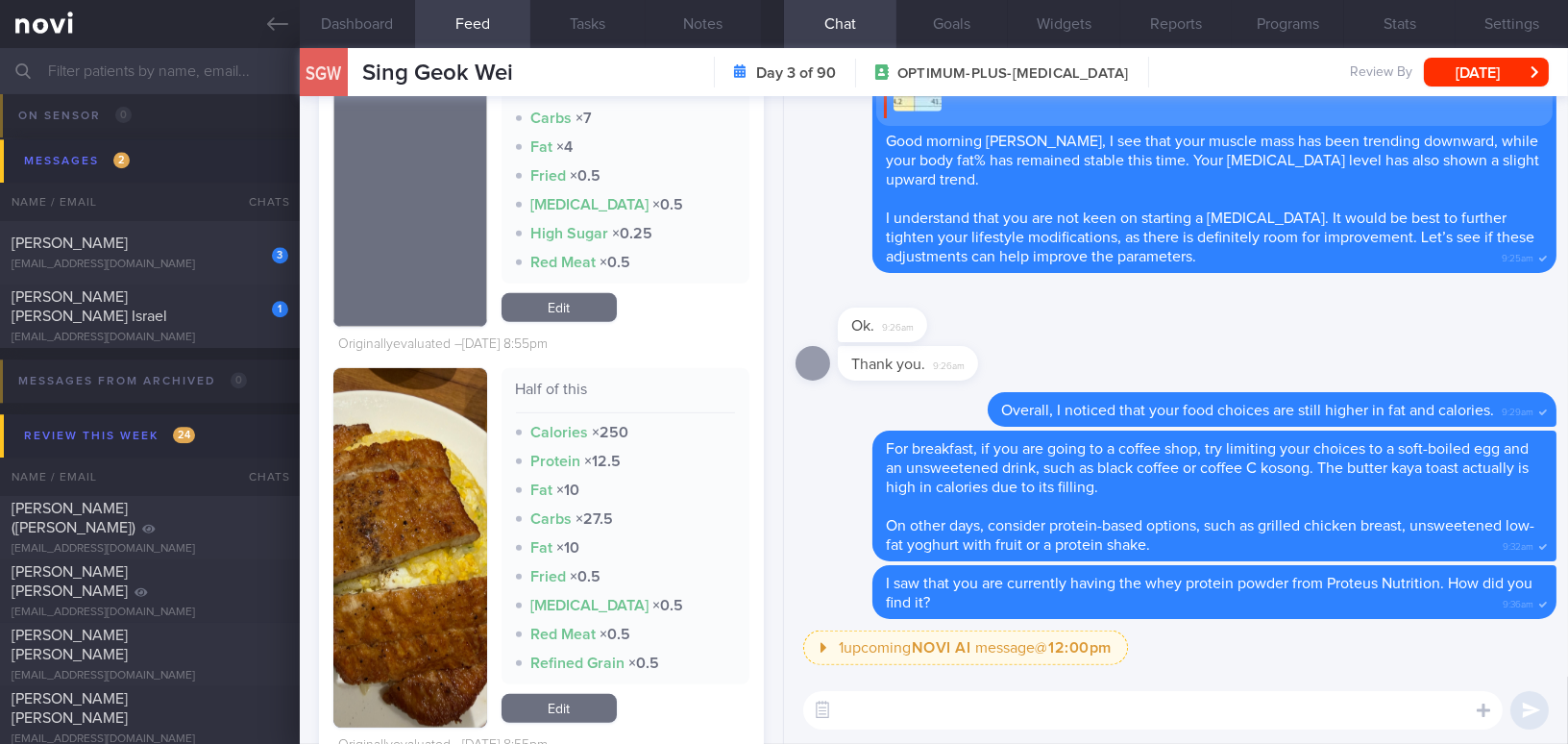
scroll to position [15372, 0]
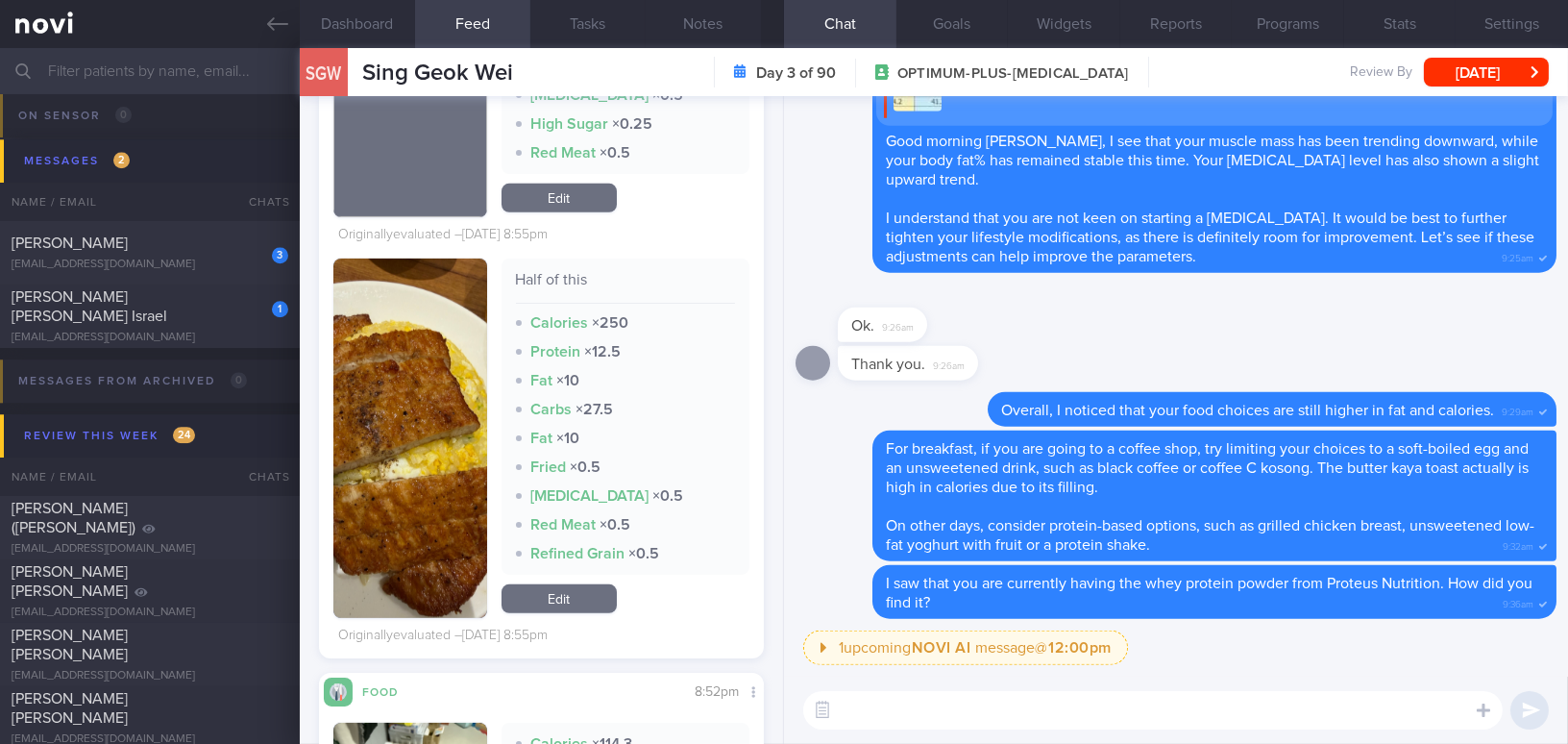
click at [428, 463] on button "button" at bounding box center [410, 437] width 153 height 360
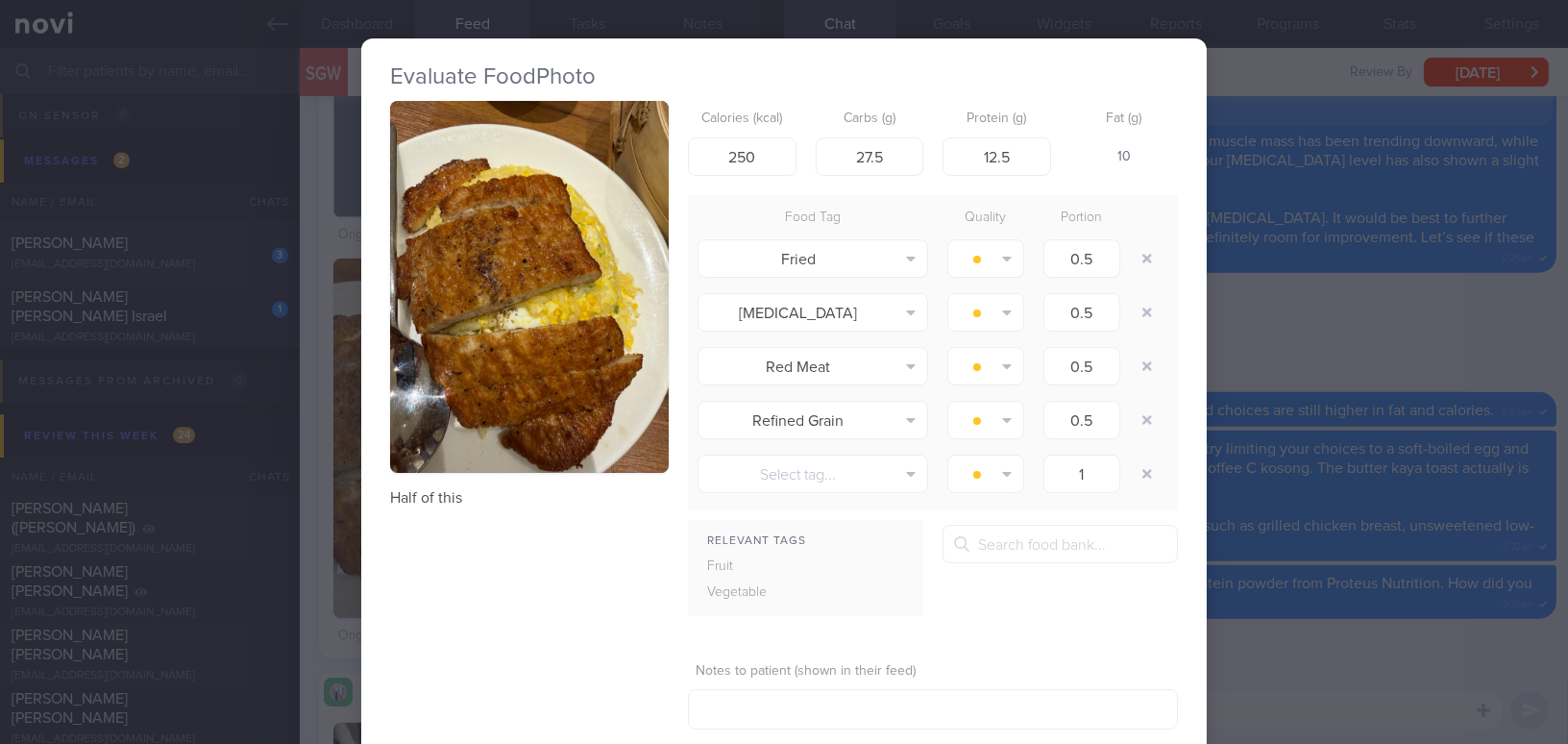
drag, startPoint x: 1387, startPoint y: 340, endPoint x: 1410, endPoint y: 410, distance: 73.7
click at [1387, 340] on div "Evaluate Food Photo Half of this Calories (kcal) 250 Carbs (g) 27.5 Protein (g)…" at bounding box center [784, 372] width 1568 height 744
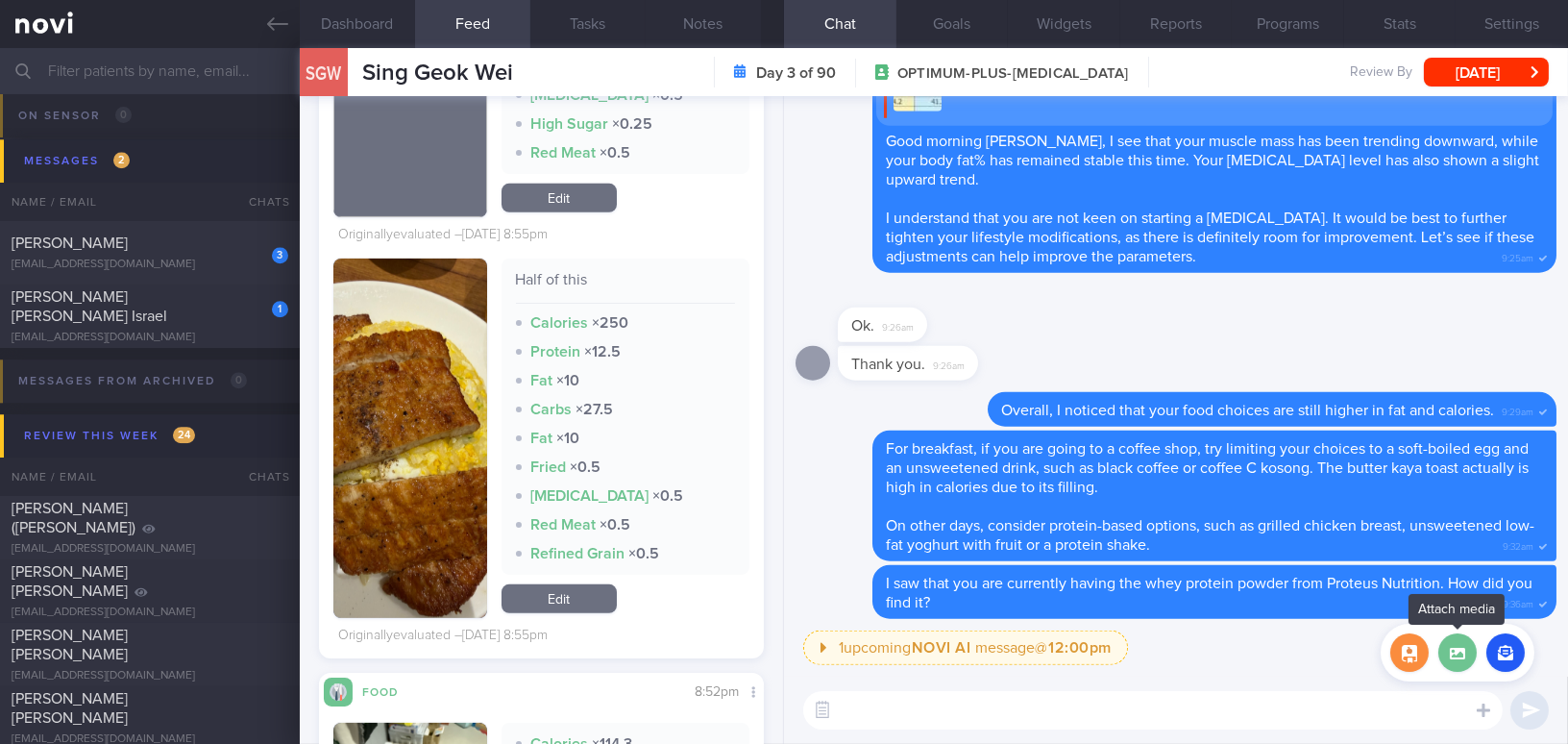
click at [1459, 641] on label at bounding box center [1457, 652] width 39 height 39
click at [0, 0] on input "file" at bounding box center [0, 0] width 0 height 0
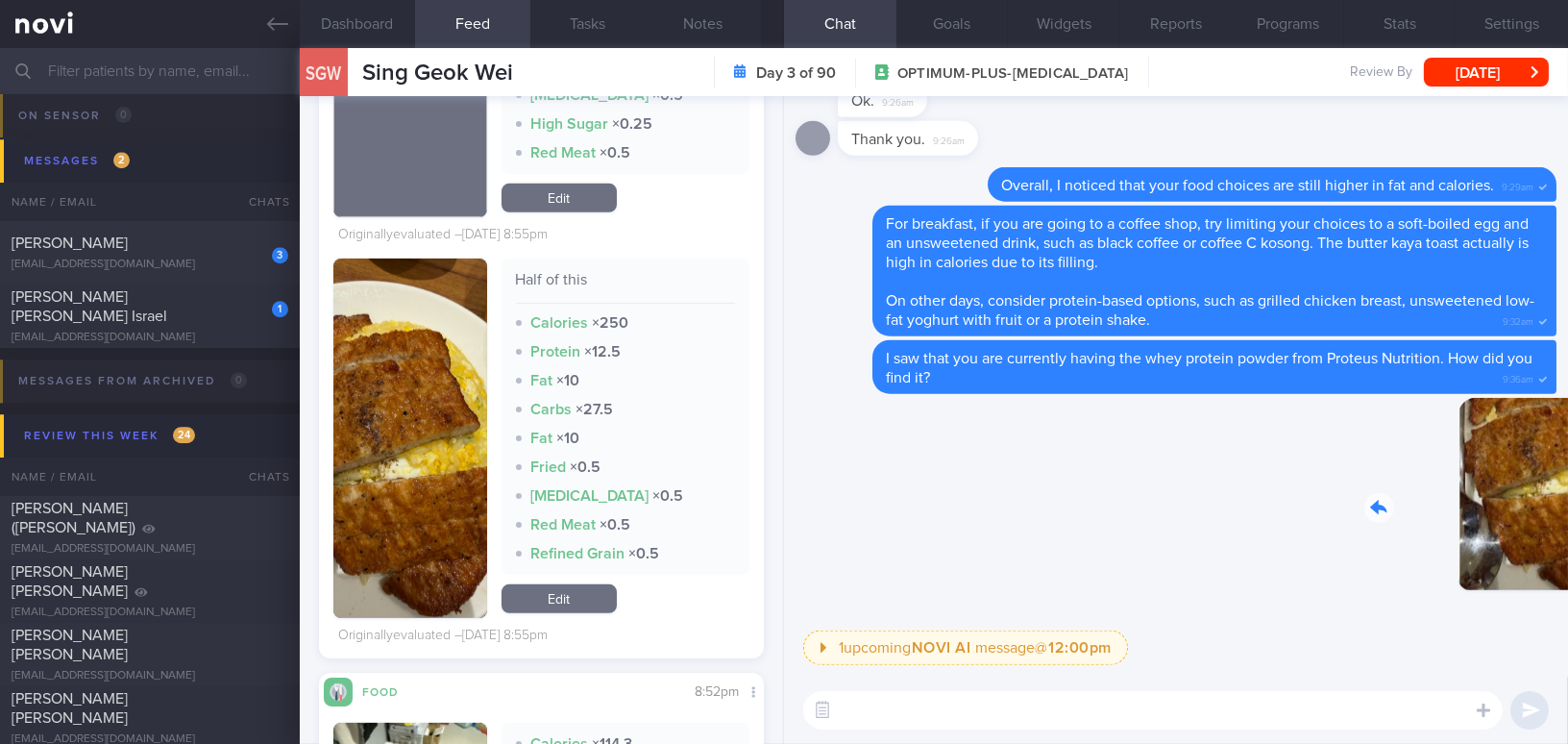
drag, startPoint x: 1418, startPoint y: 517, endPoint x: 1659, endPoint y: 555, distance: 244.0
click at [1567, 555] on html "You are offline! Some functionality will be unavailable Patients New Users Coac…" at bounding box center [784, 372] width 1568 height 744
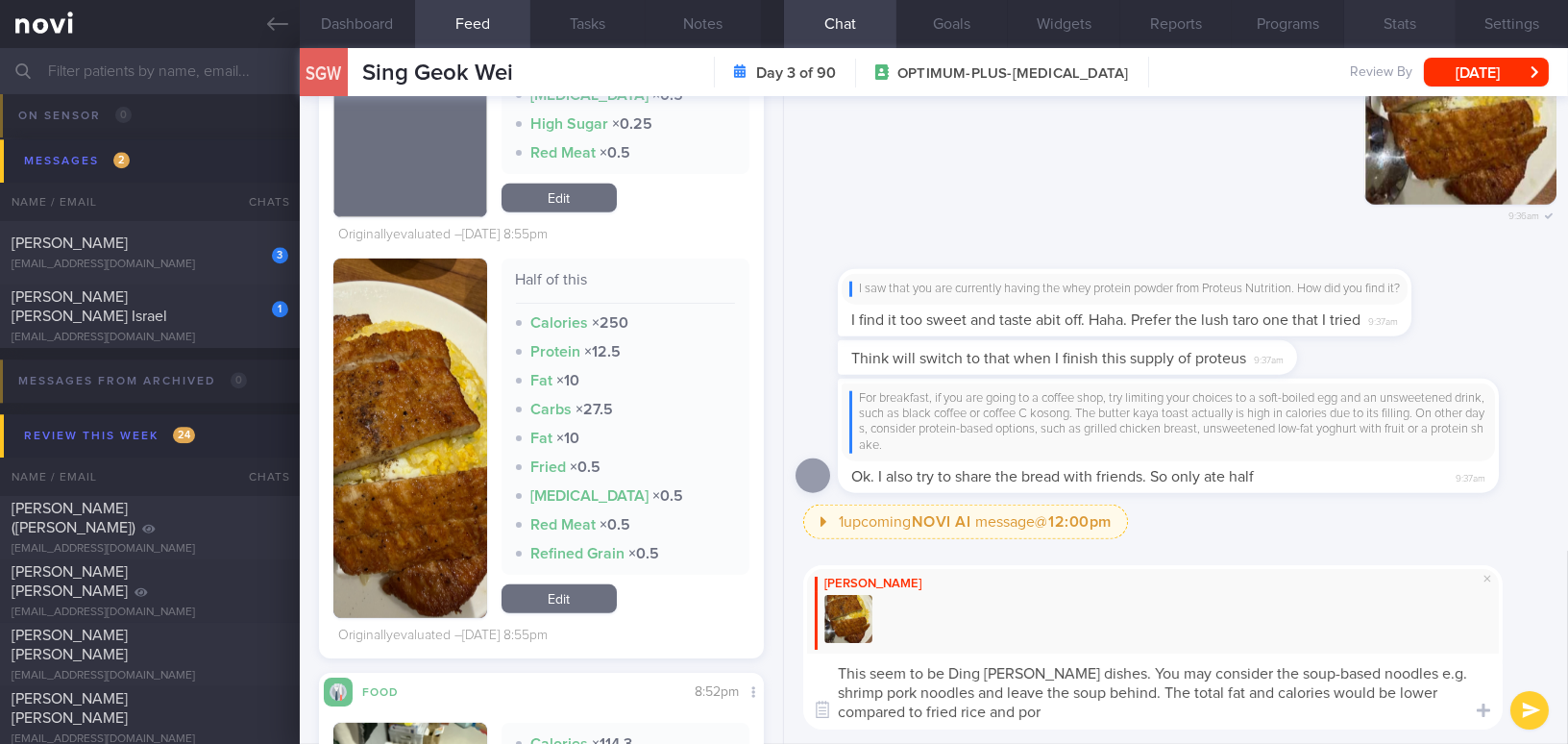
type textarea "This seem to be Ding Tai Fung dishes. You may consider the soup-based noodles e…"
drag, startPoint x: 1006, startPoint y: 718, endPoint x: 890, endPoint y: 692, distance: 118.9
click at [816, 672] on textarea "This seem to be Ding Tai Fung dishes. You may consider the soup-based noodles e…" at bounding box center [1153, 691] width 699 height 76
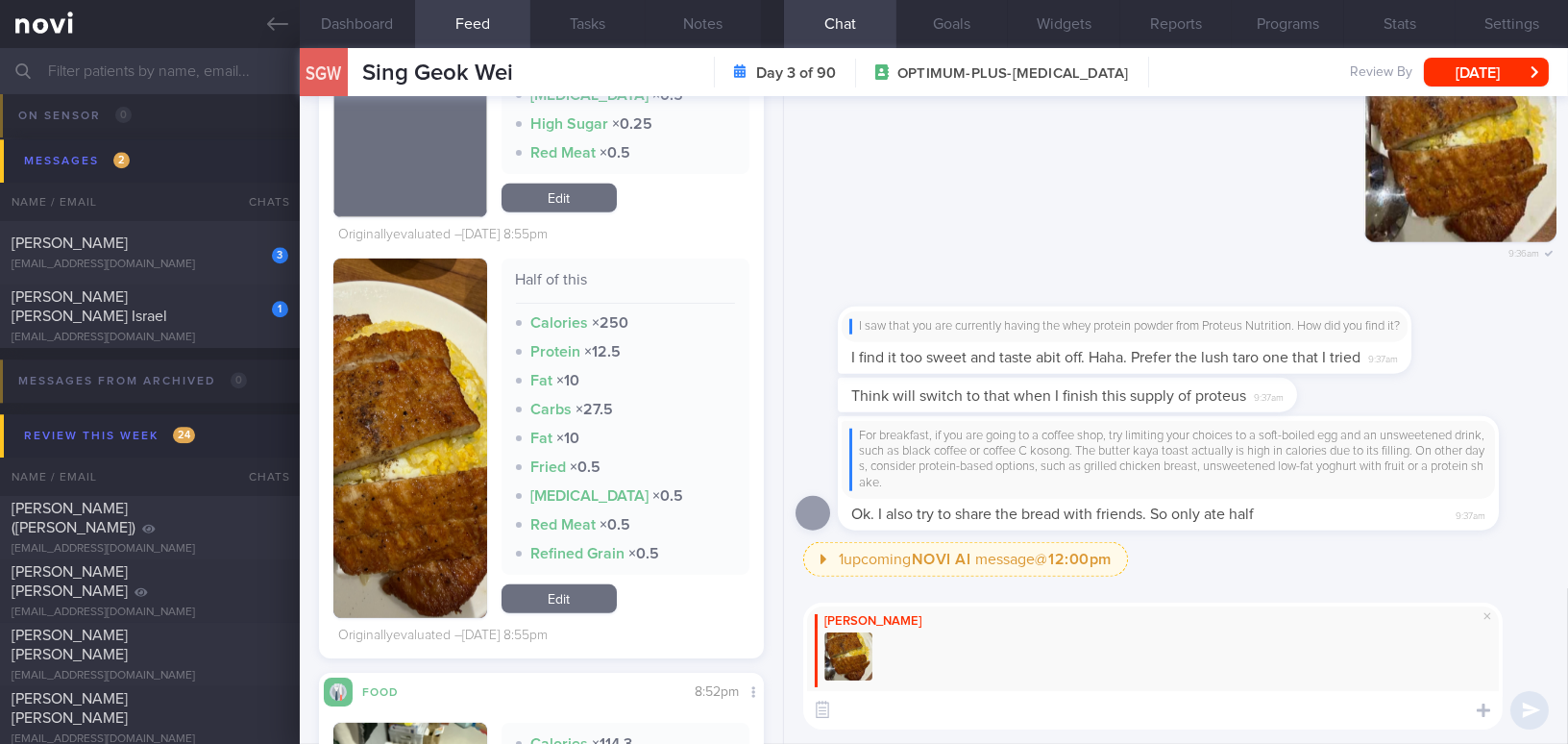
click at [885, 708] on textarea at bounding box center [1153, 710] width 699 height 39
paste textarea "These seem to be Din Tai Fung dishes. You may consider choosing soup-based nood…"
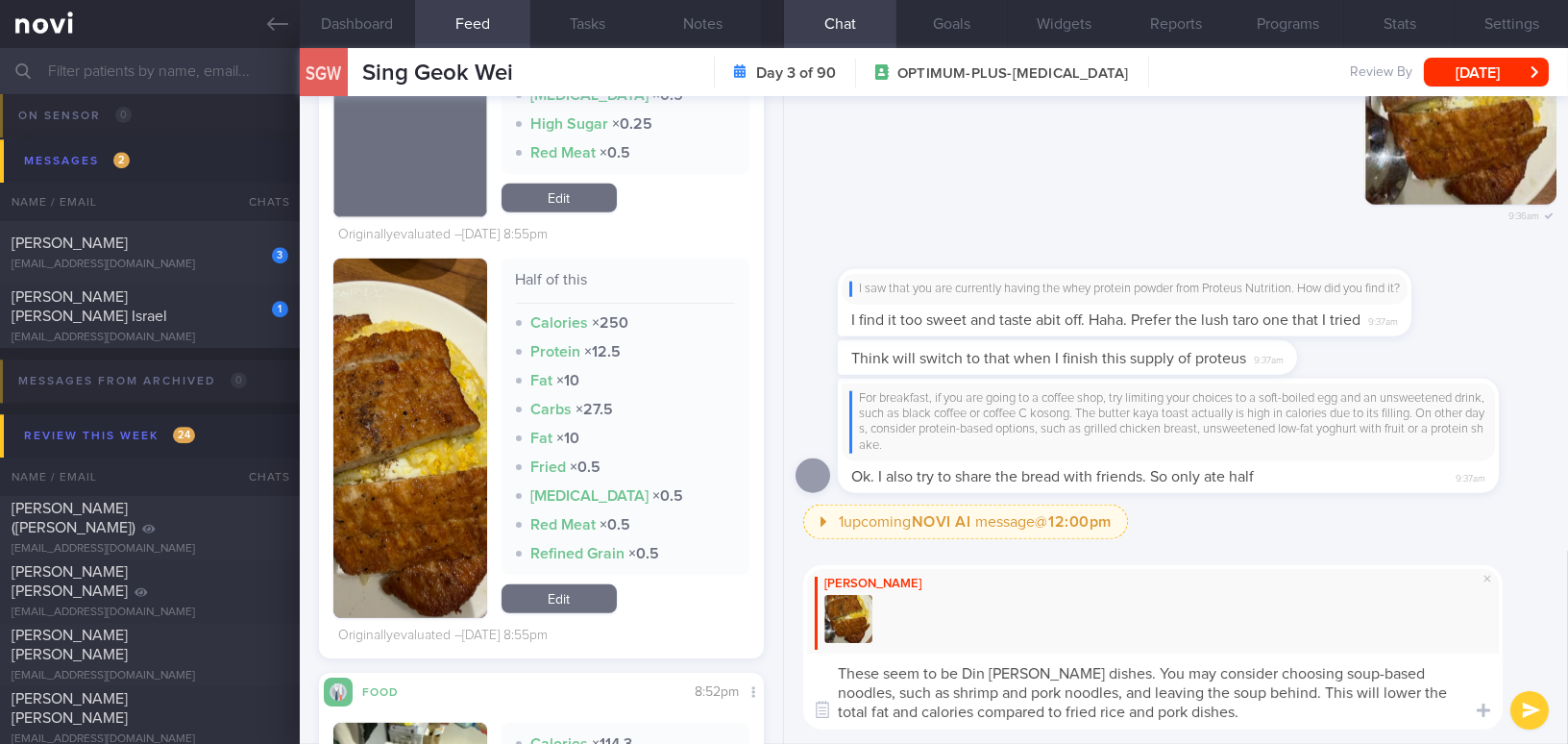
click at [880, 673] on textarea "These seem to be Din Tai Fung dishes. You may consider choosing soup-based nood…" at bounding box center [1153, 691] width 699 height 76
click at [1085, 668] on textarea "This seems to be Din Tai Fung dishes. You may consider choosing soup-based nood…" at bounding box center [1153, 691] width 699 height 76
drag, startPoint x: 1108, startPoint y: 708, endPoint x: 1173, endPoint y: 708, distance: 65.0
click at [1173, 708] on textarea "This seems to be Din Tai Fung dish. You may consider choosing soup-based noodle…" at bounding box center [1153, 691] width 699 height 76
type textarea "This seems to be Din [PERSON_NAME] dish. You may consider choosing soup-based n…"
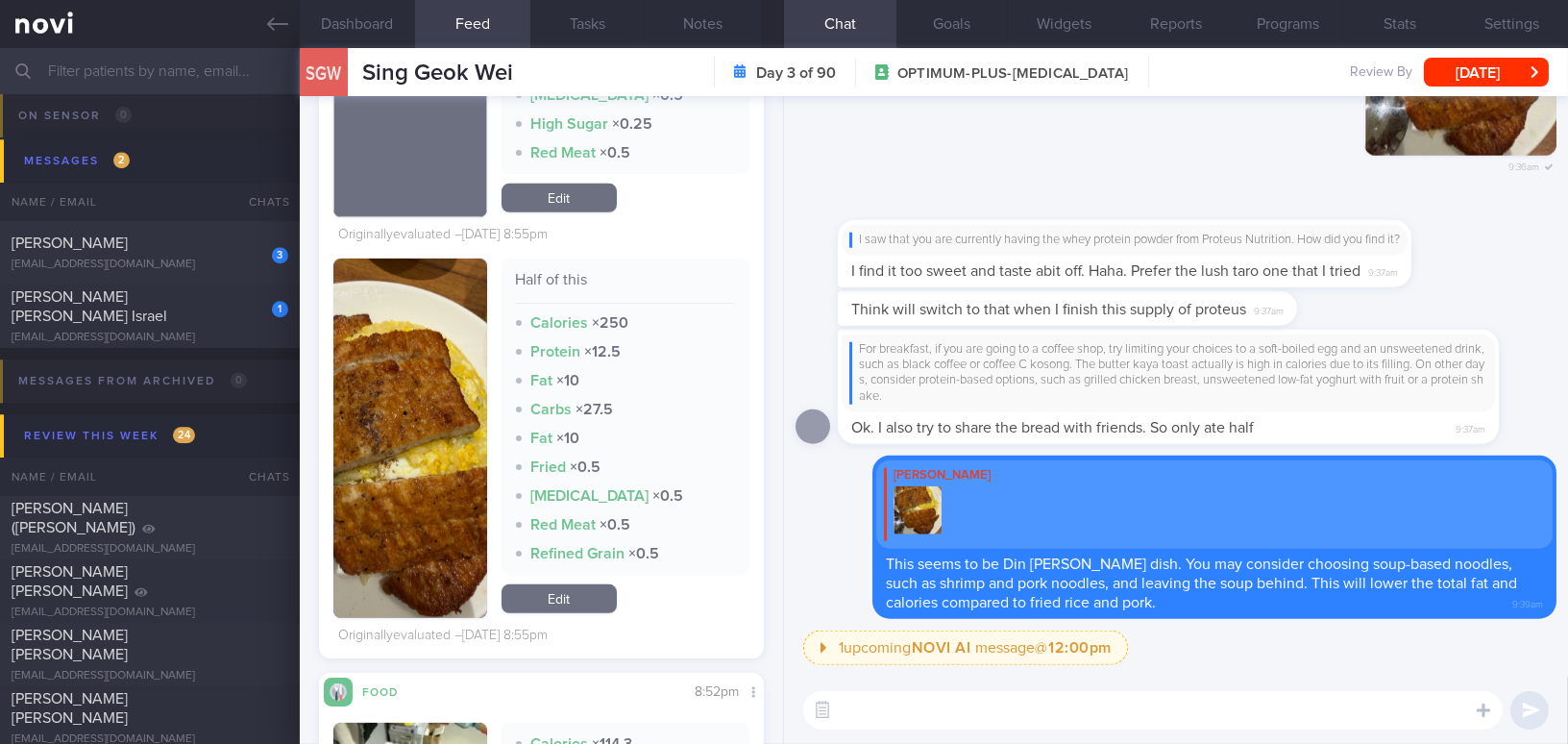
click at [1134, 346] on div "For breakfast, if you are going to a coffee shop, try limiting your choices to …" at bounding box center [1169, 372] width 639 height 63
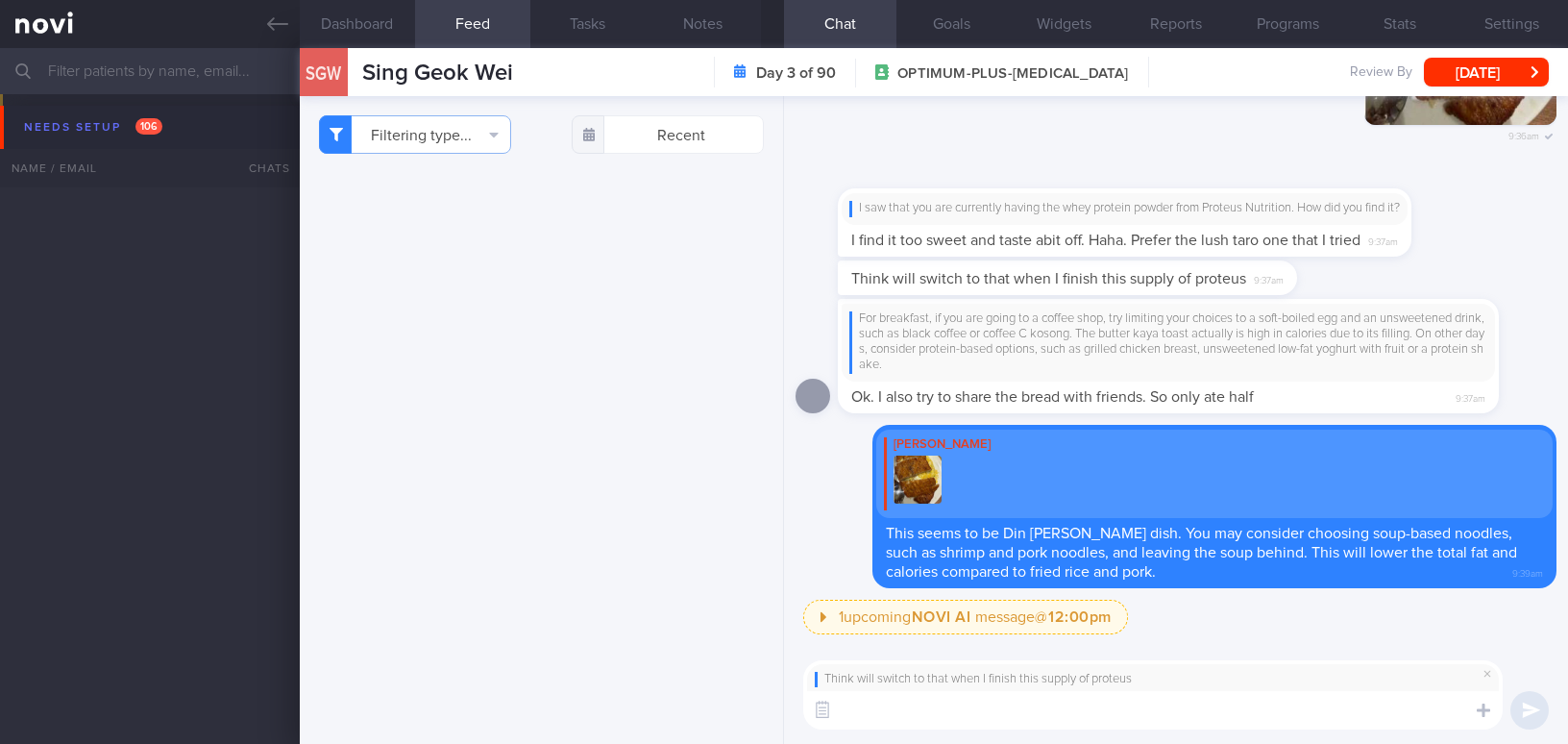
select select "9"
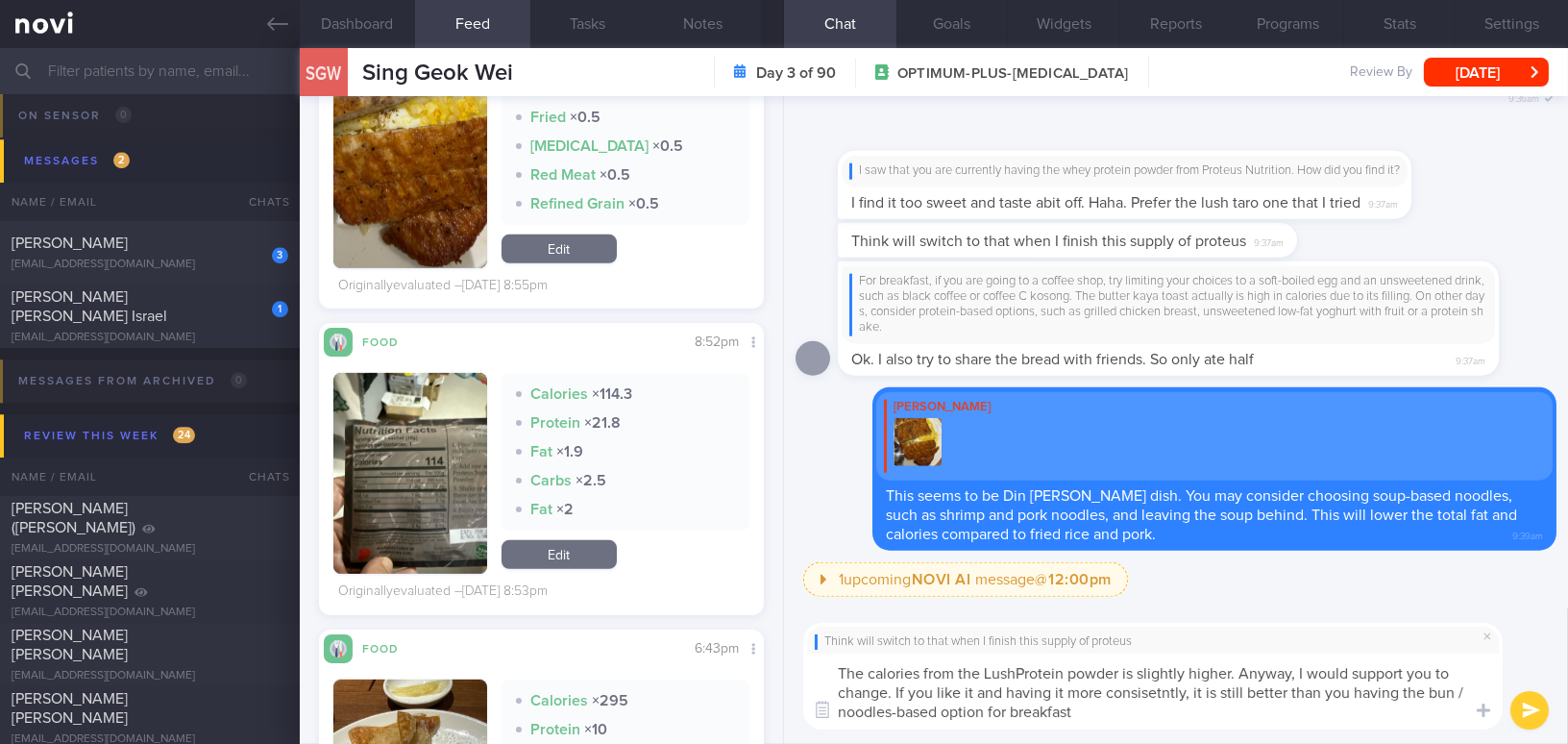
drag, startPoint x: 1106, startPoint y: 718, endPoint x: 798, endPoint y: 653, distance: 314.8
click at [798, 653] on div "Think will switch to that when I finish this supply of proteus The calories fro…" at bounding box center [1176, 676] width 784 height 135
click at [928, 697] on textarea "The calories from the LushProtein powder is slightly higher. Anyway, I would su…" at bounding box center [1153, 691] width 699 height 76
drag, startPoint x: 1080, startPoint y: 711, endPoint x: 749, endPoint y: 642, distance: 338.1
click at [749, 642] on div "Dashboard Feed 769 Tasks Notes Chat Goals Widgets Reports Programs Stats Settin…" at bounding box center [933, 395] width 1268 height 695
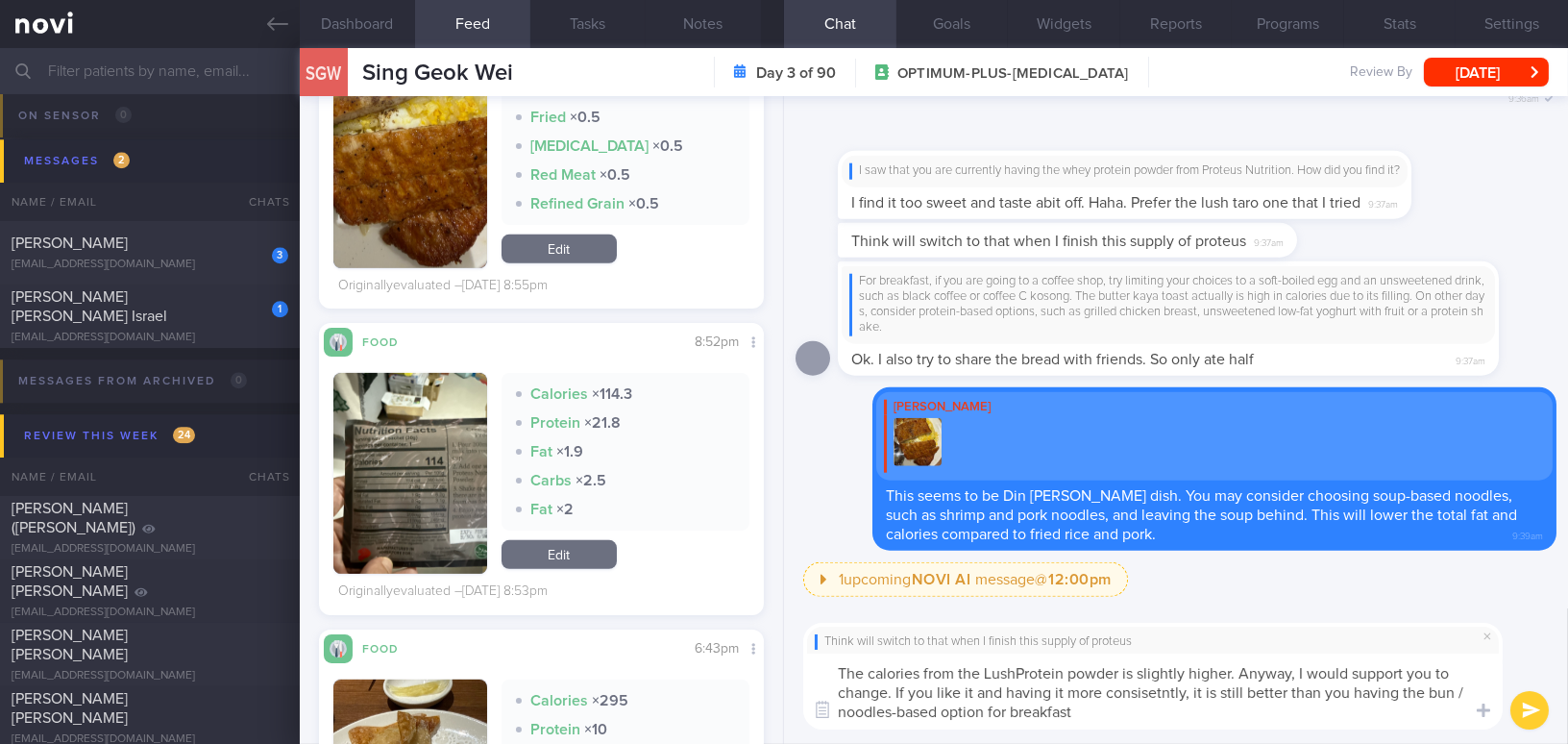
paste textarea "LushProtein powder are slightly higher. Nonetheless, I support you switching to…"
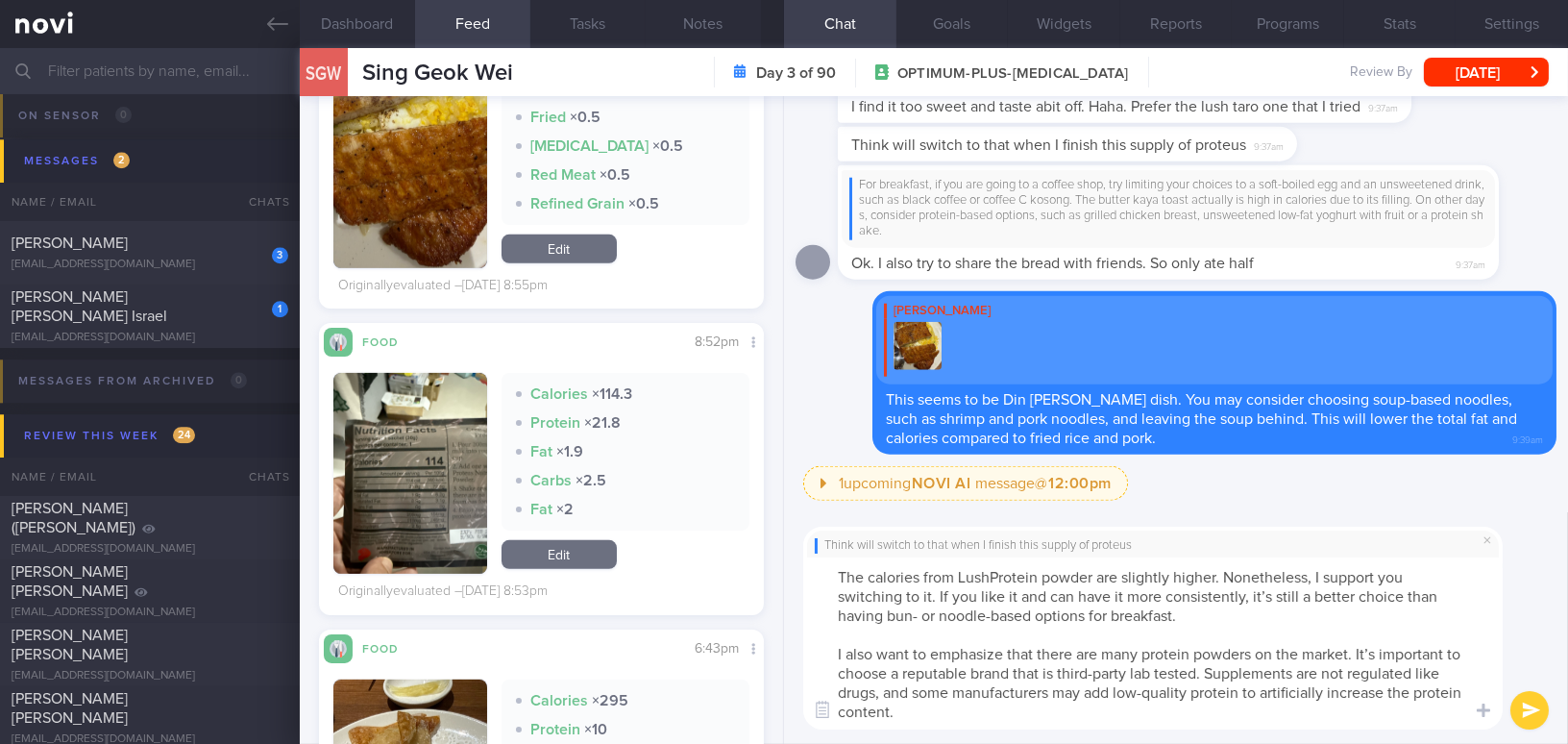
click at [1268, 593] on textarea "The calories from LushProtein powder are slightly higher. Nonetheless, I suppor…" at bounding box center [1153, 643] width 699 height 172
click at [917, 614] on textarea "The calories from LushProtein powder are slightly higher. Nonetheless, I suppor…" at bounding box center [1153, 643] width 699 height 172
click at [1375, 650] on textarea "The calories from LushProtein powder are slightly higher. Nonetheless, I suppor…" at bounding box center [1153, 643] width 699 height 172
type textarea "The calories from LushProtein powder are slightly higher. Nonetheless, I suppor…"
click at [1538, 710] on button "submit" at bounding box center [1529, 710] width 39 height 39
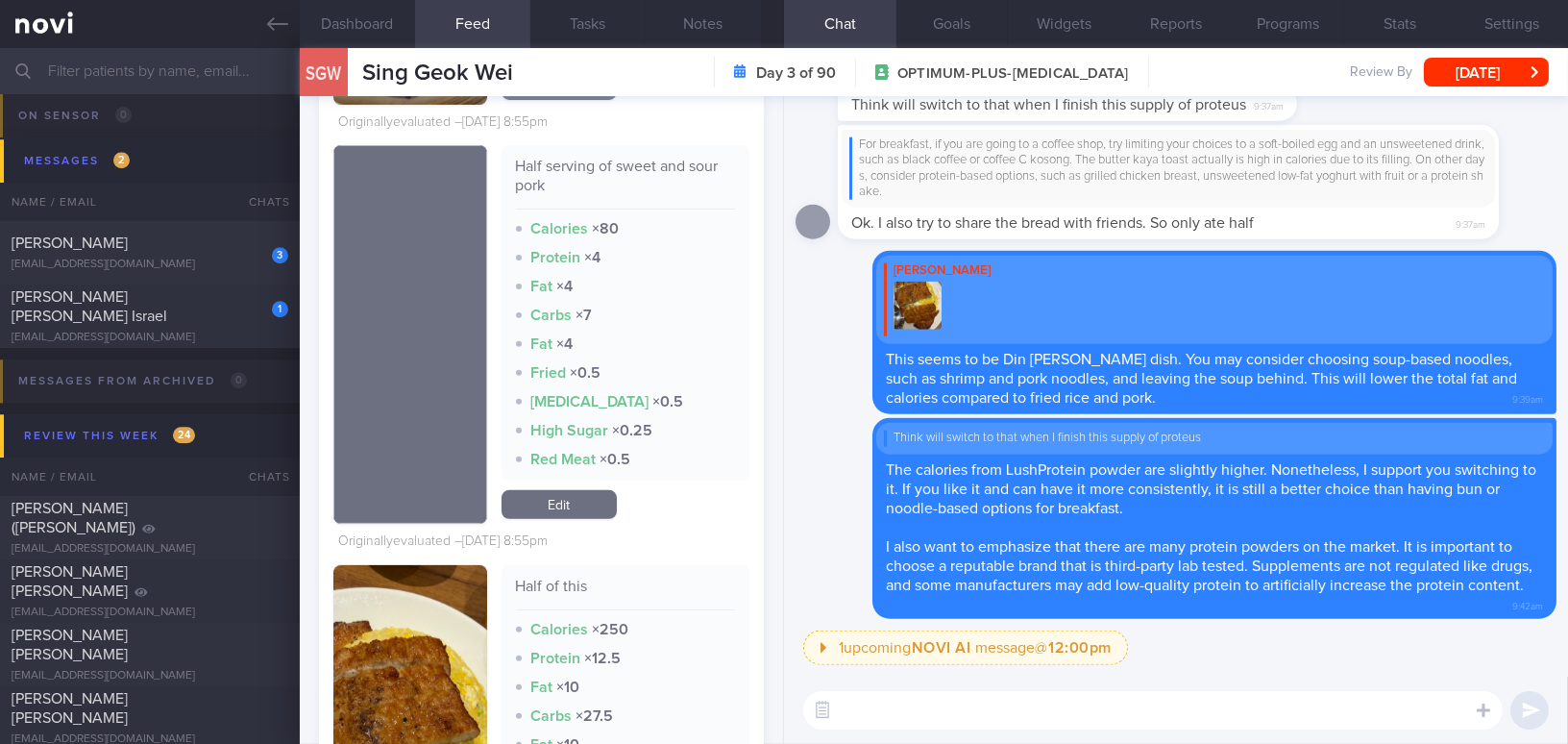
scroll to position [15023, 0]
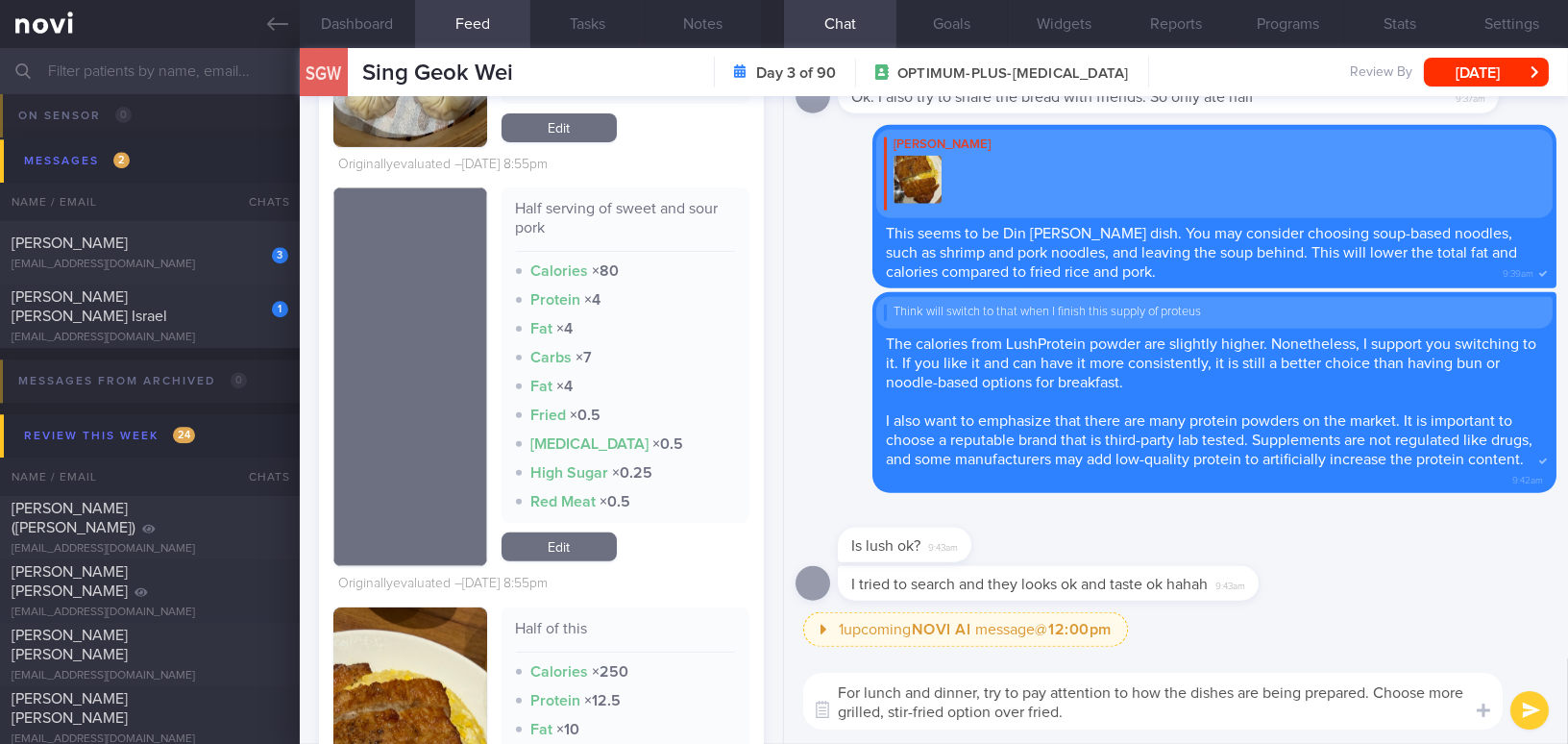
drag, startPoint x: 753, startPoint y: 670, endPoint x: 743, endPoint y: 670, distance: 10.0
click at [743, 670] on div "Dashboard Feed 769 Tasks Notes Chat Goals Widgets Reports Programs Stats Settin…" at bounding box center [933, 395] width 1268 height 695
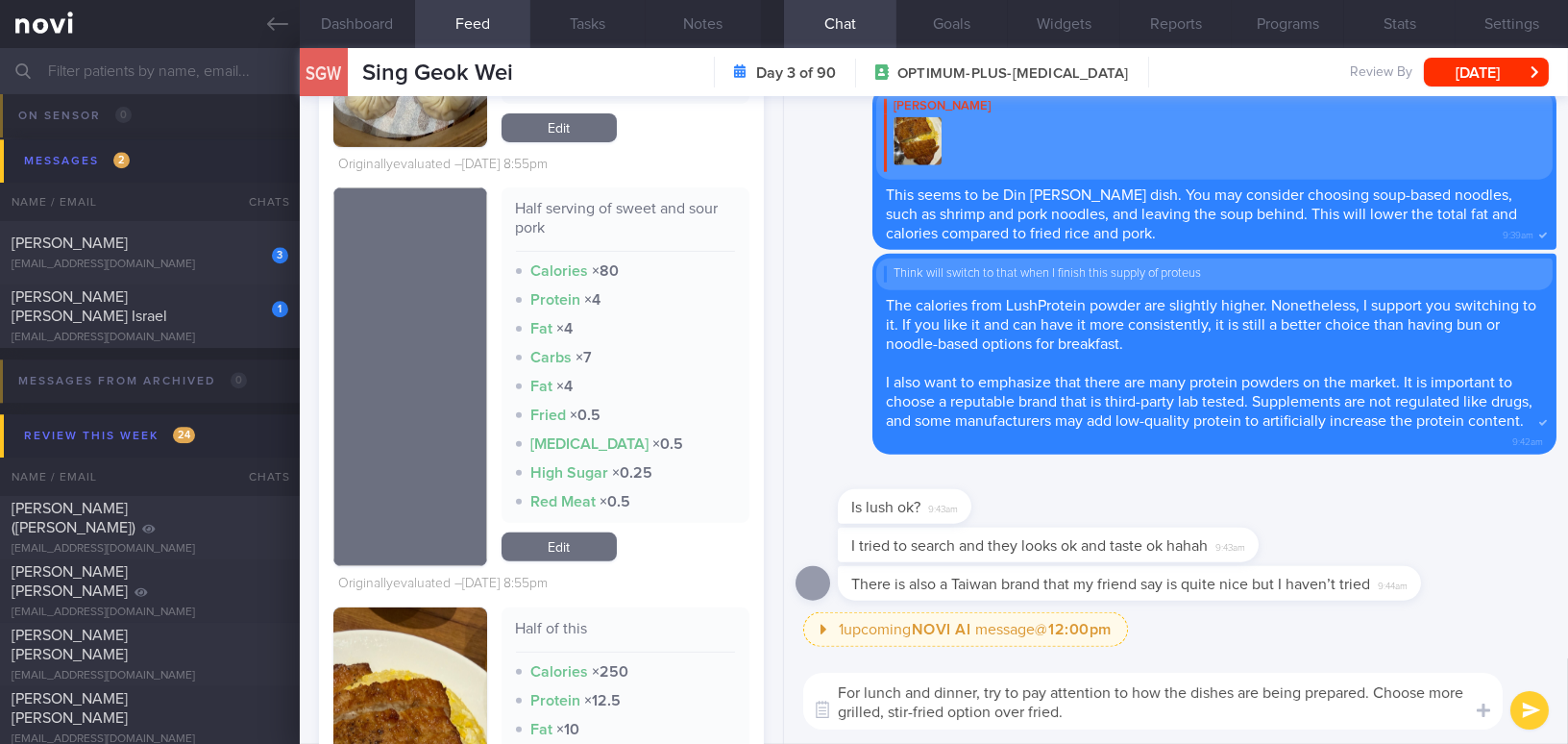
click at [986, 700] on textarea "For lunch and dinner, try to pay attention to how the dishes are being prepared…" at bounding box center [1153, 700] width 699 height 57
drag, startPoint x: 1040, startPoint y: 708, endPoint x: 643, endPoint y: 659, distance: 400.0
click at [643, 659] on div "Dashboard Feed 769 Tasks Notes Chat Goals Widgets Reports Programs Stats Settin…" at bounding box center [933, 395] width 1268 height 695
paste textarea "prepared. Opt for grilled or stir-fried options rather than fried ones"
type textarea "For lunch and dinner, try to pay attention to how the dishes are prepared. Opt …"
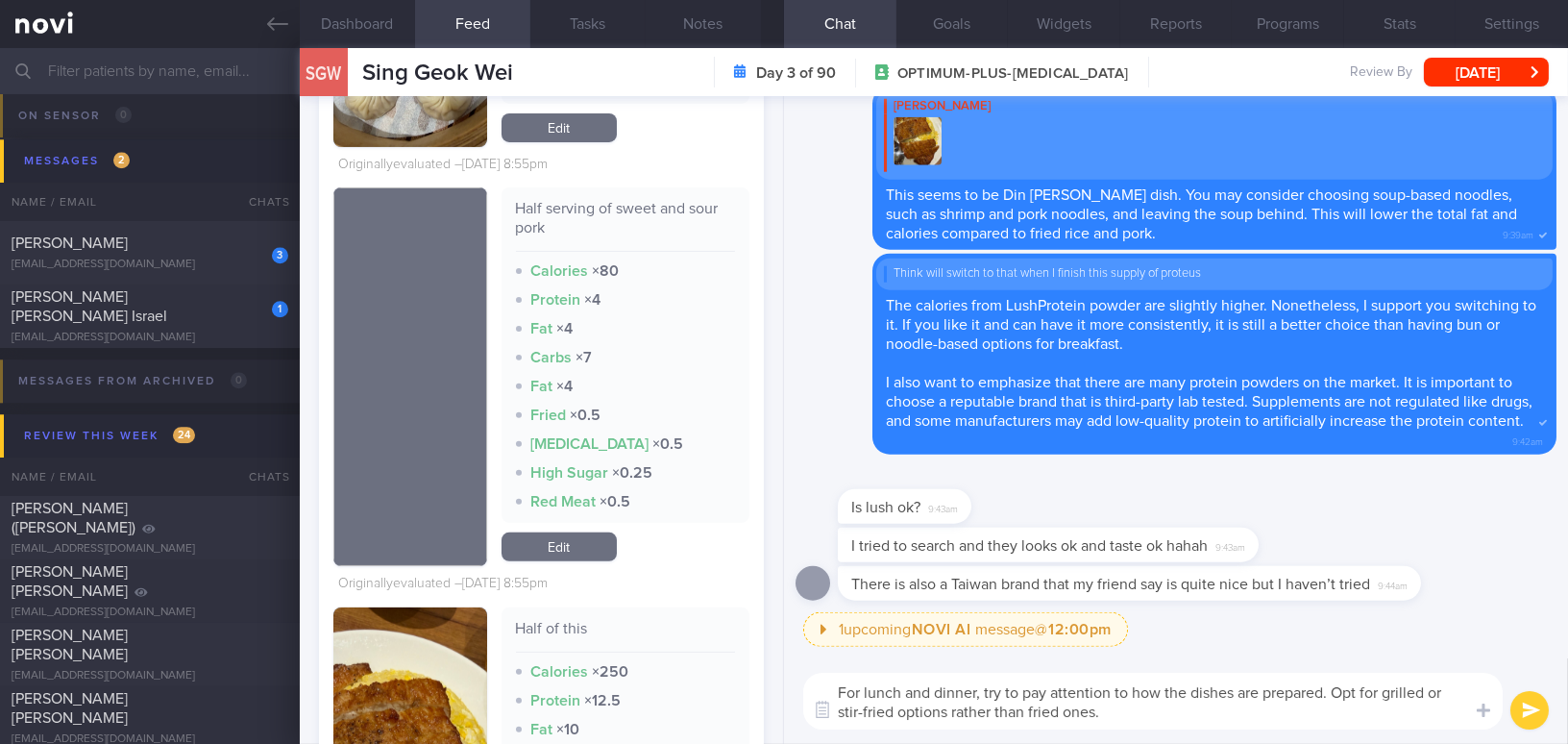
click at [1522, 710] on button "submit" at bounding box center [1529, 710] width 39 height 39
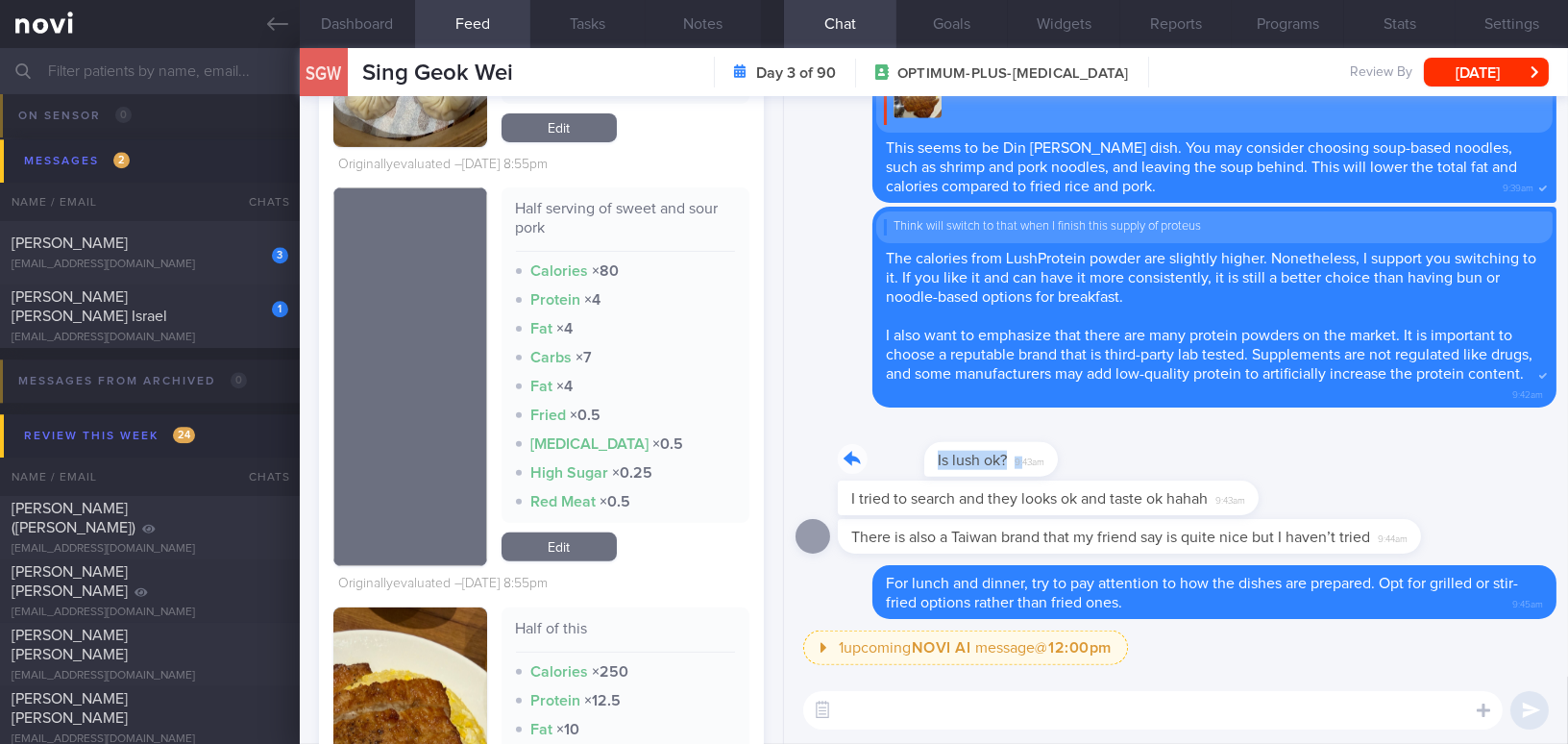
drag, startPoint x: 936, startPoint y: 449, endPoint x: 1162, endPoint y: 456, distance: 226.1
click at [1162, 456] on div "Is lush ok? 9:43am" at bounding box center [1176, 450] width 761 height 62
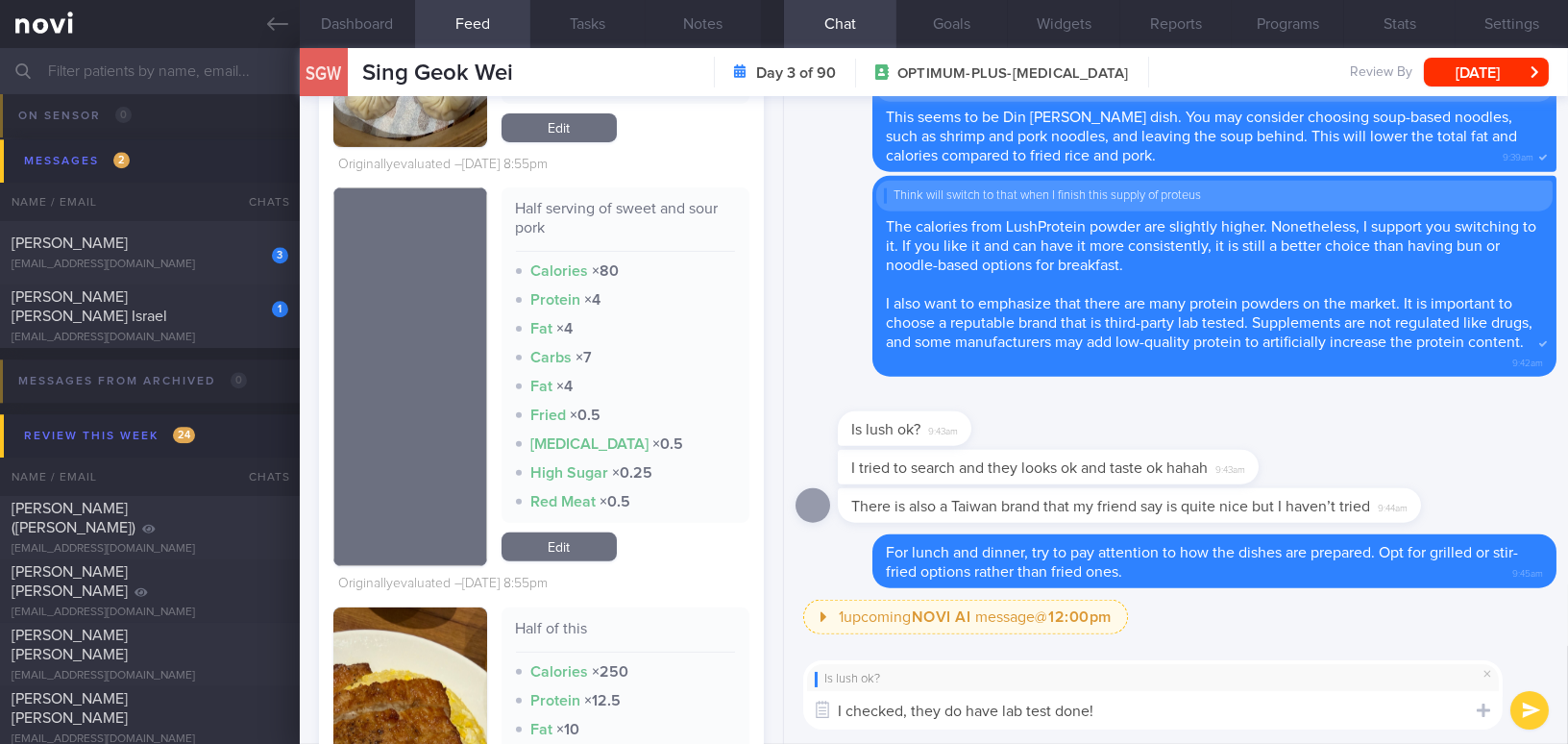
type textarea "I checked, they do have lab test done!"
click at [1525, 710] on button "submit" at bounding box center [1529, 710] width 39 height 39
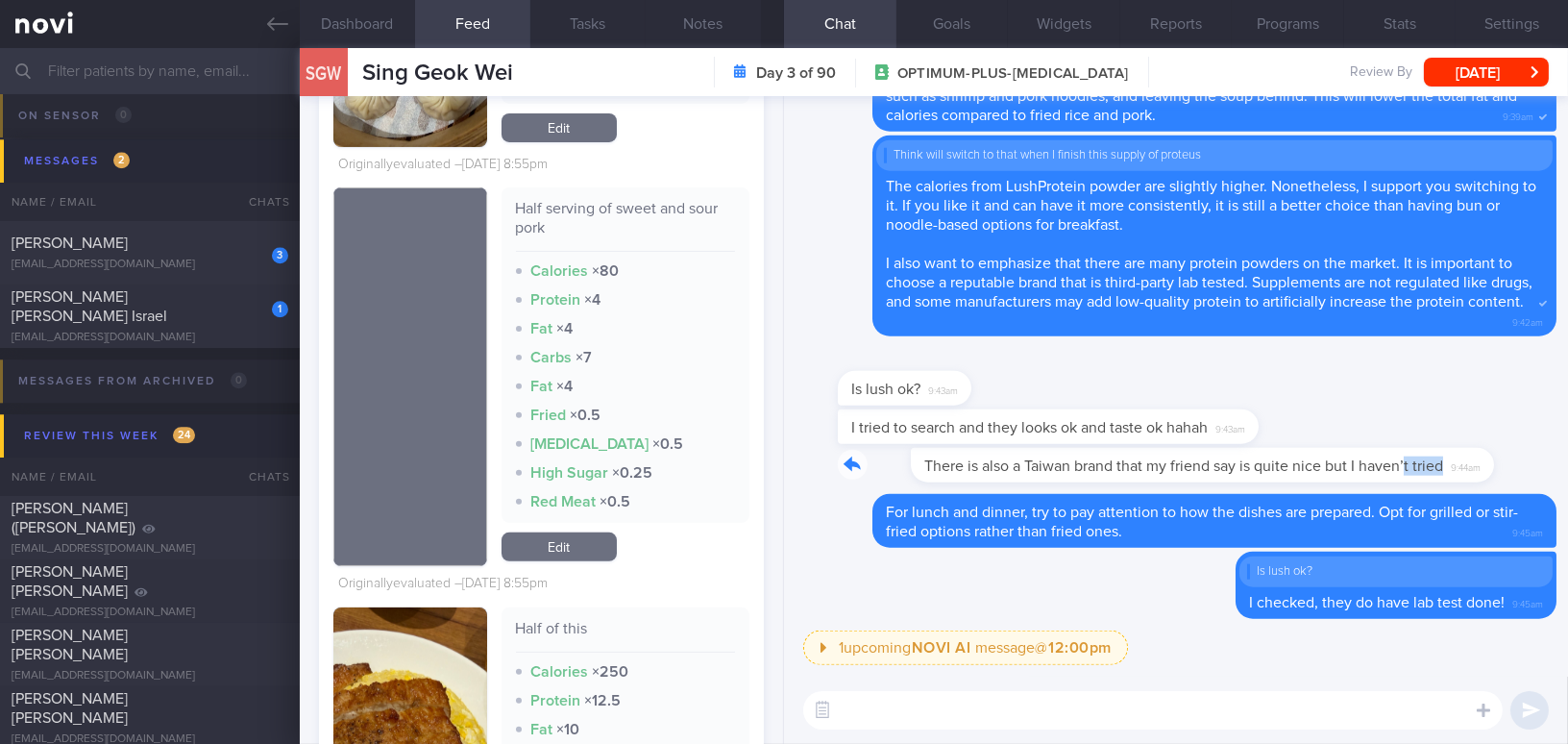
drag, startPoint x: 1332, startPoint y: 451, endPoint x: 1468, endPoint y: 458, distance: 136.2
click at [1468, 458] on div "There is also a Taiwan brand that my friend say is quite nice but I haven’t tri…" at bounding box center [1158, 465] width 641 height 35
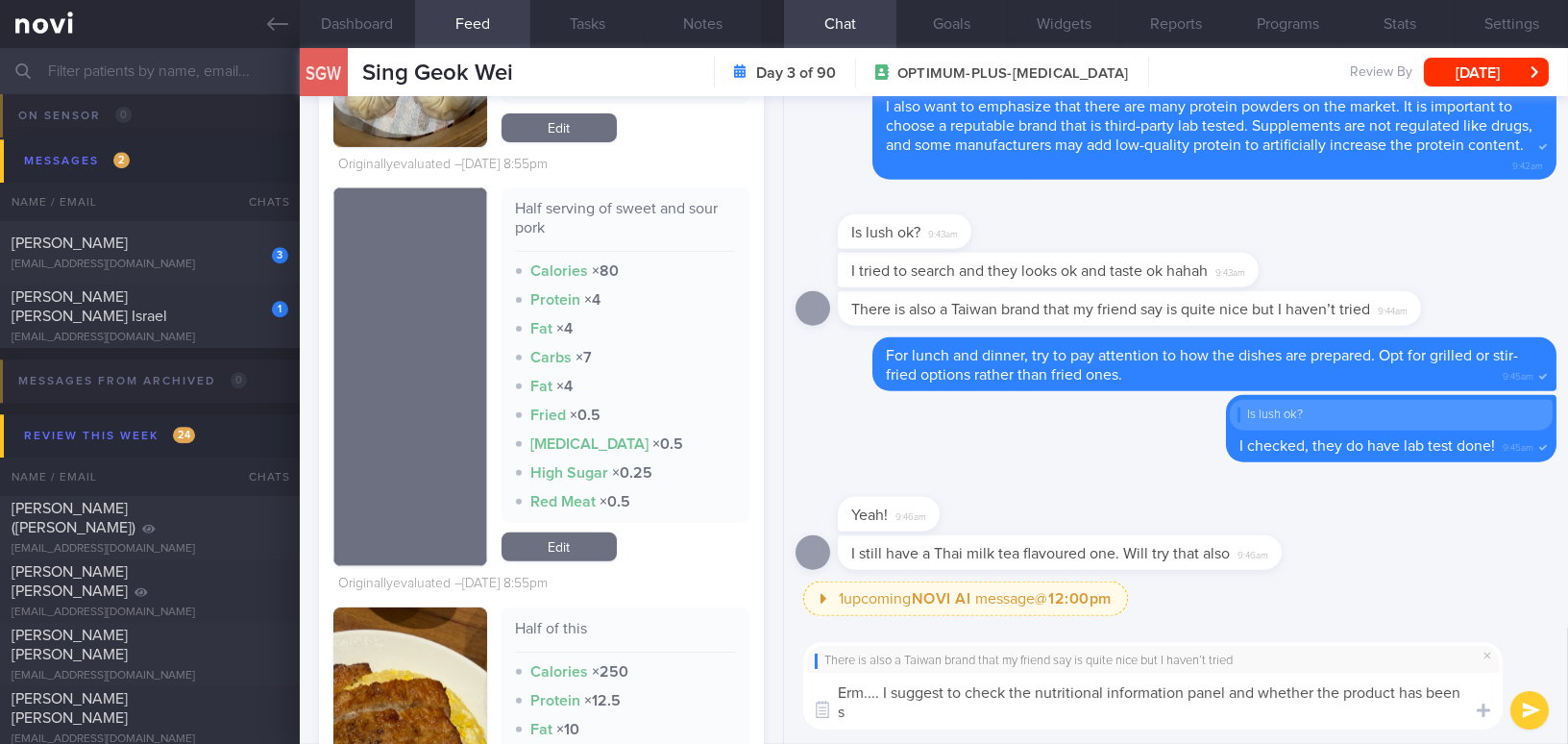
scroll to position [0, 0]
type textarea "Erm.... I suggest to check the nutritional information panel and whether the pr…"
drag, startPoint x: 1001, startPoint y: 712, endPoint x: 814, endPoint y: 700, distance: 187.4
click at [814, 700] on div "Attach media Chat Templates Admin [MEDICAL_DATA] Weight Nutrition Physical Acti…" at bounding box center [1176, 685] width 784 height 117
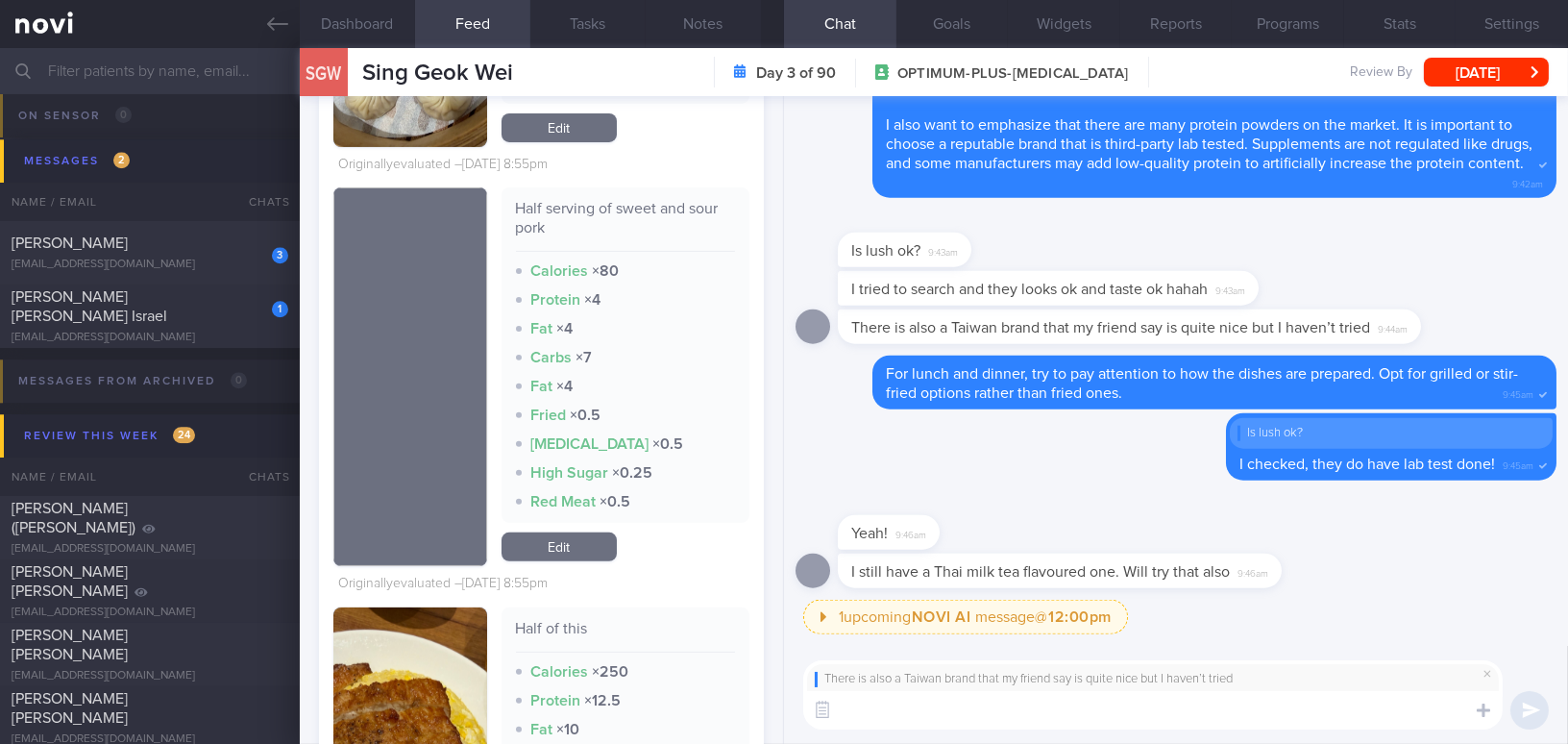
paste textarea "I suggest checking the nutritional information panel and confirming whether the…"
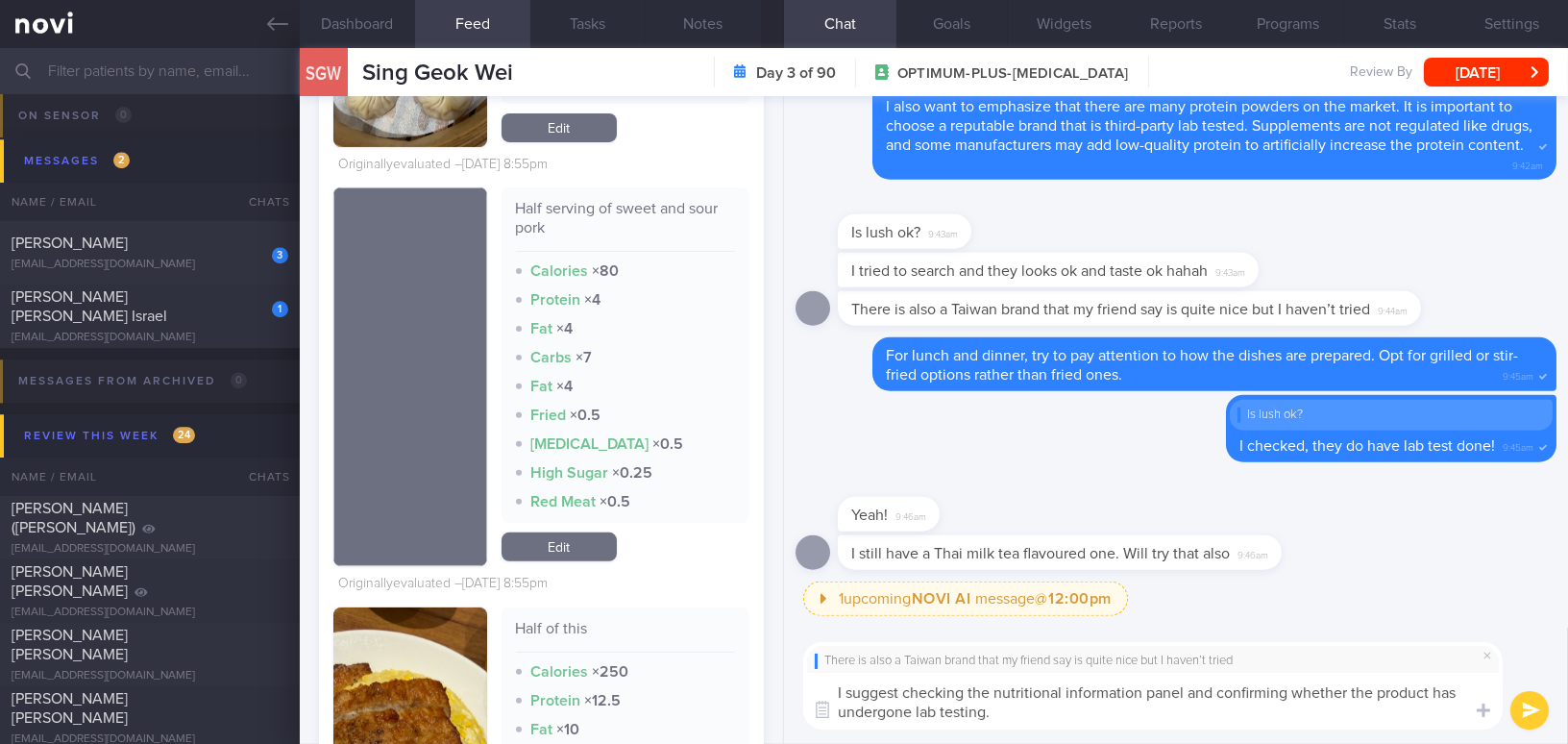
type textarea "I suggest checking the nutritional information panel and confirming whether the…"
click at [1539, 710] on button "submit" at bounding box center [1529, 710] width 39 height 39
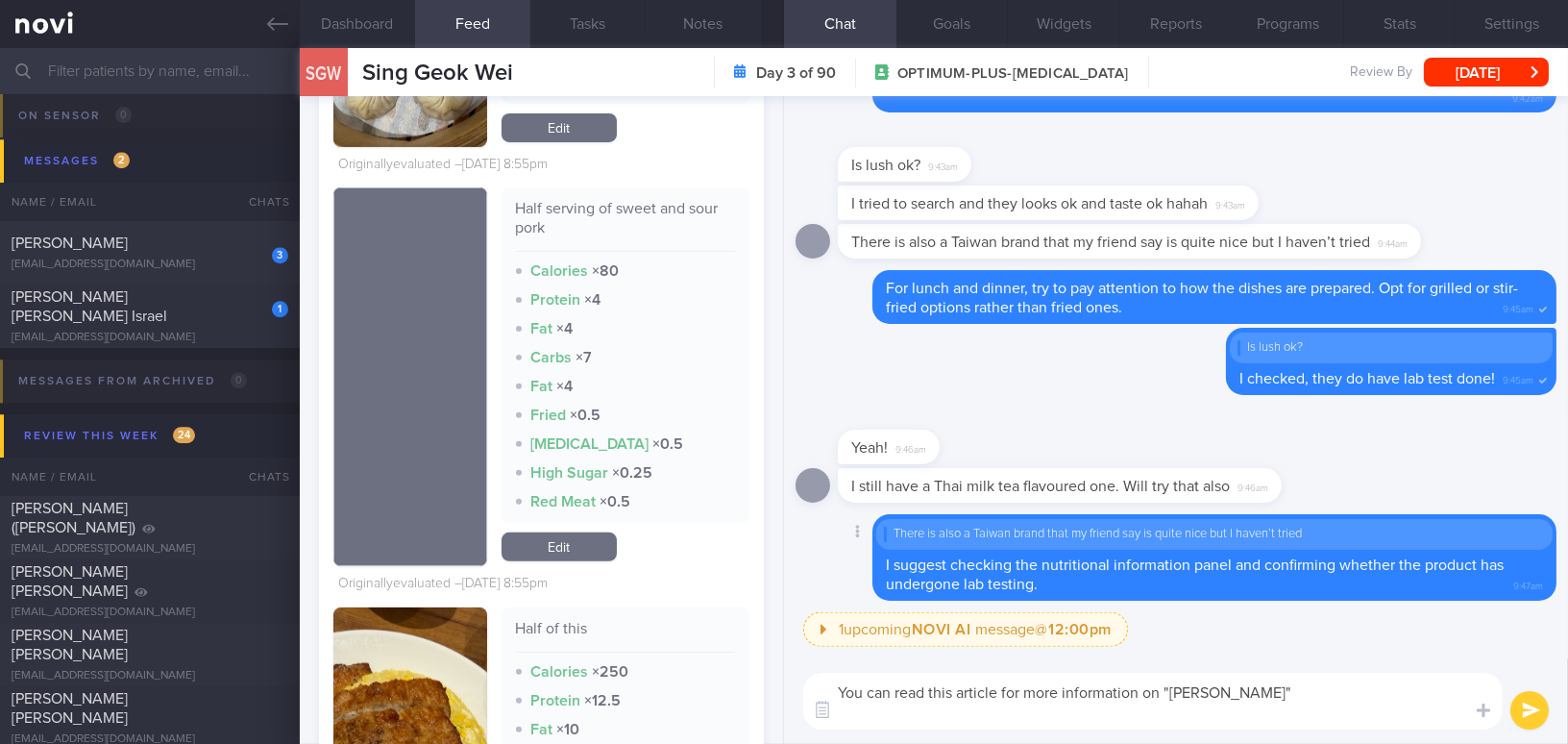
paste textarea "[URL][DOMAIN_NAME]"
click at [853, 712] on textarea "You can read this article for more information on "[PERSON_NAME]" [URL][DOMAIN_…" at bounding box center [1153, 700] width 699 height 57
type textarea "You can read this article for more information on "[PERSON_NAME]" -[URL][DOMAIN…"
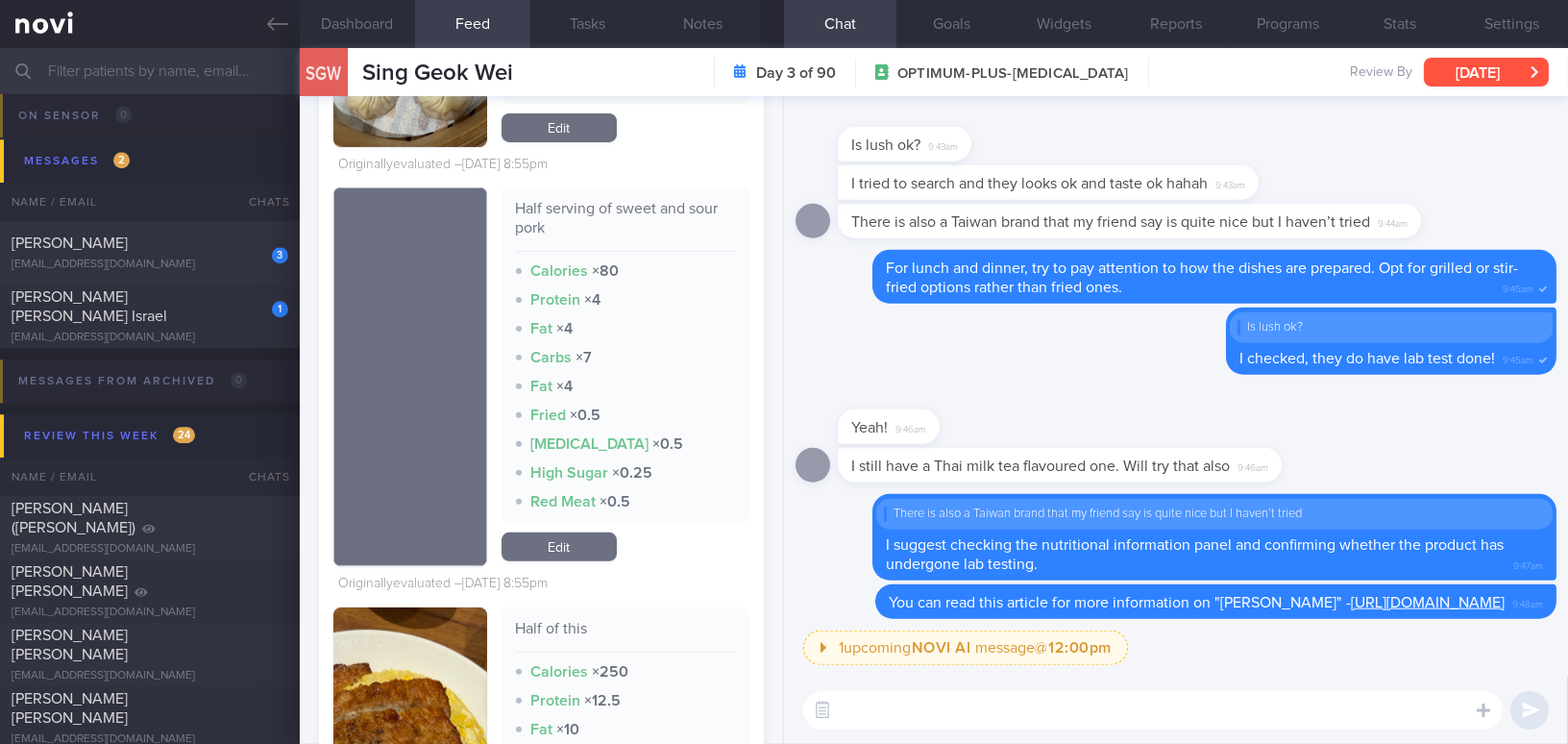
click at [1464, 73] on button "[DATE]" at bounding box center [1486, 72] width 125 height 29
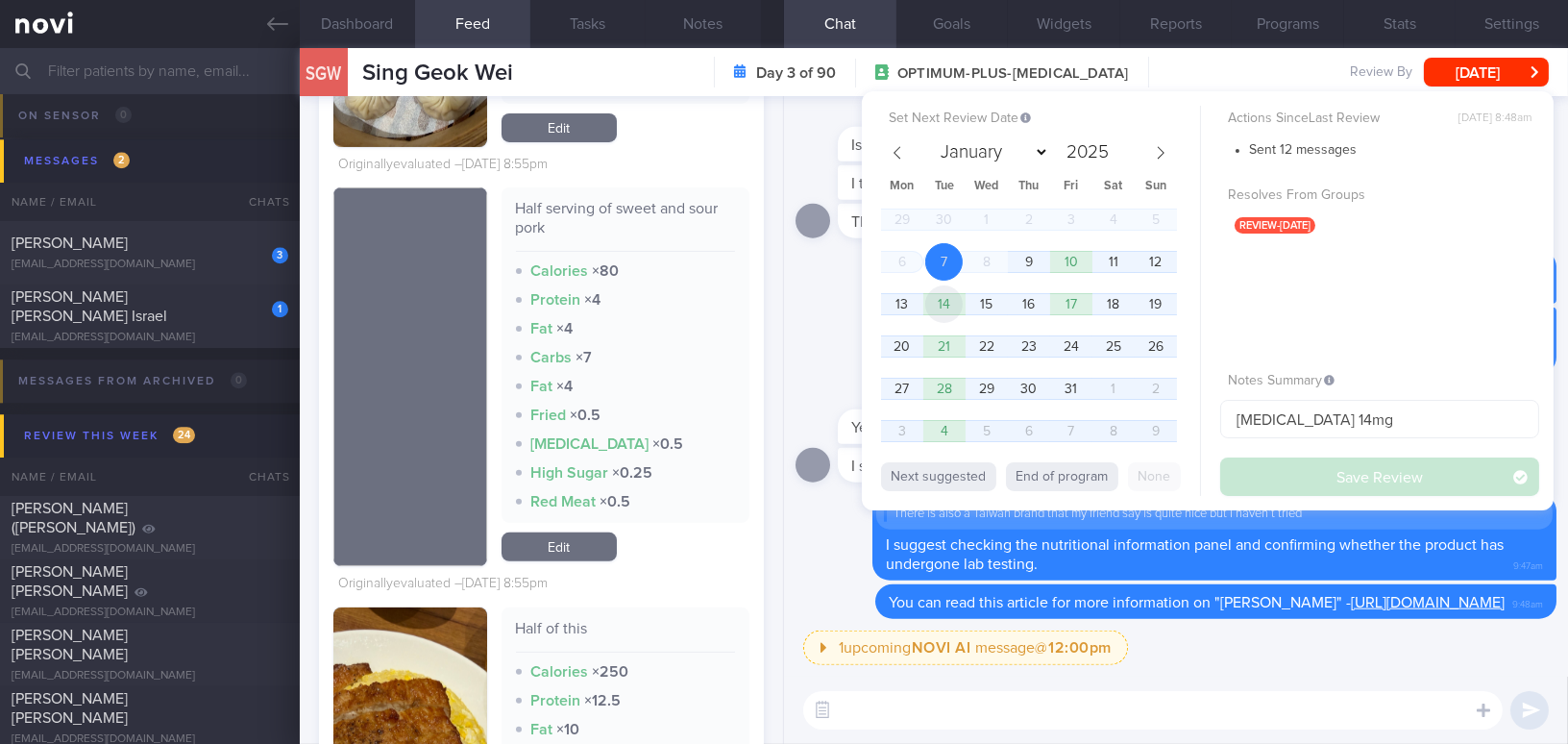
click at [954, 309] on span "14" at bounding box center [944, 305] width 38 height 38
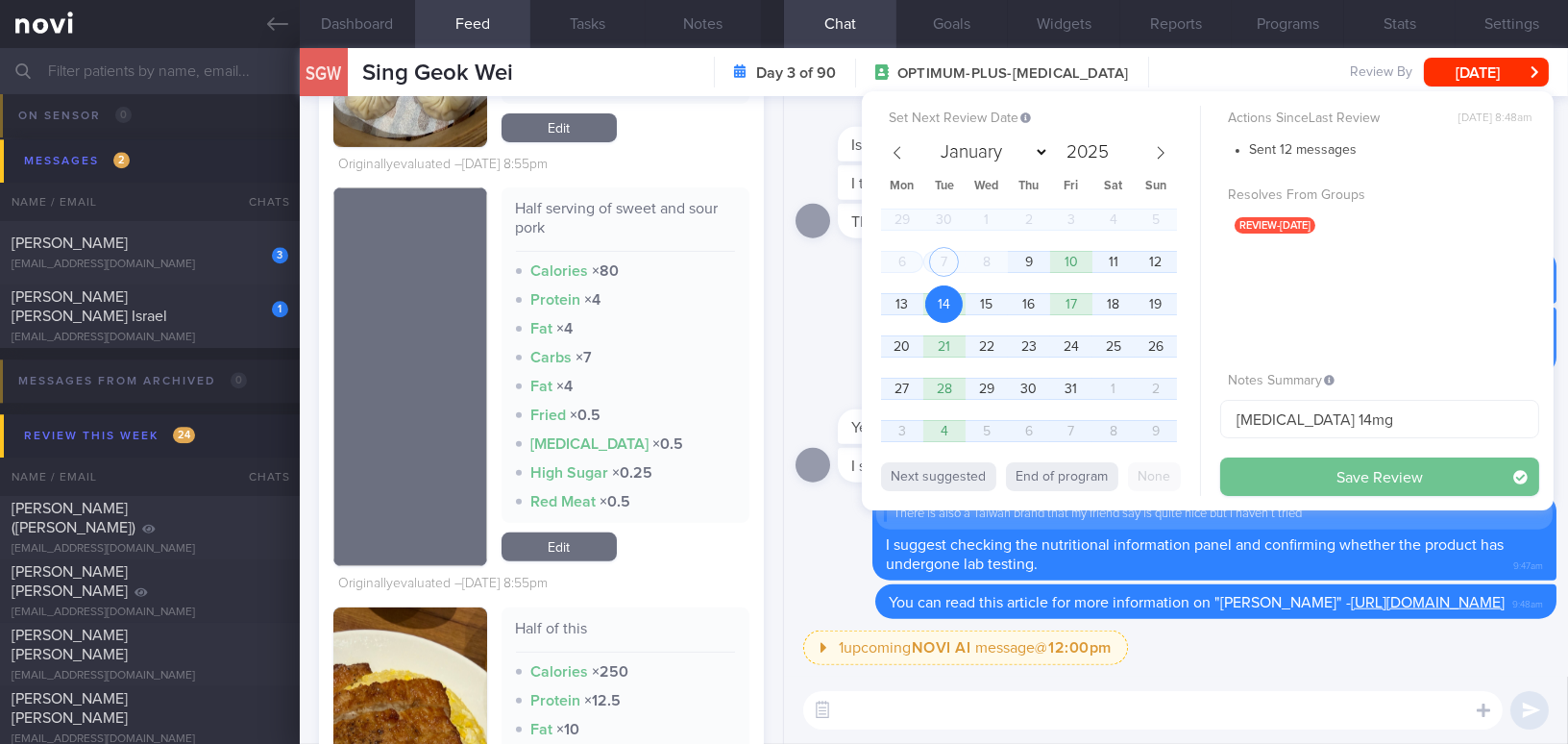
click at [1328, 488] on button "Save Review" at bounding box center [1380, 476] width 319 height 39
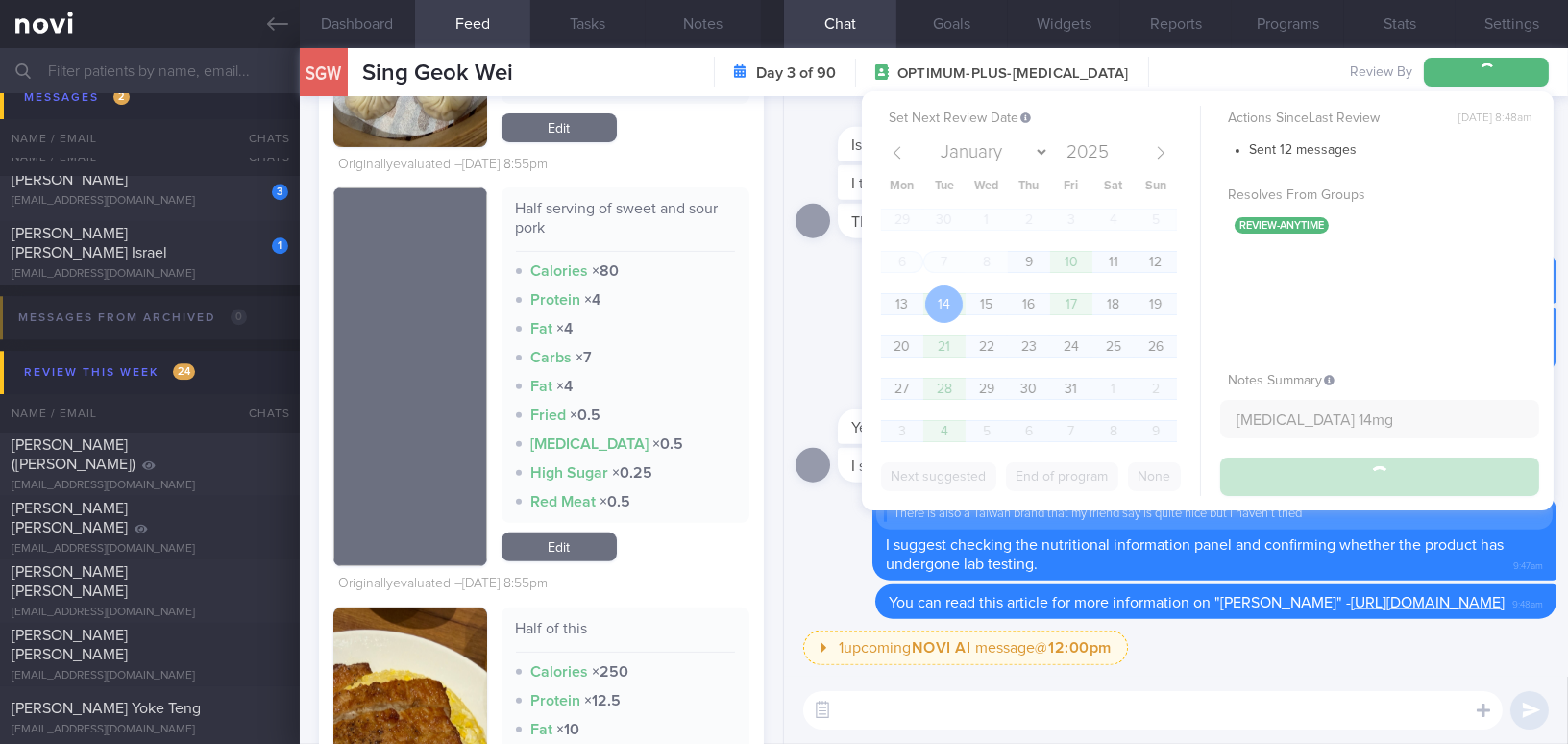
scroll to position [9277, 0]
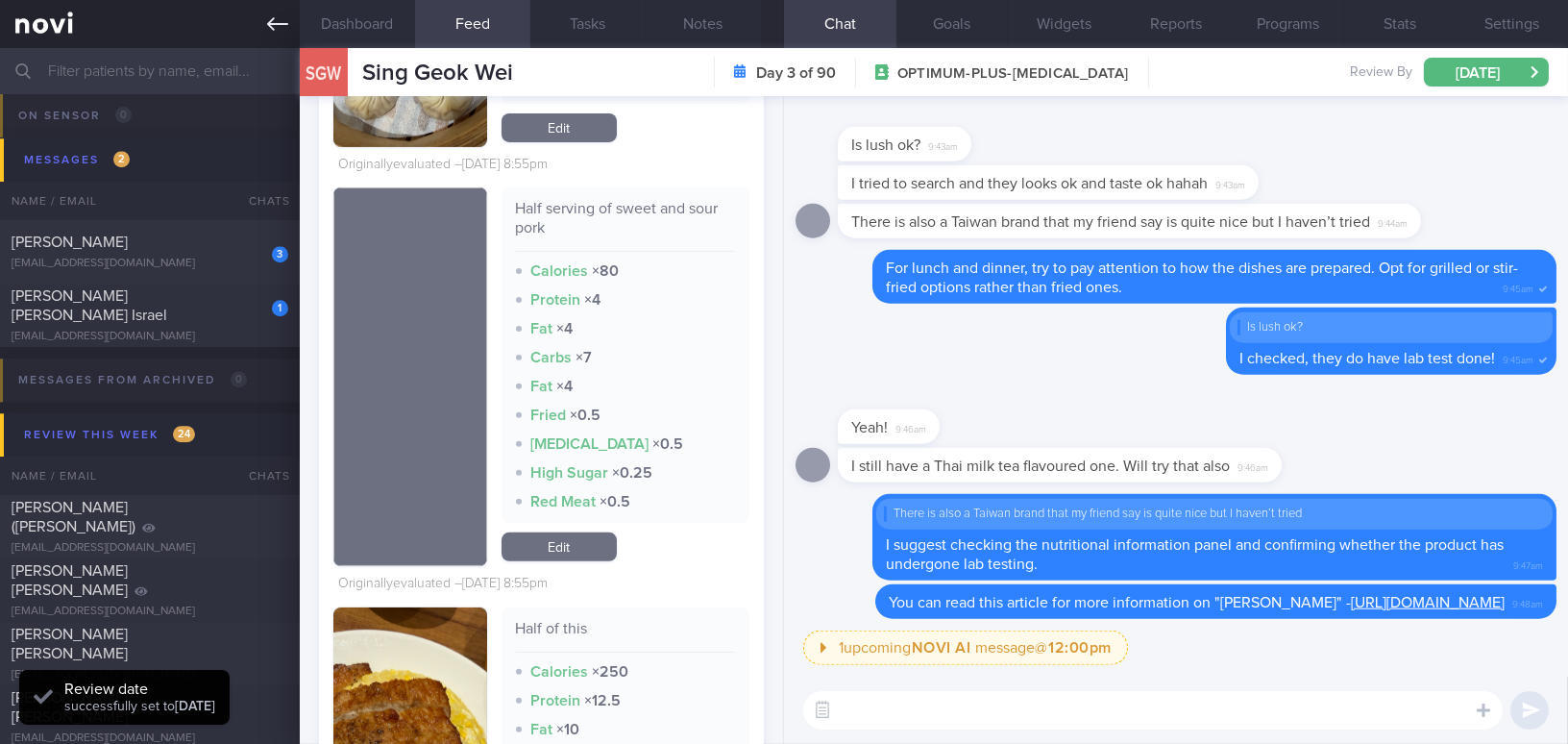
click at [267, 28] on icon at bounding box center [277, 24] width 21 height 21
